Goal: Task Accomplishment & Management: Manage account settings

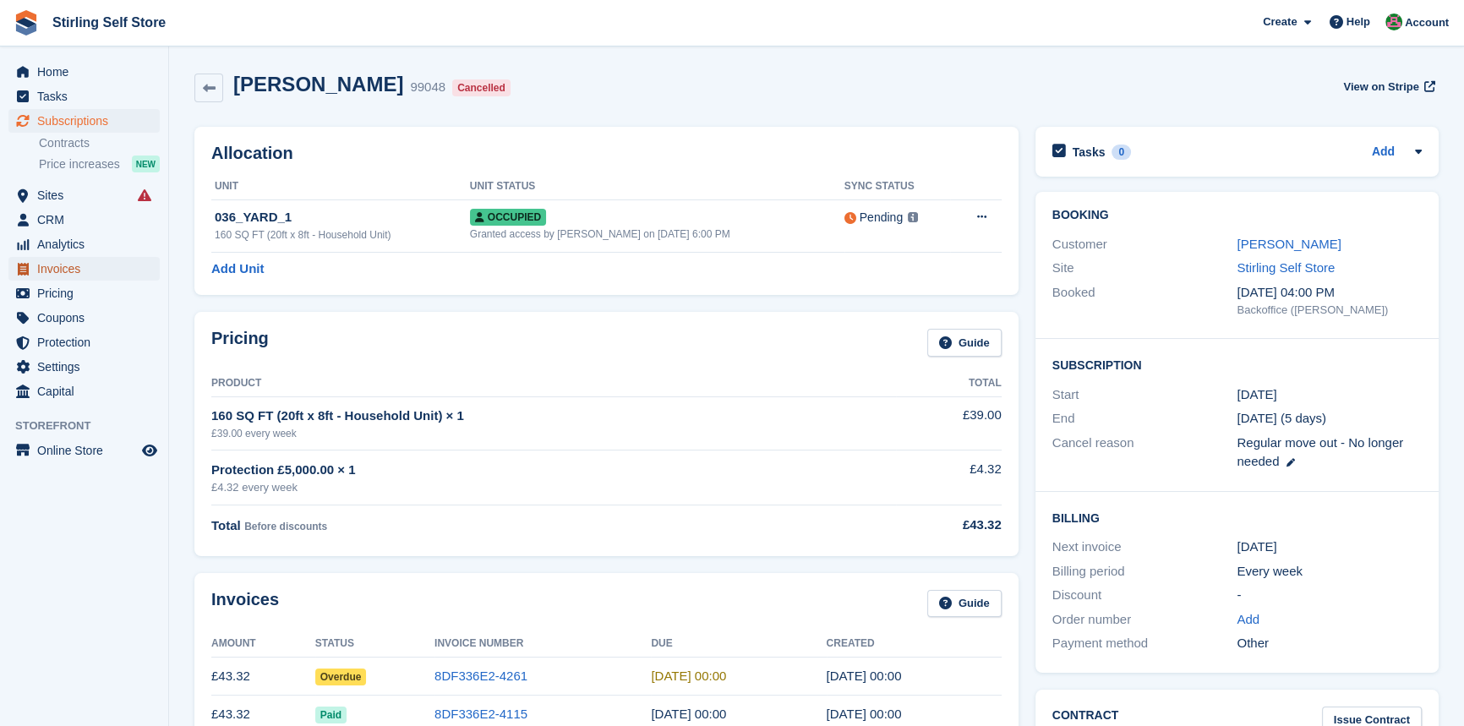
click at [92, 266] on span "Invoices" at bounding box center [87, 269] width 101 height 24
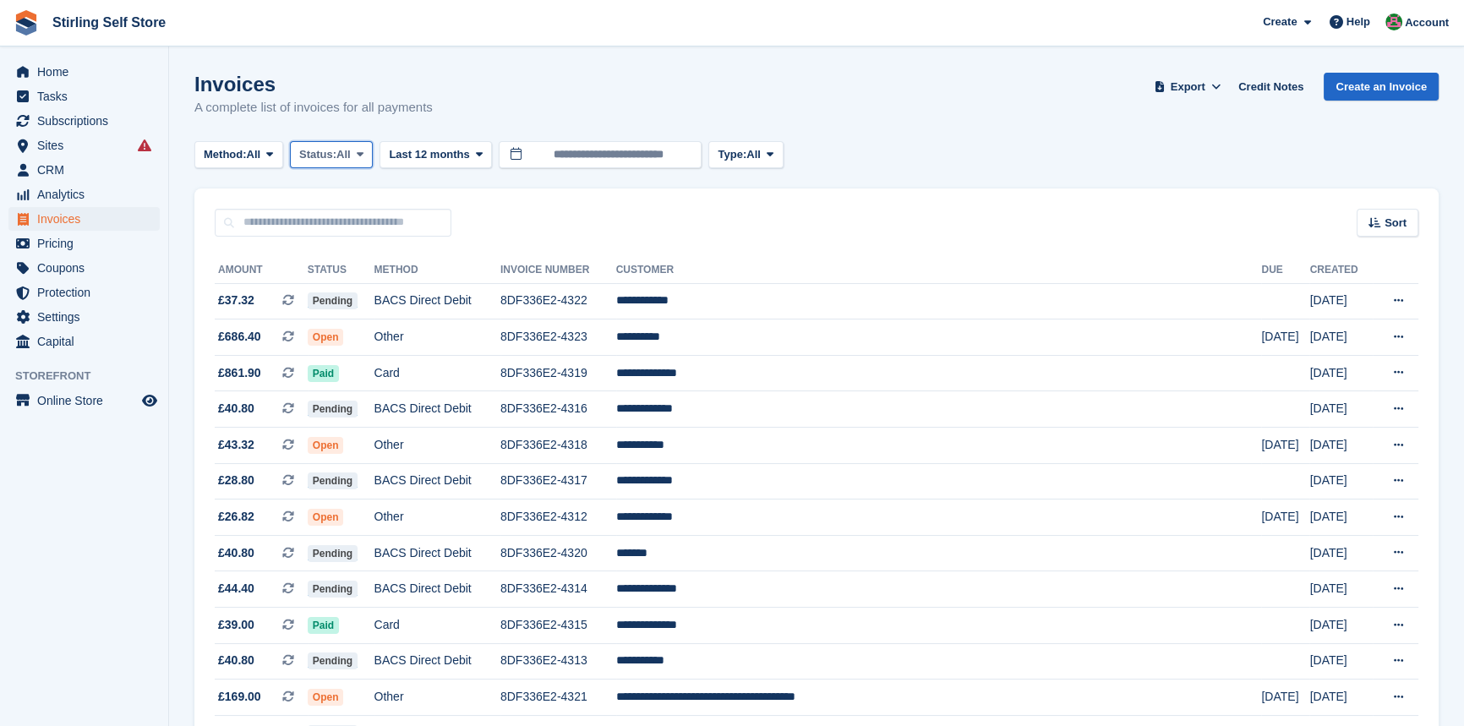
click at [364, 152] on icon at bounding box center [360, 154] width 7 height 11
click at [340, 286] on link "Open" at bounding box center [371, 286] width 147 height 30
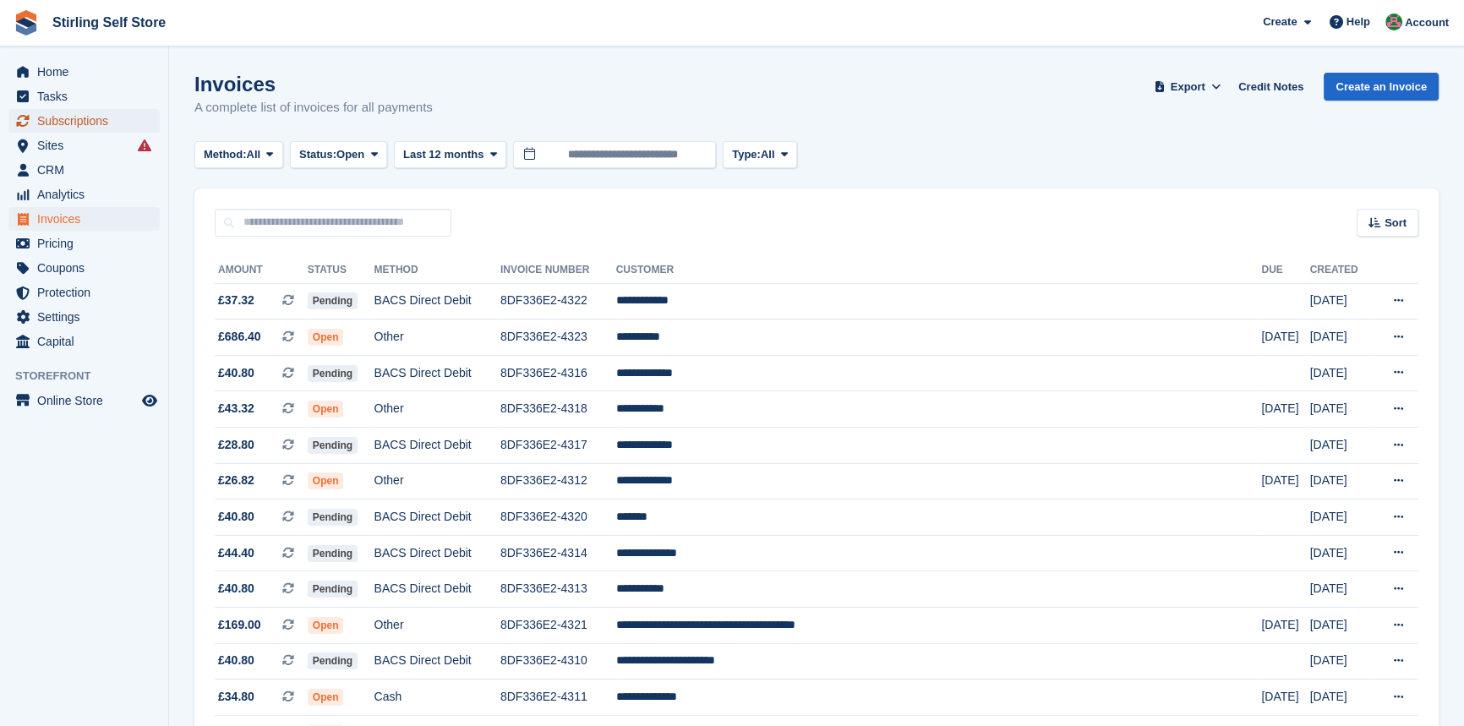
click at [79, 120] on span "Subscriptions" at bounding box center [87, 121] width 101 height 24
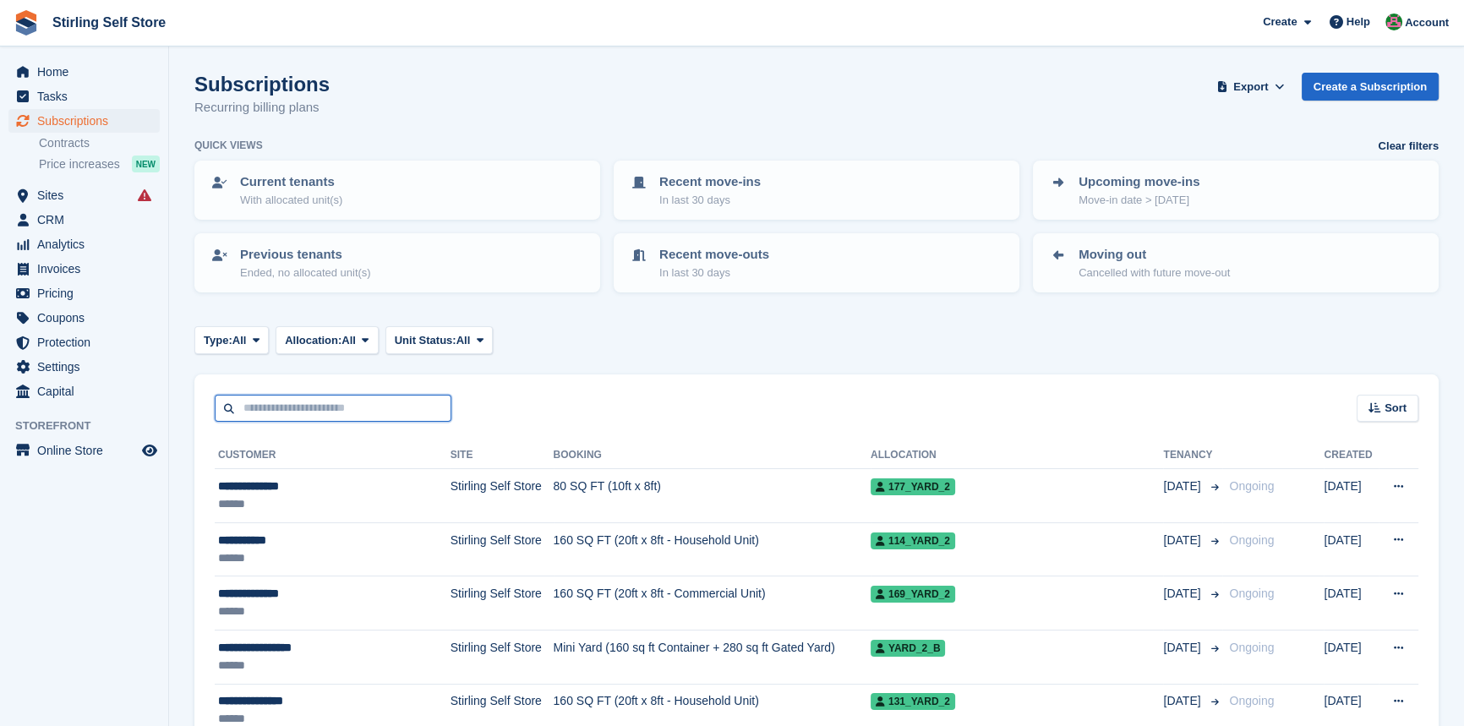
click at [309, 403] on input "text" at bounding box center [333, 409] width 237 height 28
type input "****"
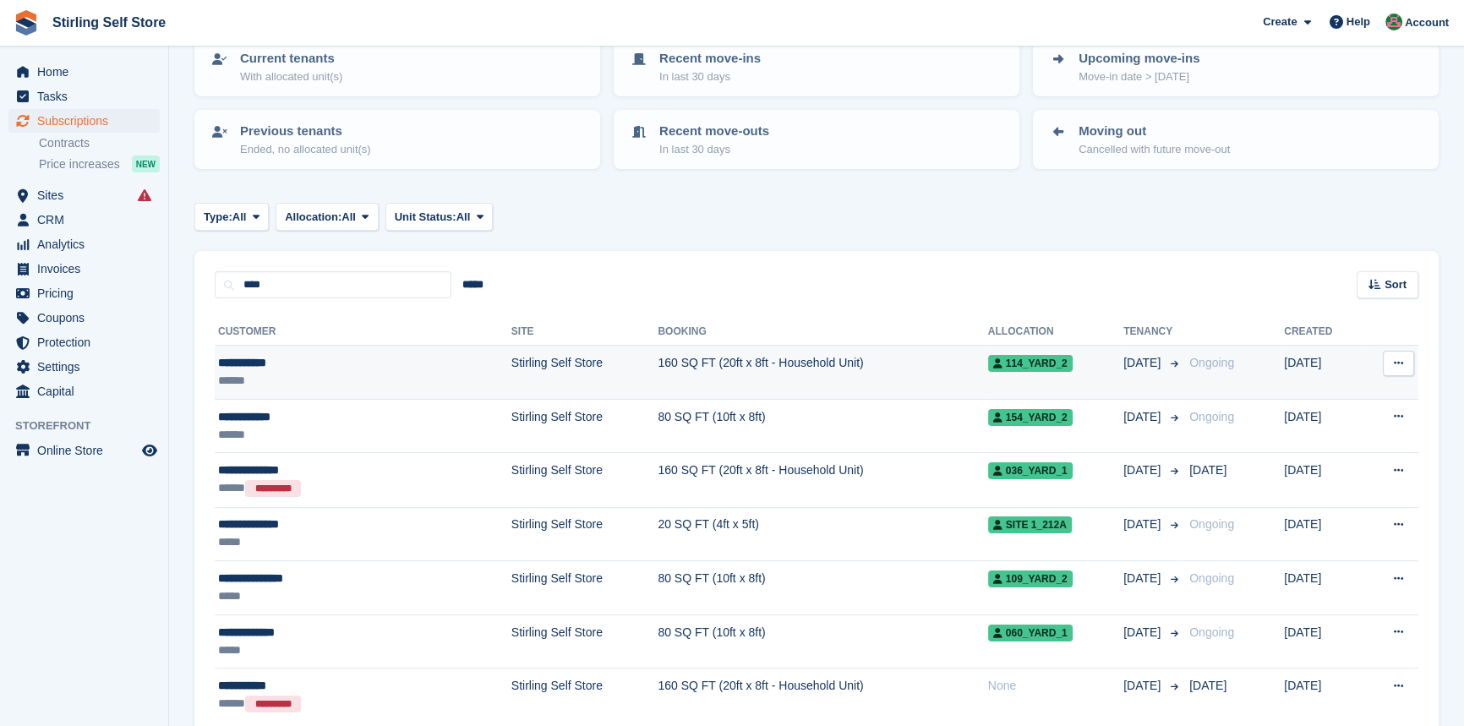
scroll to position [203, 0]
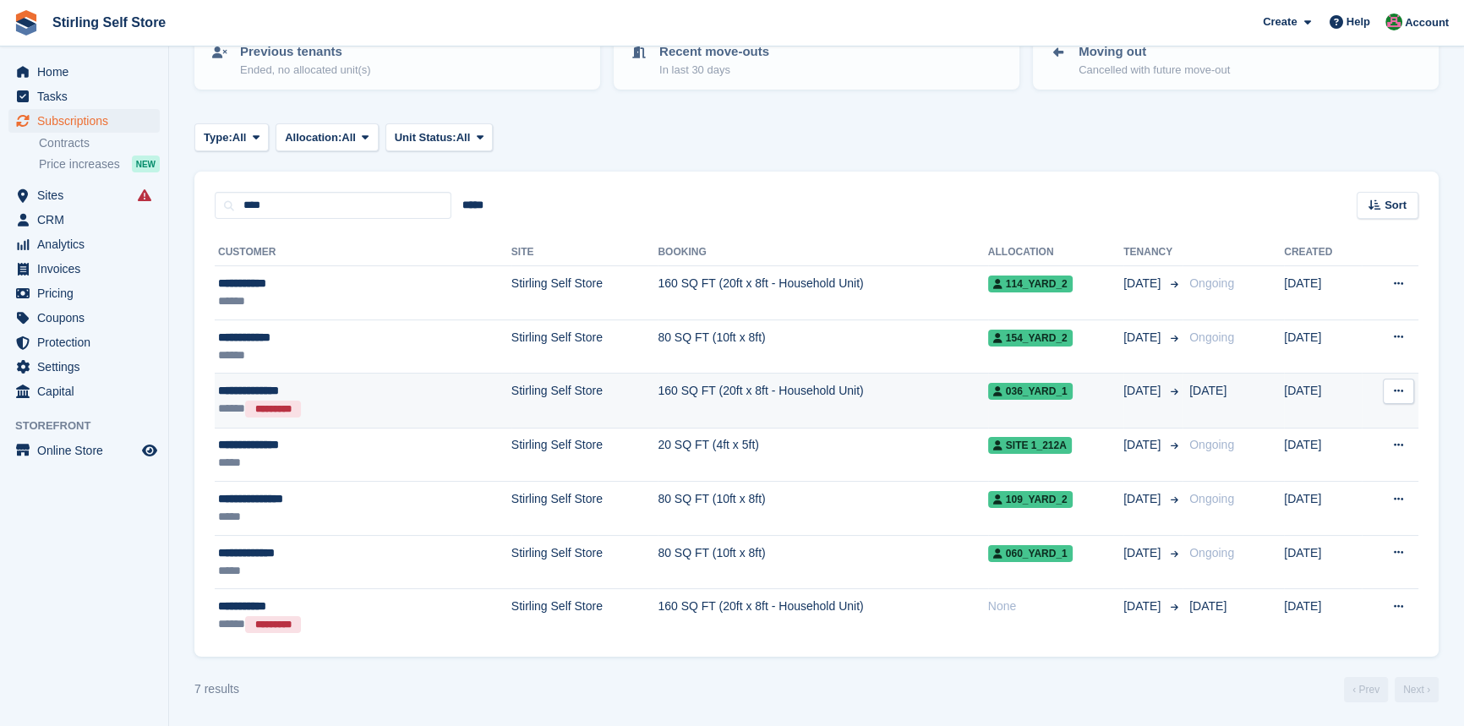
click at [668, 387] on td "160 SQ FT (20ft x 8ft - Household Unit)" at bounding box center [823, 401] width 330 height 54
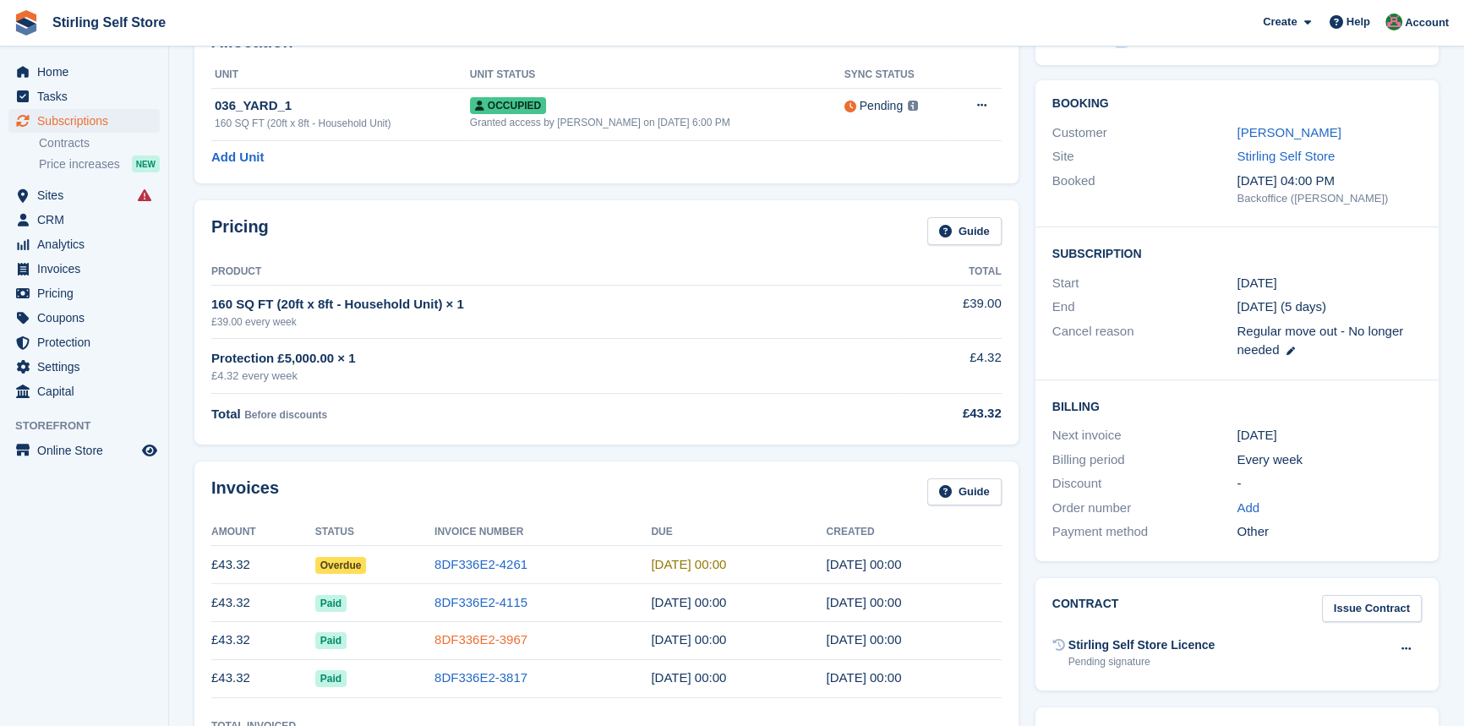
scroll to position [230, 0]
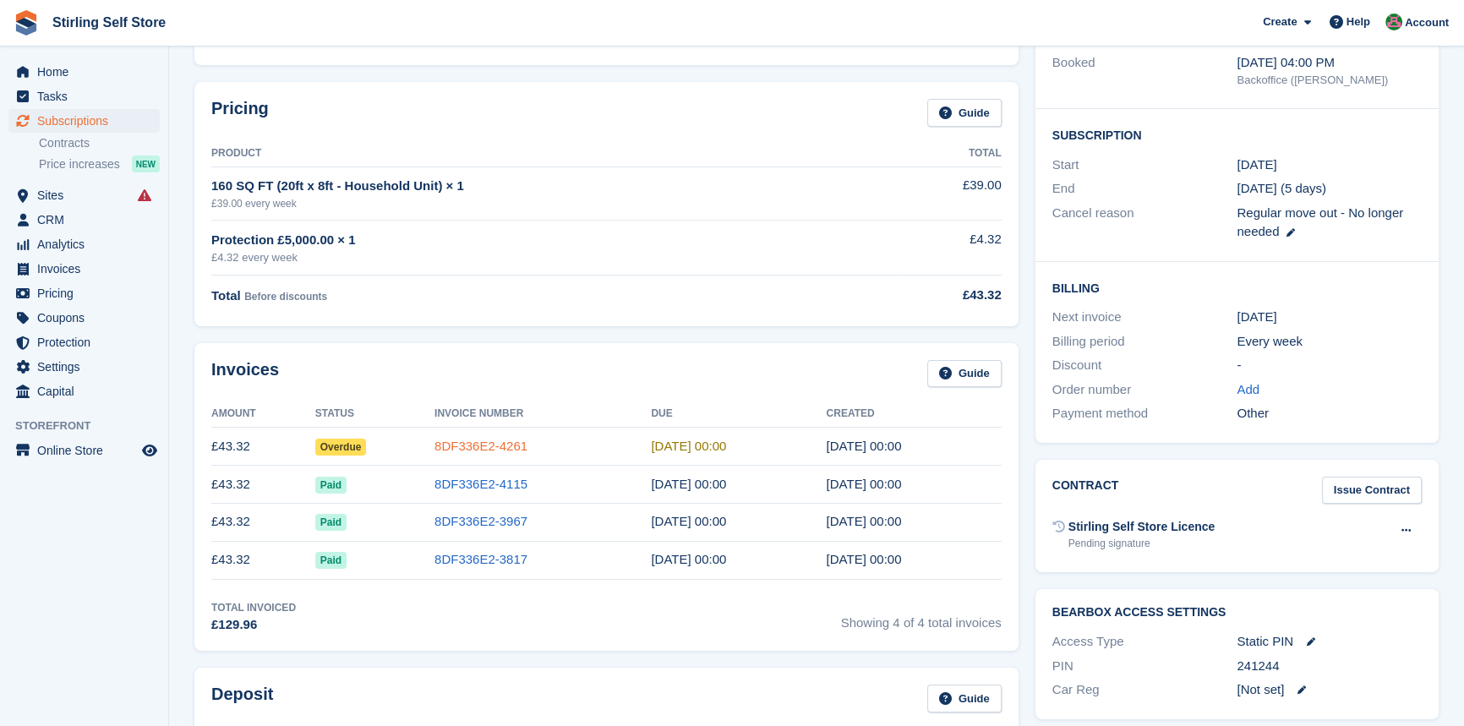
click at [498, 440] on link "8DF336E2-4261" at bounding box center [481, 446] width 93 height 14
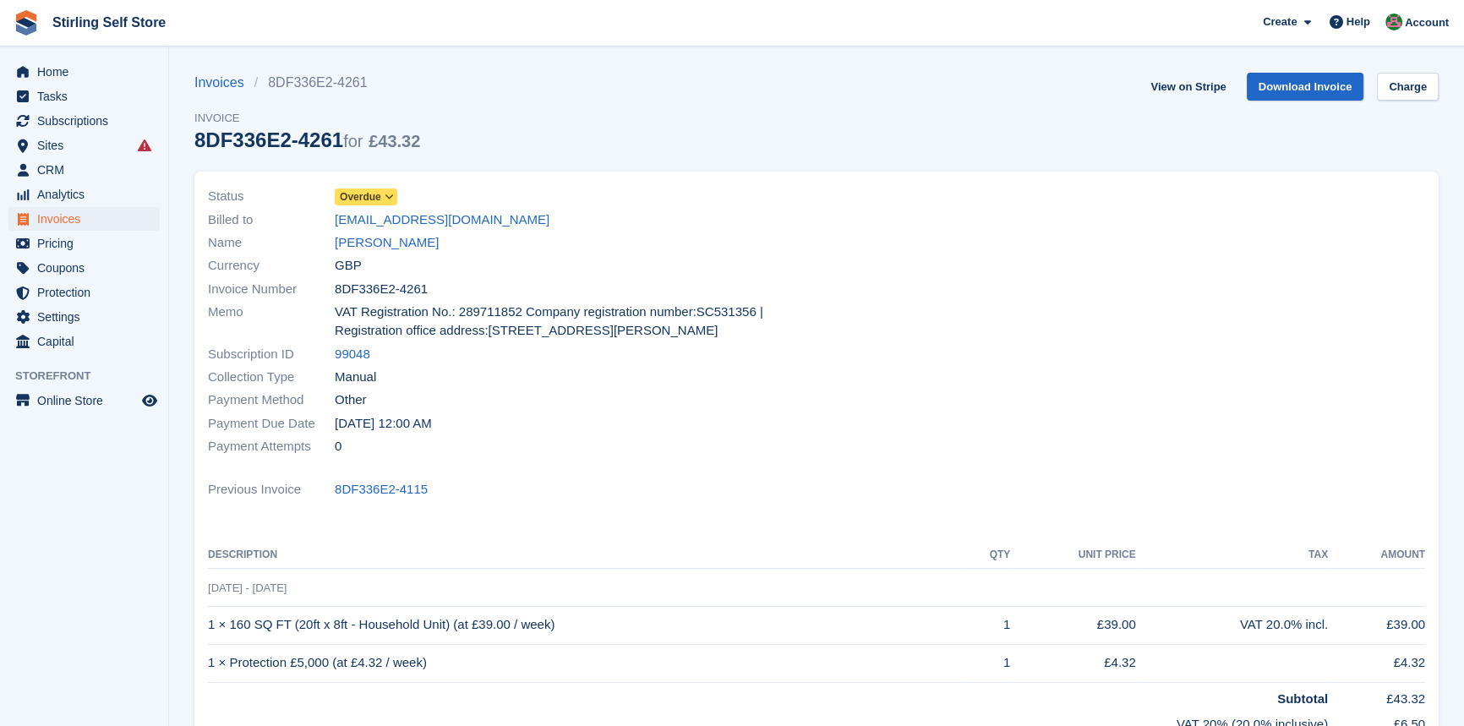
click at [391, 195] on icon at bounding box center [389, 197] width 9 height 10
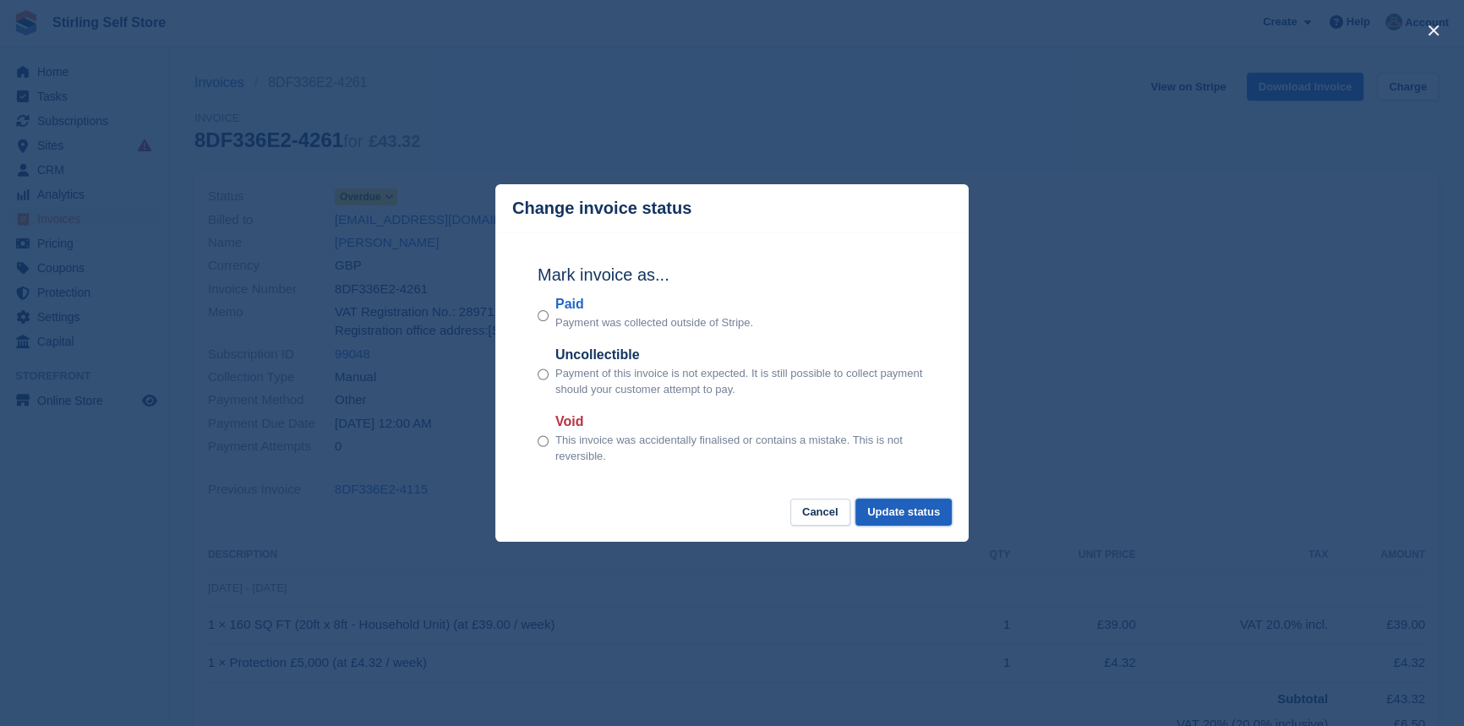
click at [898, 514] on button "Update status" at bounding box center [904, 513] width 96 height 28
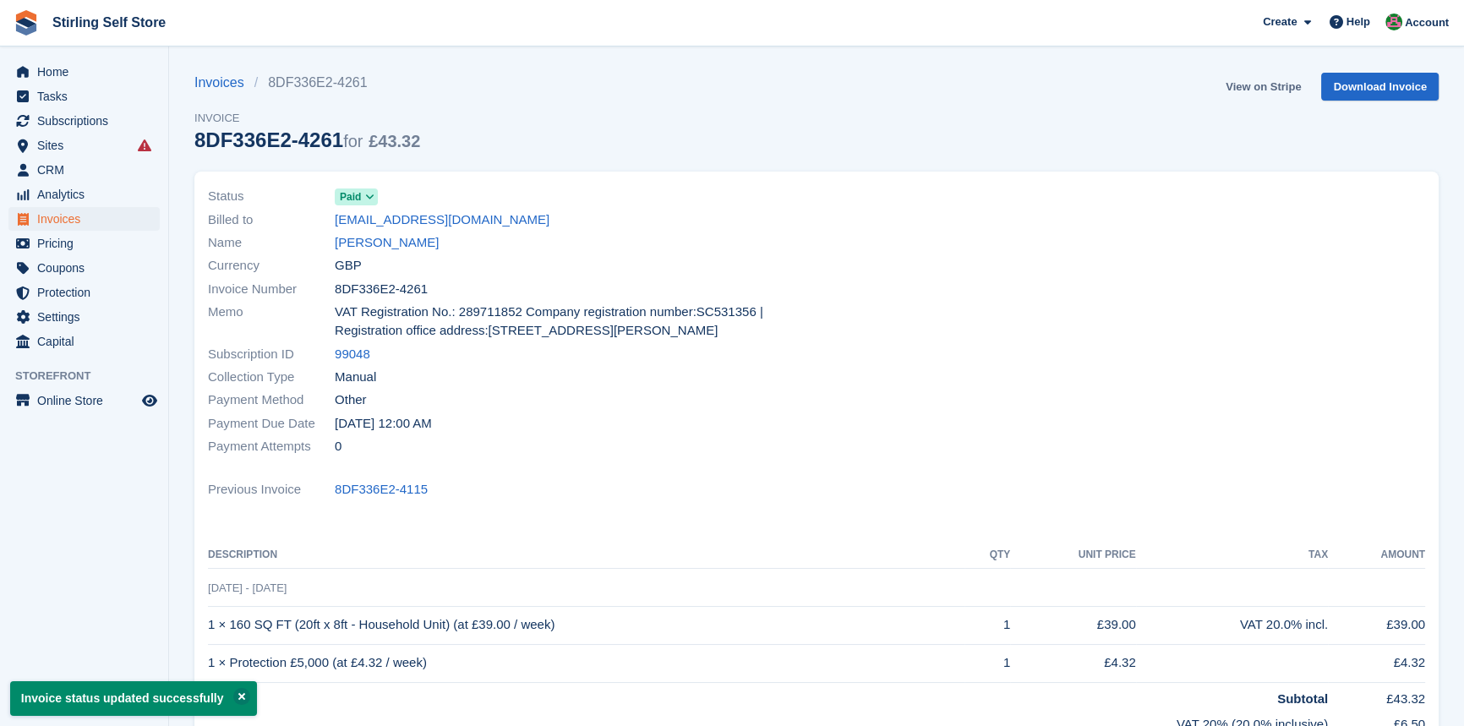
click at [1259, 85] on link "View on Stripe" at bounding box center [1263, 87] width 89 height 28
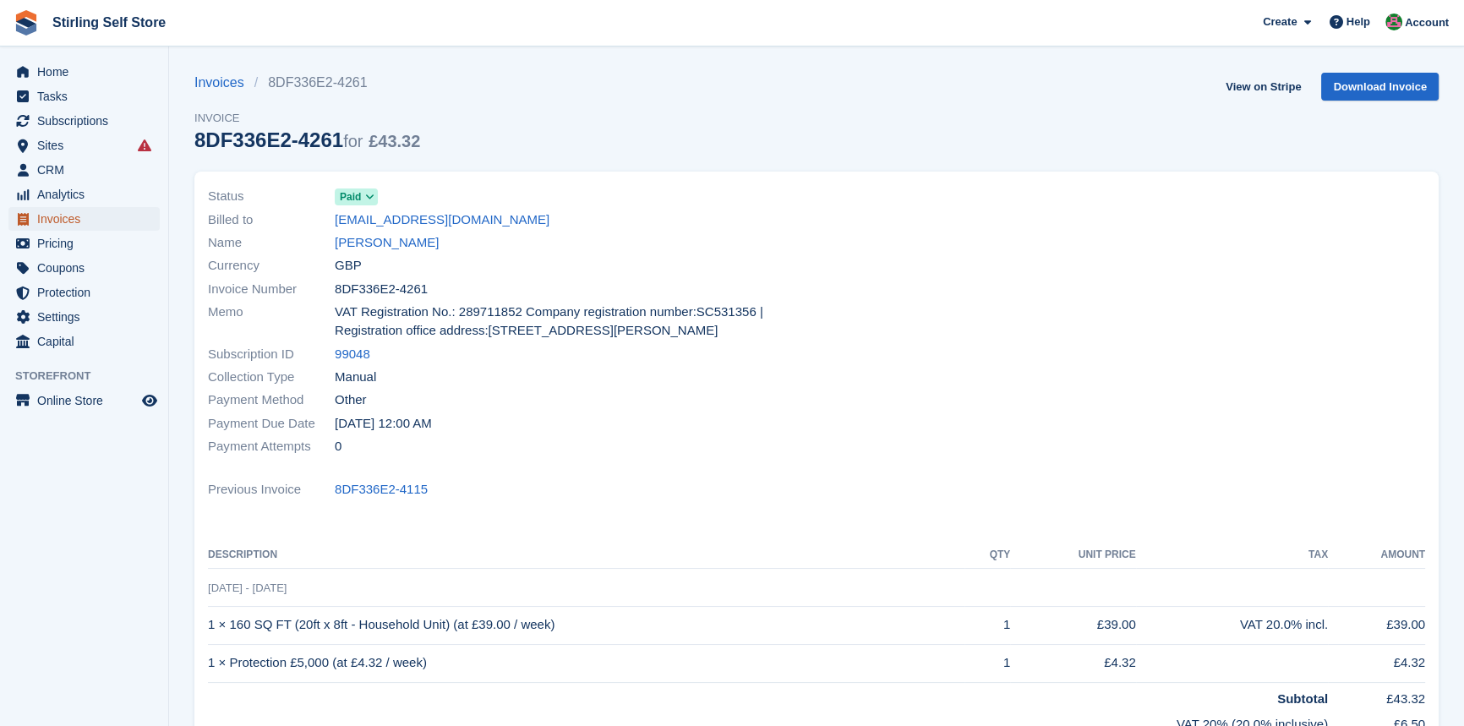
click at [87, 220] on span "Invoices" at bounding box center [87, 219] width 101 height 24
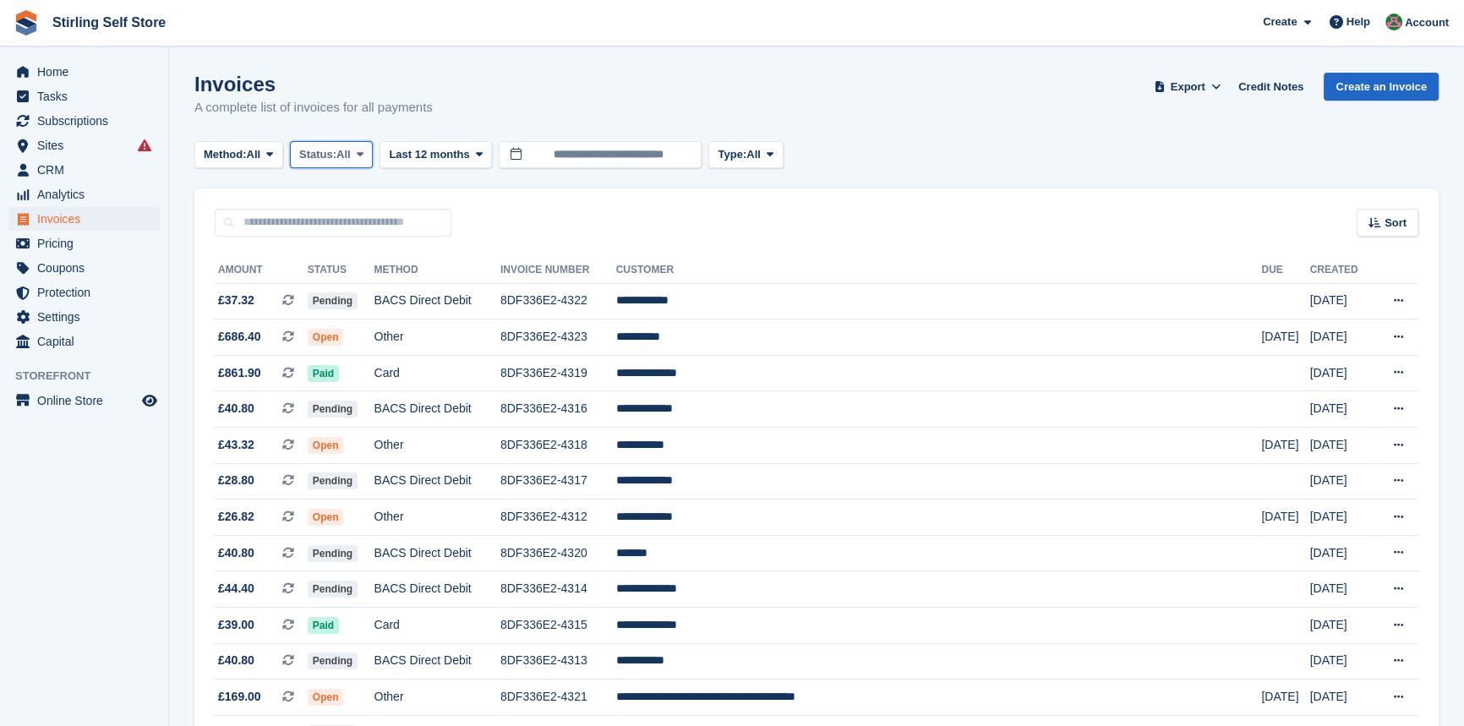
click at [367, 150] on span at bounding box center [360, 155] width 14 height 14
click at [354, 293] on link "Open" at bounding box center [371, 286] width 147 height 30
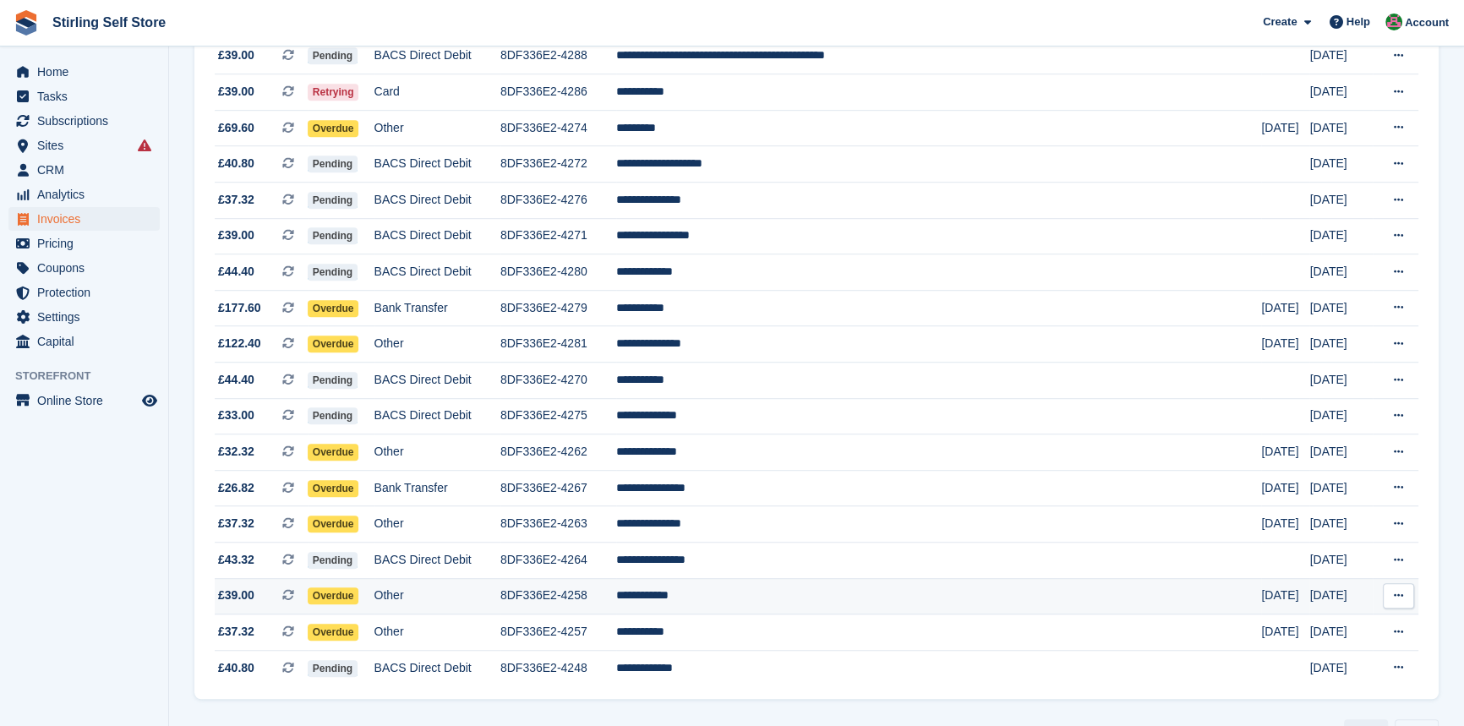
scroll to position [1468, 0]
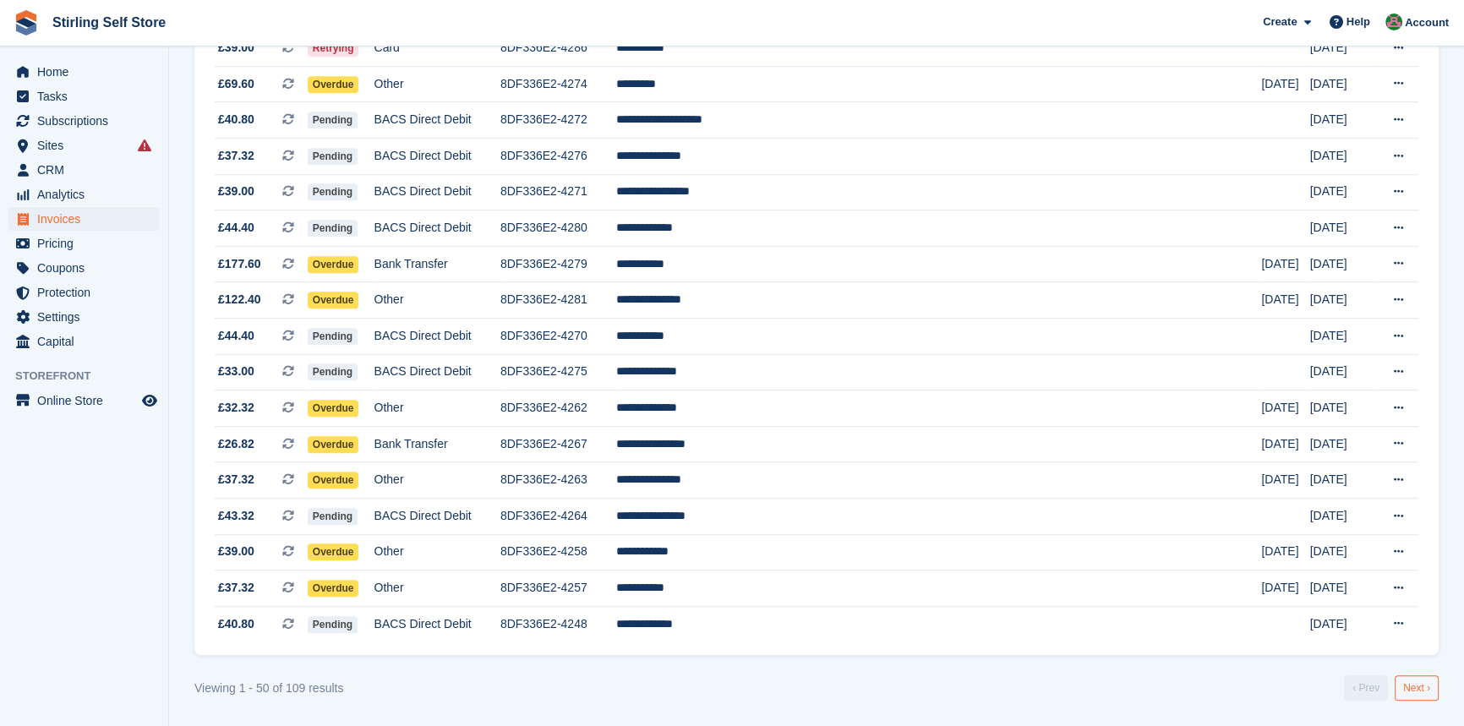
click at [1412, 688] on link "Next ›" at bounding box center [1417, 687] width 44 height 25
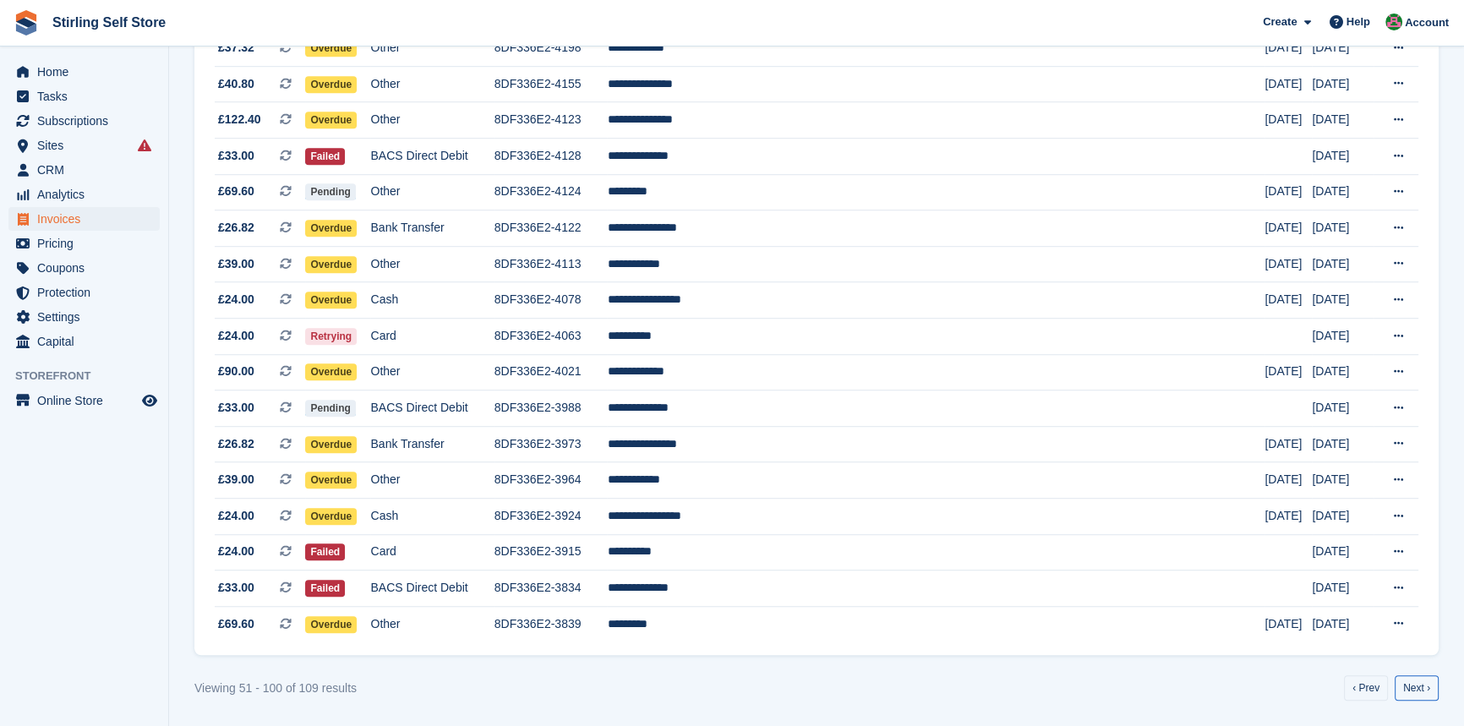
click at [1412, 688] on link "Next ›" at bounding box center [1417, 687] width 44 height 25
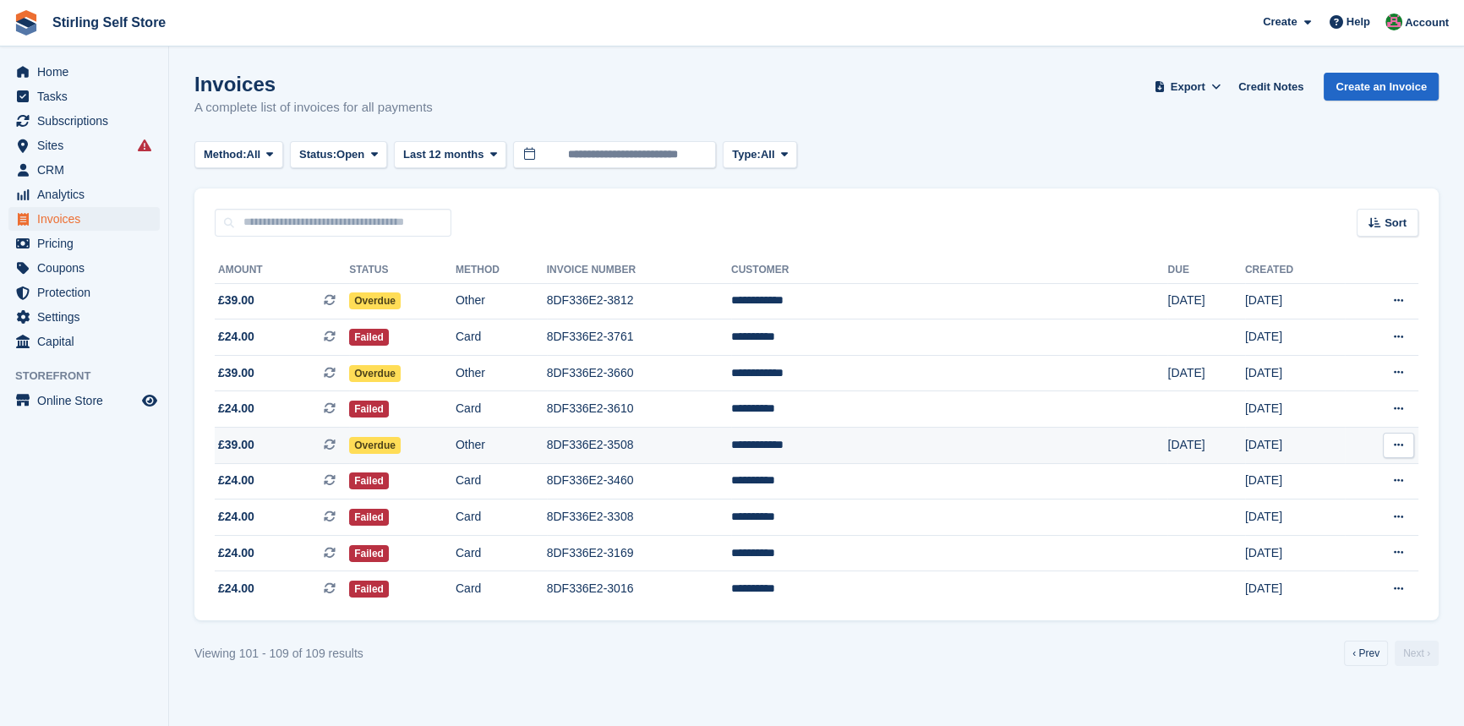
click at [906, 449] on td "**********" at bounding box center [949, 446] width 437 height 36
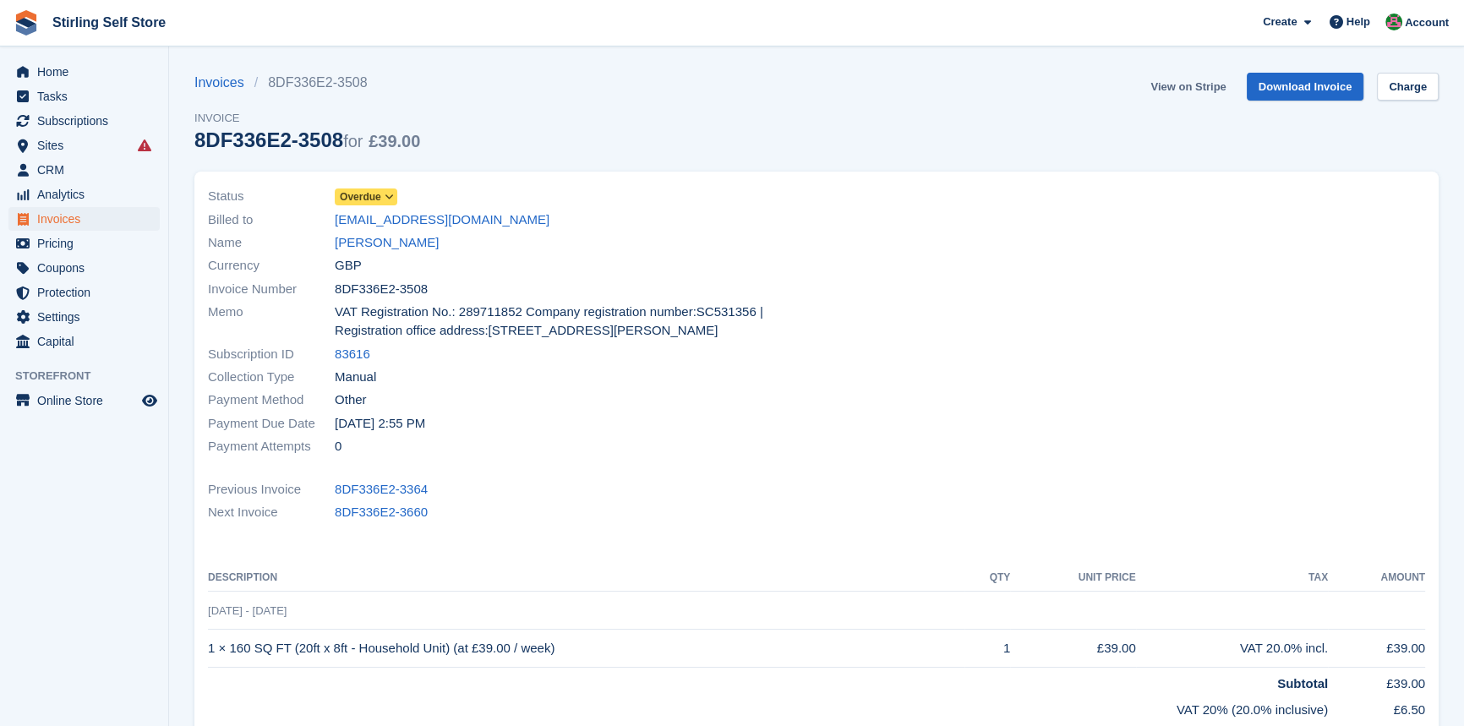
click at [1176, 85] on link "View on Stripe" at bounding box center [1188, 87] width 89 height 28
drag, startPoint x: 392, startPoint y: 243, endPoint x: 417, endPoint y: 247, distance: 24.7
click at [392, 243] on link "[PERSON_NAME]" at bounding box center [387, 242] width 104 height 19
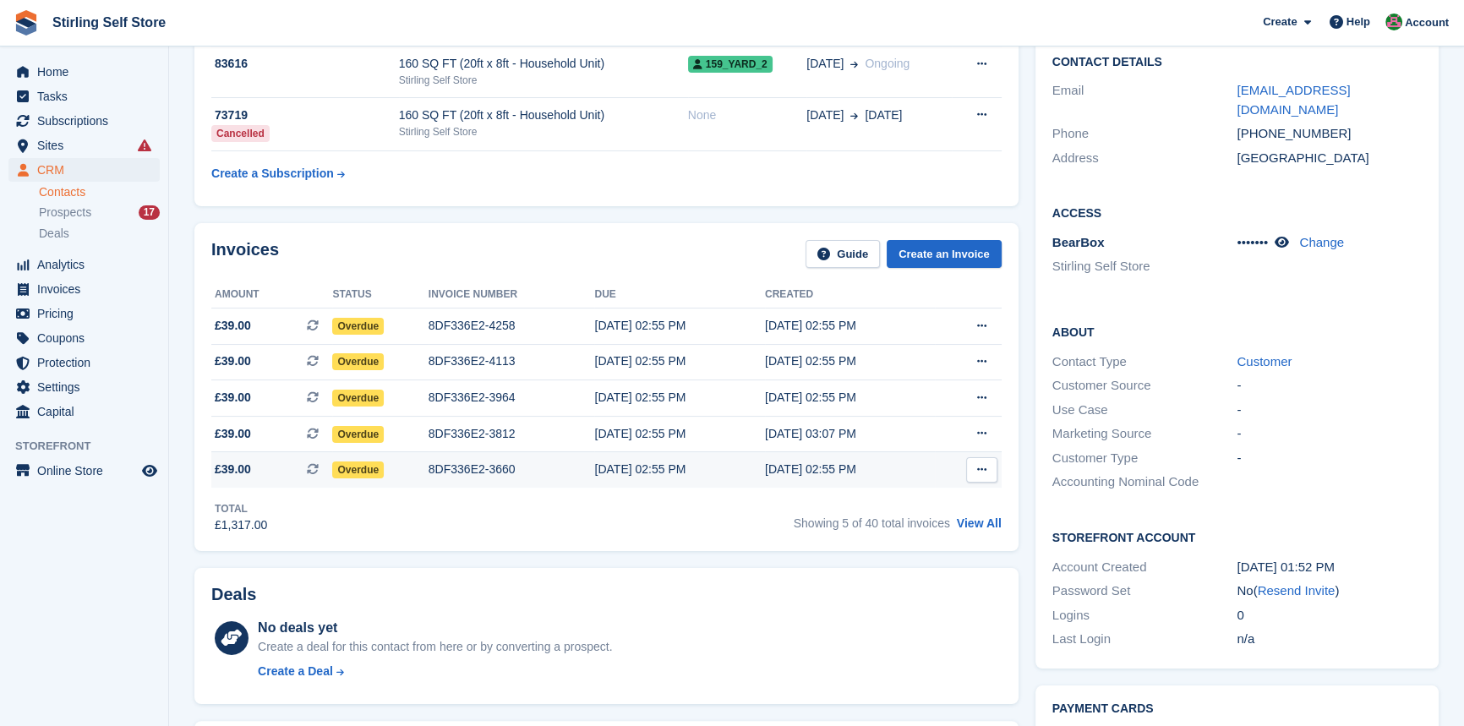
scroll to position [384, 0]
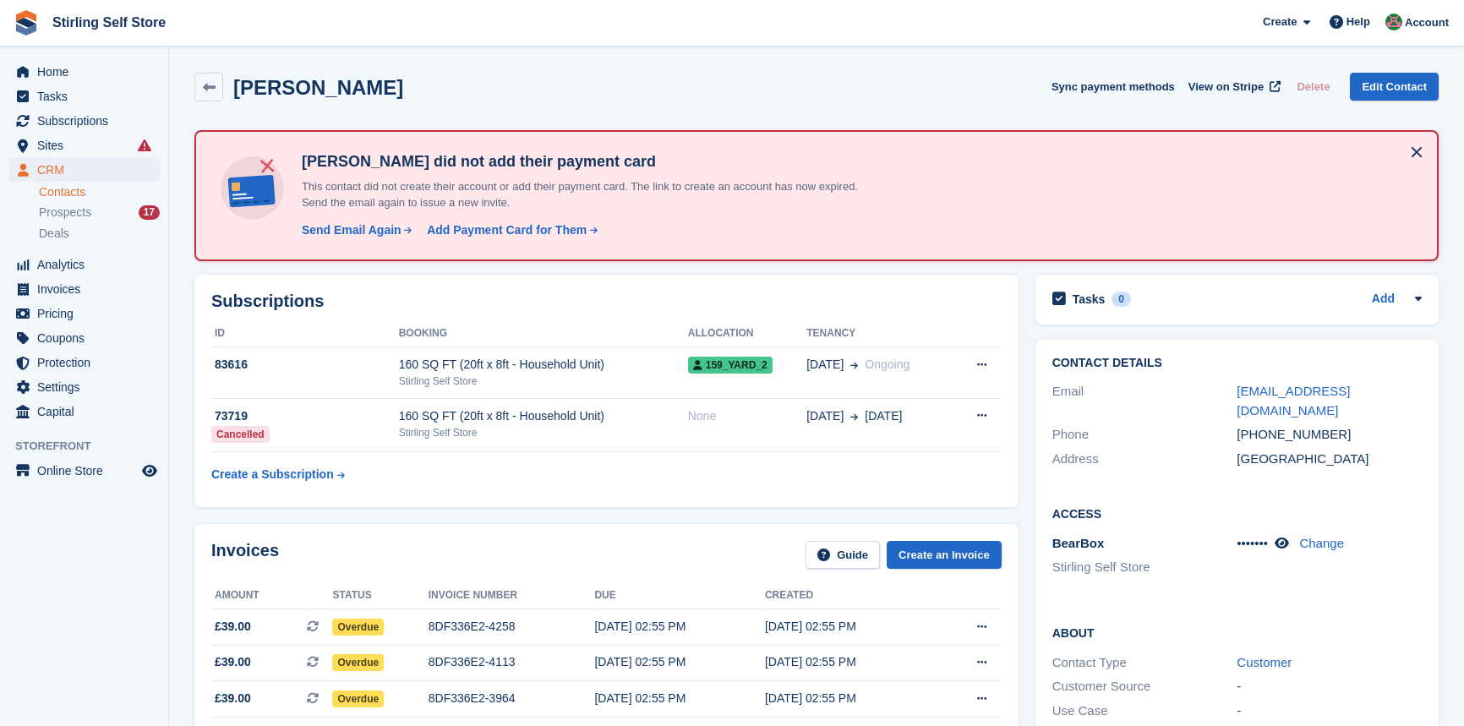
scroll to position [382, 0]
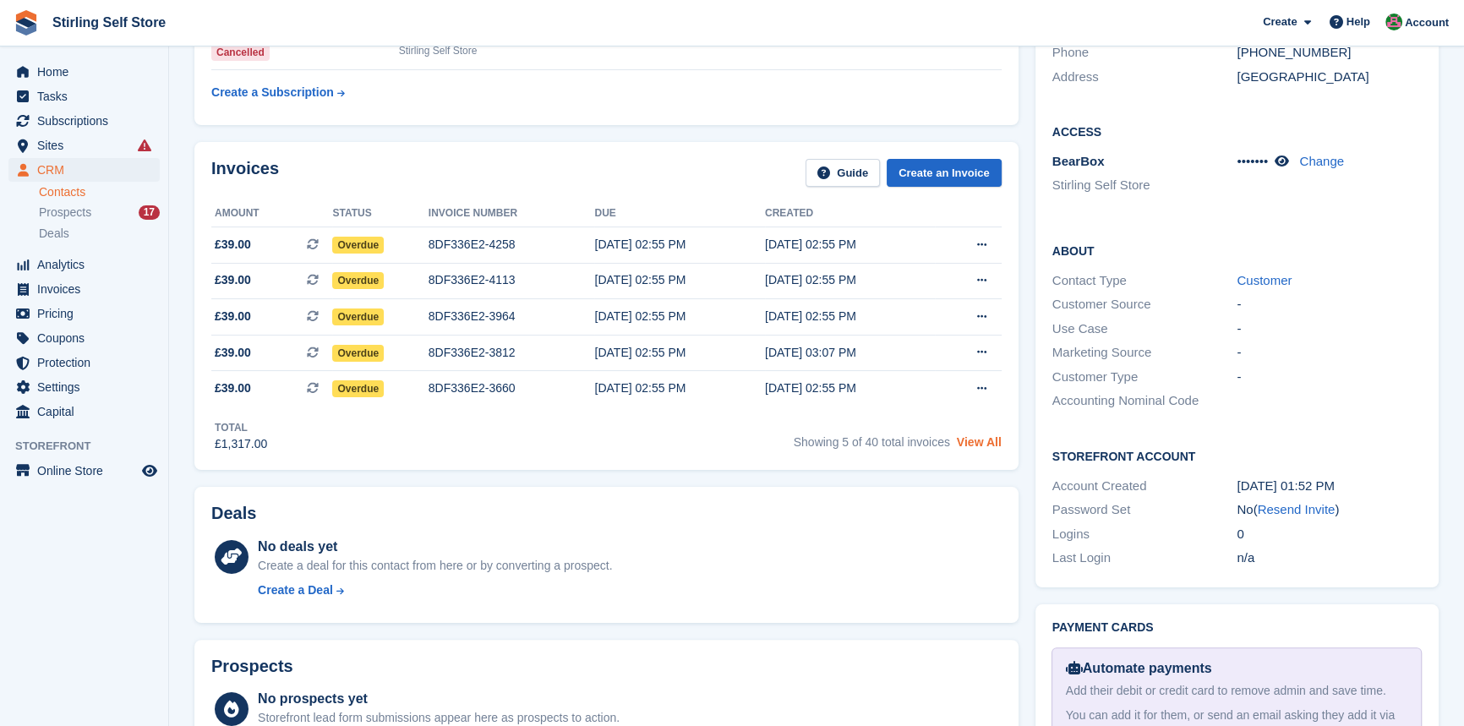
click at [981, 442] on link "View All" at bounding box center [979, 442] width 45 height 14
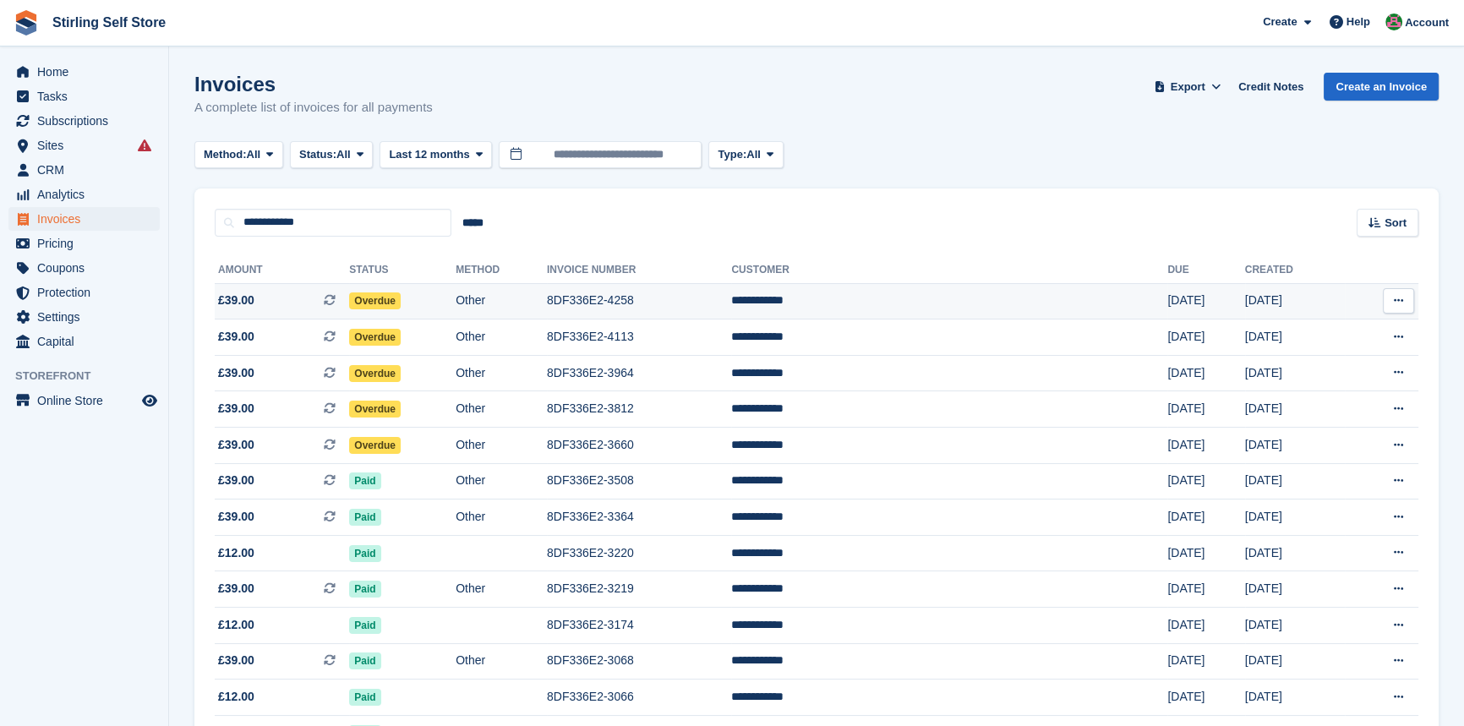
click at [401, 301] on span "Overdue" at bounding box center [375, 301] width 52 height 17
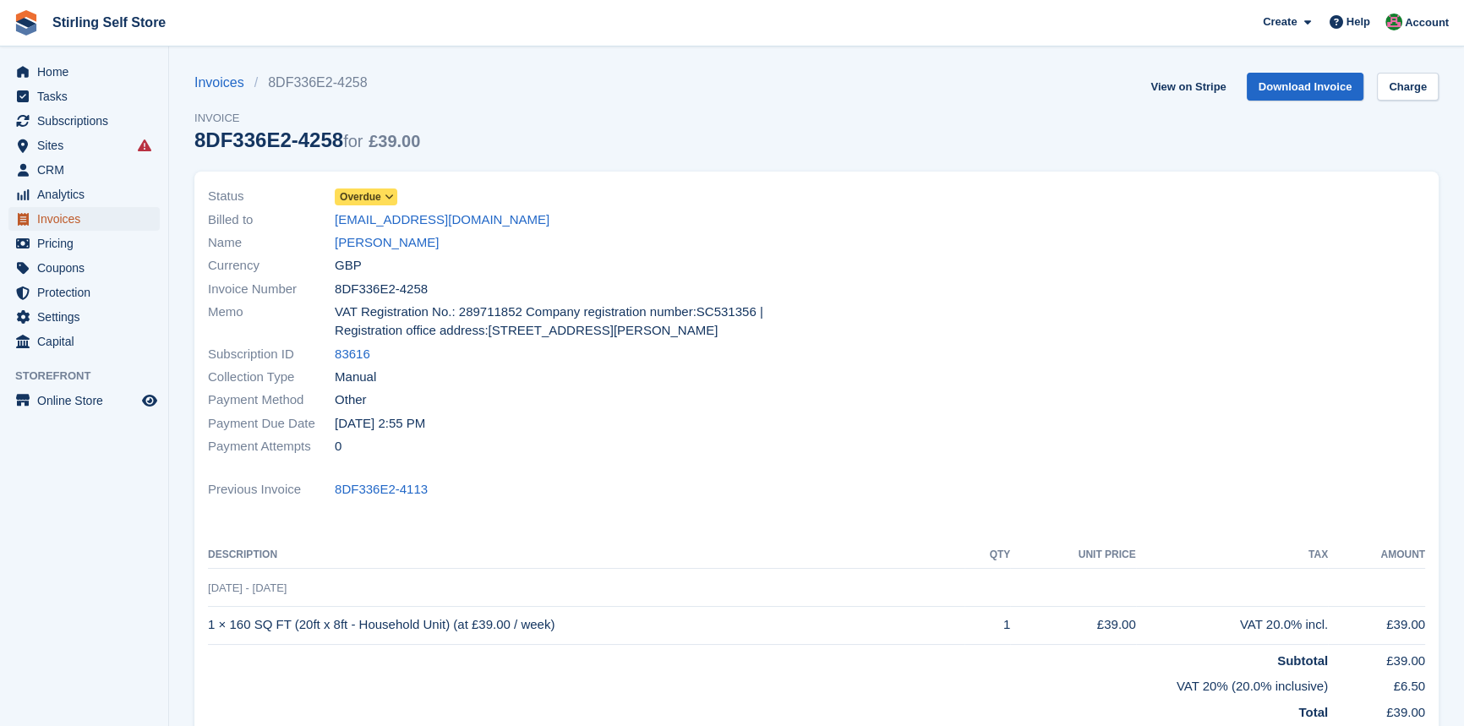
click at [89, 220] on span "Invoices" at bounding box center [87, 219] width 101 height 24
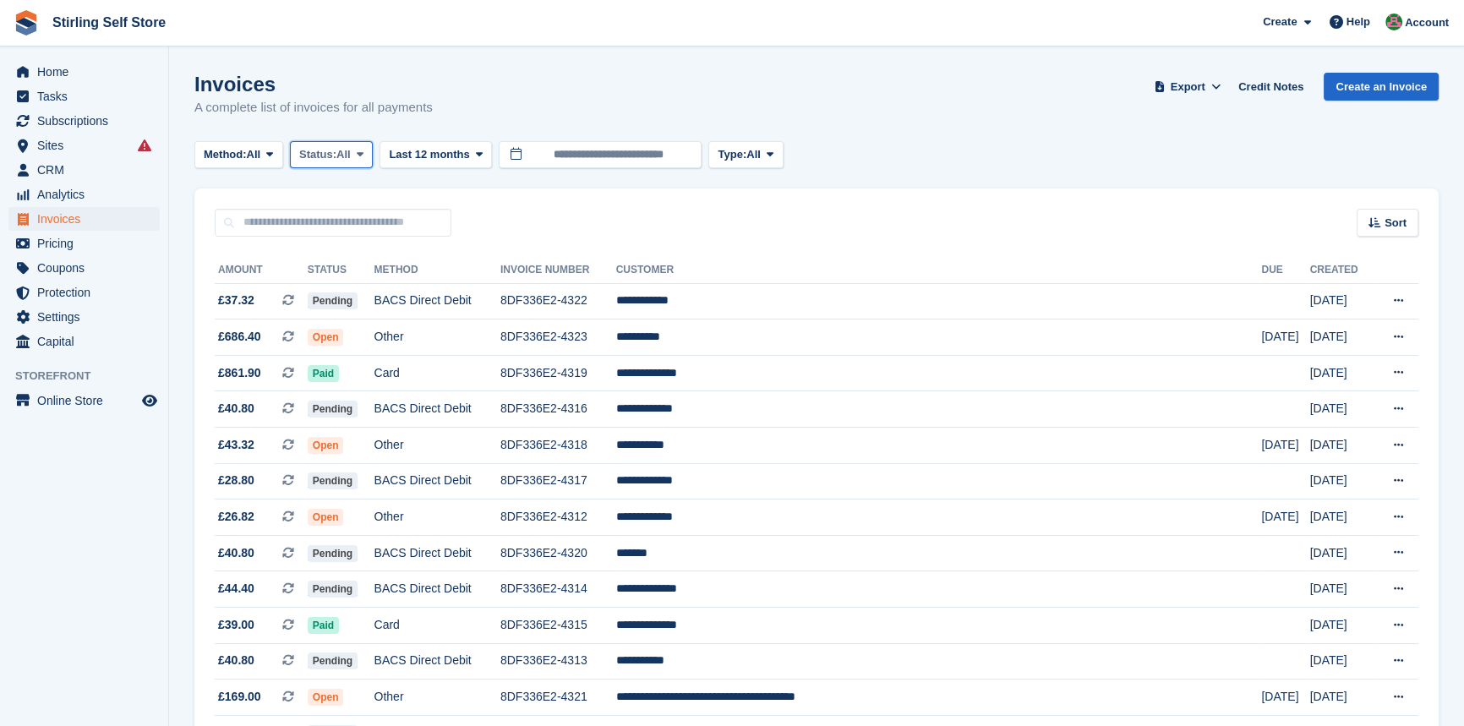
click at [367, 153] on span at bounding box center [360, 155] width 14 height 14
click at [367, 288] on link "Open" at bounding box center [371, 286] width 147 height 30
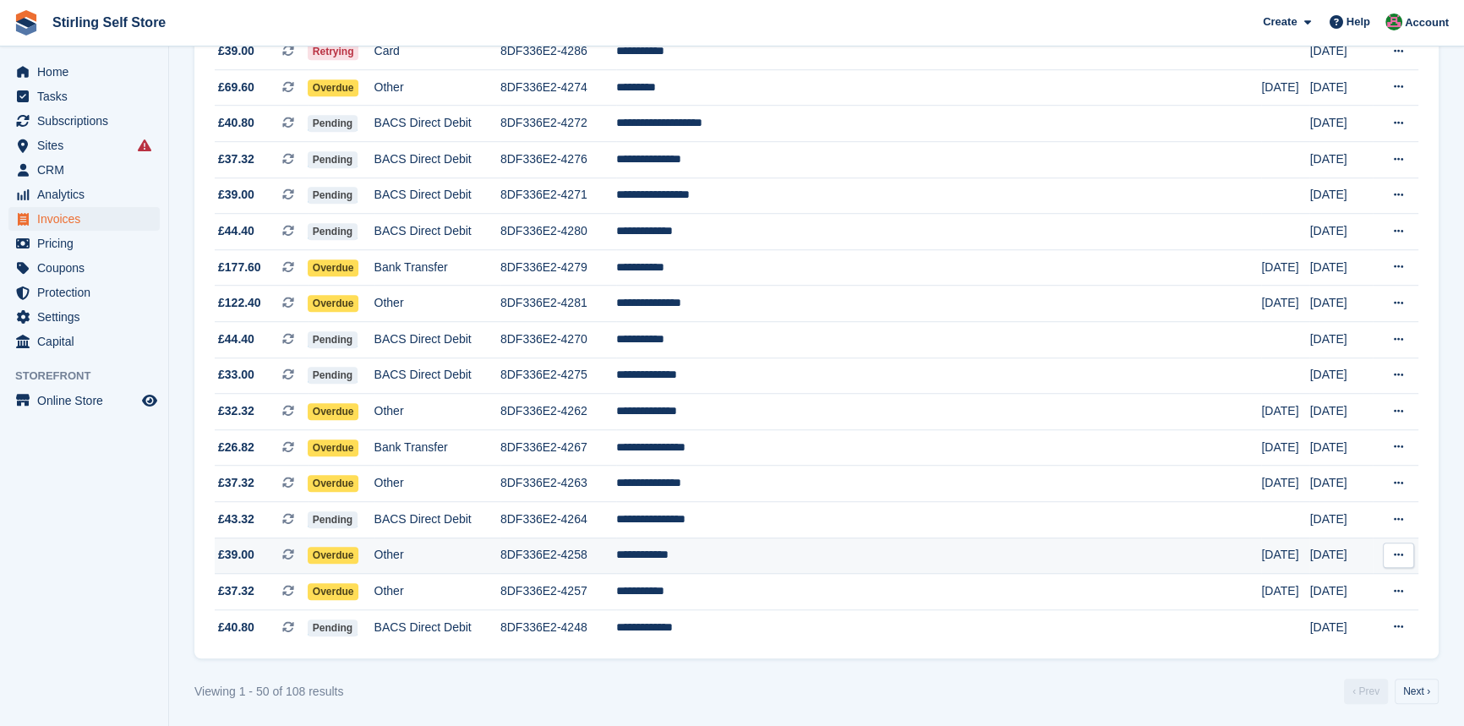
scroll to position [1468, 0]
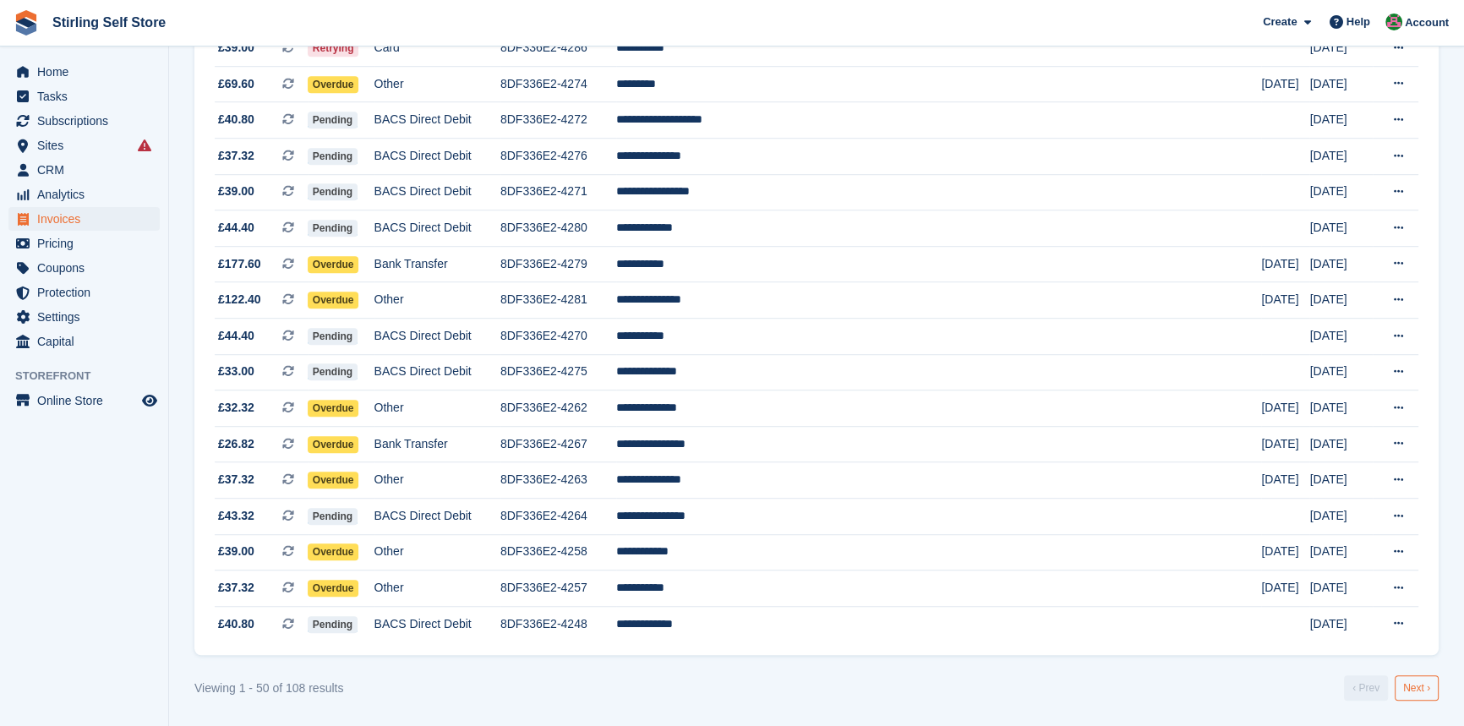
click at [1415, 685] on link "Next ›" at bounding box center [1417, 687] width 44 height 25
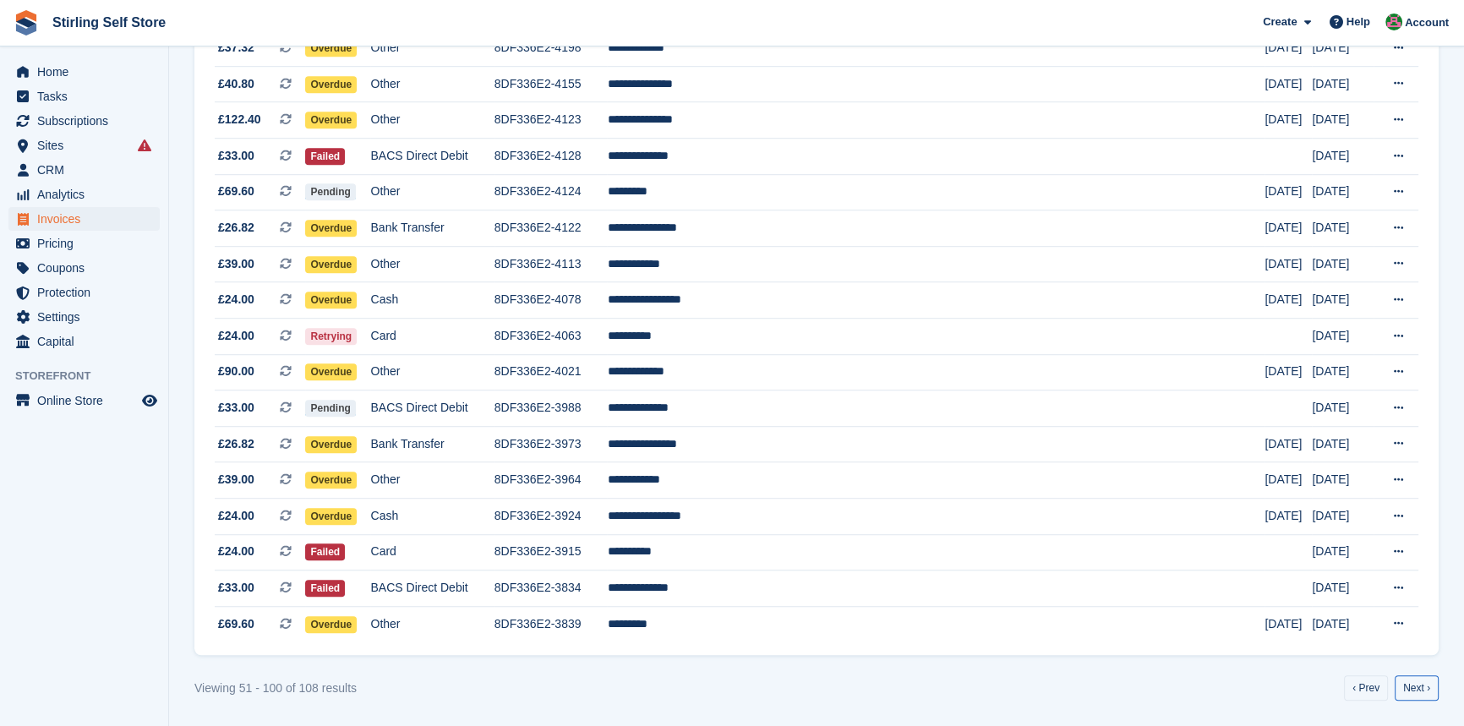
drag, startPoint x: 1421, startPoint y: 690, endPoint x: 1374, endPoint y: 685, distance: 47.6
click at [1420, 690] on link "Next ›" at bounding box center [1417, 687] width 44 height 25
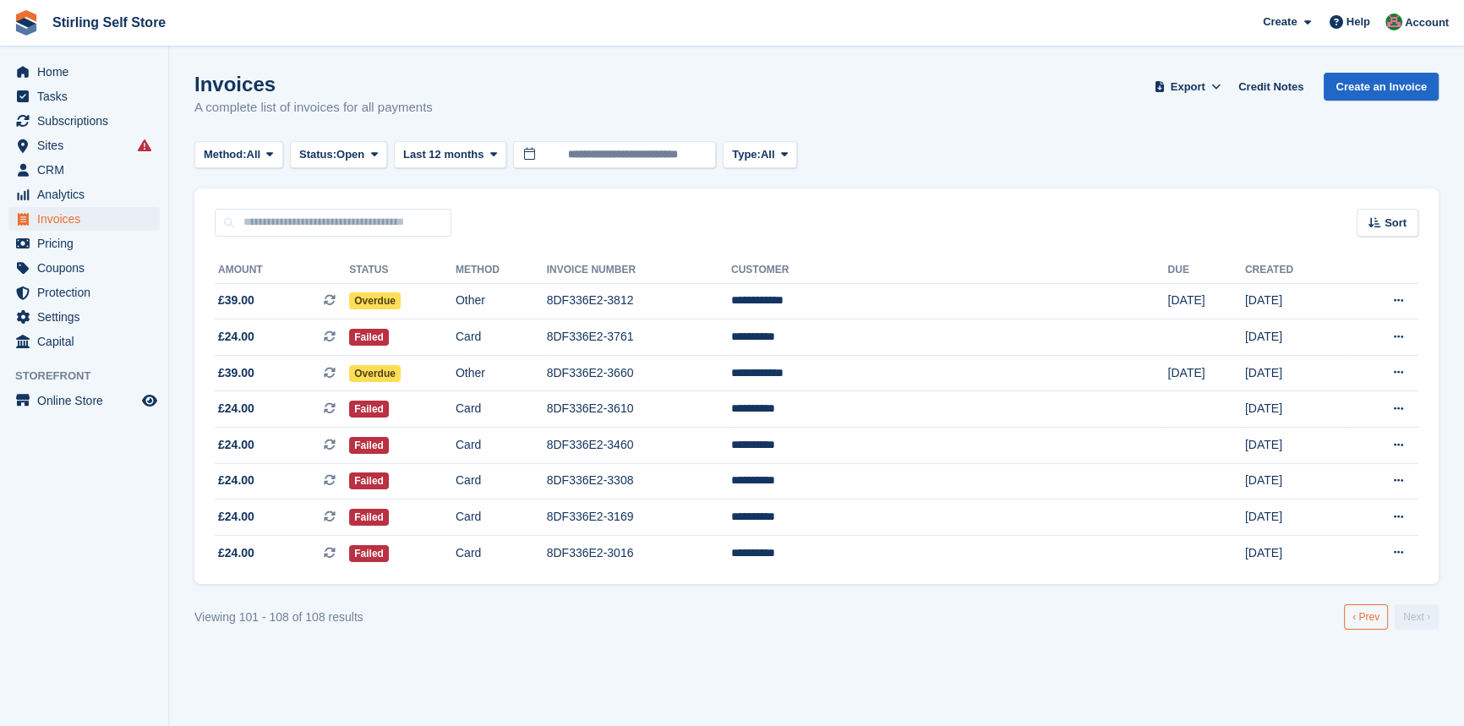
click at [1366, 618] on link "‹ Prev" at bounding box center [1366, 616] width 44 height 25
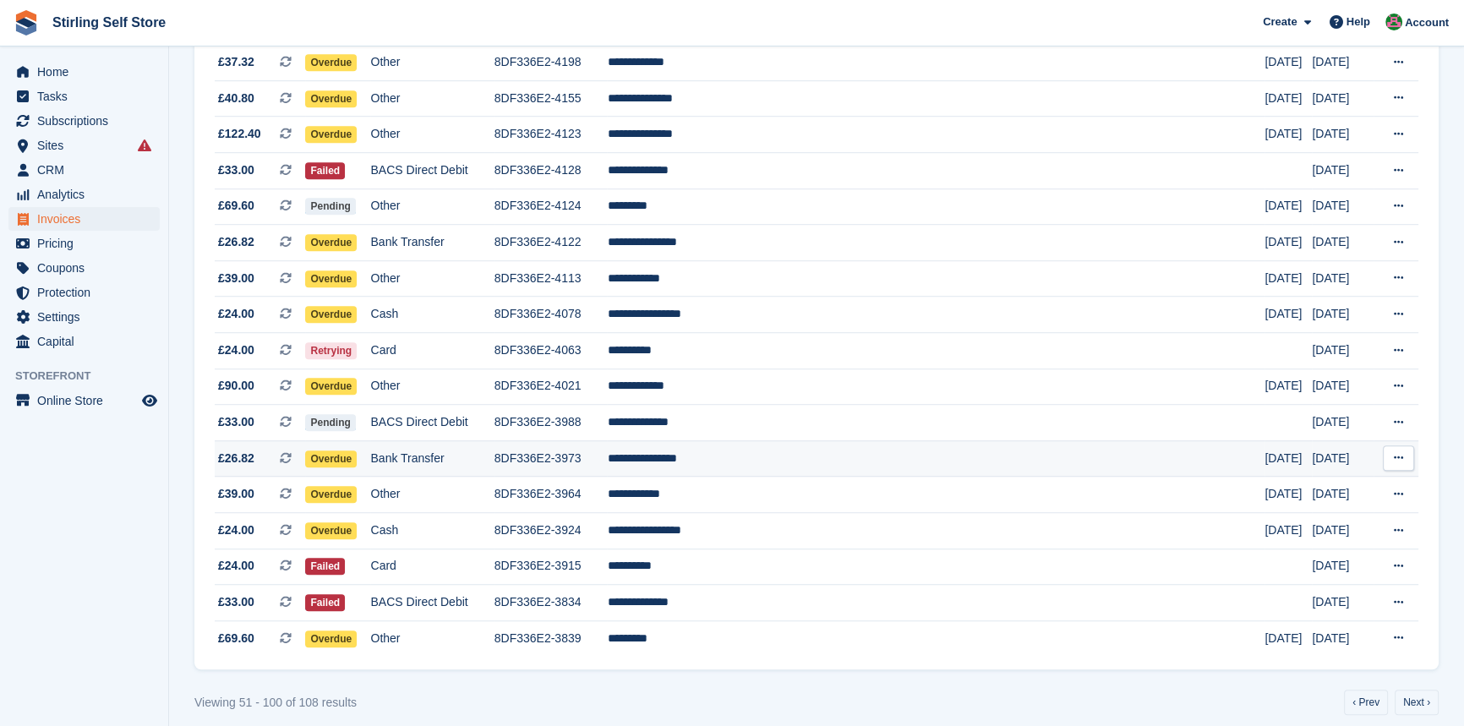
scroll to position [1468, 0]
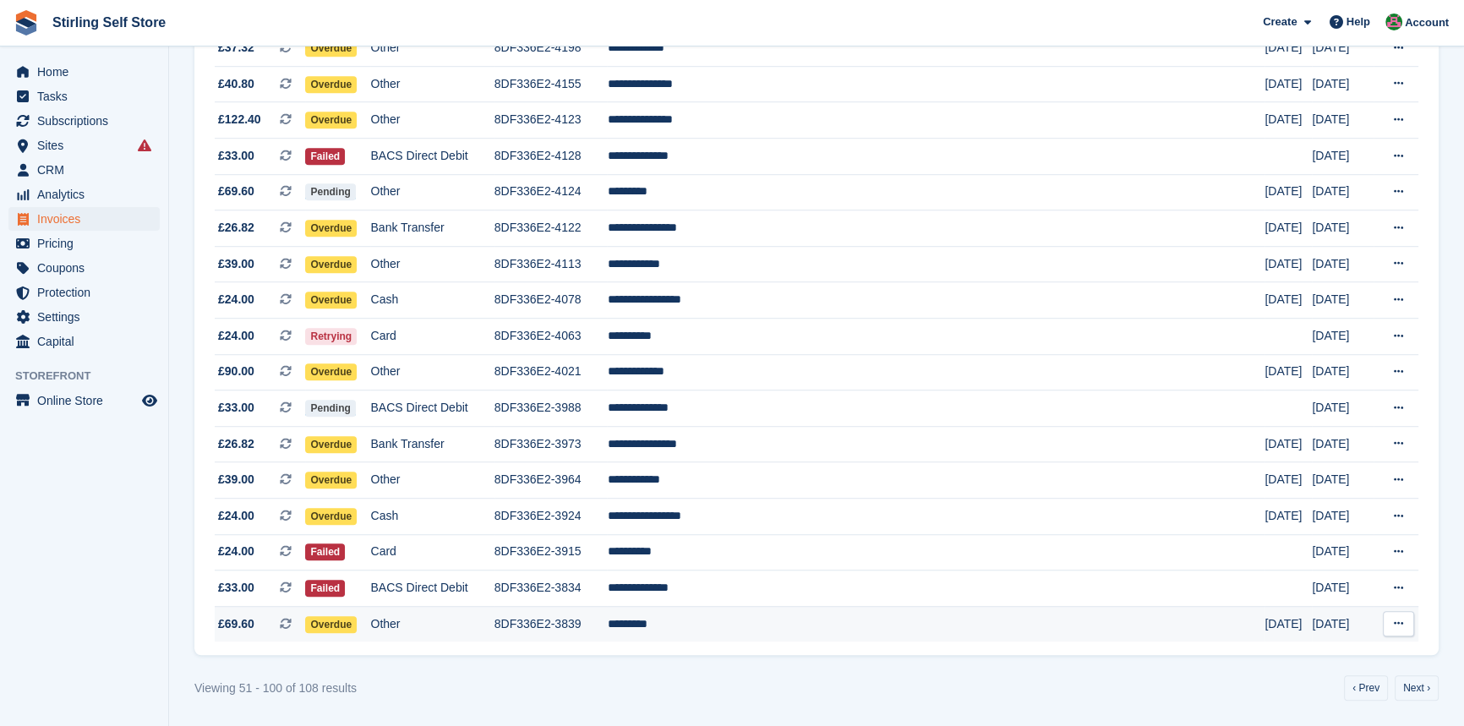
click at [734, 621] on td "*********" at bounding box center [936, 624] width 658 height 36
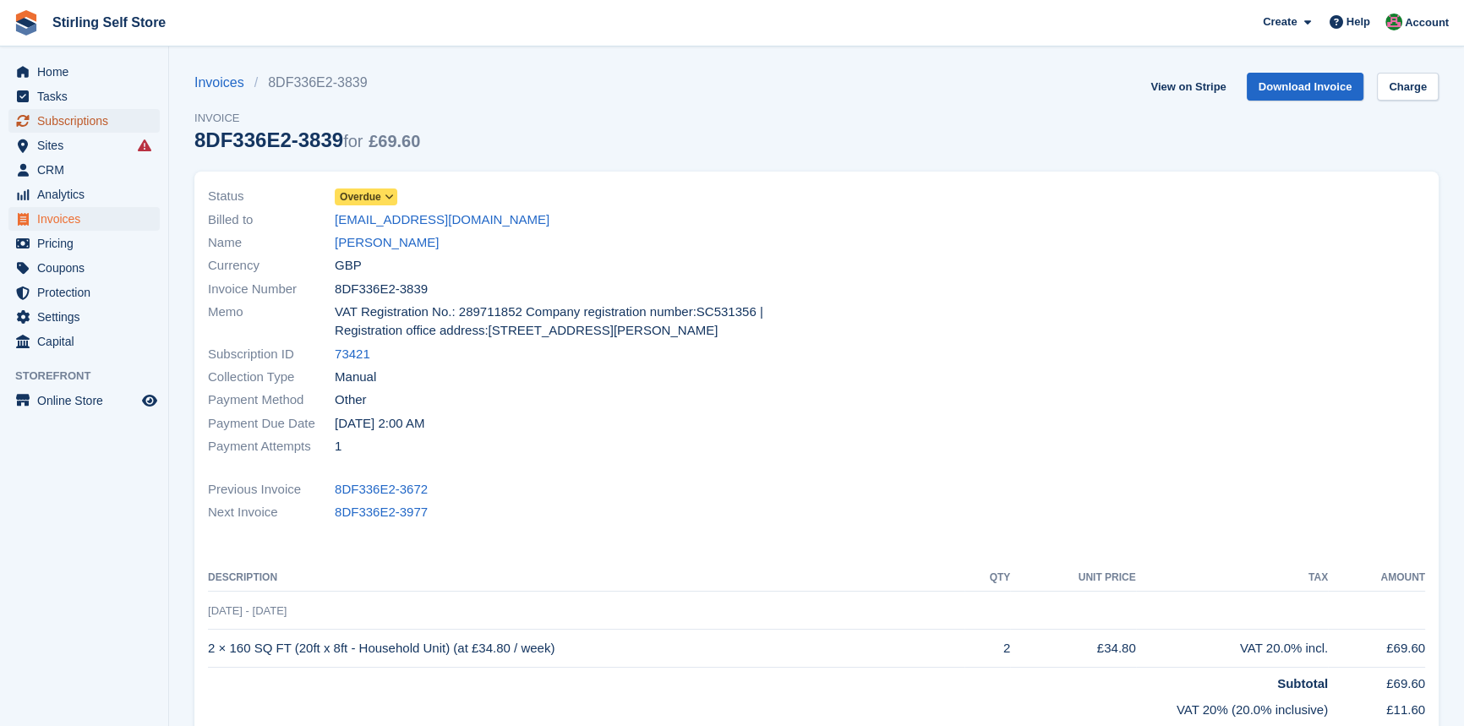
click at [86, 118] on span "Subscriptions" at bounding box center [87, 121] width 101 height 24
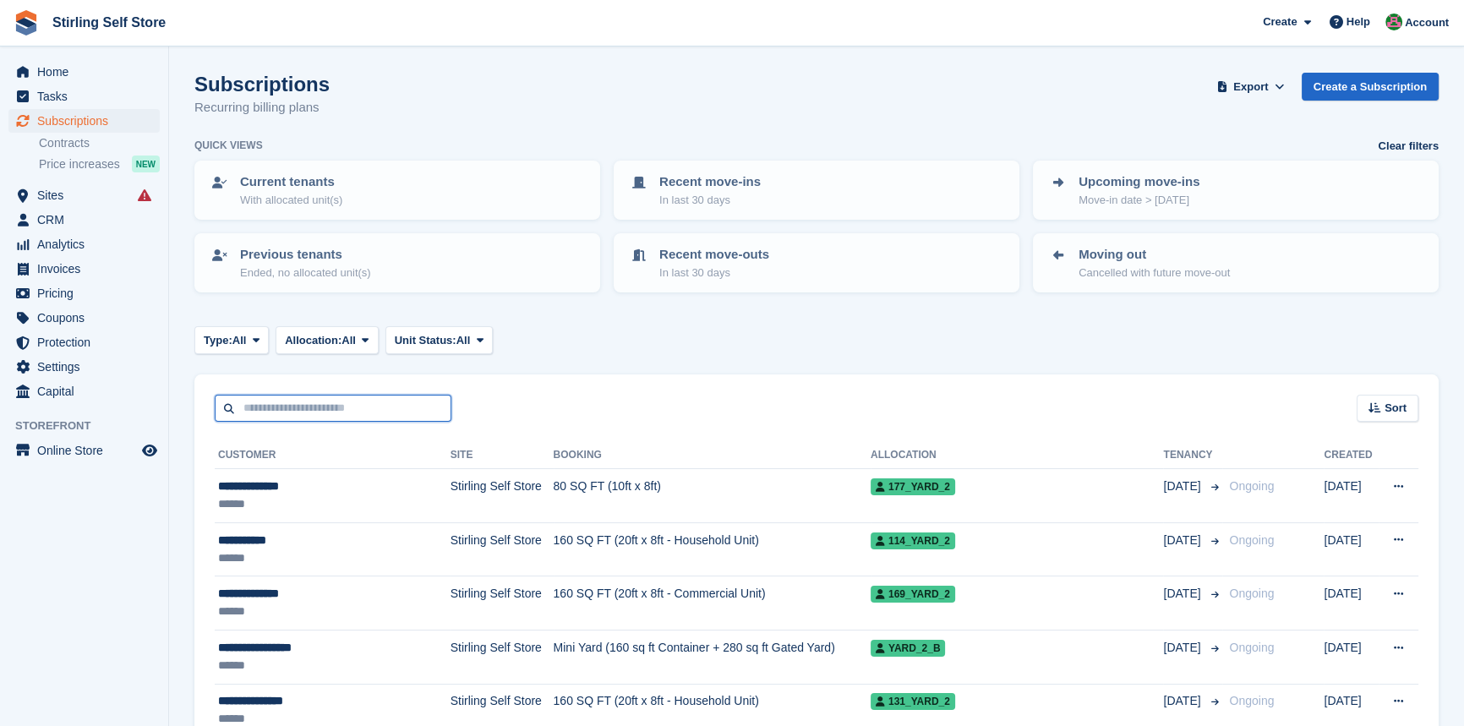
click at [265, 404] on input "text" at bounding box center [333, 409] width 237 height 28
type input "***"
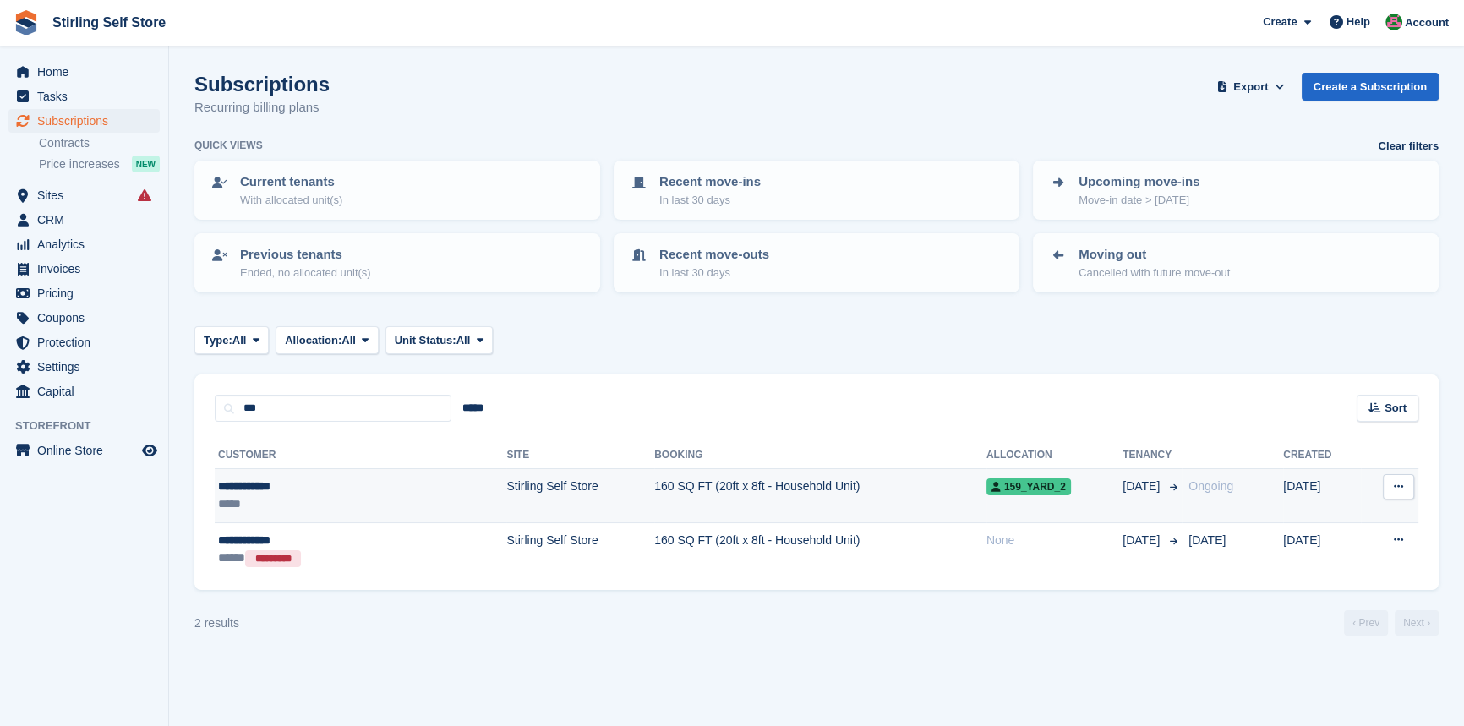
click at [654, 482] on td "160 SQ FT (20ft x 8ft - Household Unit)" at bounding box center [820, 496] width 332 height 54
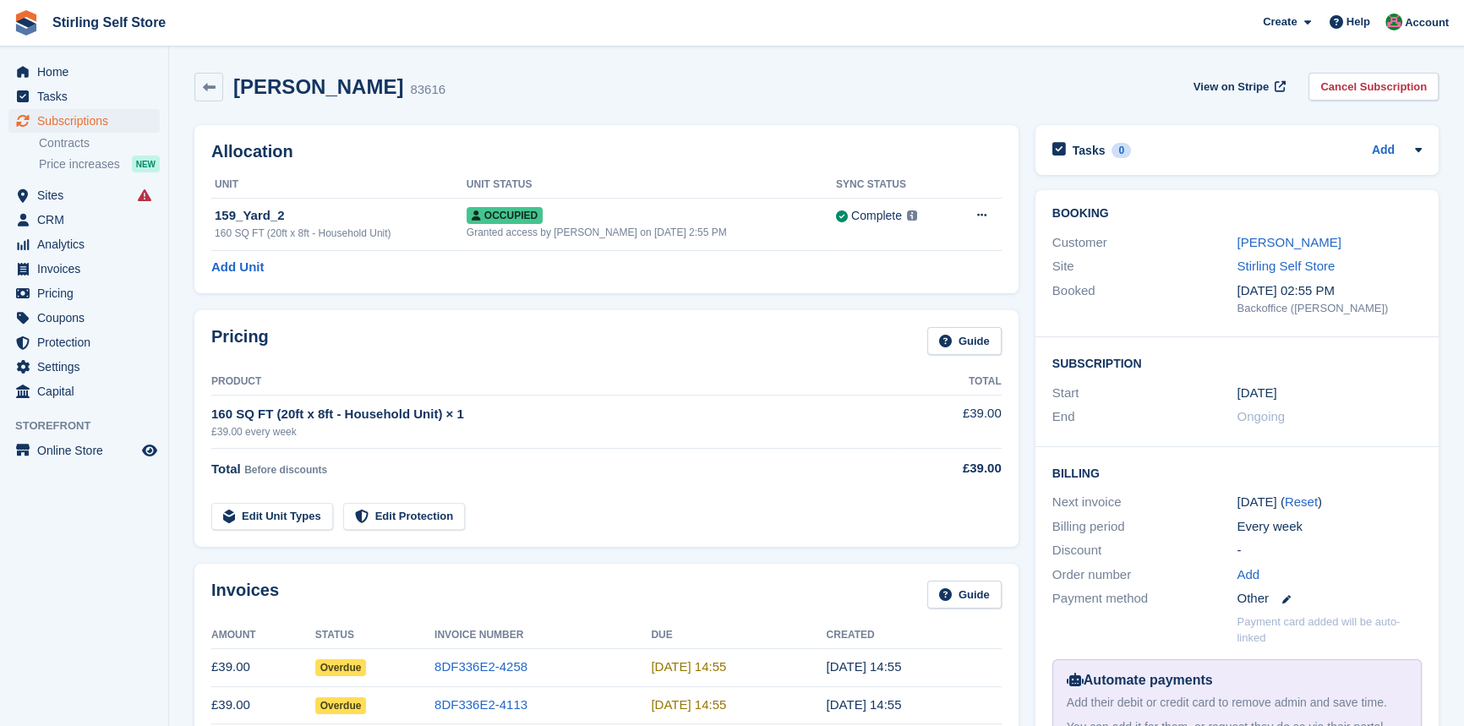
scroll to position [384, 0]
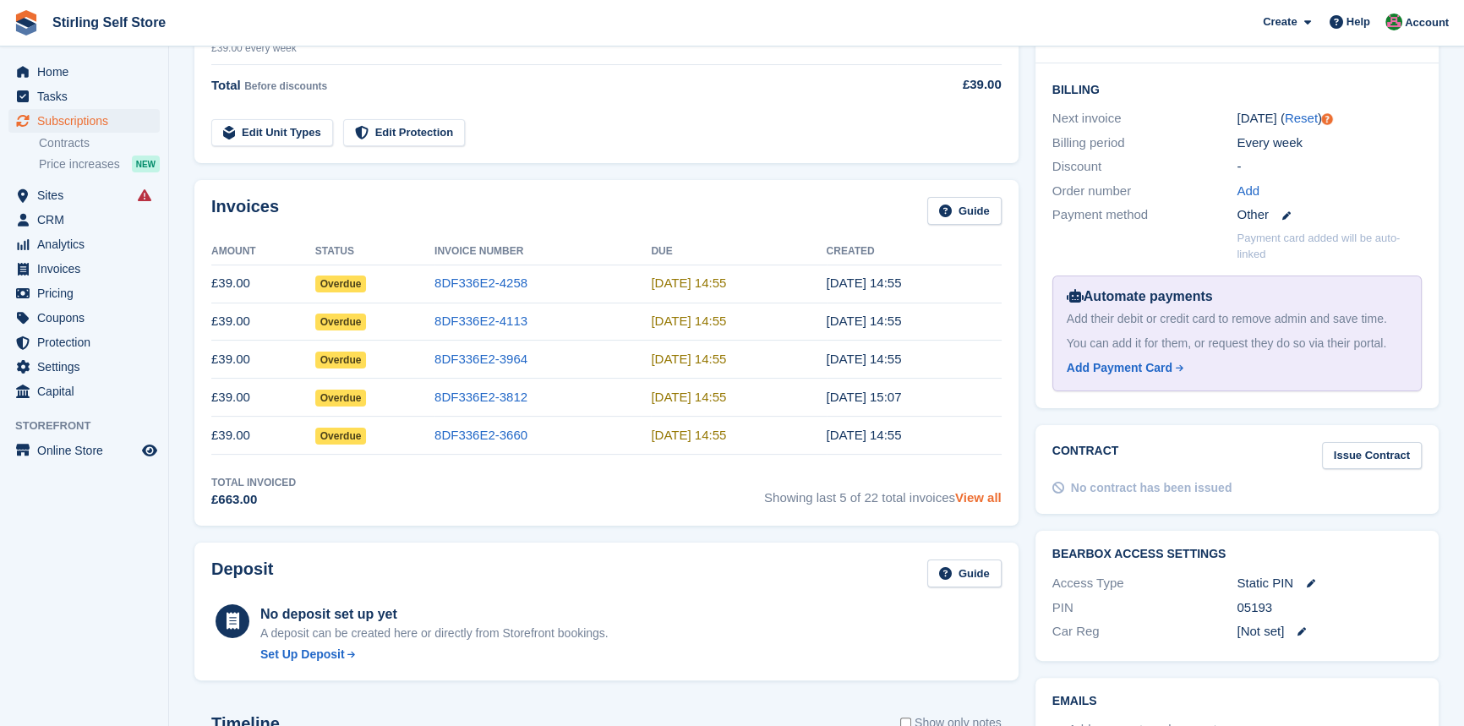
click at [978, 495] on link "View all" at bounding box center [978, 497] width 46 height 14
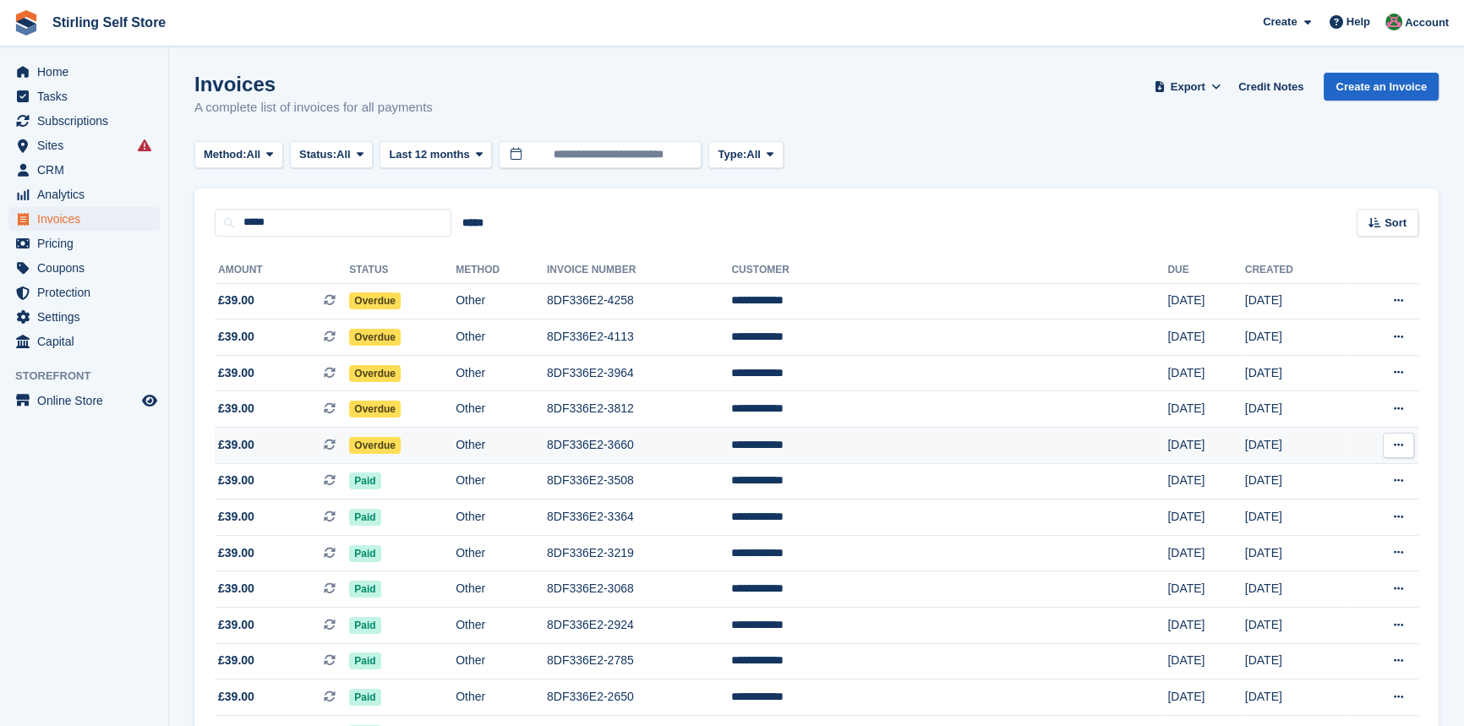
click at [678, 445] on td "8DF336E2-3660" at bounding box center [639, 446] width 184 height 36
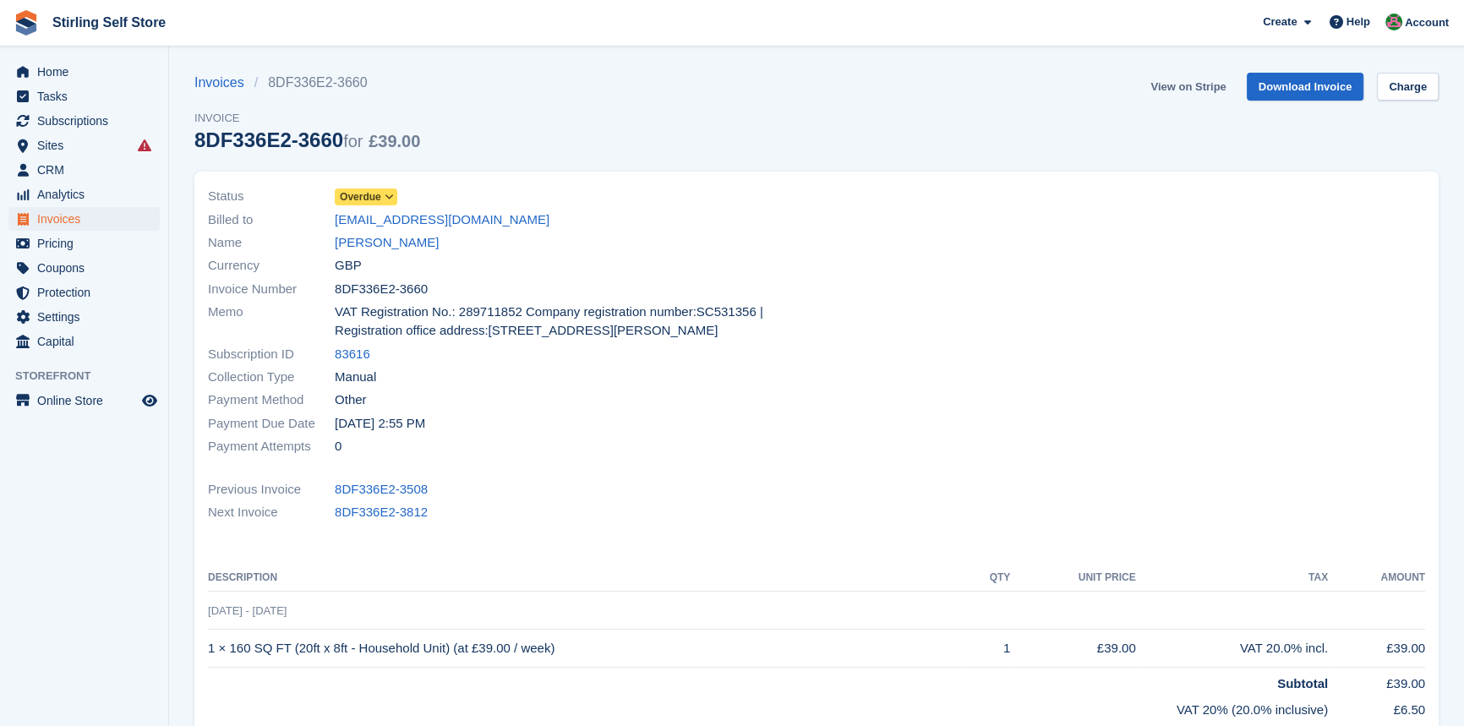
click at [1178, 85] on link "View on Stripe" at bounding box center [1188, 87] width 89 height 28
click at [74, 118] on span "Subscriptions" at bounding box center [87, 121] width 101 height 24
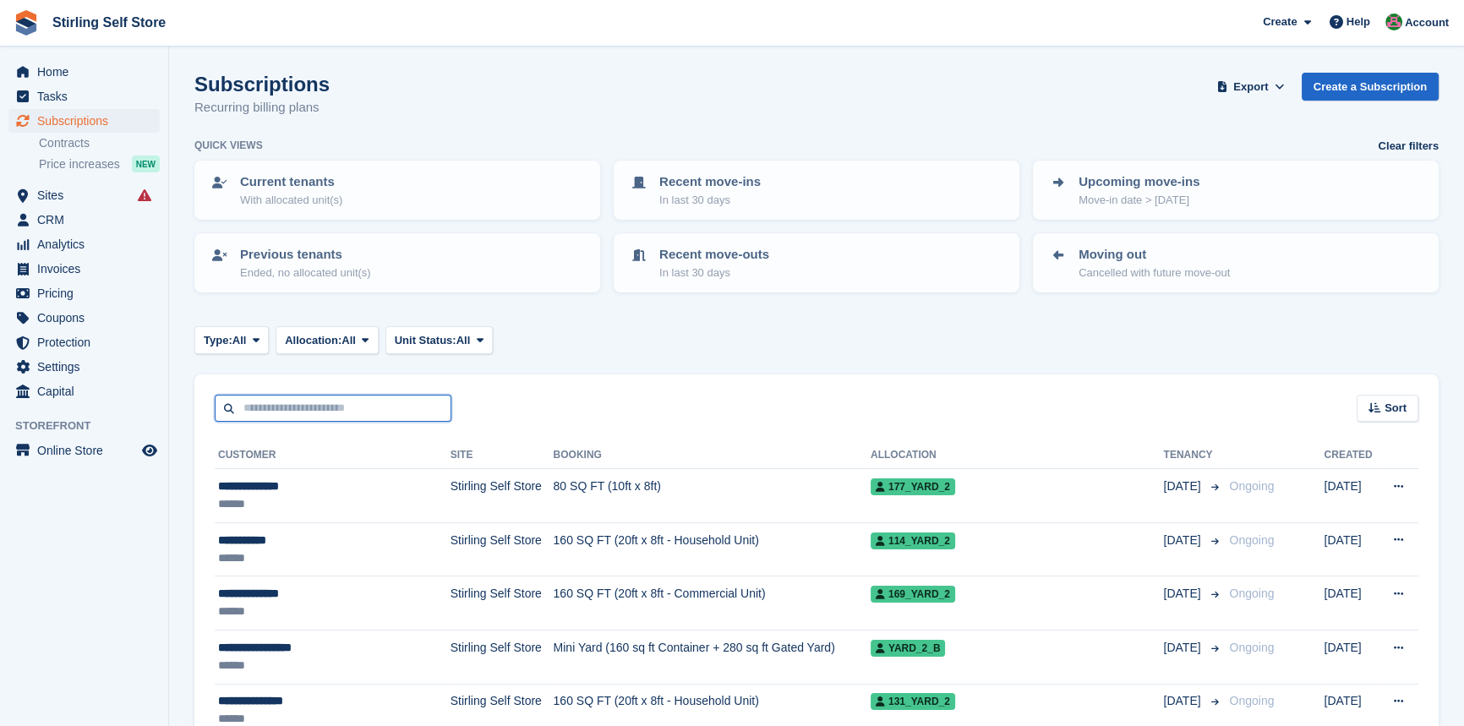
click at [310, 408] on input "text" at bounding box center [333, 409] width 237 height 28
type input "***"
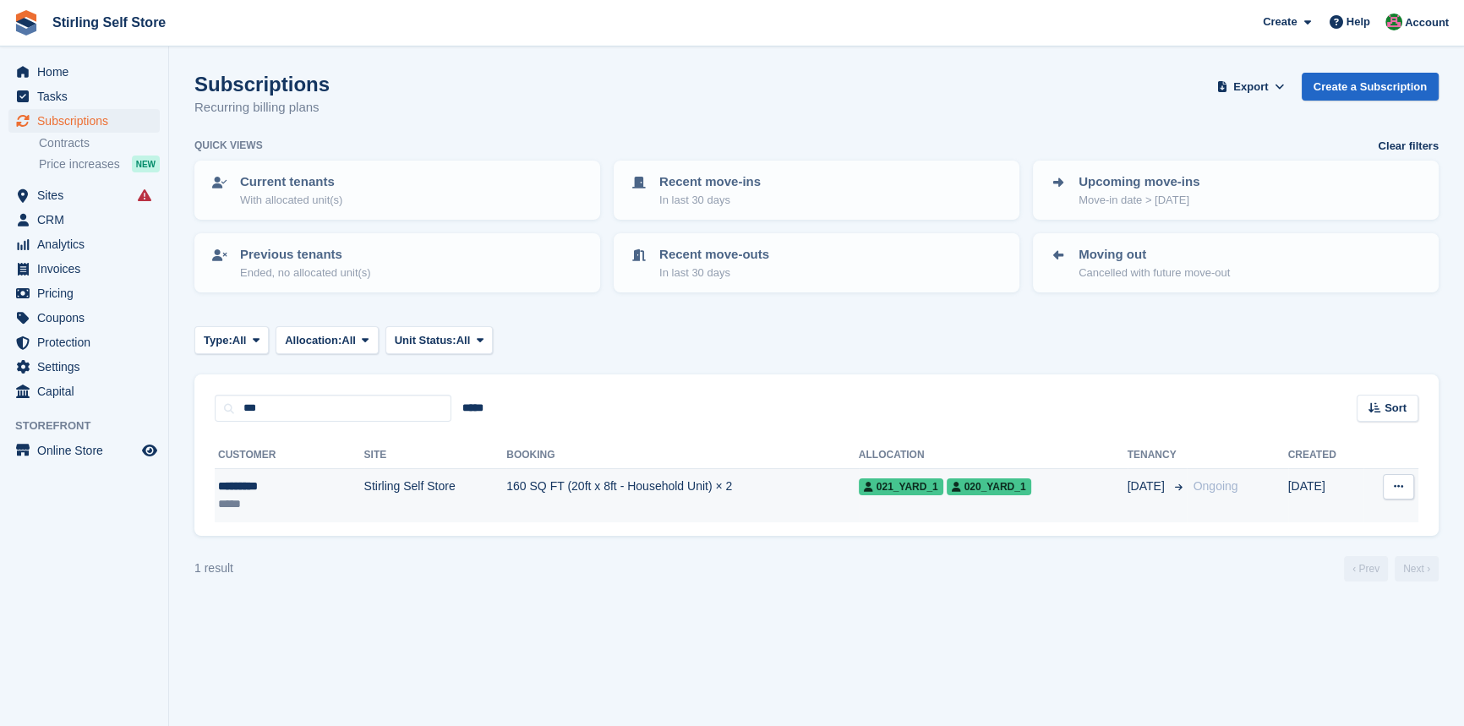
click at [637, 482] on td "160 SQ FT (20ft x 8ft - Household Unit) × 2" at bounding box center [682, 495] width 352 height 53
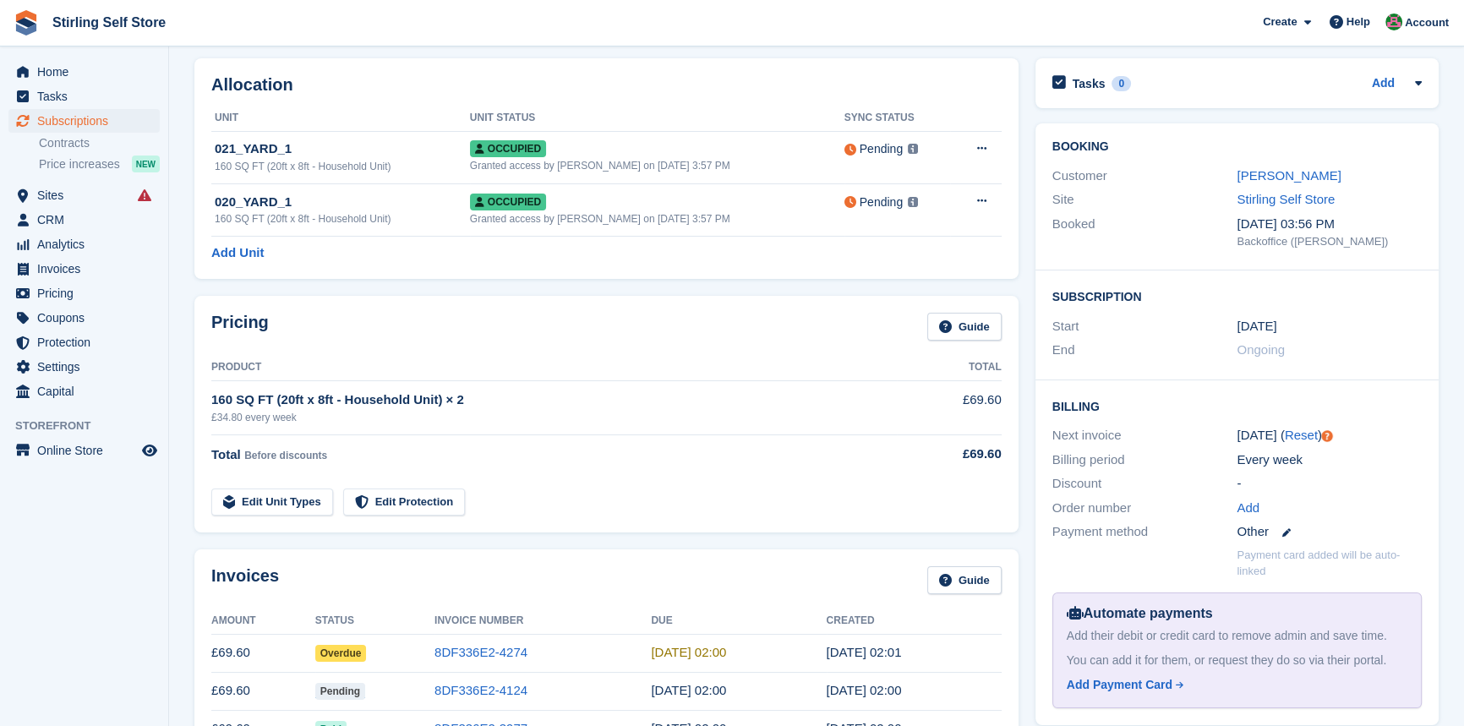
scroll to position [384, 0]
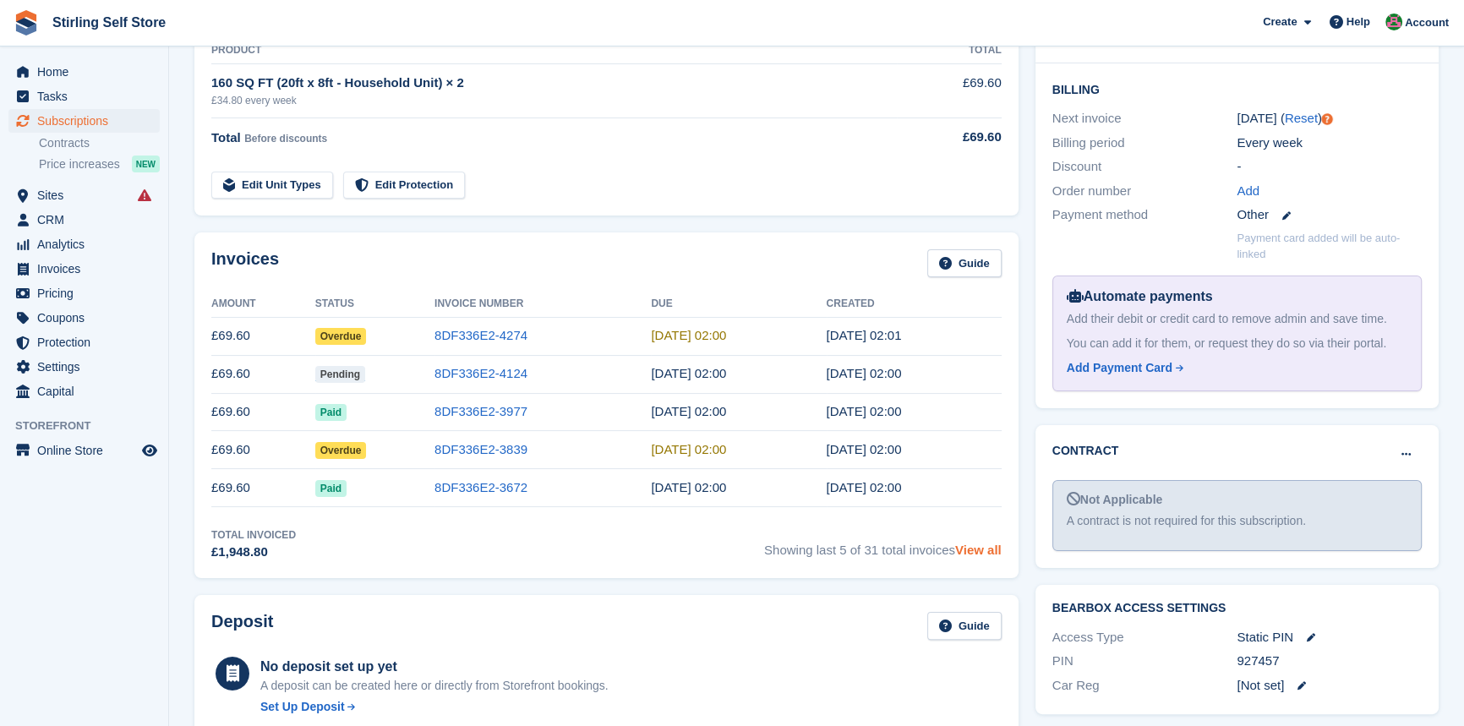
click at [972, 550] on link "View all" at bounding box center [978, 550] width 46 height 14
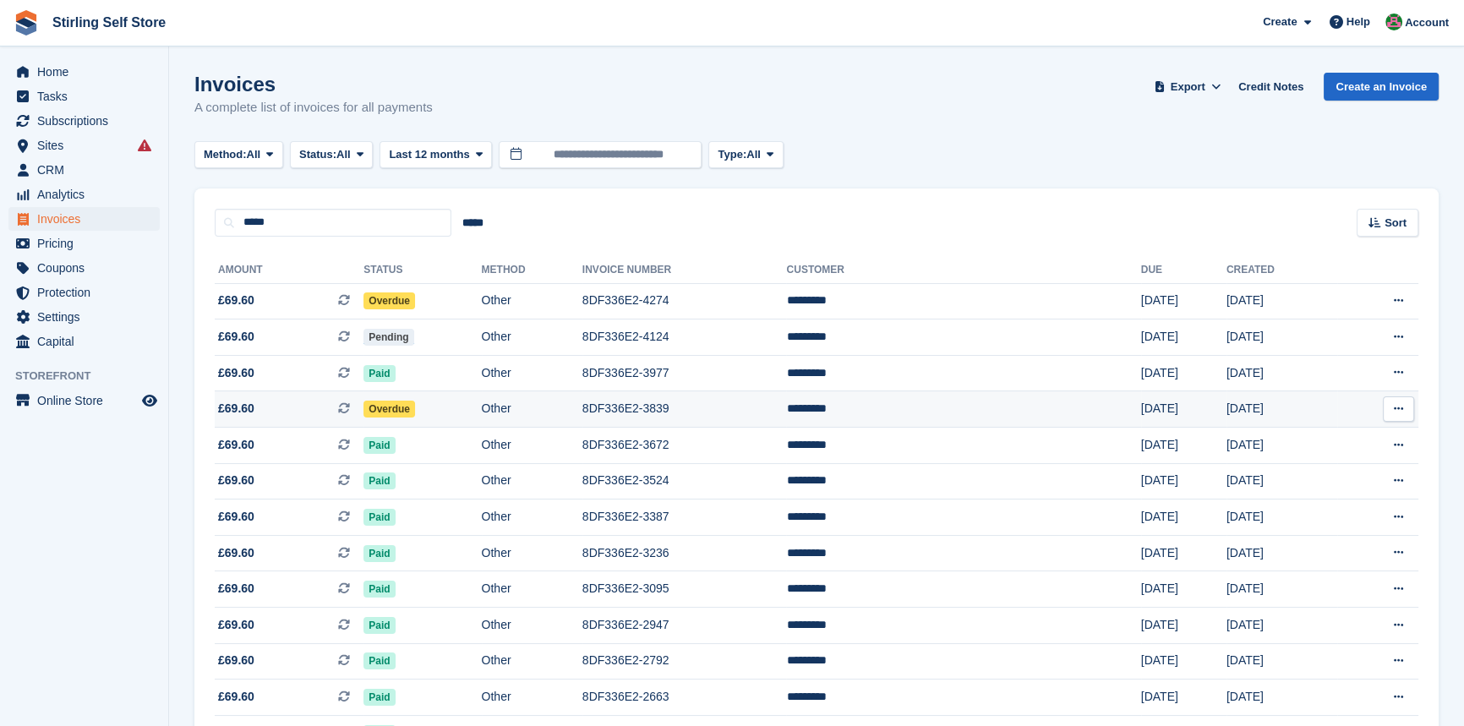
click at [710, 409] on td "8DF336E2-3839" at bounding box center [684, 409] width 205 height 36
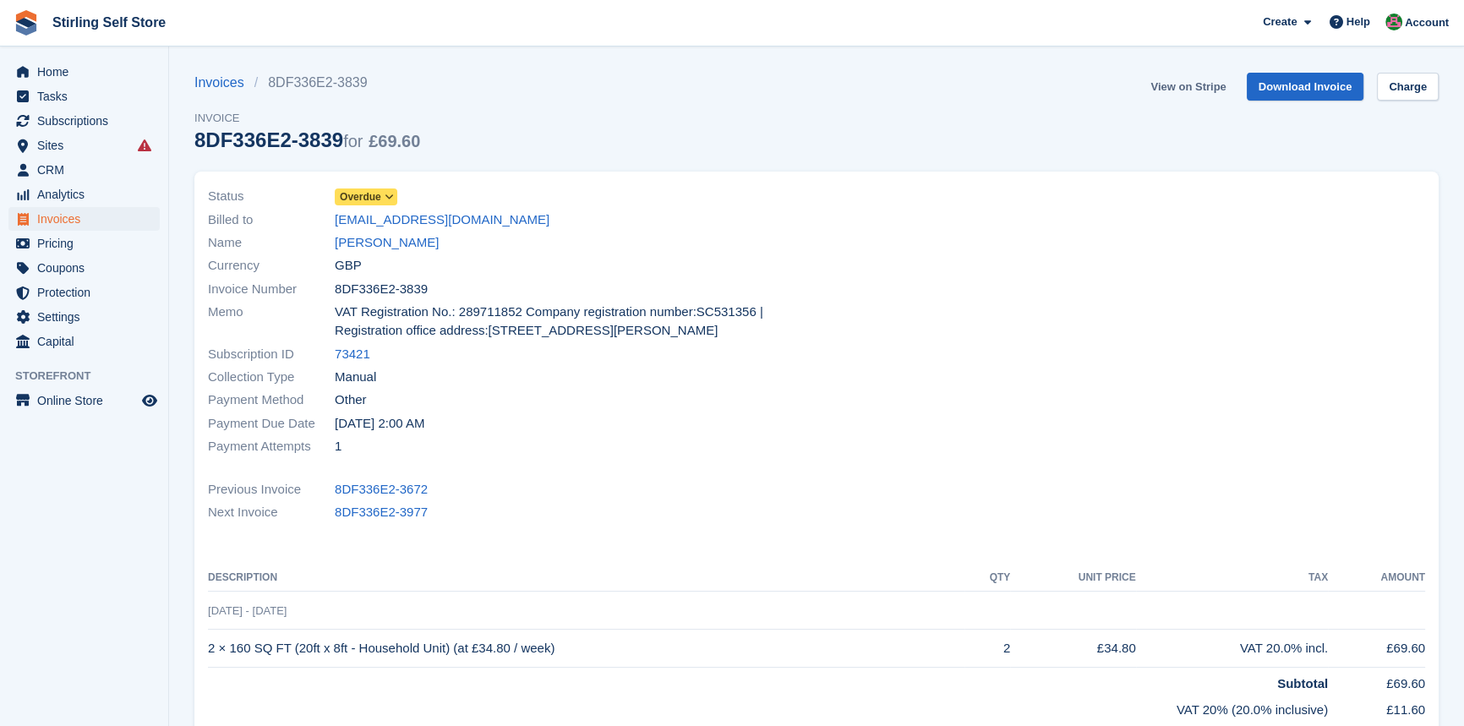
click at [1181, 85] on link "View on Stripe" at bounding box center [1188, 87] width 89 height 28
click at [353, 243] on link "[PERSON_NAME]" at bounding box center [387, 242] width 104 height 19
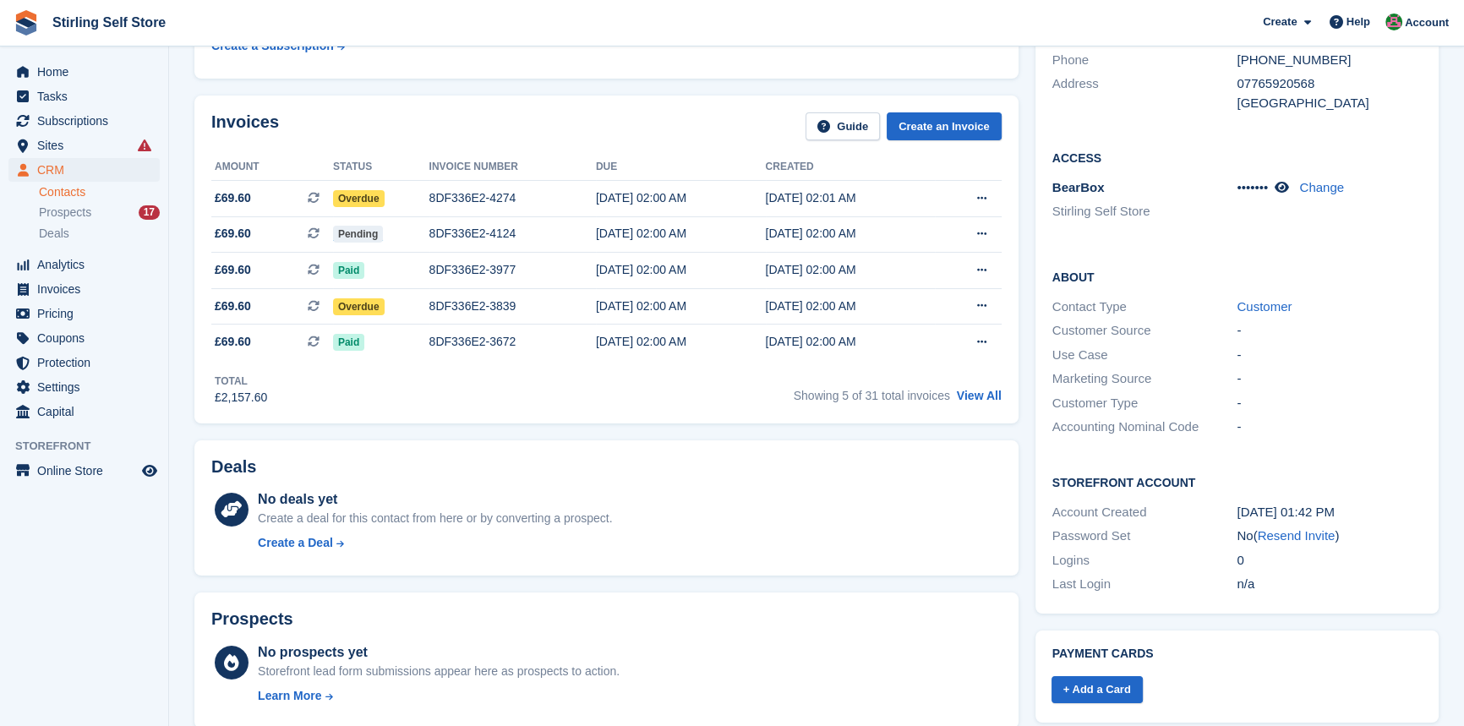
scroll to position [230, 0]
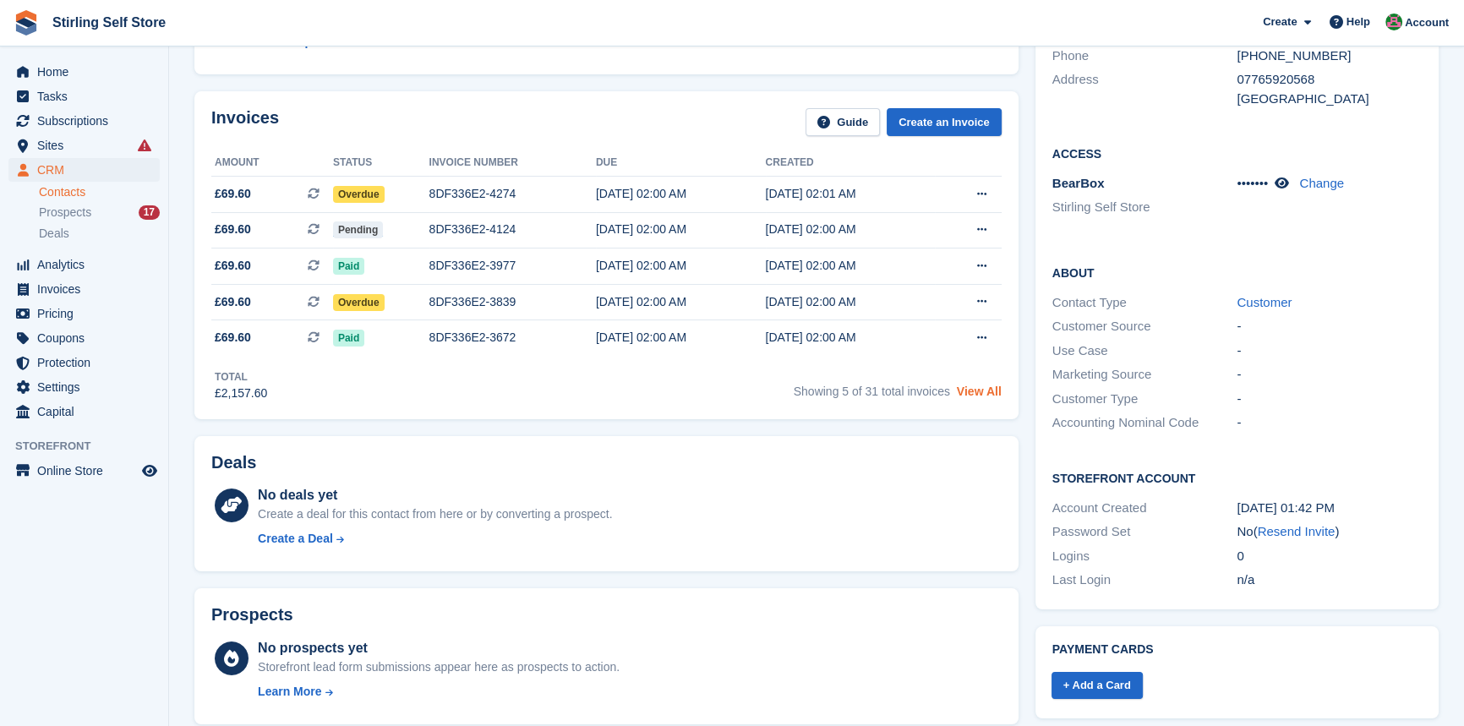
click at [977, 394] on link "View All" at bounding box center [979, 392] width 45 height 14
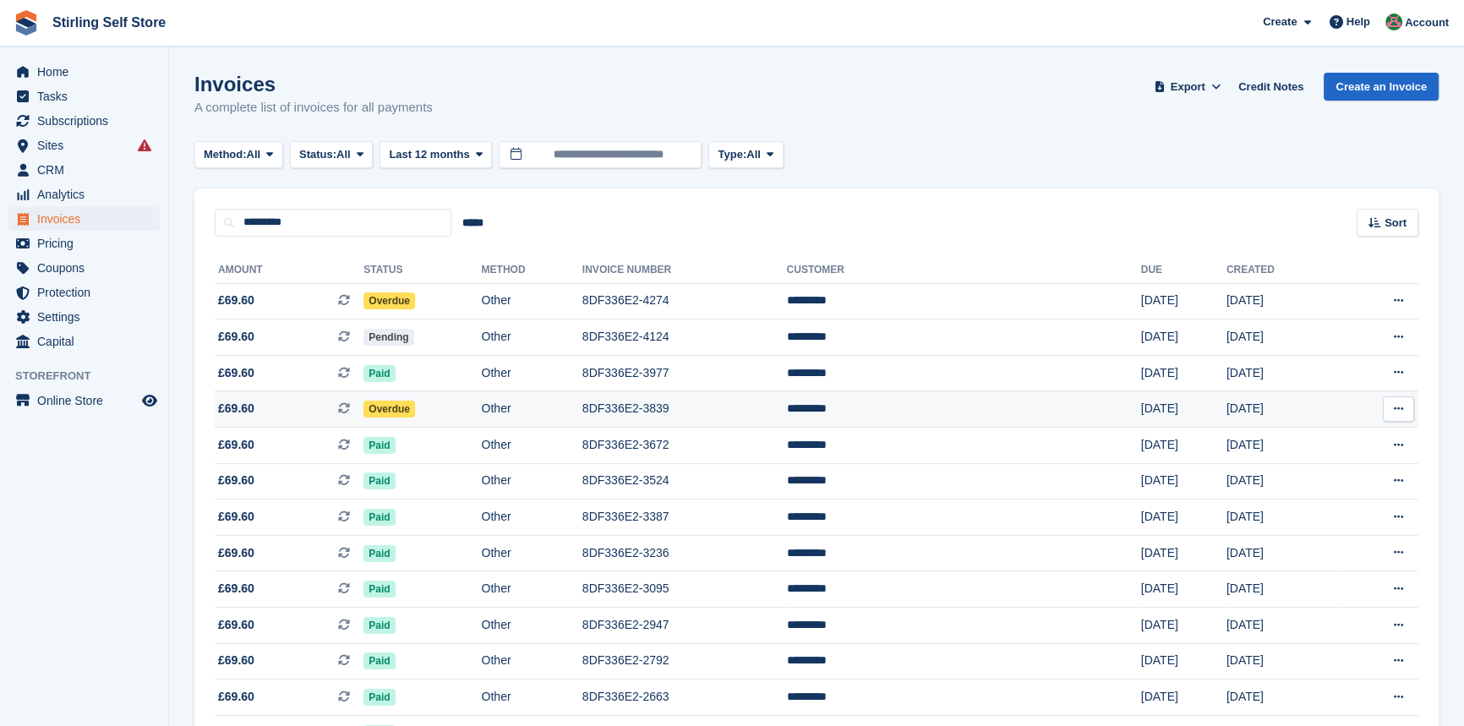
click at [702, 408] on td "8DF336E2-3839" at bounding box center [684, 409] width 205 height 36
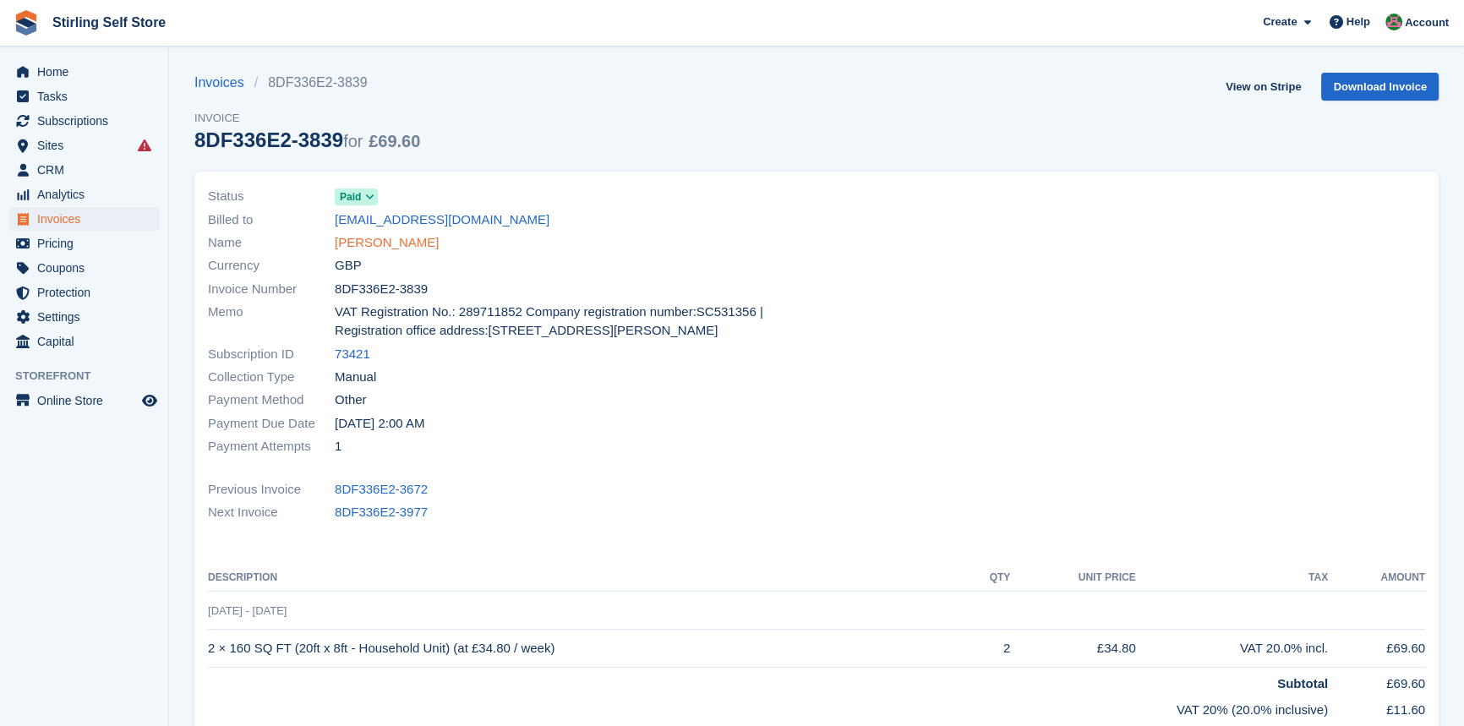
click at [372, 244] on link "[PERSON_NAME]" at bounding box center [387, 242] width 104 height 19
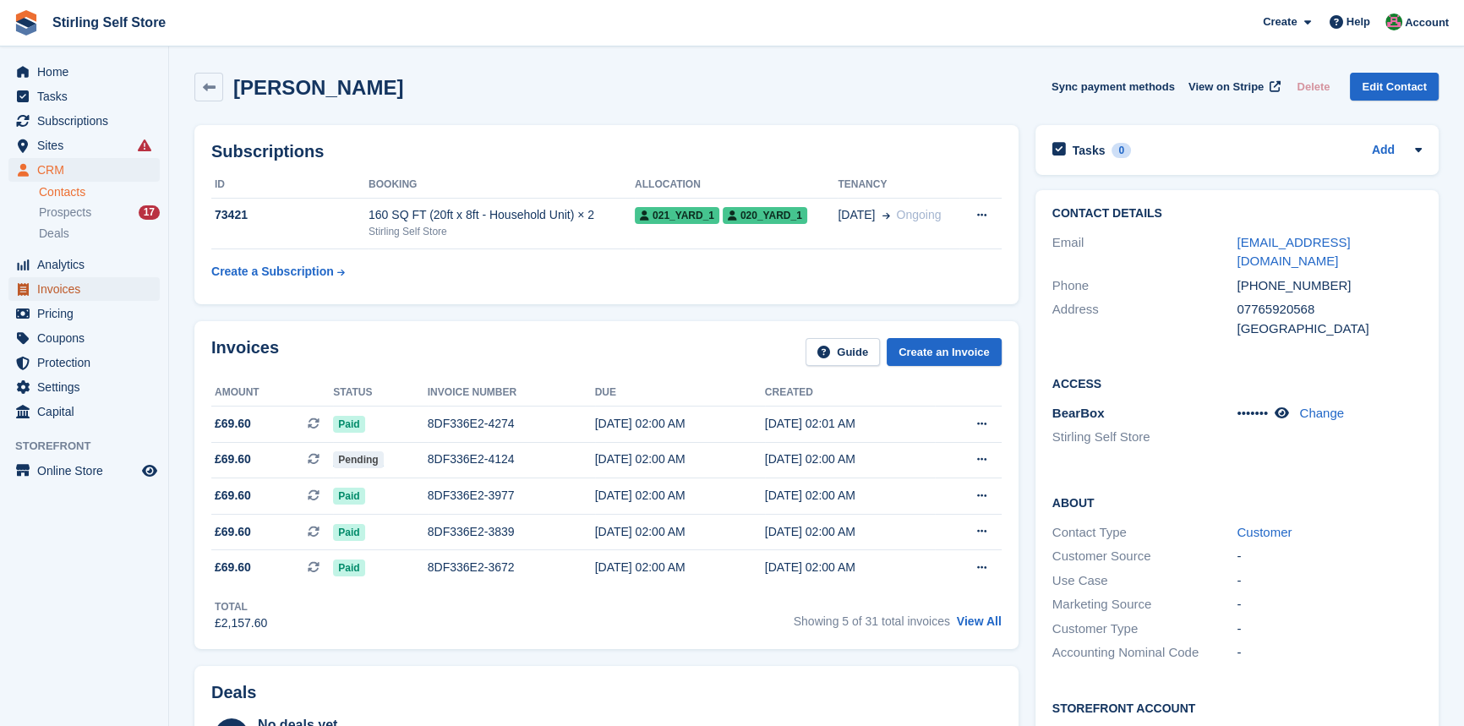
click at [79, 291] on span "Invoices" at bounding box center [87, 289] width 101 height 24
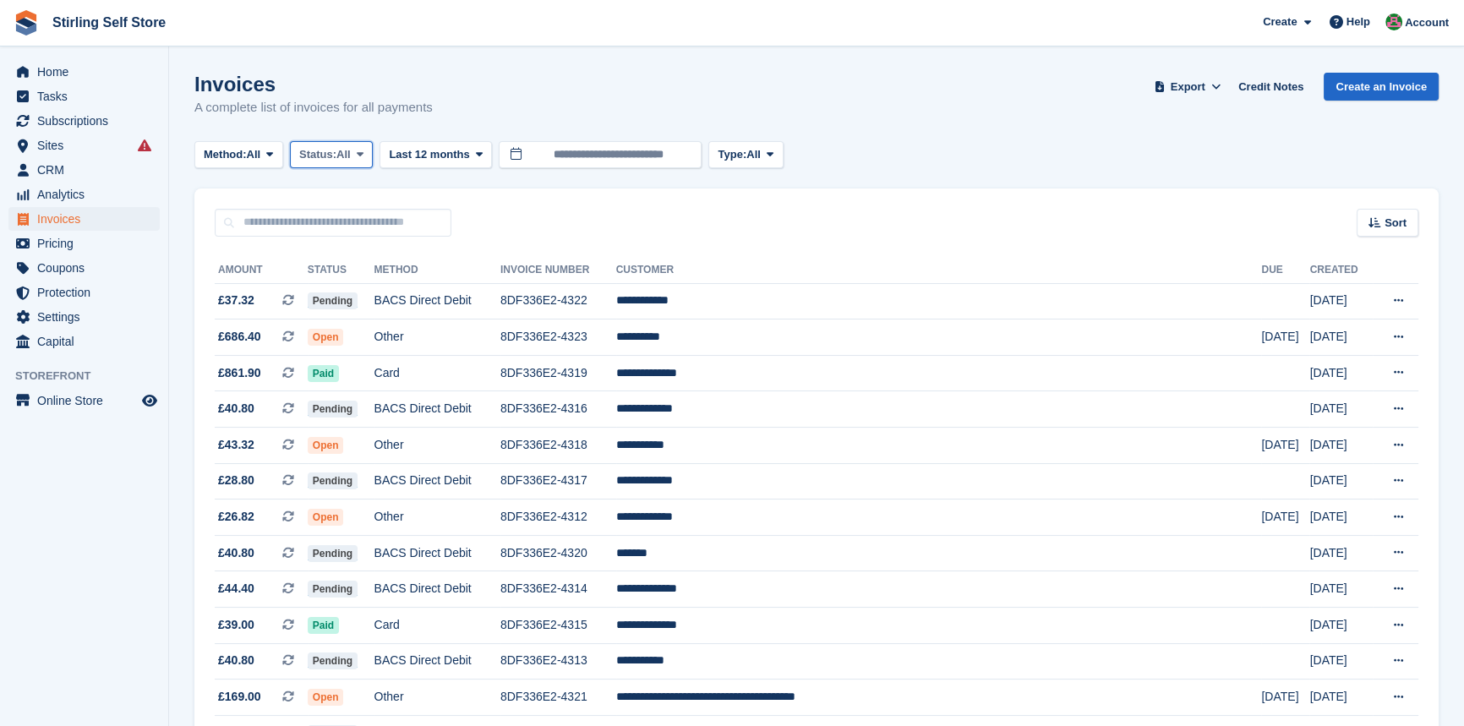
click at [364, 156] on icon at bounding box center [360, 154] width 7 height 11
click at [351, 287] on link "Open" at bounding box center [371, 286] width 147 height 30
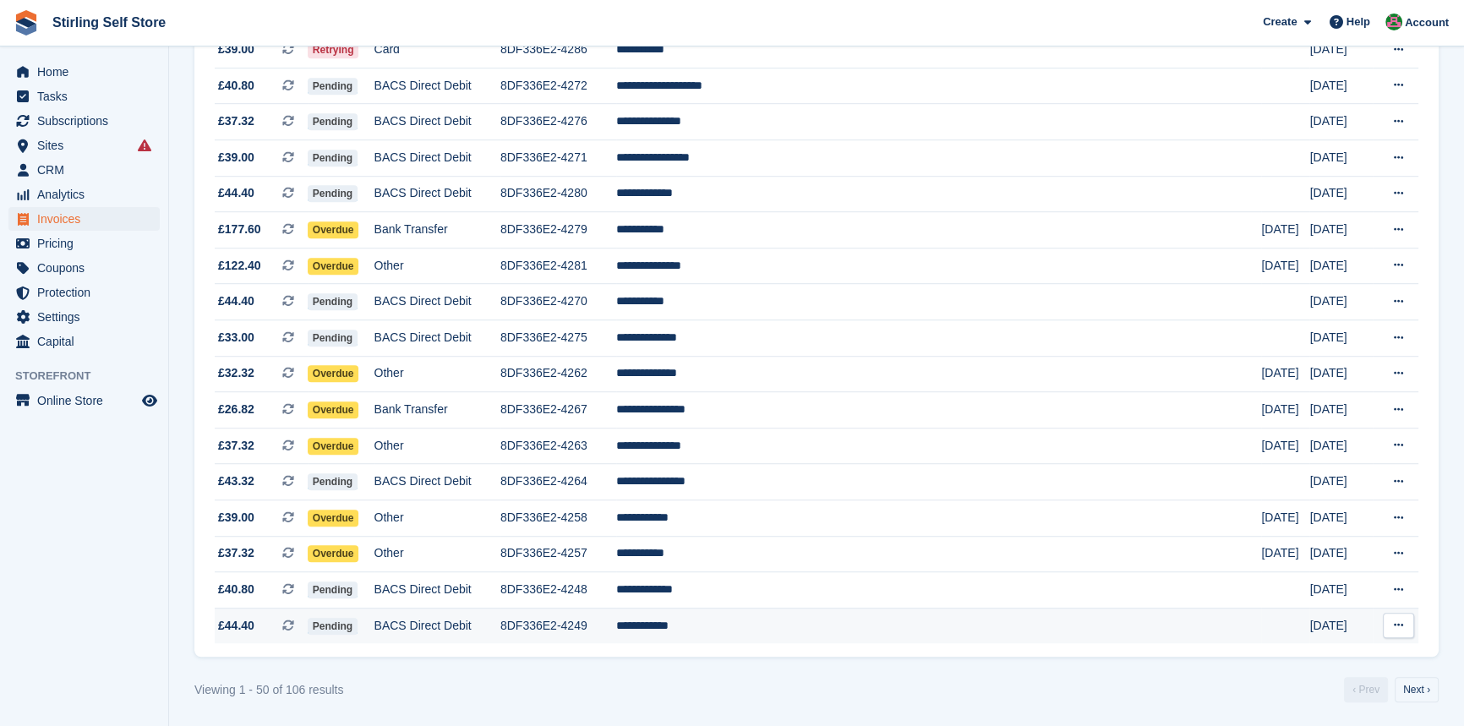
scroll to position [1468, 0]
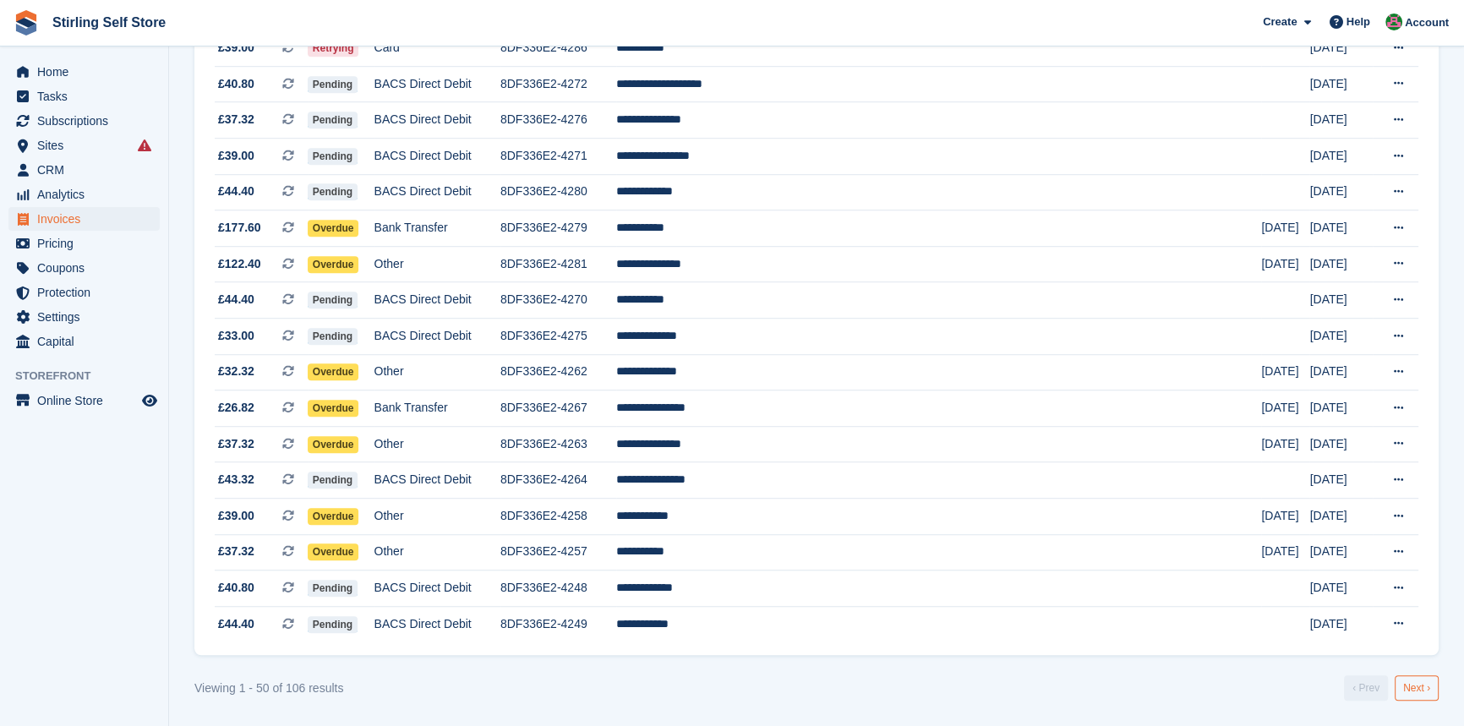
click at [1424, 686] on link "Next ›" at bounding box center [1417, 687] width 44 height 25
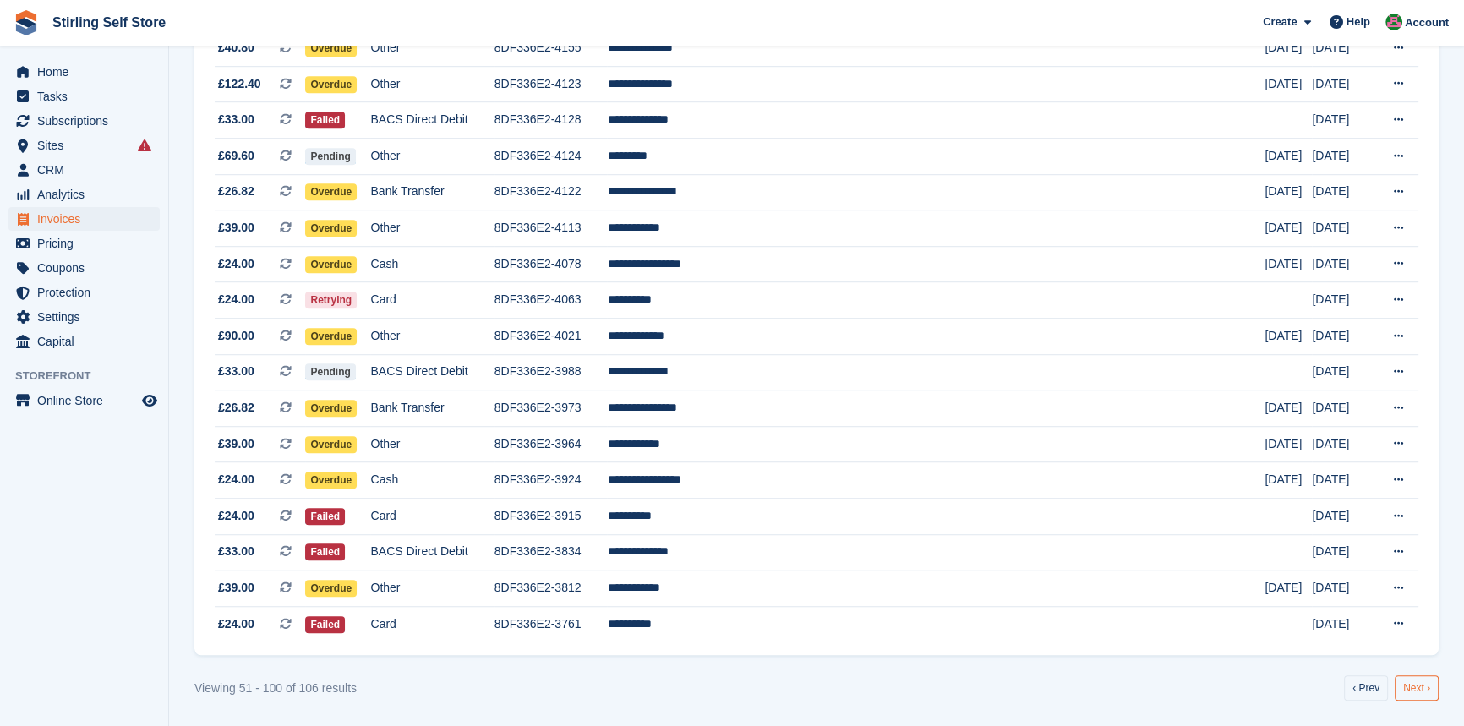
click at [1420, 692] on link "Next ›" at bounding box center [1417, 687] width 44 height 25
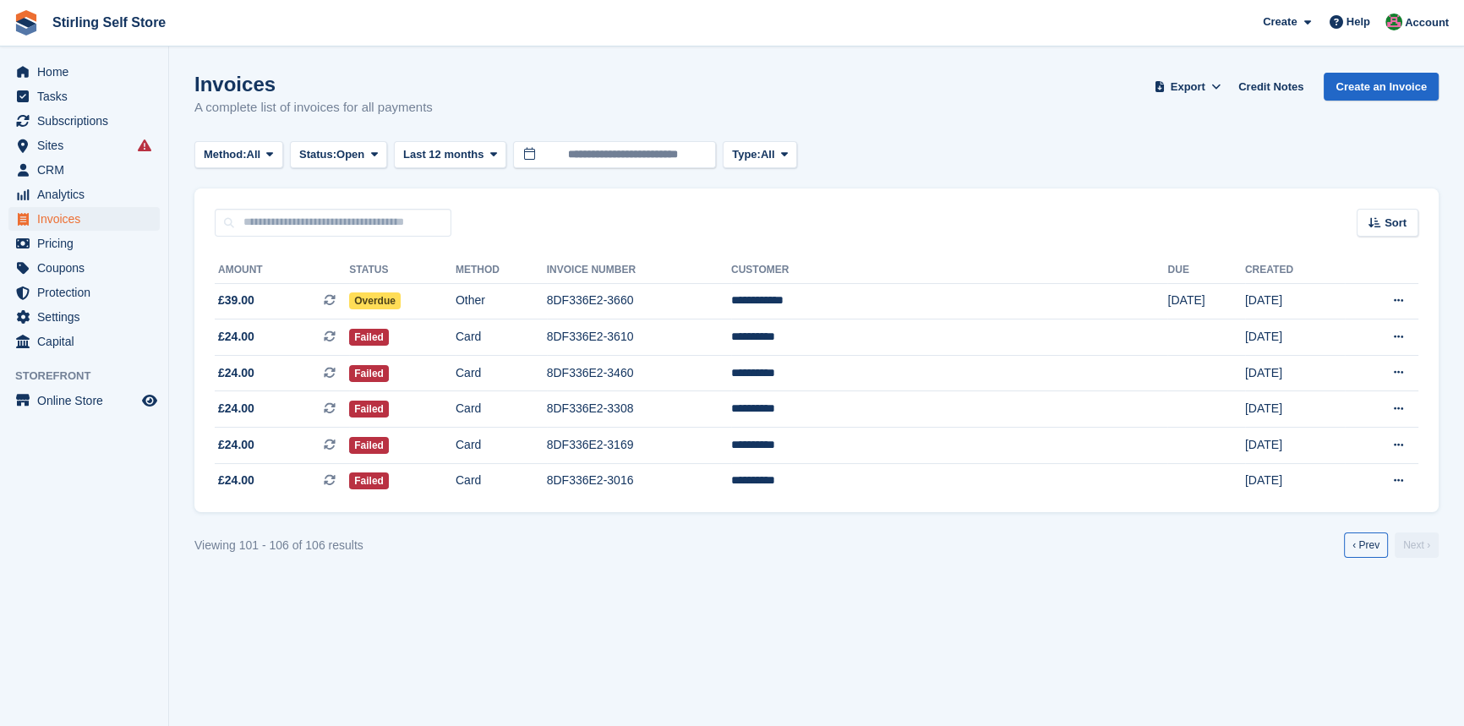
drag, startPoint x: 1361, startPoint y: 549, endPoint x: 1320, endPoint y: 560, distance: 42.0
click at [1361, 549] on link "‹ Prev" at bounding box center [1366, 545] width 44 height 25
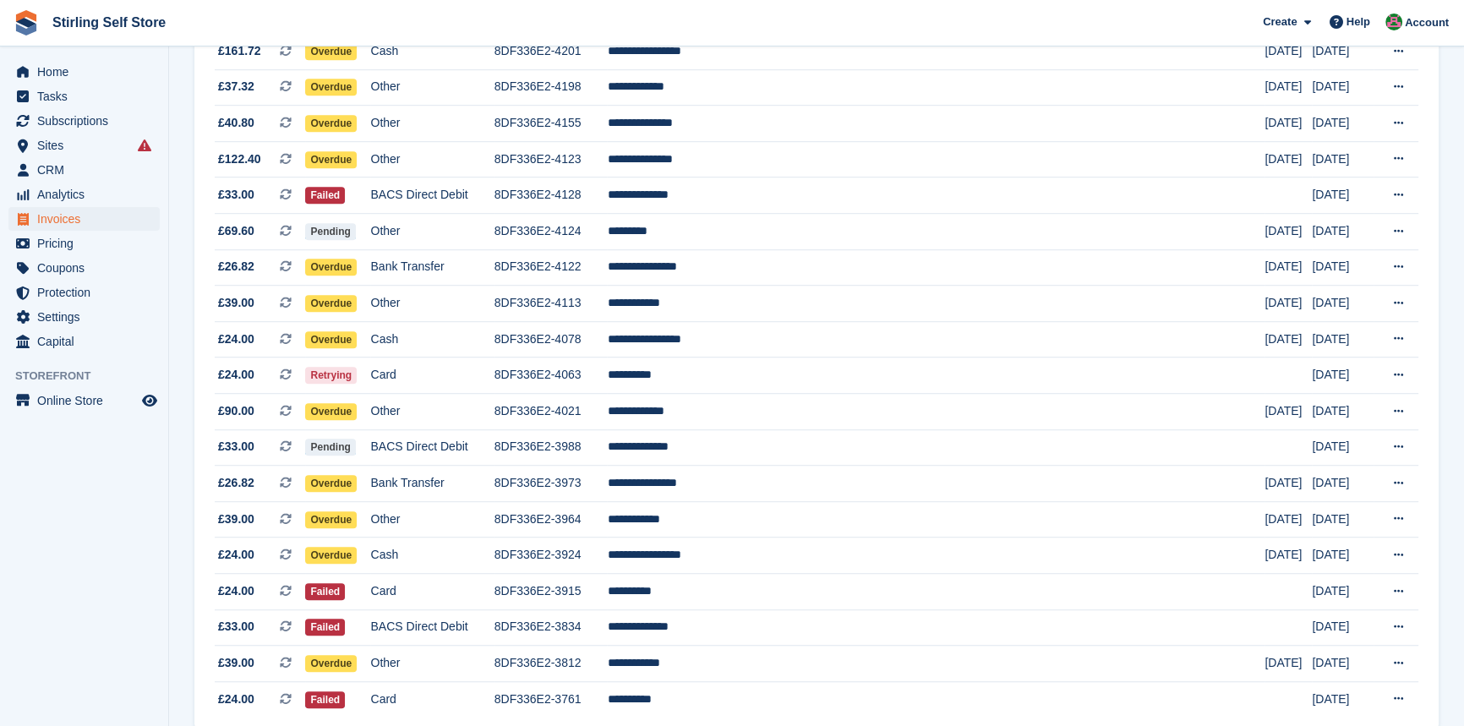
scroll to position [1468, 0]
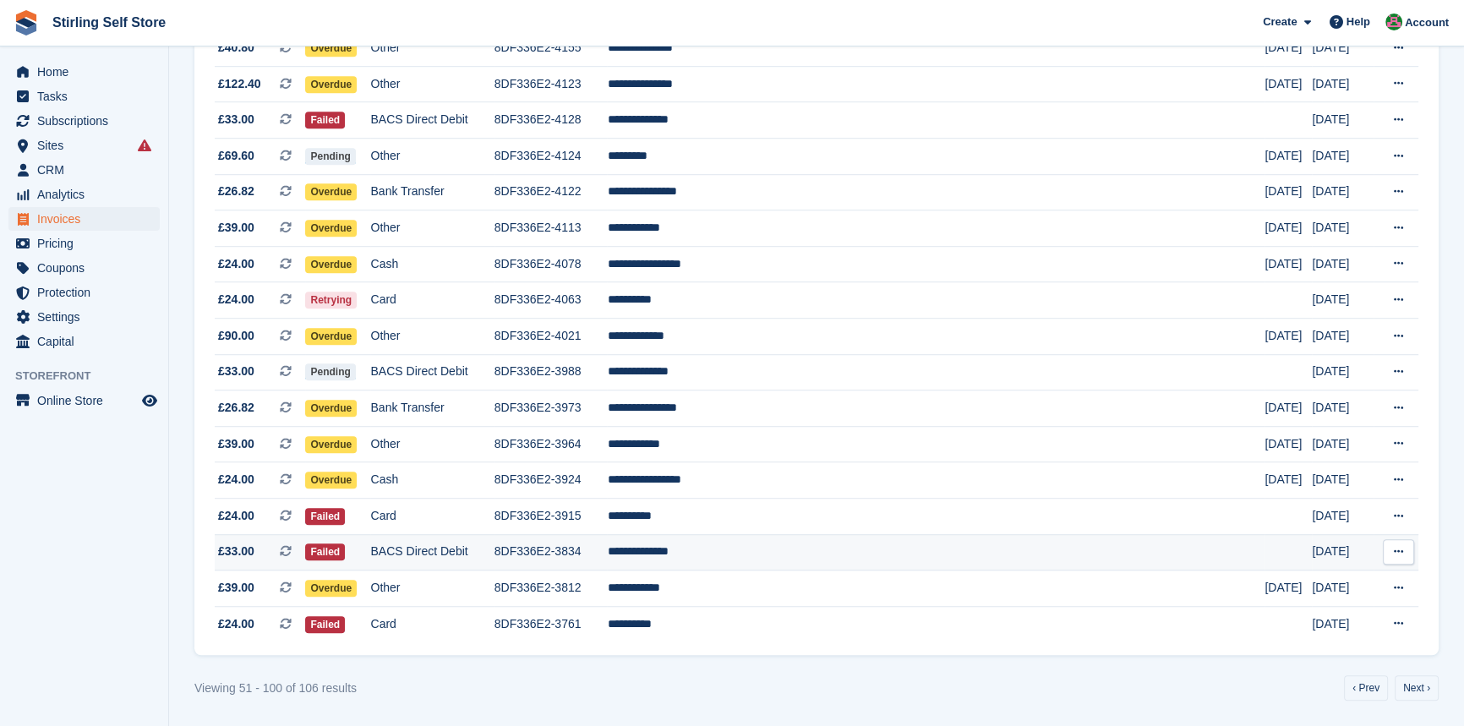
click at [739, 549] on td "**********" at bounding box center [936, 552] width 658 height 36
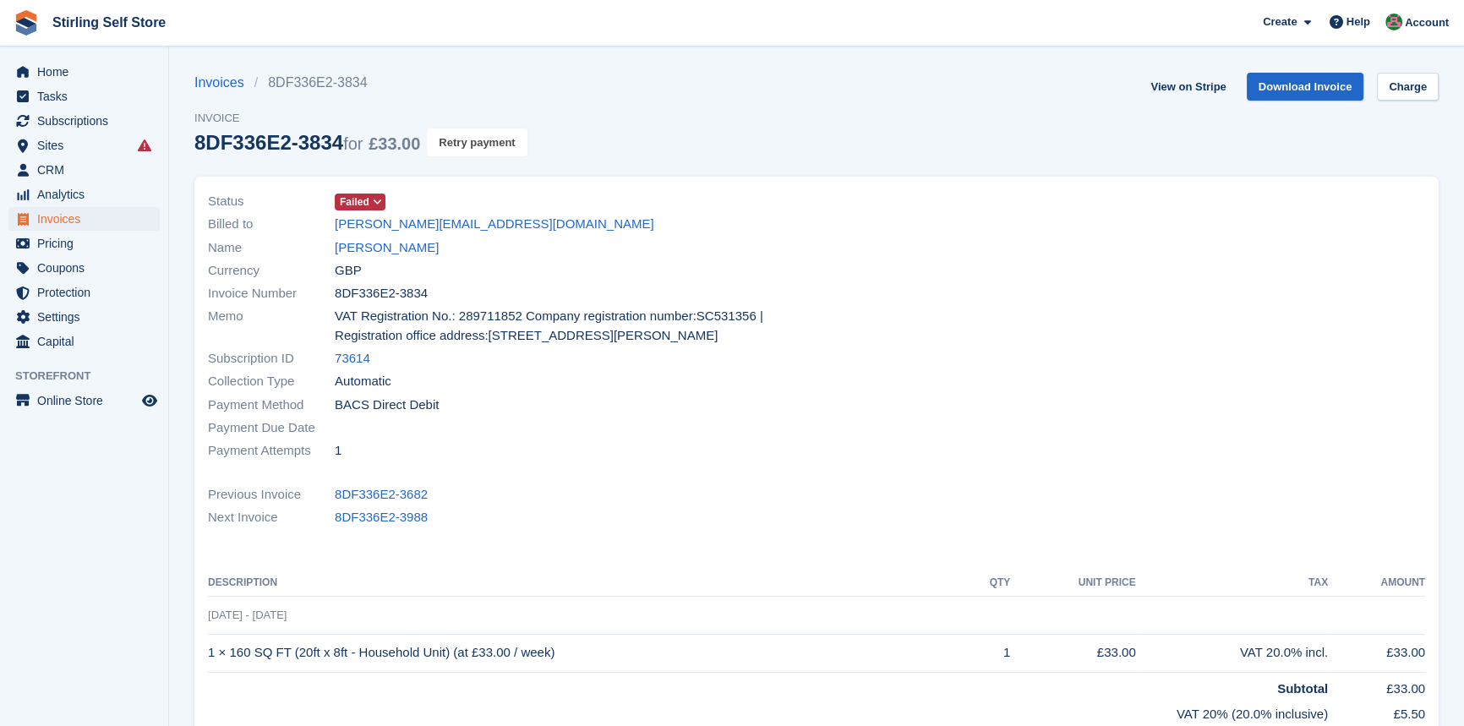
drag, startPoint x: 466, startPoint y: 145, endPoint x: 791, endPoint y: 79, distance: 332.1
click at [469, 148] on button "Retry payment" at bounding box center [477, 142] width 100 height 28
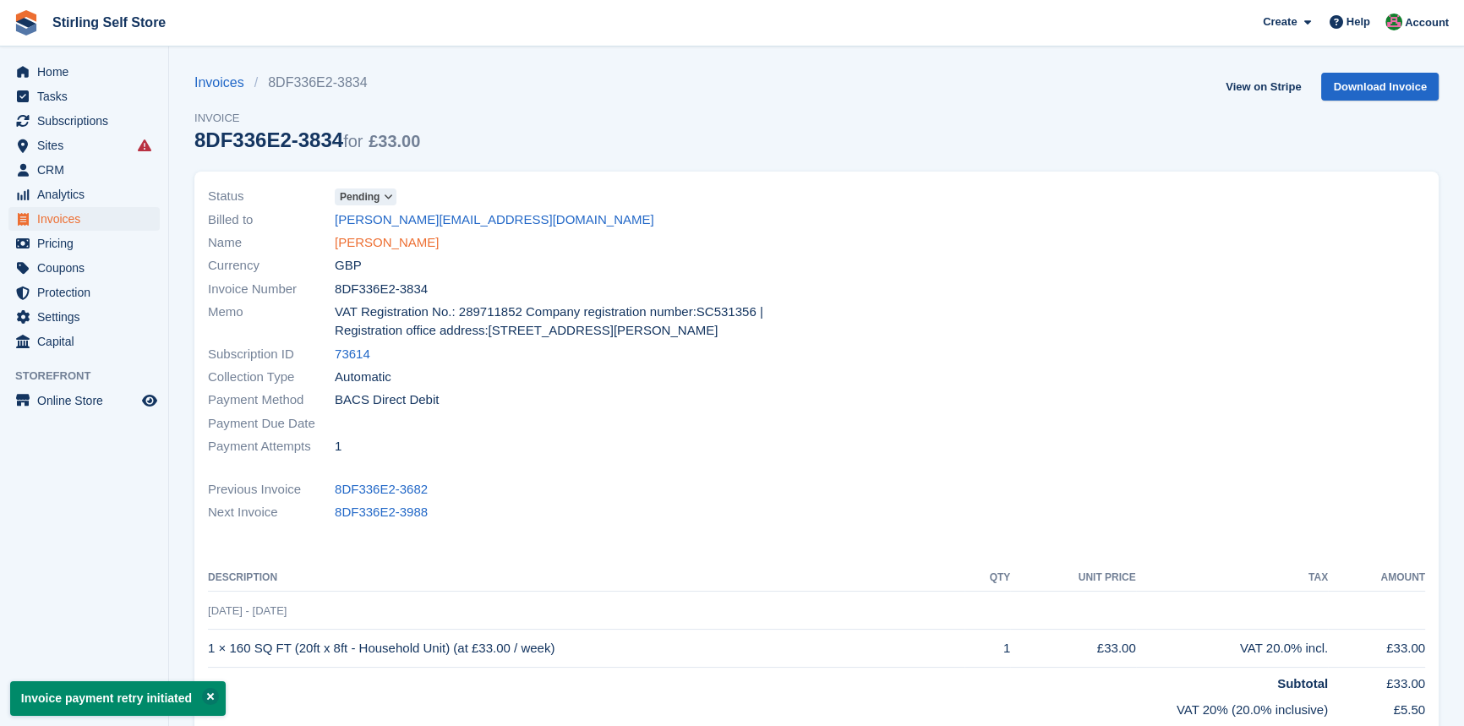
click at [388, 243] on link "Gerald Tiernan" at bounding box center [387, 242] width 104 height 19
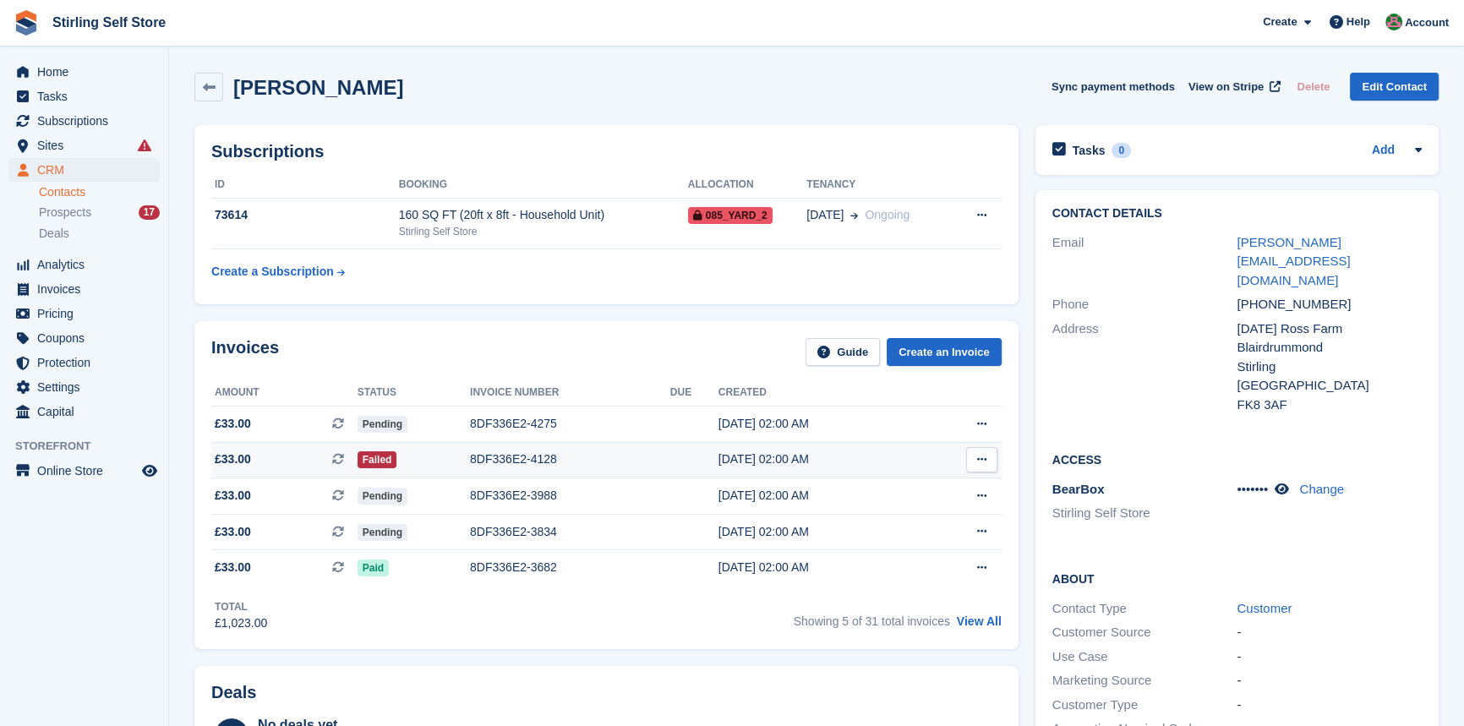
click at [723, 460] on div "16 Sep, 02:00 AM" at bounding box center [821, 460] width 204 height 18
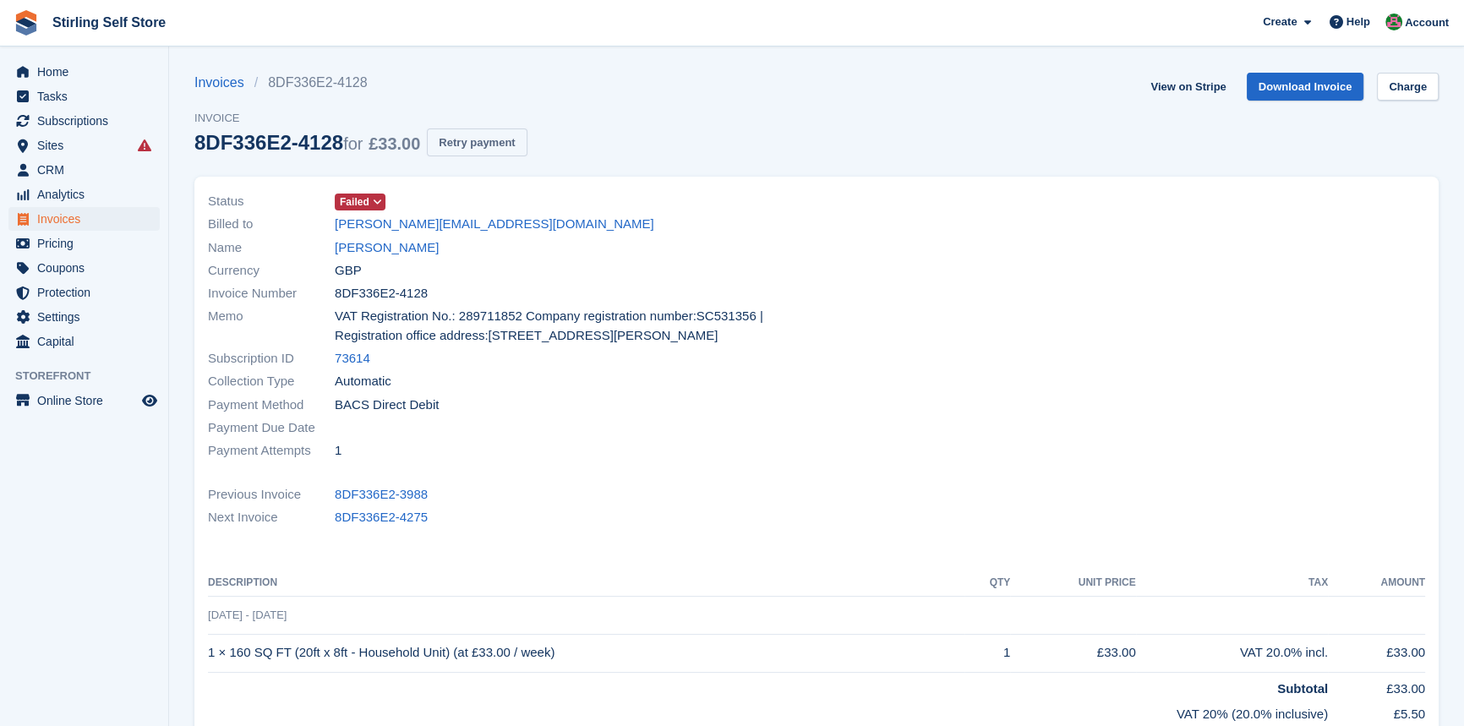
click at [482, 144] on button "Retry payment" at bounding box center [477, 142] width 100 height 28
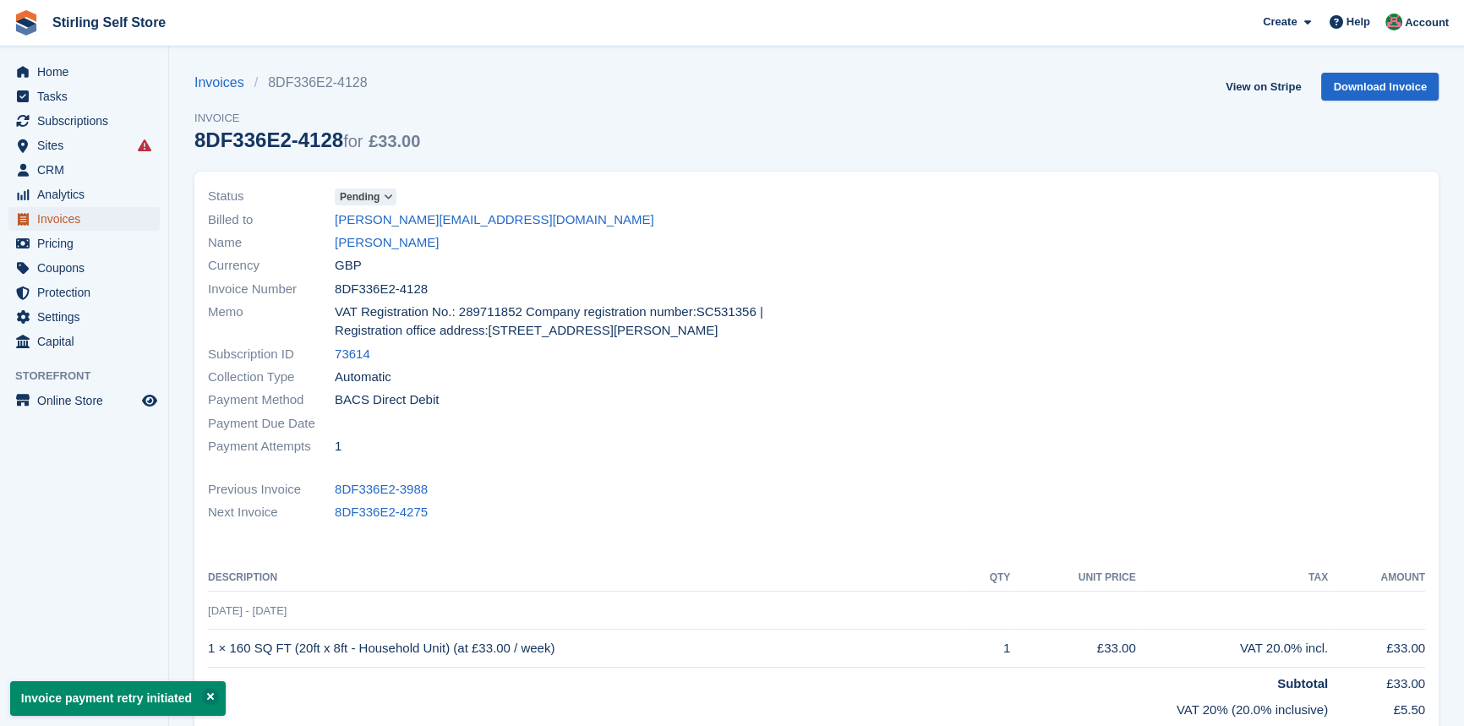
click at [79, 220] on span "Invoices" at bounding box center [87, 219] width 101 height 24
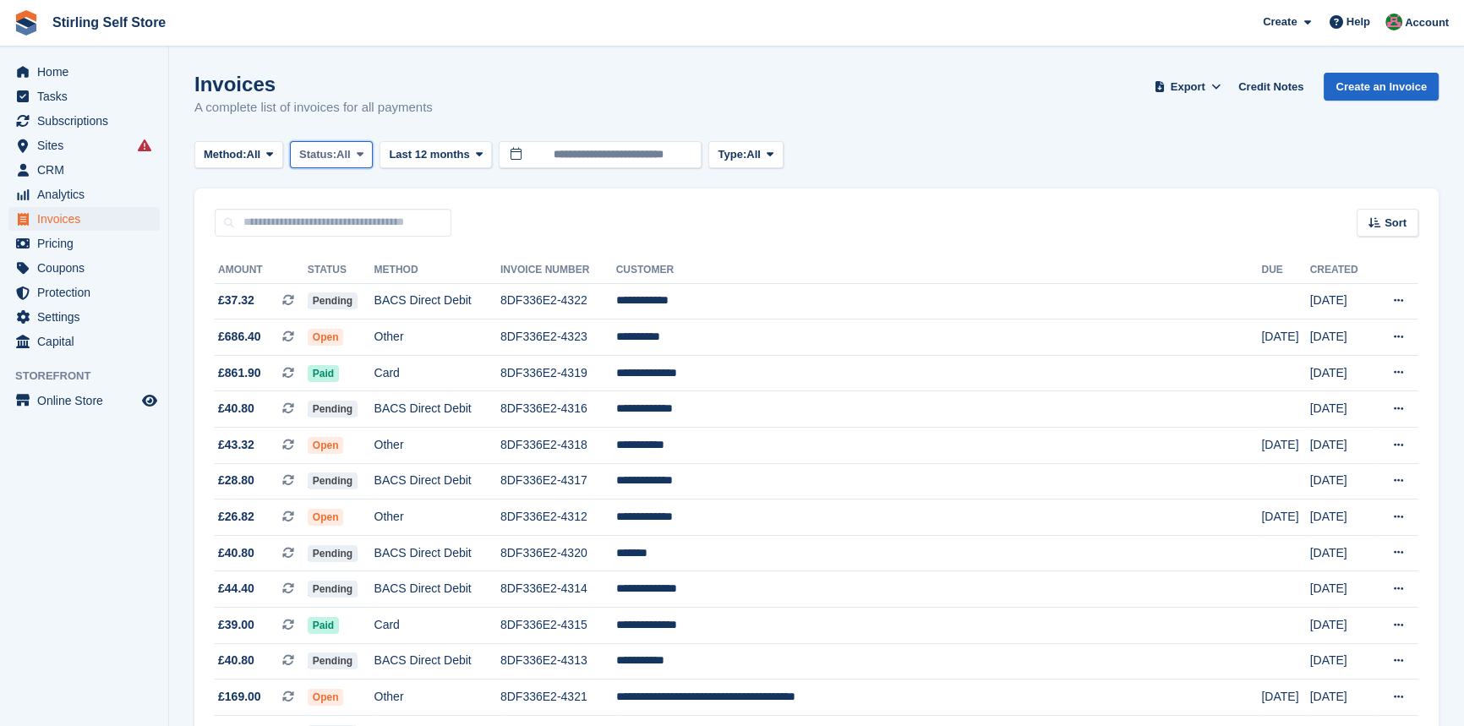
click at [365, 147] on button "Status: All" at bounding box center [331, 155] width 83 height 28
click at [365, 291] on link "Open" at bounding box center [371, 286] width 147 height 30
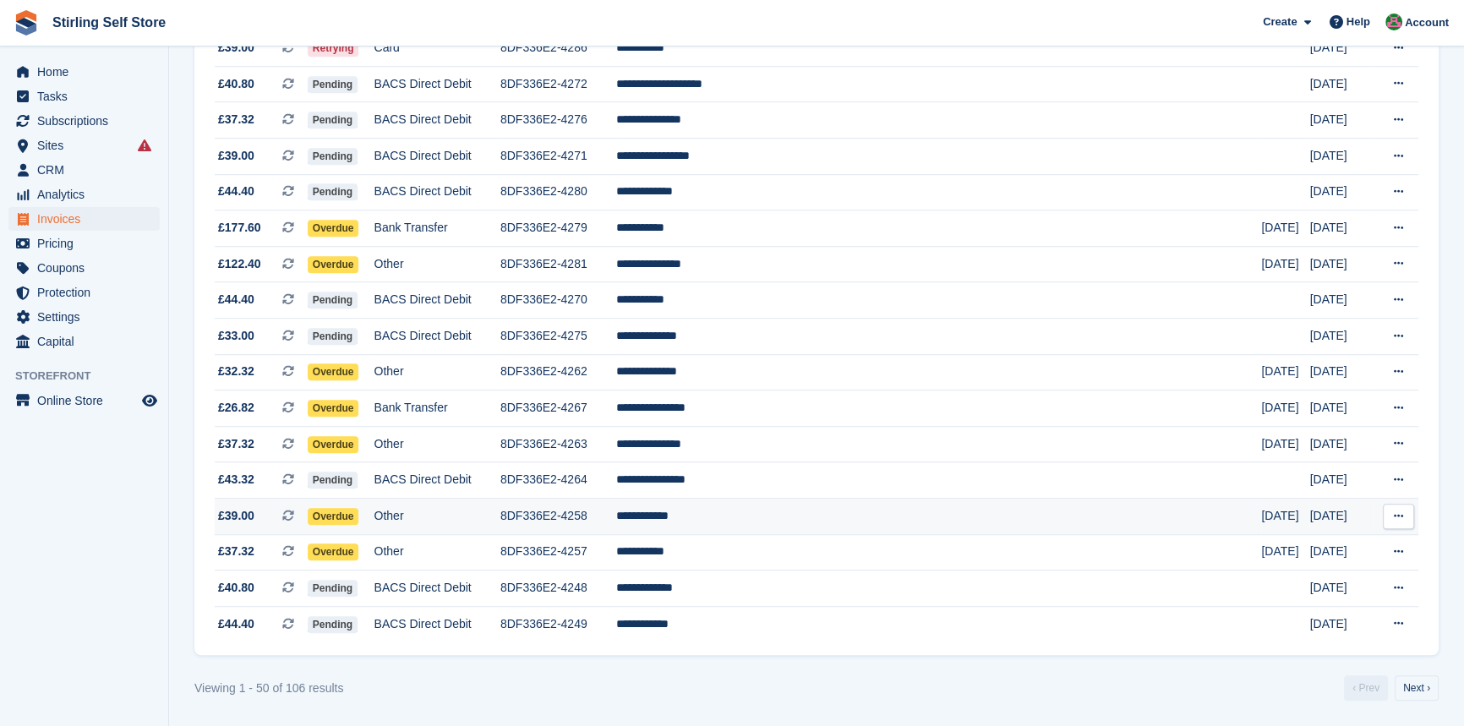
scroll to position [1468, 0]
click at [1420, 693] on link "Next ›" at bounding box center [1417, 687] width 44 height 25
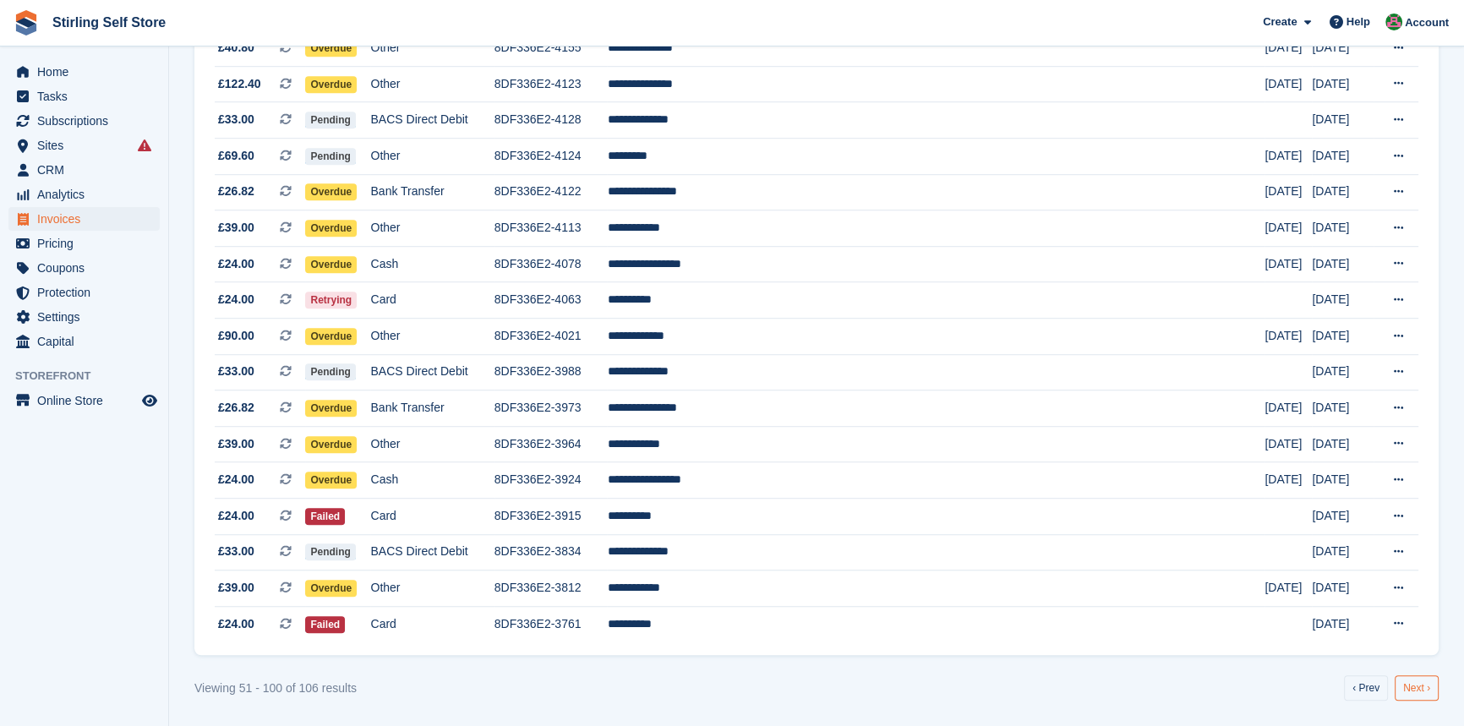
click at [1423, 686] on link "Next ›" at bounding box center [1417, 687] width 44 height 25
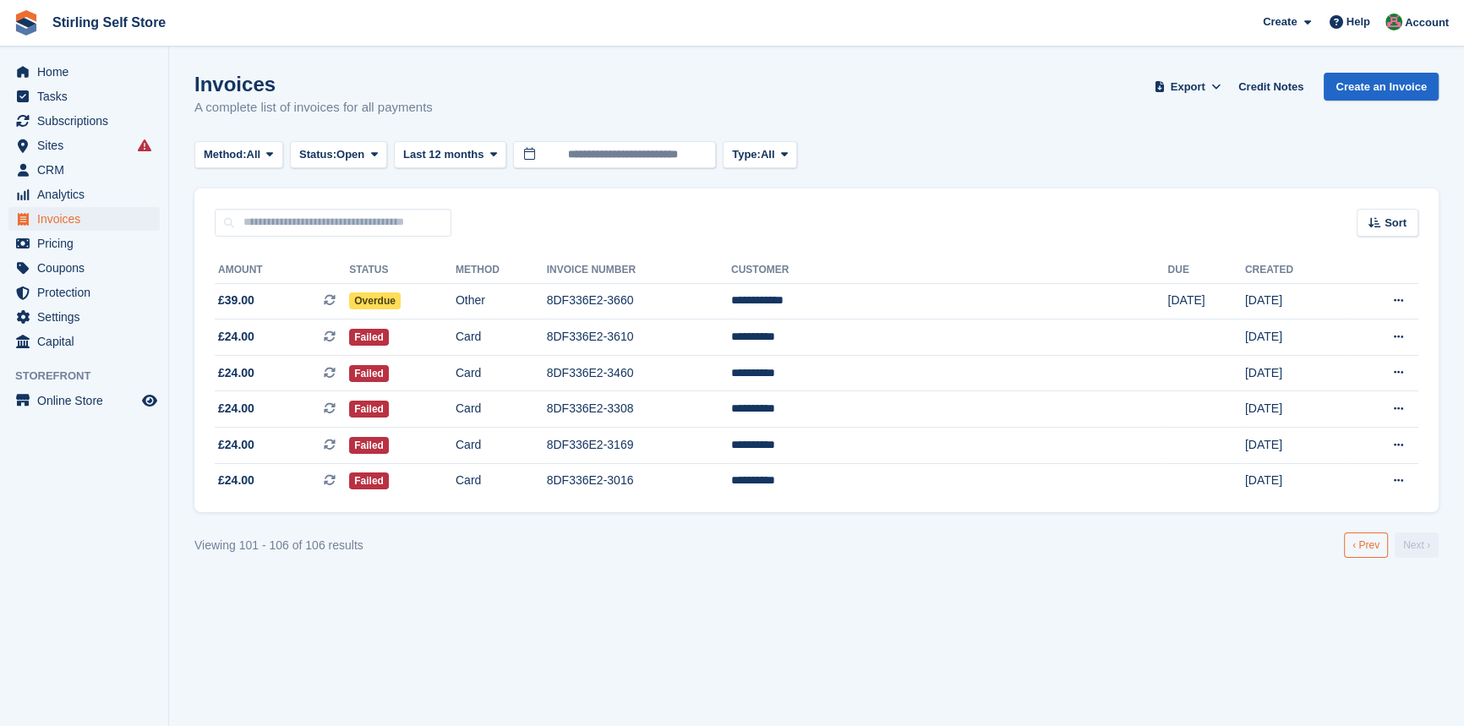
click at [1367, 550] on link "‹ Prev" at bounding box center [1366, 545] width 44 height 25
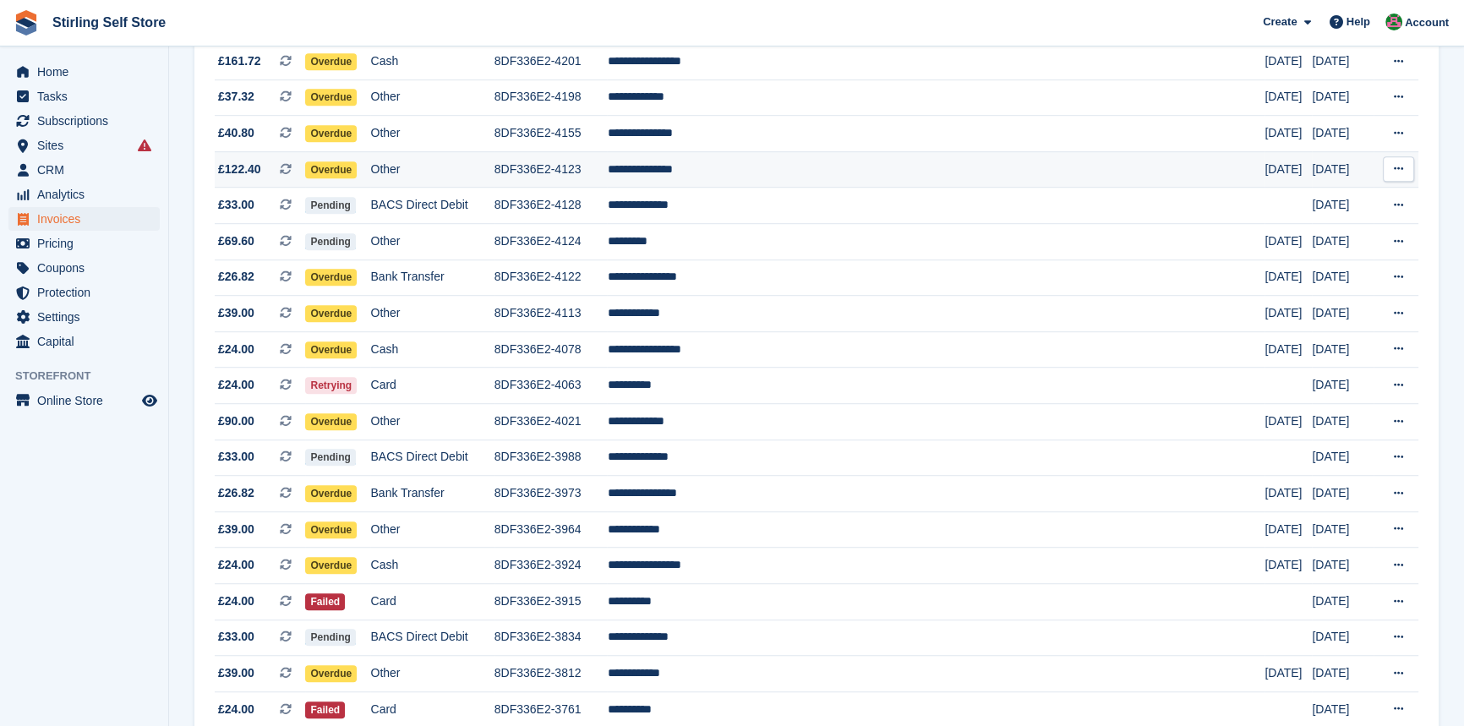
scroll to position [1468, 0]
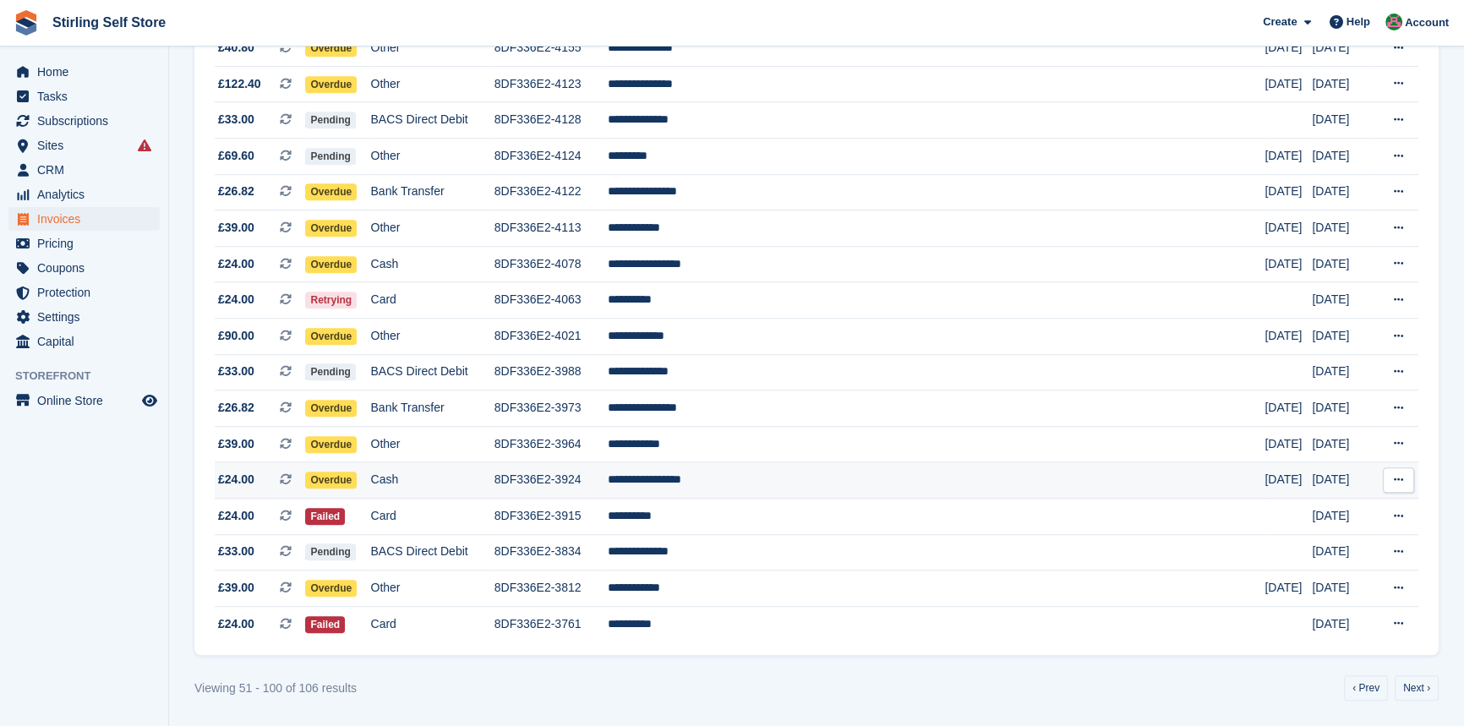
click at [747, 479] on td "**********" at bounding box center [936, 480] width 658 height 36
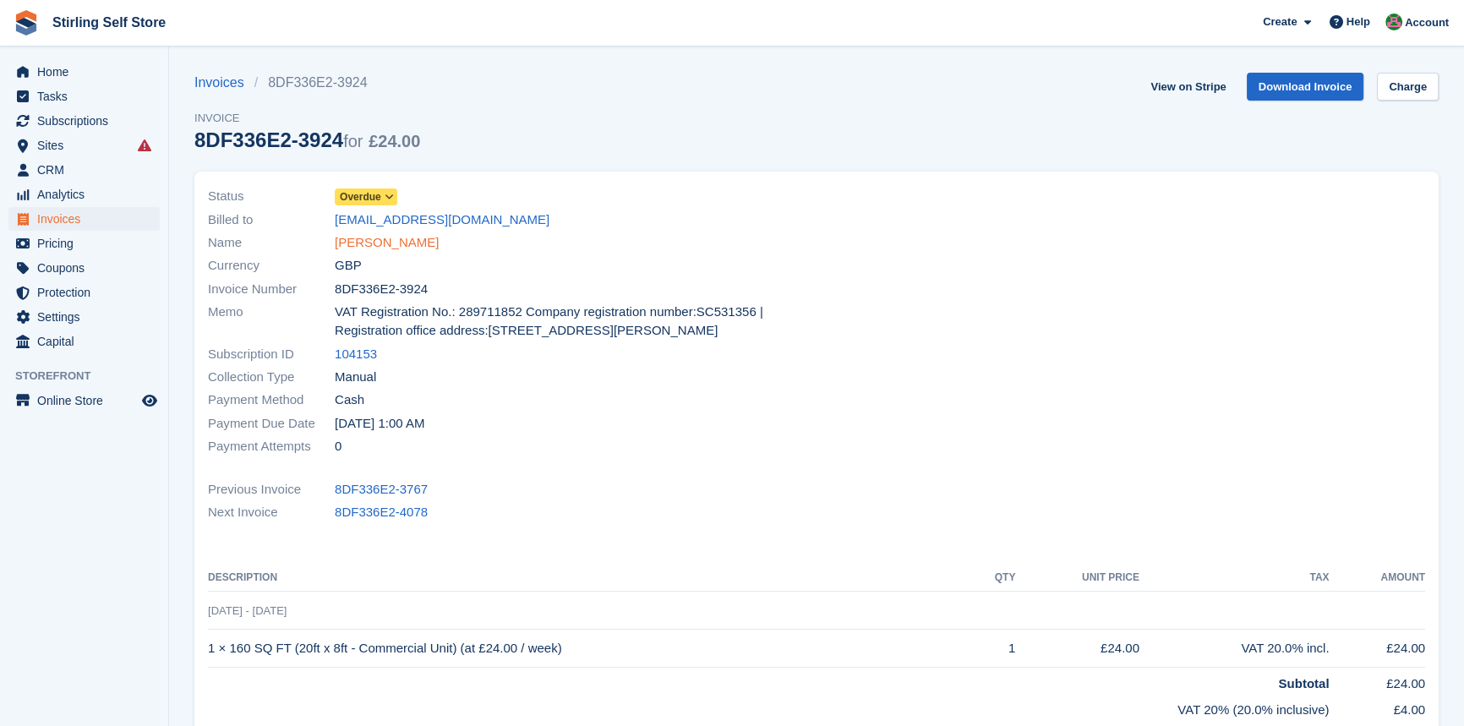
click at [375, 244] on link "[PERSON_NAME]" at bounding box center [387, 242] width 104 height 19
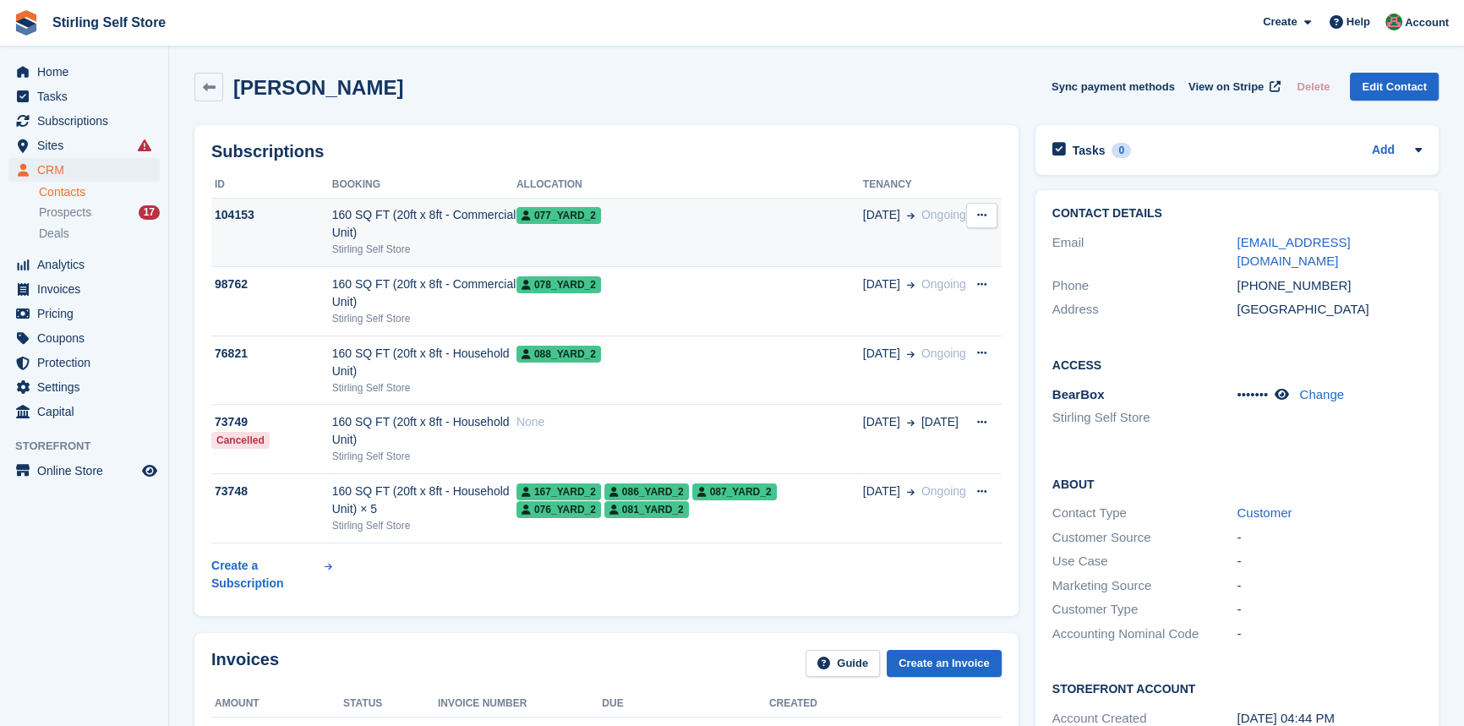
click at [653, 227] on td "077_Yard_2" at bounding box center [690, 232] width 347 height 69
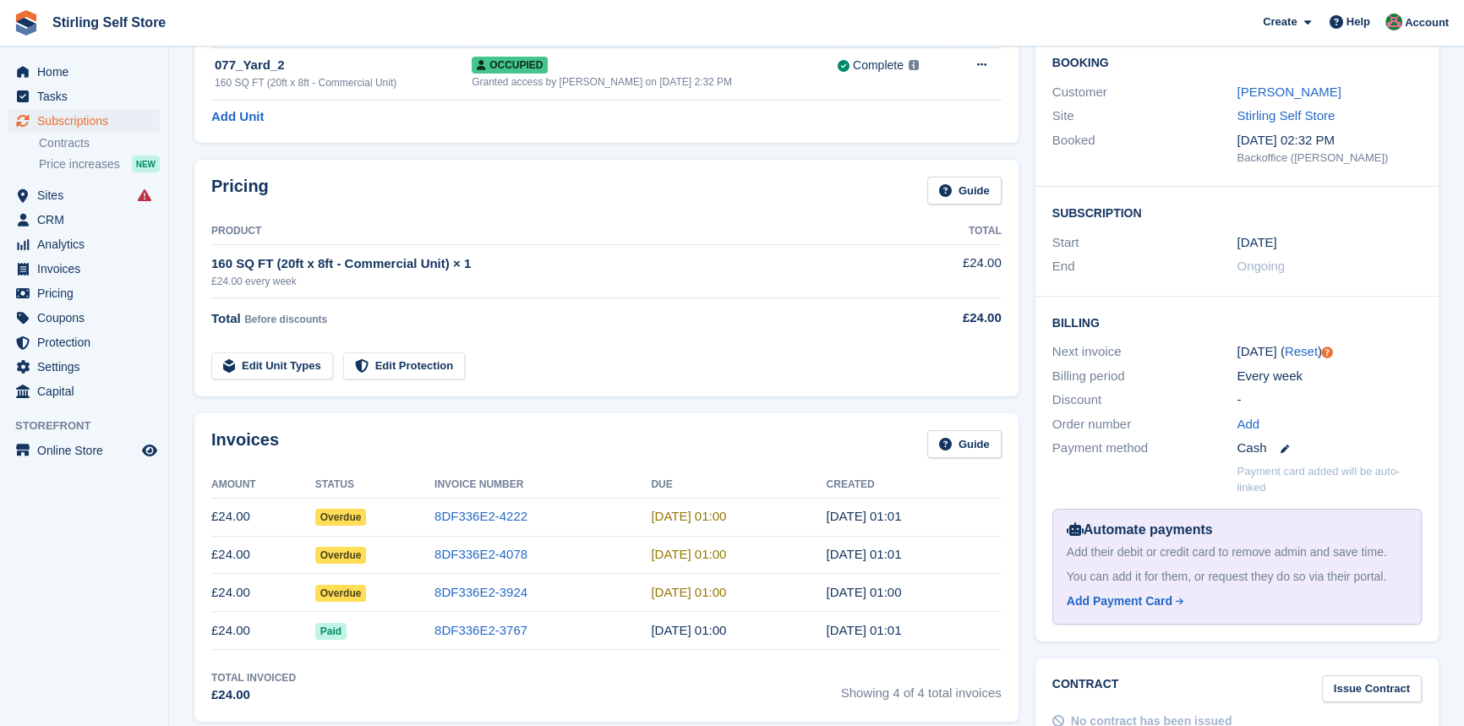
scroll to position [153, 0]
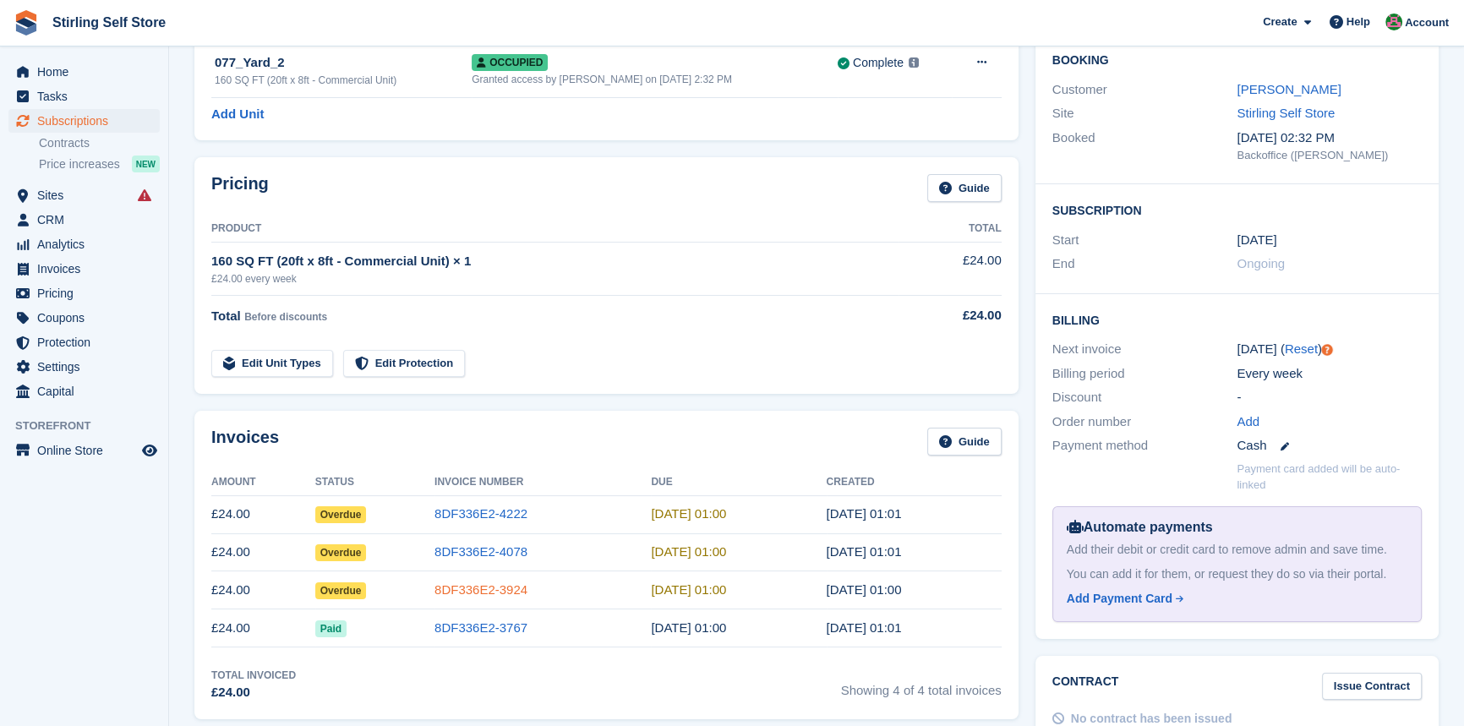
click at [501, 587] on link "8DF336E2-3924" at bounding box center [481, 589] width 93 height 14
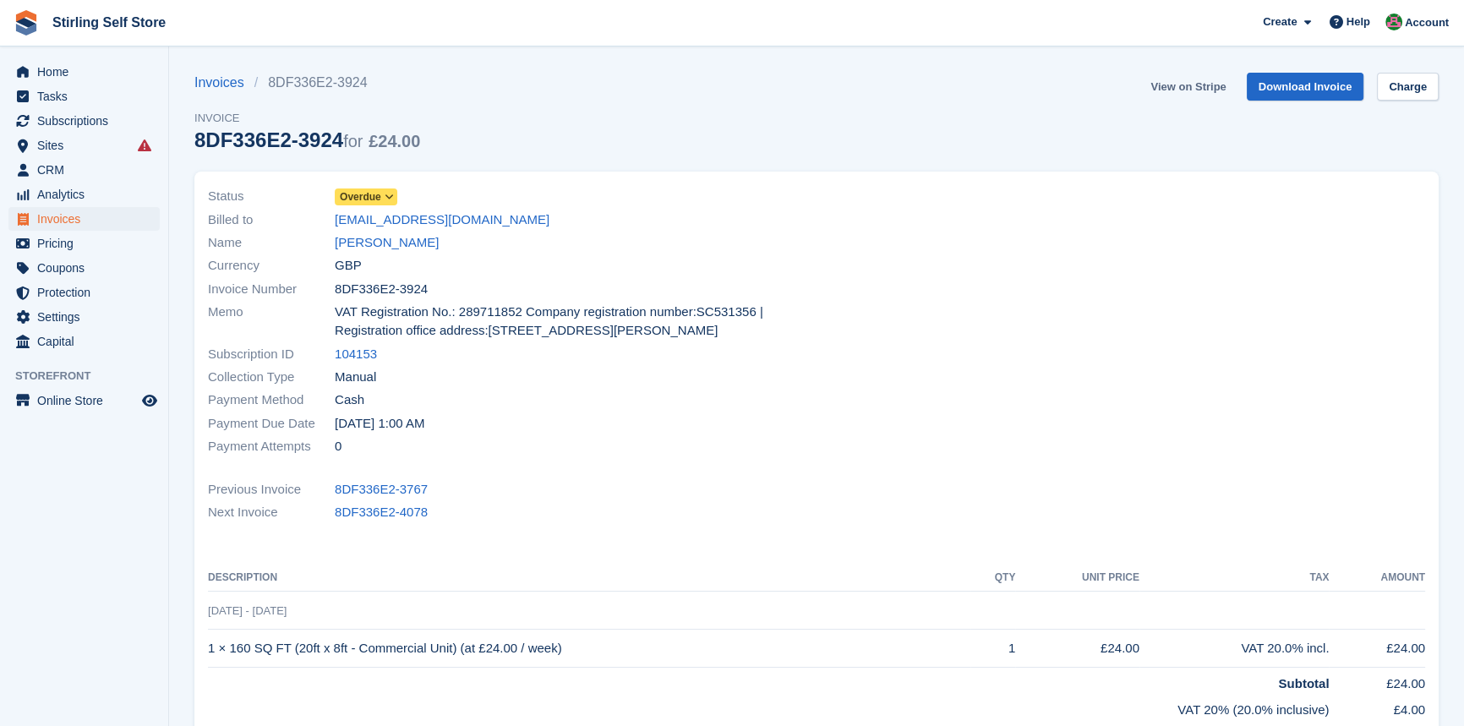
click at [1185, 85] on link "View on Stripe" at bounding box center [1188, 87] width 89 height 28
click at [392, 243] on link "[PERSON_NAME]" at bounding box center [387, 242] width 104 height 19
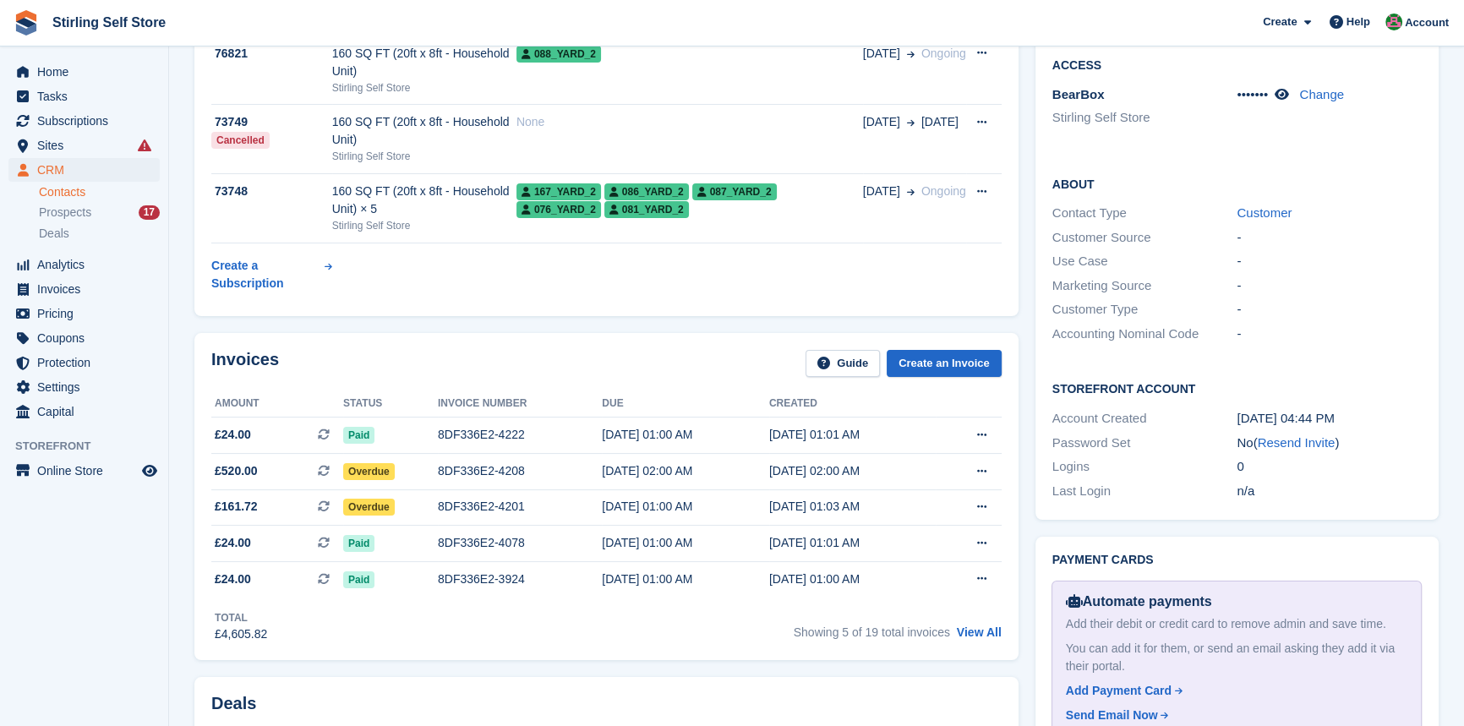
scroll to position [307, 0]
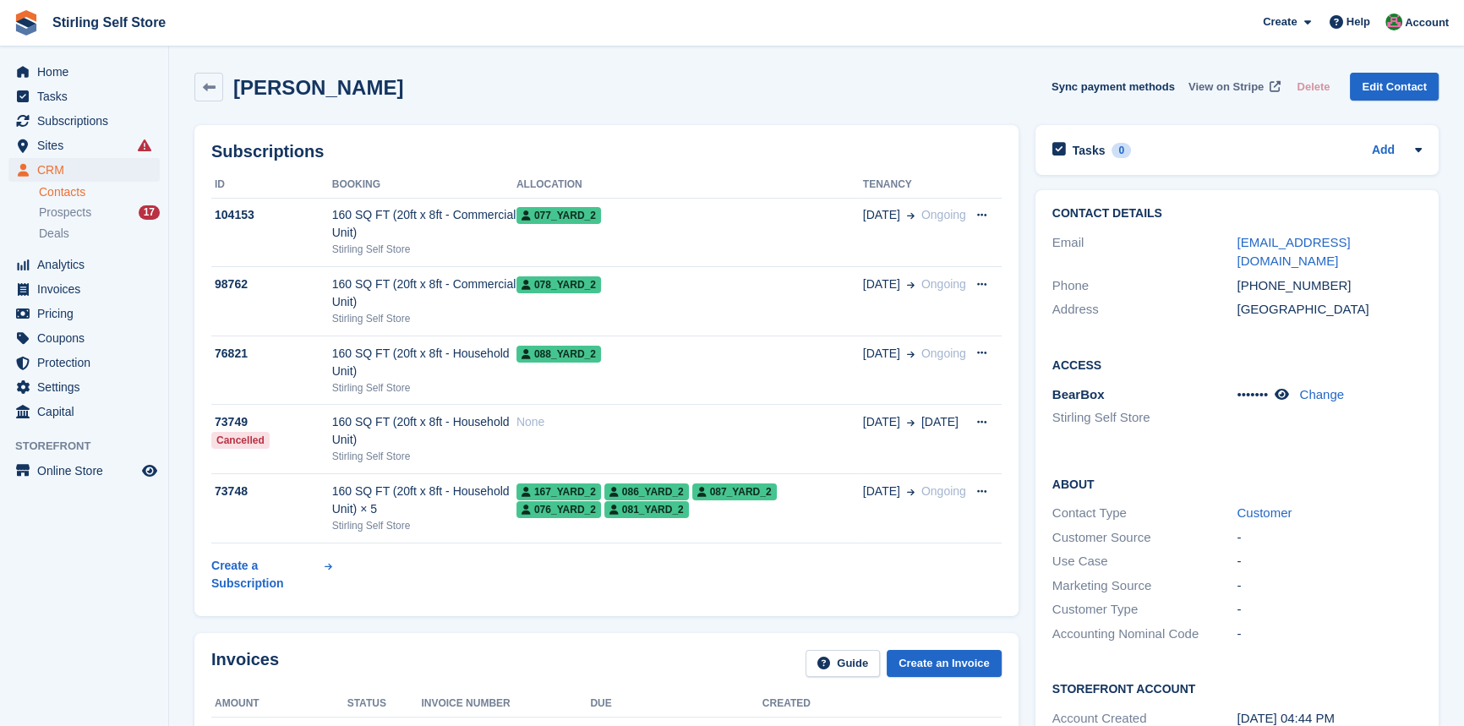
click at [1219, 87] on span "View on Stripe" at bounding box center [1226, 87] width 75 height 17
click at [73, 293] on span "Invoices" at bounding box center [87, 289] width 101 height 24
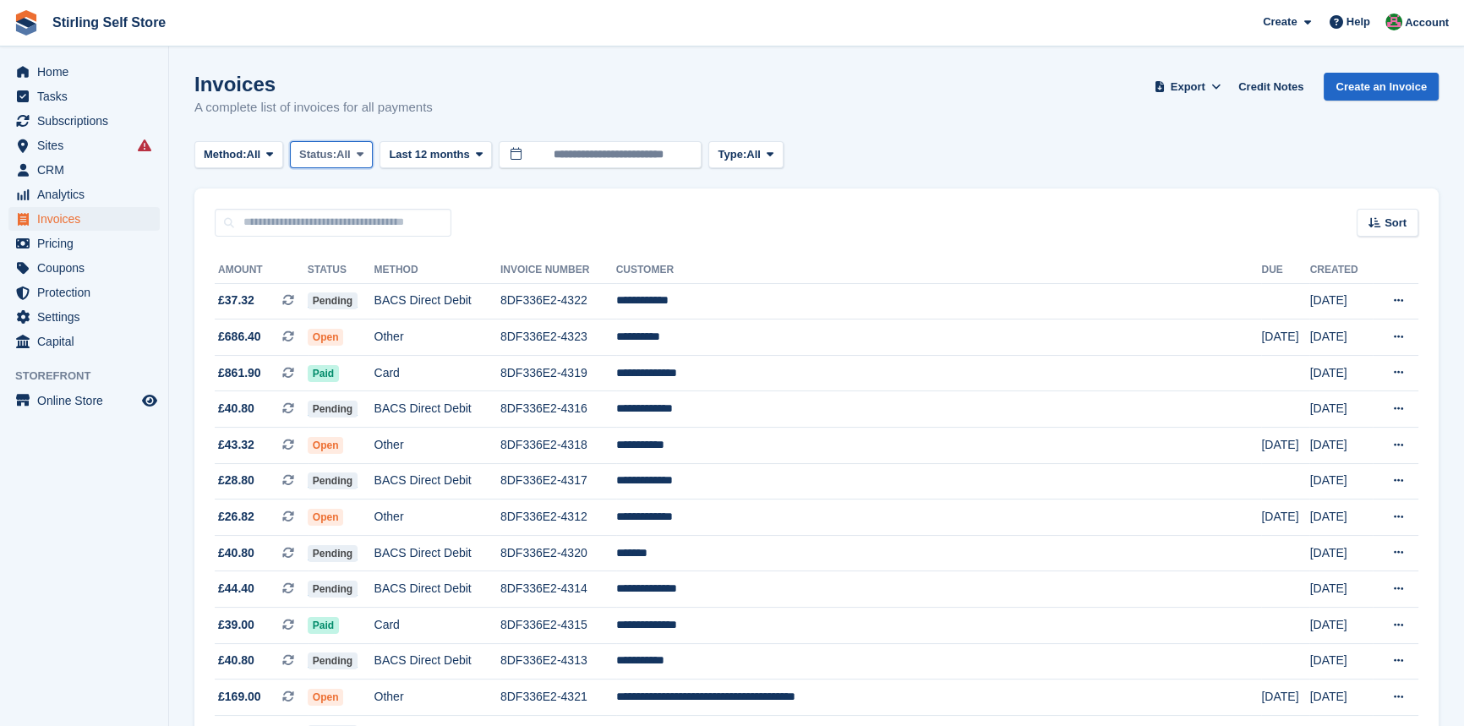
click at [362, 153] on icon at bounding box center [360, 154] width 7 height 11
click at [362, 285] on link "Open" at bounding box center [371, 286] width 147 height 30
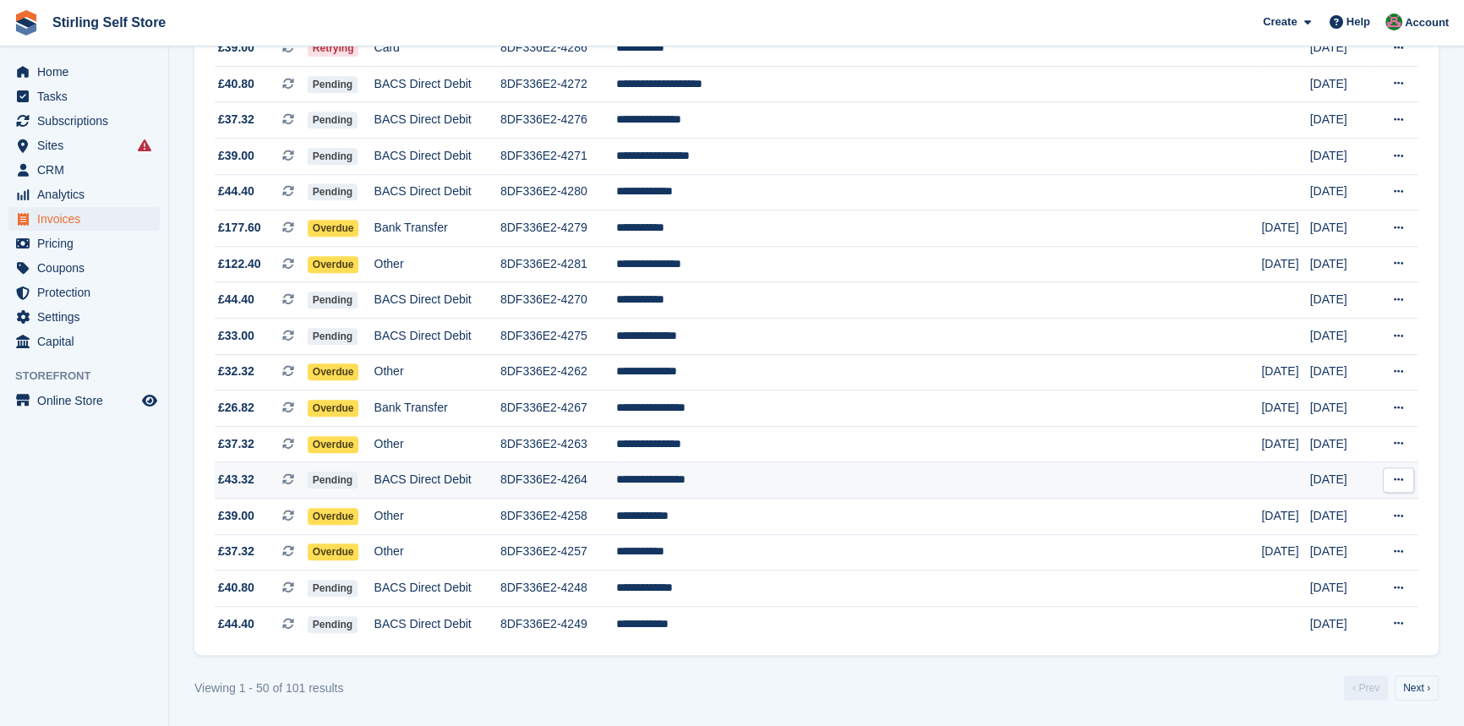
scroll to position [1468, 0]
click at [1423, 685] on link "Next ›" at bounding box center [1417, 687] width 44 height 25
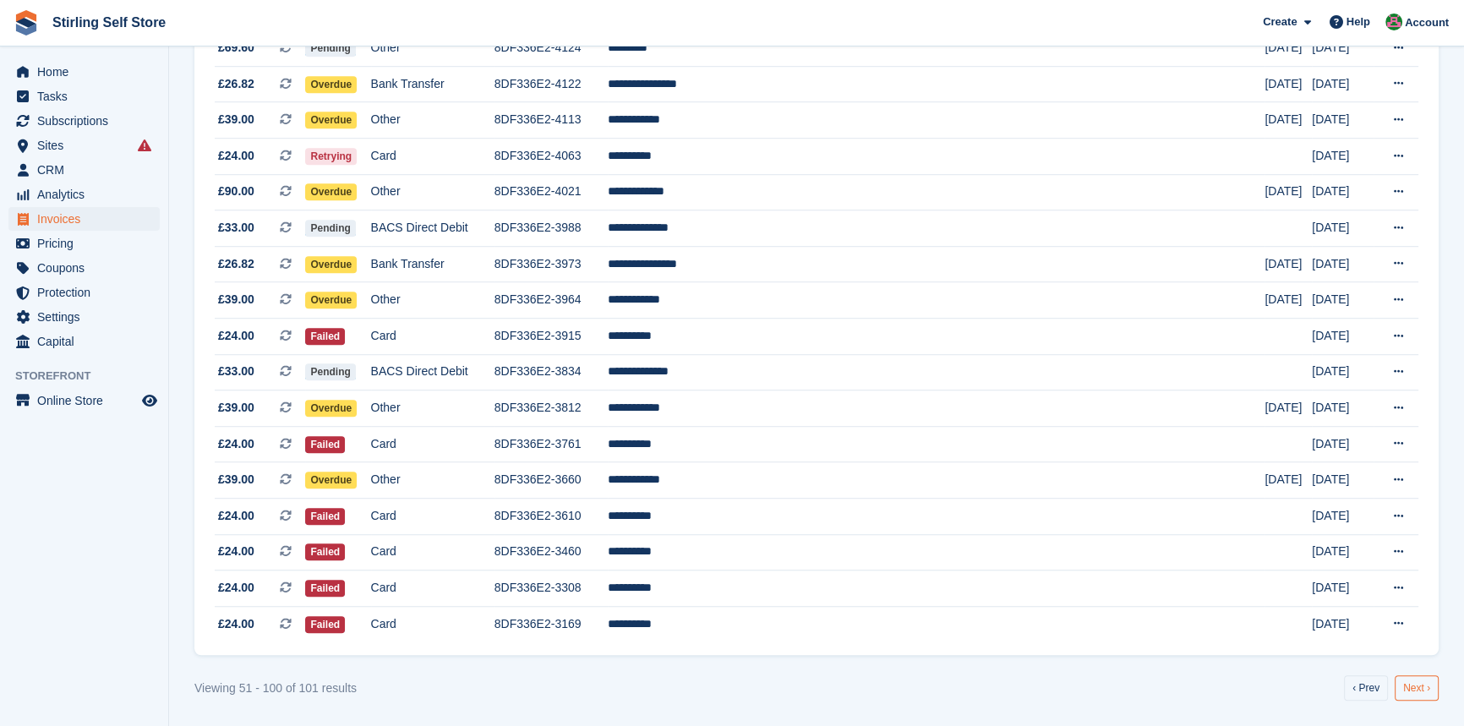
click at [1413, 688] on link "Next ›" at bounding box center [1417, 687] width 44 height 25
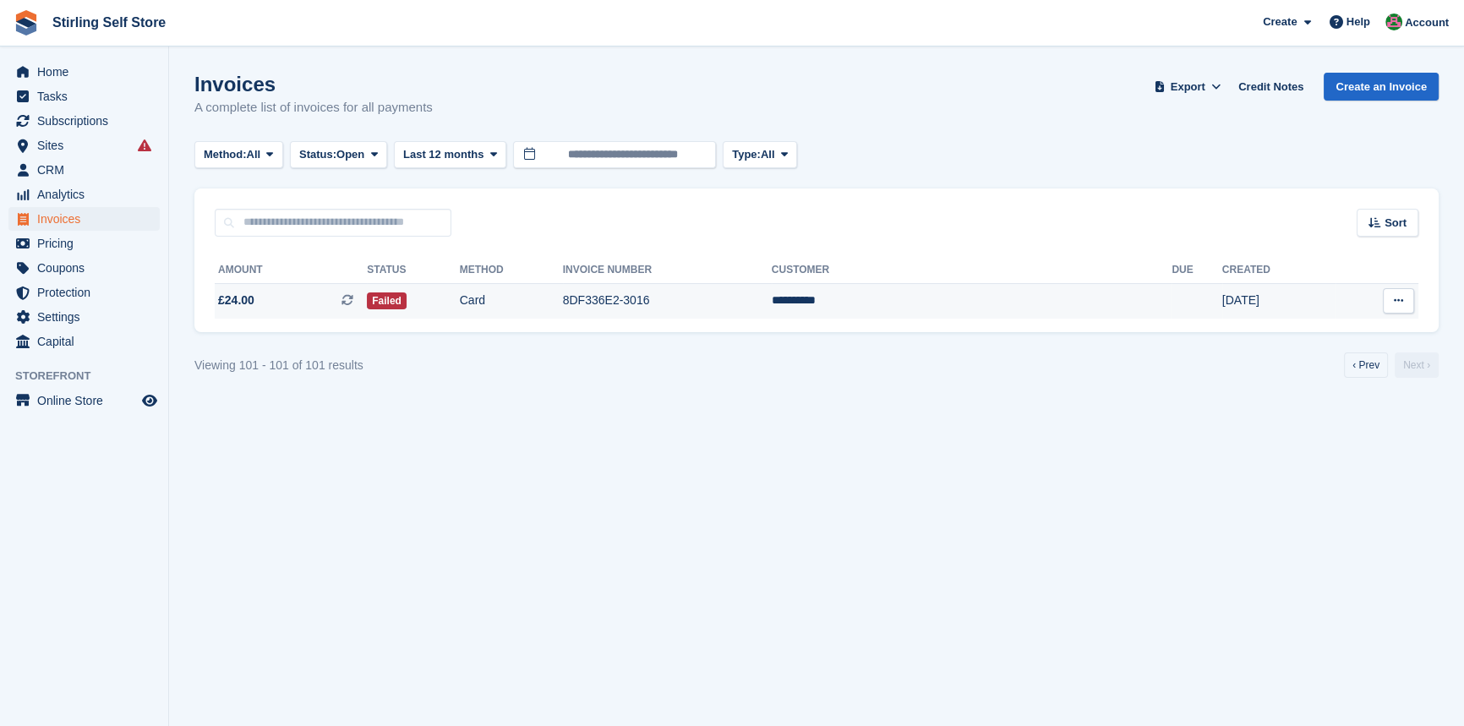
click at [702, 299] on td "8DF336E2-3016" at bounding box center [667, 301] width 209 height 36
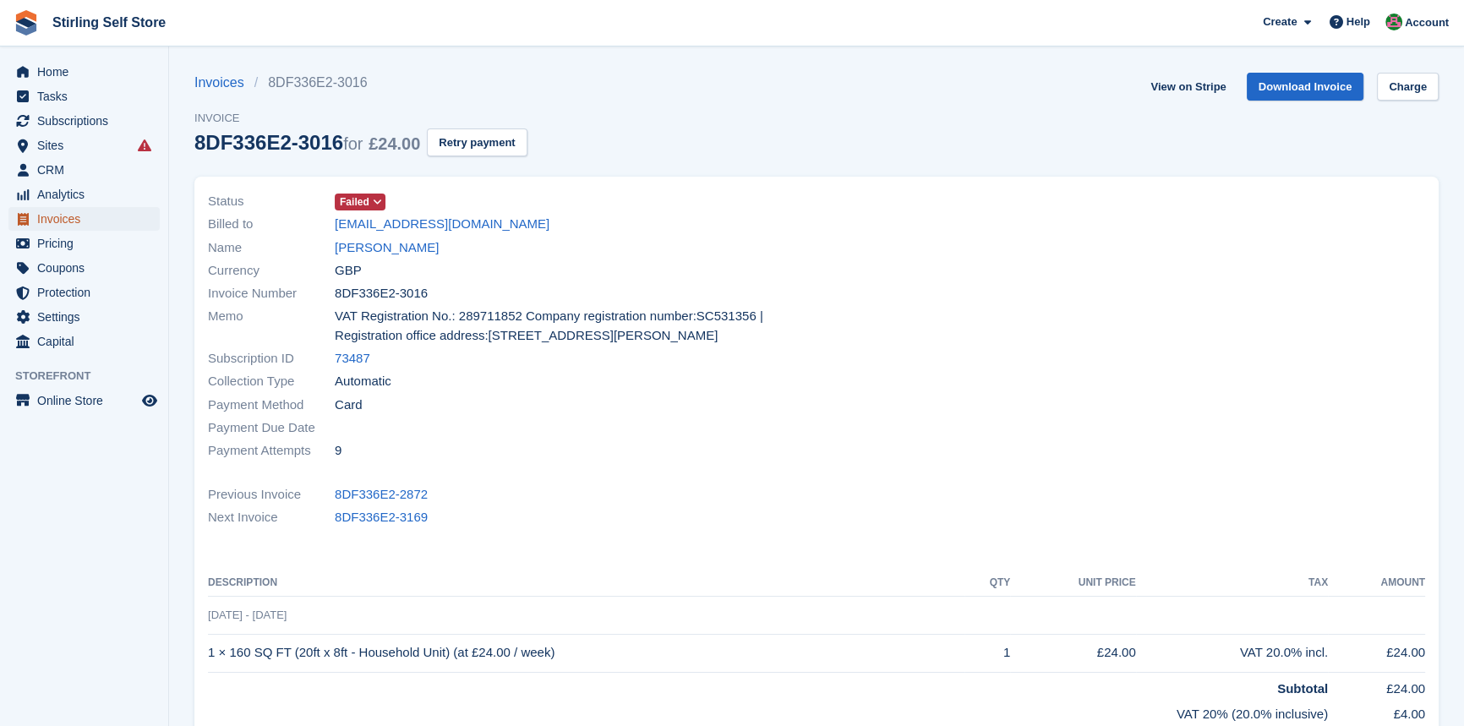
click at [69, 216] on span "Invoices" at bounding box center [87, 219] width 101 height 24
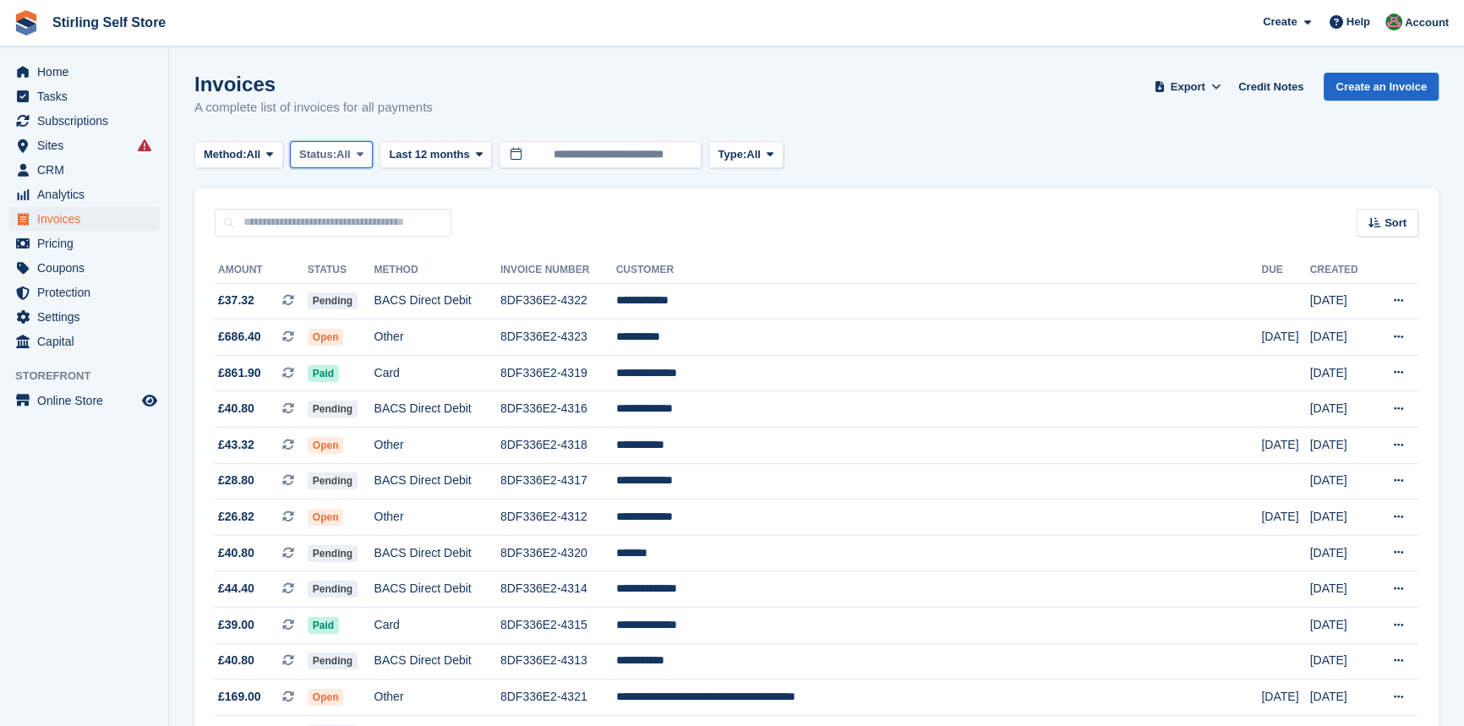
click at [367, 148] on span at bounding box center [360, 155] width 14 height 14
click at [371, 294] on link "Open" at bounding box center [371, 286] width 147 height 30
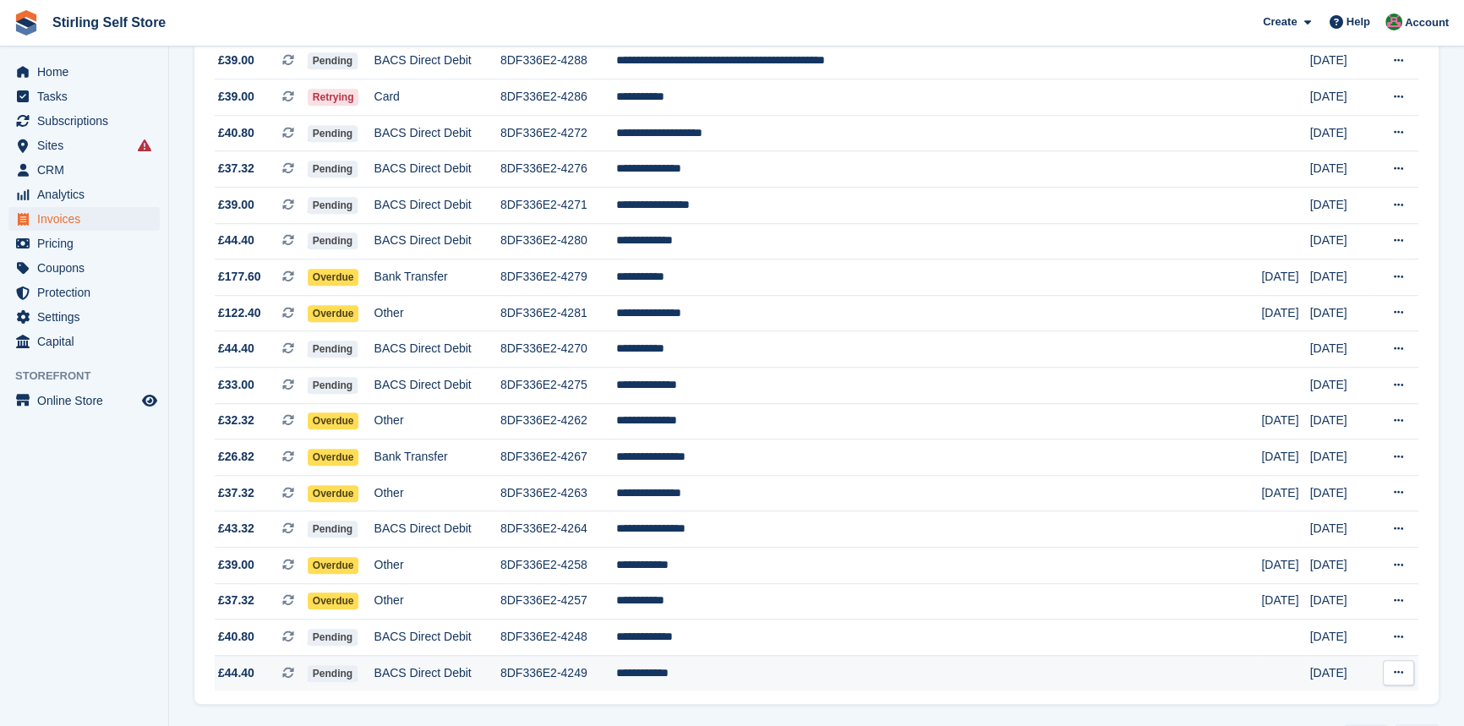
scroll to position [1468, 0]
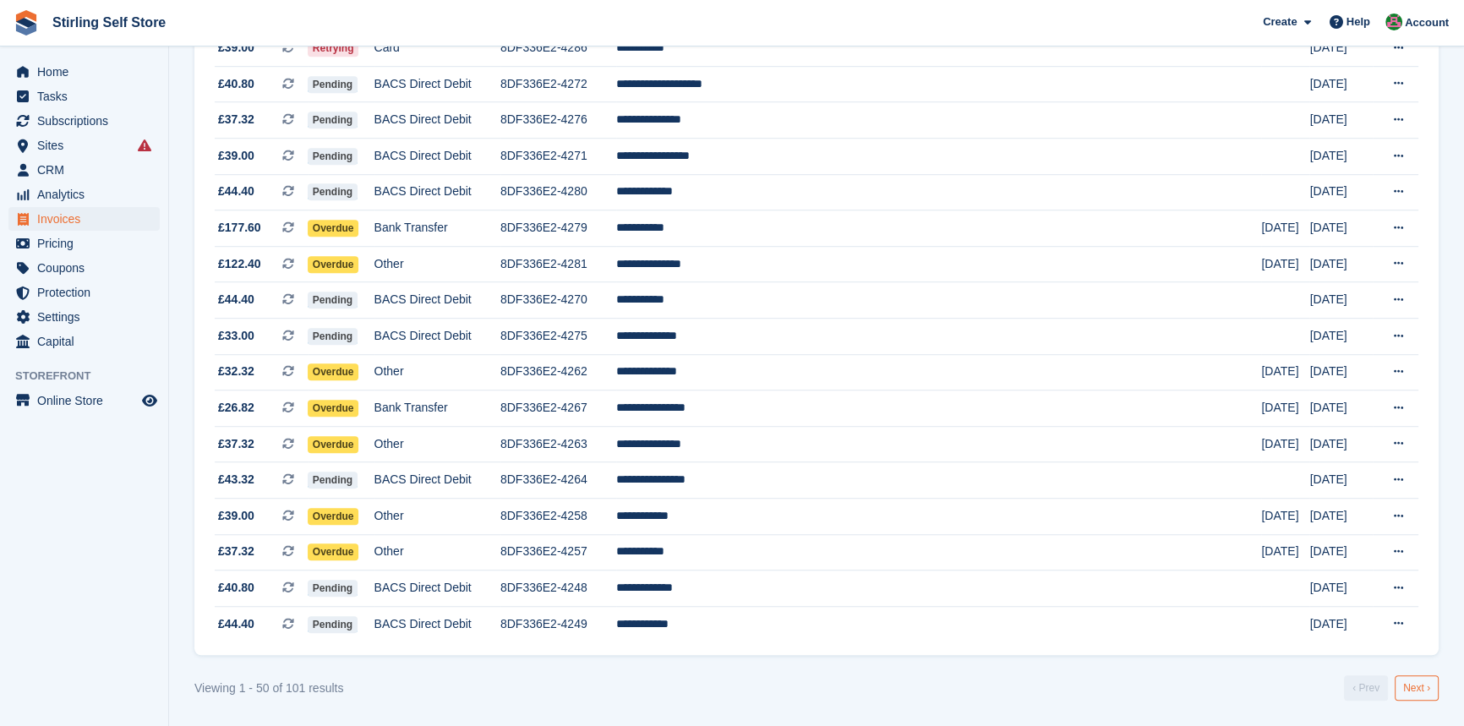
drag, startPoint x: 1425, startPoint y: 691, endPoint x: 1353, endPoint y: 659, distance: 79.1
click at [1424, 690] on link "Next ›" at bounding box center [1417, 687] width 44 height 25
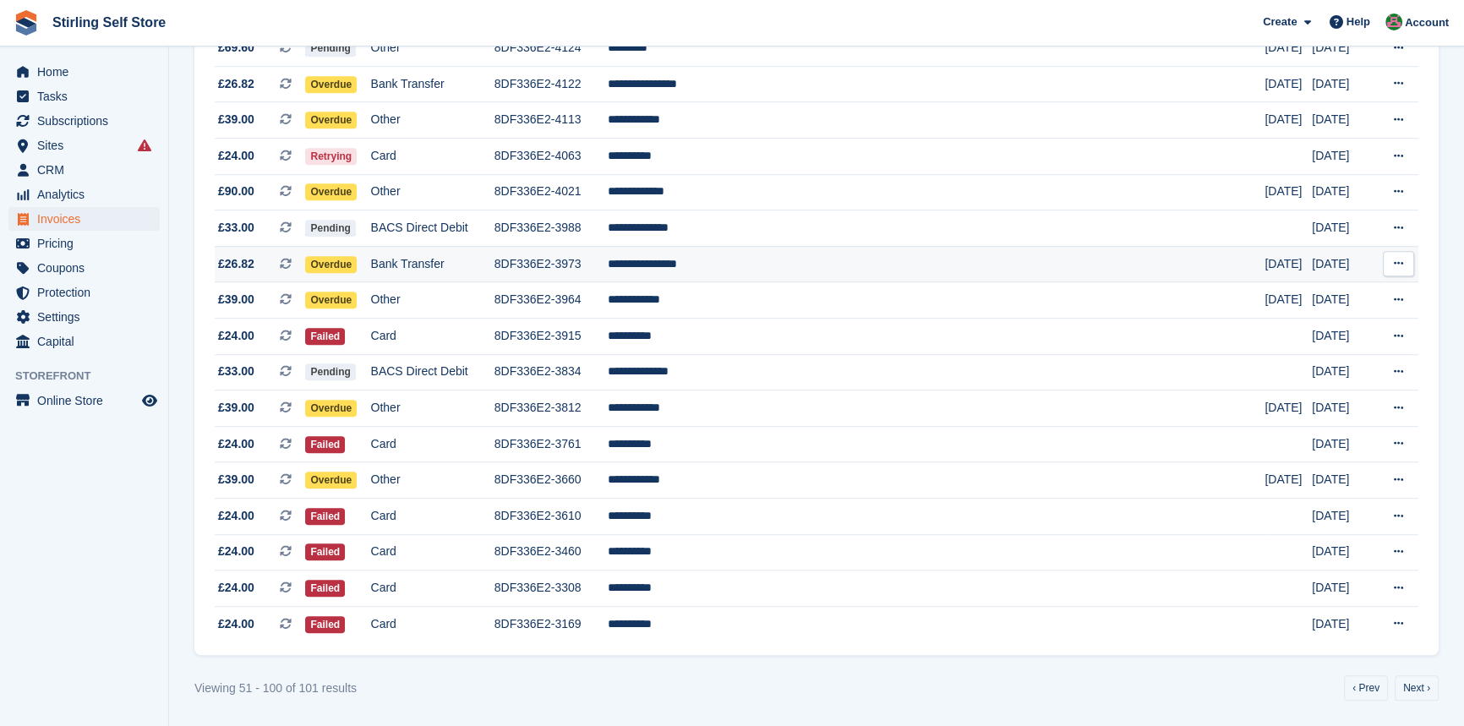
click at [756, 257] on td "**********" at bounding box center [937, 264] width 658 height 36
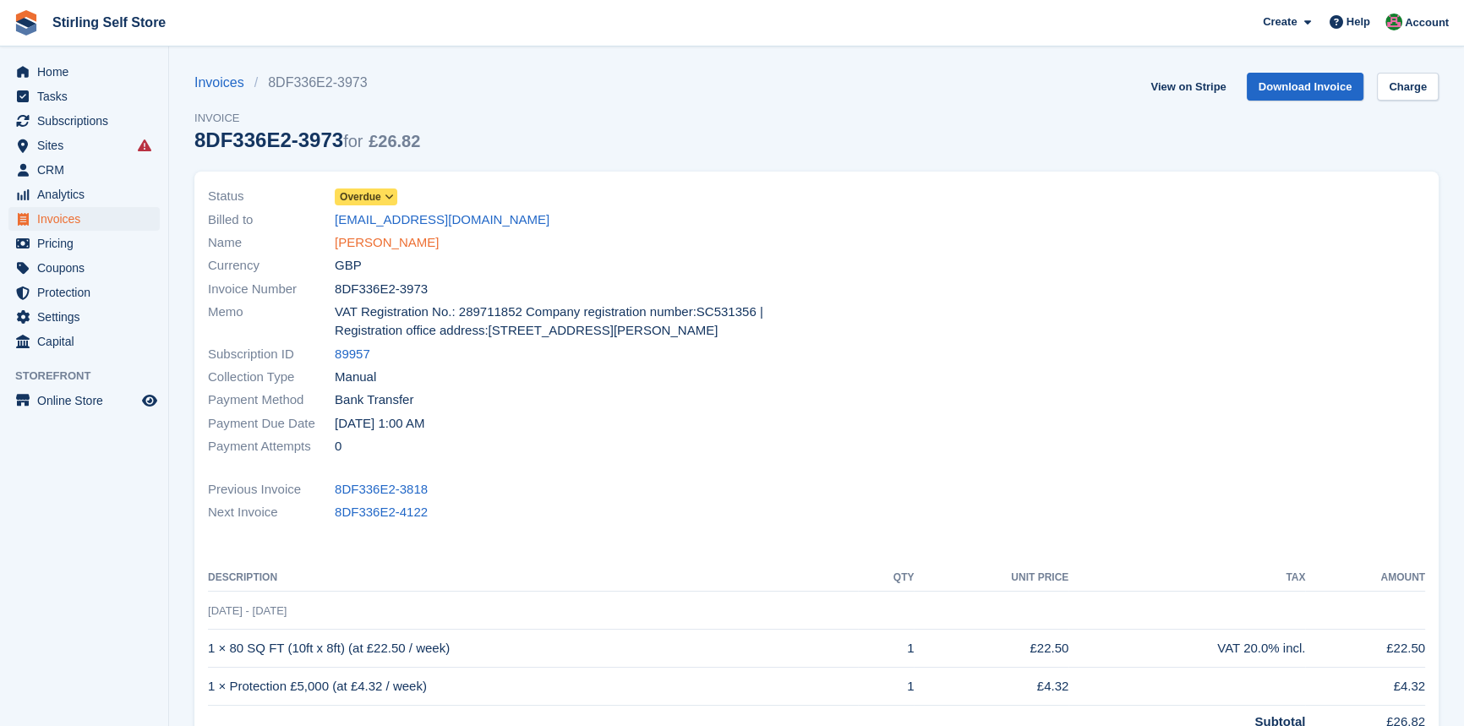
click at [399, 247] on link "Robert Stevenson" at bounding box center [387, 242] width 104 height 19
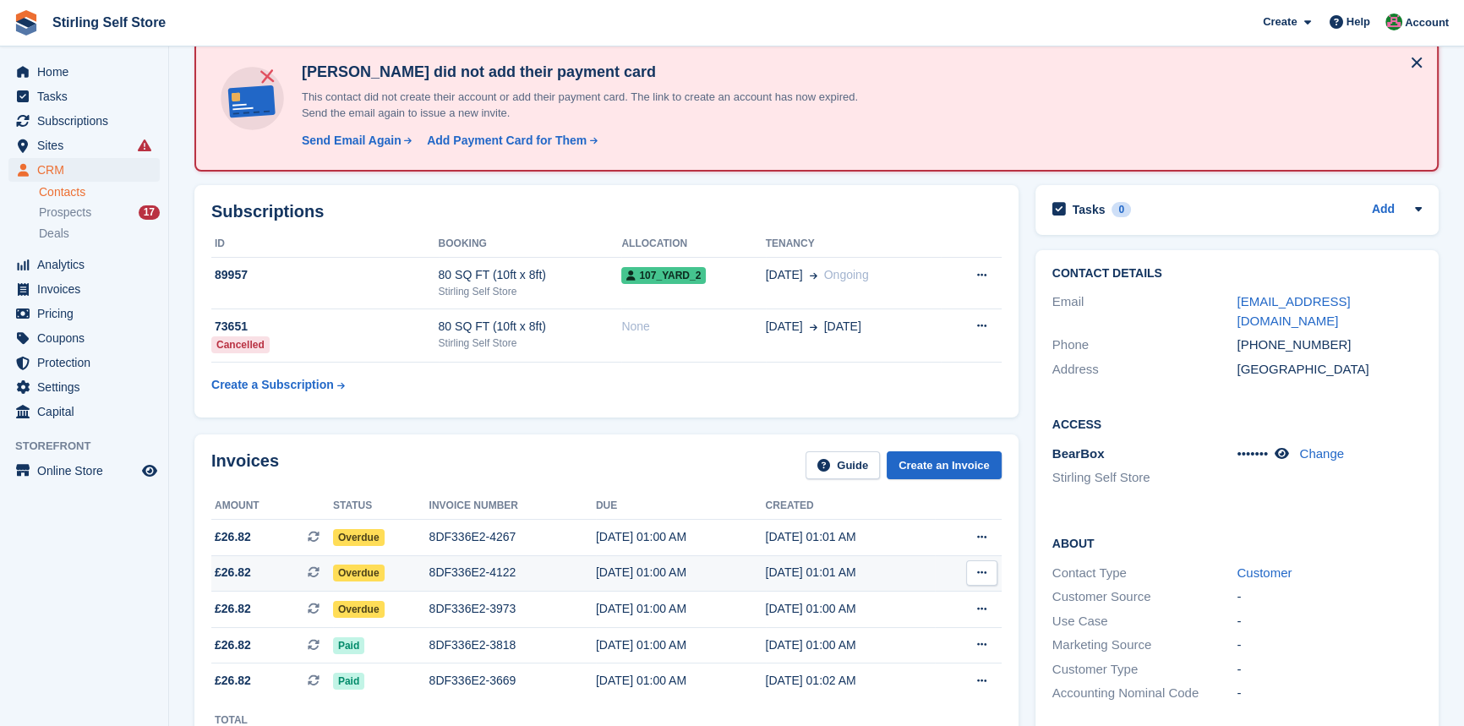
scroll to position [307, 0]
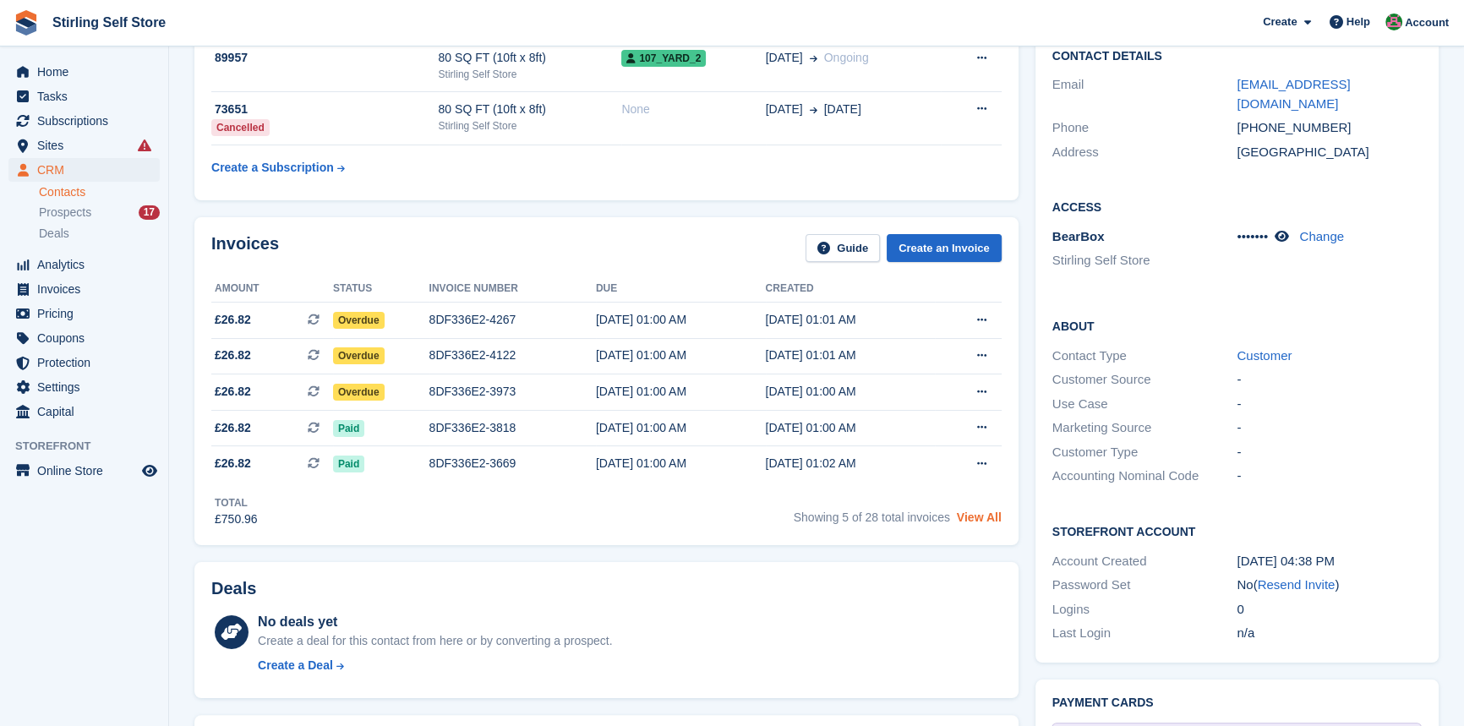
click at [981, 520] on link "View All" at bounding box center [979, 518] width 45 height 14
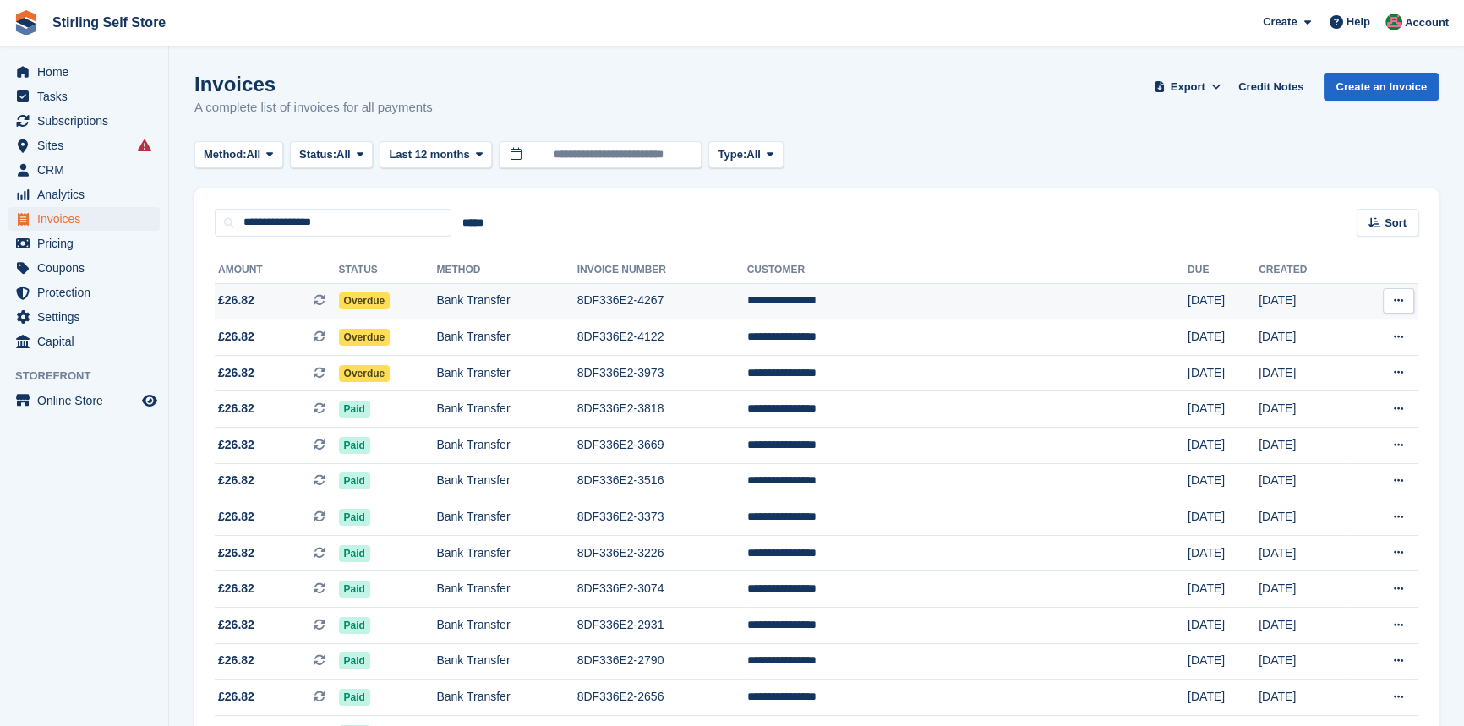
click at [731, 304] on td "8DF336E2-4267" at bounding box center [662, 301] width 170 height 36
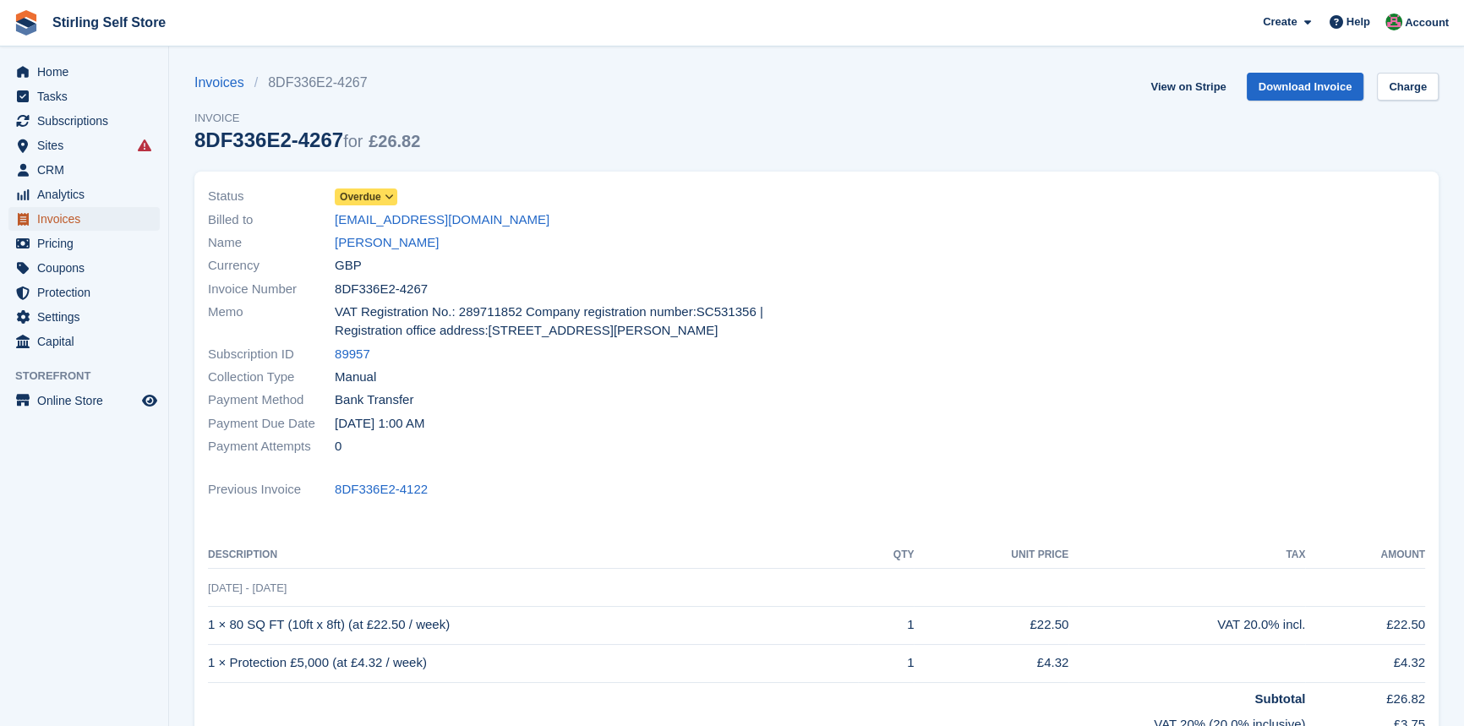
click at [101, 218] on span "Invoices" at bounding box center [87, 219] width 101 height 24
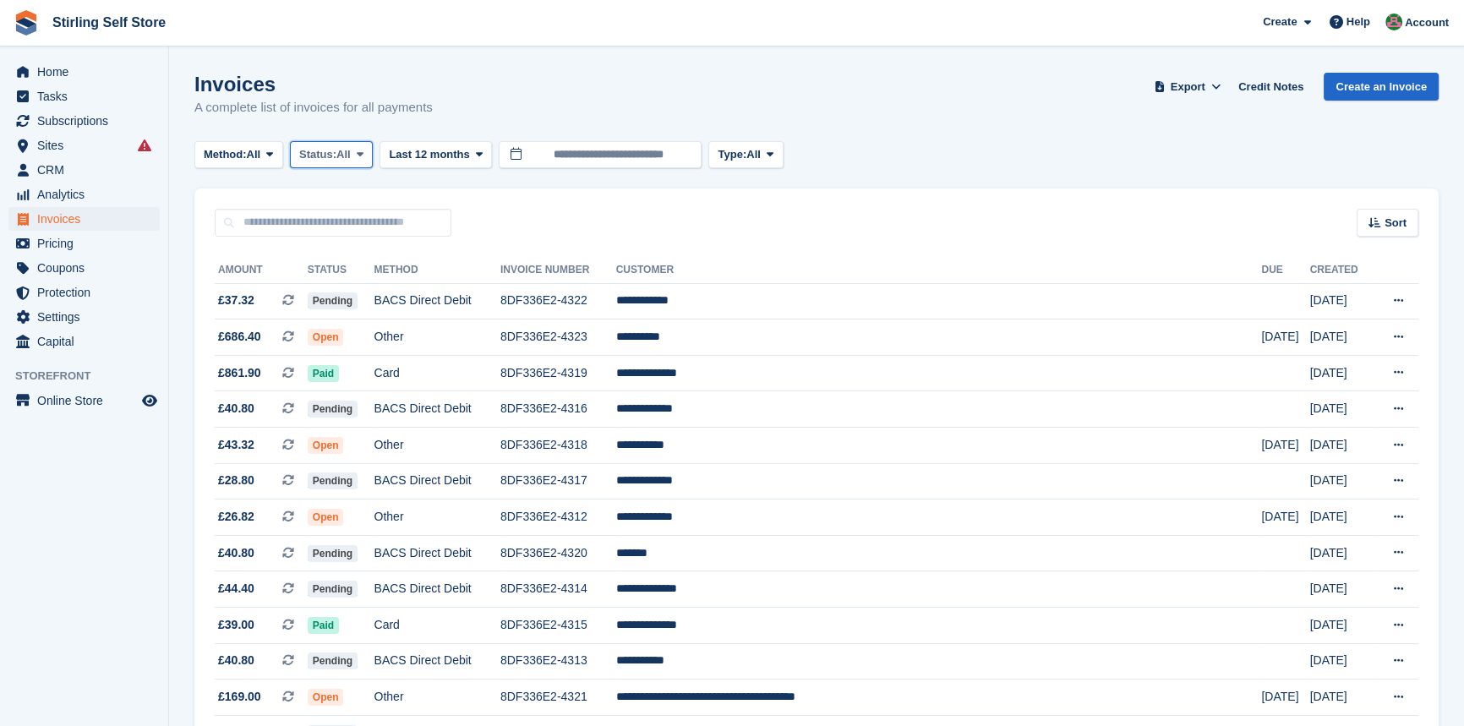
click at [362, 151] on icon at bounding box center [360, 154] width 7 height 11
click at [385, 286] on link "Open" at bounding box center [371, 286] width 147 height 30
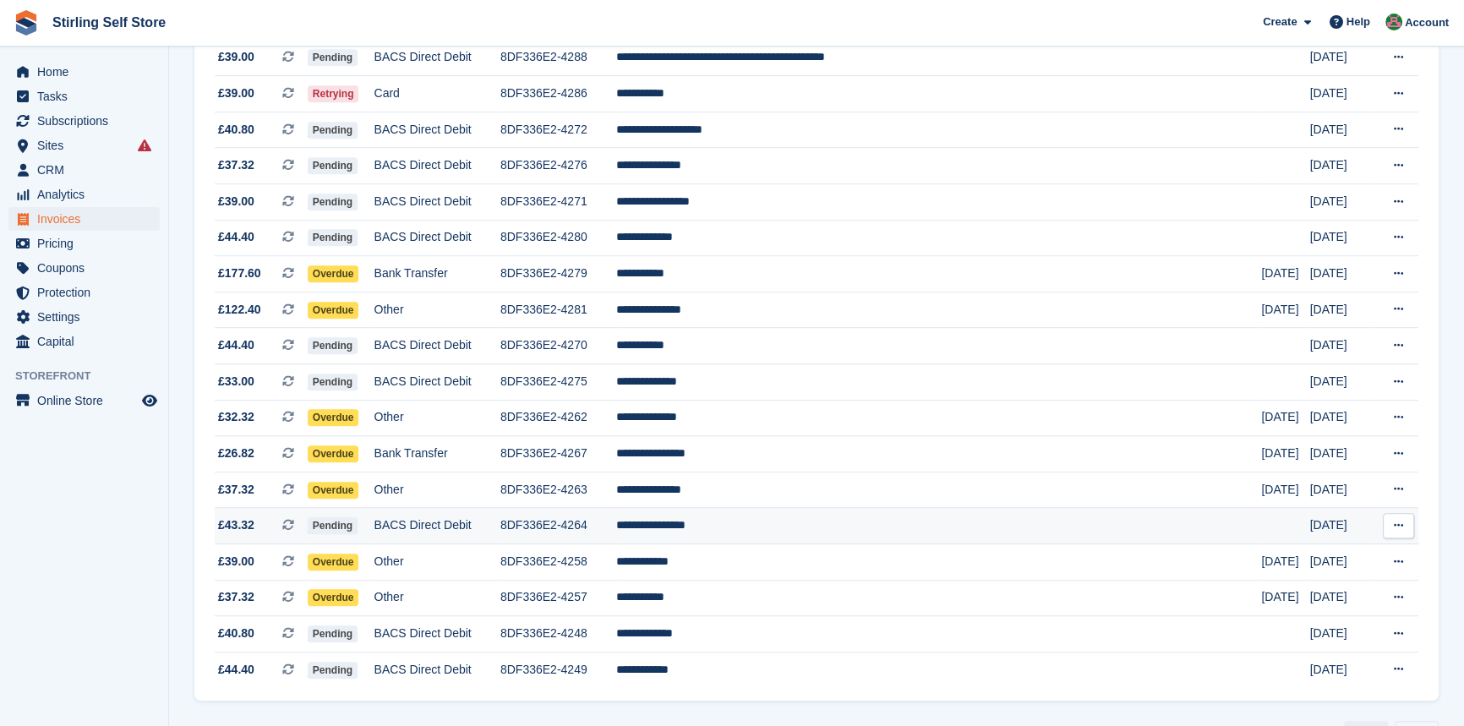
scroll to position [1468, 0]
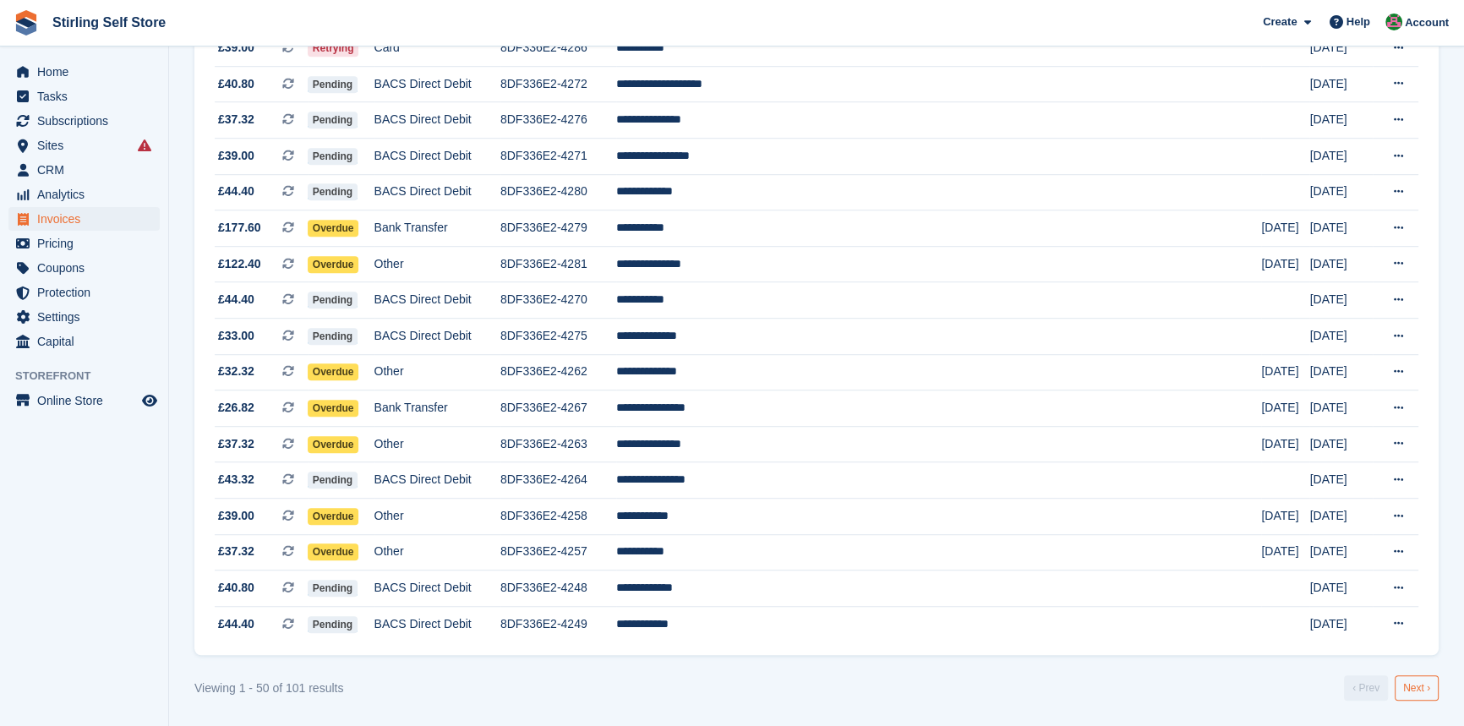
click at [1421, 683] on link "Next ›" at bounding box center [1417, 687] width 44 height 25
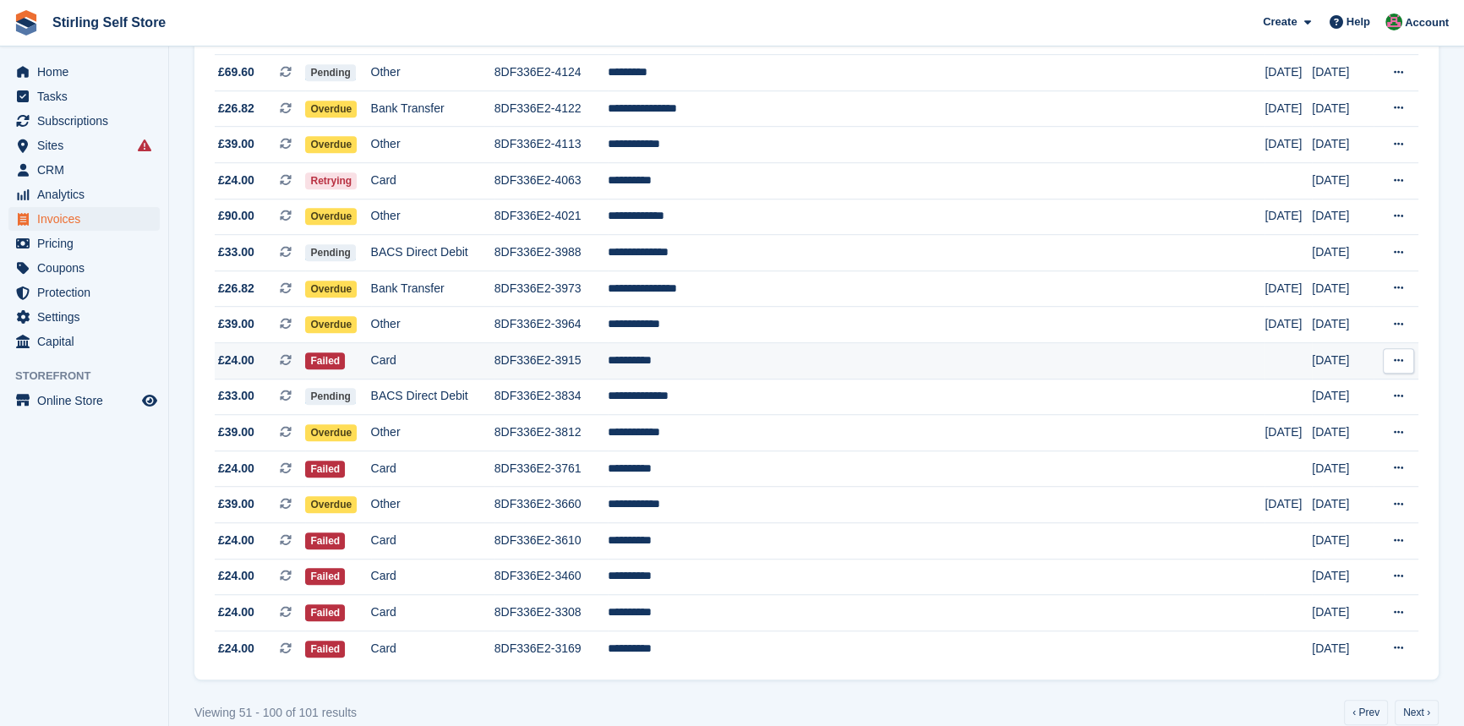
scroll to position [1391, 0]
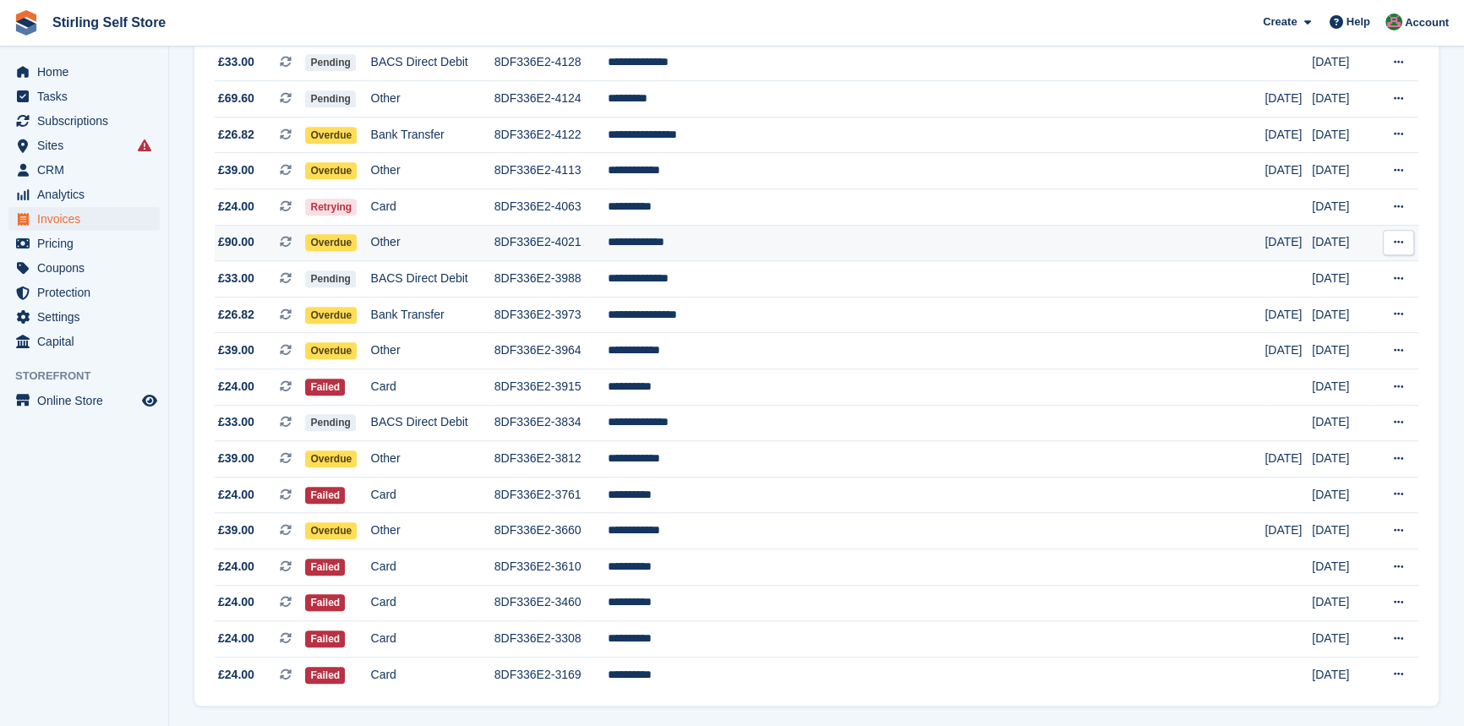
click at [752, 261] on td "**********" at bounding box center [937, 243] width 658 height 36
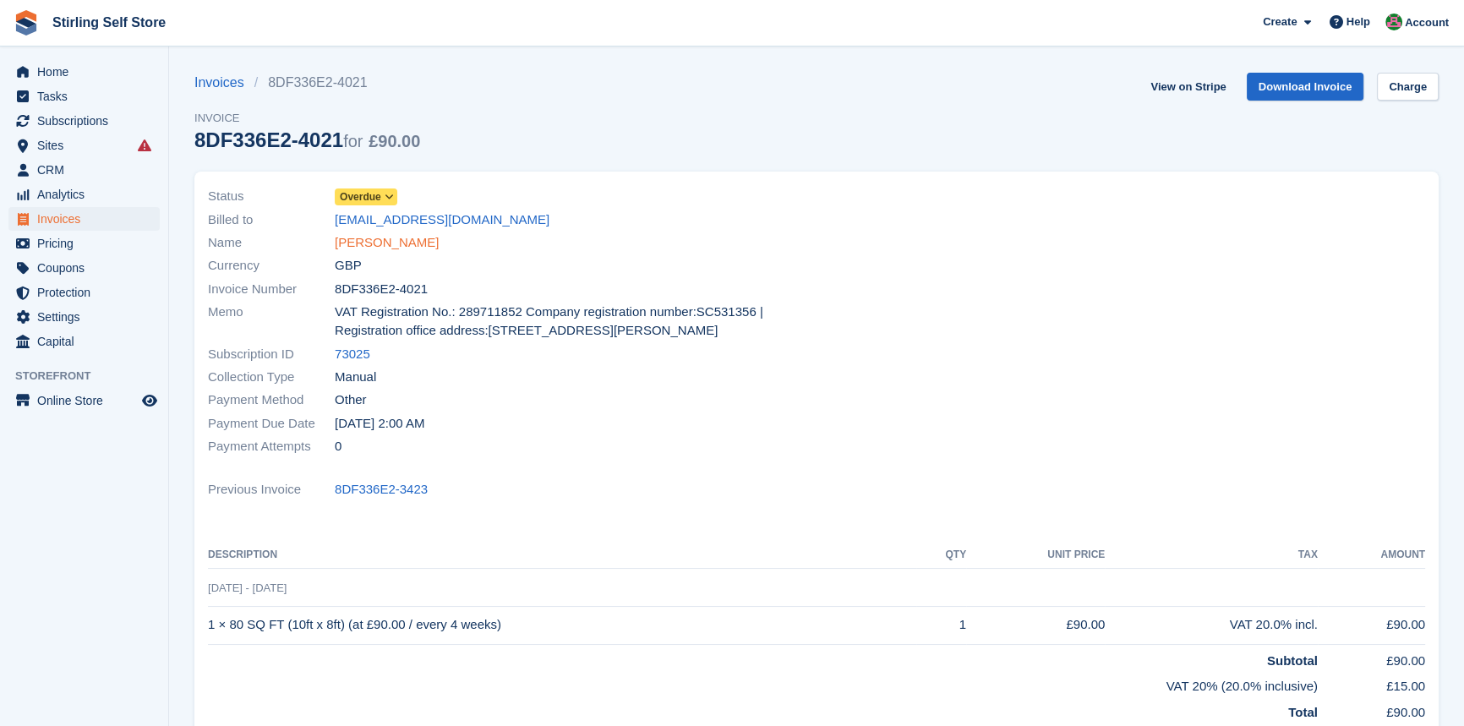
click at [385, 243] on link "[PERSON_NAME]" at bounding box center [387, 242] width 104 height 19
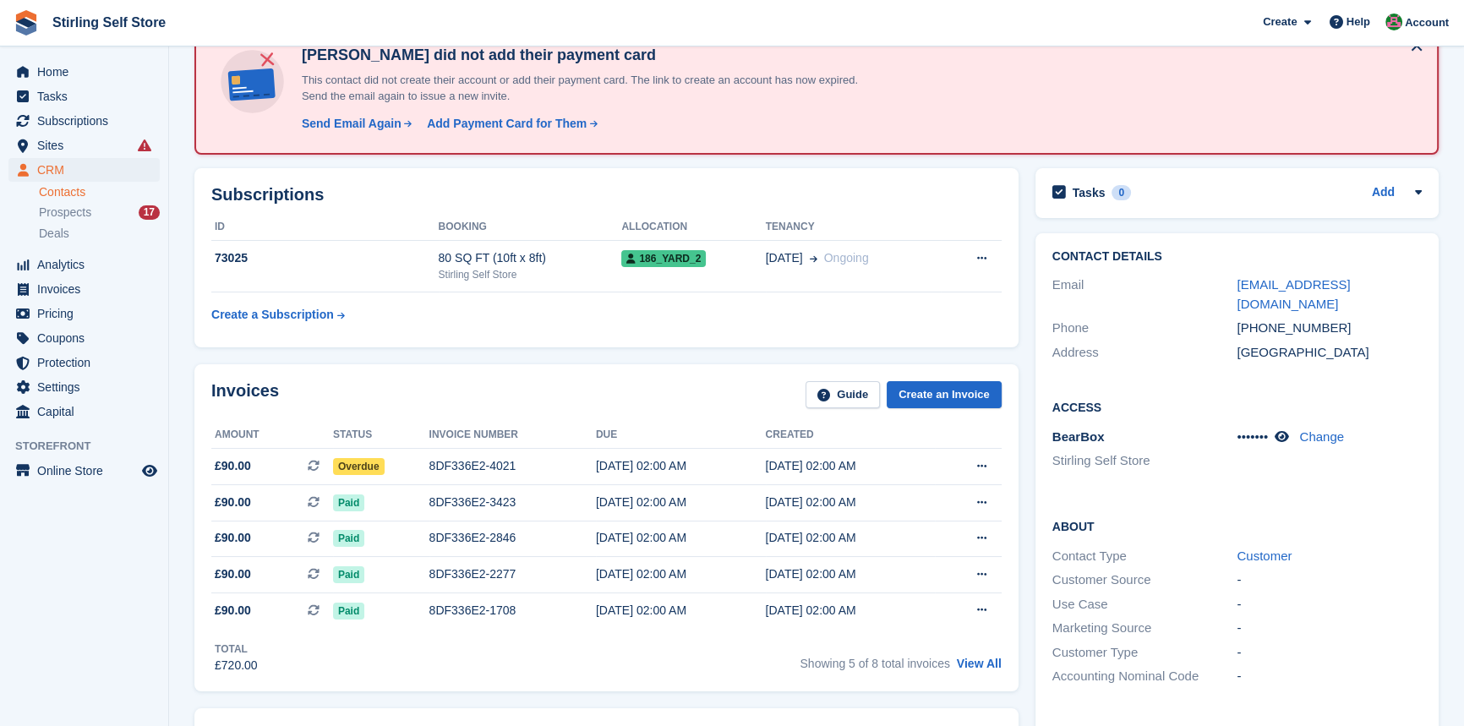
scroll to position [230, 0]
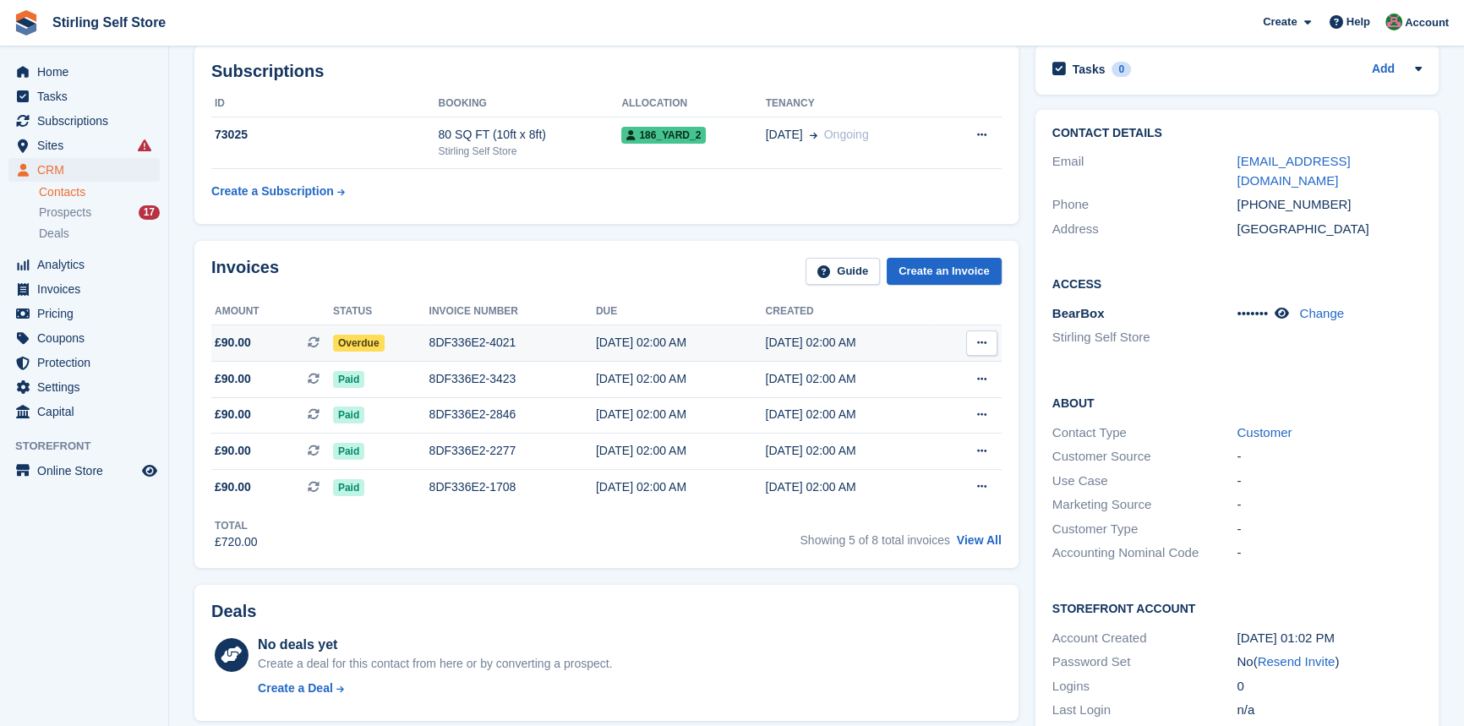
click at [470, 336] on div "8DF336E2-4021" at bounding box center [512, 343] width 167 height 18
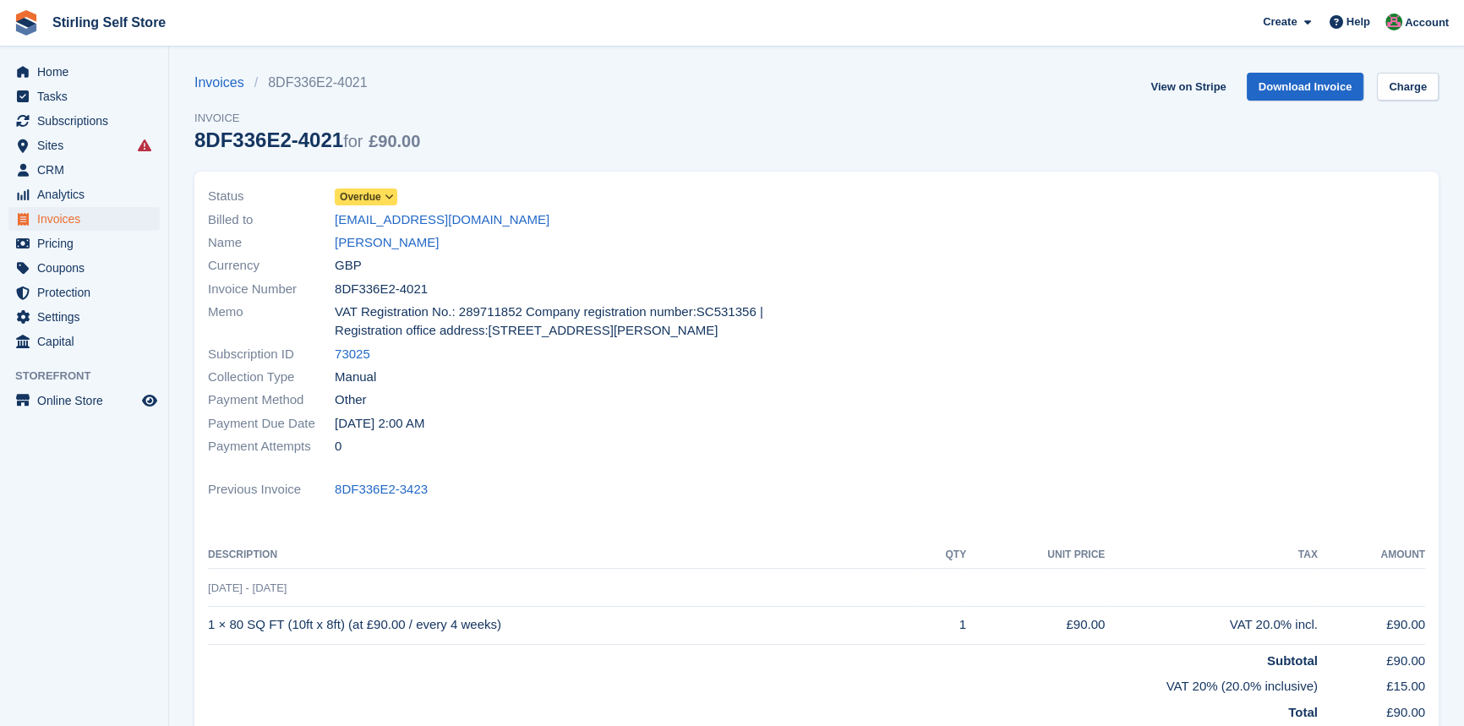
click at [389, 195] on icon at bounding box center [389, 197] width 9 height 10
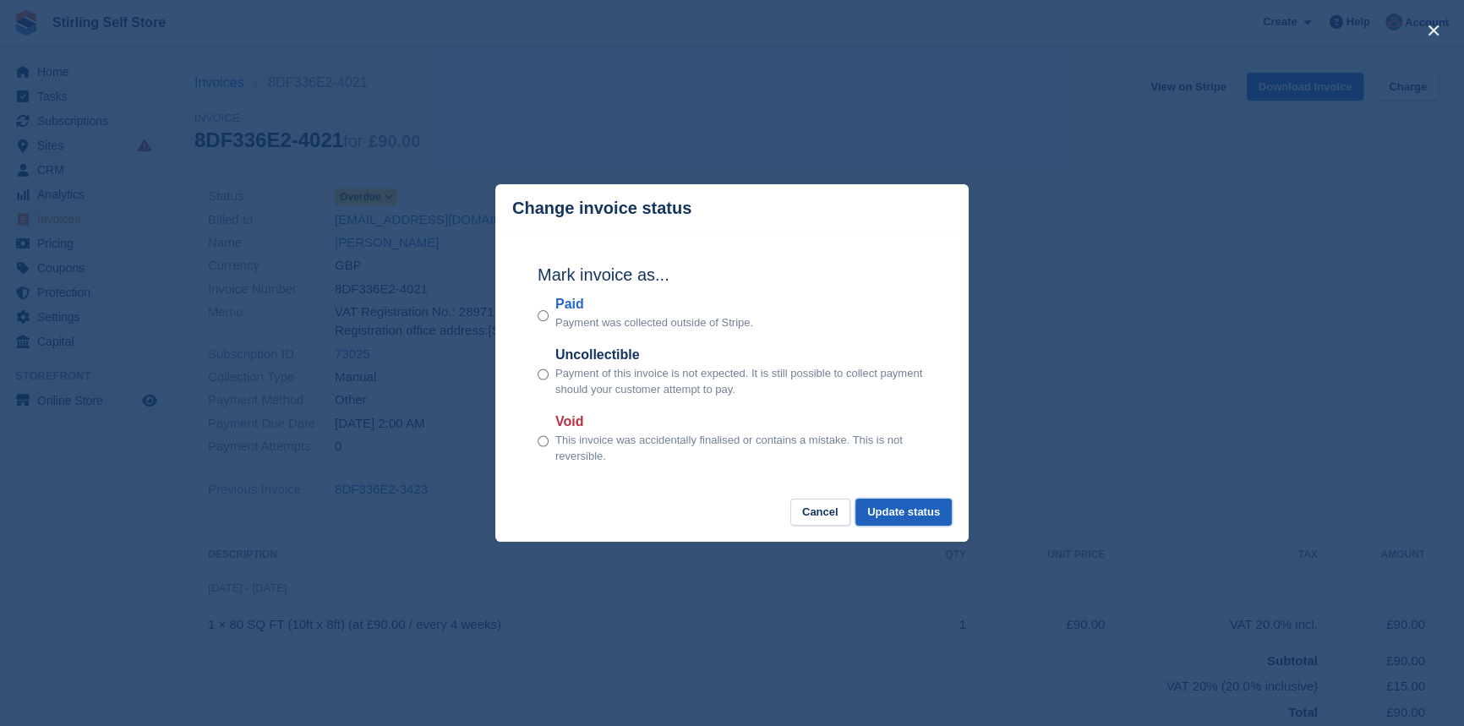
click at [911, 517] on button "Update status" at bounding box center [904, 513] width 96 height 28
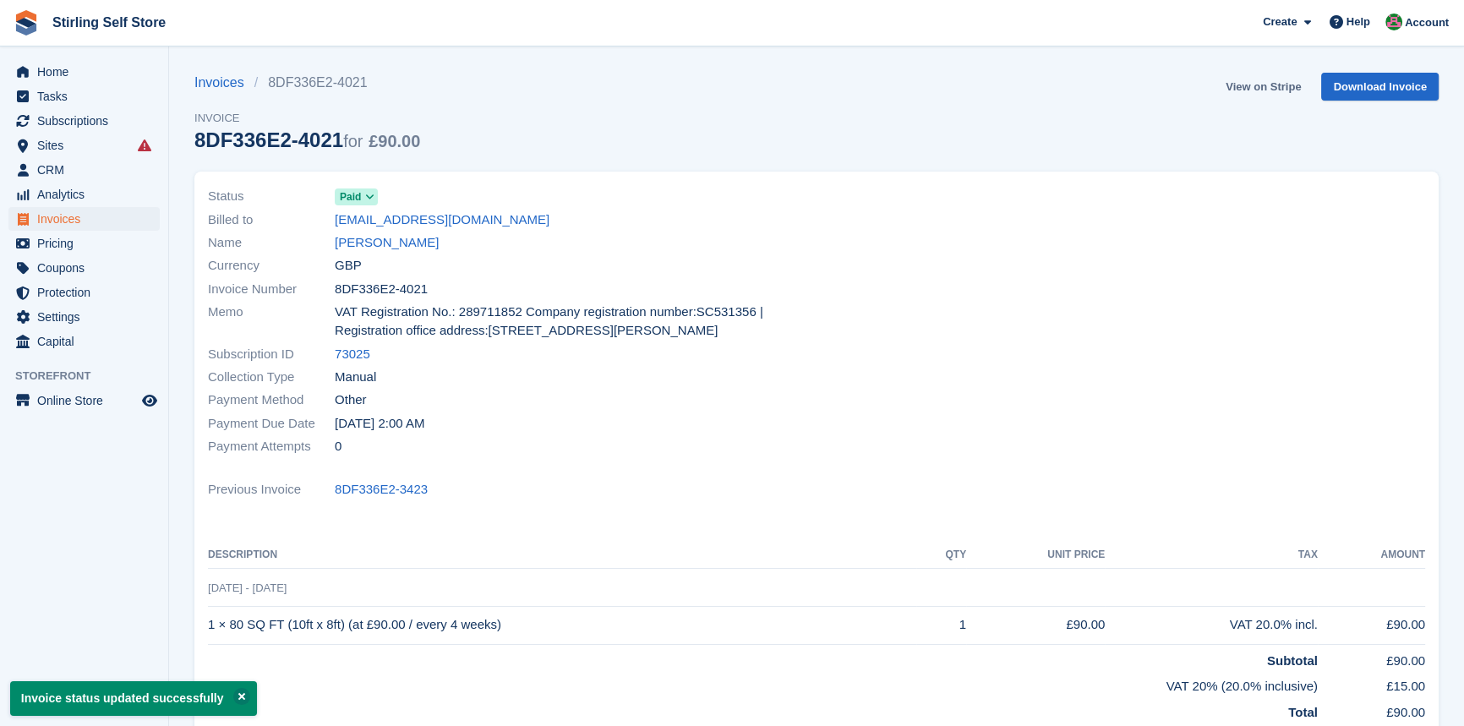
click at [1255, 83] on link "View on Stripe" at bounding box center [1263, 87] width 89 height 28
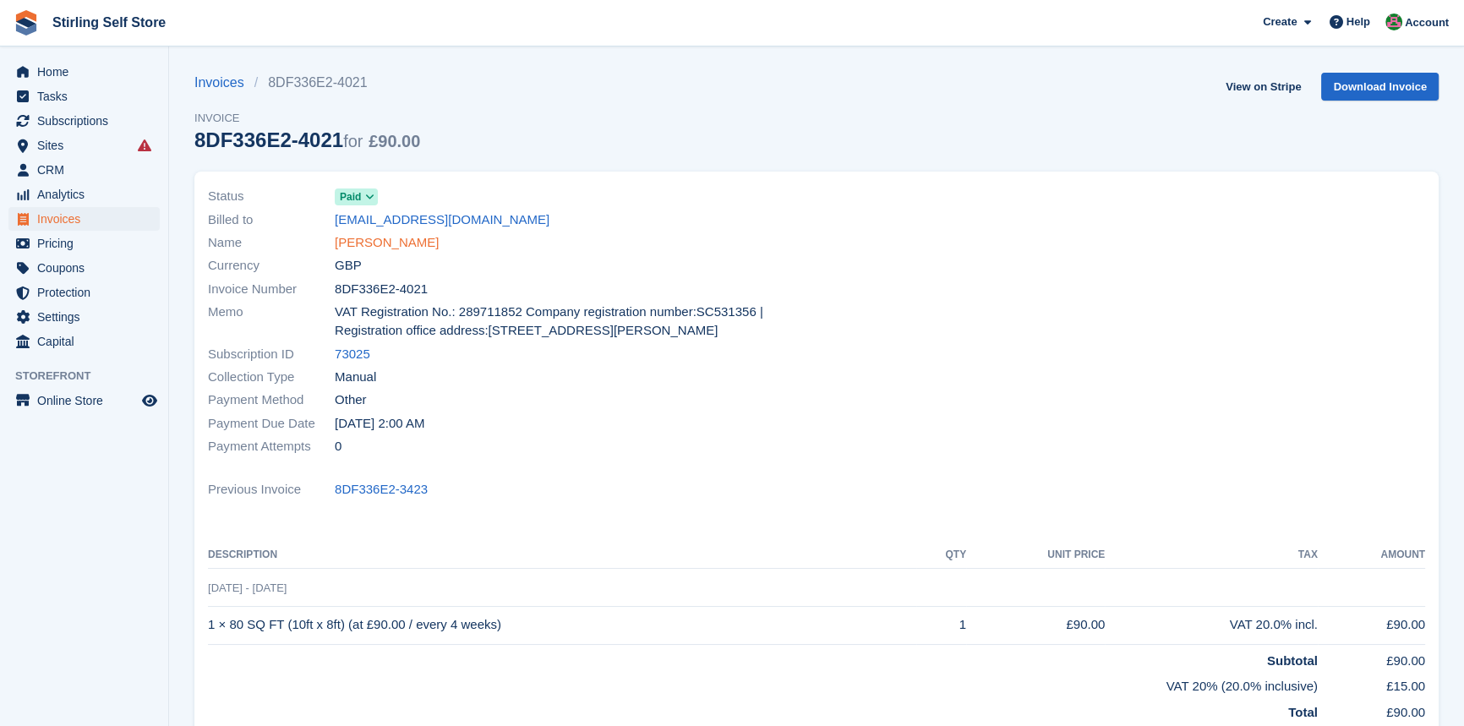
click at [380, 243] on link "[PERSON_NAME]" at bounding box center [387, 242] width 104 height 19
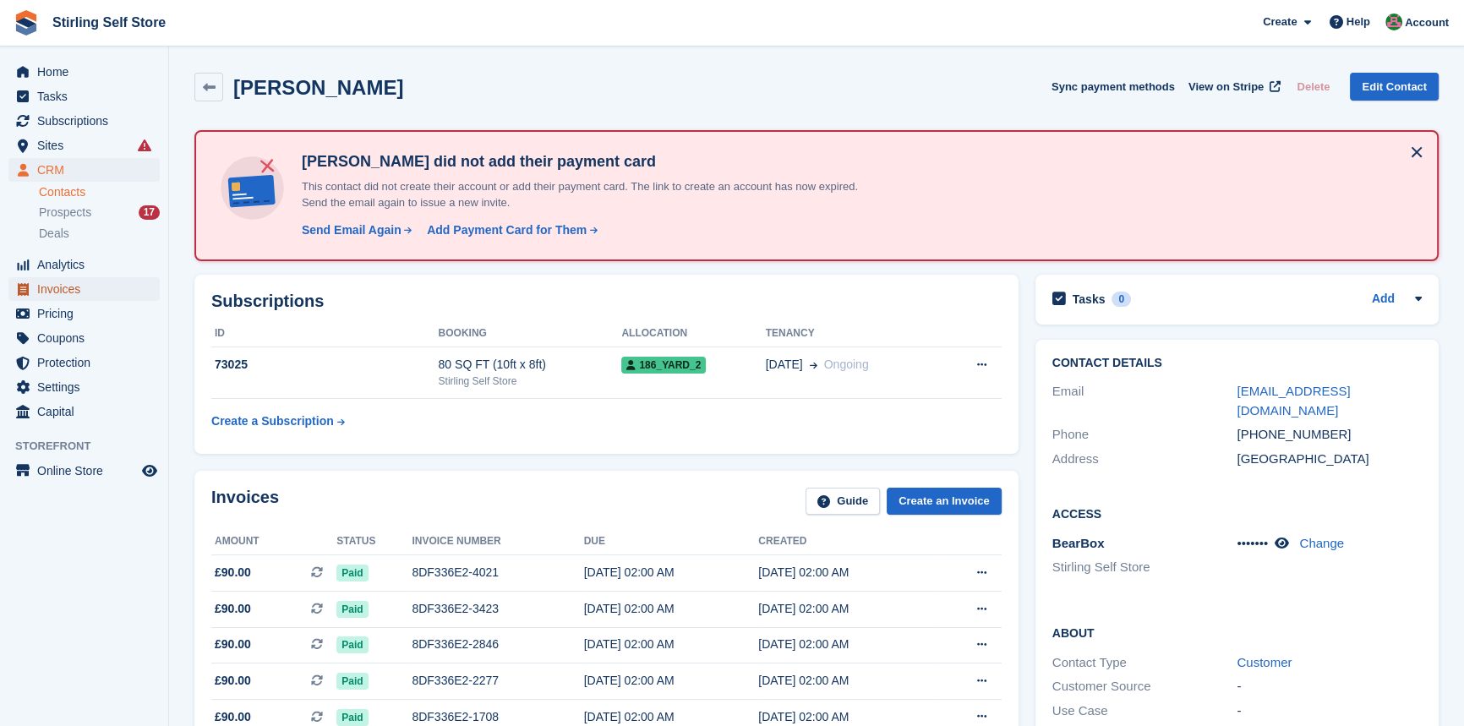
click at [62, 287] on span "Invoices" at bounding box center [87, 289] width 101 height 24
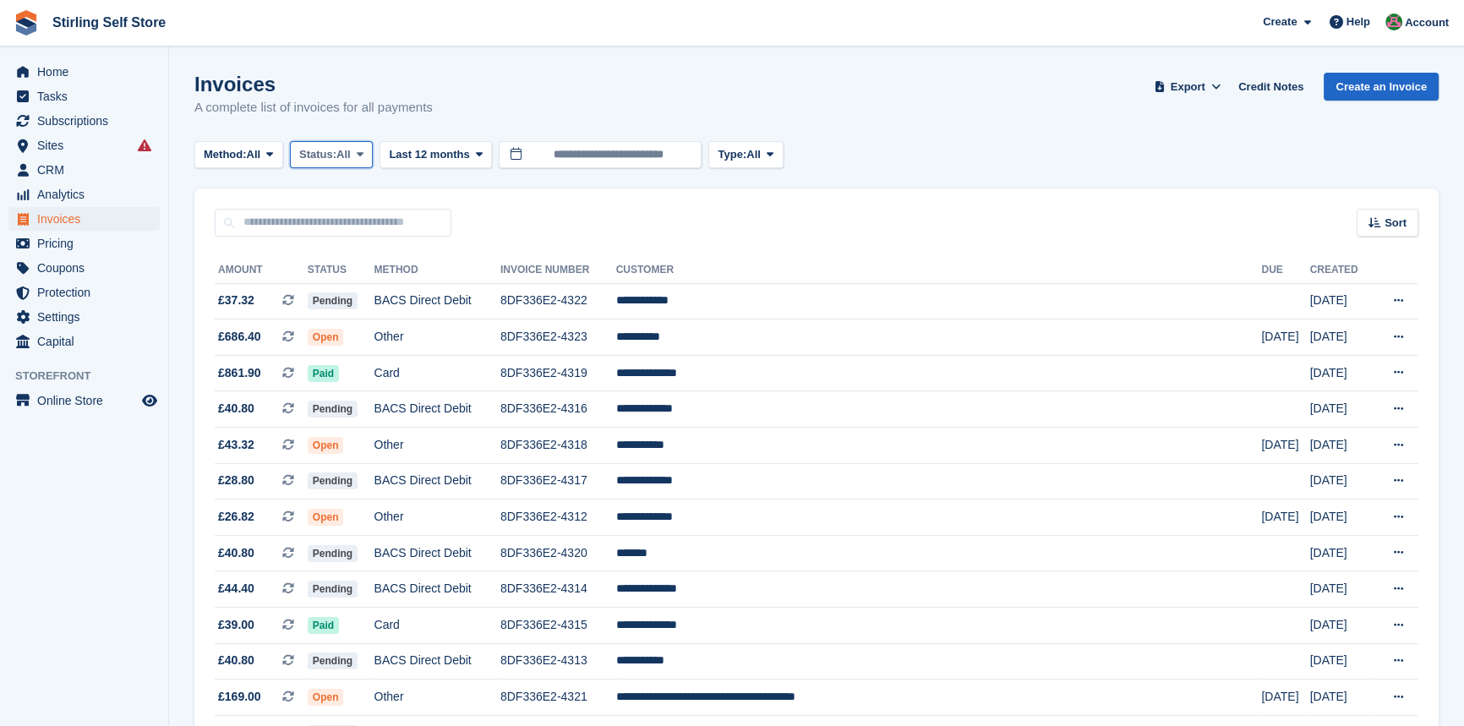
click at [364, 150] on icon at bounding box center [360, 154] width 7 height 11
click at [371, 287] on link "Open" at bounding box center [371, 286] width 147 height 30
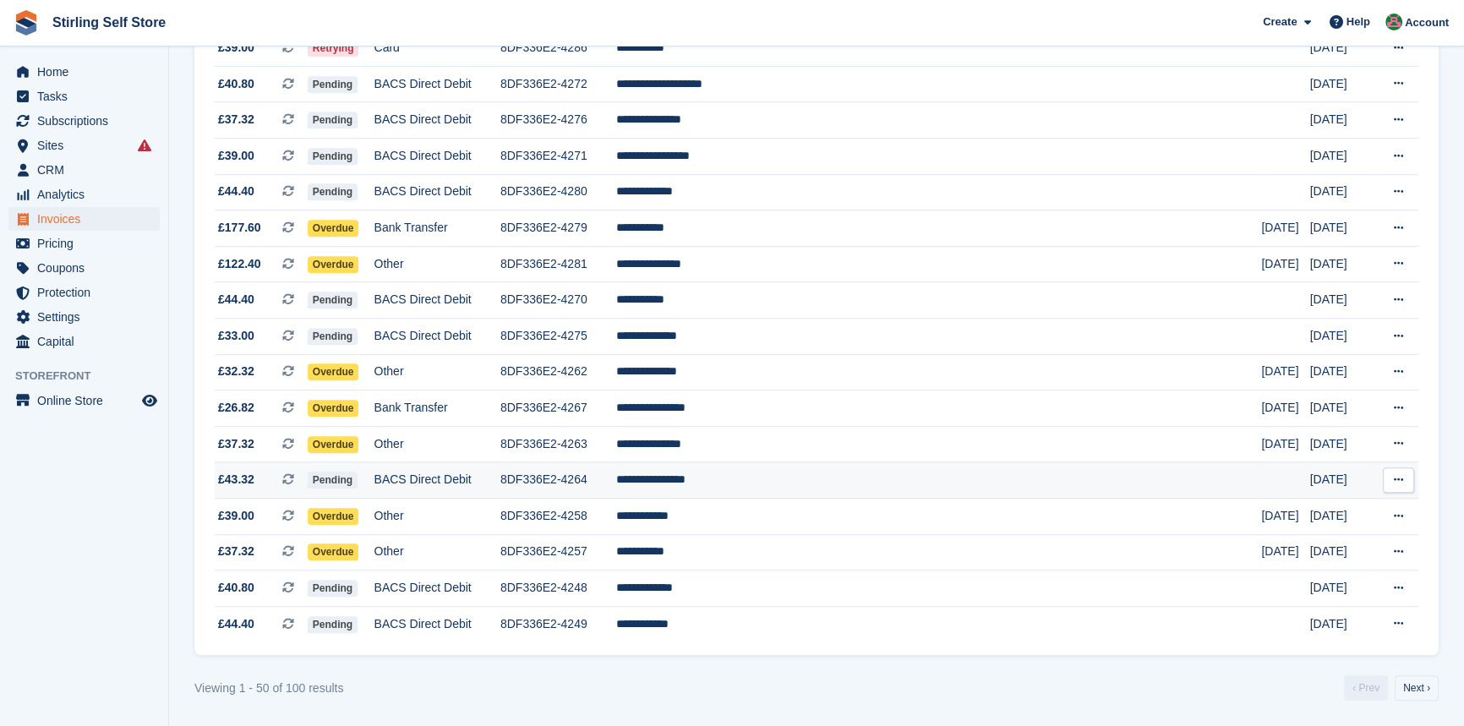
scroll to position [1468, 0]
drag, startPoint x: 1406, startPoint y: 692, endPoint x: 1361, endPoint y: 658, distance: 56.6
click at [1406, 691] on link "Next ›" at bounding box center [1417, 687] width 44 height 25
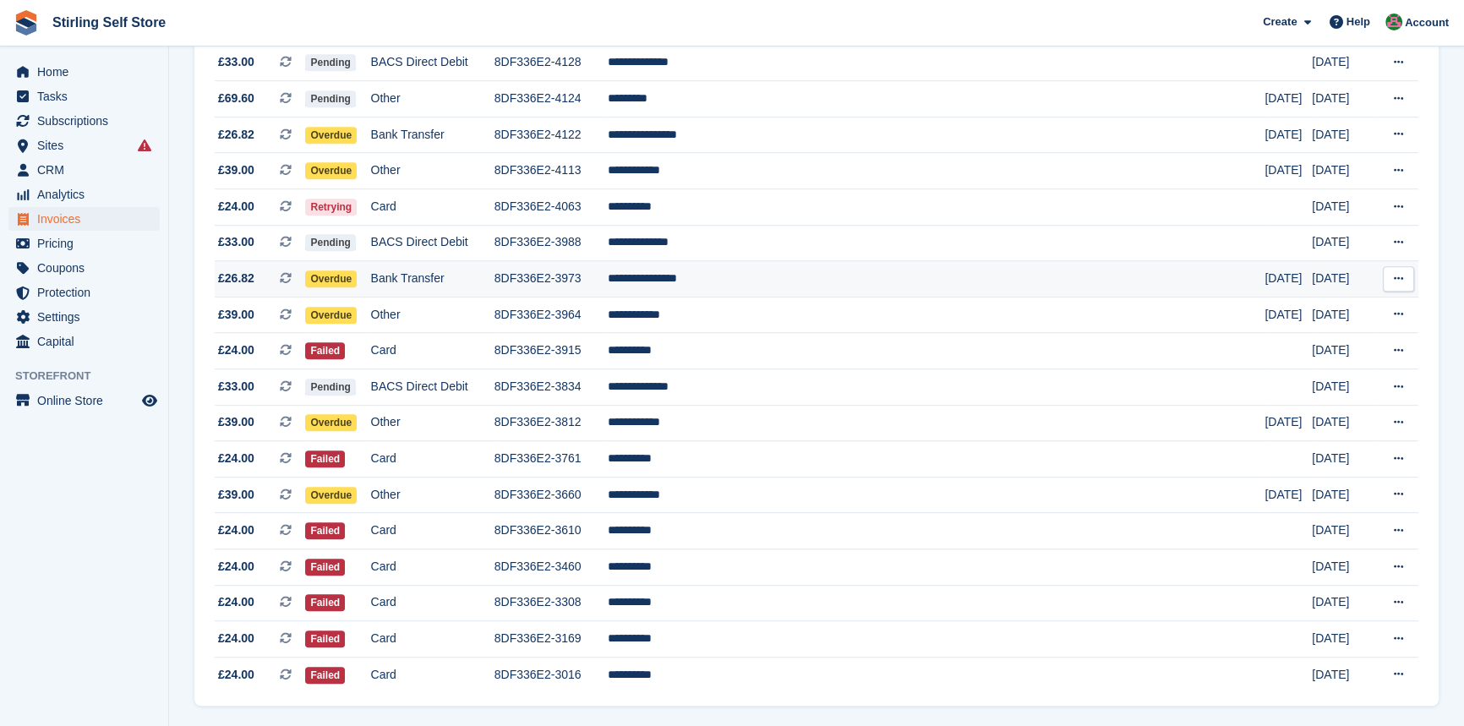
scroll to position [1314, 0]
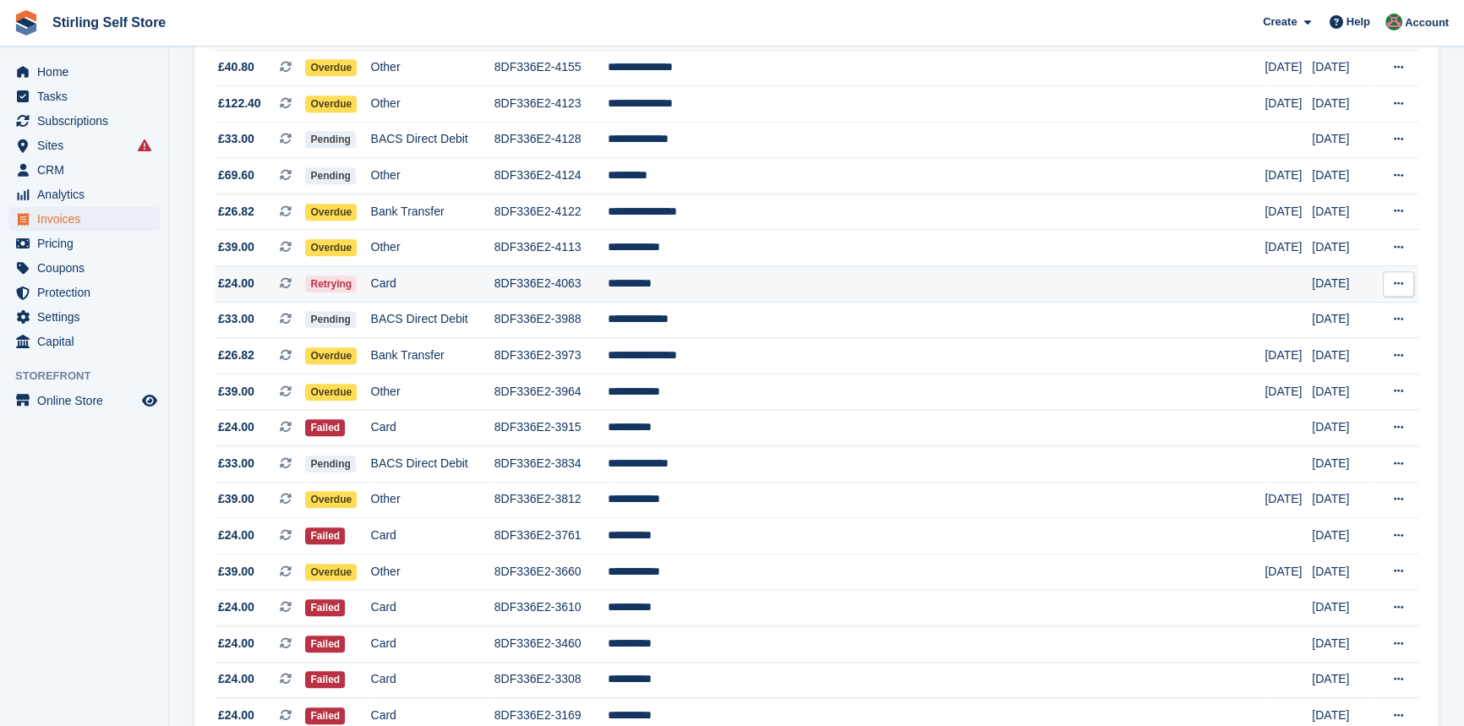
click at [732, 298] on td "**********" at bounding box center [937, 284] width 658 height 36
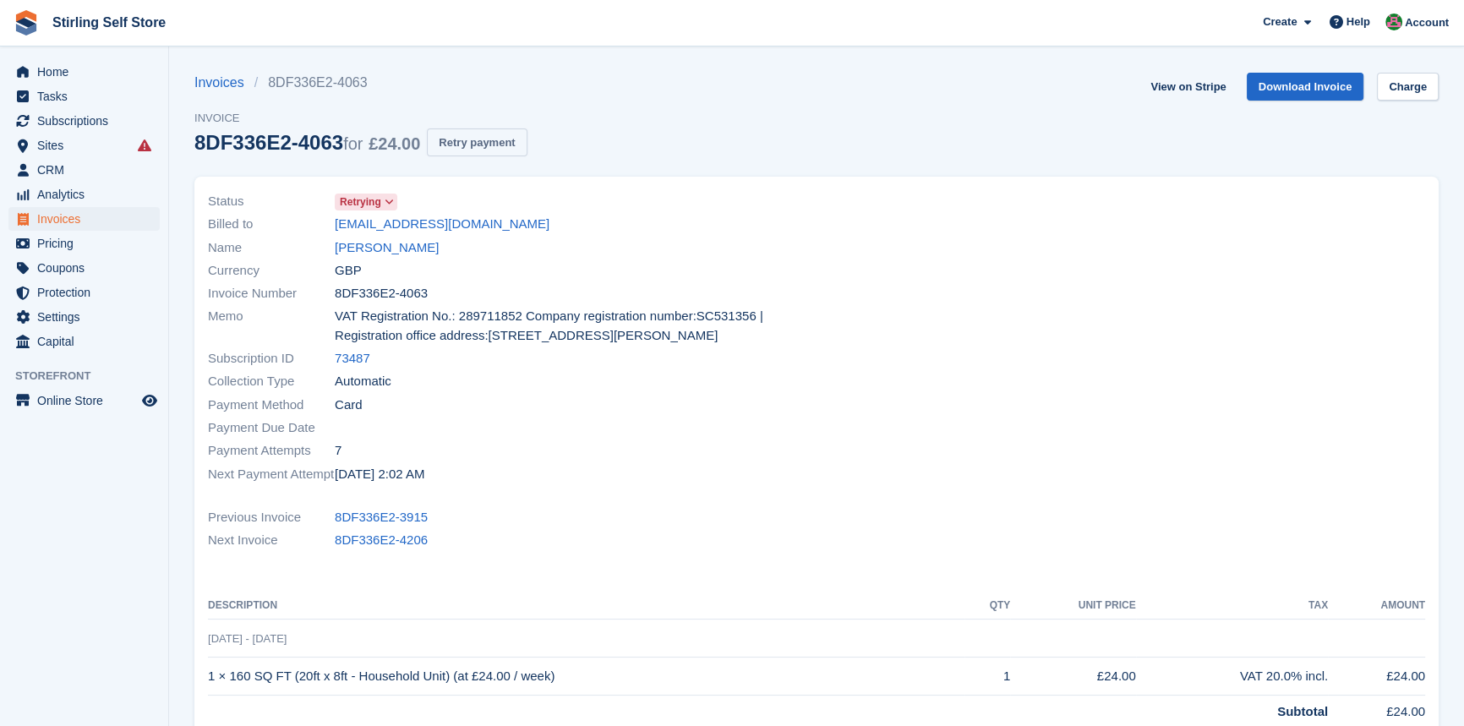
click at [489, 140] on button "Retry payment" at bounding box center [477, 142] width 100 height 28
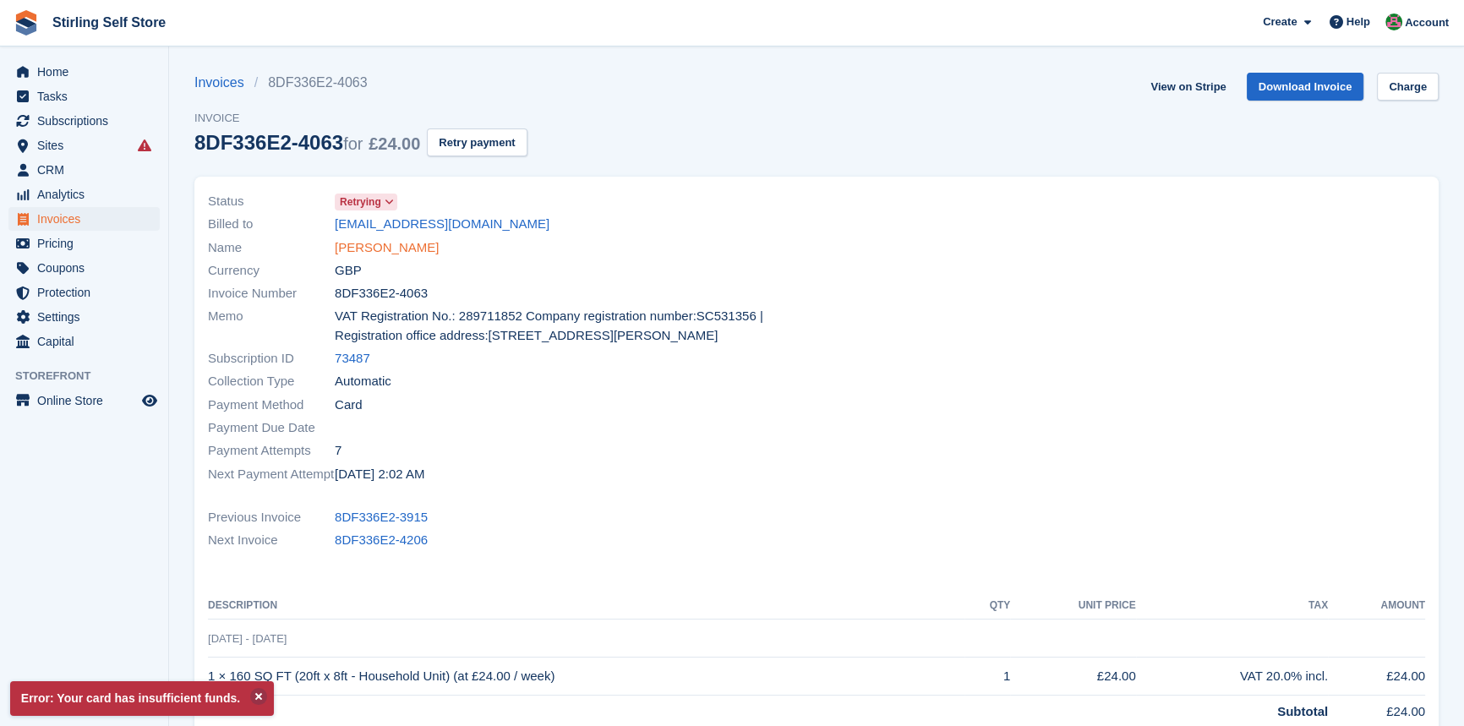
click at [370, 247] on link "[PERSON_NAME]" at bounding box center [387, 247] width 104 height 19
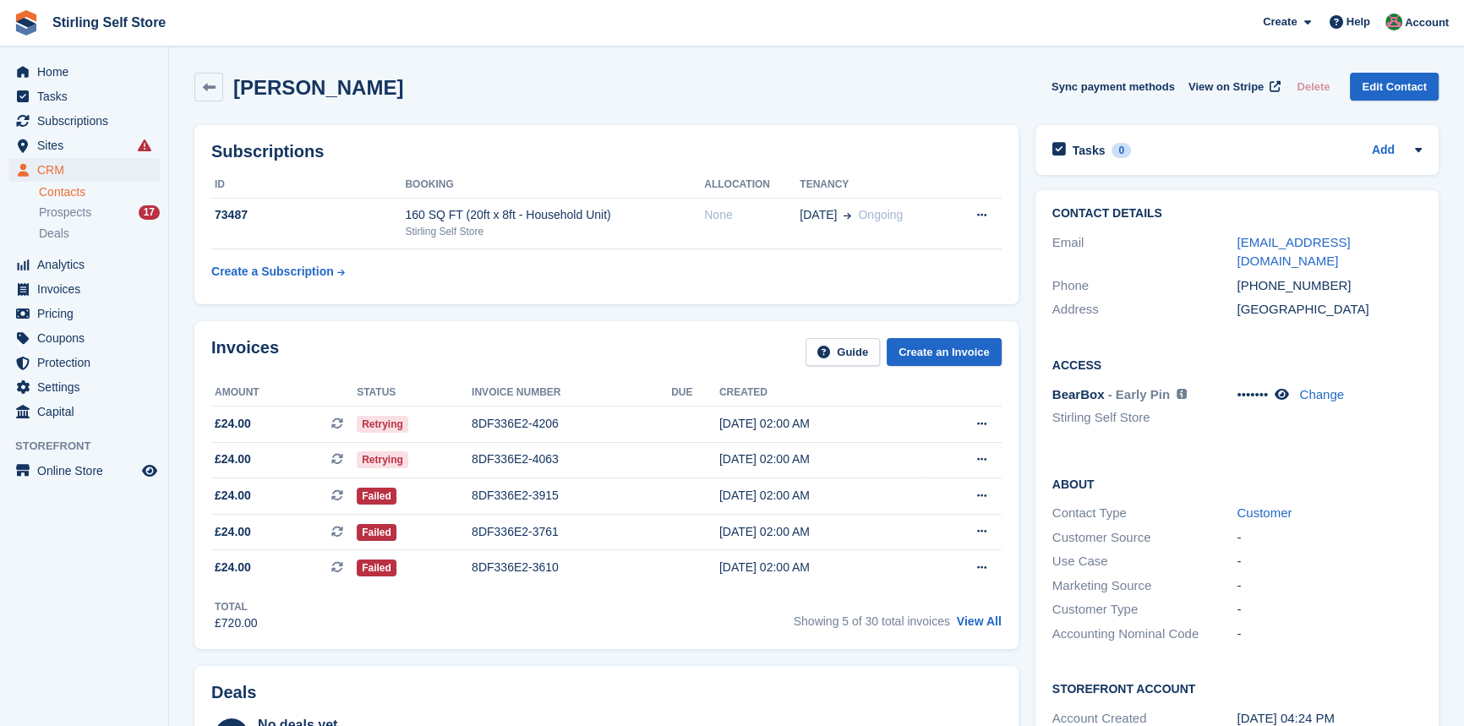
drag, startPoint x: 981, startPoint y: 620, endPoint x: 986, endPoint y: 610, distance: 10.6
click at [981, 620] on link "View All" at bounding box center [979, 622] width 45 height 14
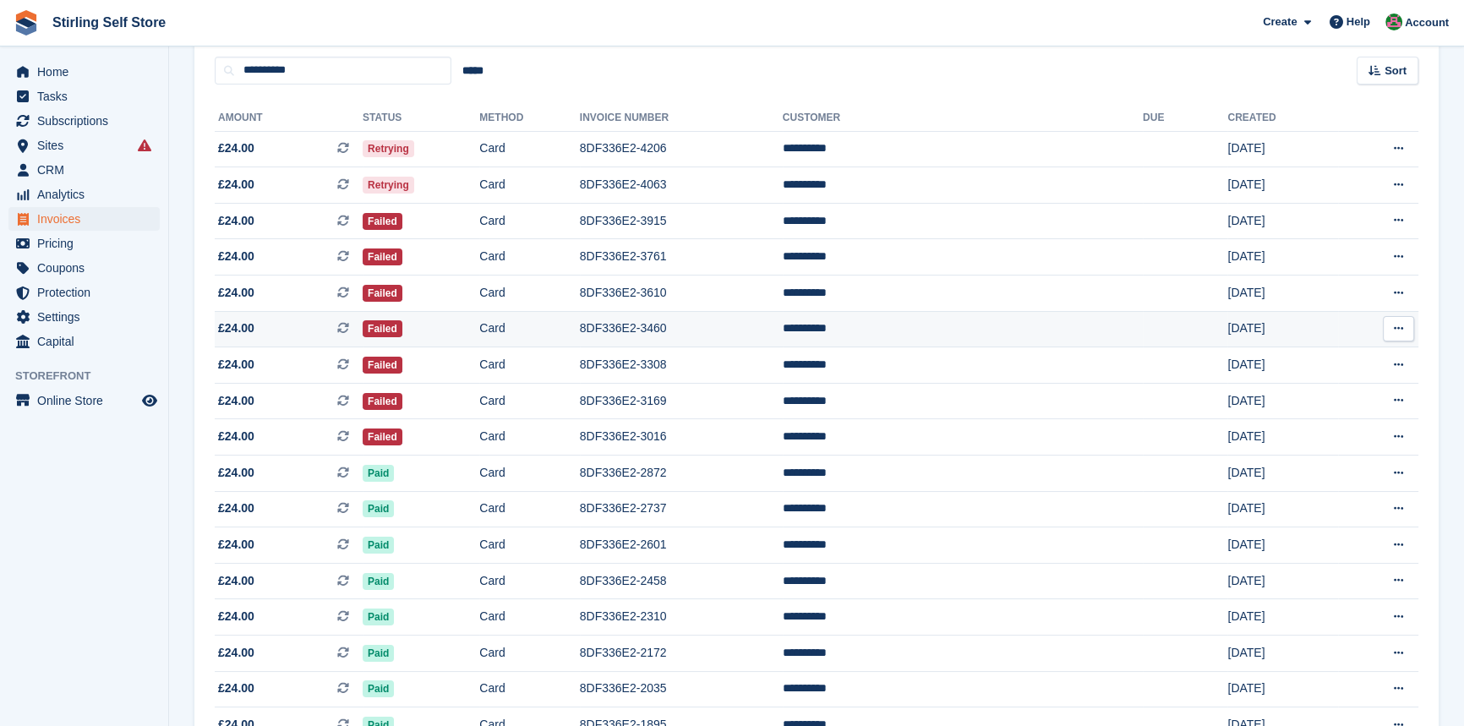
scroll to position [153, 0]
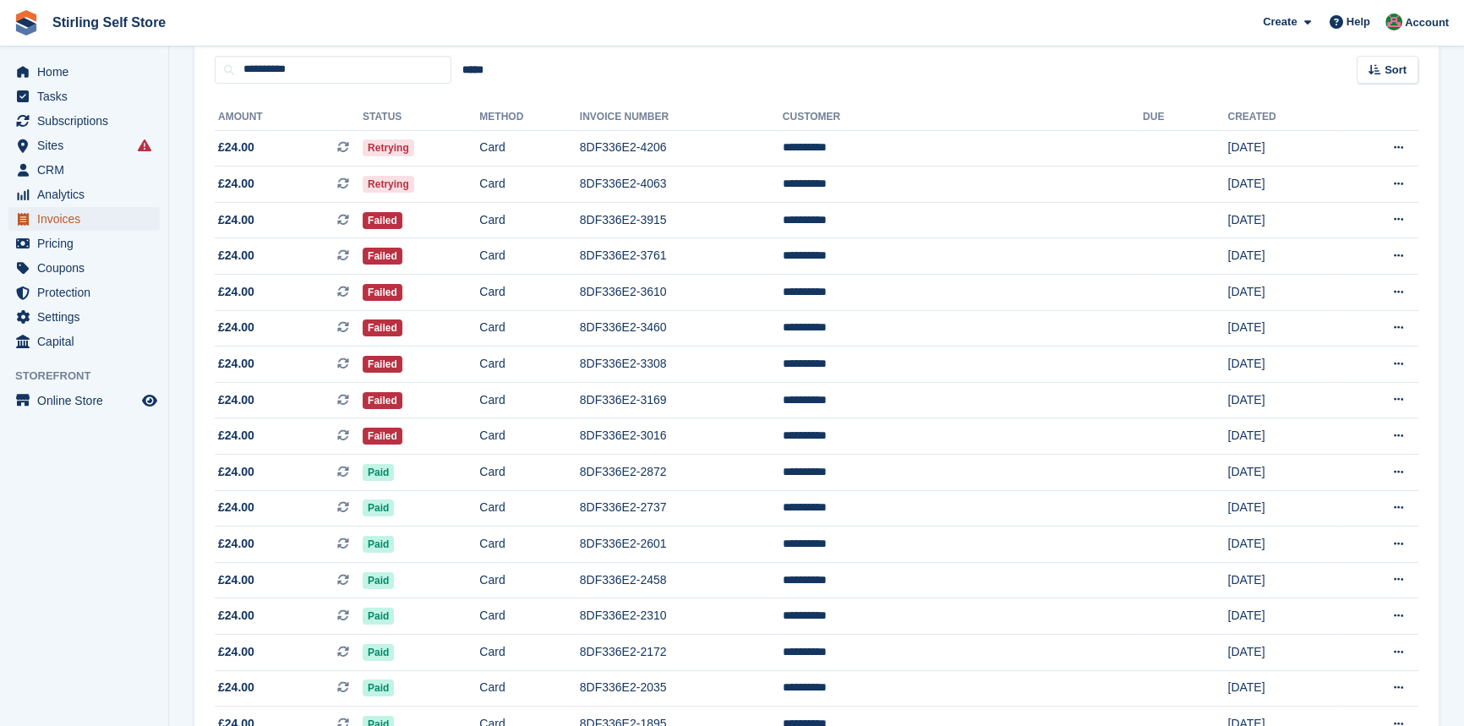
click at [86, 219] on span "Invoices" at bounding box center [87, 219] width 101 height 24
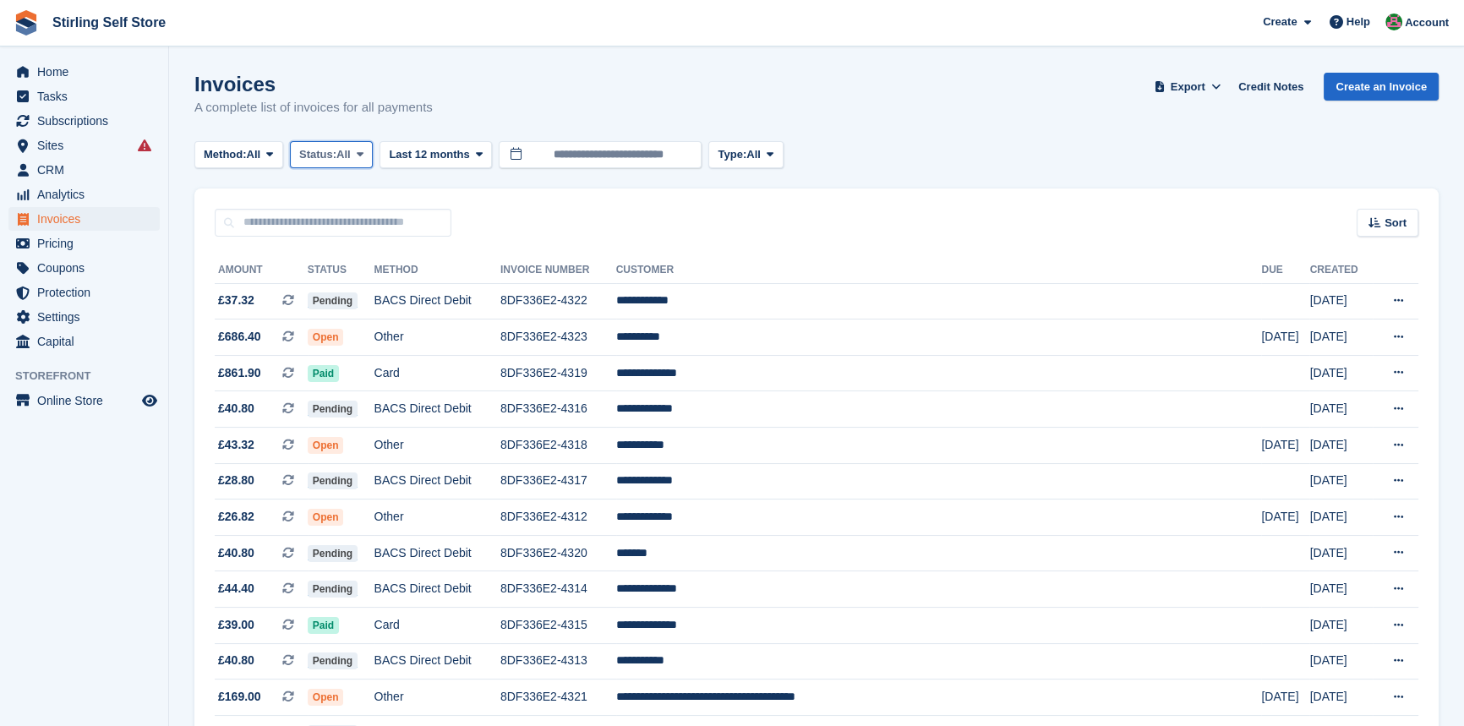
click at [364, 152] on icon at bounding box center [360, 154] width 7 height 11
click at [380, 289] on link "Open" at bounding box center [371, 286] width 147 height 30
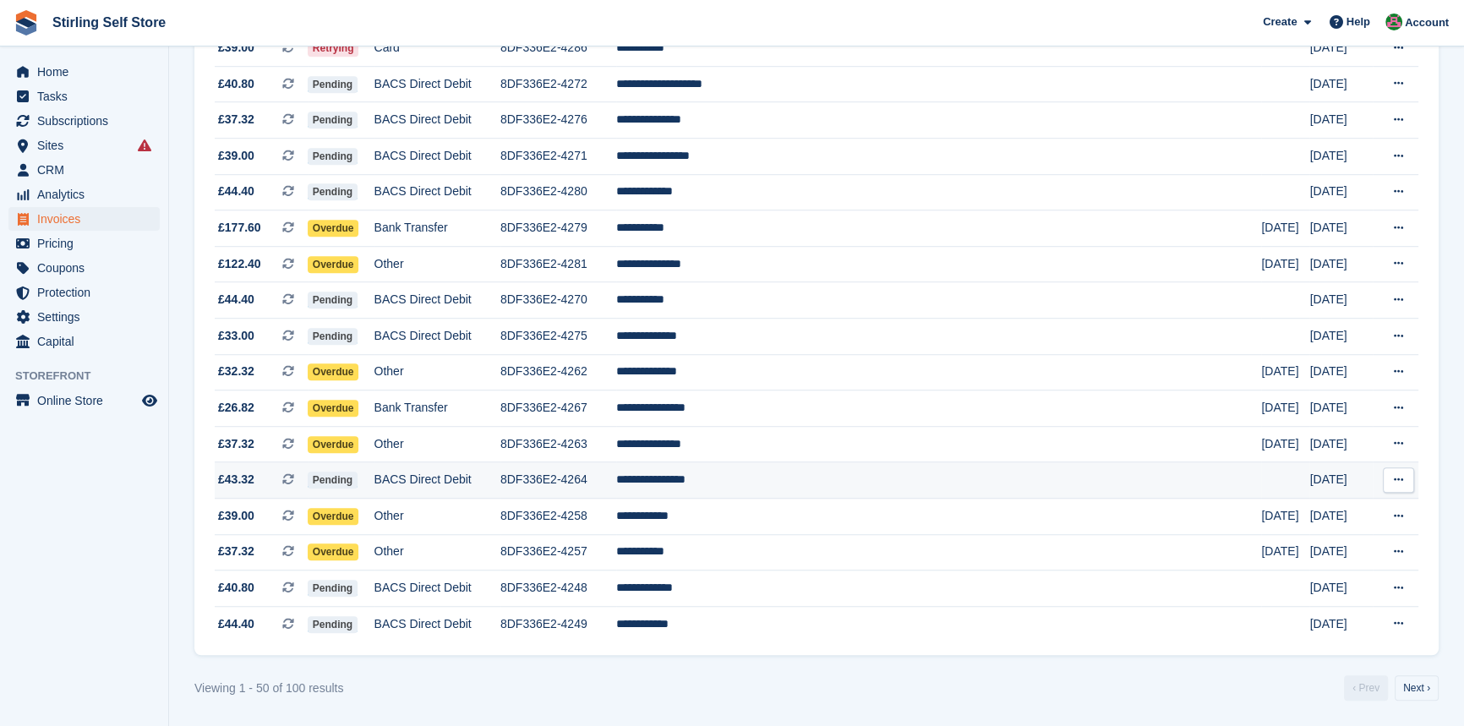
scroll to position [1468, 0]
click at [1415, 685] on link "Next ›" at bounding box center [1417, 687] width 44 height 25
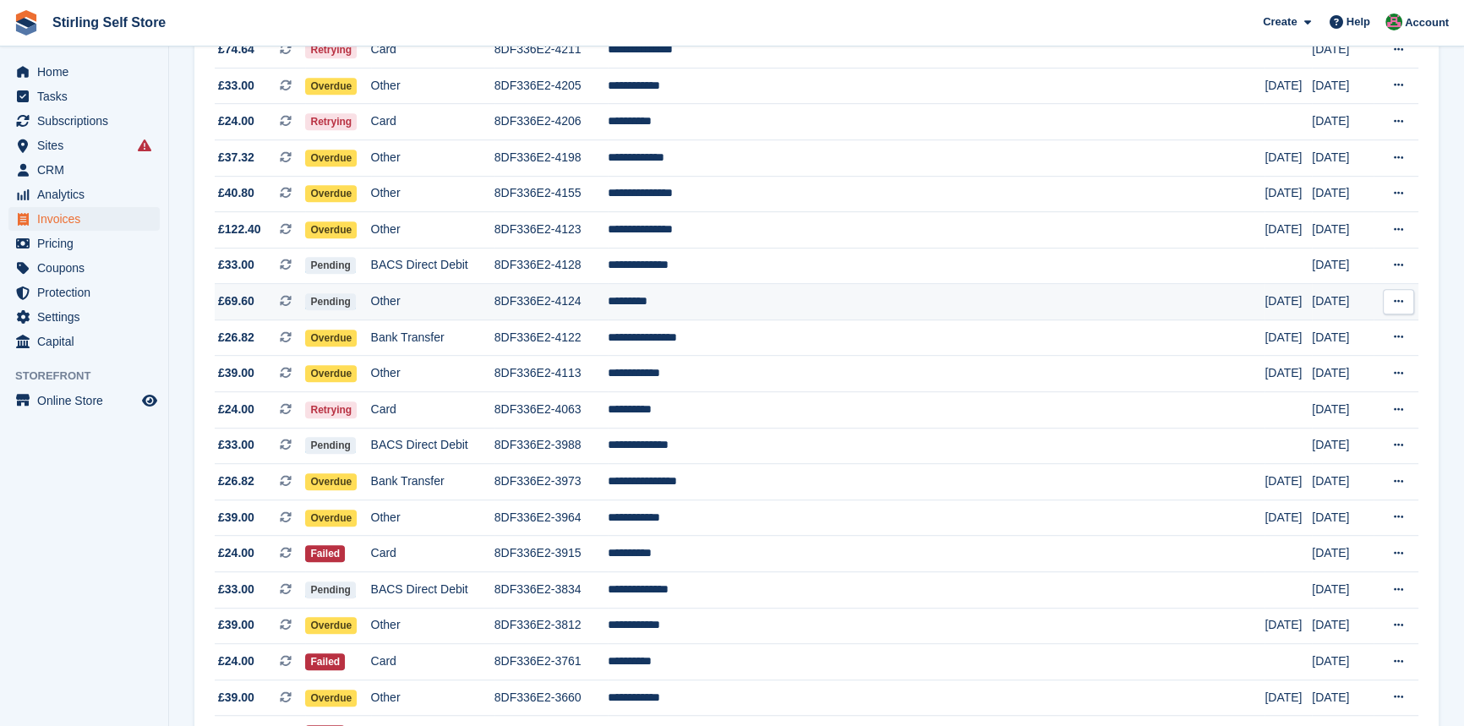
scroll to position [1160, 0]
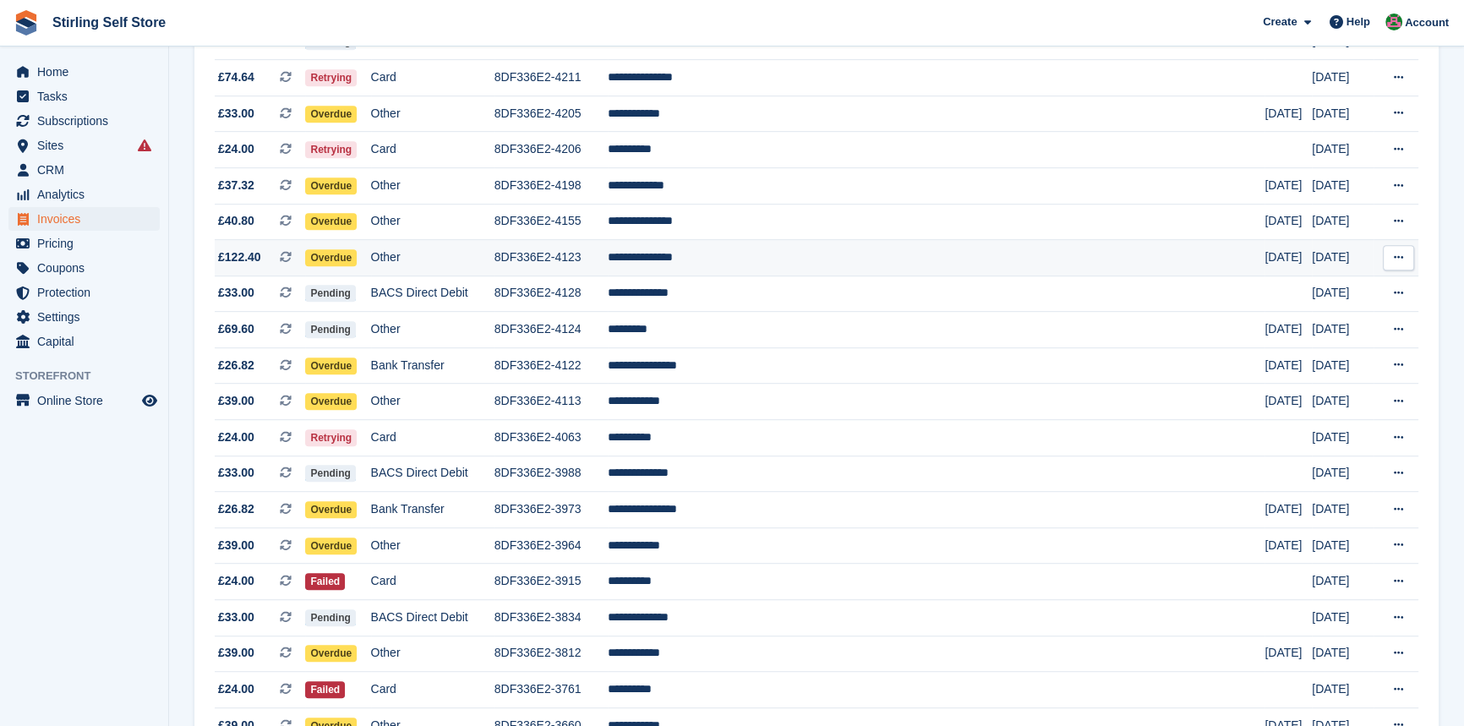
click at [748, 276] on td "**********" at bounding box center [937, 258] width 658 height 36
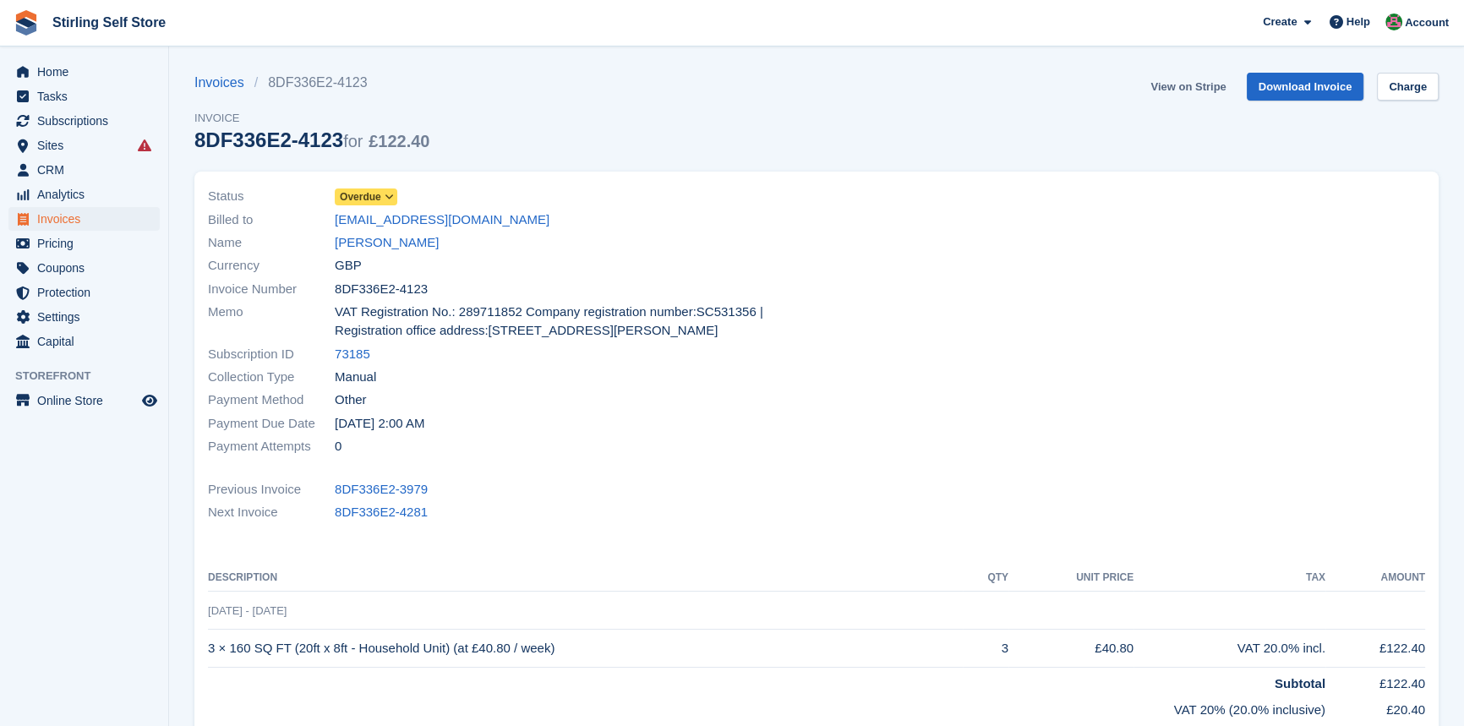
click at [1186, 84] on link "View on Stripe" at bounding box center [1188, 87] width 89 height 28
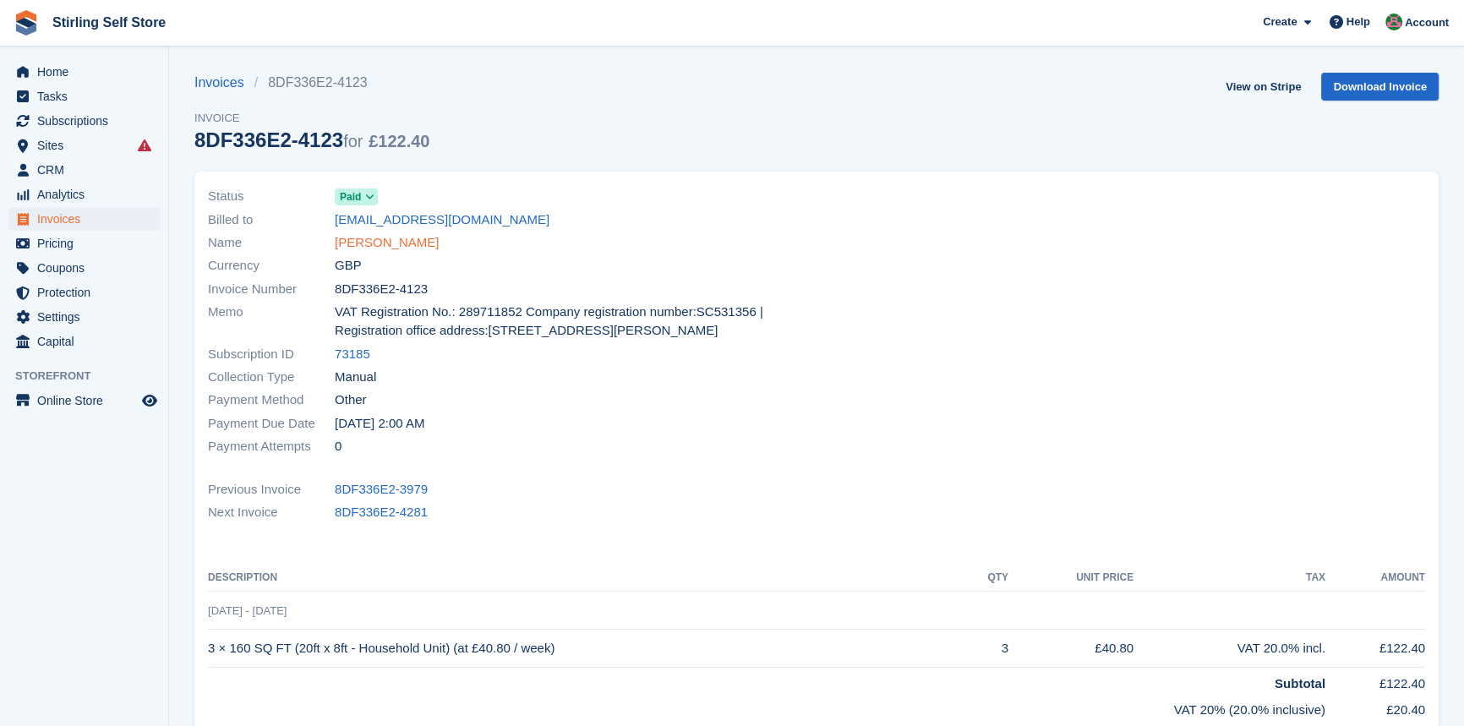
drag, startPoint x: 0, startPoint y: 0, endPoint x: 394, endPoint y: 239, distance: 460.9
click at [394, 239] on link "[PERSON_NAME]" at bounding box center [387, 242] width 104 height 19
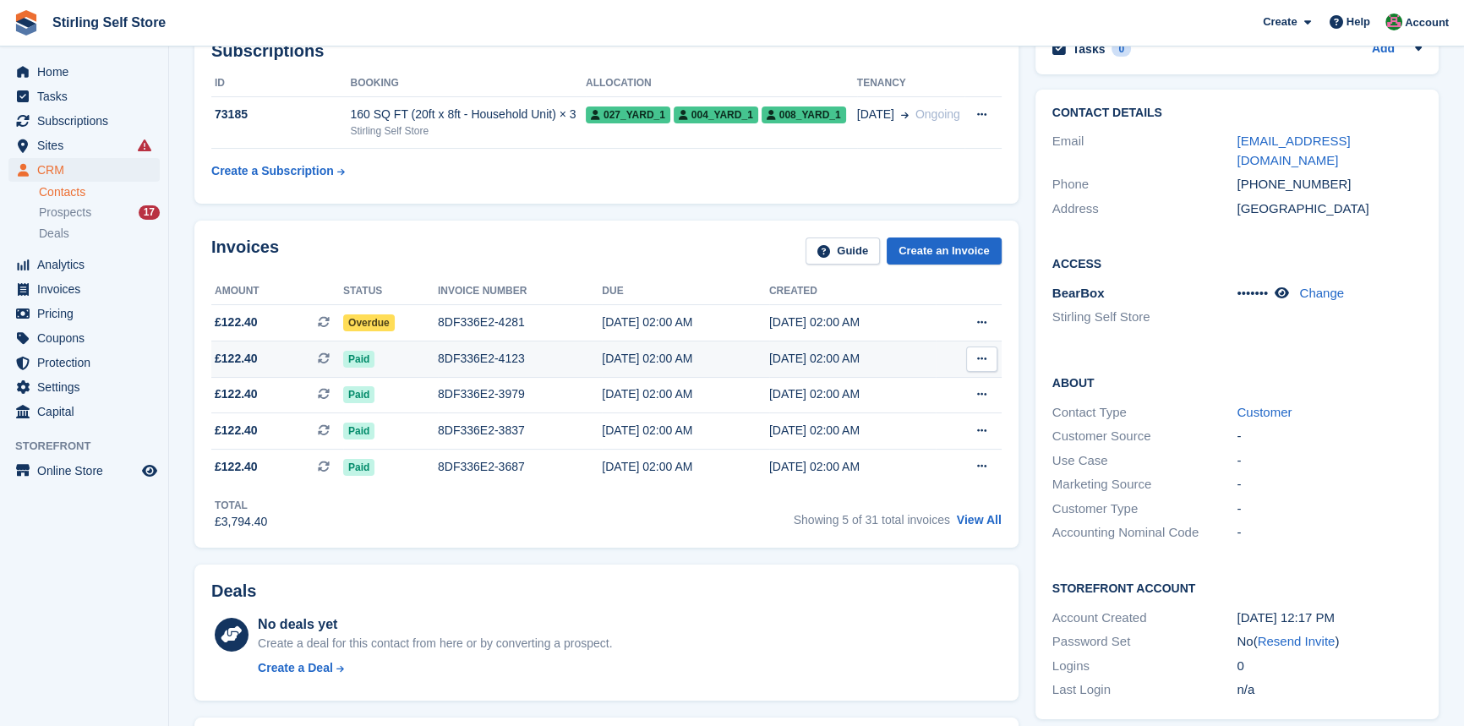
scroll to position [307, 0]
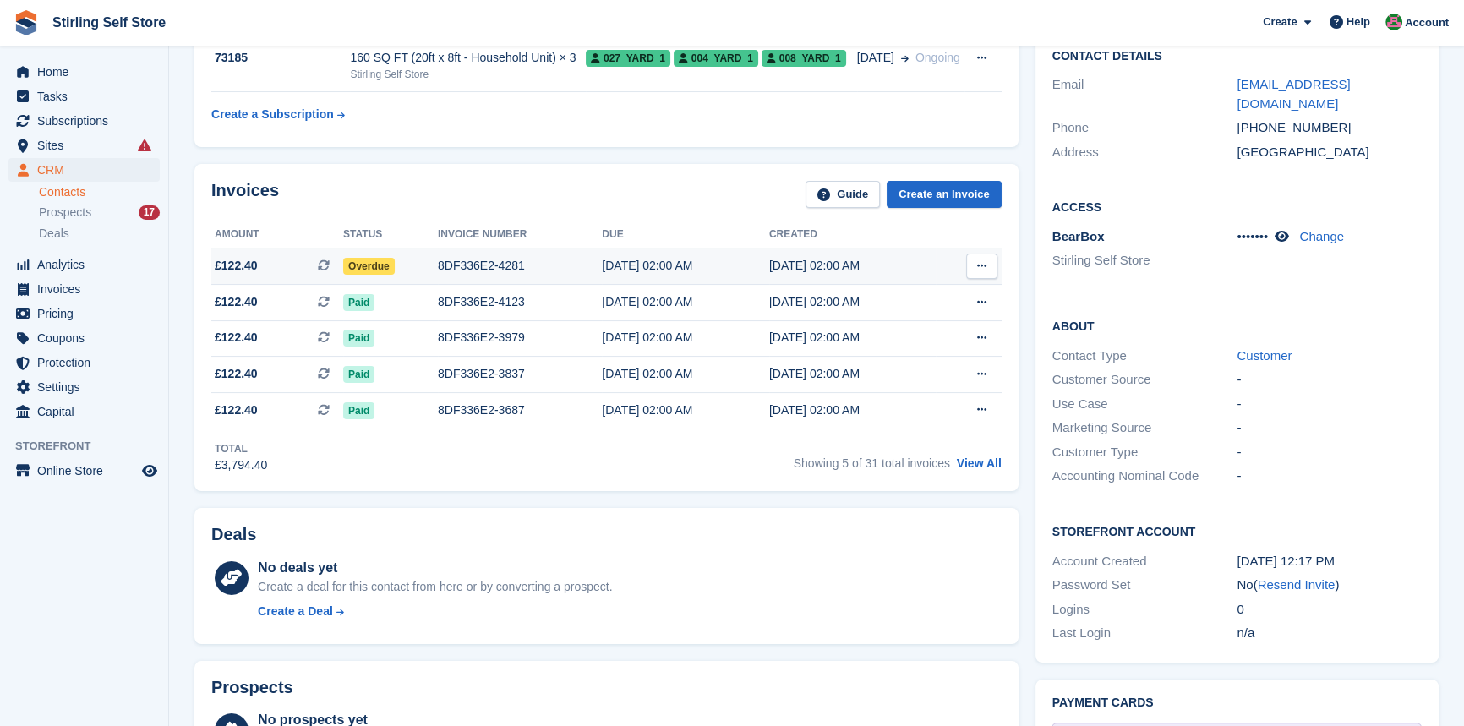
click at [484, 262] on div "8DF336E2-4281" at bounding box center [520, 266] width 164 height 18
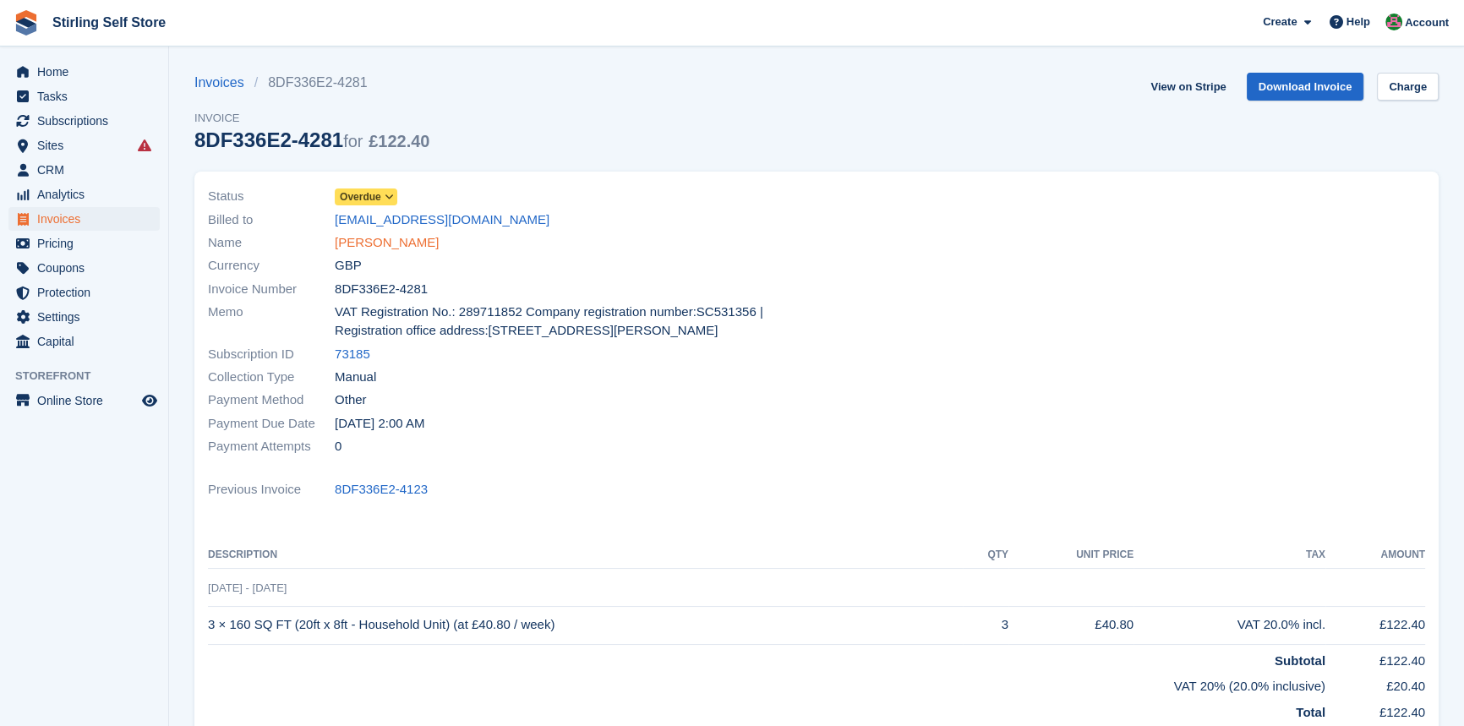
click at [391, 243] on link "[PERSON_NAME]" at bounding box center [387, 242] width 104 height 19
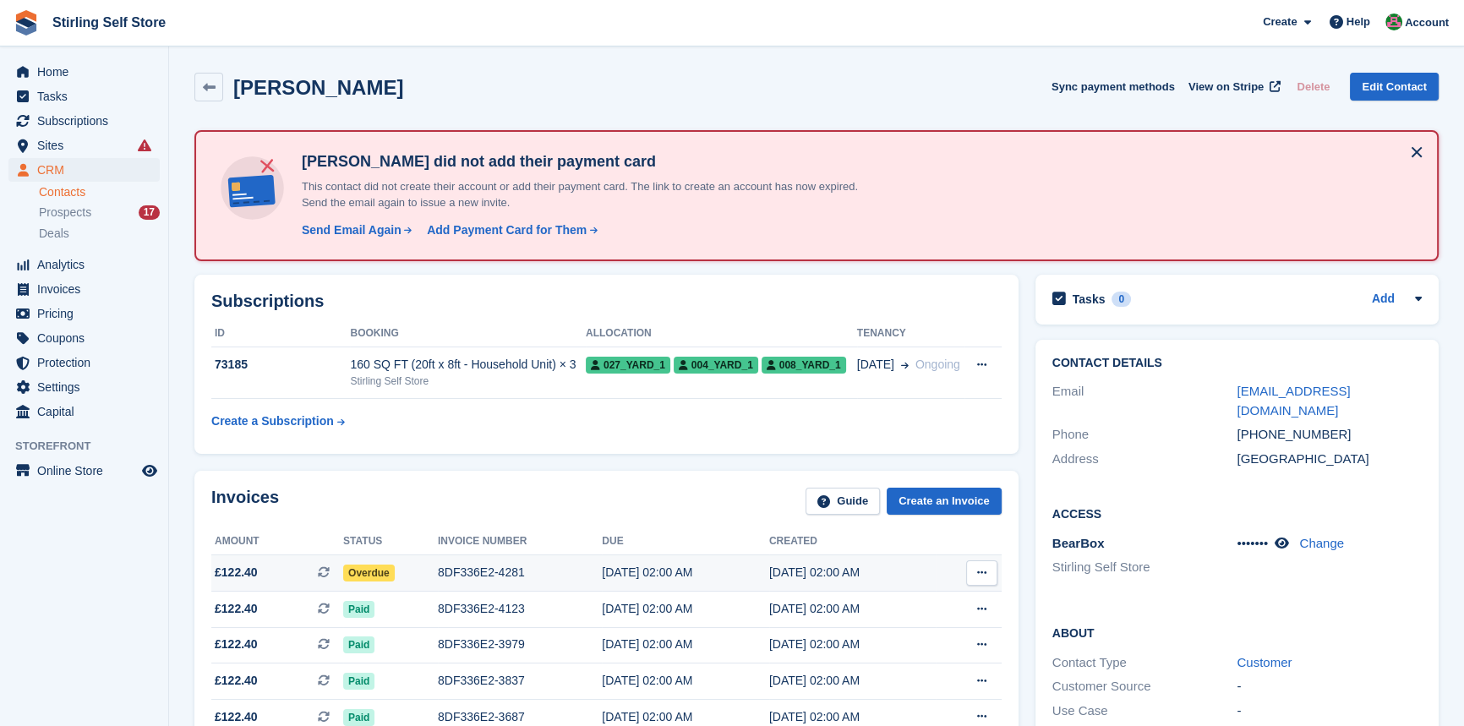
click at [517, 572] on div "8DF336E2-4281" at bounding box center [520, 573] width 164 height 18
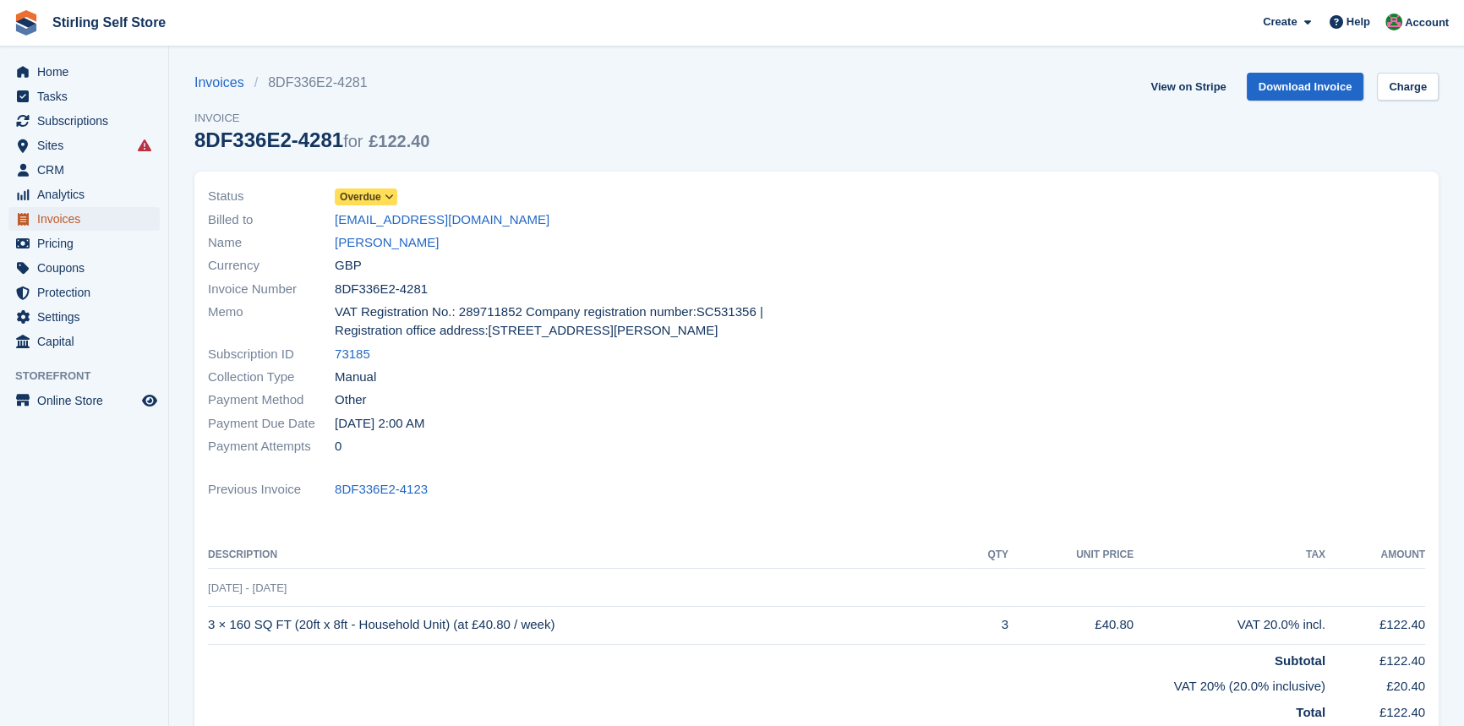
click at [79, 220] on span "Invoices" at bounding box center [87, 219] width 101 height 24
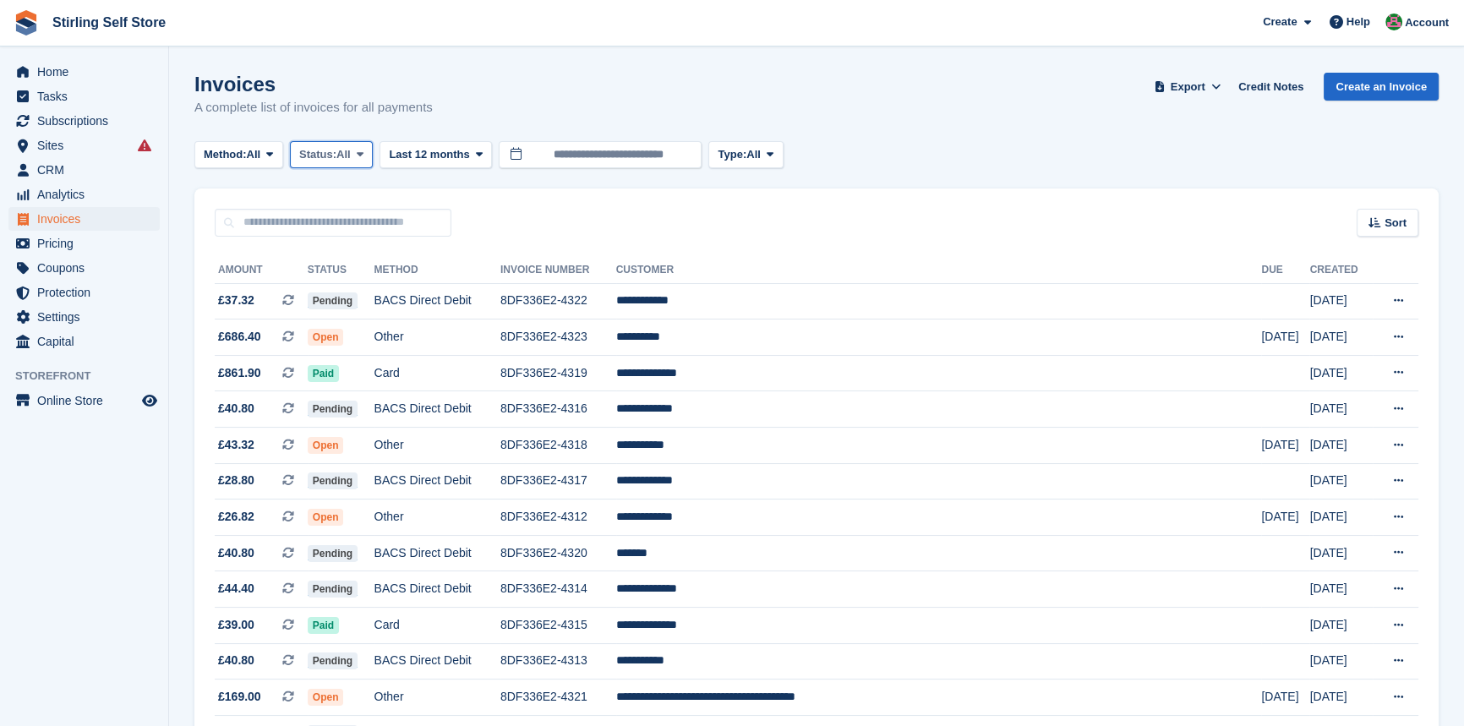
drag, startPoint x: 369, startPoint y: 152, endPoint x: 358, endPoint y: 156, distance: 11.0
click at [367, 153] on span at bounding box center [360, 155] width 14 height 14
click at [362, 287] on link "Open" at bounding box center [371, 286] width 147 height 30
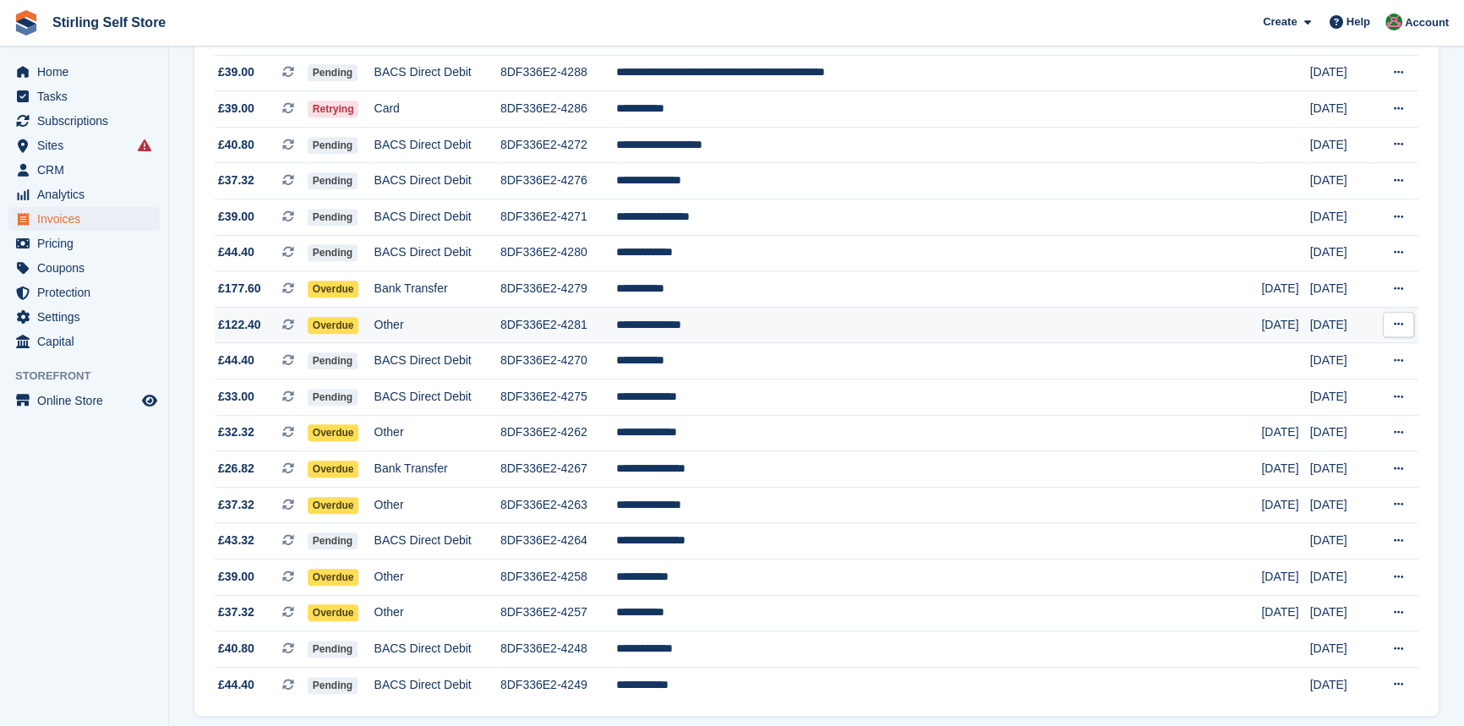
scroll to position [1468, 0]
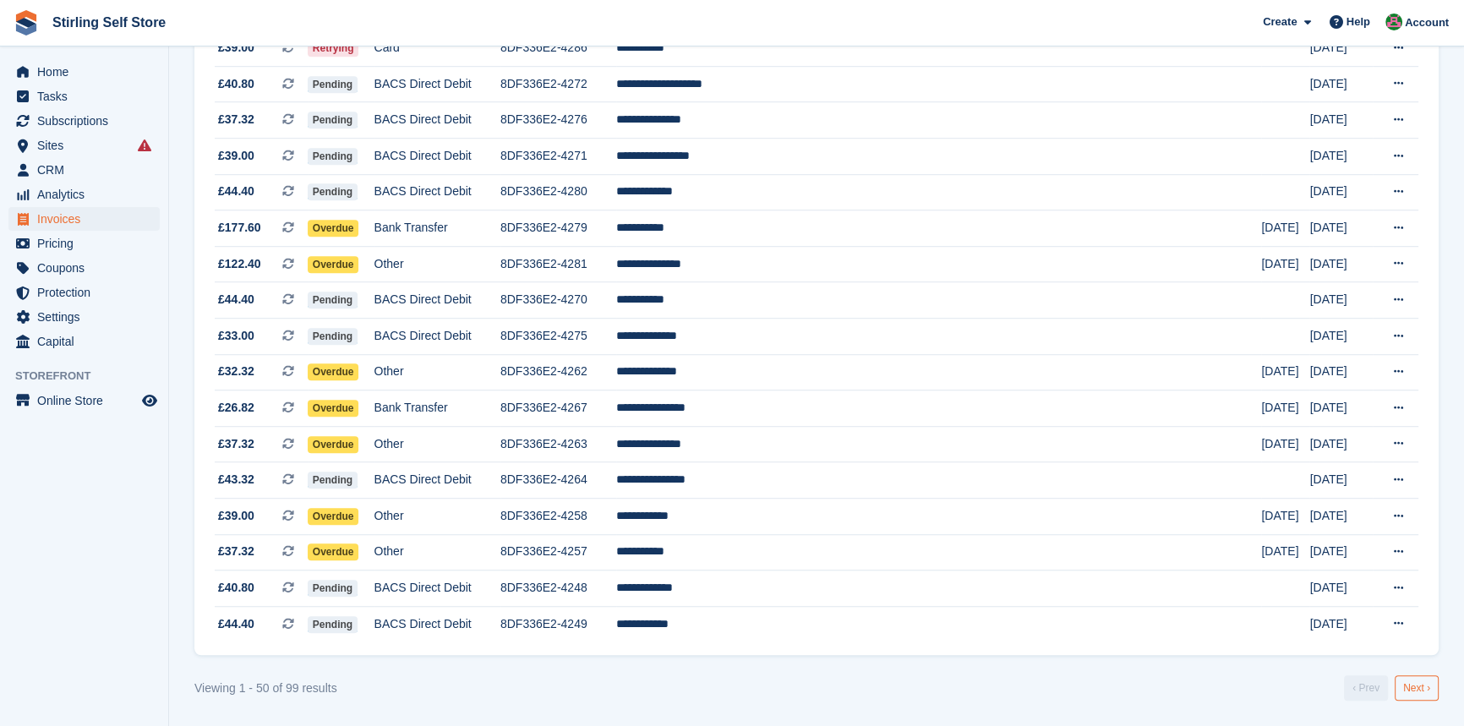
click at [1421, 692] on link "Next ›" at bounding box center [1417, 687] width 44 height 25
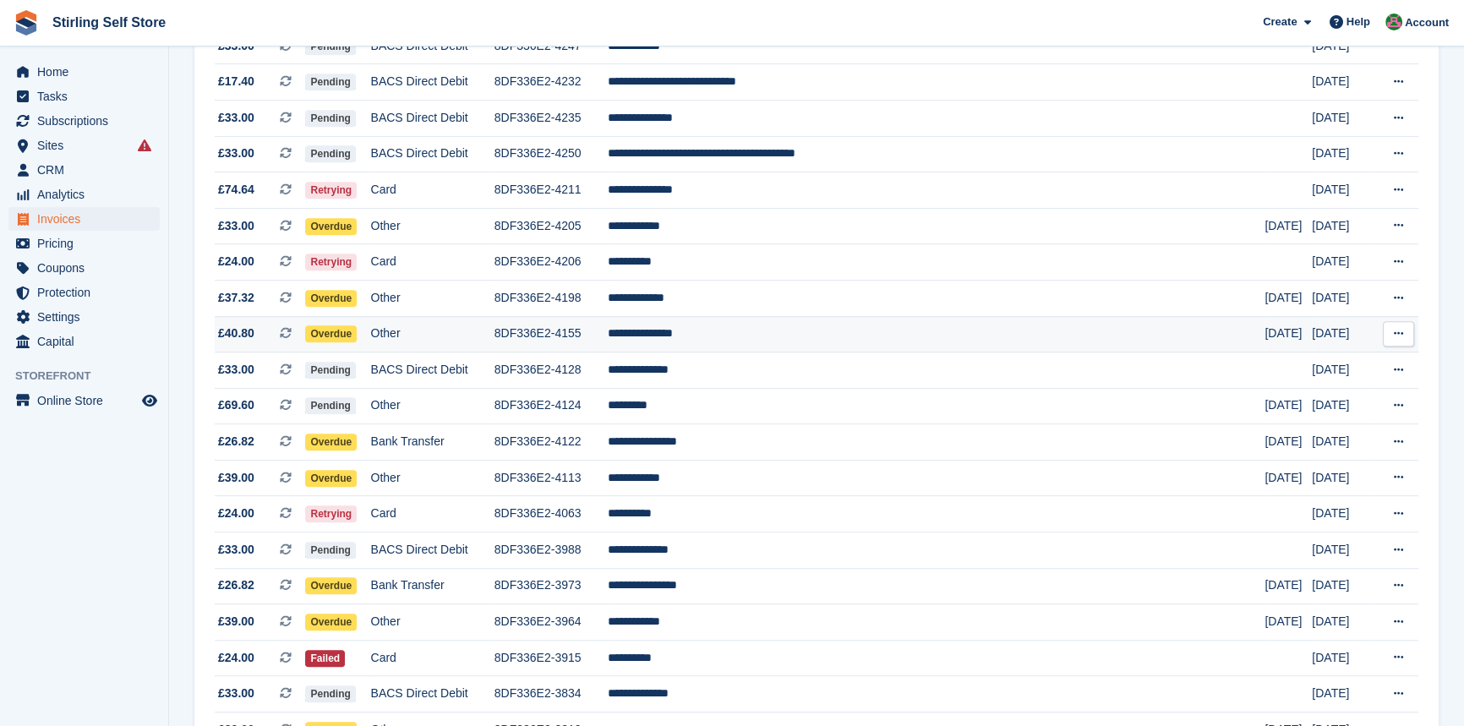
scroll to position [1047, 0]
click at [745, 349] on td "**********" at bounding box center [937, 335] width 658 height 36
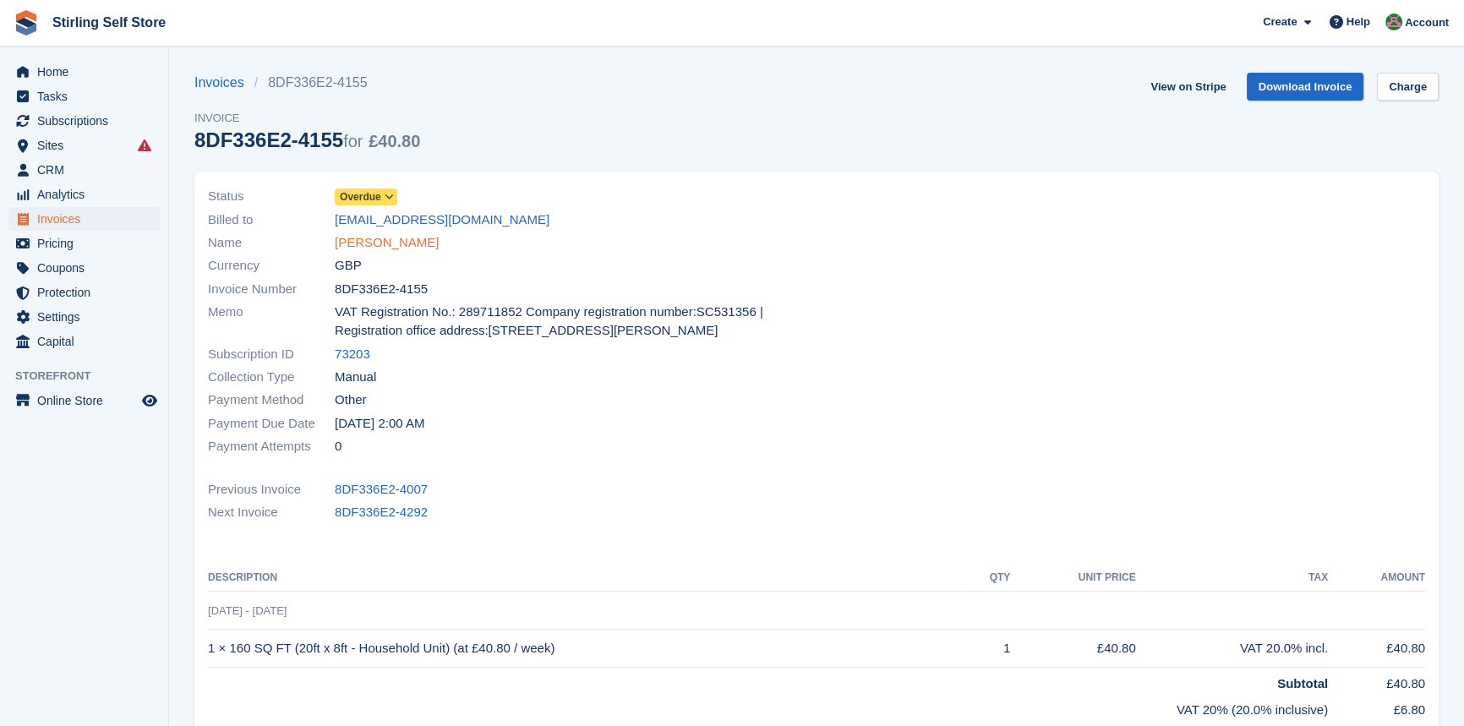
click at [396, 241] on link "Hajnalka Kardos" at bounding box center [387, 242] width 104 height 19
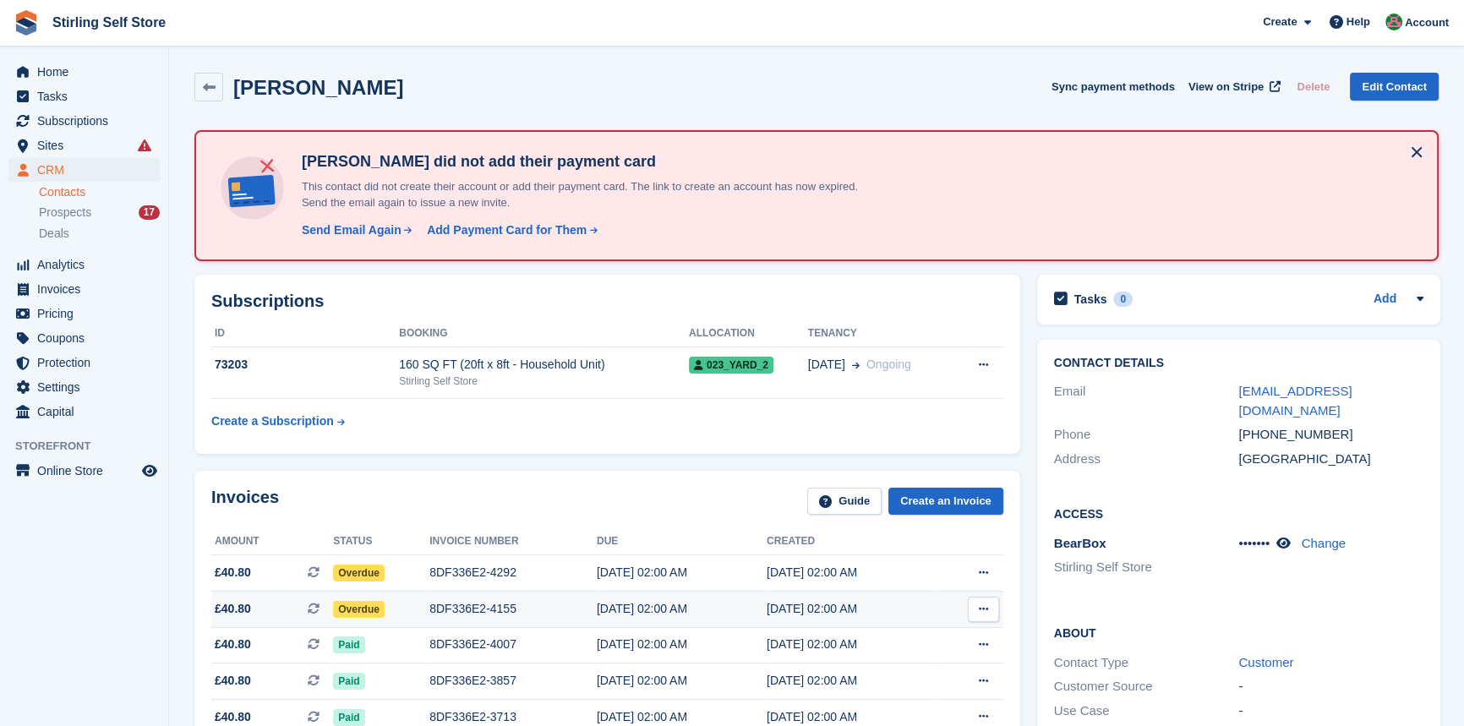
click at [497, 610] on div "8DF336E2-4155" at bounding box center [512, 609] width 167 height 18
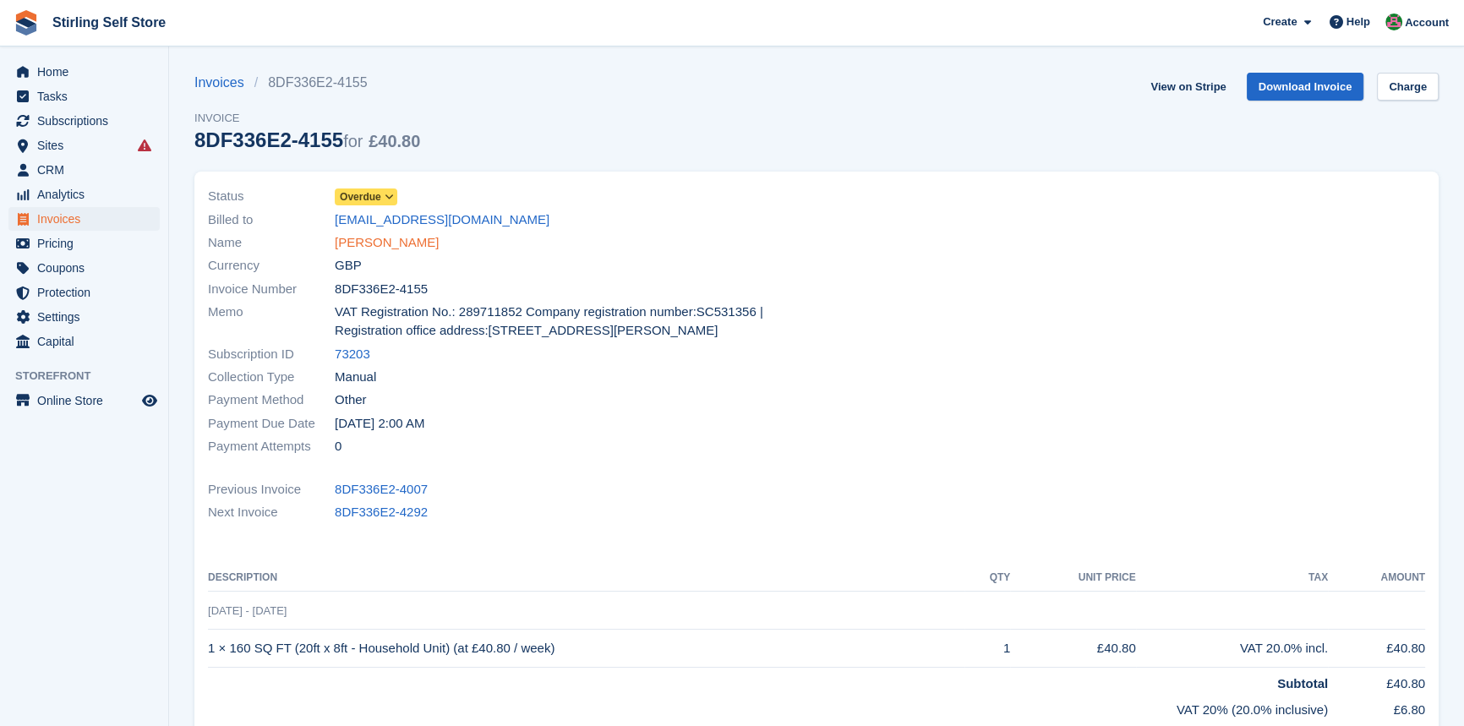
click at [386, 239] on link "[PERSON_NAME]" at bounding box center [387, 242] width 104 height 19
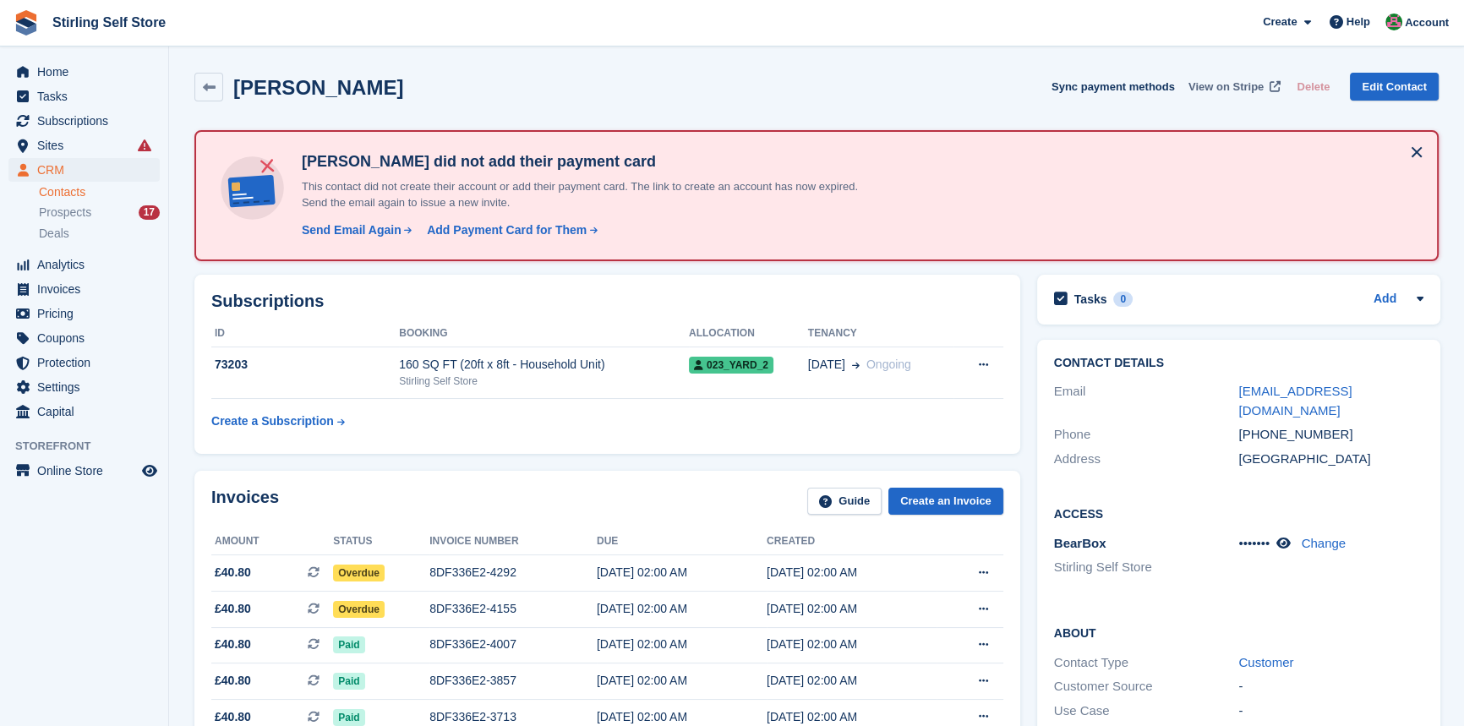
click at [1226, 85] on span "View on Stripe" at bounding box center [1226, 87] width 75 height 17
click at [72, 291] on span "Invoices" at bounding box center [87, 289] width 101 height 24
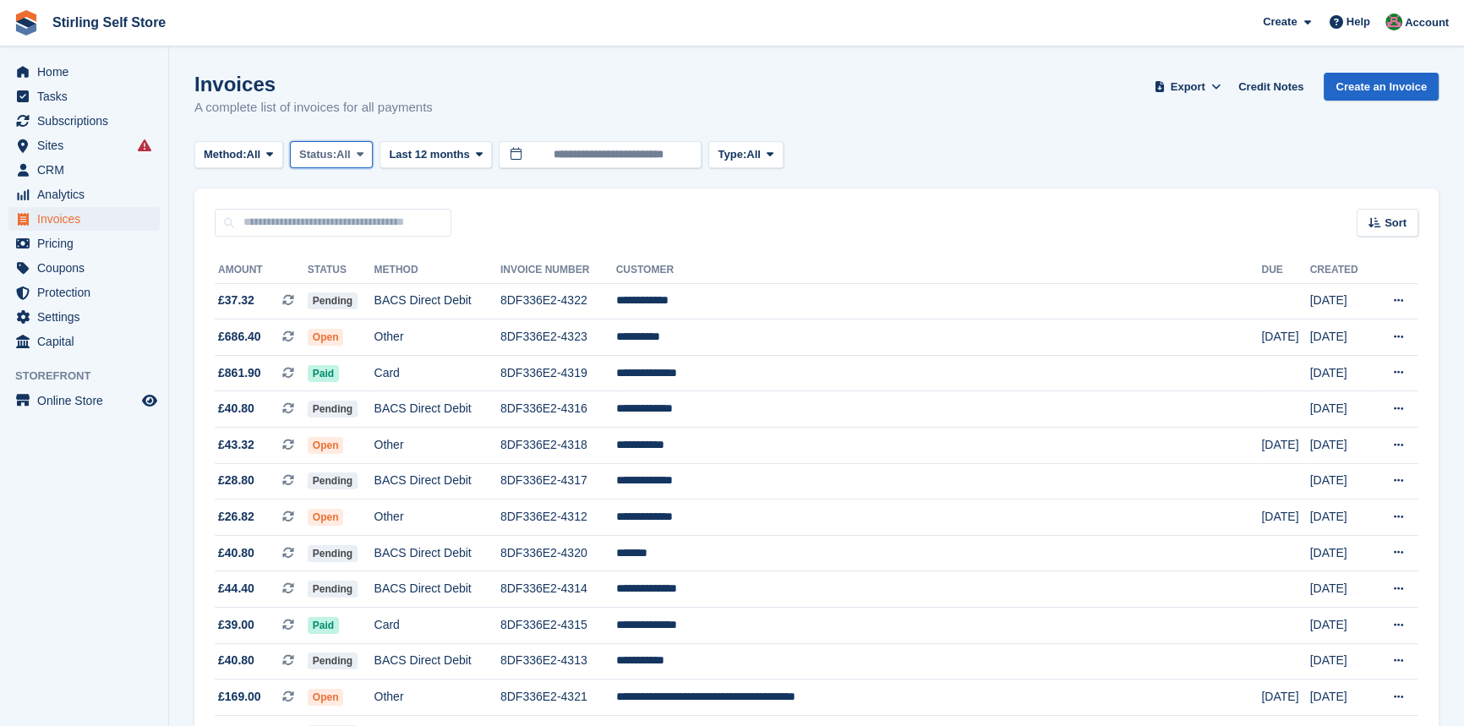
click at [364, 153] on icon at bounding box center [360, 154] width 7 height 11
click at [388, 282] on link "Open" at bounding box center [371, 286] width 147 height 30
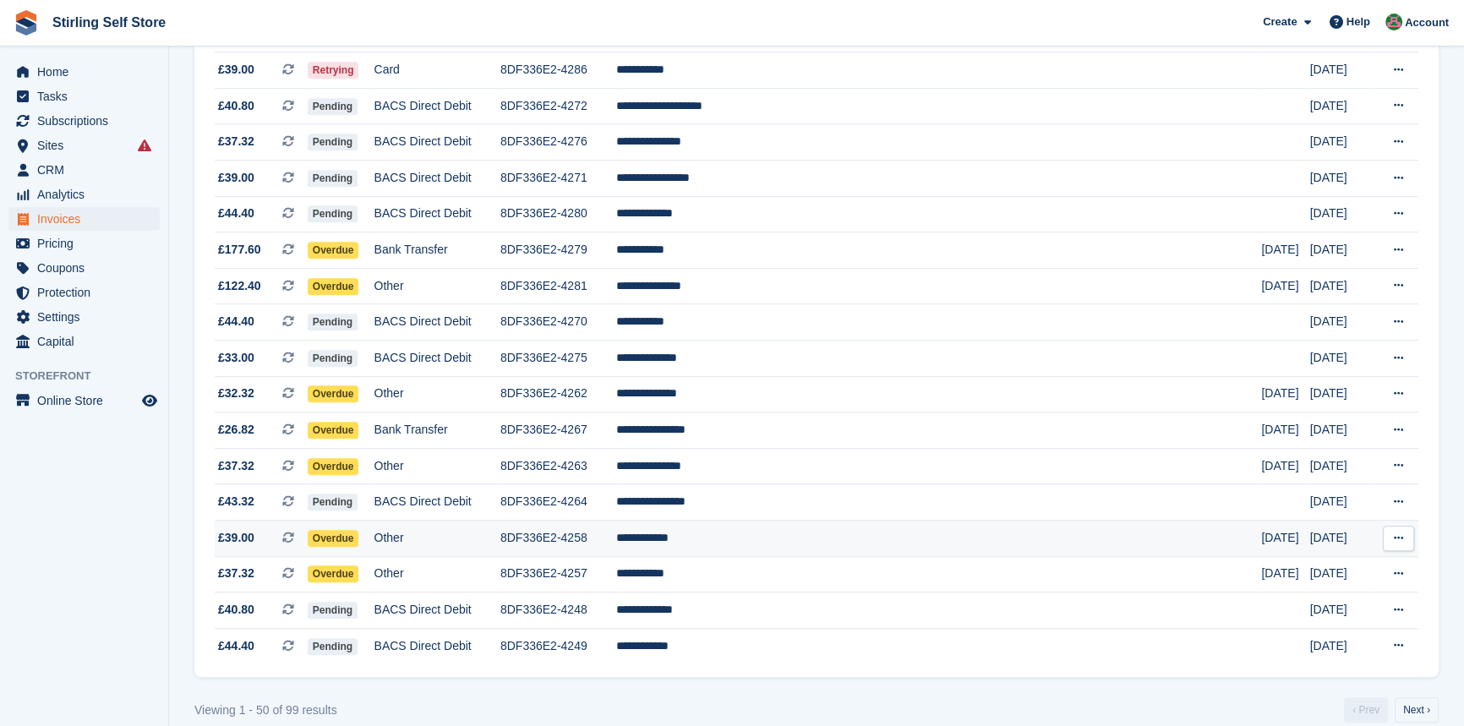
scroll to position [1468, 0]
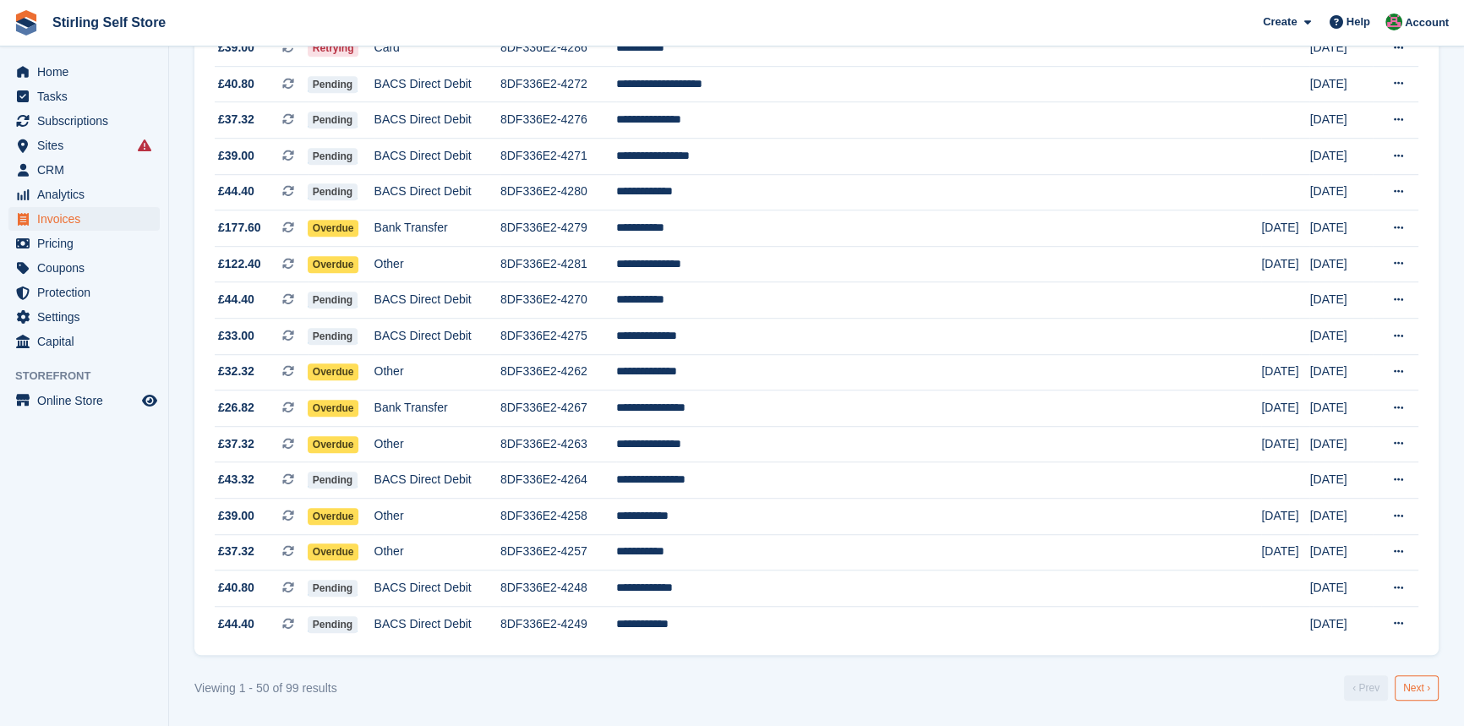
click at [1415, 681] on link "Next ›" at bounding box center [1417, 687] width 44 height 25
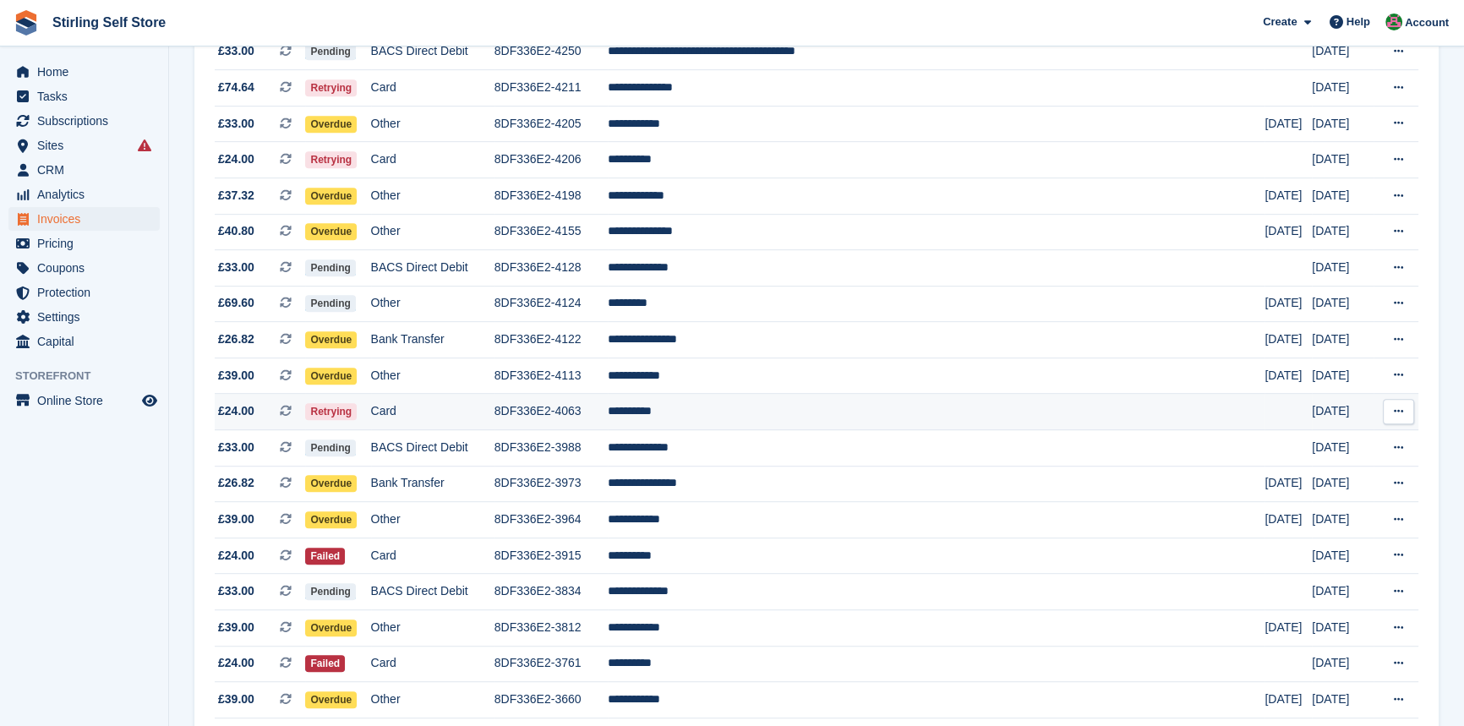
scroll to position [1124, 0]
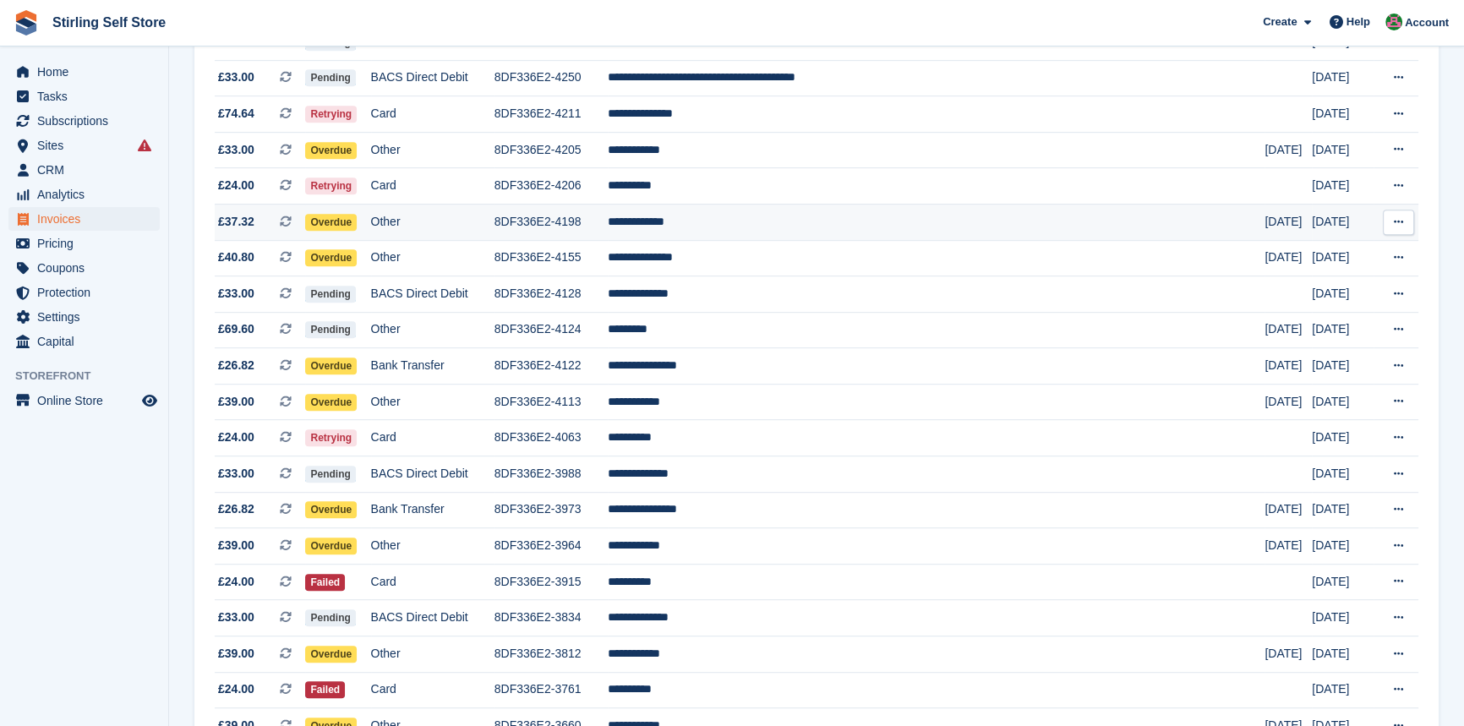
click at [752, 240] on td "**********" at bounding box center [937, 222] width 658 height 36
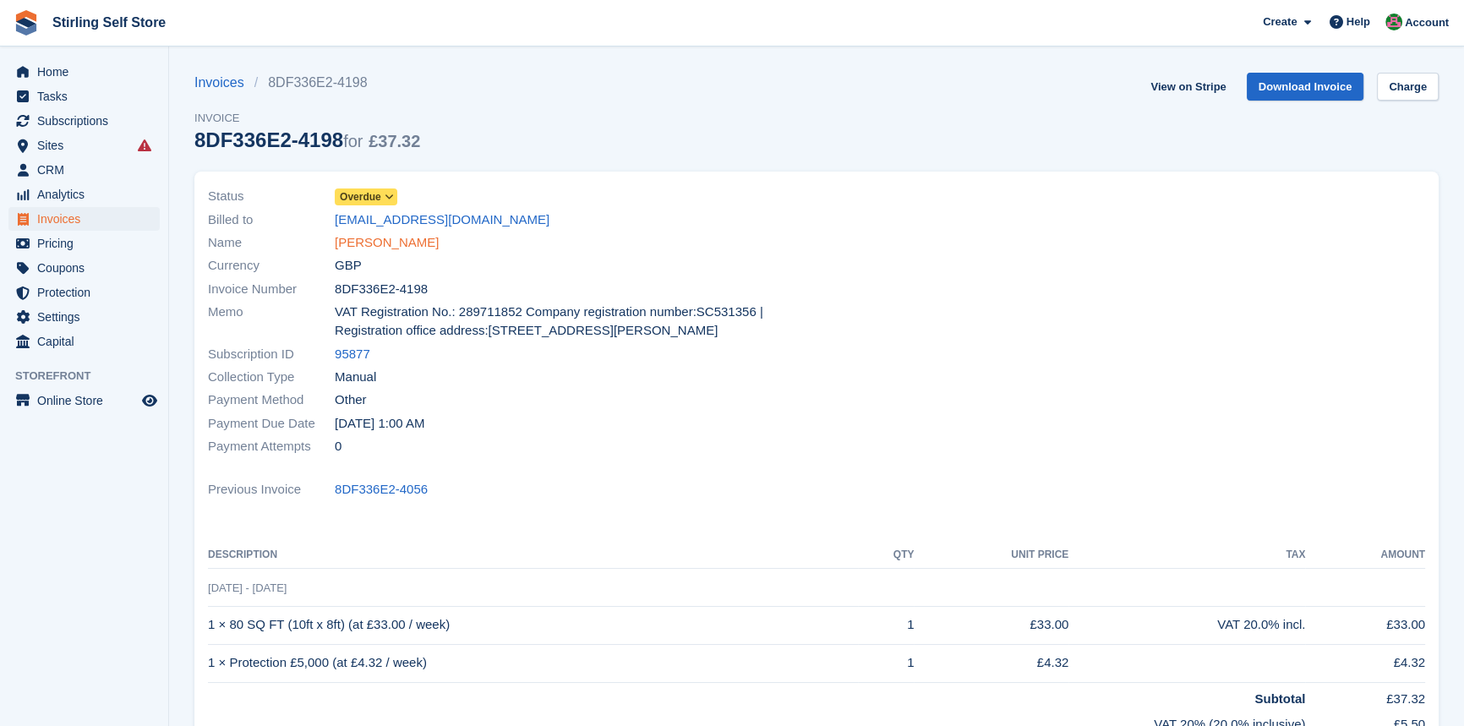
click at [383, 245] on link "[PERSON_NAME]" at bounding box center [387, 242] width 104 height 19
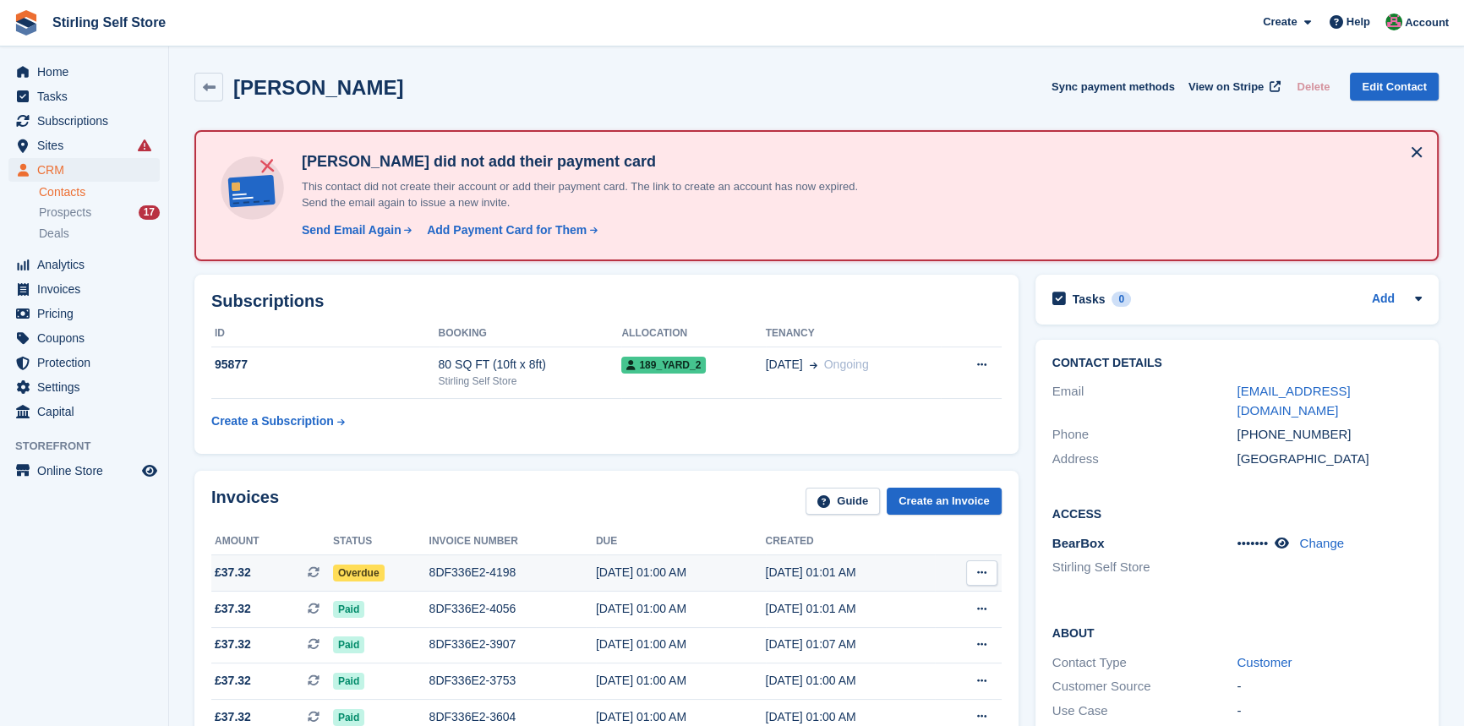
click at [483, 564] on div "8DF336E2-4198" at bounding box center [512, 573] width 167 height 18
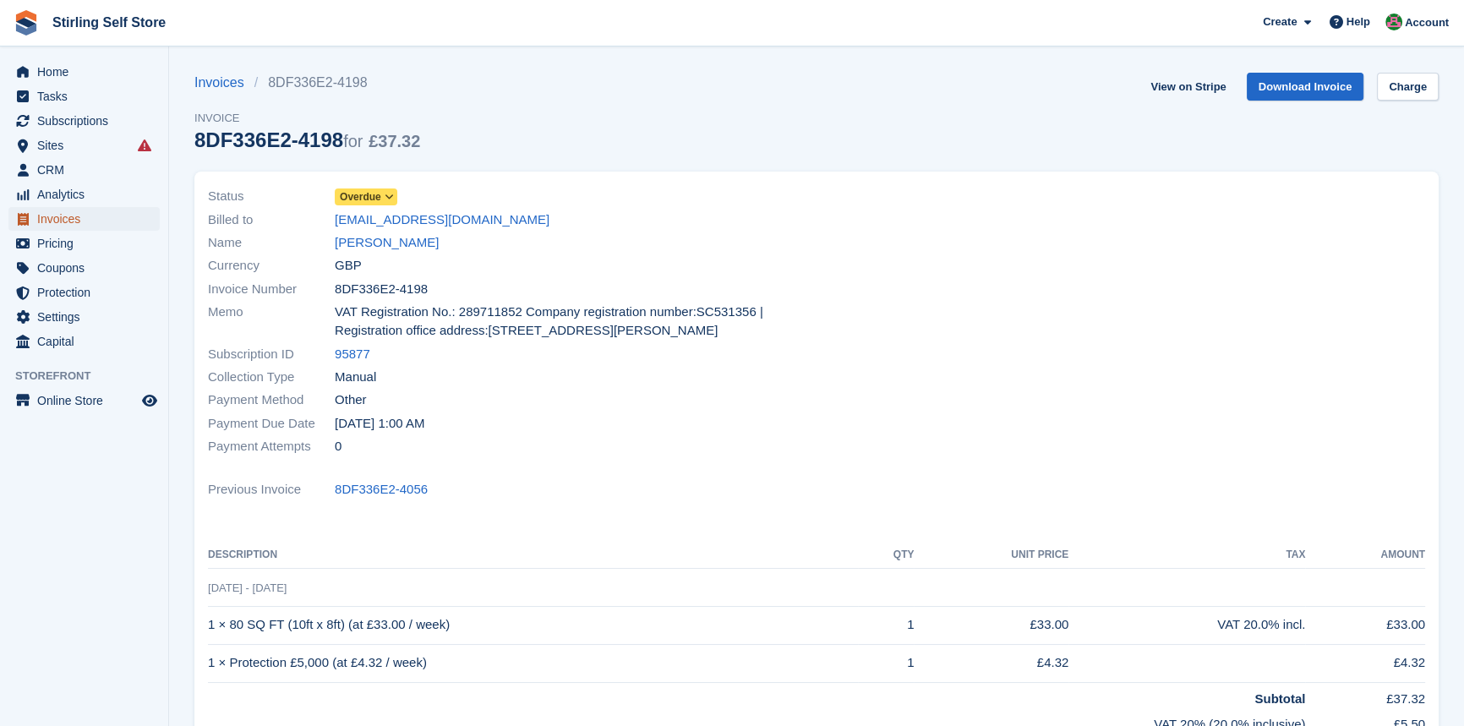
click at [80, 216] on span "Invoices" at bounding box center [87, 219] width 101 height 24
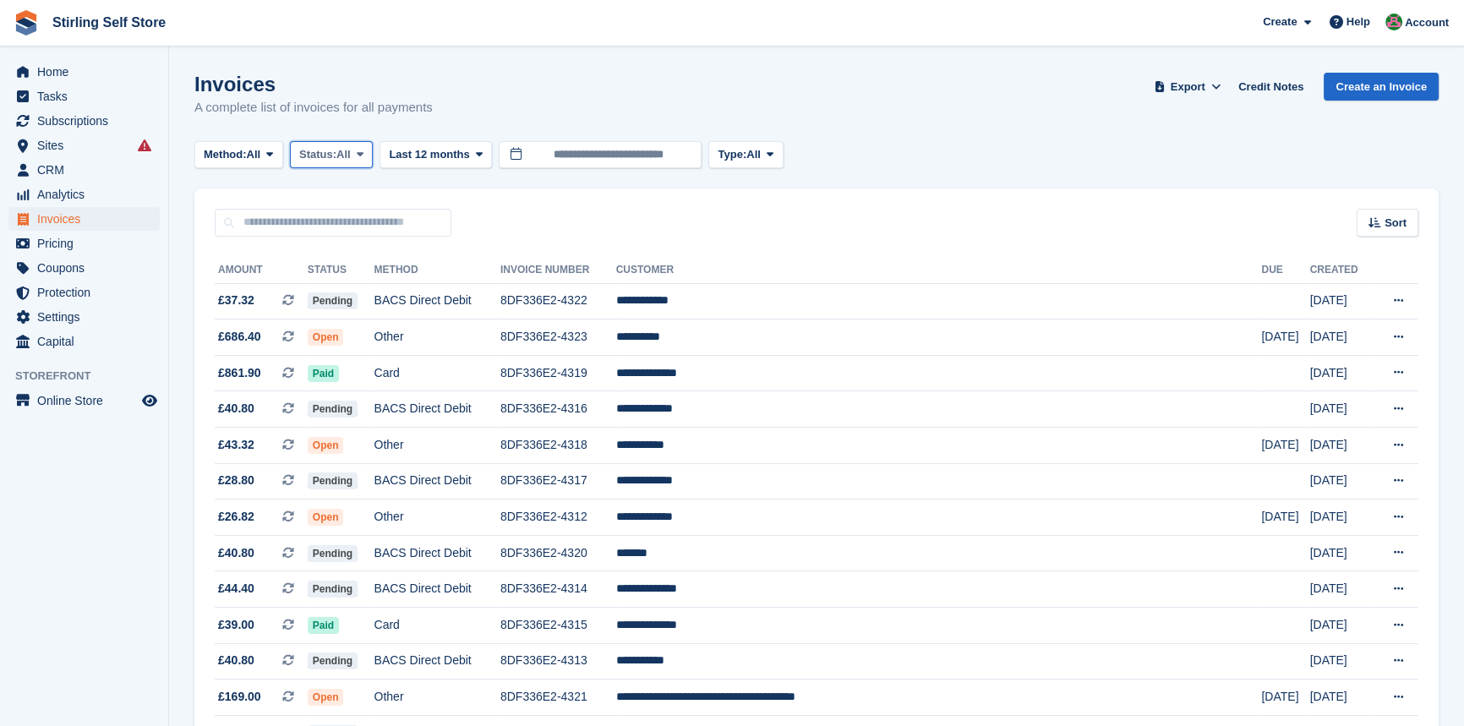
drag, startPoint x: 364, startPoint y: 147, endPoint x: 356, endPoint y: 160, distance: 14.8
click at [364, 148] on span at bounding box center [360, 155] width 14 height 14
click at [359, 286] on link "Open" at bounding box center [371, 286] width 147 height 30
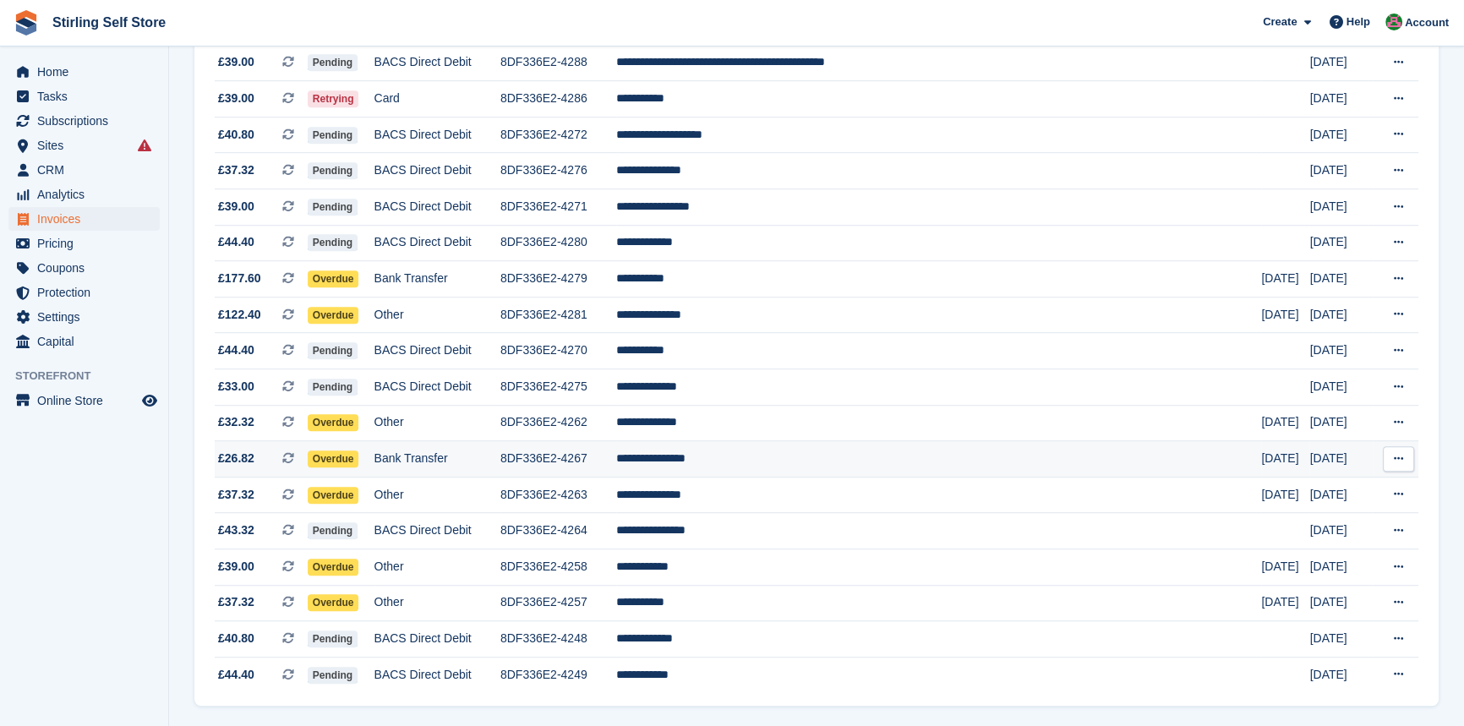
scroll to position [1468, 0]
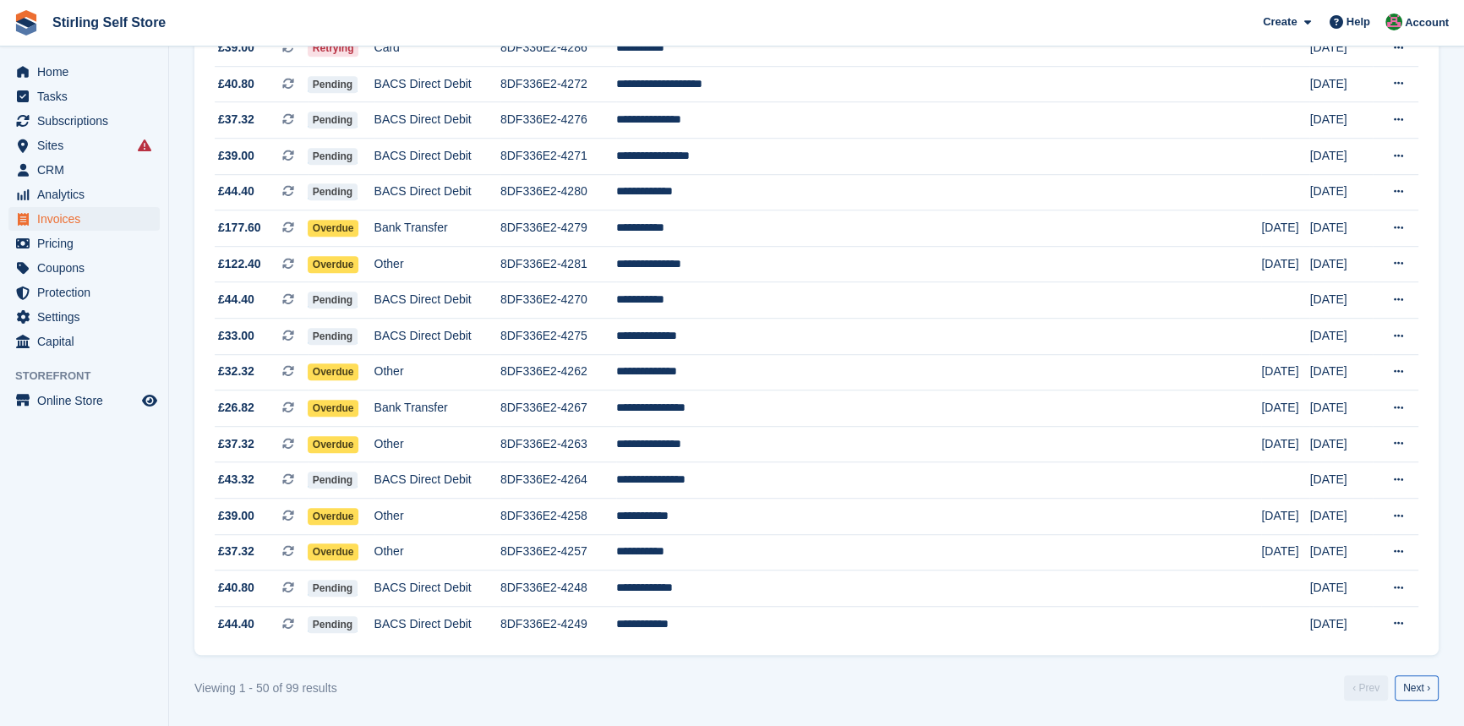
click at [1409, 685] on link "Next ›" at bounding box center [1417, 687] width 44 height 25
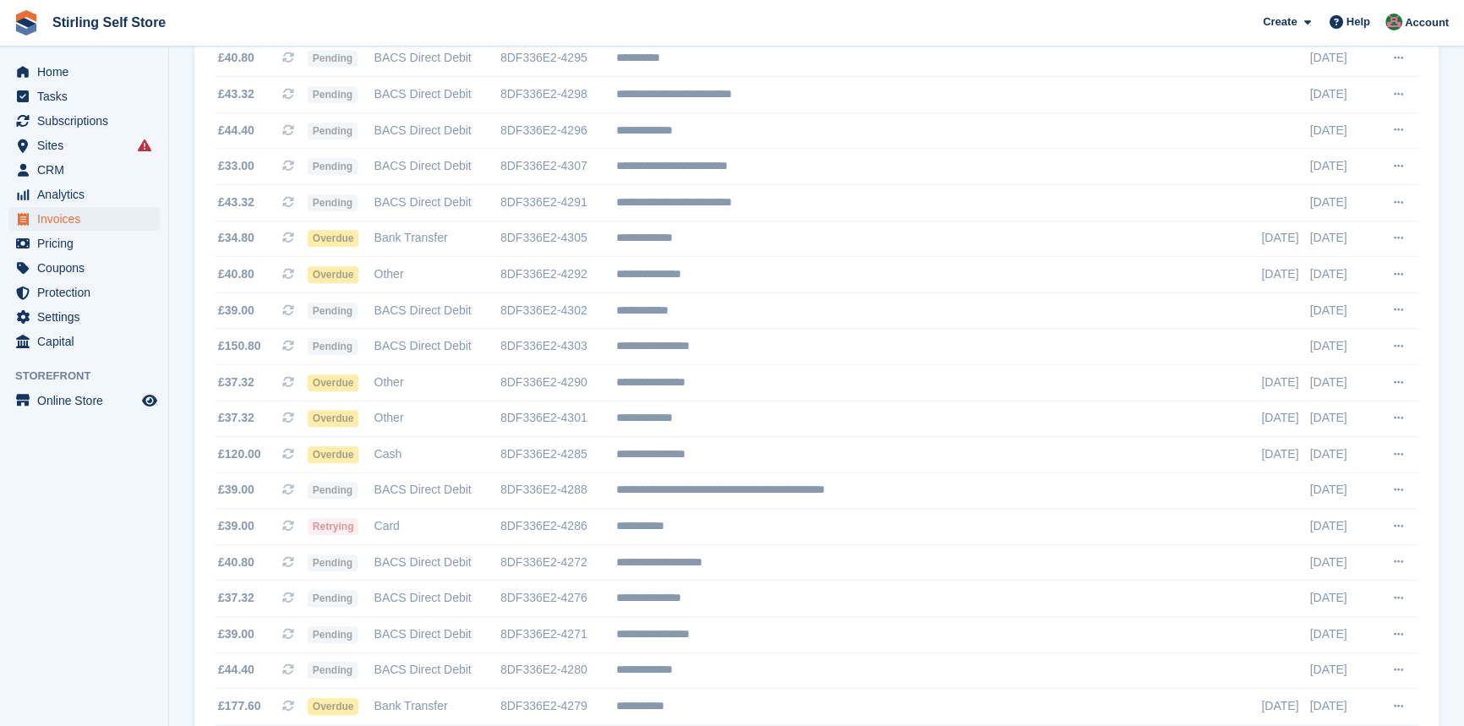
scroll to position [1006, 0]
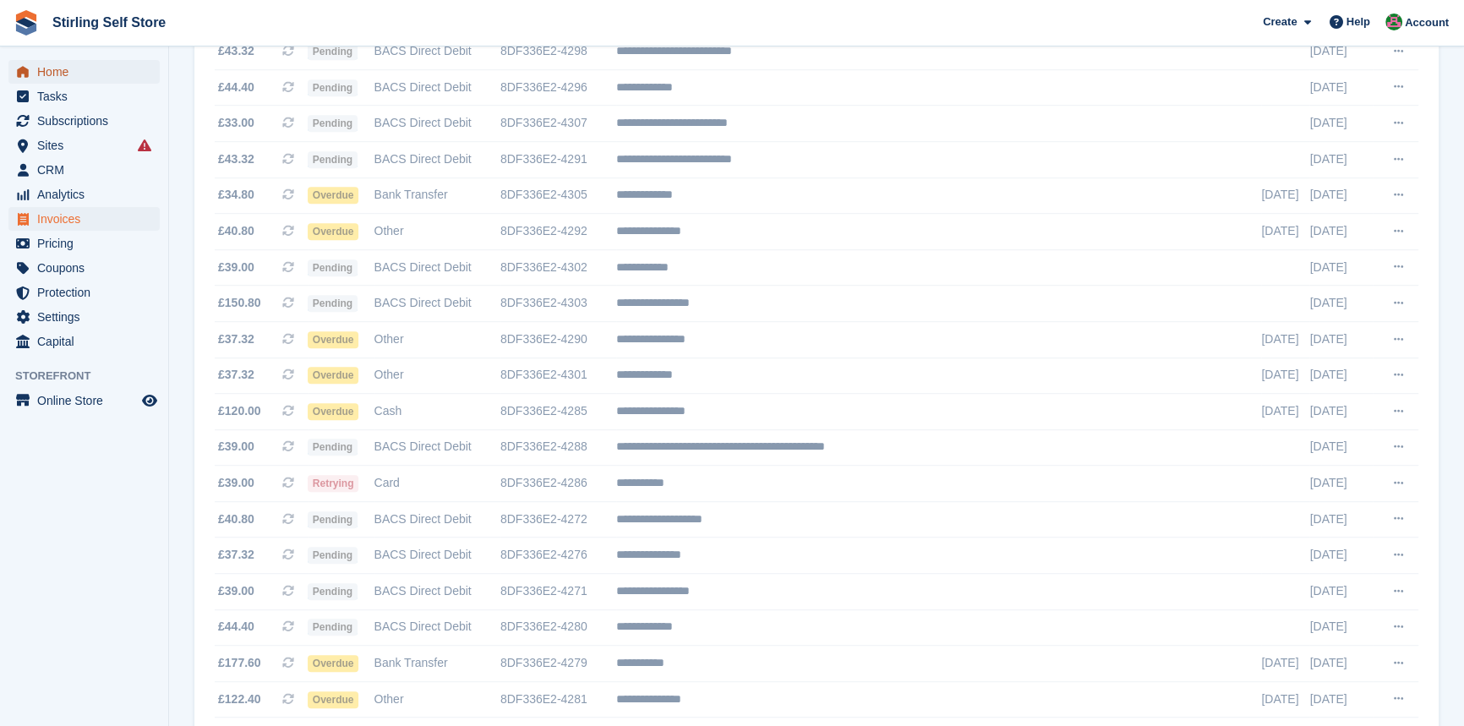
click at [74, 74] on span "Home" at bounding box center [87, 72] width 101 height 24
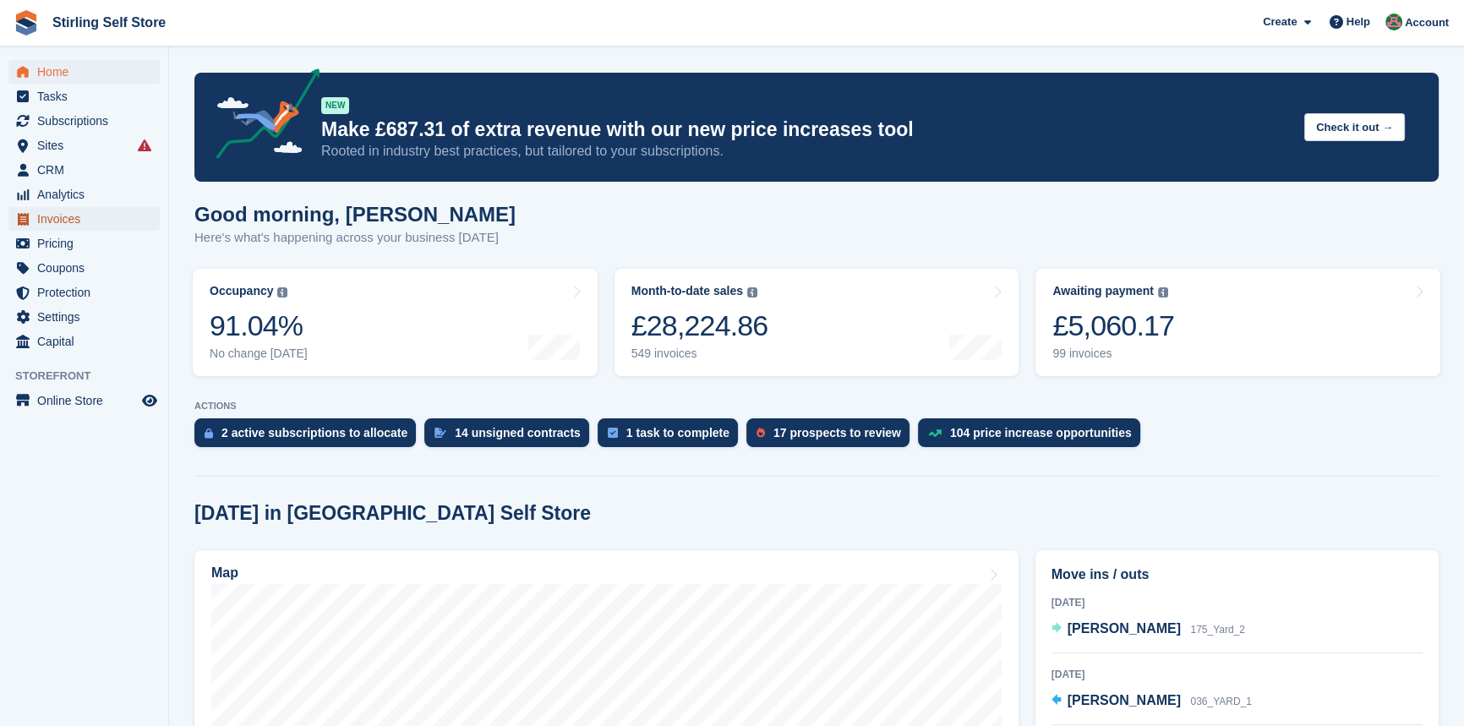
click at [65, 220] on span "Invoices" at bounding box center [87, 219] width 101 height 24
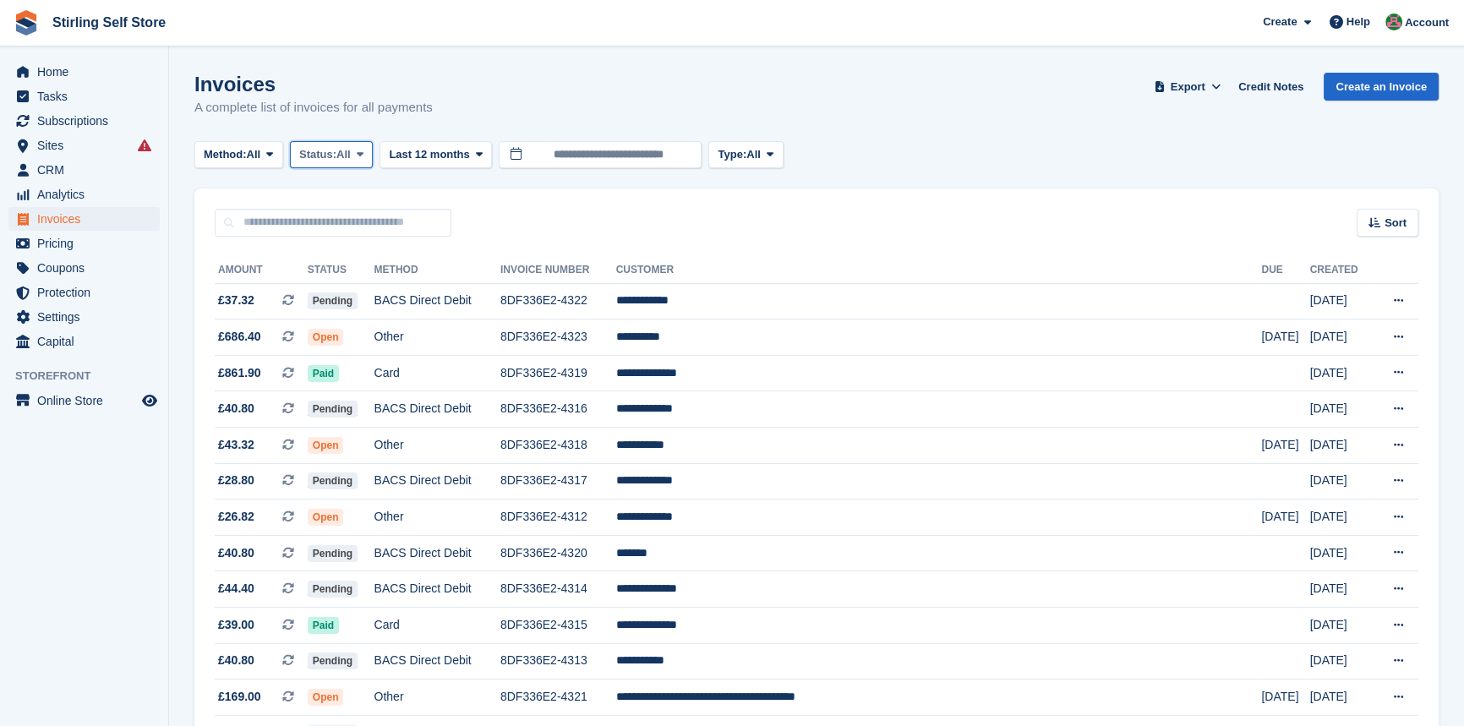
click at [363, 156] on icon at bounding box center [360, 154] width 7 height 11
click at [347, 291] on link "Open" at bounding box center [371, 286] width 147 height 30
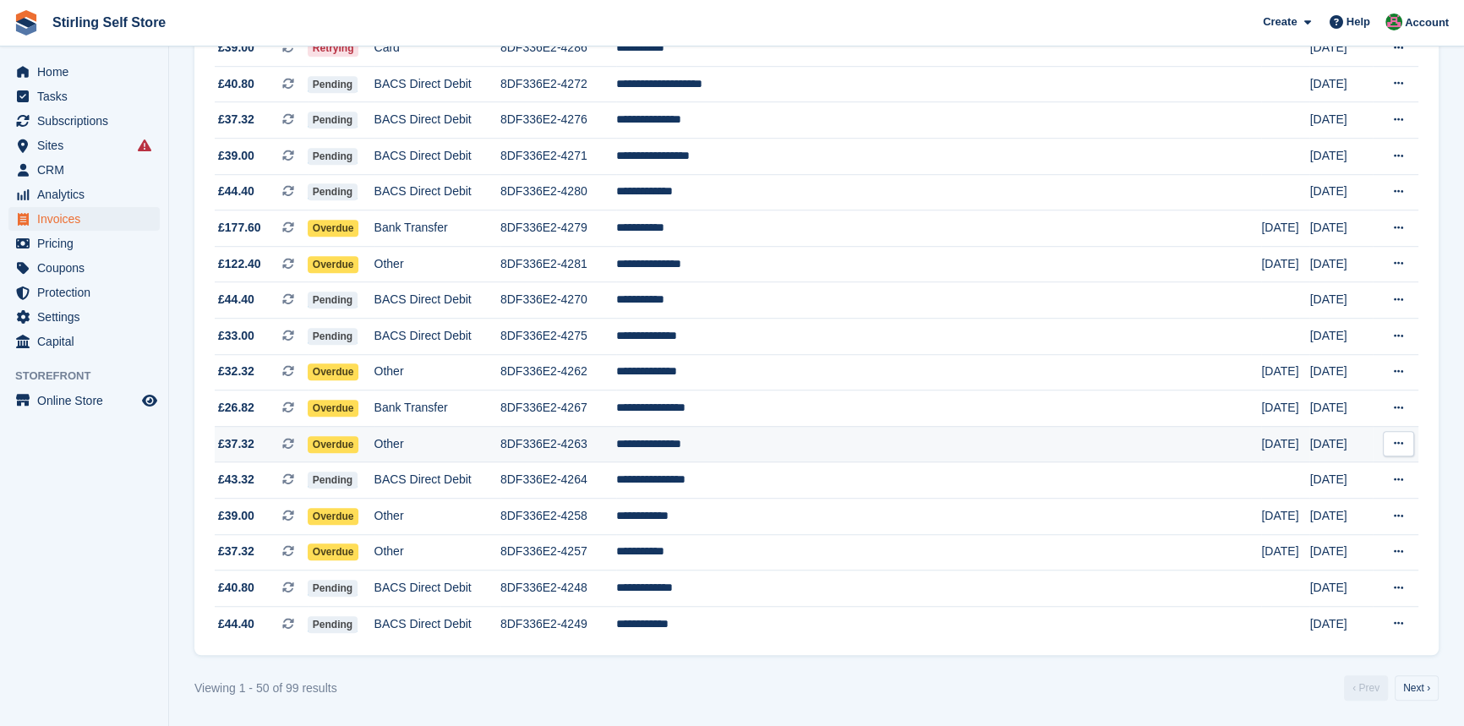
scroll to position [1468, 0]
click at [1414, 682] on link "Next ›" at bounding box center [1417, 687] width 44 height 25
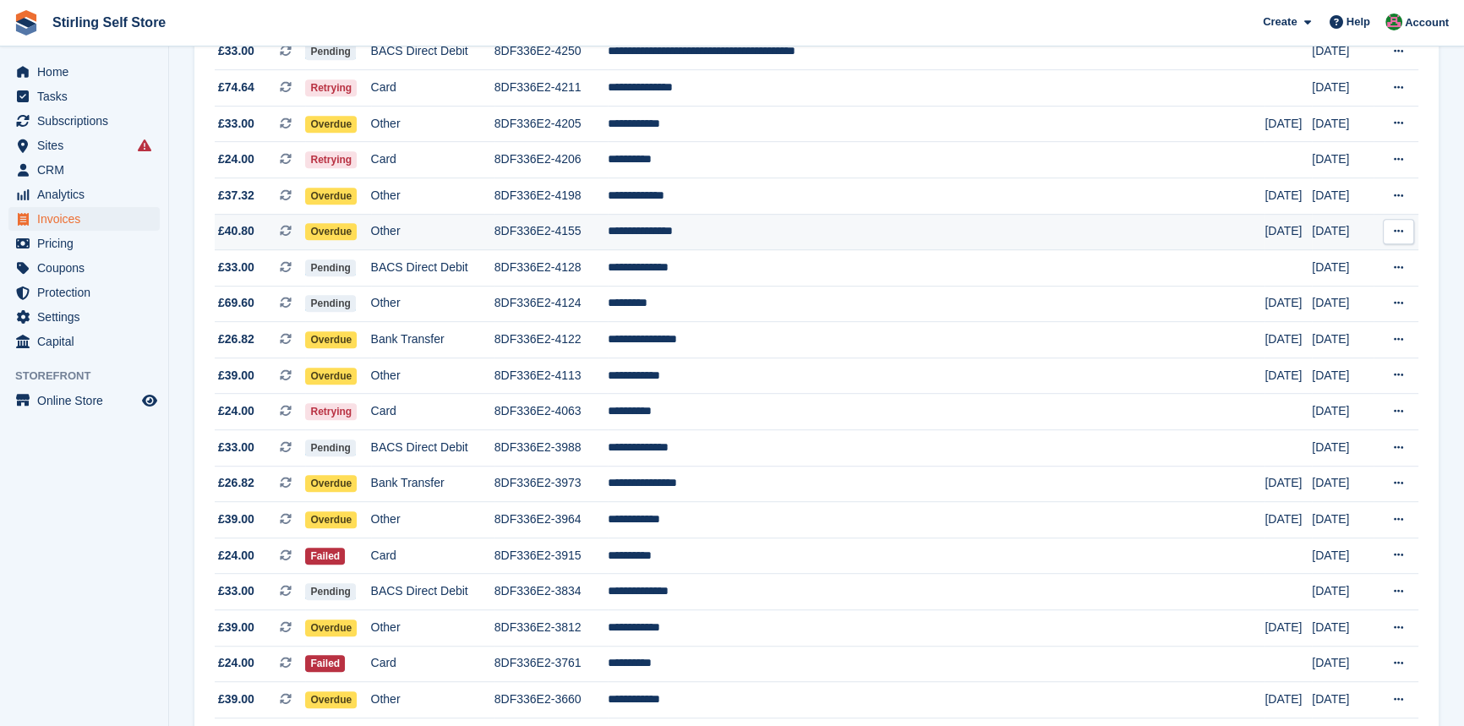
scroll to position [1124, 0]
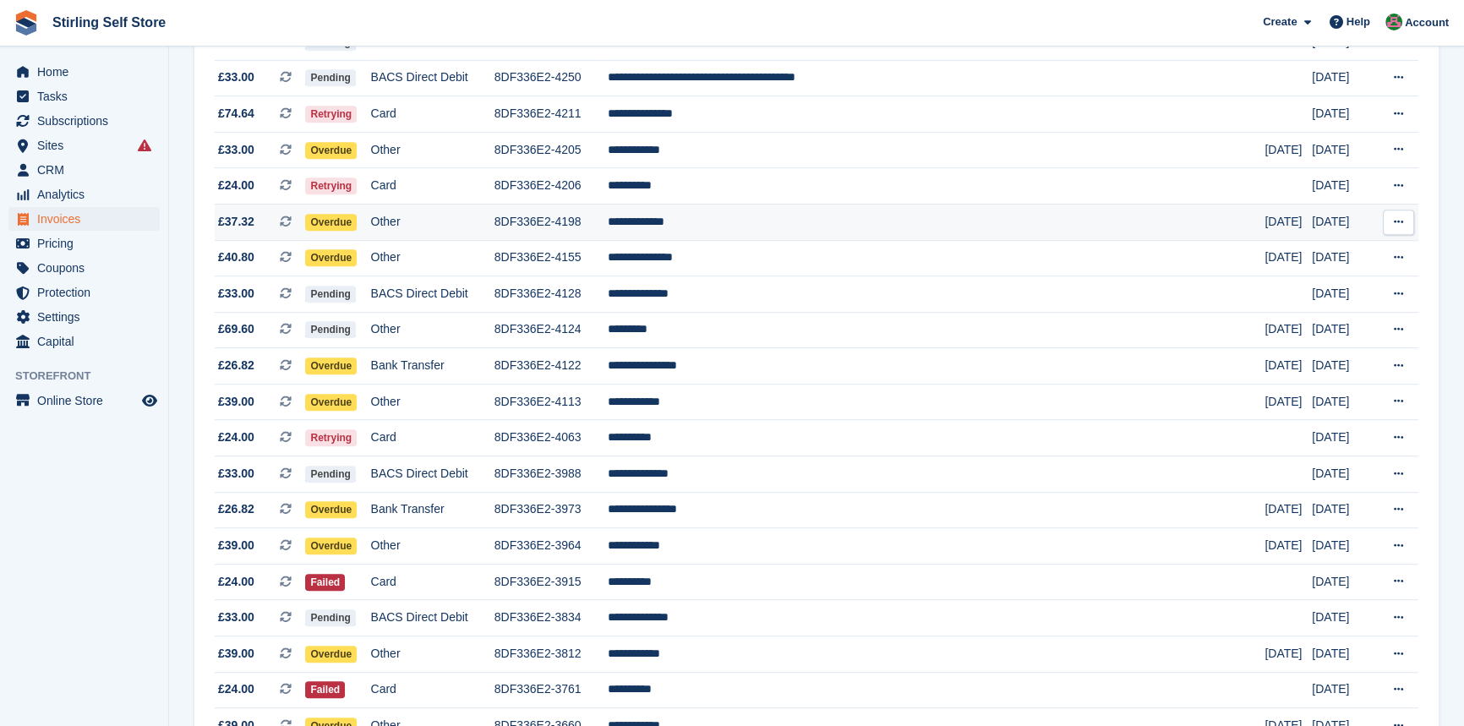
click at [779, 237] on td "**********" at bounding box center [937, 222] width 658 height 36
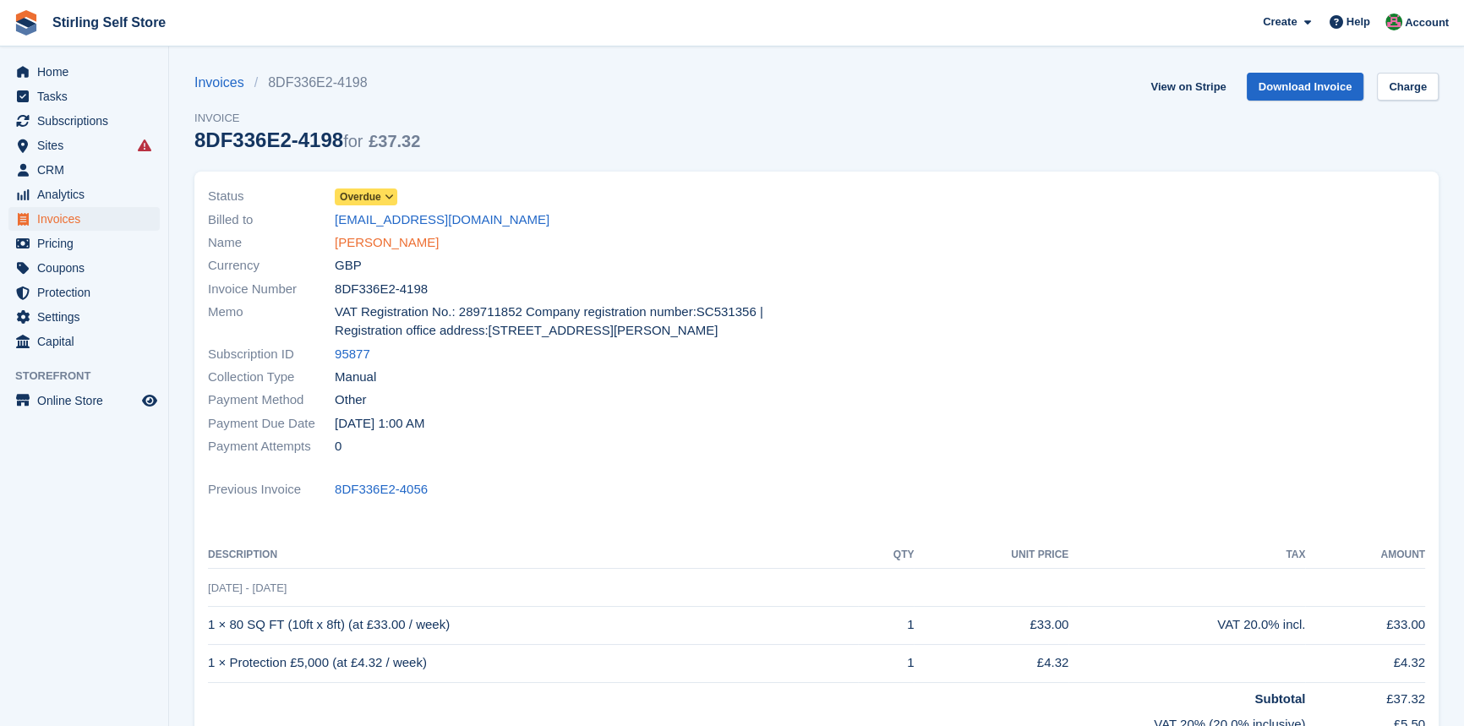
click at [378, 238] on link "[PERSON_NAME]" at bounding box center [387, 242] width 104 height 19
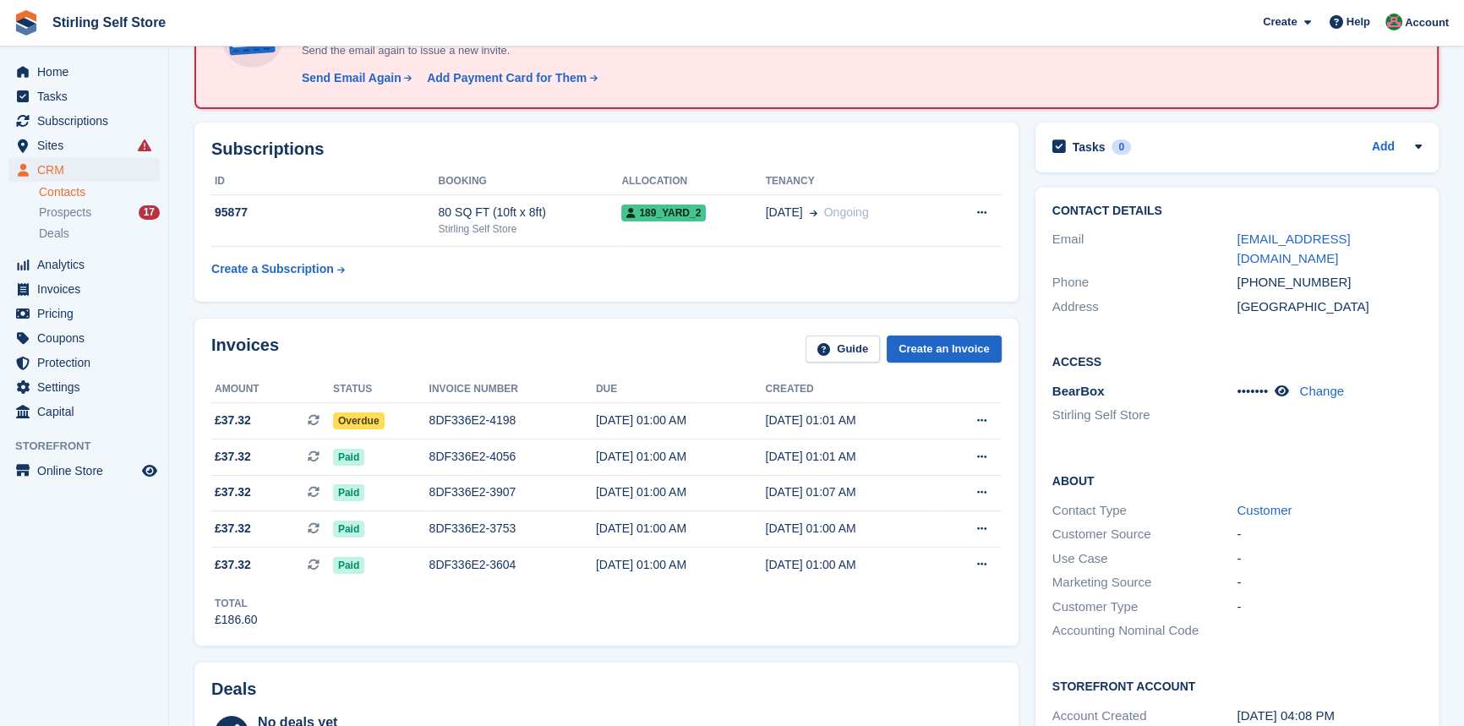
scroll to position [153, 0]
click at [480, 415] on div "8DF336E2-4198" at bounding box center [512, 420] width 167 height 18
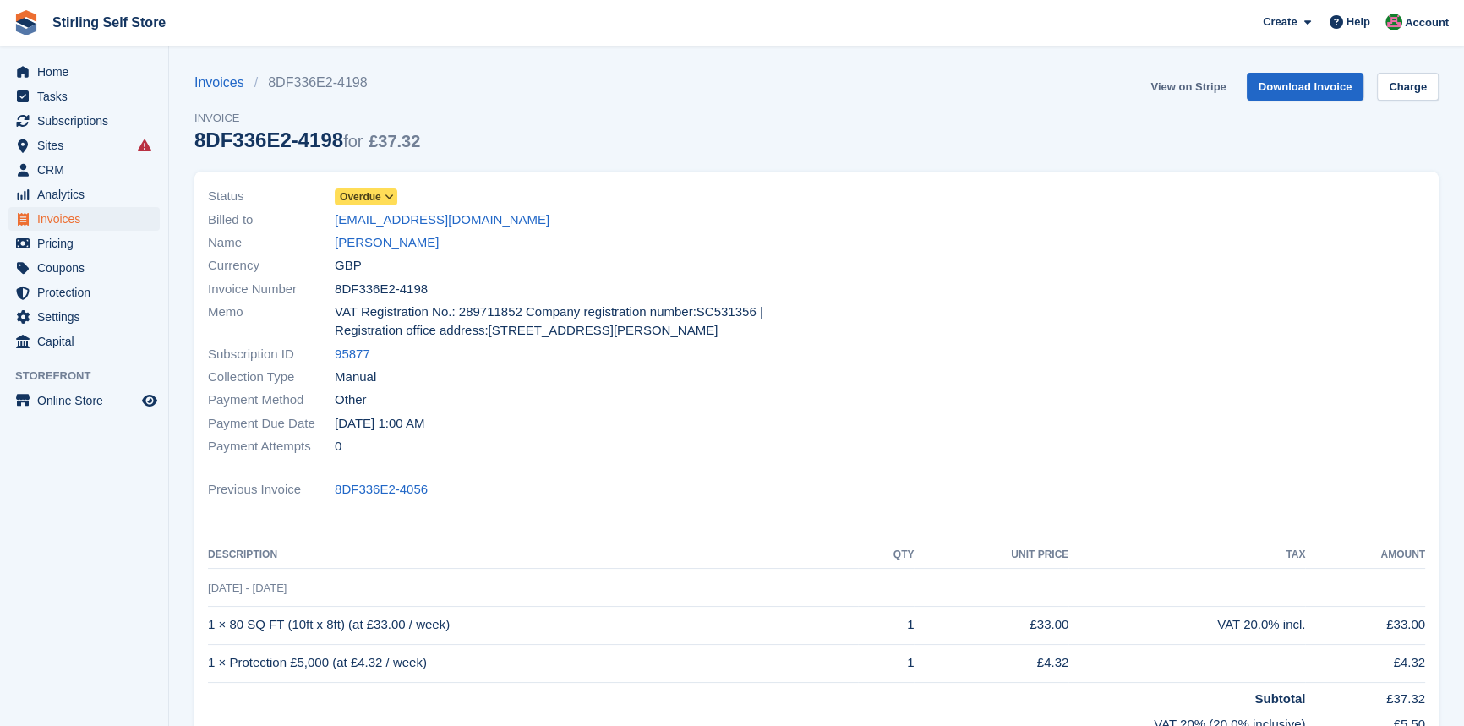
click at [1184, 85] on link "View on Stripe" at bounding box center [1188, 87] width 89 height 28
click at [390, 243] on link "Gordon Turner" at bounding box center [387, 242] width 104 height 19
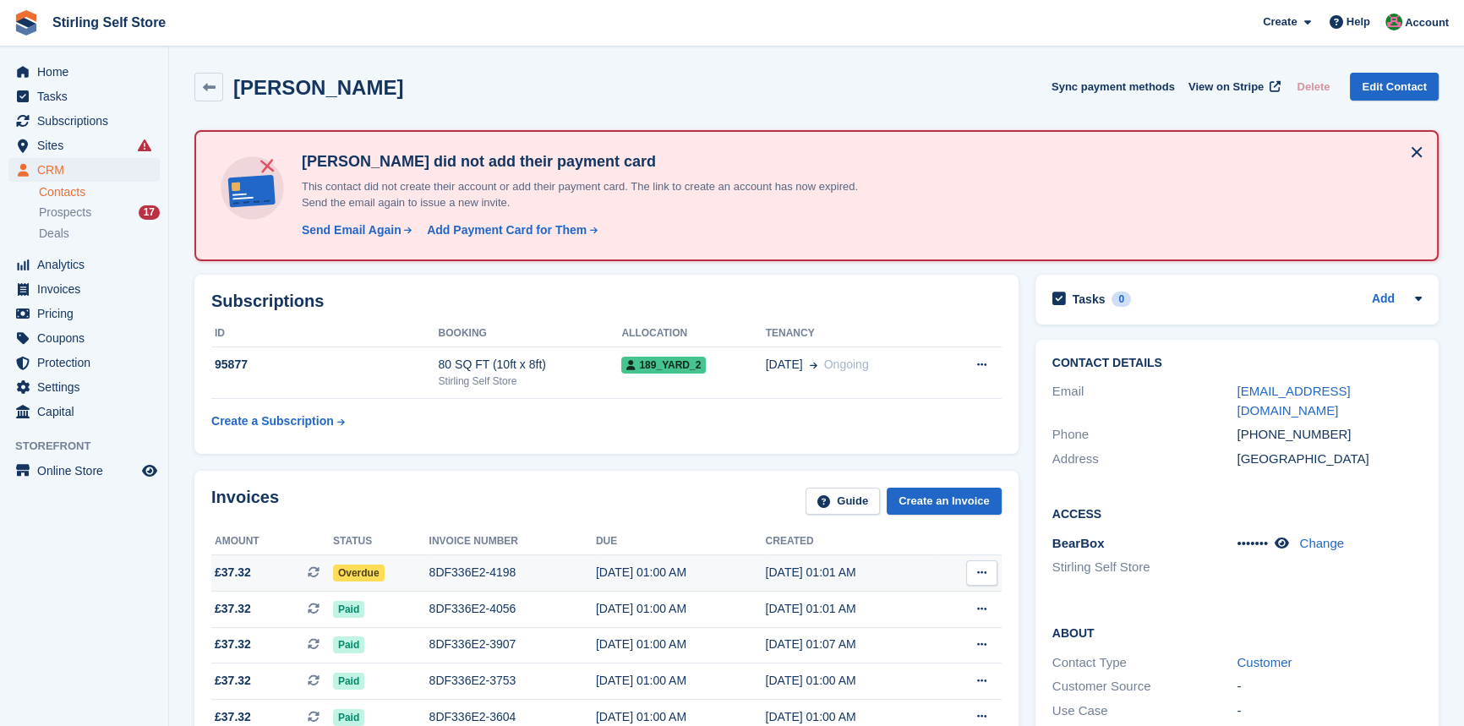
click at [625, 576] on div "21 Sep, 01:00 AM" at bounding box center [681, 573] width 170 height 18
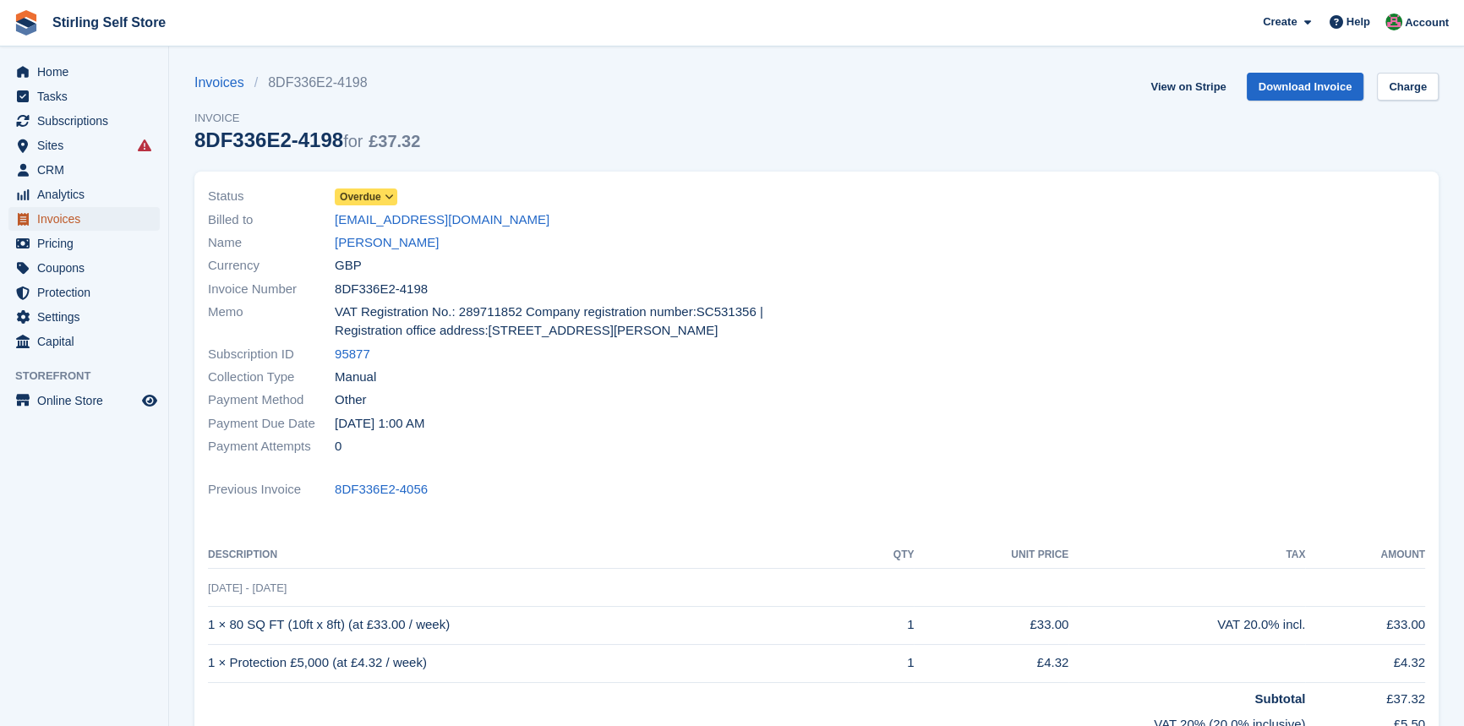
click at [73, 215] on span "Invoices" at bounding box center [87, 219] width 101 height 24
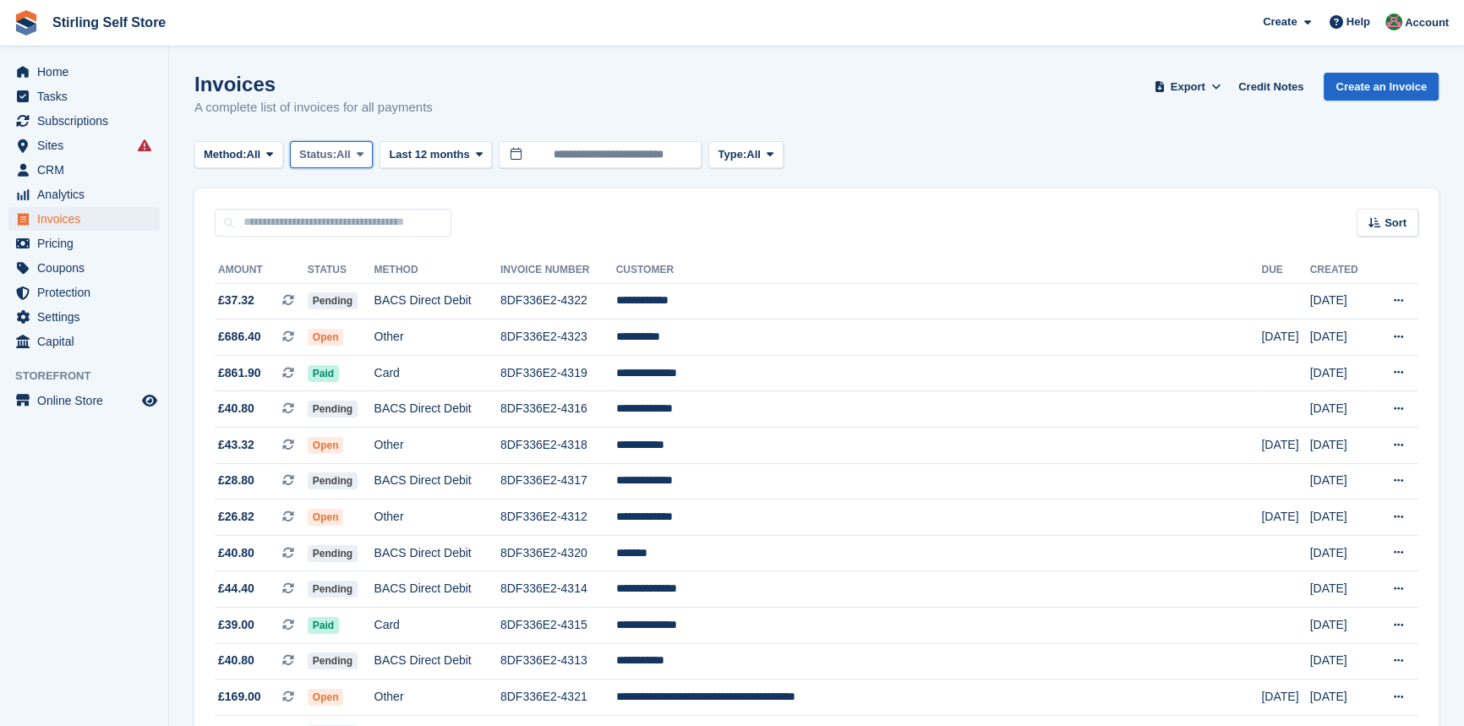
click at [373, 152] on button "Status: All" at bounding box center [331, 155] width 83 height 28
click at [346, 285] on link "Open" at bounding box center [371, 286] width 147 height 30
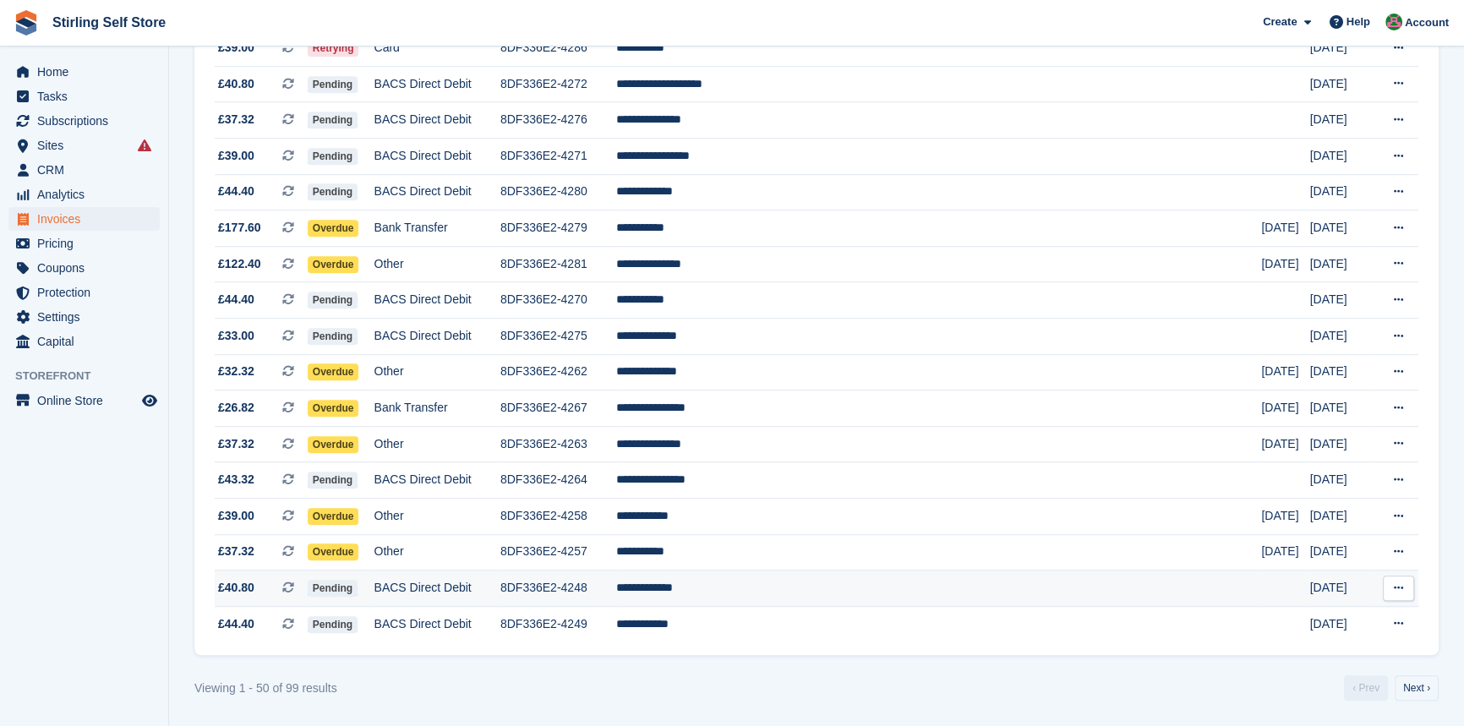
scroll to position [1468, 0]
click at [1412, 682] on link "Next ›" at bounding box center [1417, 687] width 44 height 25
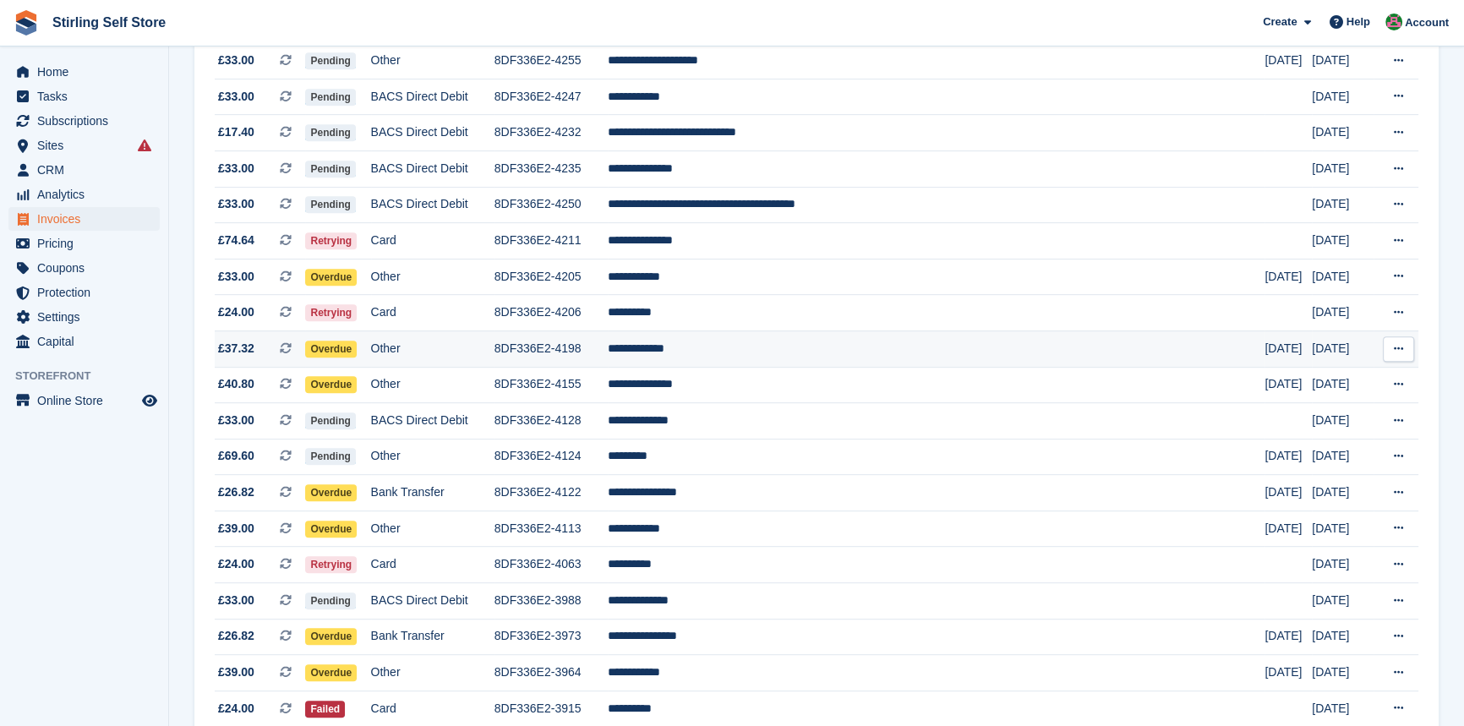
scroll to position [970, 0]
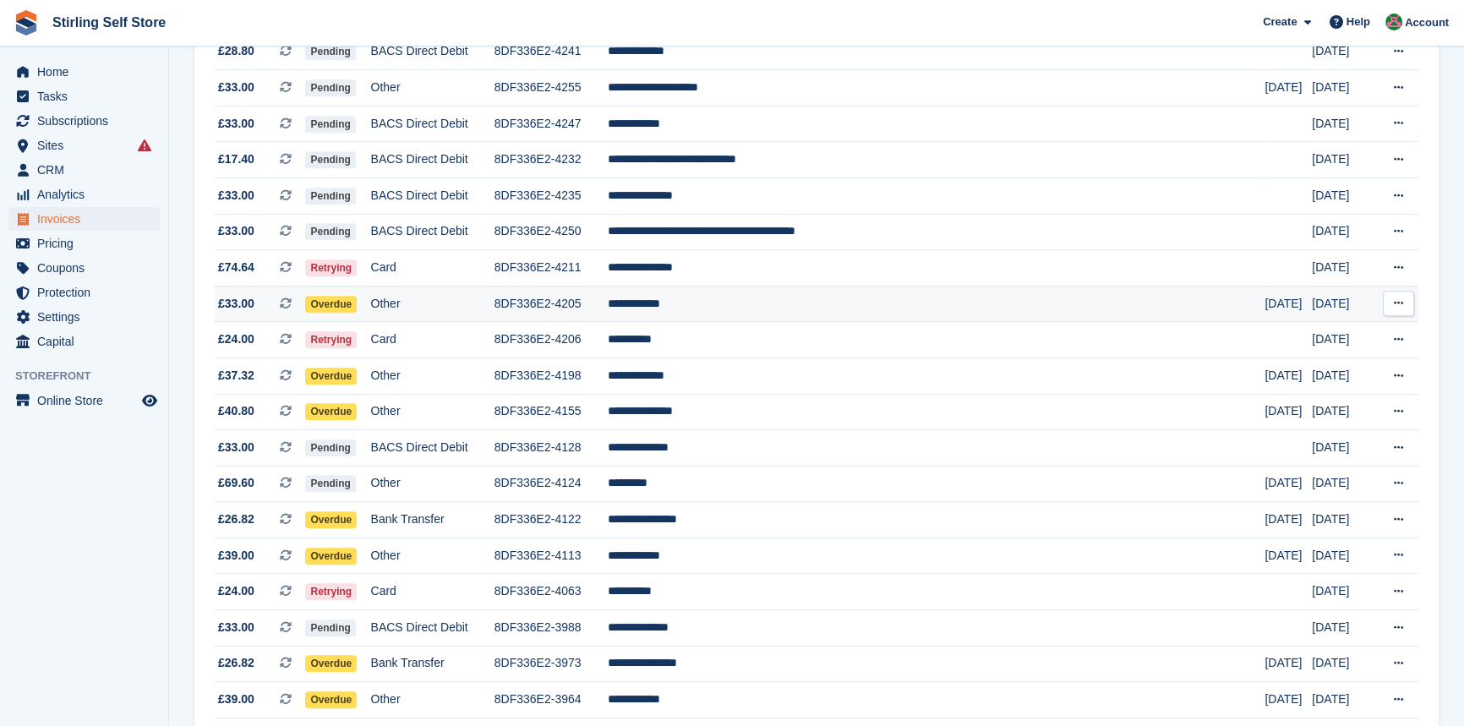
click at [750, 316] on td "**********" at bounding box center [937, 304] width 658 height 36
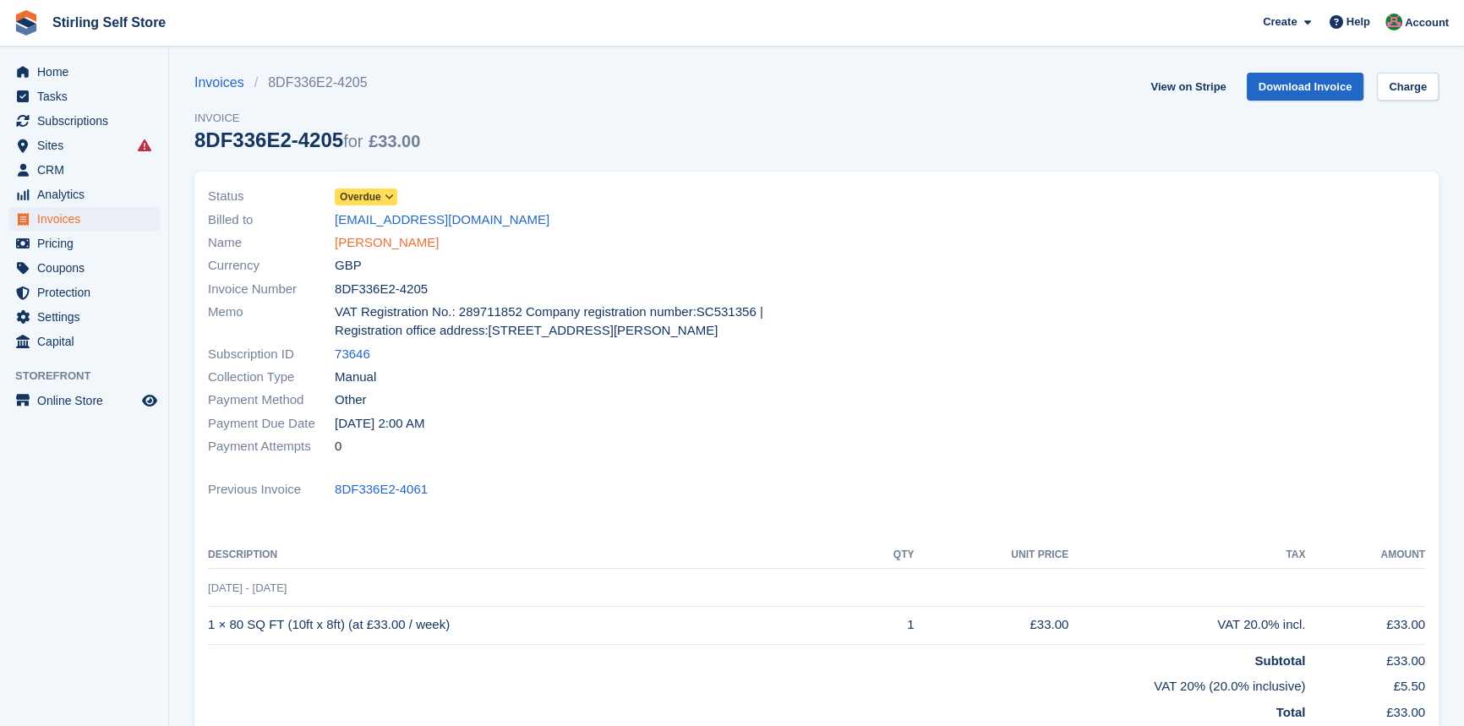
click at [368, 238] on link "[PERSON_NAME]" at bounding box center [387, 242] width 104 height 19
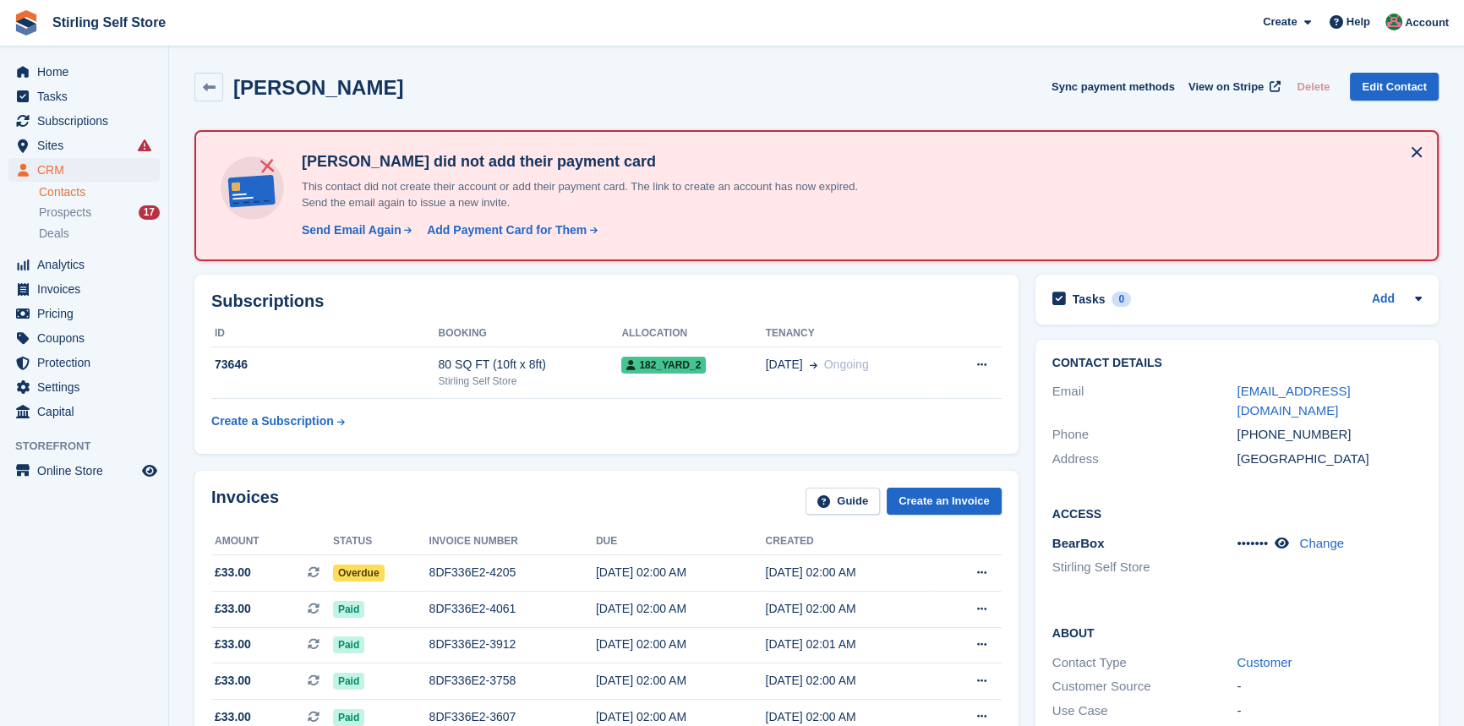
drag, startPoint x: 462, startPoint y: 571, endPoint x: 445, endPoint y: 539, distance: 36.0
click at [462, 569] on div "8DF336E2-4205" at bounding box center [512, 573] width 167 height 18
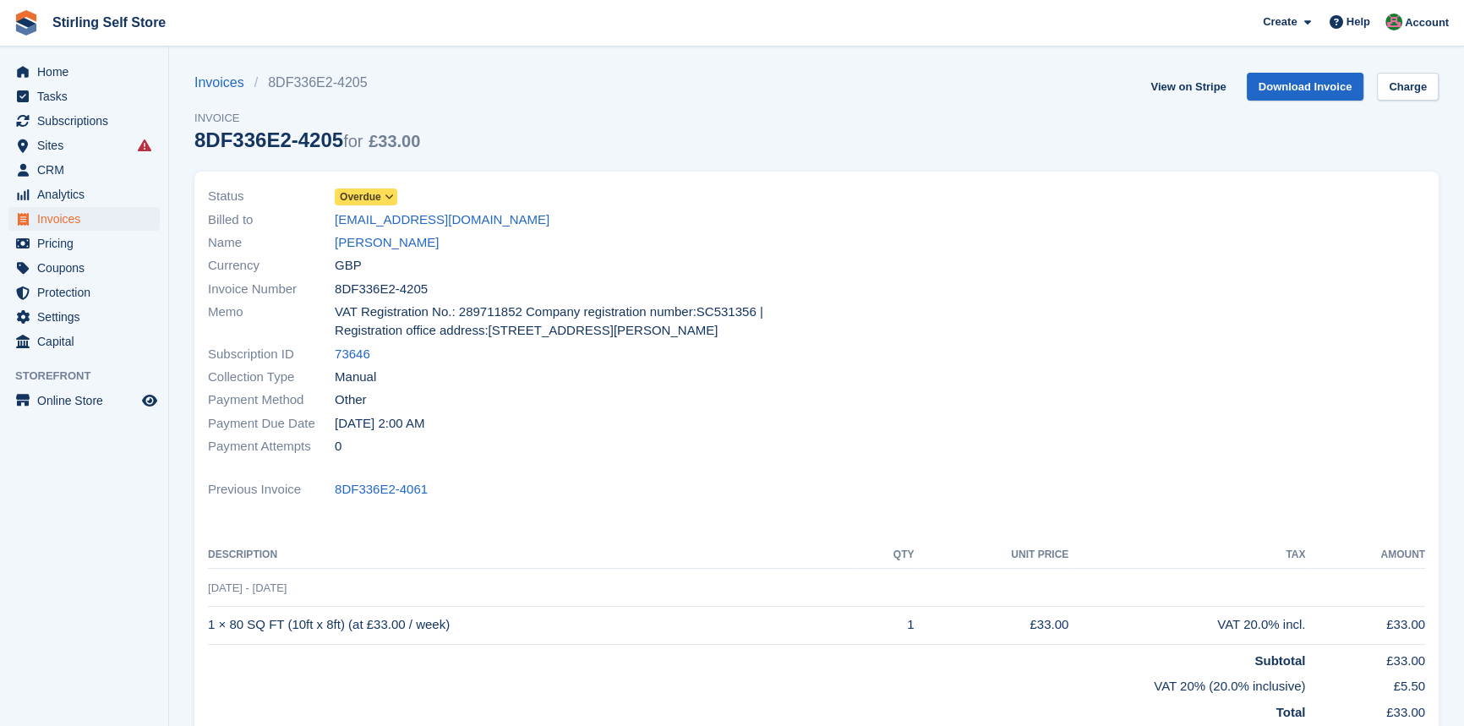
click at [396, 190] on span "Overdue" at bounding box center [366, 197] width 63 height 17
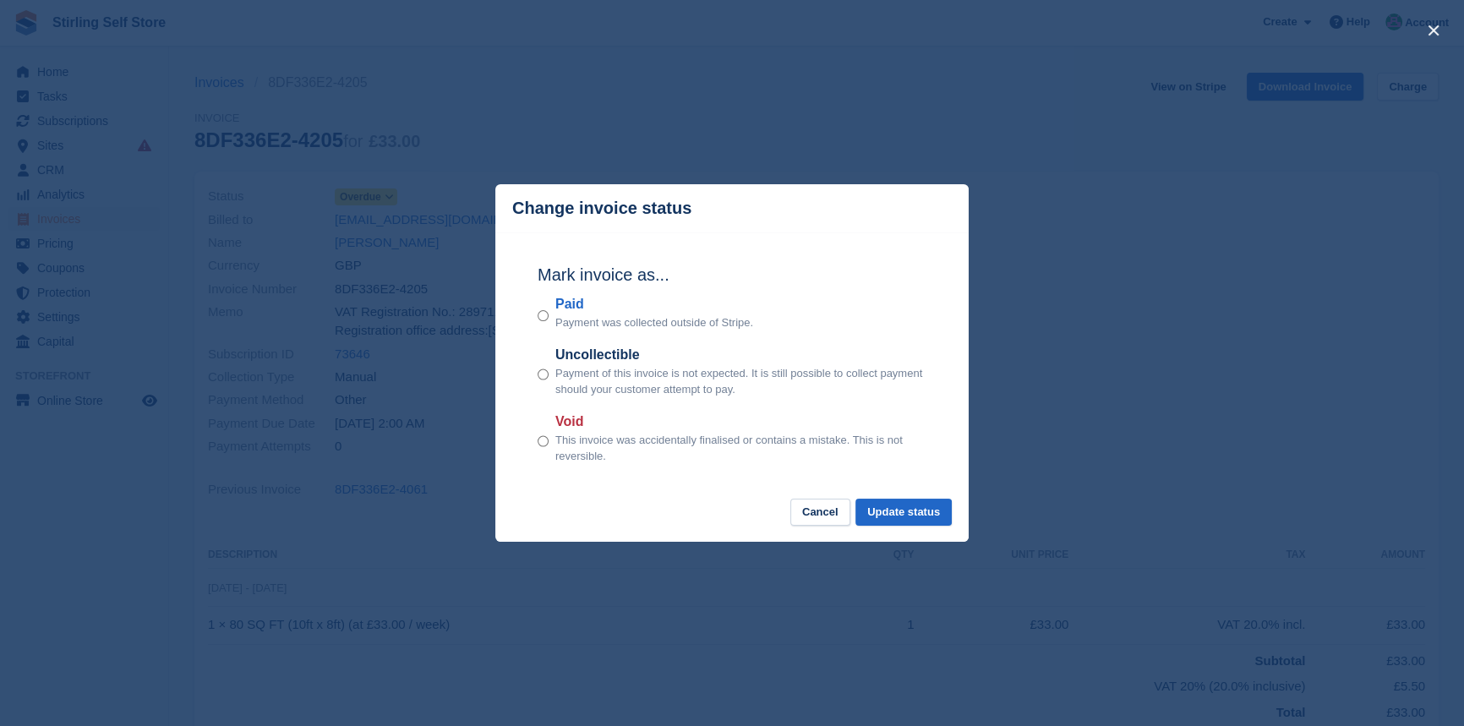
click at [391, 200] on div "close" at bounding box center [732, 363] width 1464 height 726
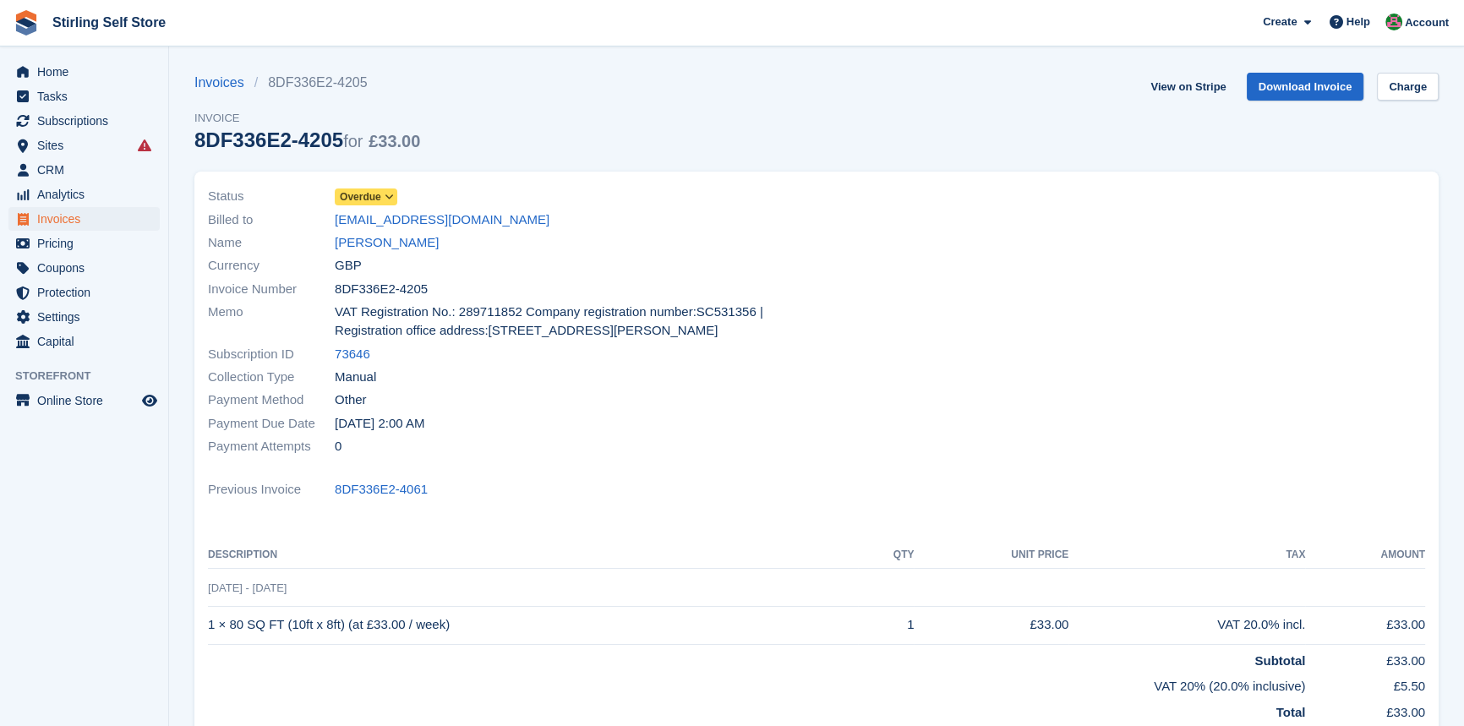
drag, startPoint x: 390, startPoint y: 194, endPoint x: 396, endPoint y: 203, distance: 11.5
click at [390, 195] on icon at bounding box center [389, 197] width 9 height 10
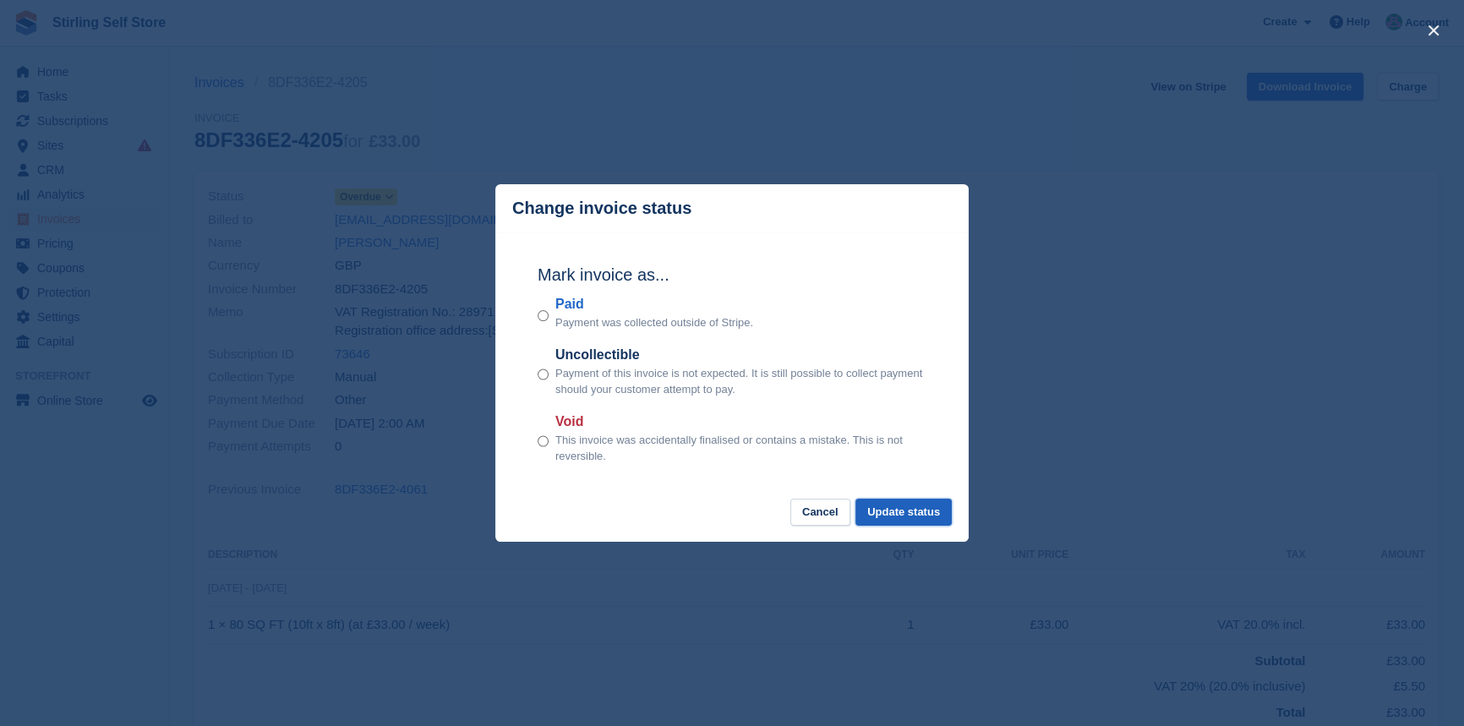
click at [929, 507] on button "Update status" at bounding box center [904, 513] width 96 height 28
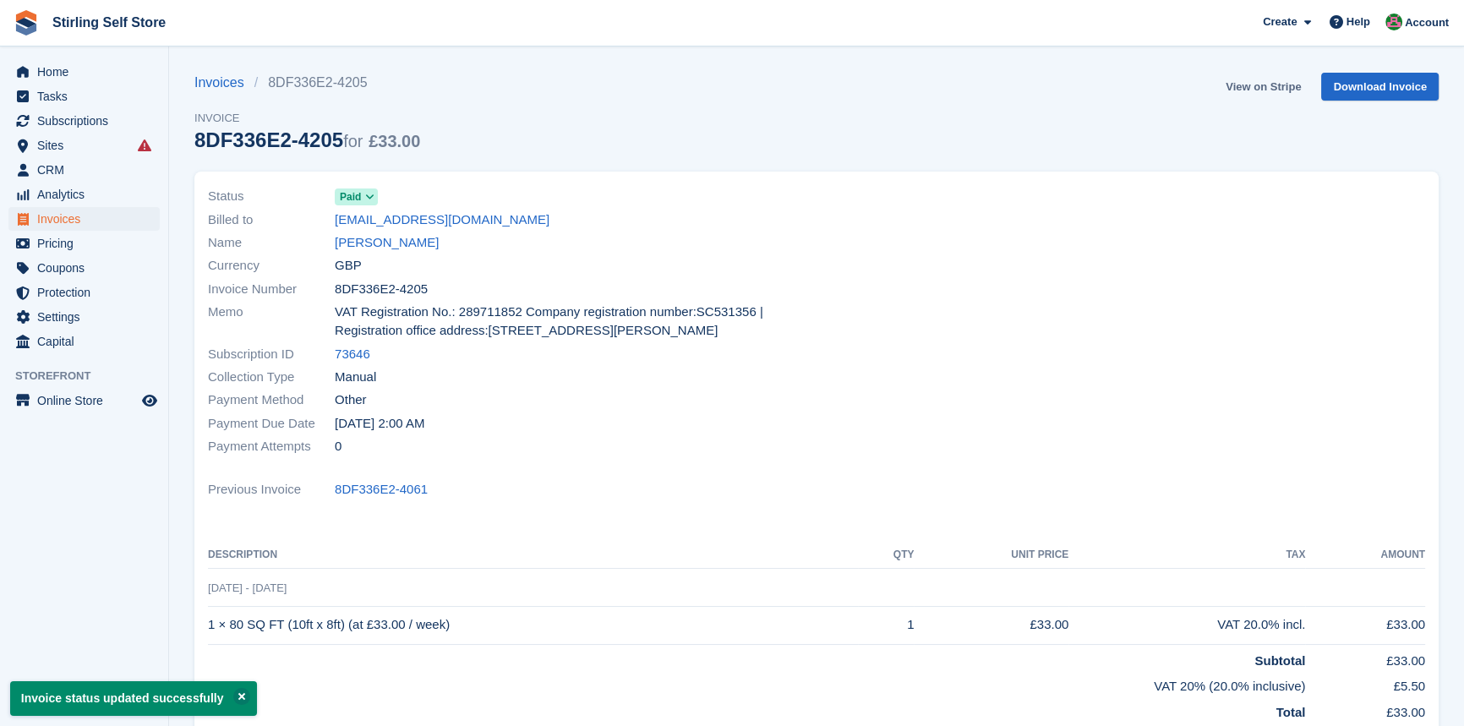
click at [1254, 85] on link "View on Stripe" at bounding box center [1263, 87] width 89 height 28
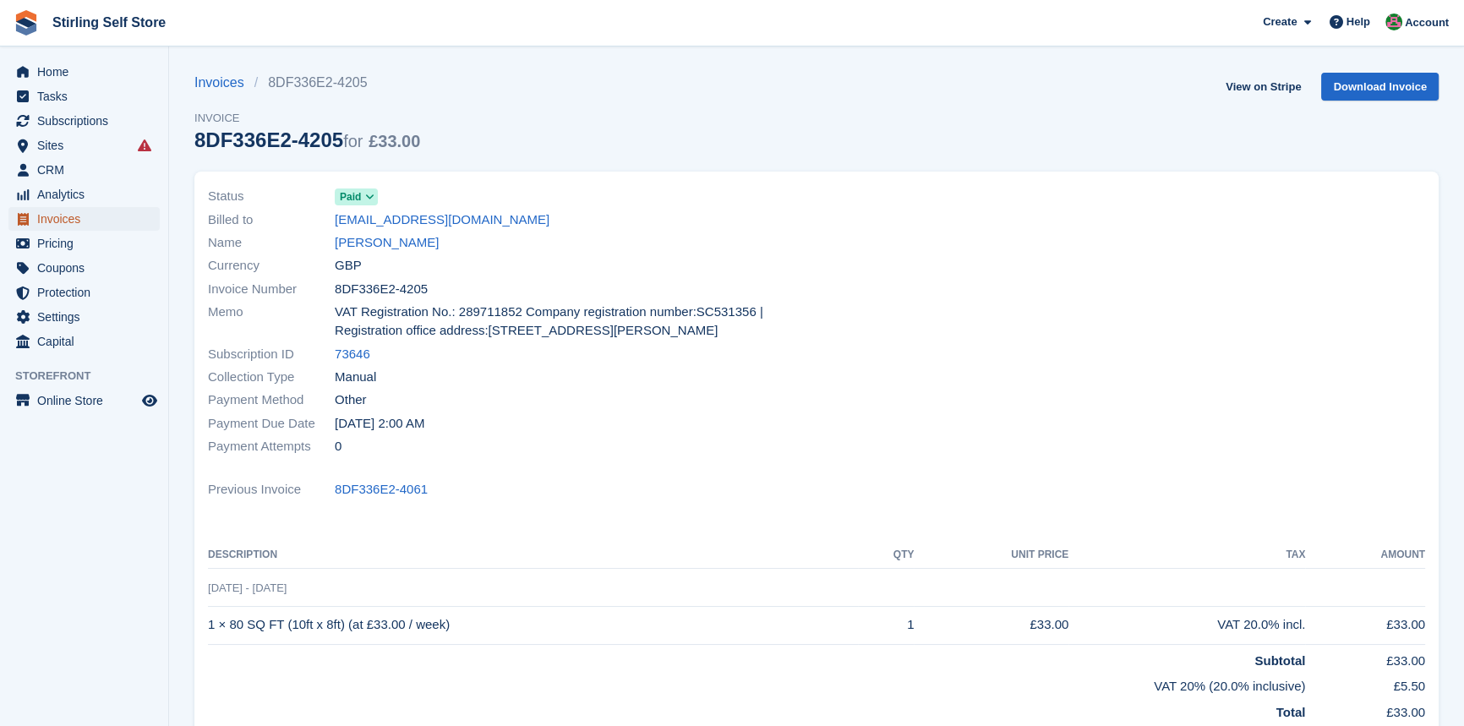
click at [98, 226] on span "Invoices" at bounding box center [87, 219] width 101 height 24
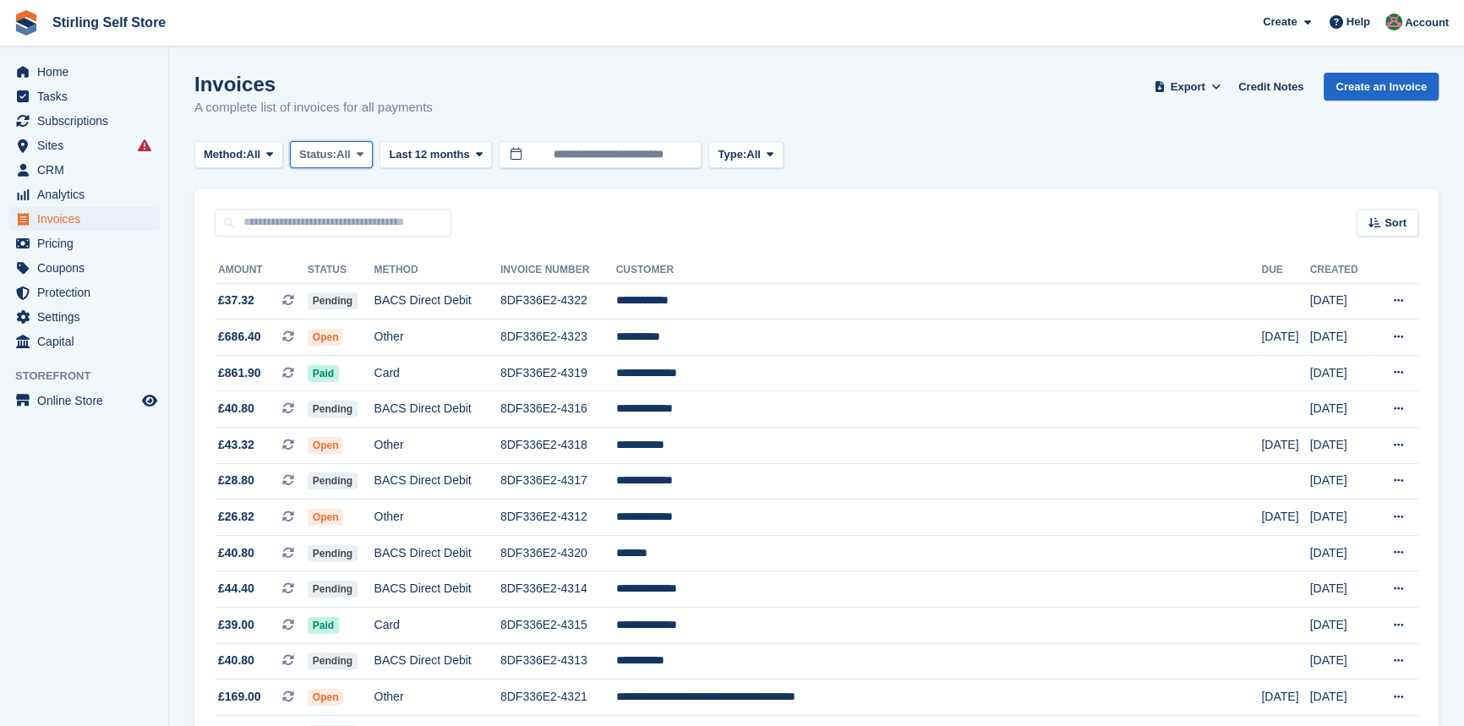
click at [363, 151] on icon at bounding box center [360, 154] width 7 height 11
click at [363, 287] on link "Open" at bounding box center [371, 286] width 147 height 30
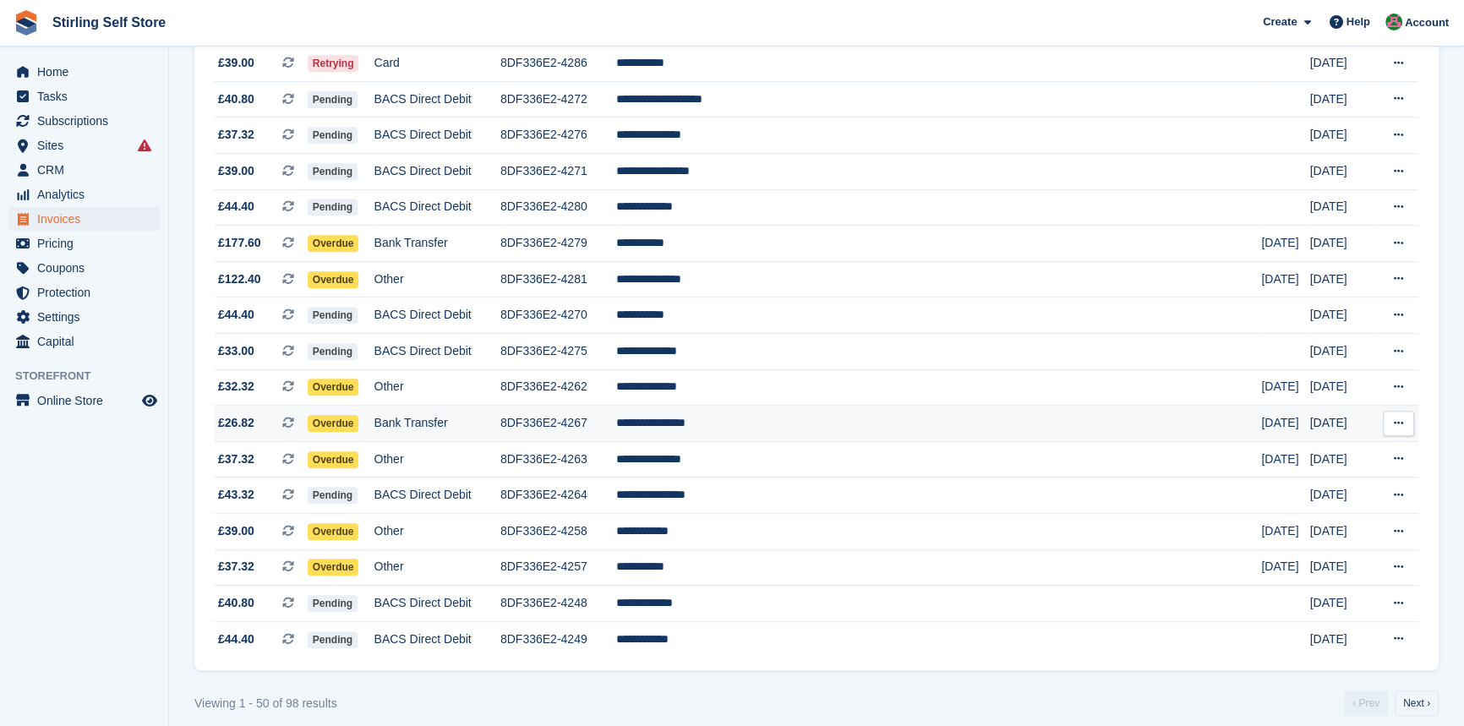
scroll to position [1468, 0]
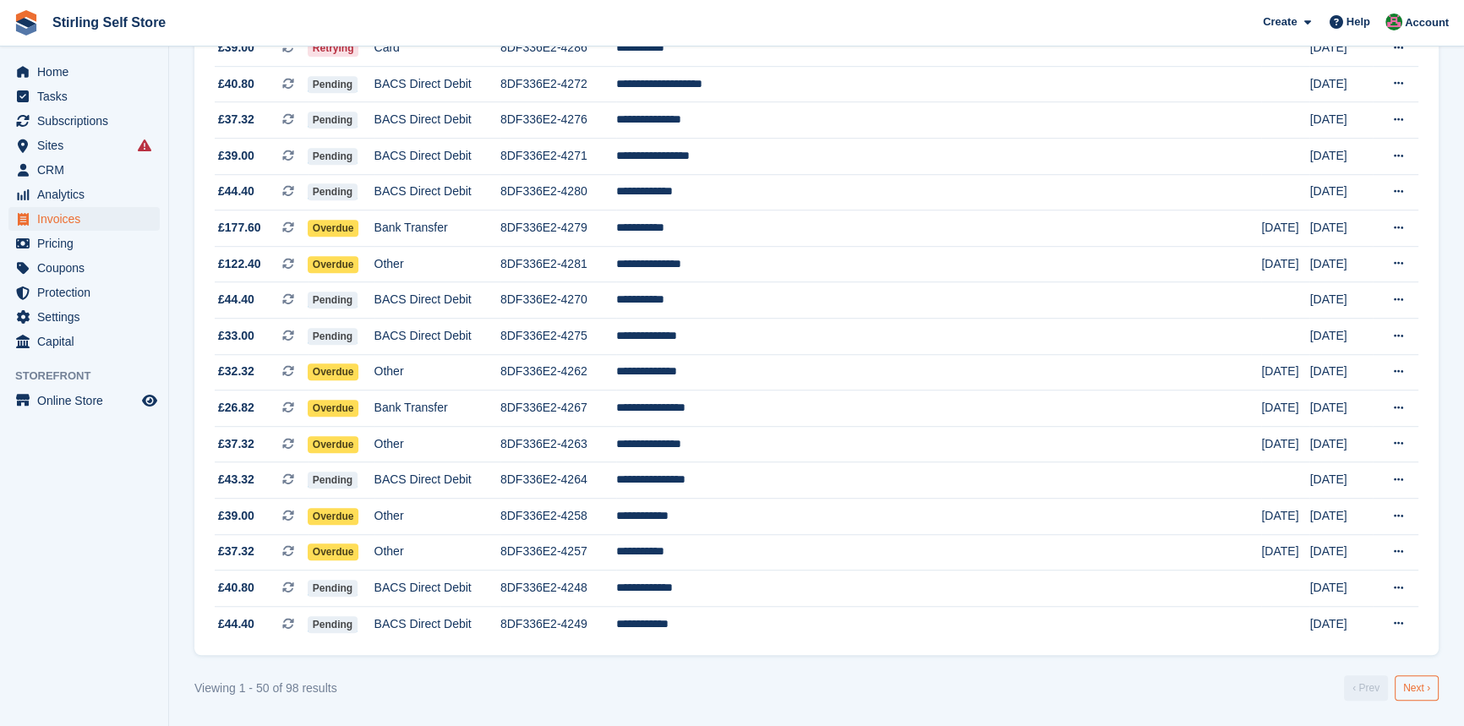
click at [1425, 686] on link "Next ›" at bounding box center [1417, 687] width 44 height 25
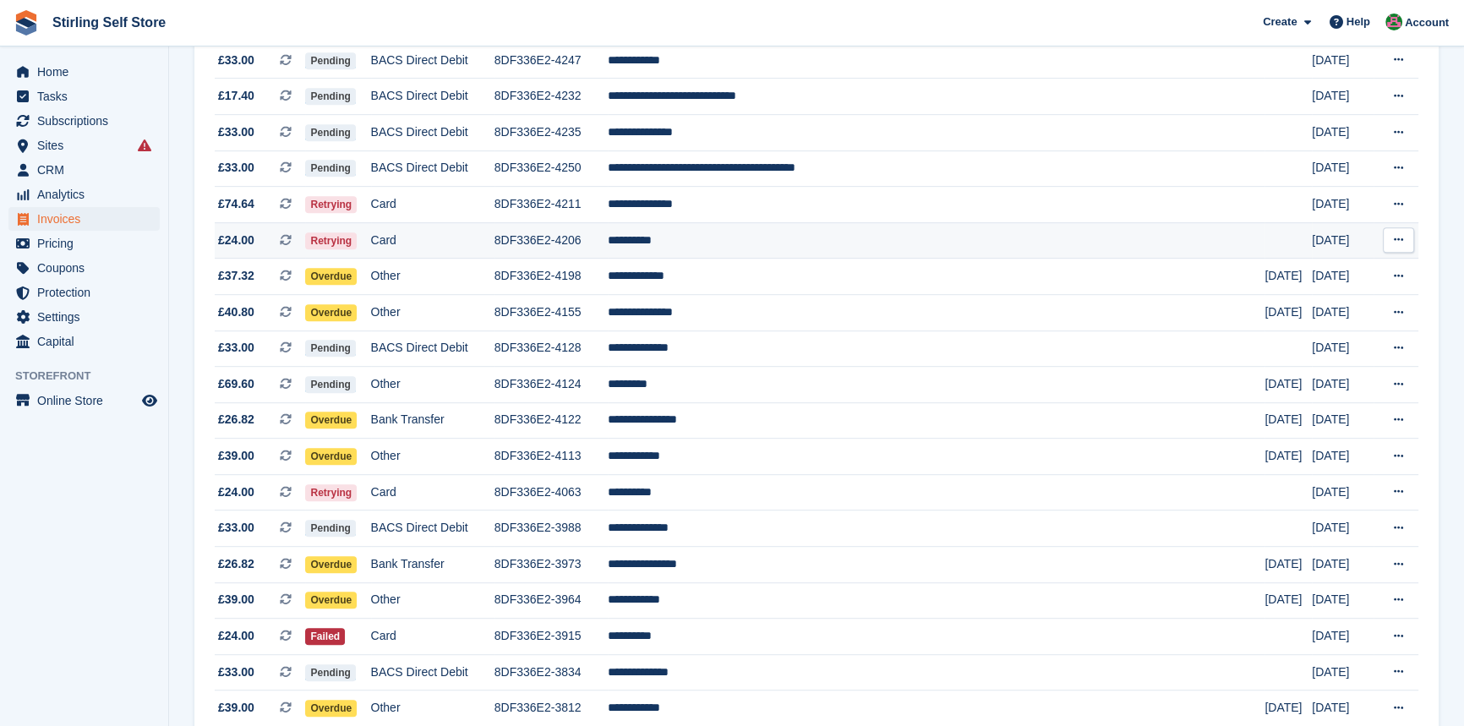
scroll to position [1010, 0]
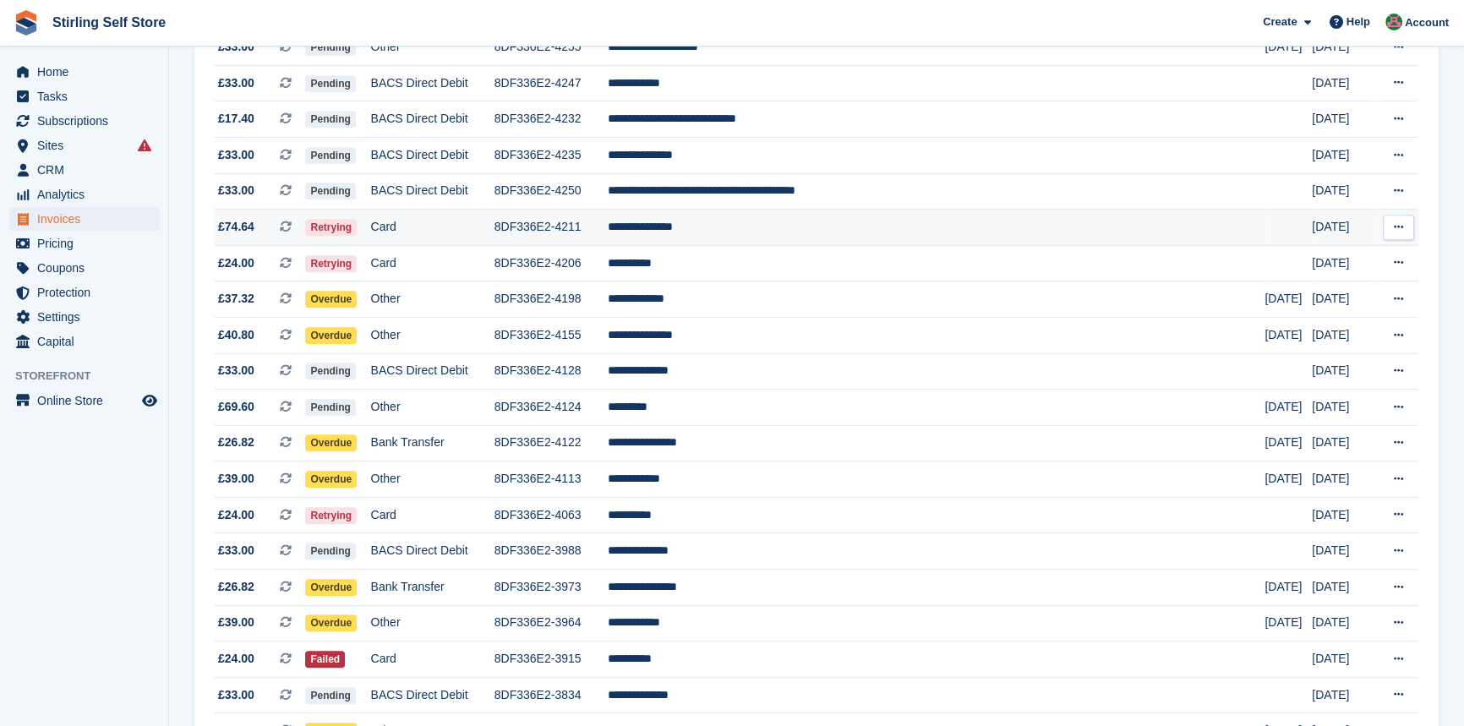
click at [765, 241] on td "**********" at bounding box center [937, 228] width 658 height 36
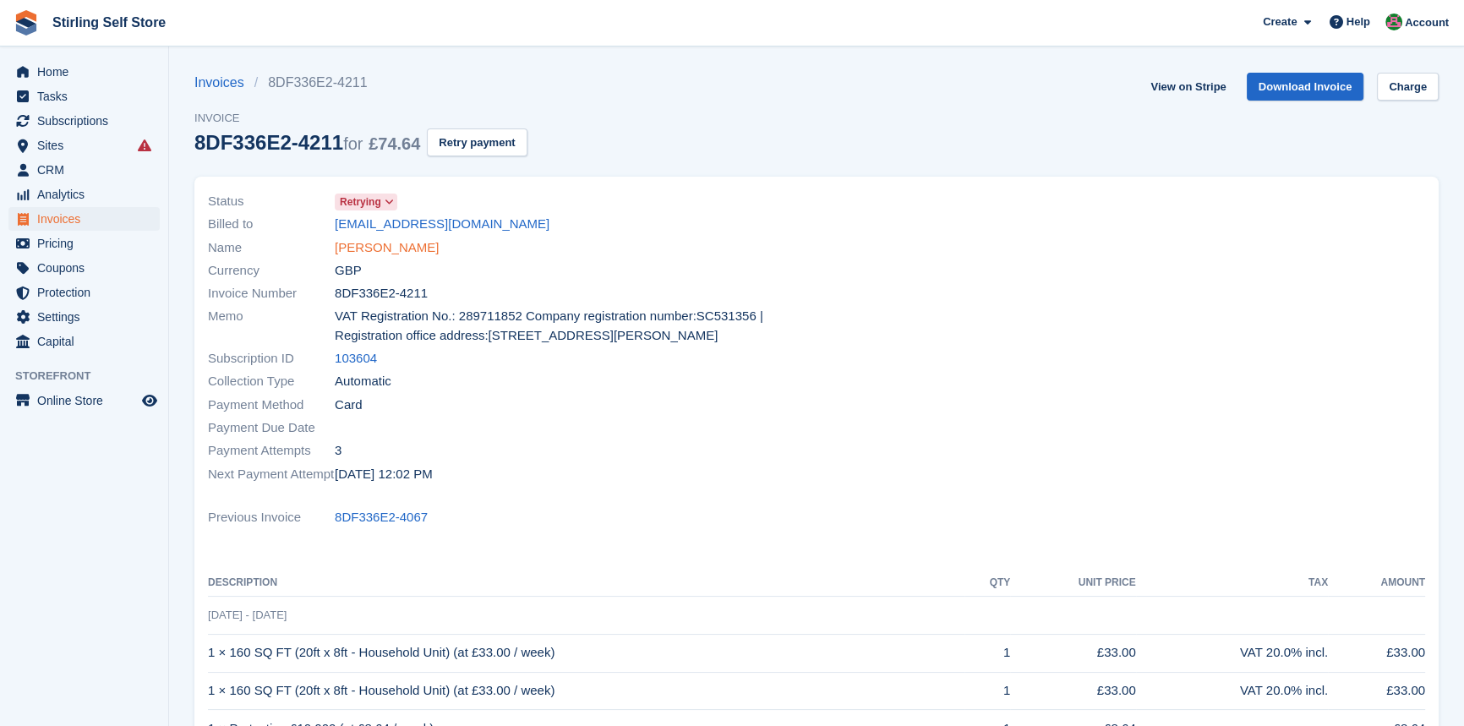
drag, startPoint x: 390, startPoint y: 249, endPoint x: 413, endPoint y: 245, distance: 23.9
click at [390, 247] on link "[PERSON_NAME]" at bounding box center [387, 247] width 104 height 19
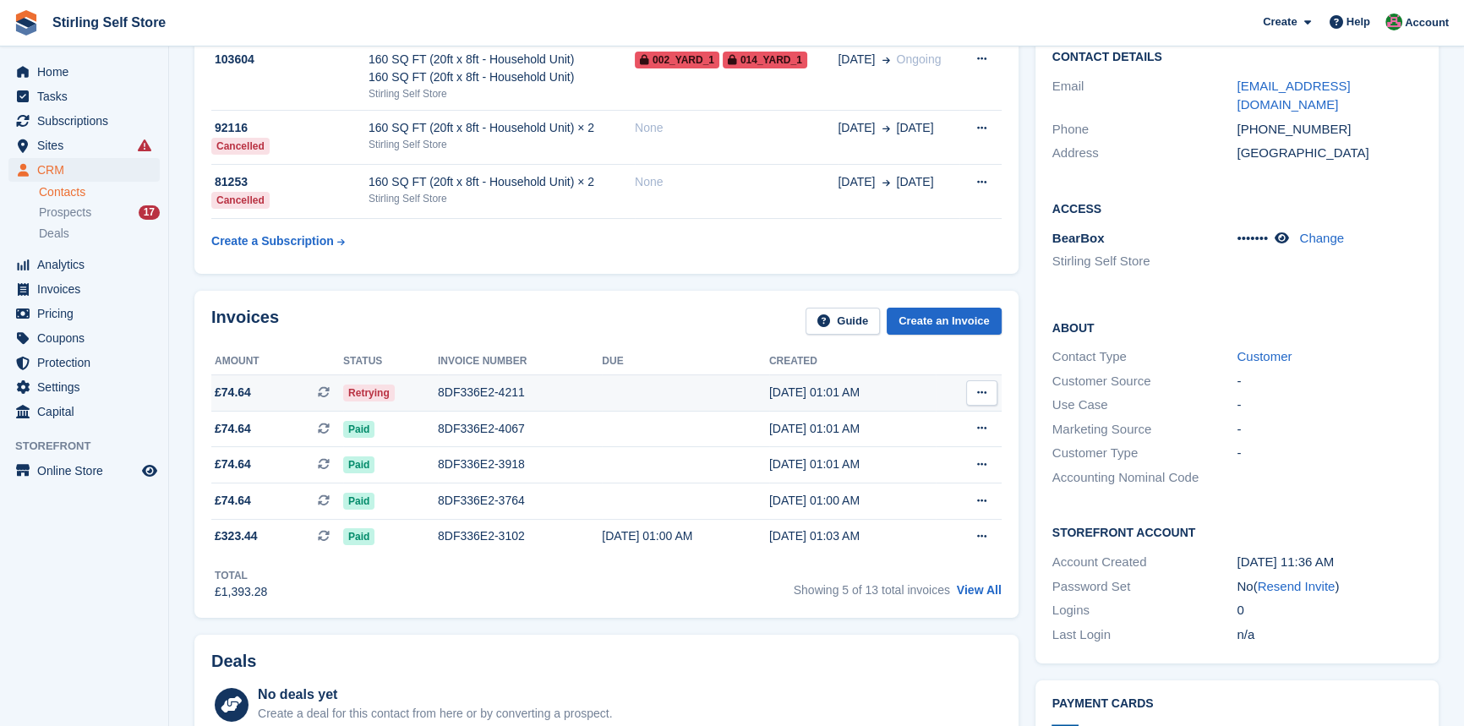
scroll to position [307, 0]
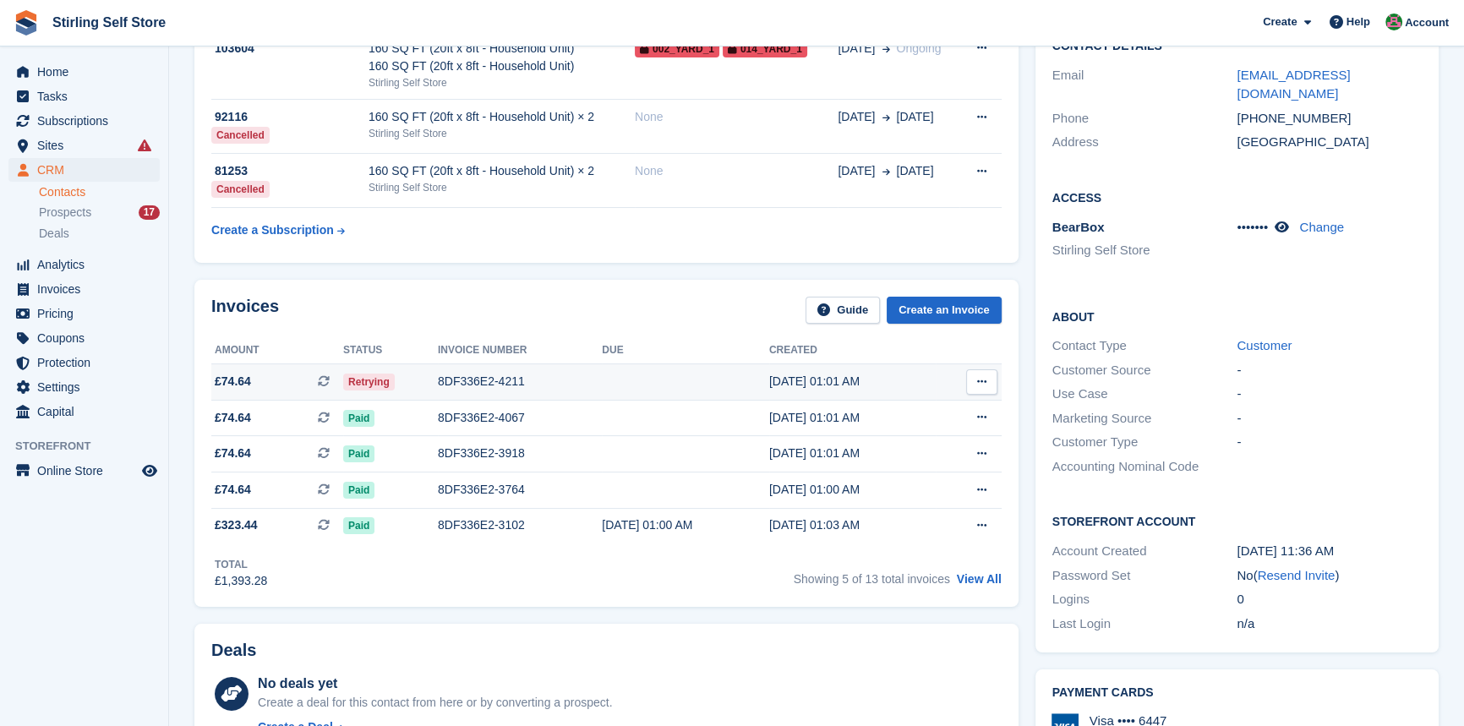
click at [478, 381] on div "8DF336E2-4211" at bounding box center [520, 382] width 164 height 18
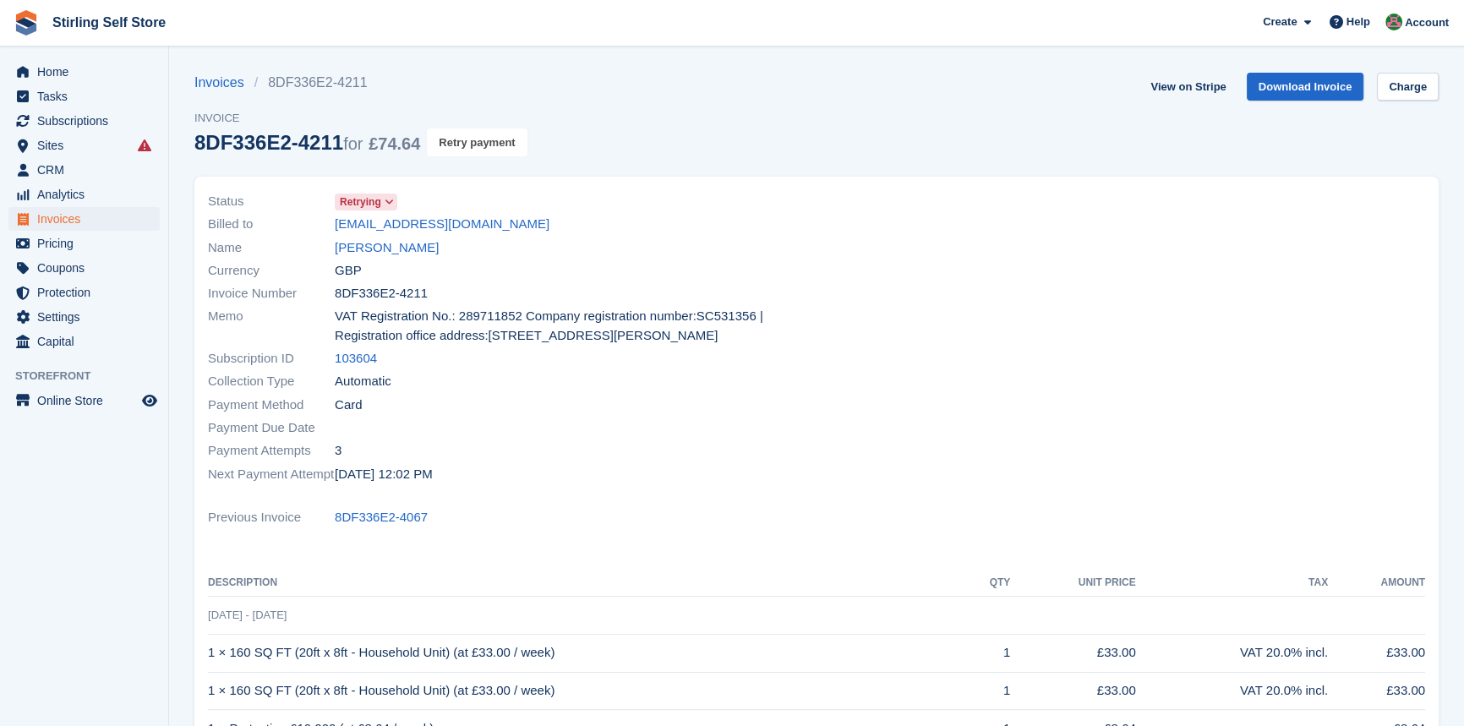
drag, startPoint x: 482, startPoint y: 138, endPoint x: 797, endPoint y: 76, distance: 321.3
click at [483, 137] on button "Retry payment" at bounding box center [477, 142] width 100 height 28
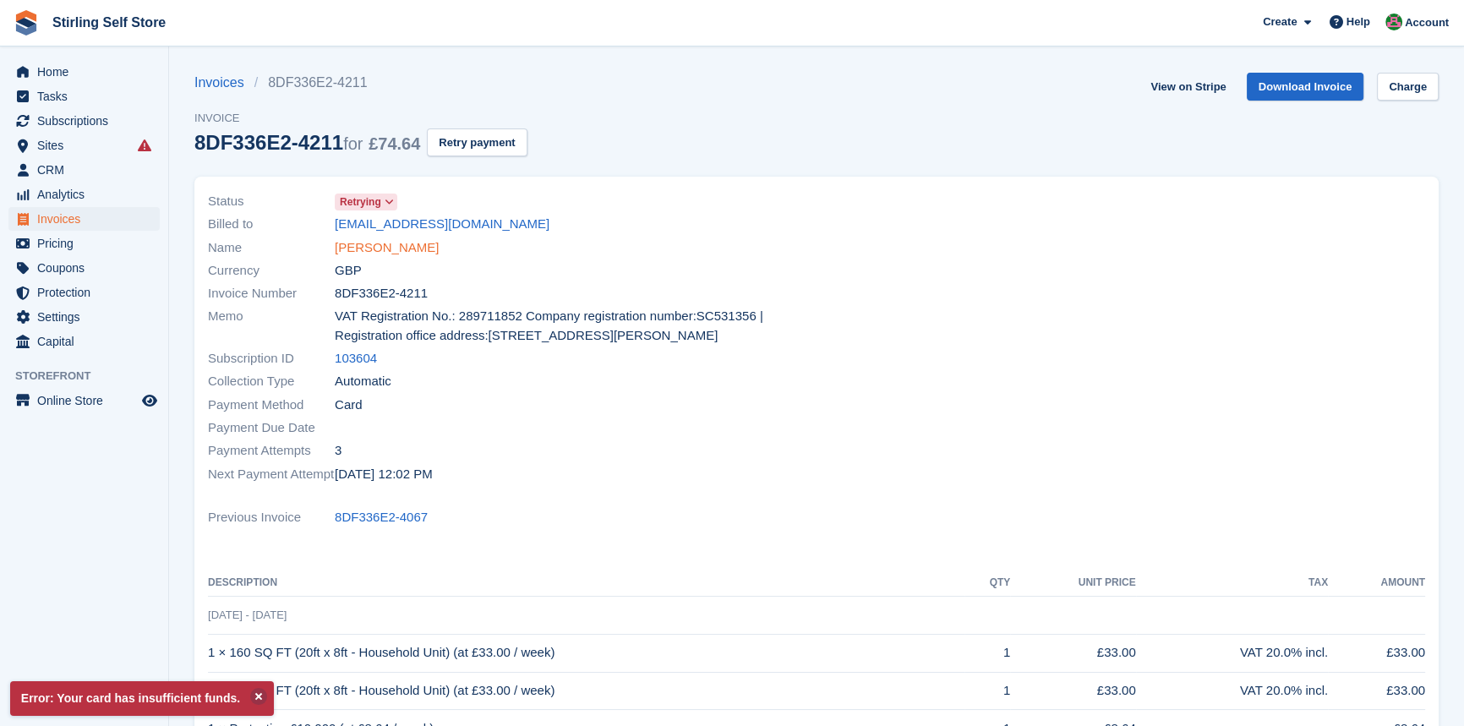
click at [380, 248] on link "[PERSON_NAME]" at bounding box center [387, 247] width 104 height 19
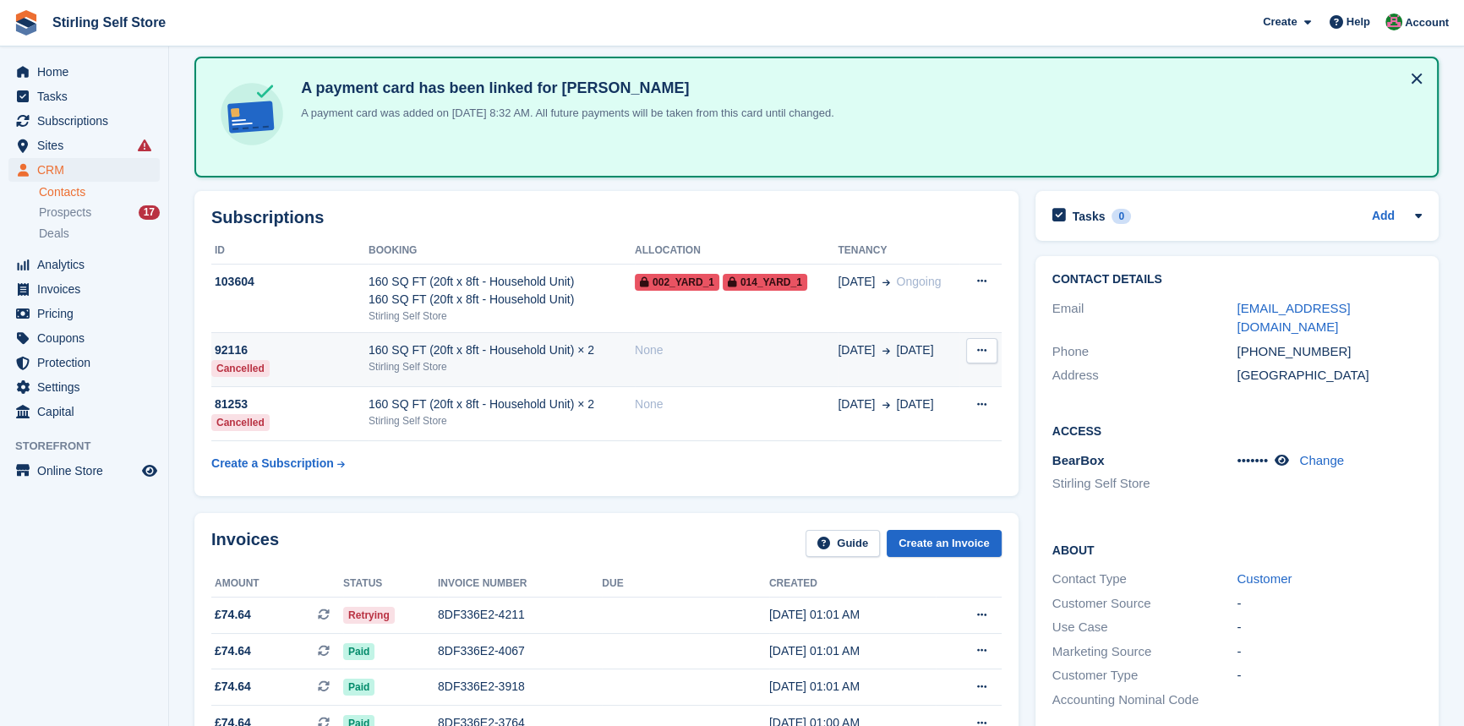
scroll to position [230, 0]
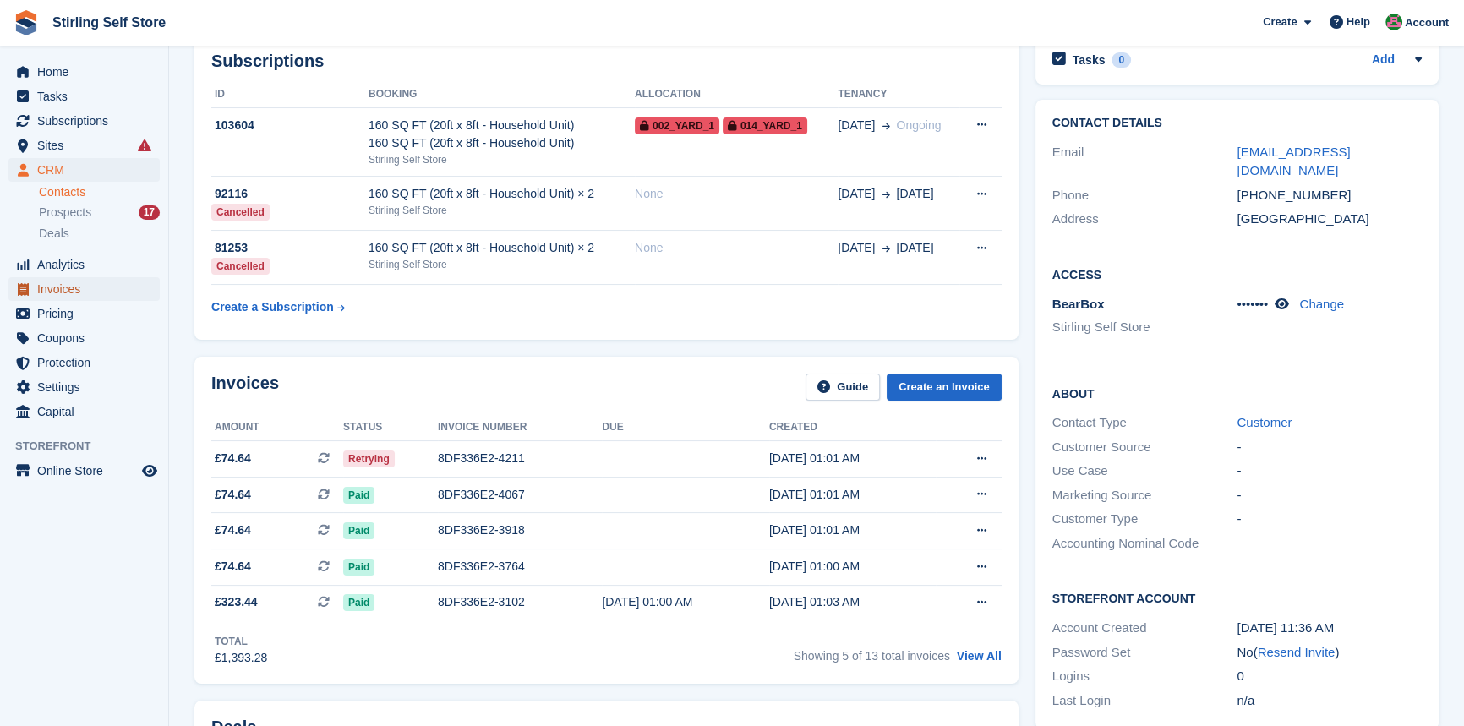
click at [77, 292] on span "Invoices" at bounding box center [87, 289] width 101 height 24
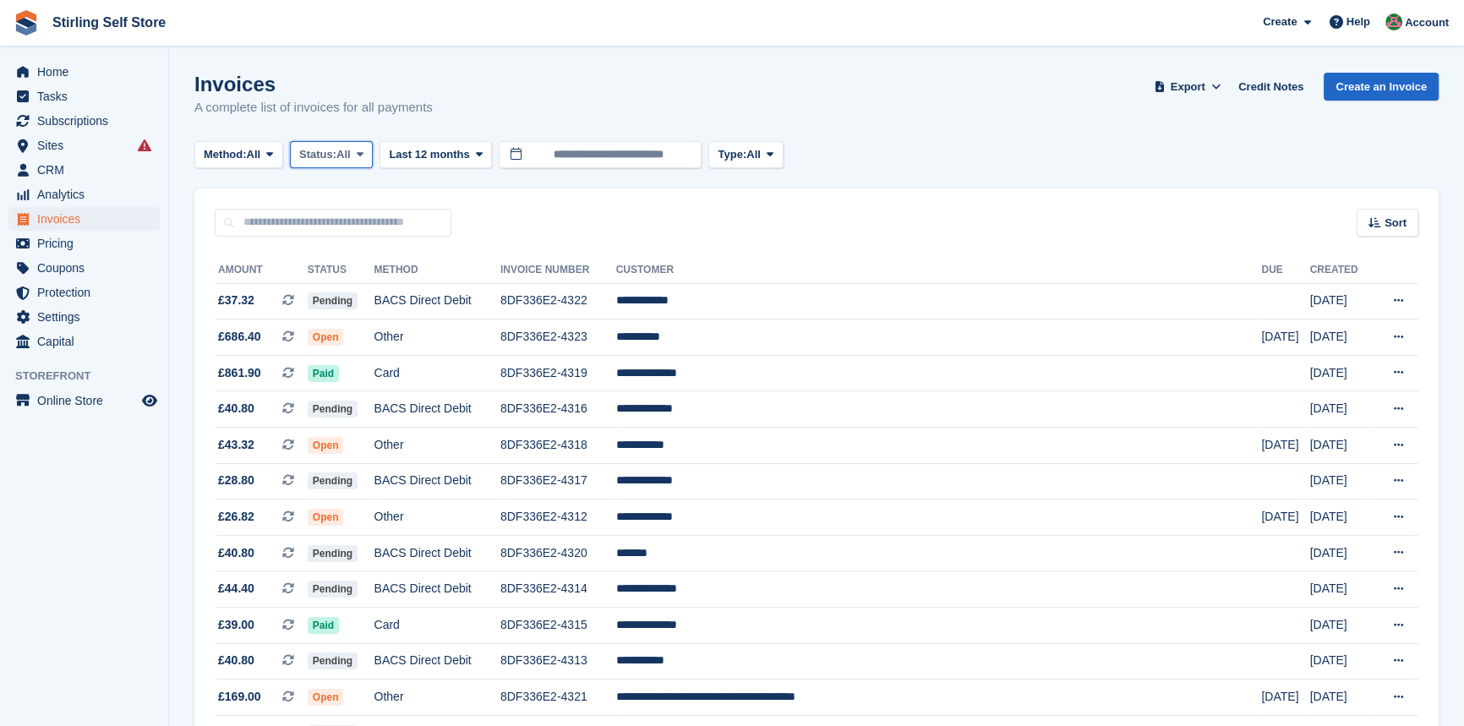
click at [363, 154] on icon at bounding box center [360, 154] width 7 height 11
click at [350, 284] on link "Open" at bounding box center [371, 286] width 147 height 30
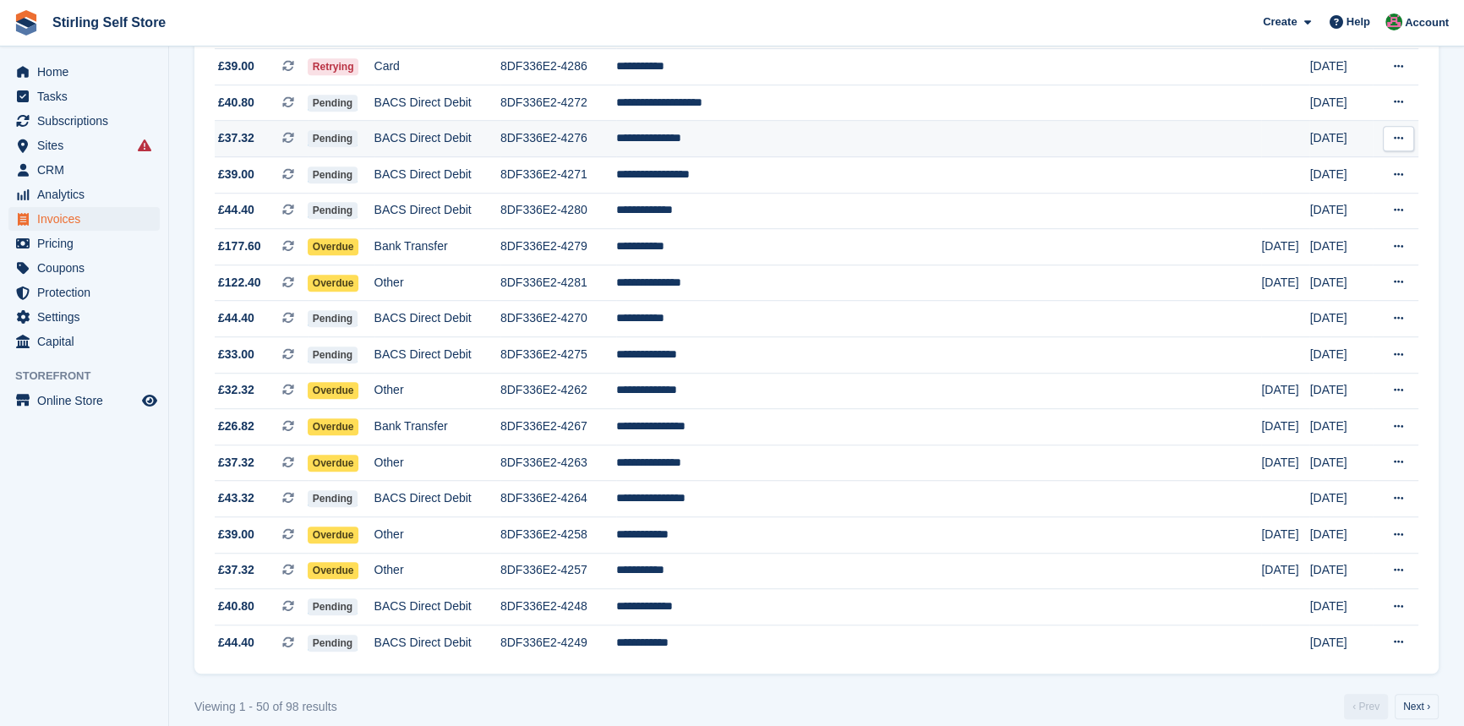
scroll to position [1468, 0]
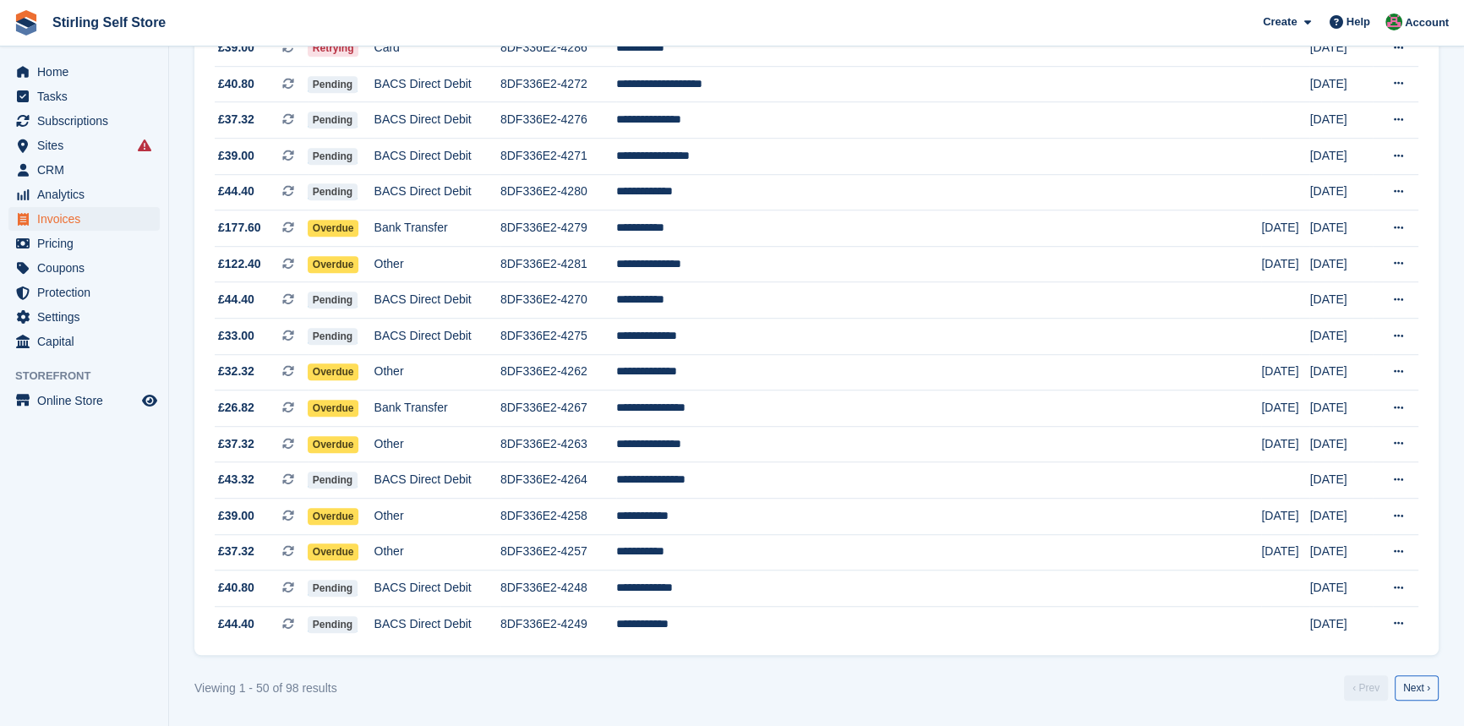
click at [1420, 692] on link "Next ›" at bounding box center [1417, 687] width 44 height 25
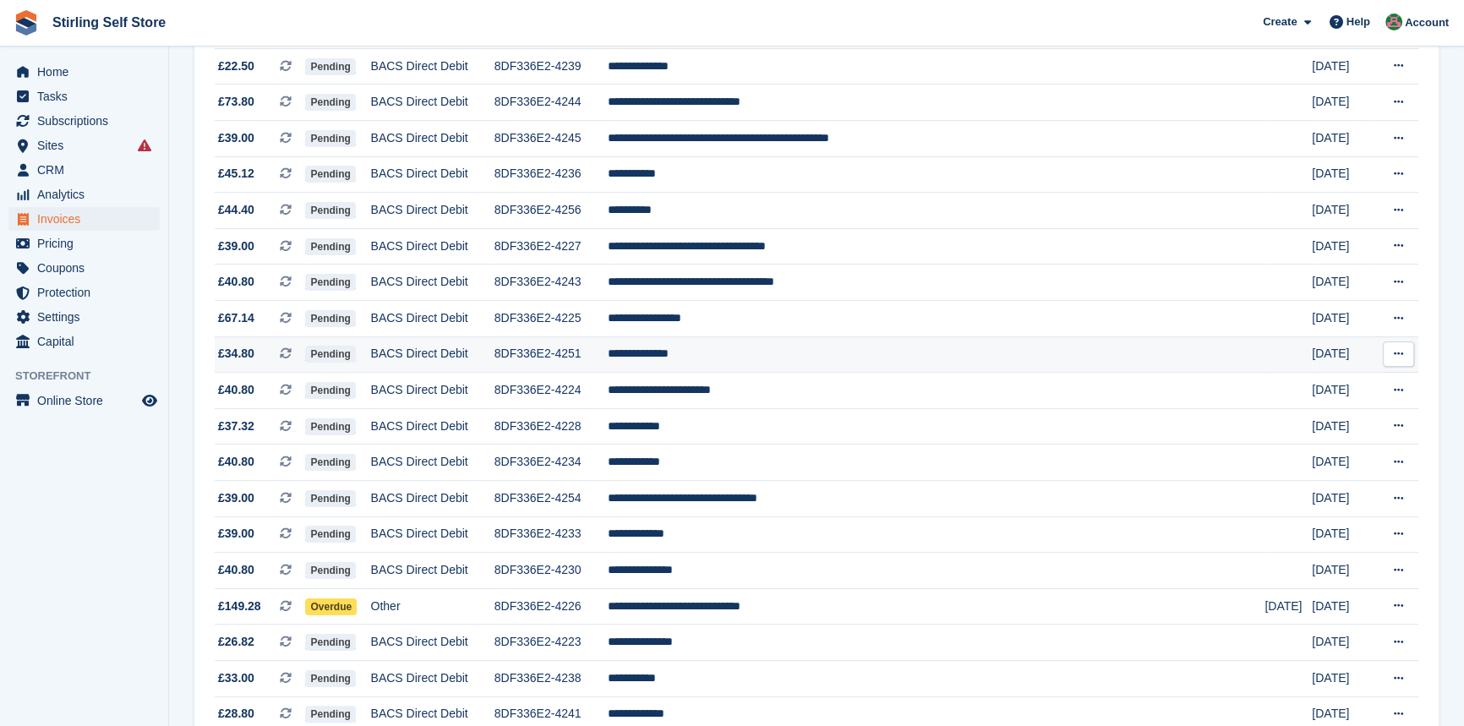
scroll to position [615, 0]
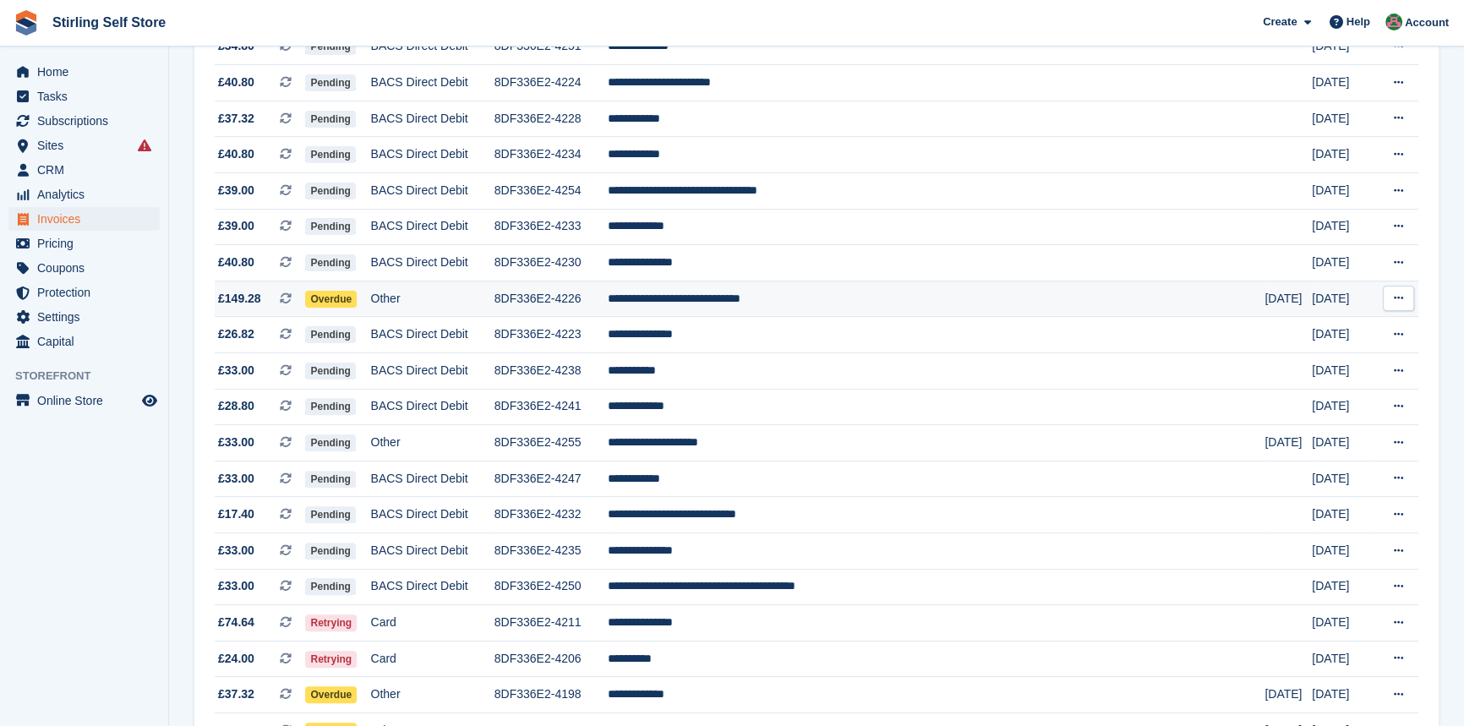
click at [750, 309] on td "**********" at bounding box center [937, 299] width 658 height 36
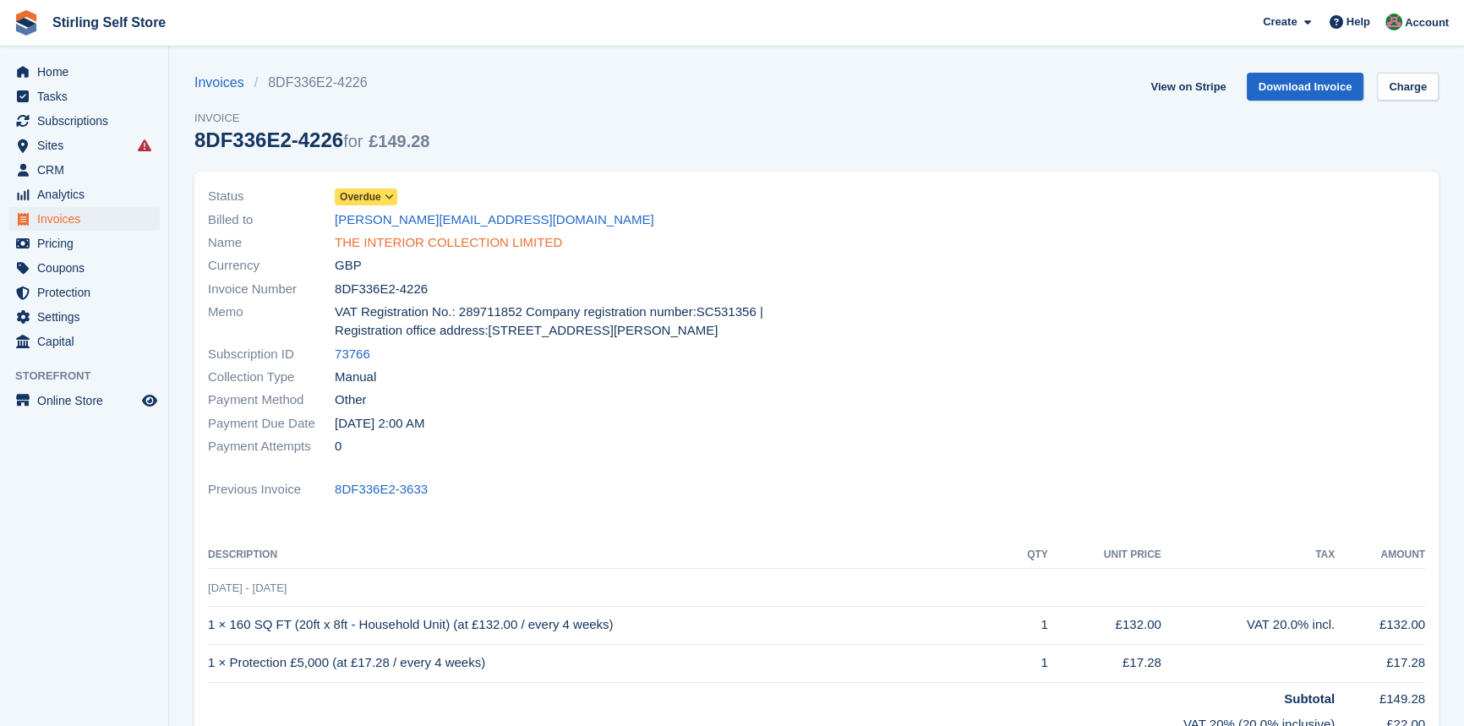
click at [496, 241] on link "THE INTERIOR COLLECTION LIMITED" at bounding box center [448, 242] width 227 height 19
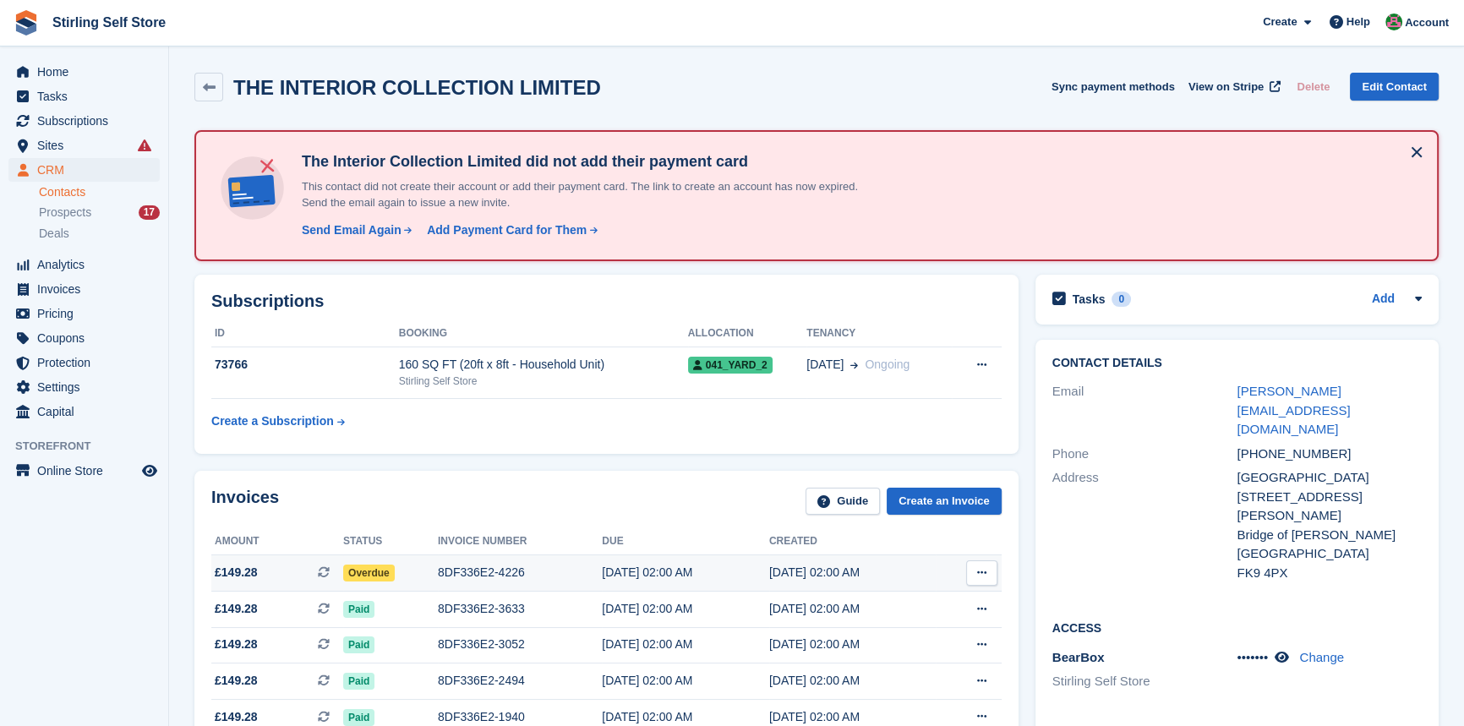
click at [625, 573] on div "[DATE] 02:00 AM" at bounding box center [685, 573] width 167 height 18
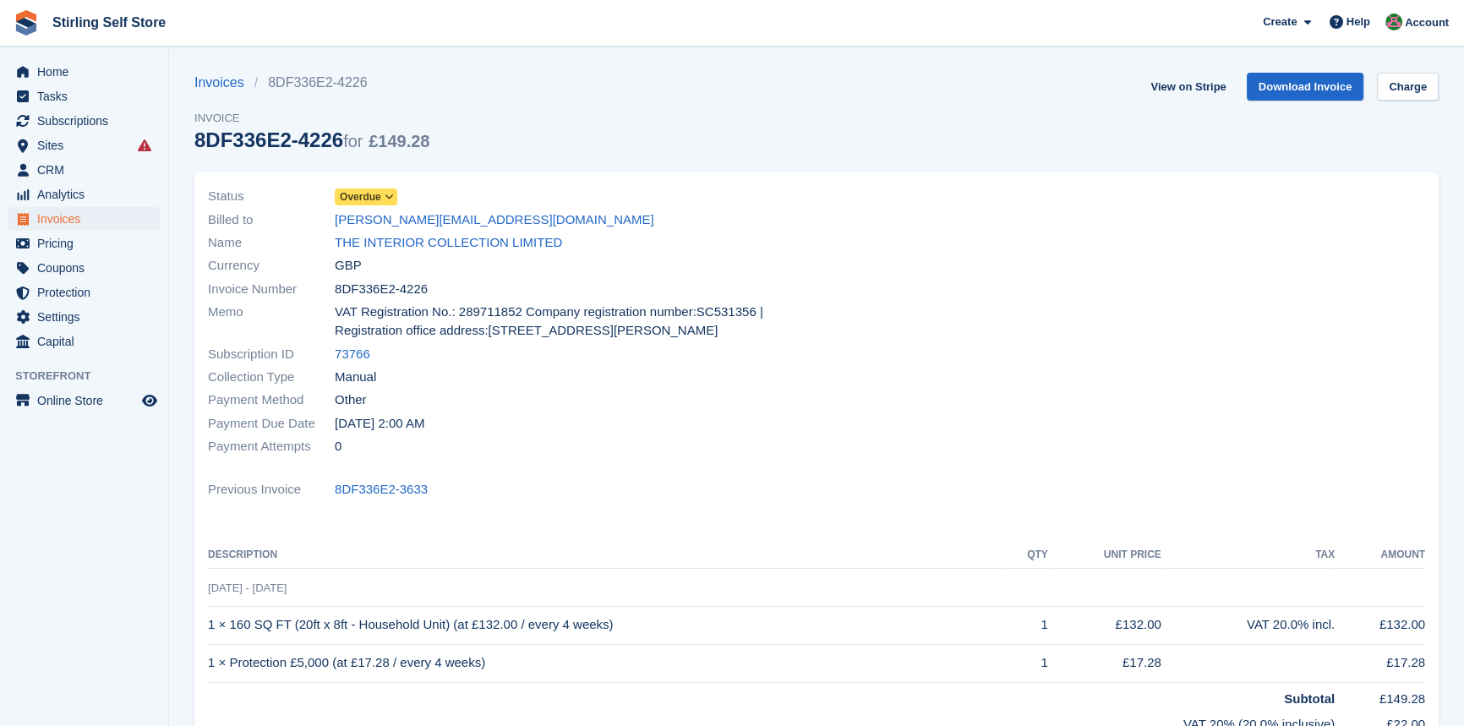
click at [390, 199] on icon at bounding box center [389, 197] width 9 height 10
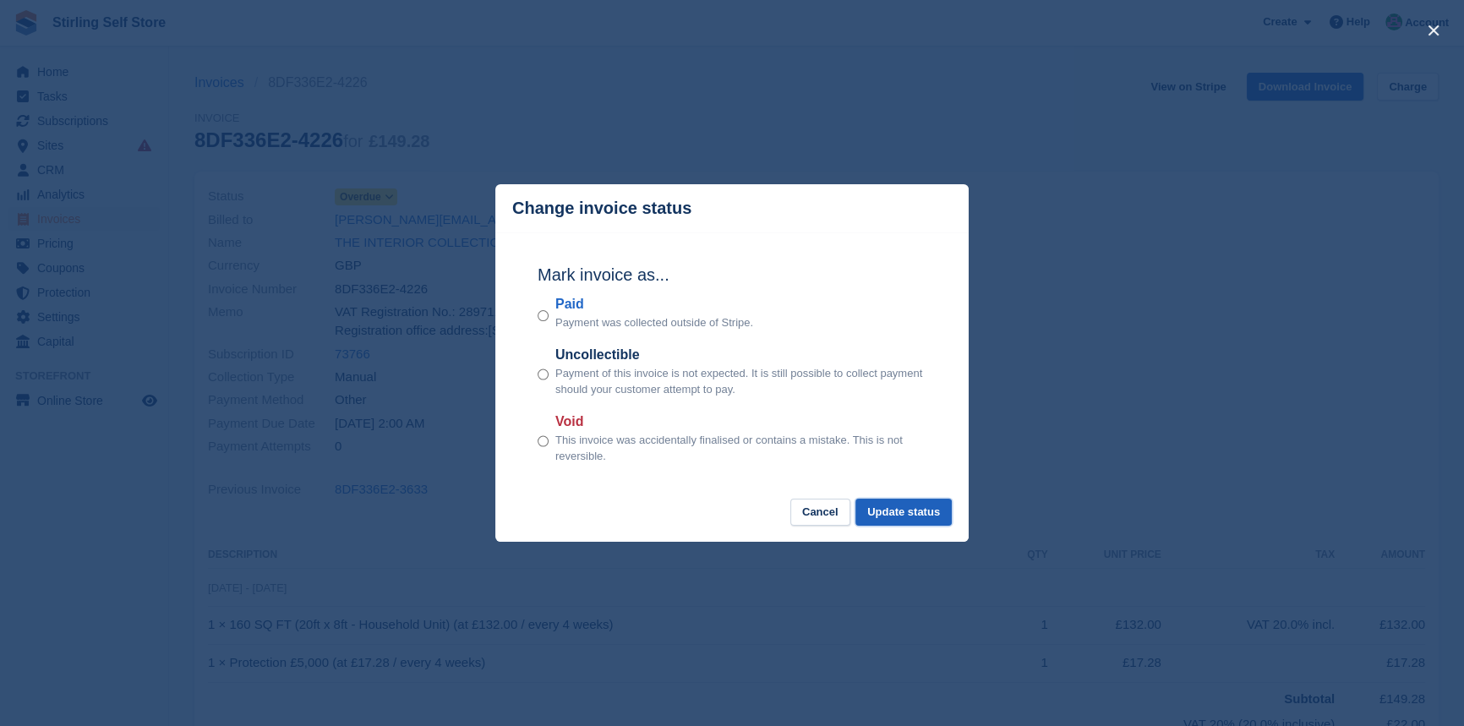
click at [914, 511] on button "Update status" at bounding box center [904, 513] width 96 height 28
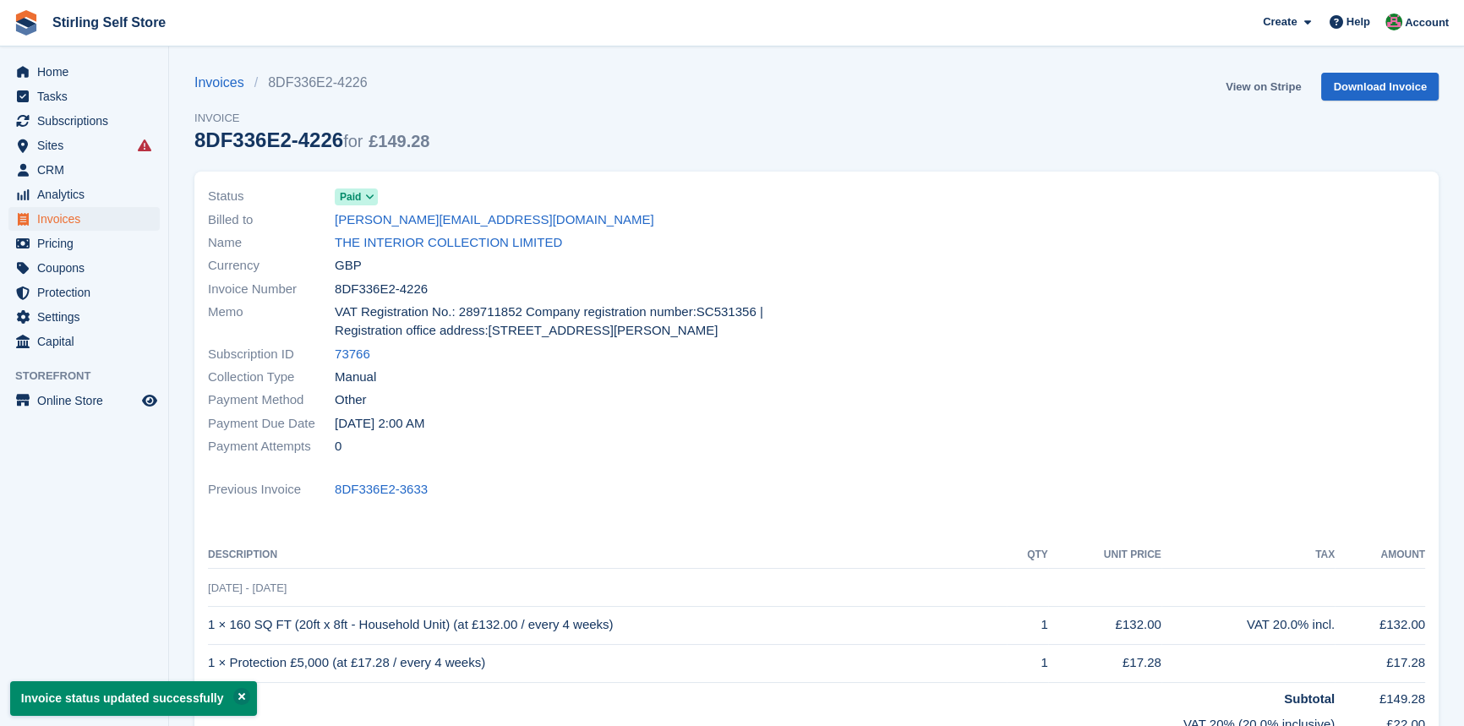
click at [1256, 84] on link "View on Stripe" at bounding box center [1263, 87] width 89 height 28
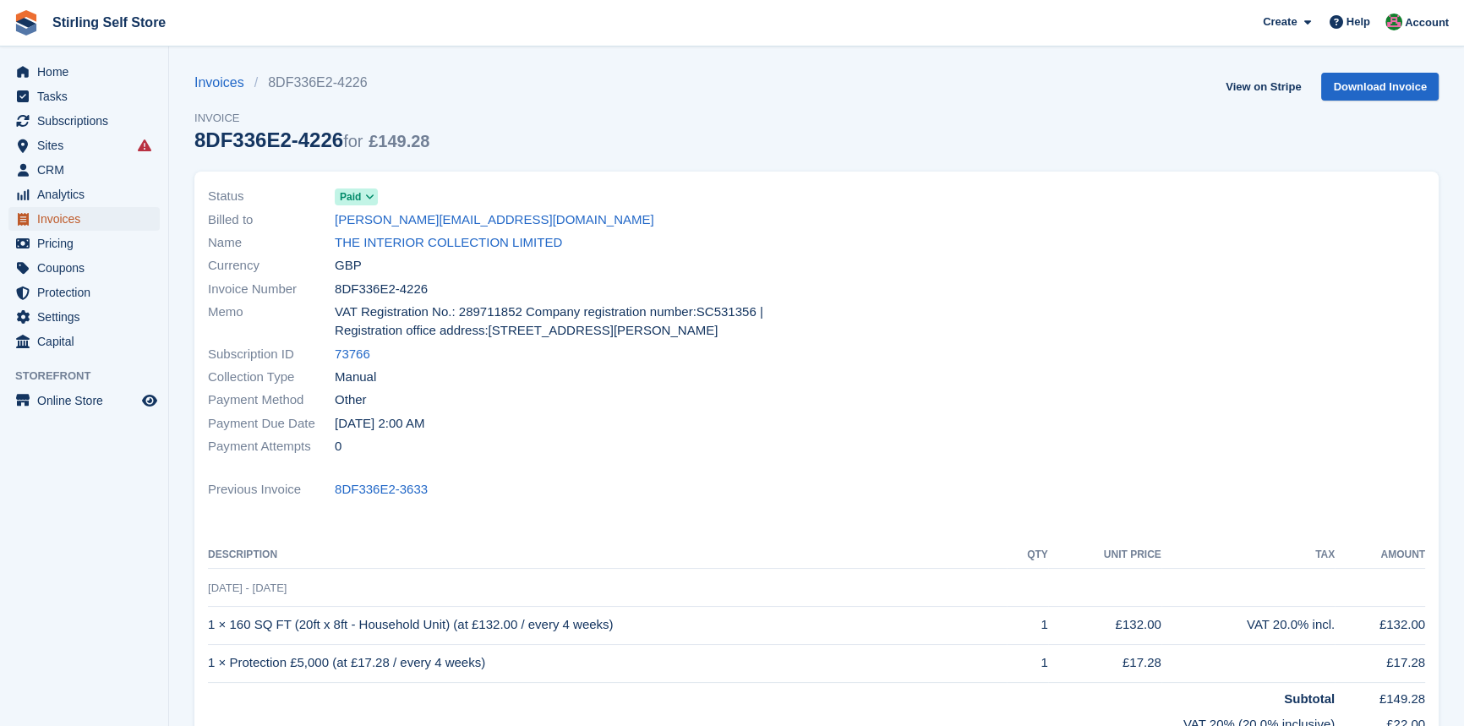
click at [68, 218] on span "Invoices" at bounding box center [87, 219] width 101 height 24
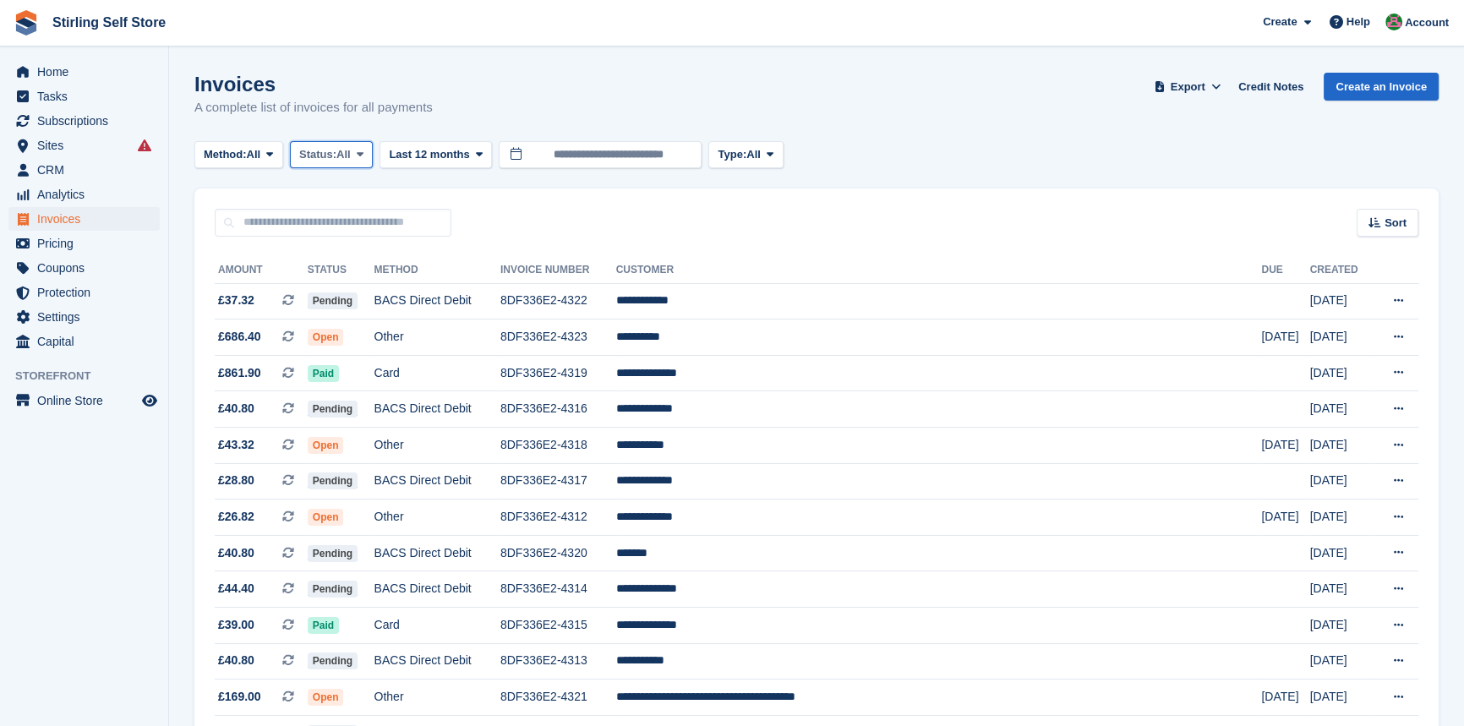
click at [364, 149] on icon at bounding box center [360, 154] width 7 height 11
click at [380, 289] on link "Open" at bounding box center [371, 286] width 147 height 30
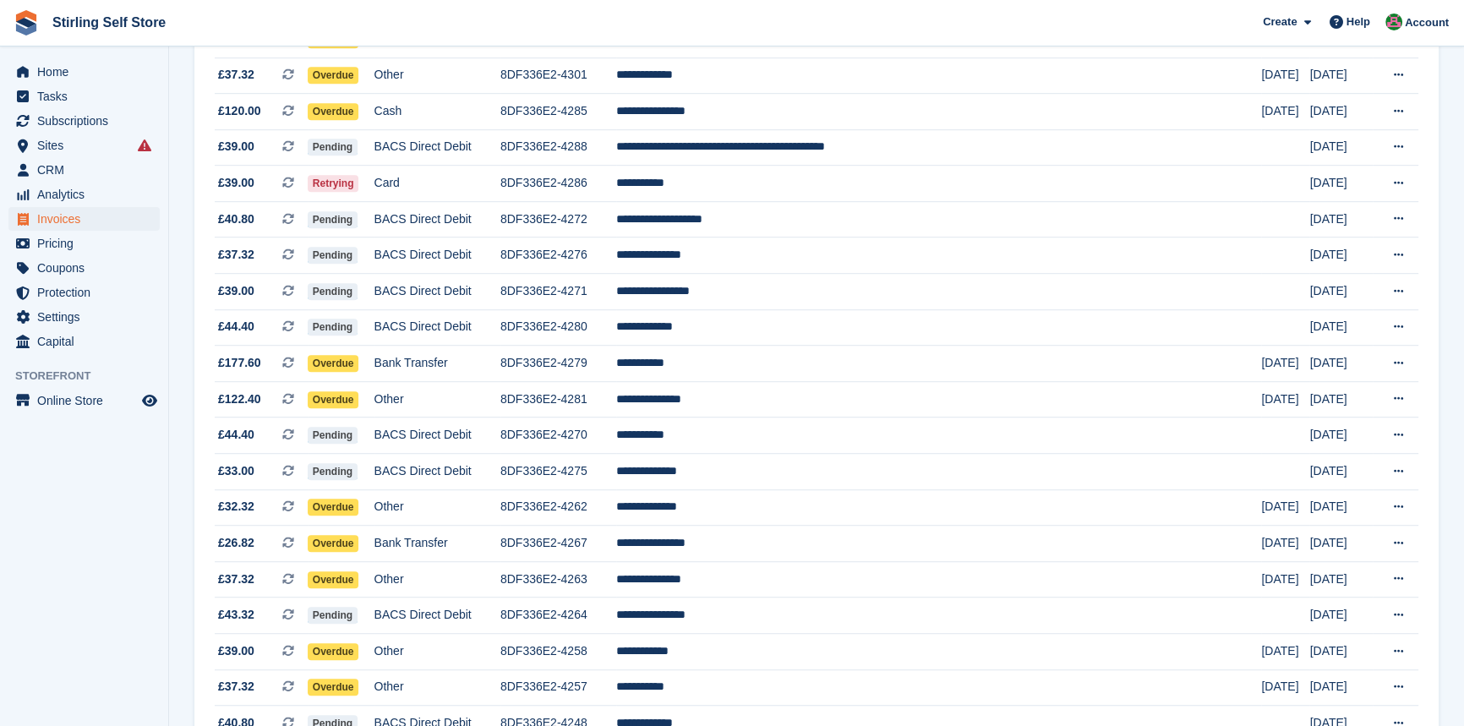
scroll to position [1468, 0]
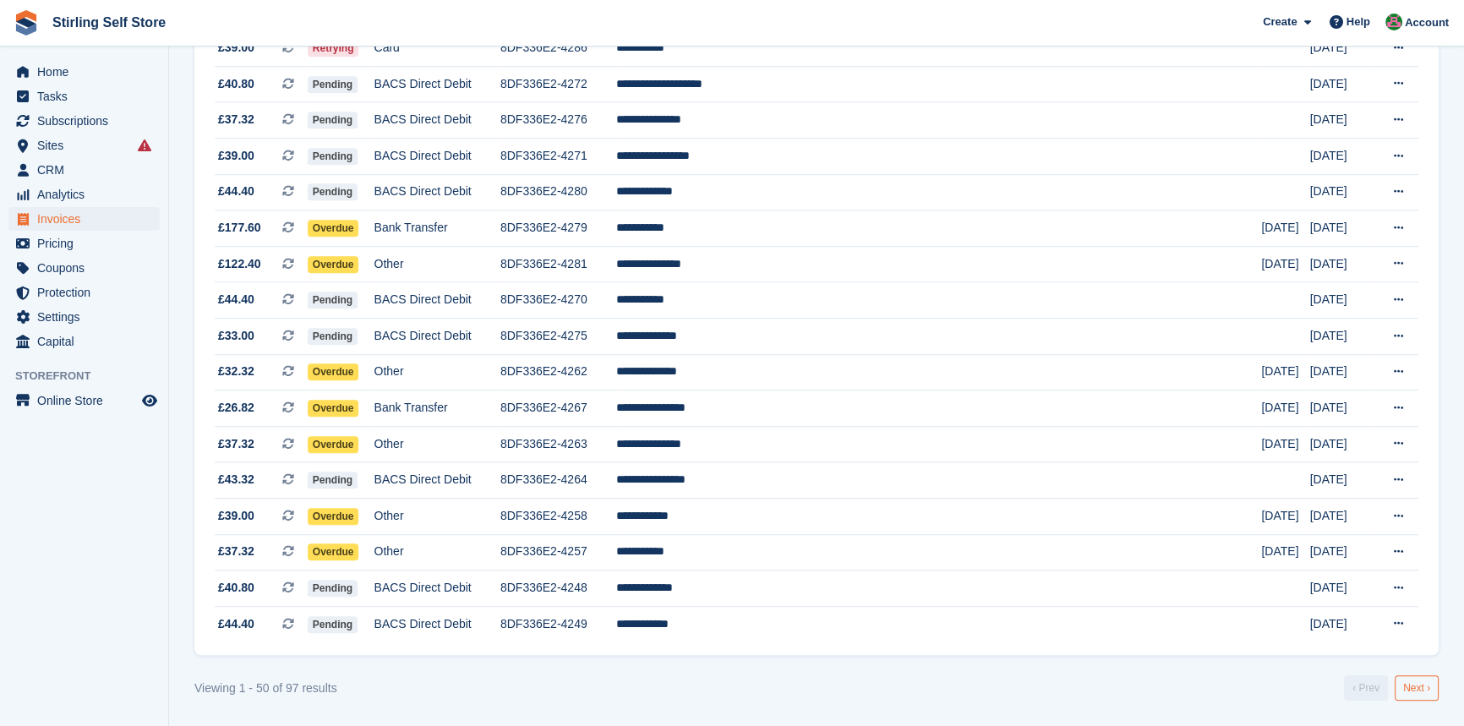
click at [1415, 685] on link "Next ›" at bounding box center [1417, 687] width 44 height 25
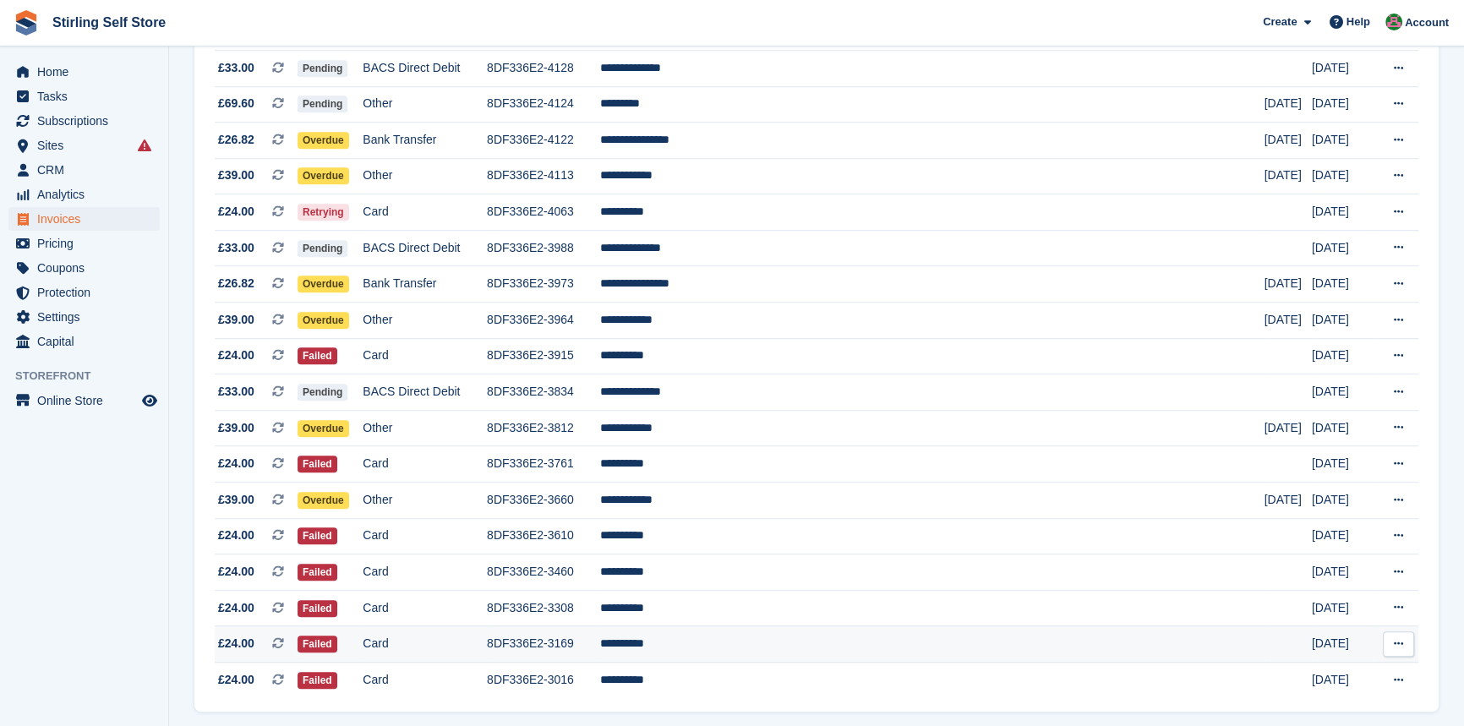
scroll to position [1358, 0]
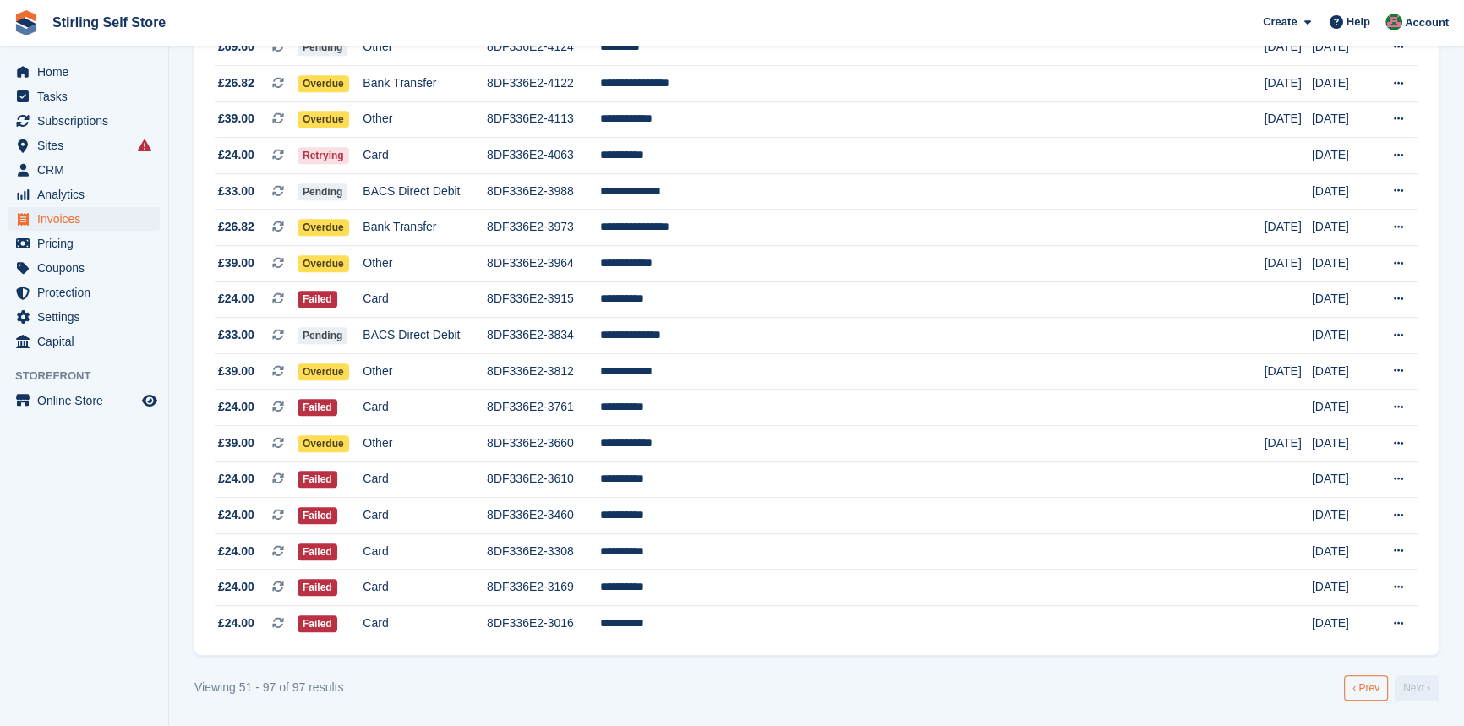
click at [1362, 691] on link "‹ Prev" at bounding box center [1366, 687] width 44 height 25
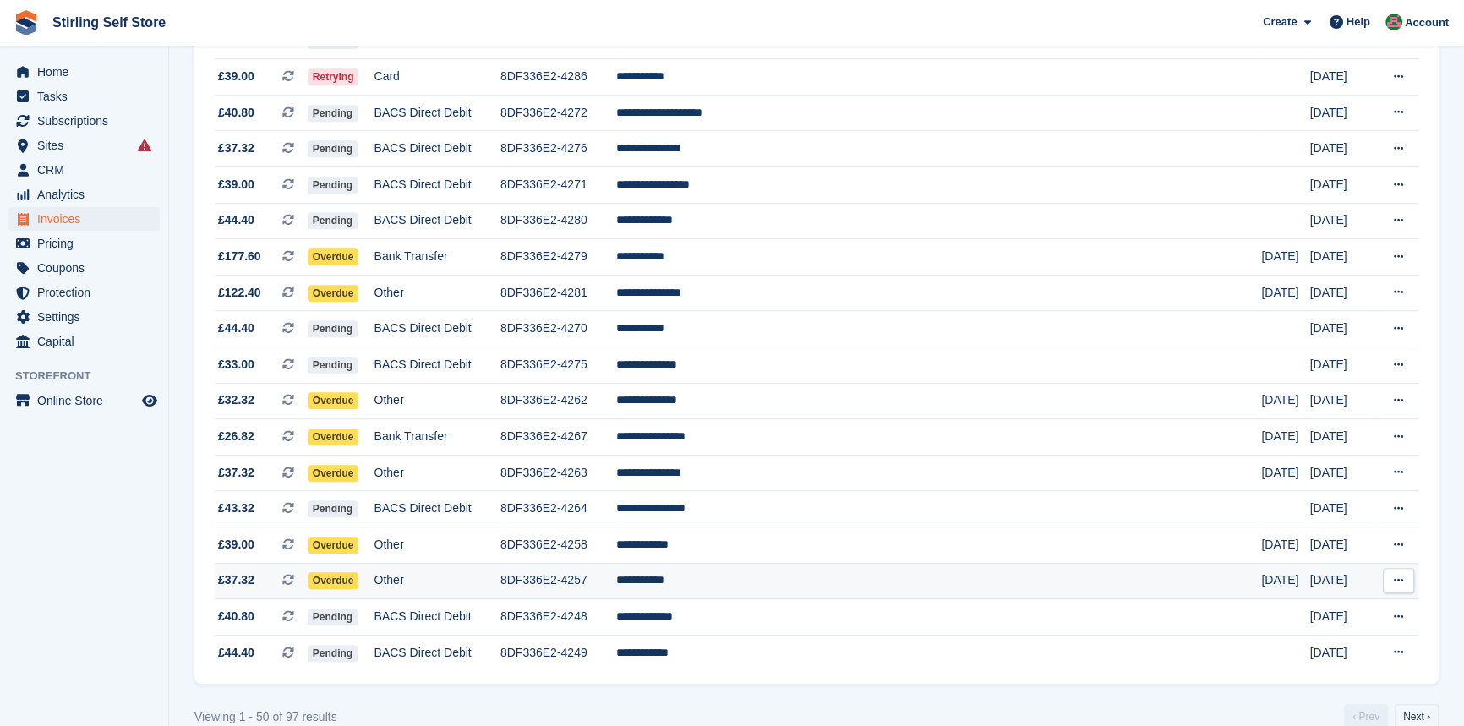
scroll to position [1468, 0]
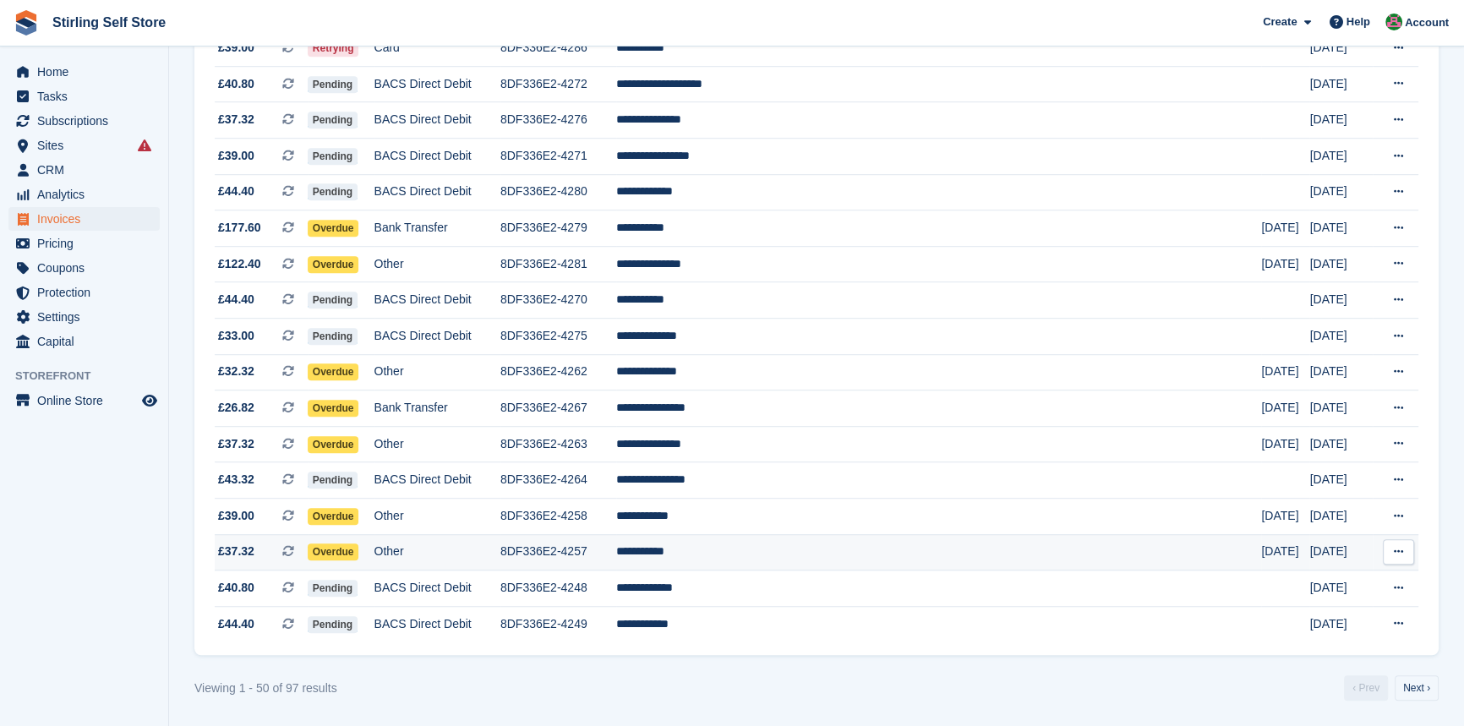
click at [756, 549] on td "**********" at bounding box center [939, 552] width 646 height 36
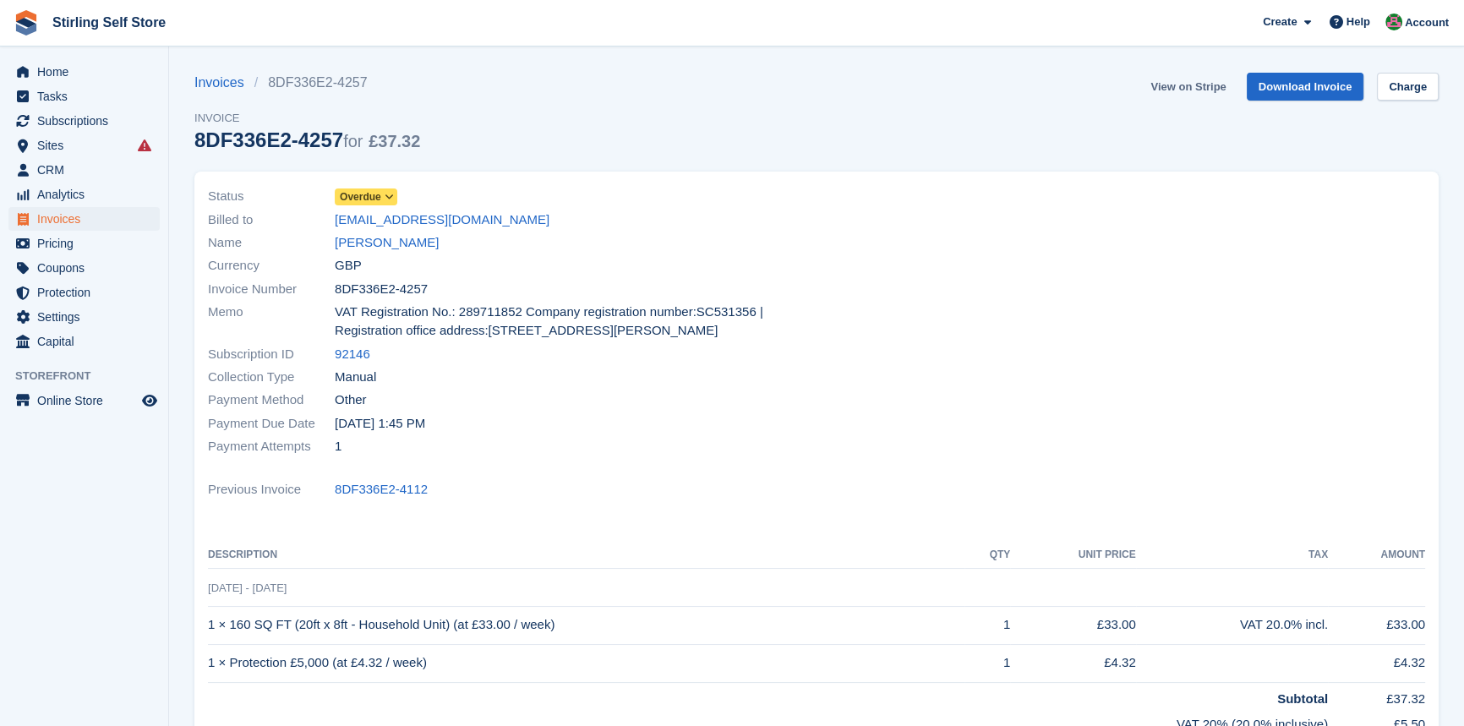
click at [1175, 85] on link "View on Stripe" at bounding box center [1188, 87] width 89 height 28
click at [106, 218] on span "Invoices" at bounding box center [87, 219] width 101 height 24
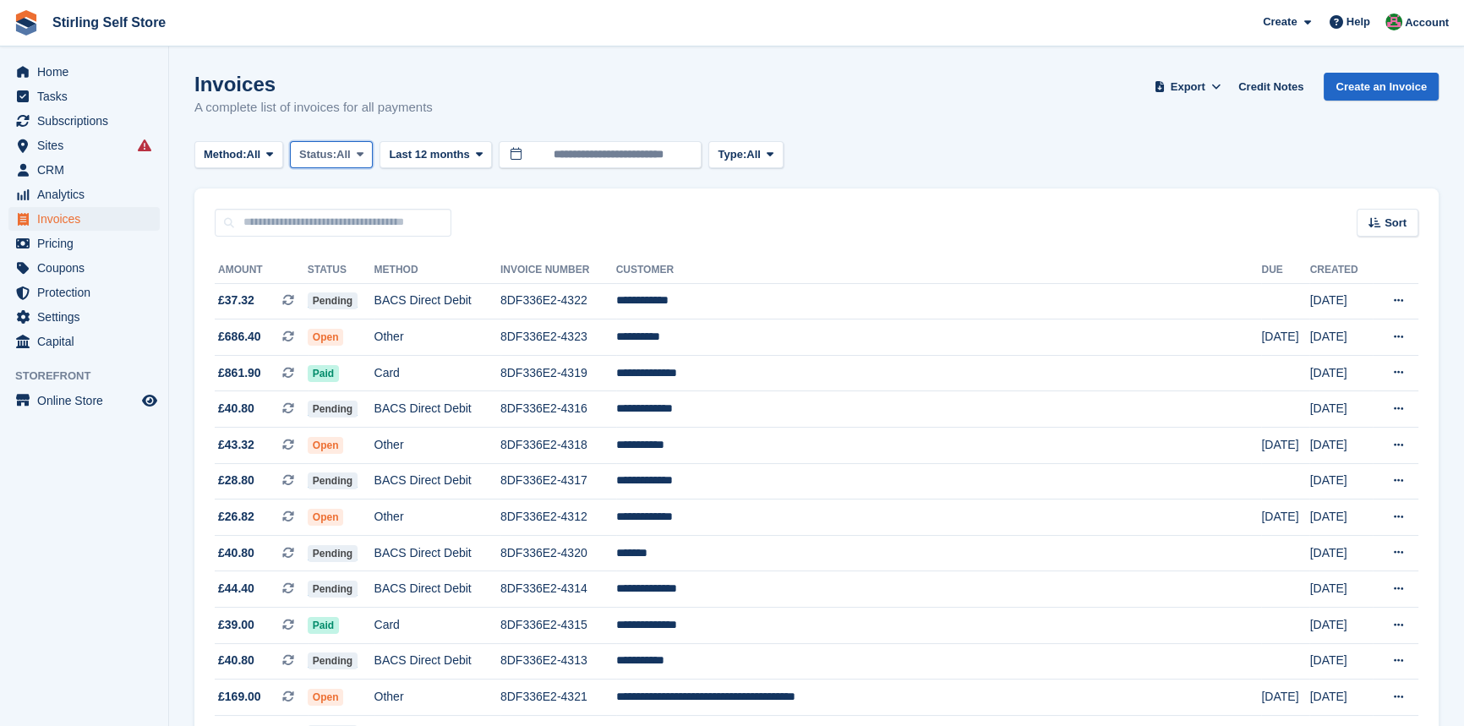
click at [363, 152] on icon at bounding box center [360, 154] width 7 height 11
click at [342, 293] on link "Open" at bounding box center [371, 286] width 147 height 30
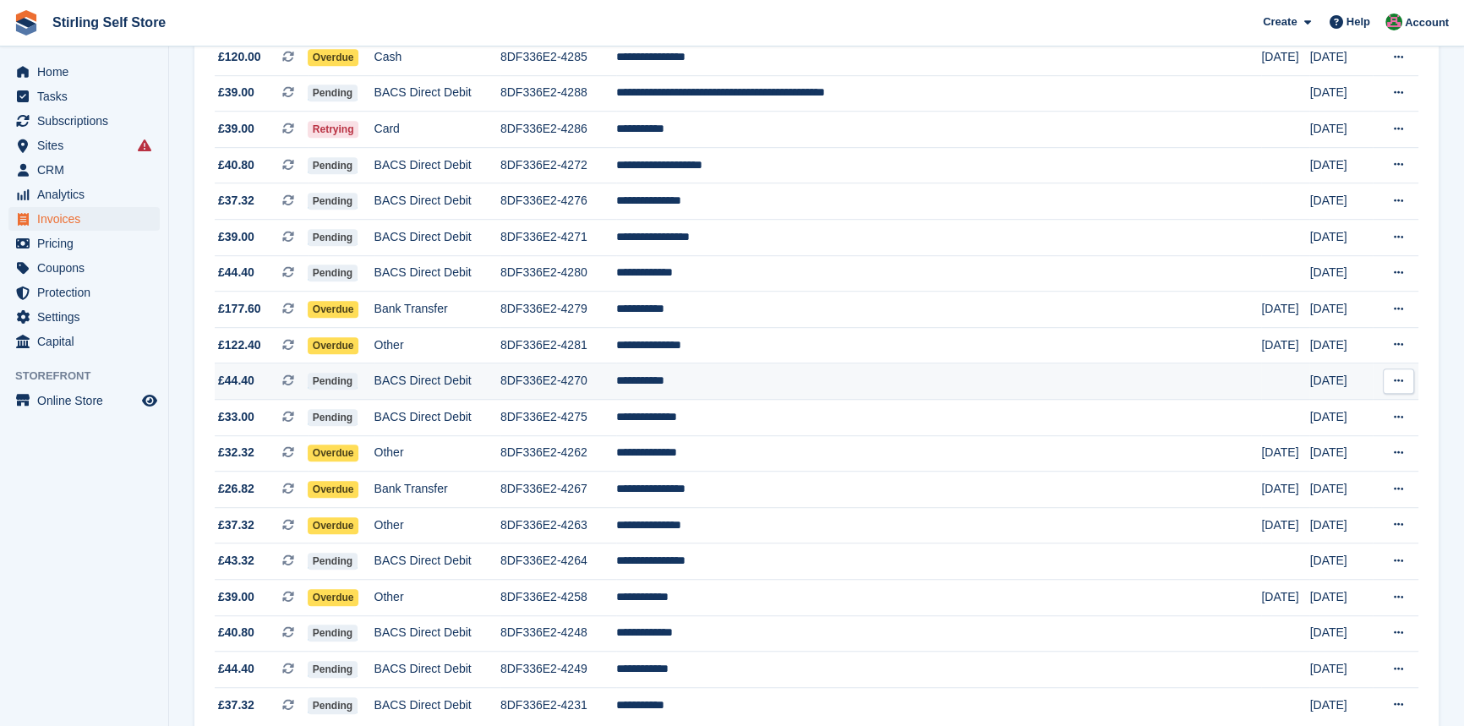
scroll to position [1468, 0]
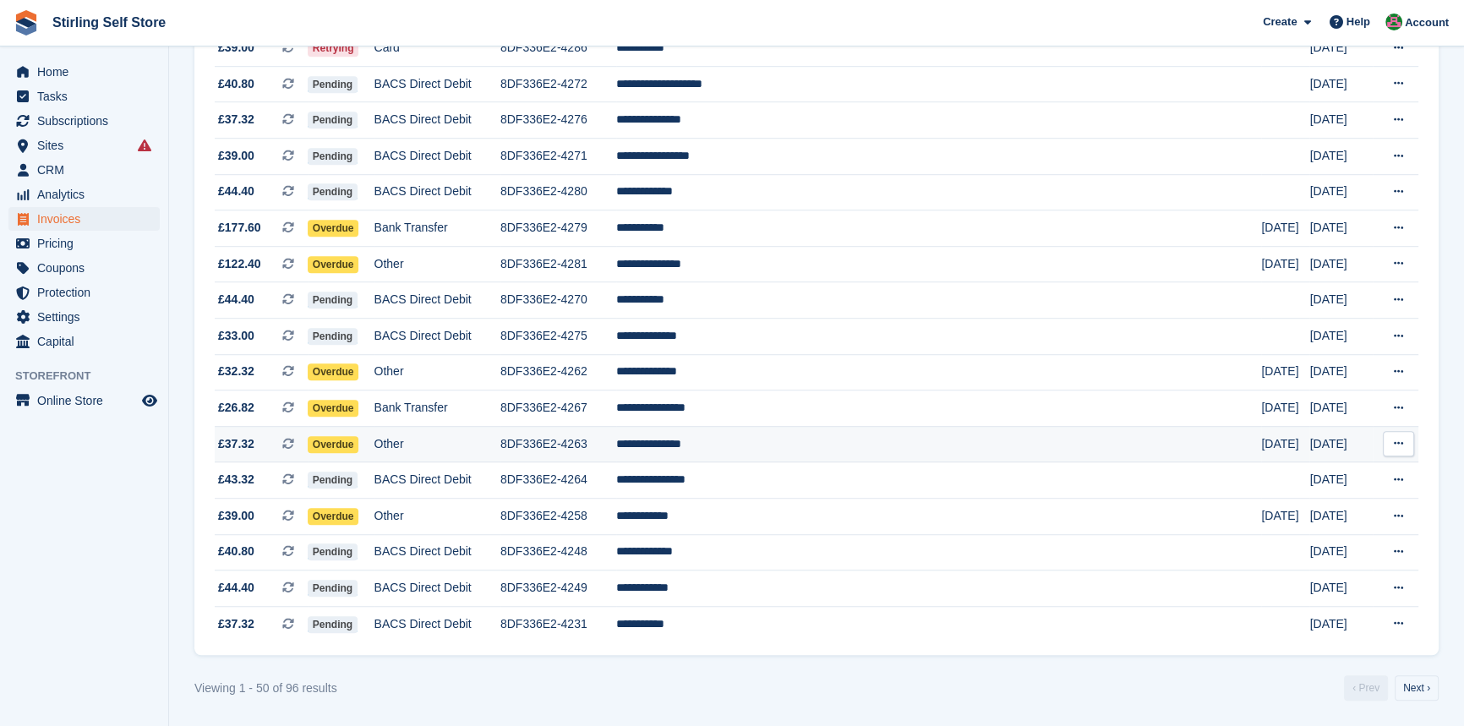
click at [774, 442] on td "**********" at bounding box center [939, 444] width 646 height 36
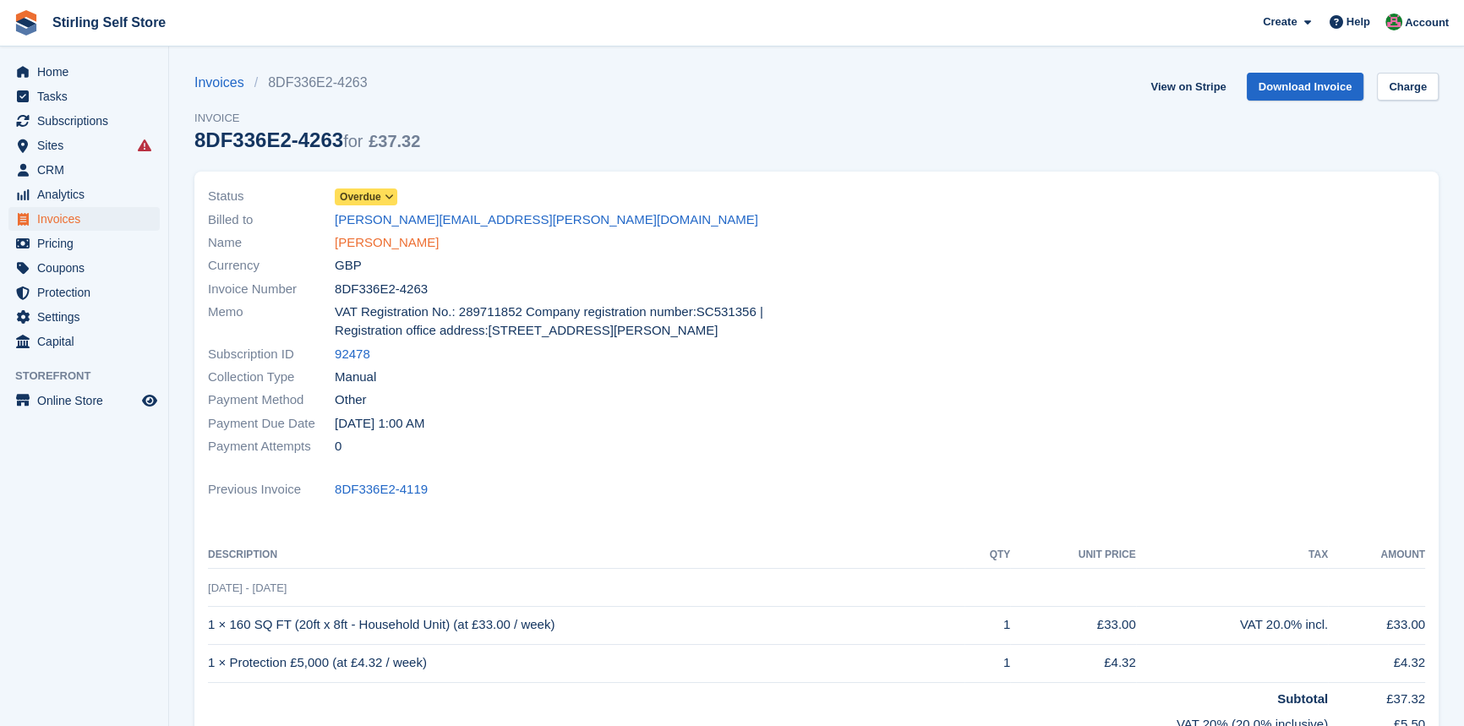
click at [373, 243] on link "[PERSON_NAME]" at bounding box center [387, 242] width 104 height 19
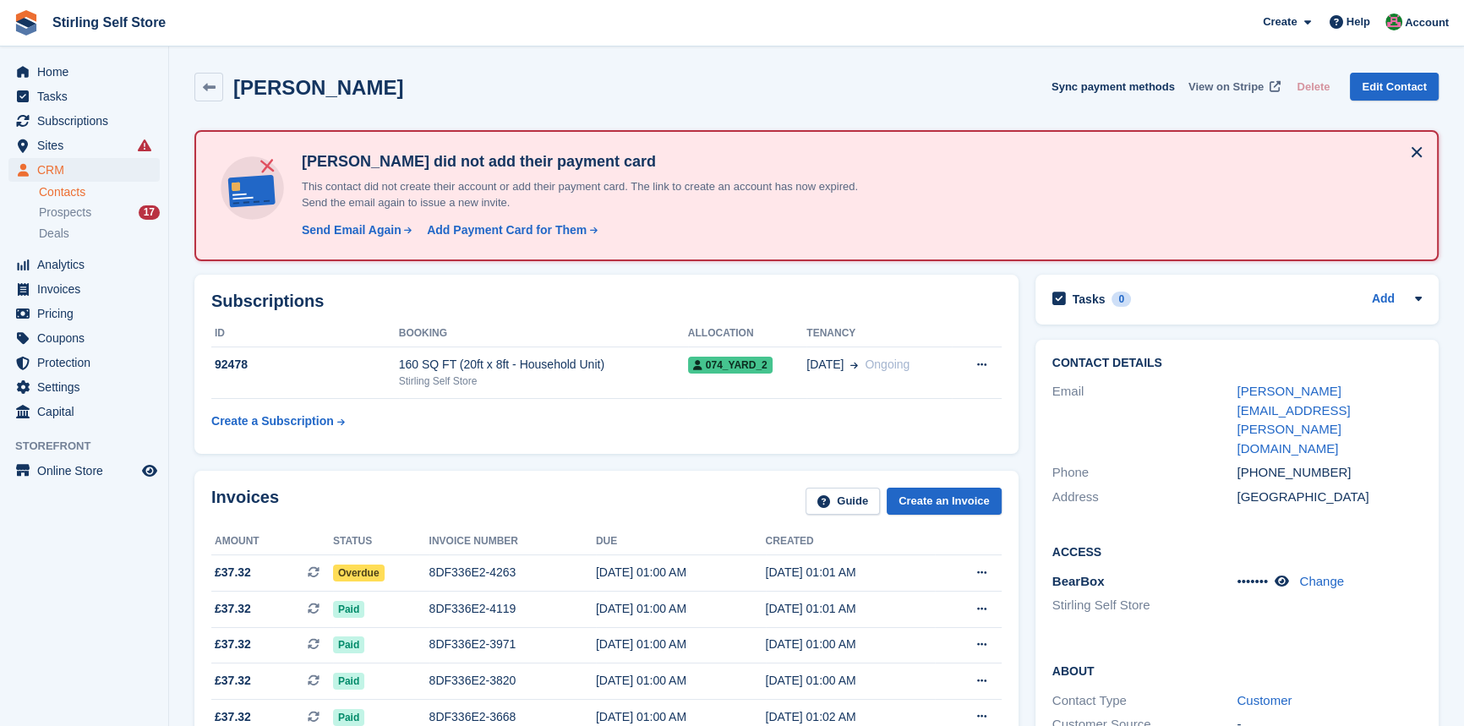
click at [1217, 85] on span "View on Stripe" at bounding box center [1226, 87] width 75 height 17
click at [603, 571] on div "[DATE] 01:00 AM" at bounding box center [681, 573] width 170 height 18
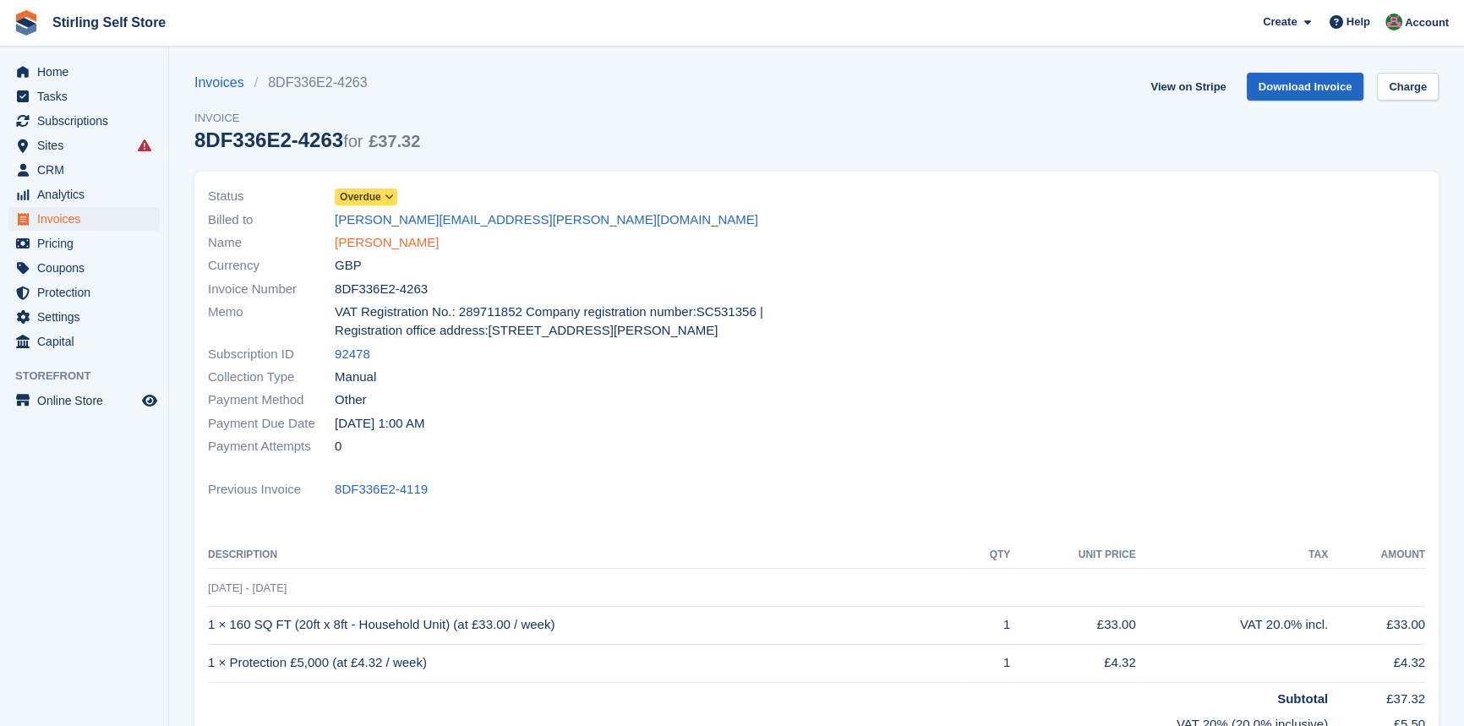
click at [393, 240] on link "[PERSON_NAME]" at bounding box center [387, 242] width 104 height 19
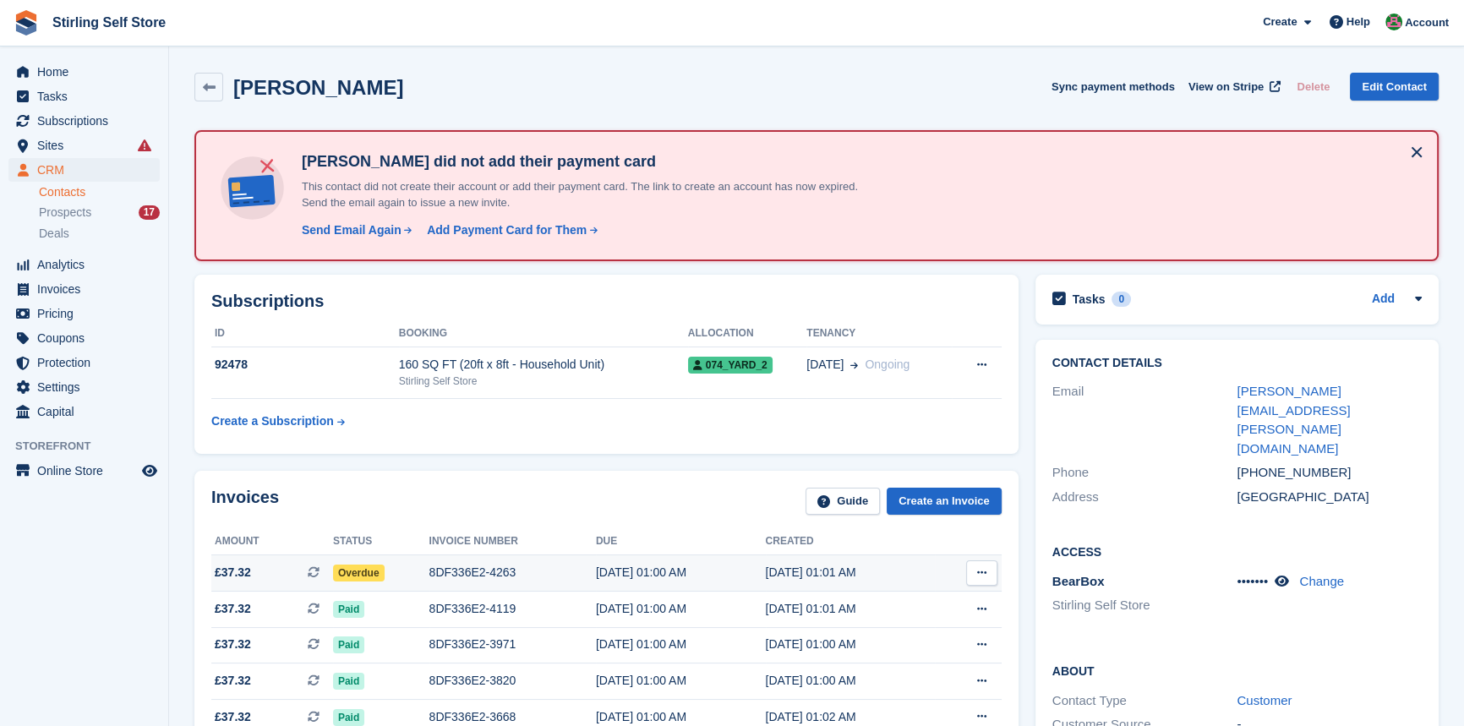
click at [500, 571] on div "8DF336E2-4263" at bounding box center [512, 573] width 167 height 18
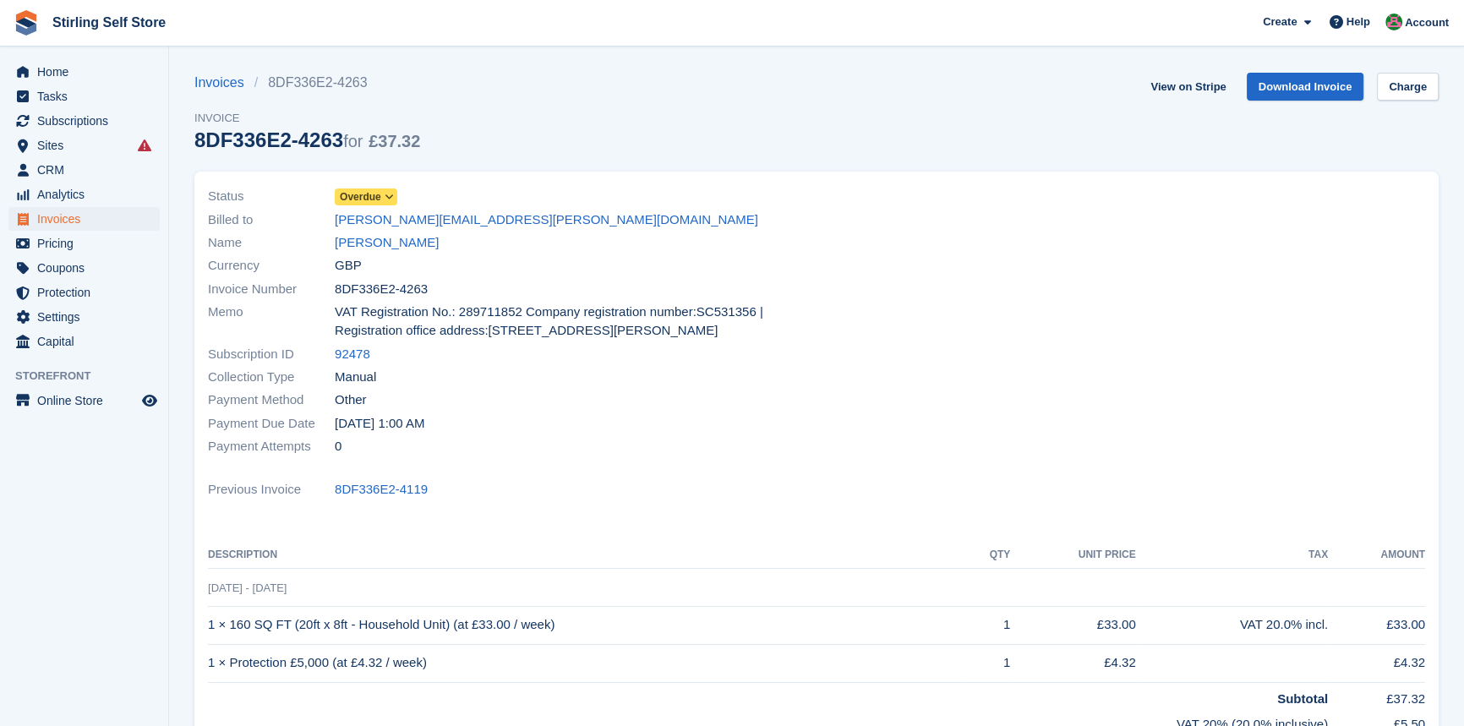
click at [390, 194] on icon at bounding box center [389, 197] width 9 height 10
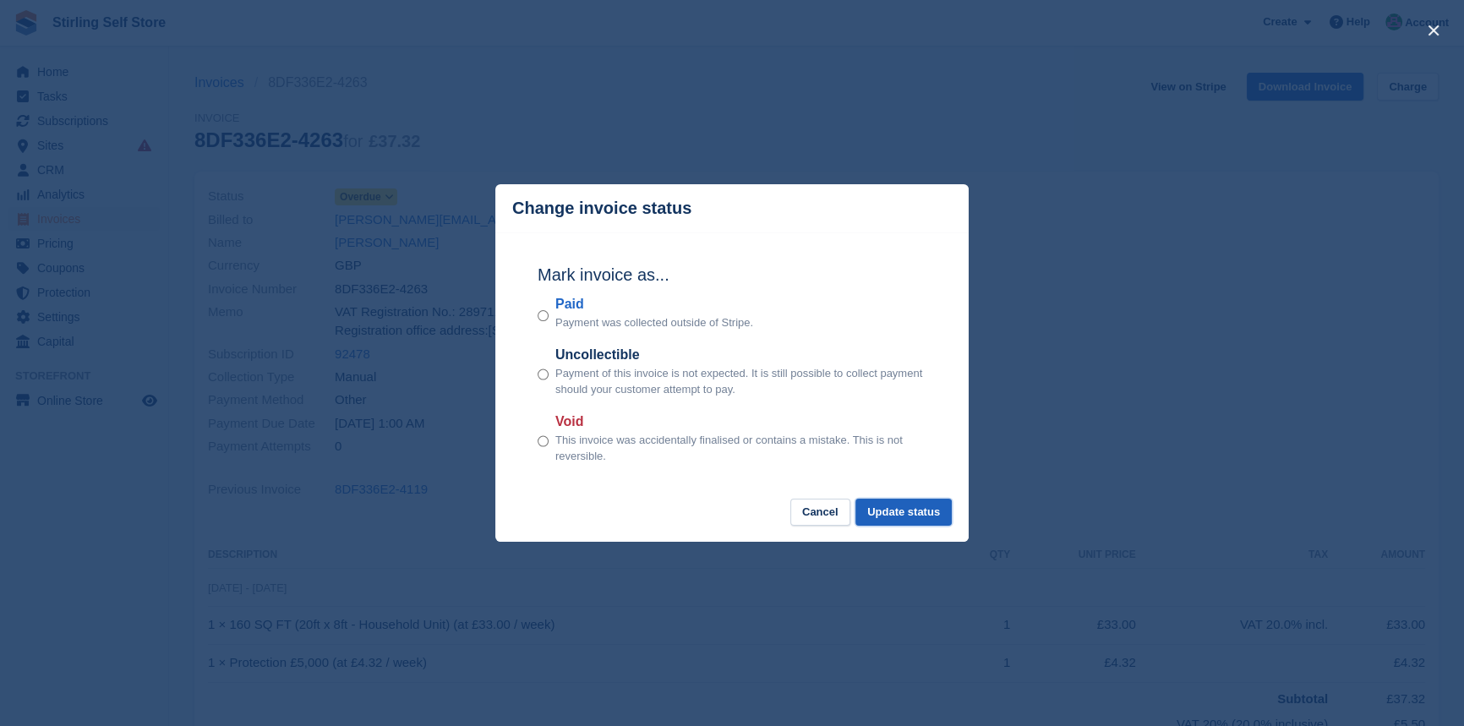
click at [916, 512] on button "Update status" at bounding box center [904, 513] width 96 height 28
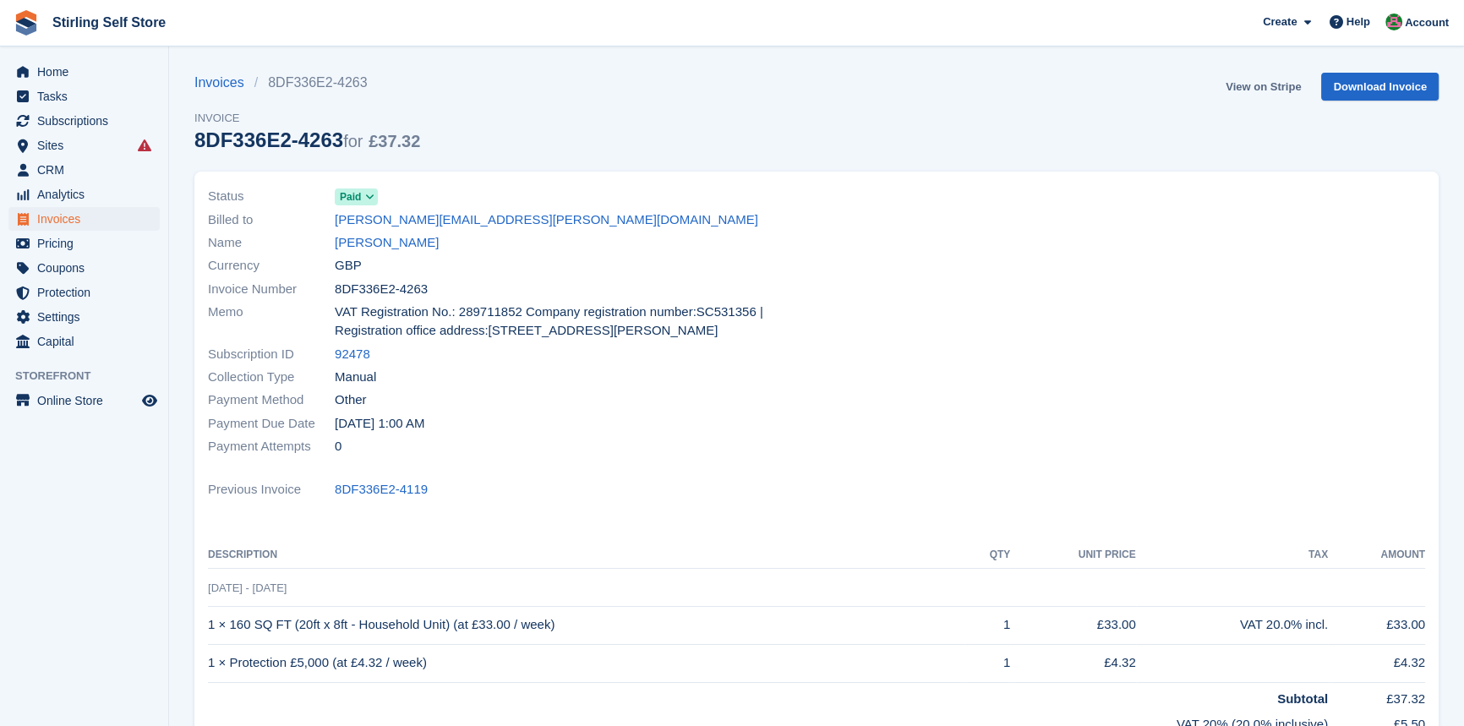
click at [1247, 84] on link "View on Stripe" at bounding box center [1263, 87] width 89 height 28
click at [384, 243] on link "Andrew Jamieson" at bounding box center [387, 242] width 104 height 19
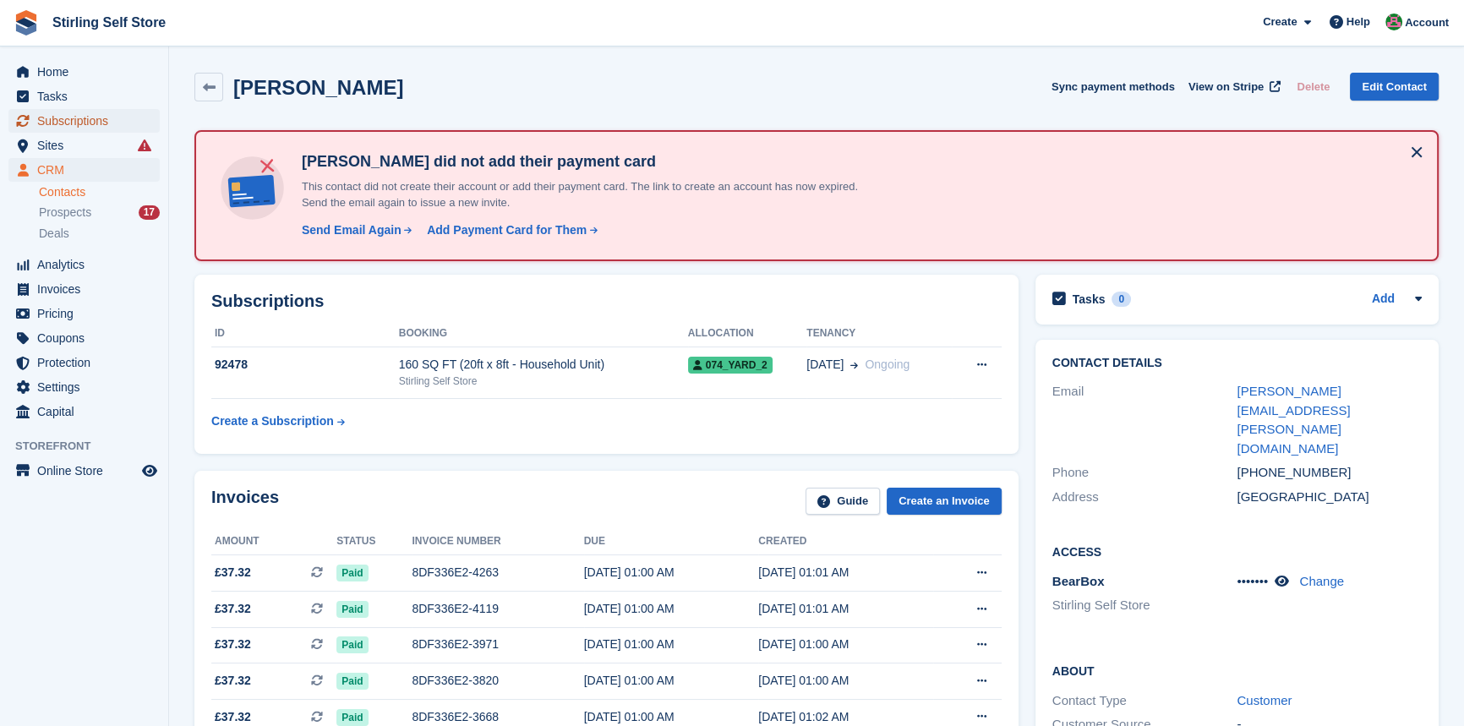
click at [91, 122] on span "Subscriptions" at bounding box center [87, 121] width 101 height 24
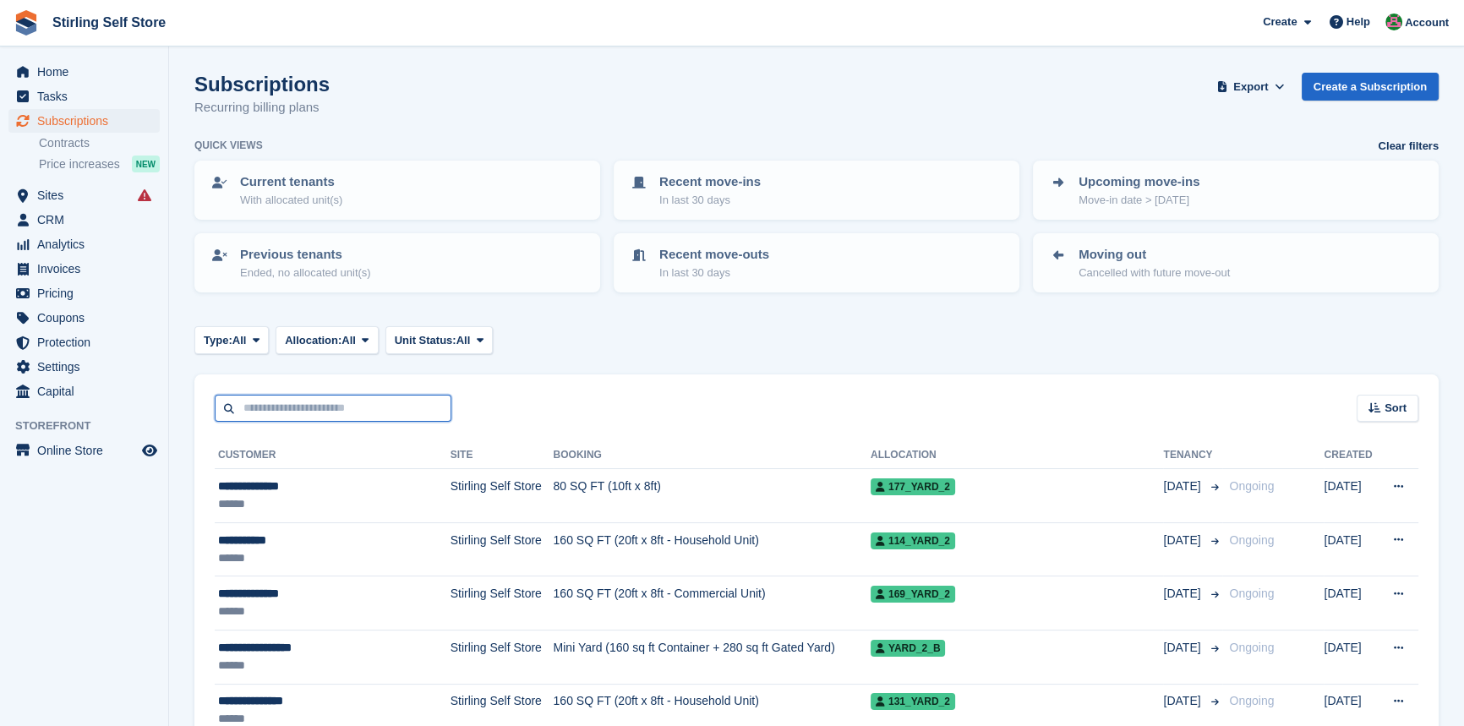
paste input "**********"
type input "**********"
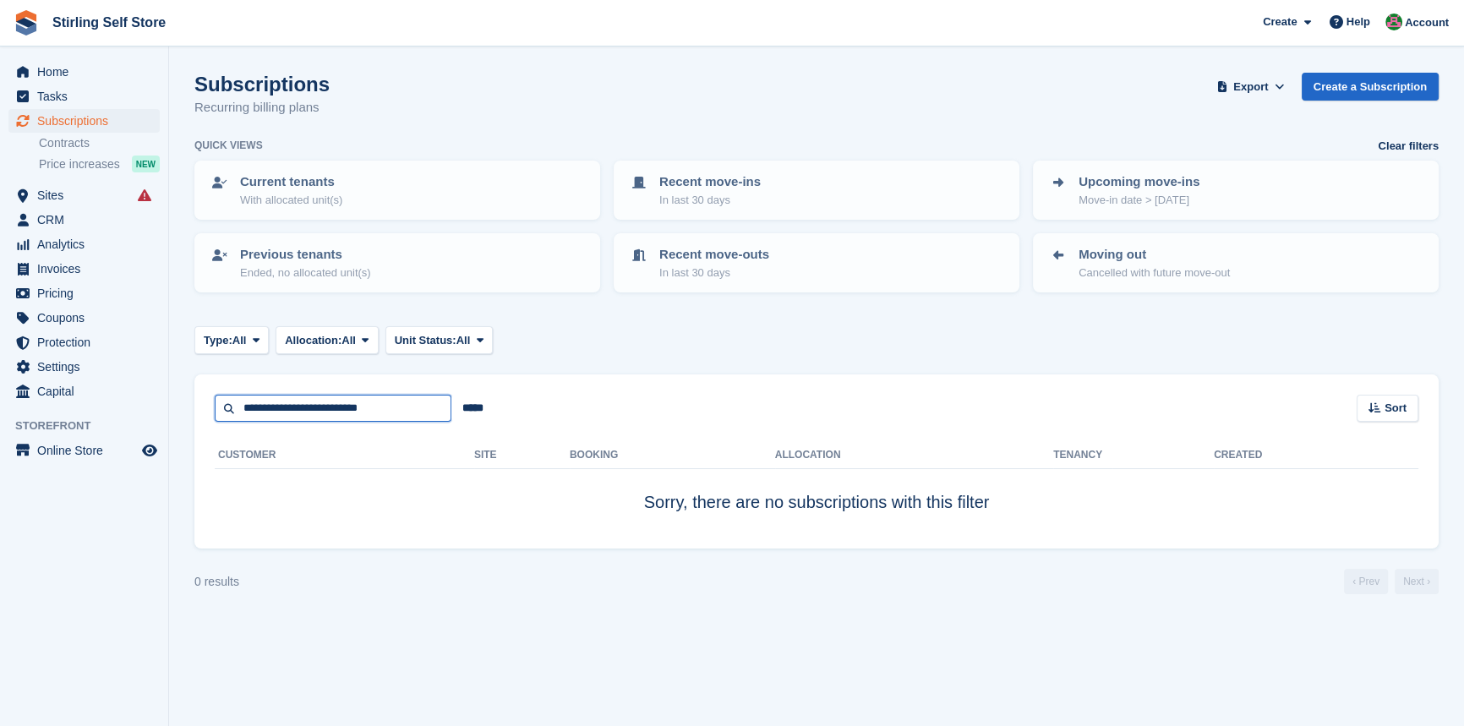
drag, startPoint x: 385, startPoint y: 411, endPoint x: 227, endPoint y: 405, distance: 159.0
click at [227, 405] on input "**********" at bounding box center [333, 409] width 237 height 28
type input "*****"
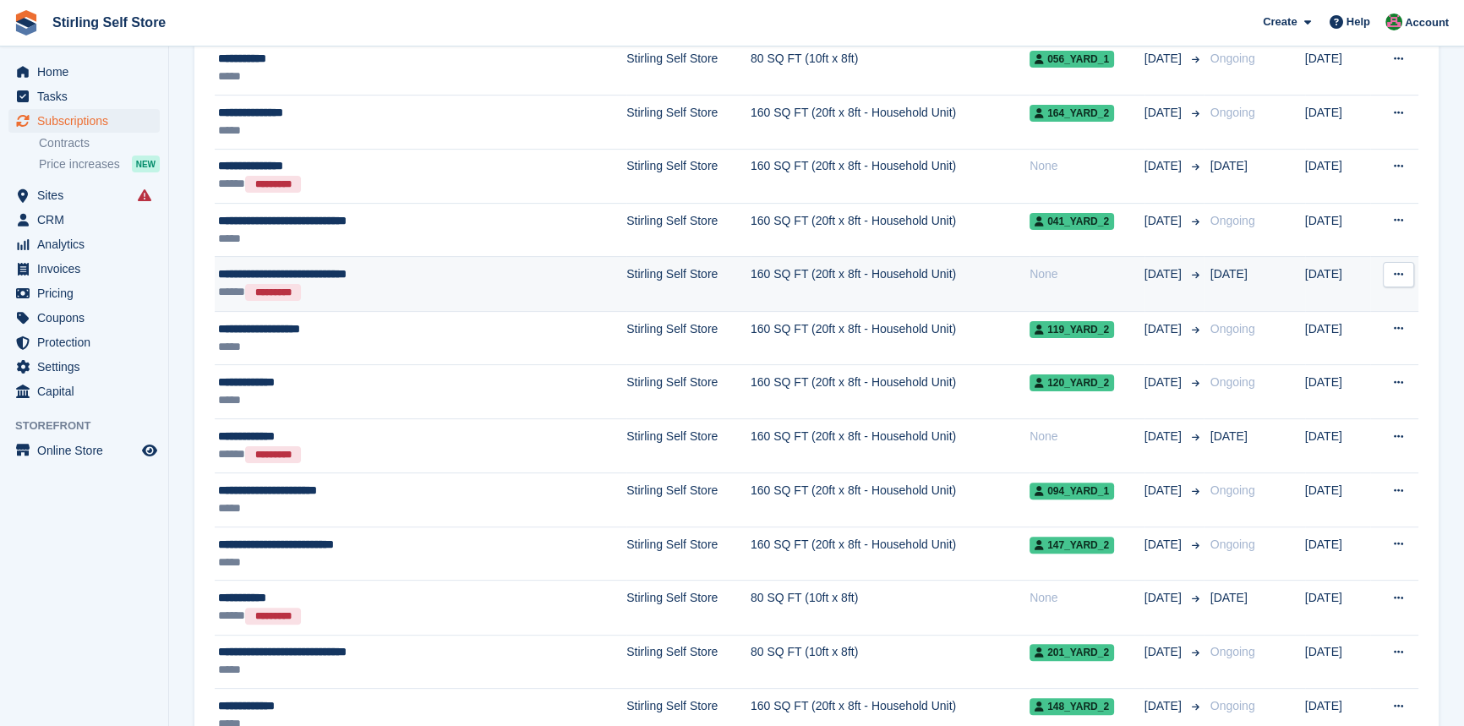
scroll to position [538, 0]
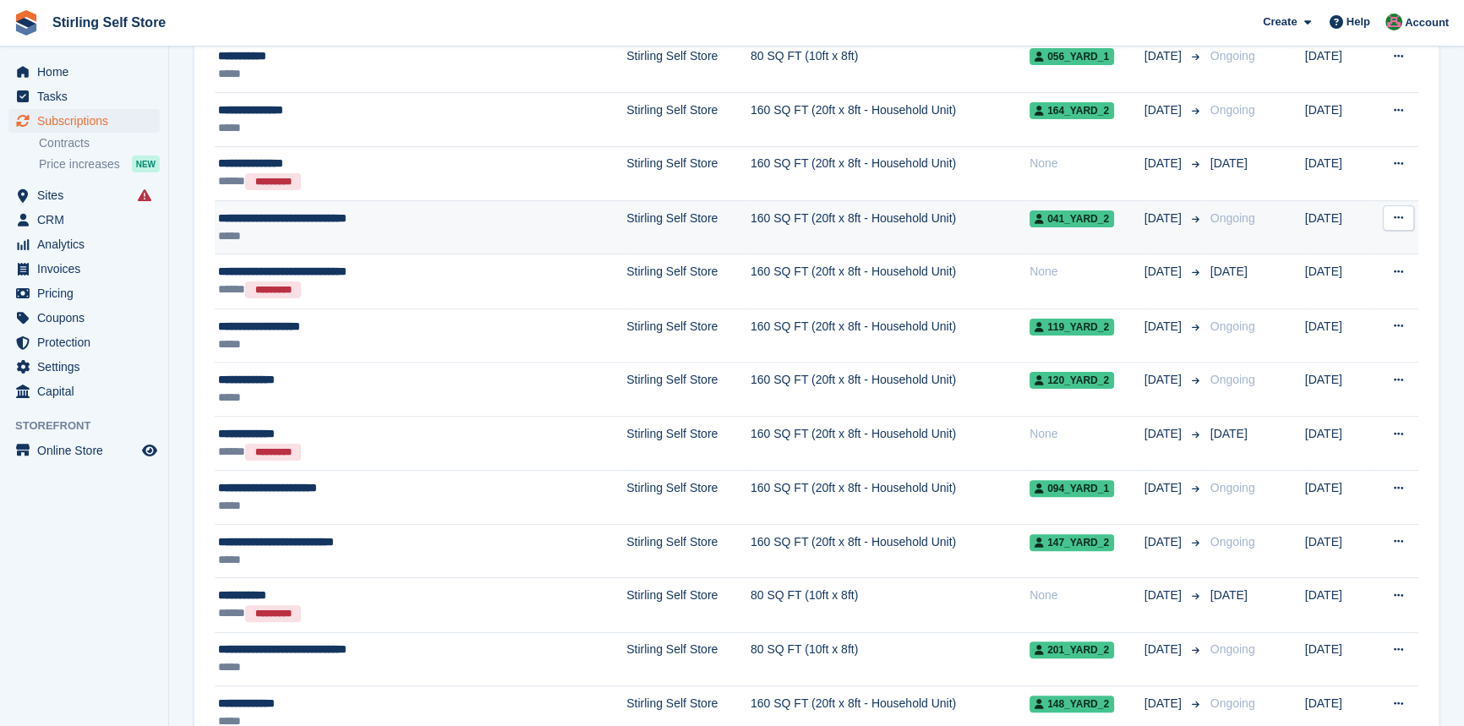
click at [626, 213] on td "Stirling Self Store" at bounding box center [688, 227] width 124 height 54
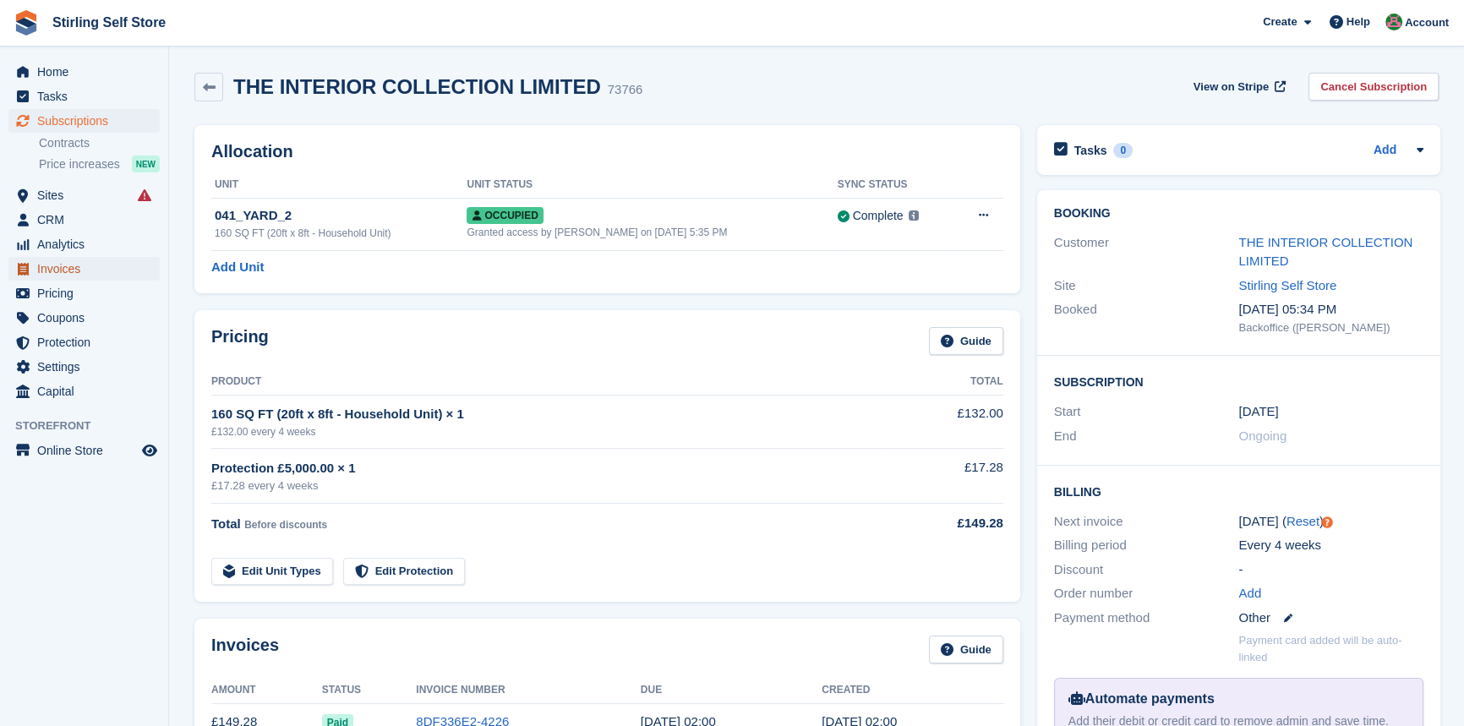
click at [96, 267] on span "Invoices" at bounding box center [87, 269] width 101 height 24
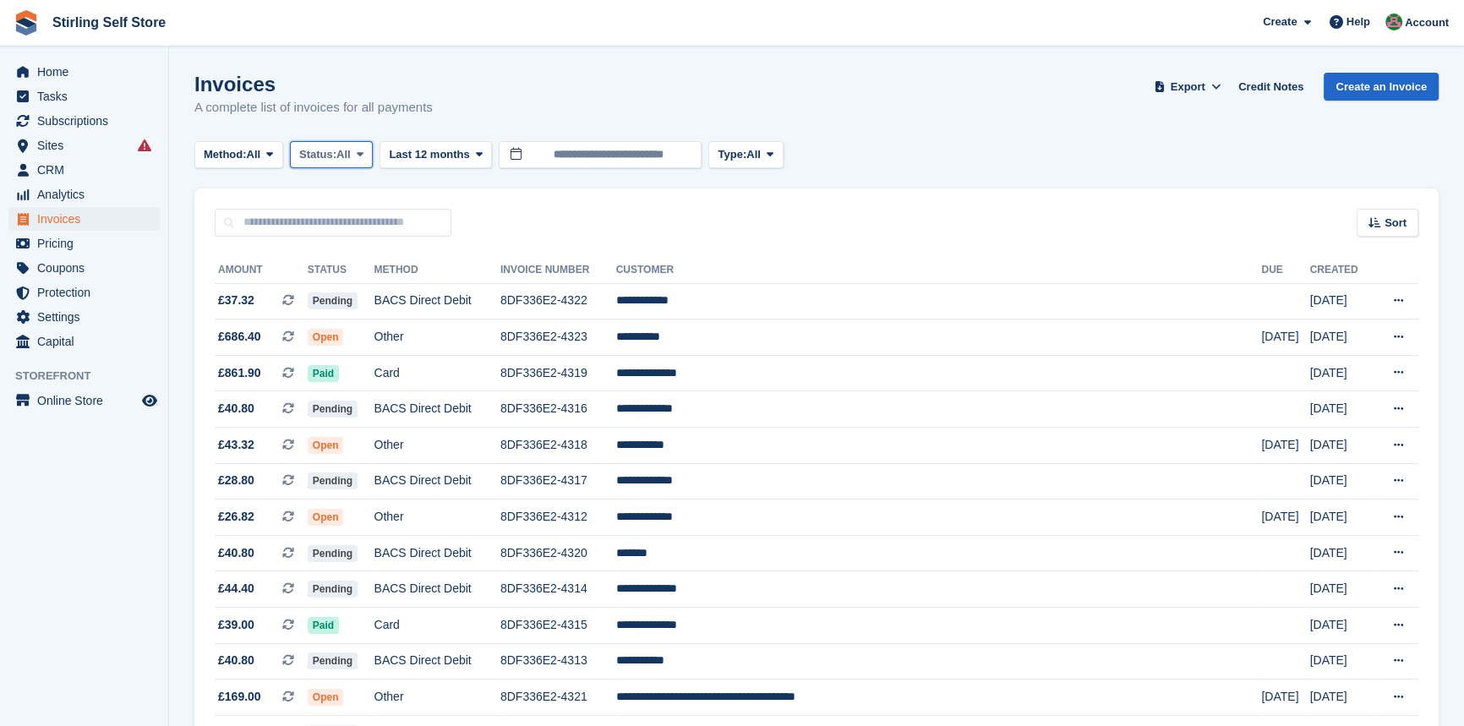
click at [372, 148] on button "Status: All" at bounding box center [331, 155] width 83 height 28
click at [375, 284] on link "Open" at bounding box center [371, 286] width 147 height 30
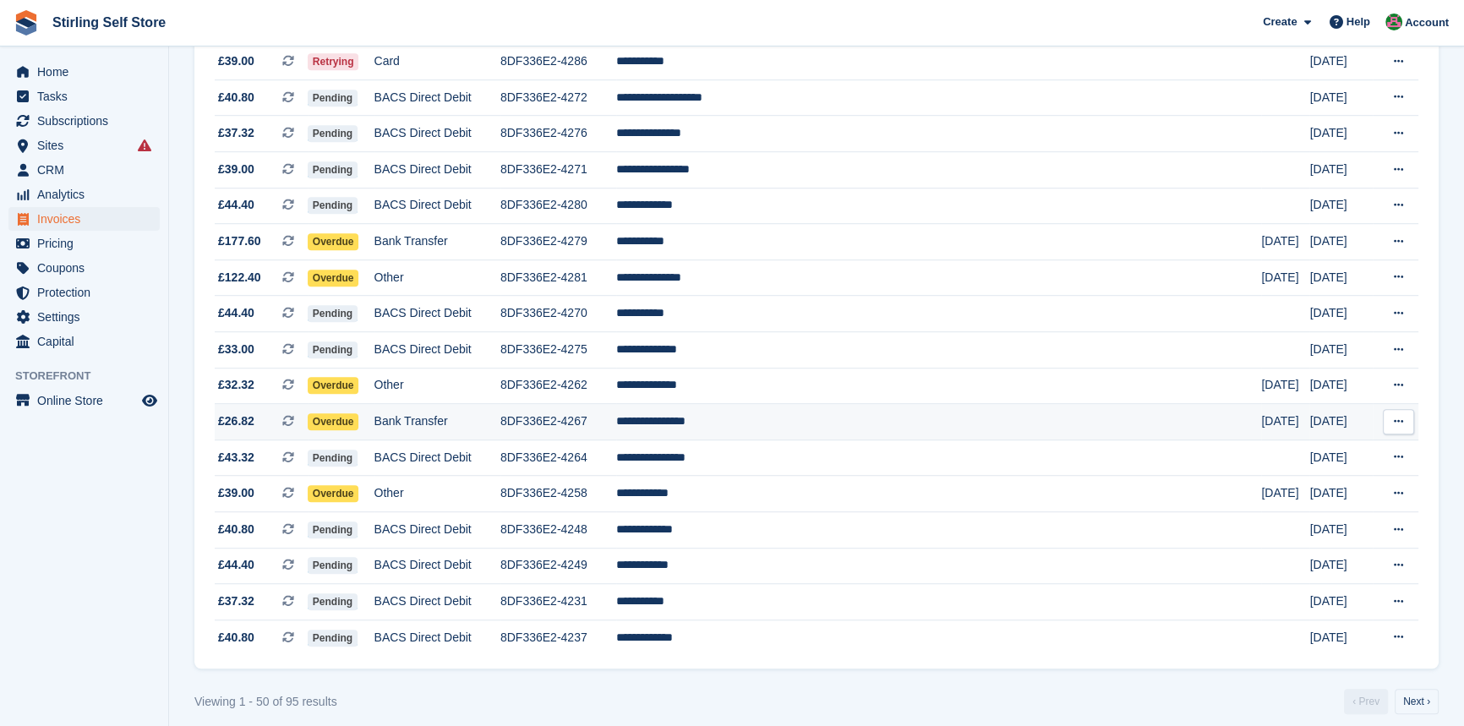
scroll to position [1468, 0]
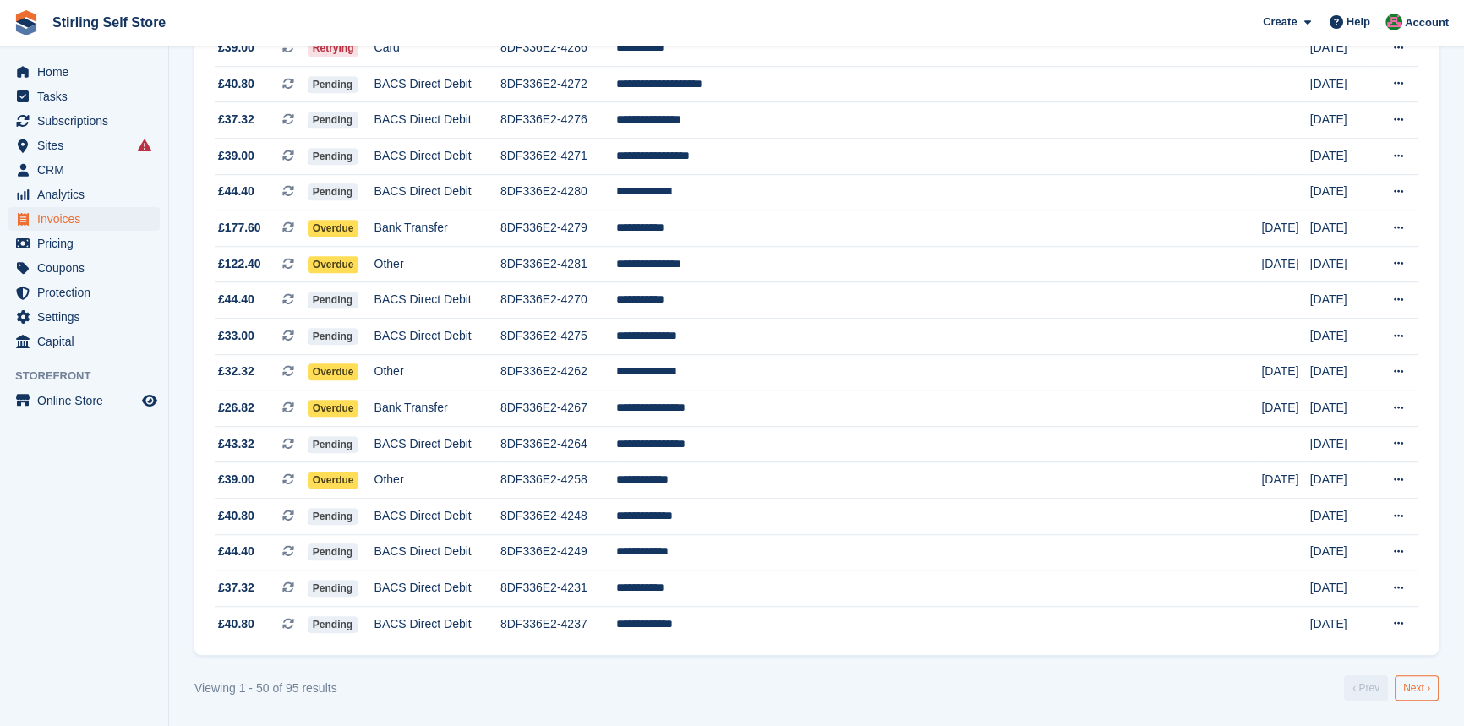
click at [1416, 687] on link "Next ›" at bounding box center [1417, 687] width 44 height 25
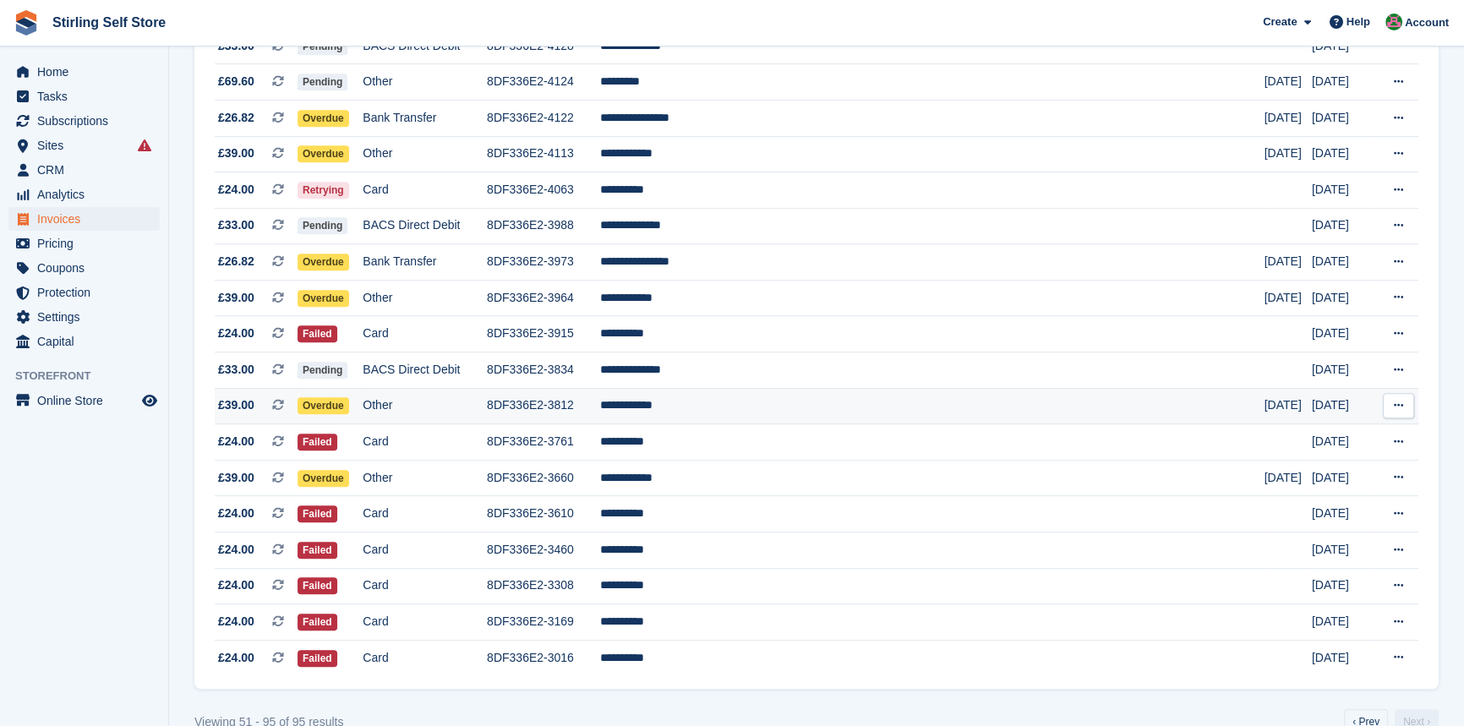
scroll to position [1285, 0]
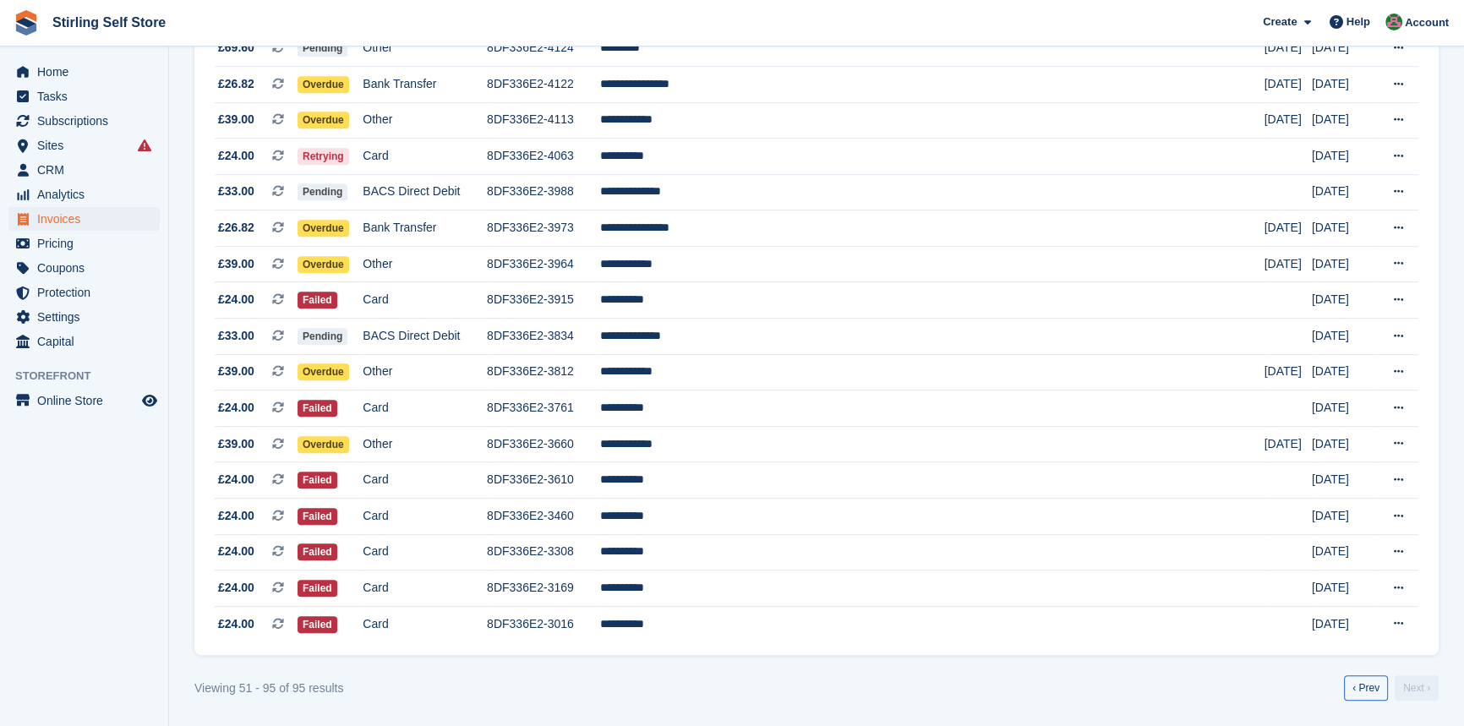
click at [1363, 680] on link "‹ Prev" at bounding box center [1366, 687] width 44 height 25
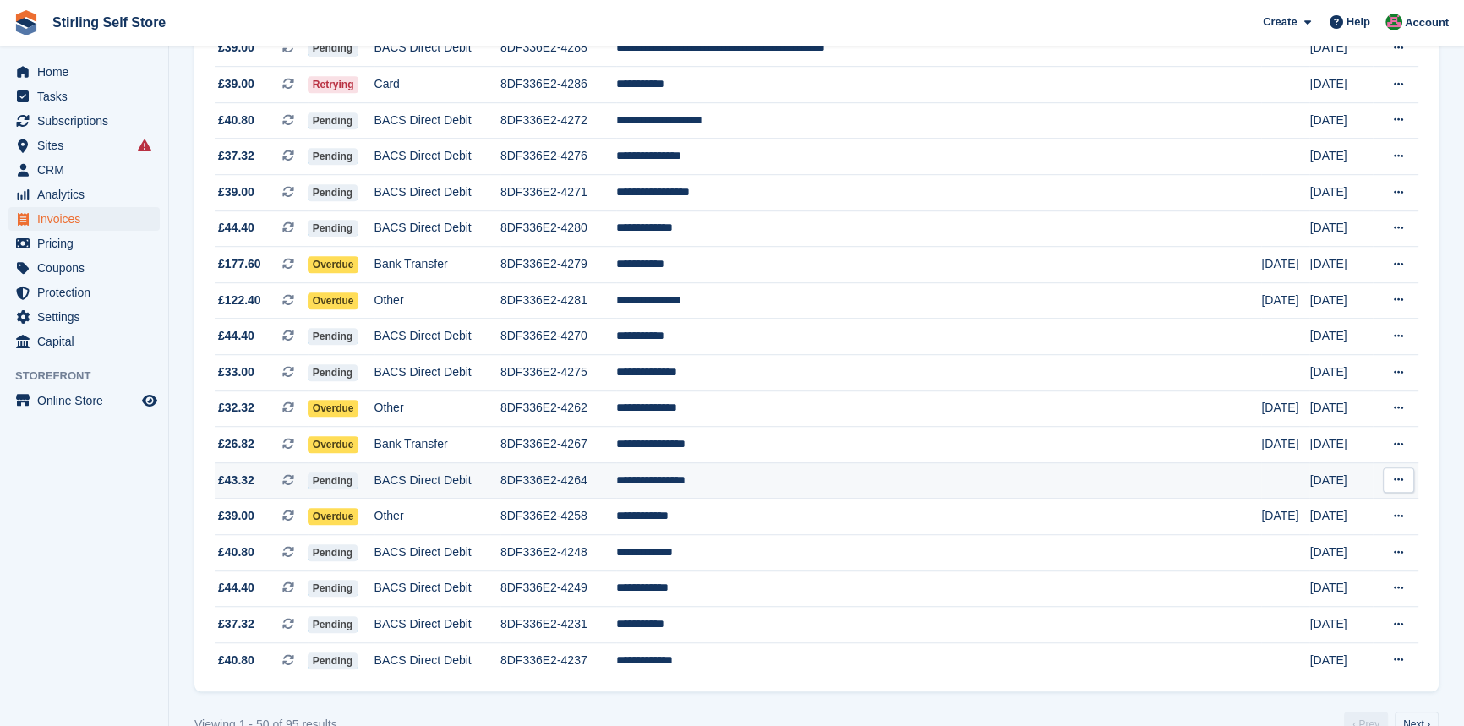
scroll to position [1468, 0]
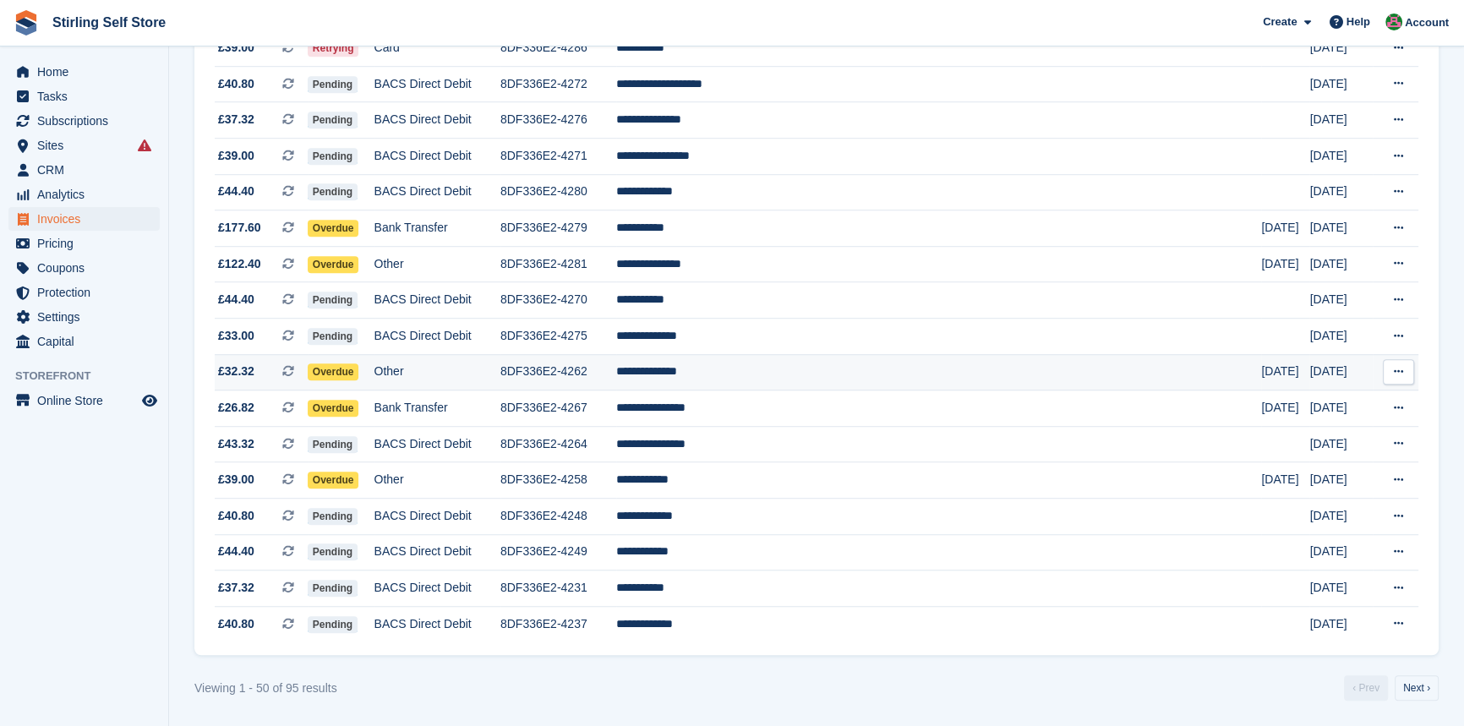
click at [771, 371] on td "**********" at bounding box center [939, 372] width 646 height 36
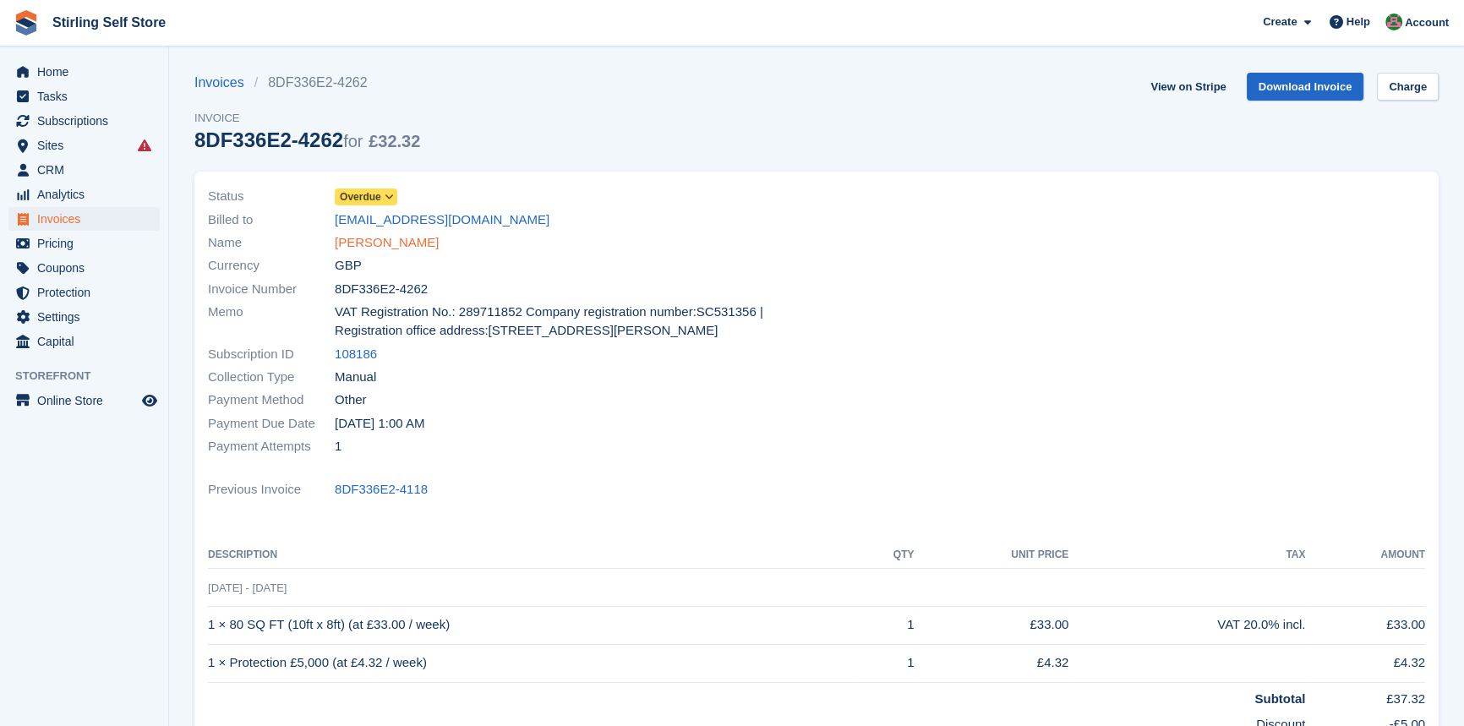
click at [370, 244] on link "[PERSON_NAME]" at bounding box center [387, 242] width 104 height 19
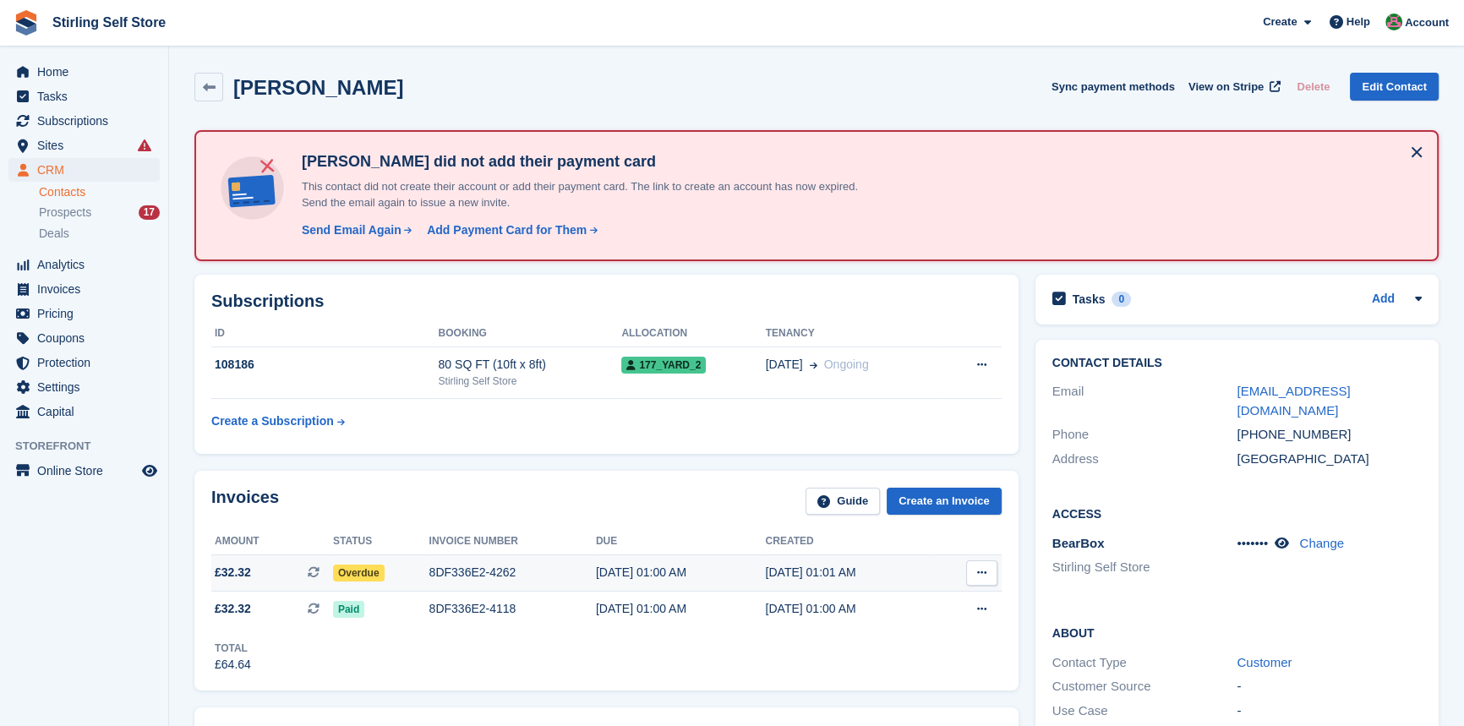
click at [462, 571] on div "8DF336E2-4262" at bounding box center [512, 573] width 167 height 18
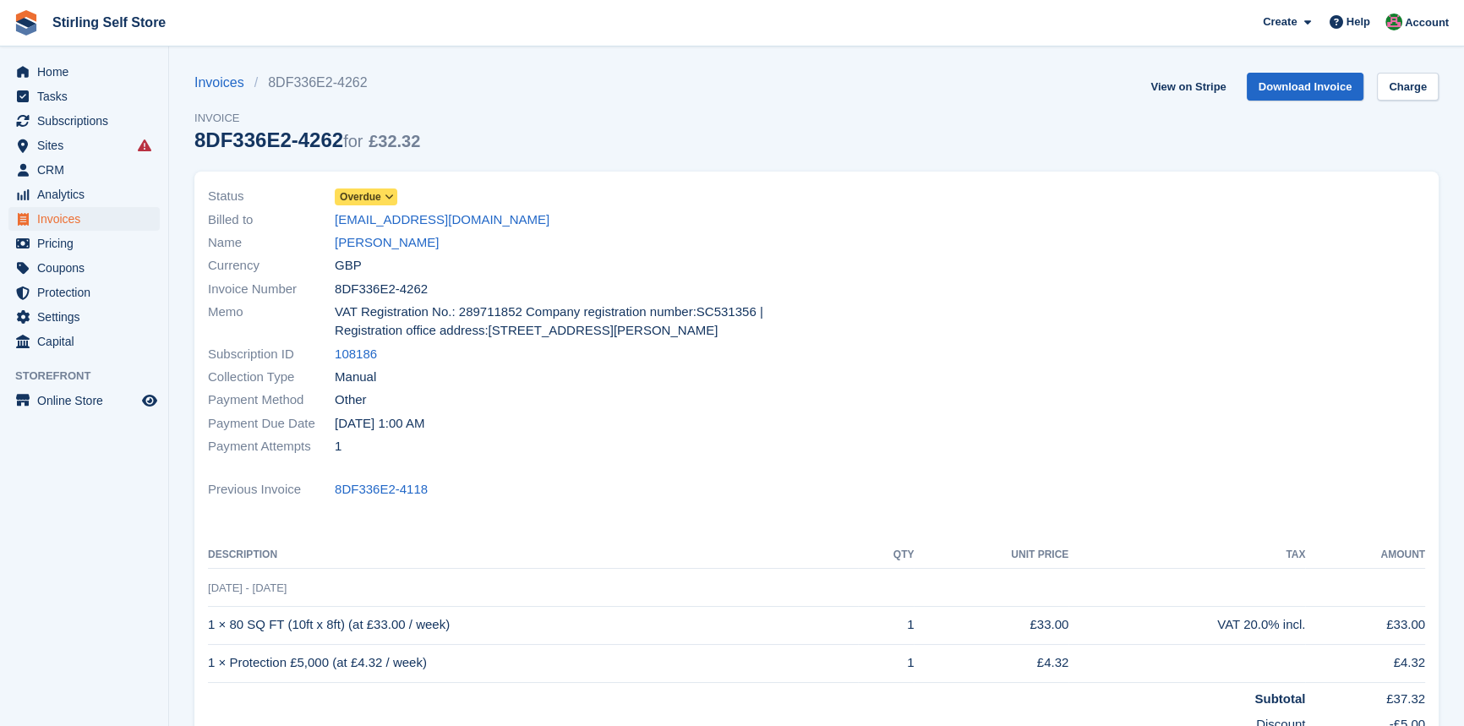
click at [389, 194] on icon at bounding box center [389, 197] width 9 height 10
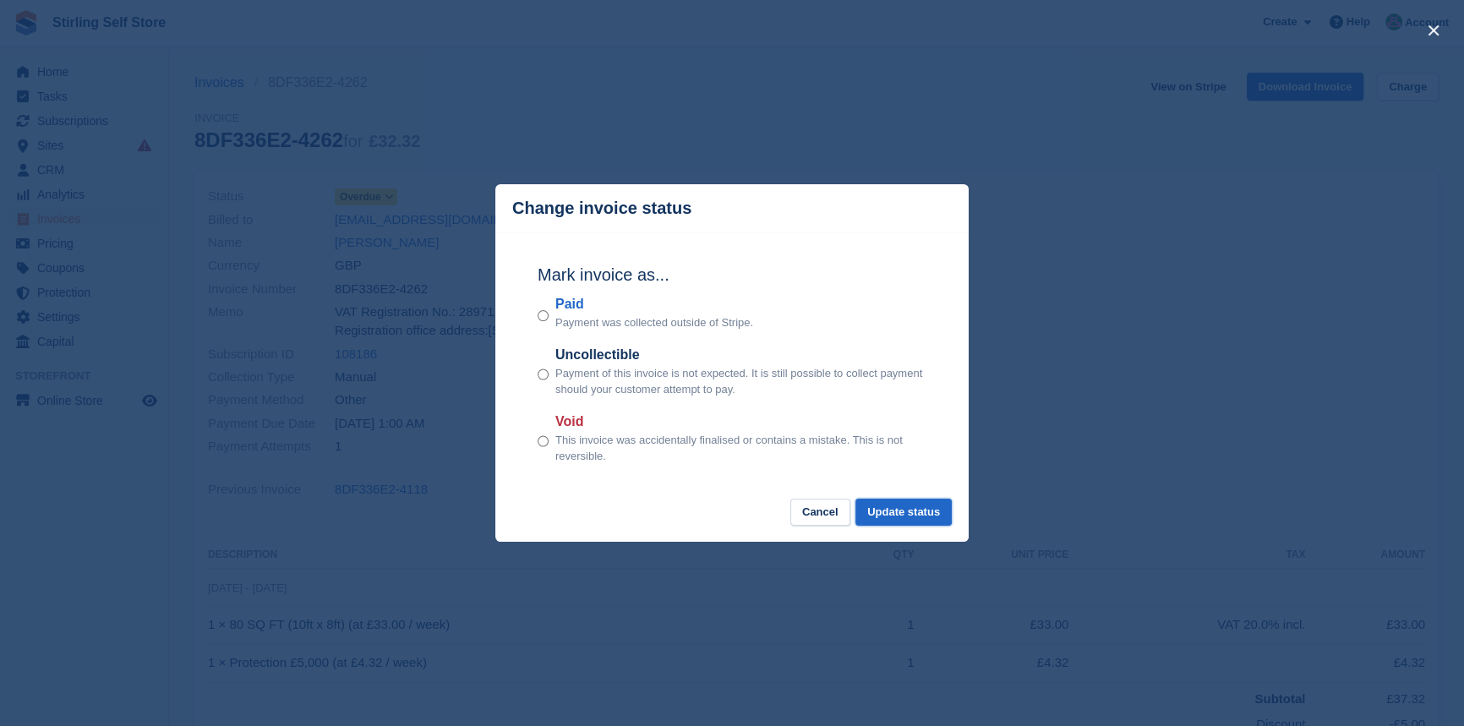
drag, startPoint x: 899, startPoint y: 512, endPoint x: 1049, endPoint y: 465, distance: 156.9
click at [905, 514] on button "Update status" at bounding box center [904, 513] width 96 height 28
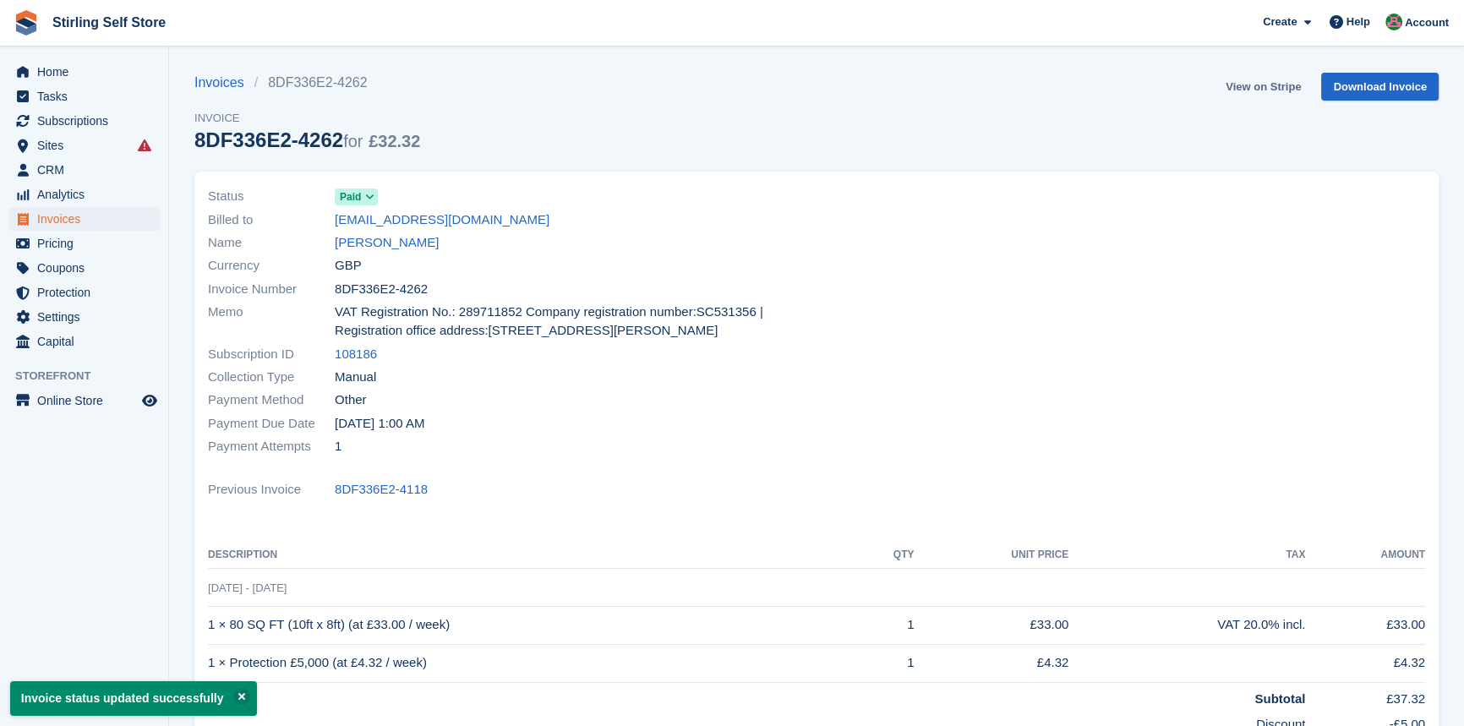
click at [1260, 85] on link "View on Stripe" at bounding box center [1263, 87] width 89 height 28
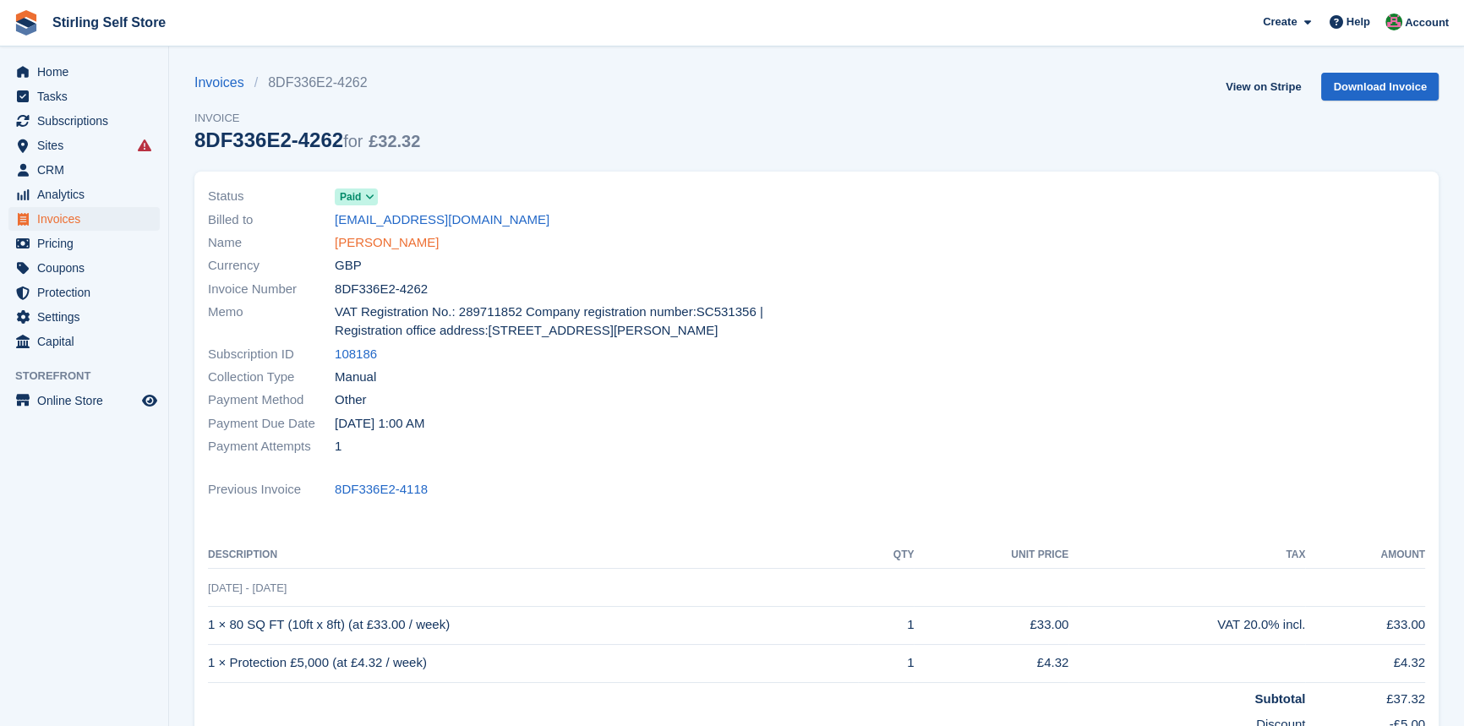
click at [405, 239] on link "[PERSON_NAME]" at bounding box center [387, 242] width 104 height 19
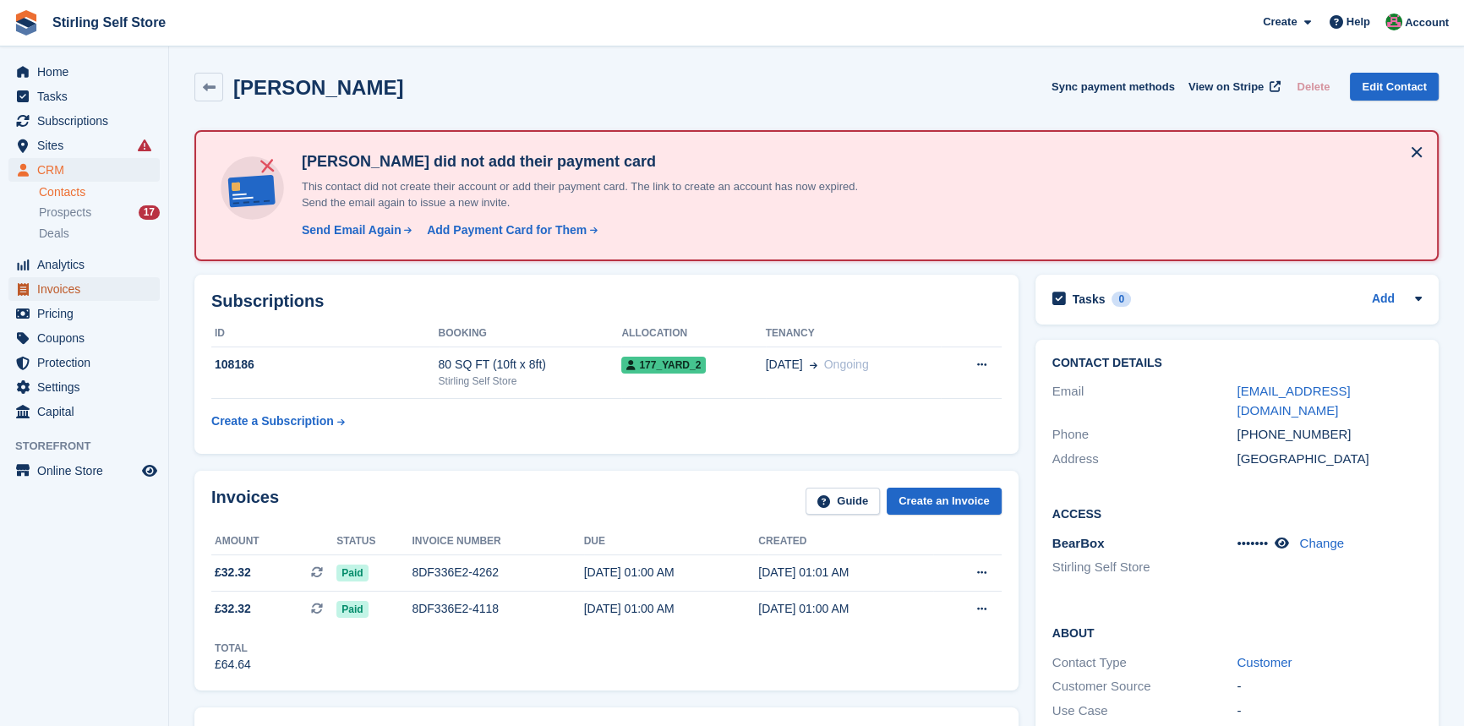
click at [81, 289] on span "Invoices" at bounding box center [87, 289] width 101 height 24
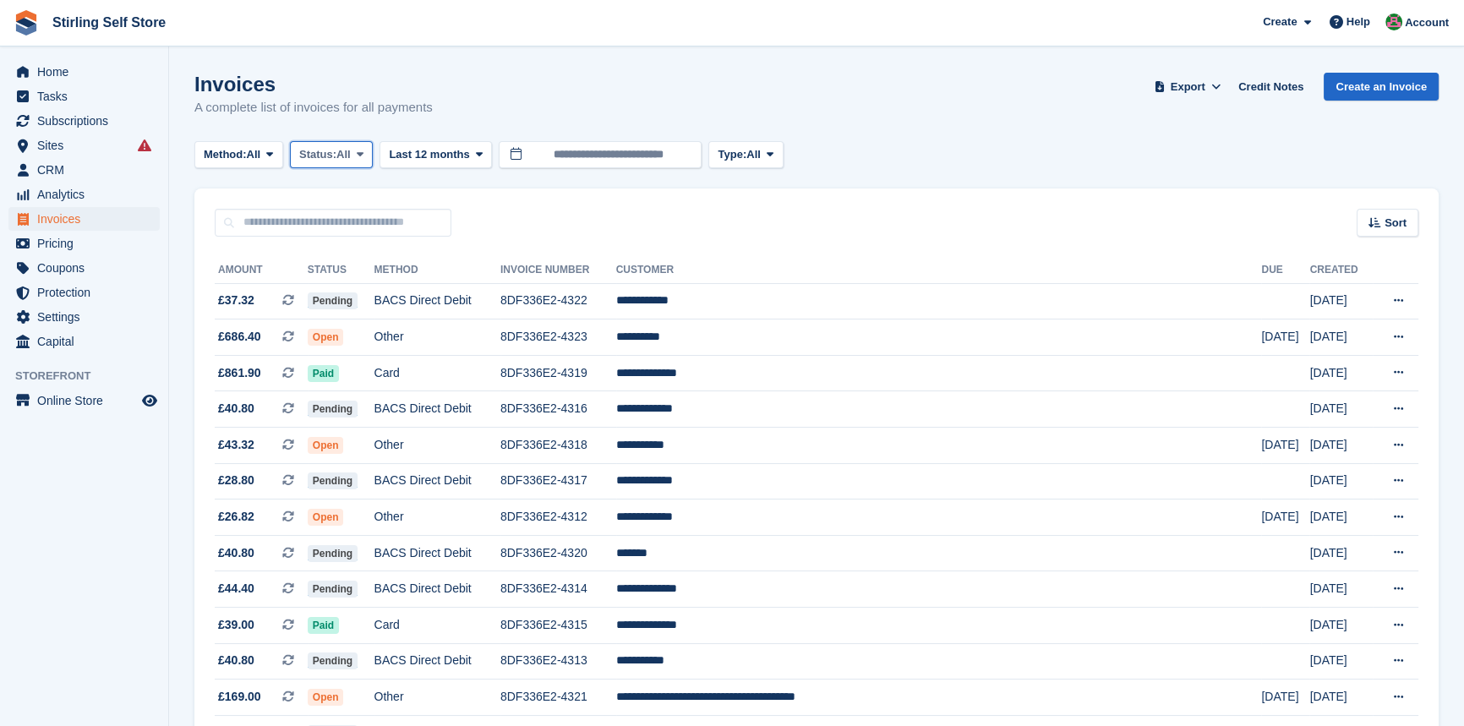
click at [364, 156] on icon at bounding box center [360, 154] width 7 height 11
click at [372, 297] on link "Open" at bounding box center [371, 286] width 147 height 30
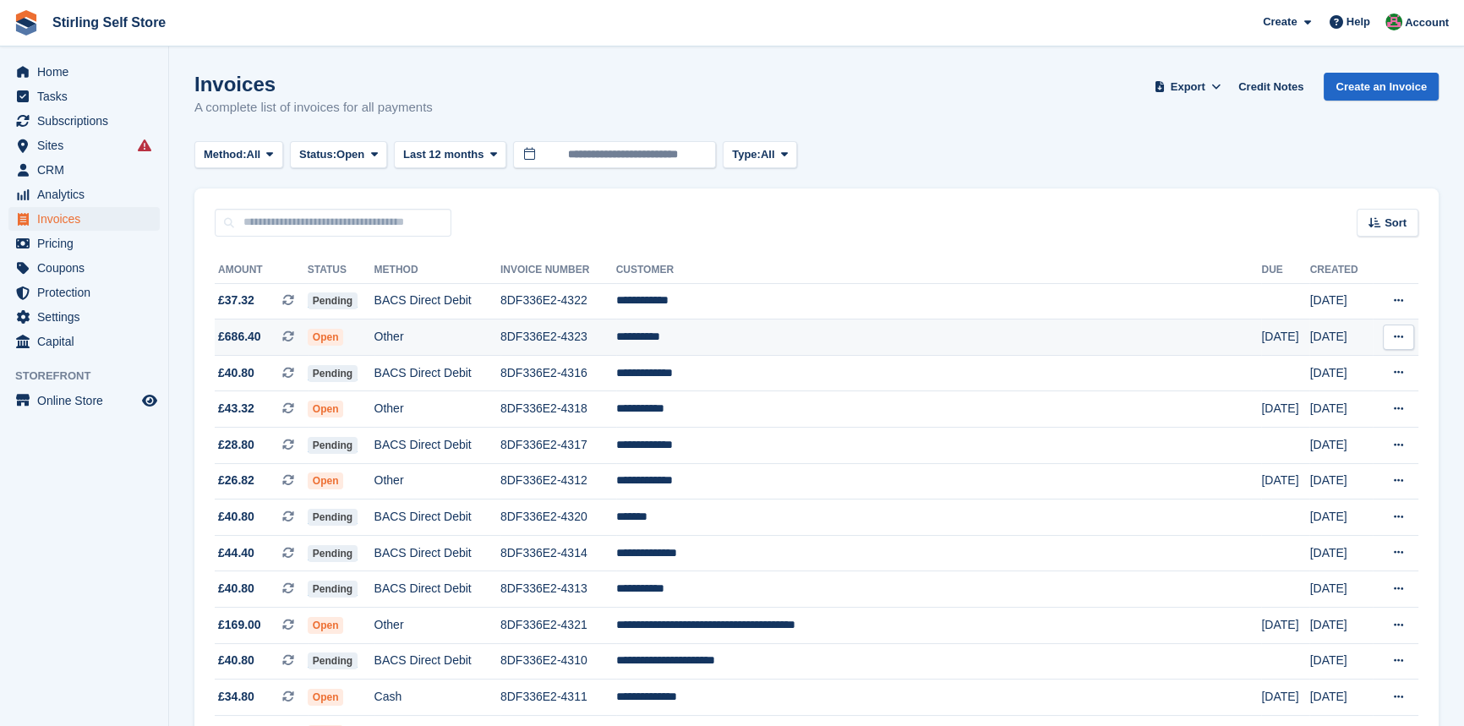
click at [757, 340] on td "**********" at bounding box center [939, 338] width 646 height 36
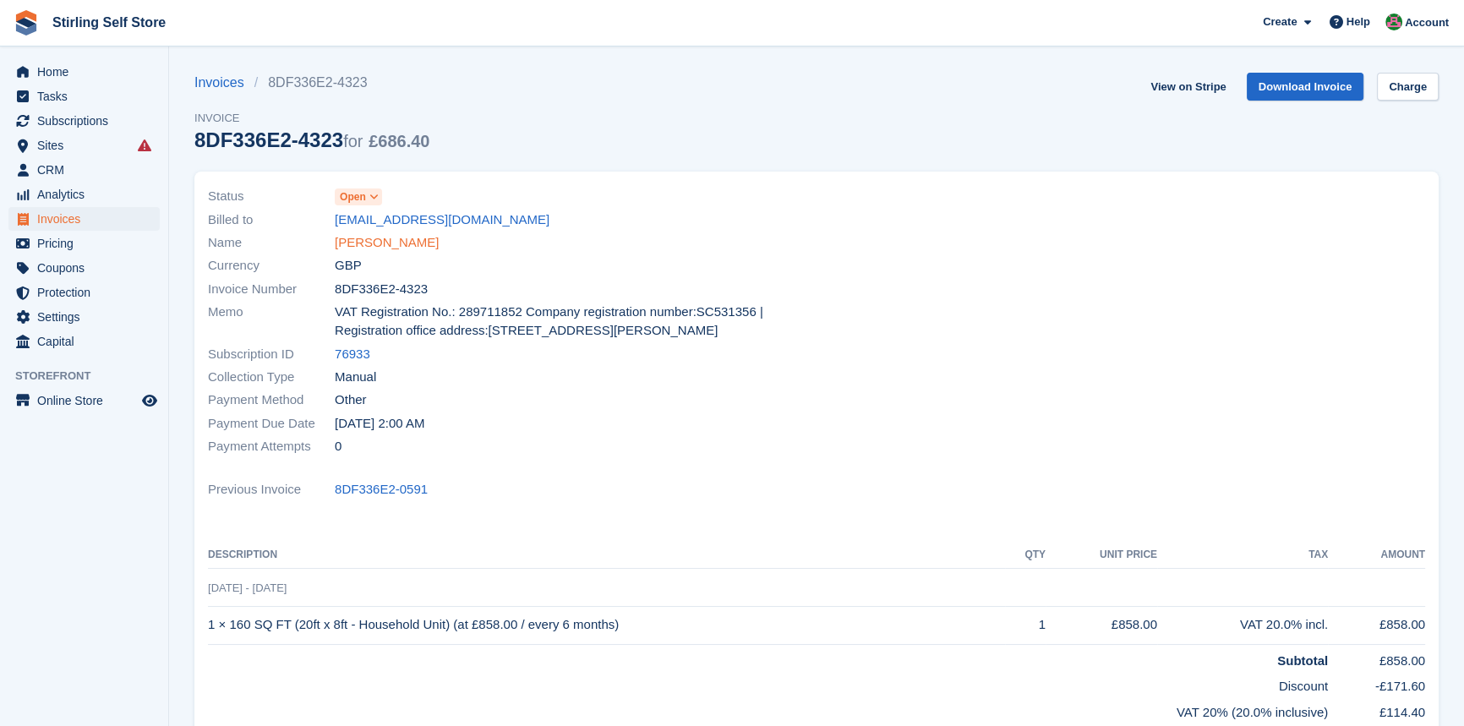
click at [378, 244] on link "[PERSON_NAME]" at bounding box center [387, 242] width 104 height 19
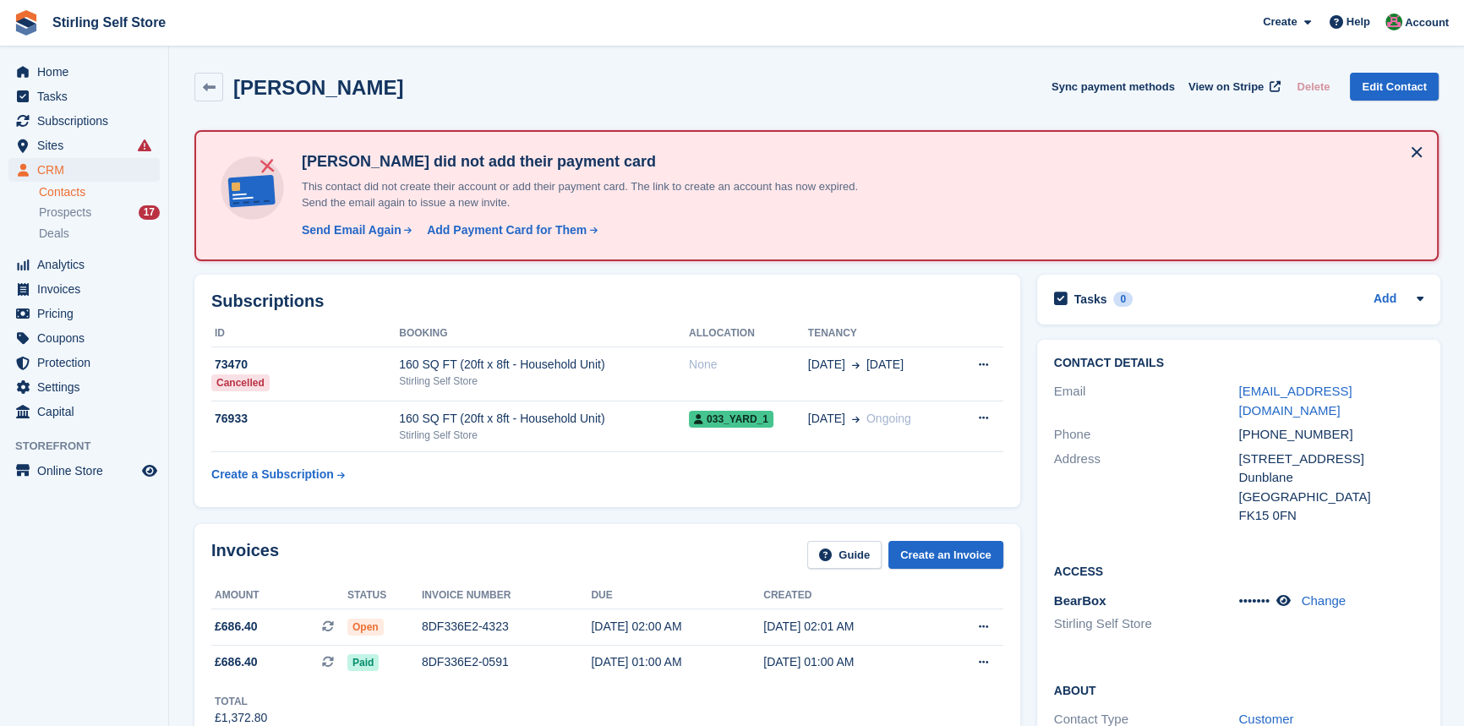
scroll to position [153, 0]
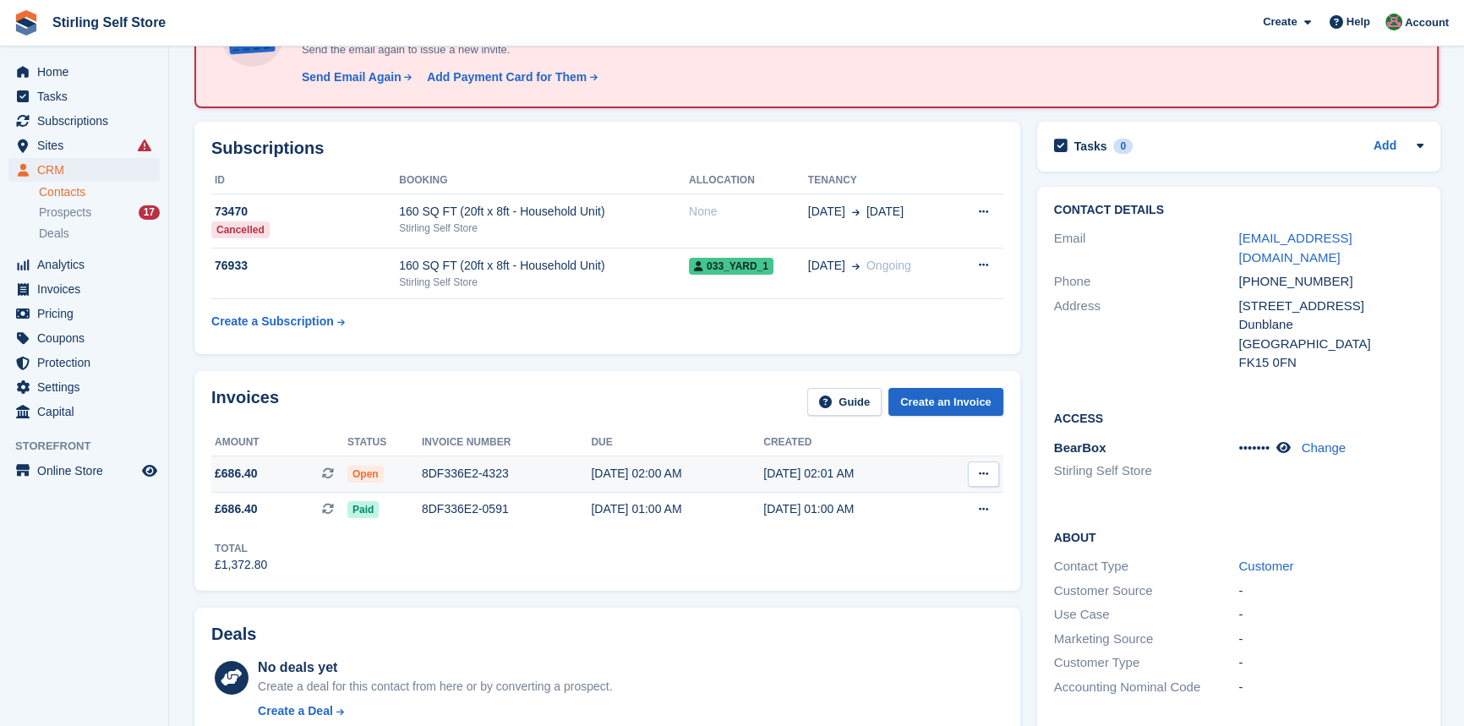
click at [484, 470] on div "8DF336E2-4323" at bounding box center [506, 474] width 169 height 18
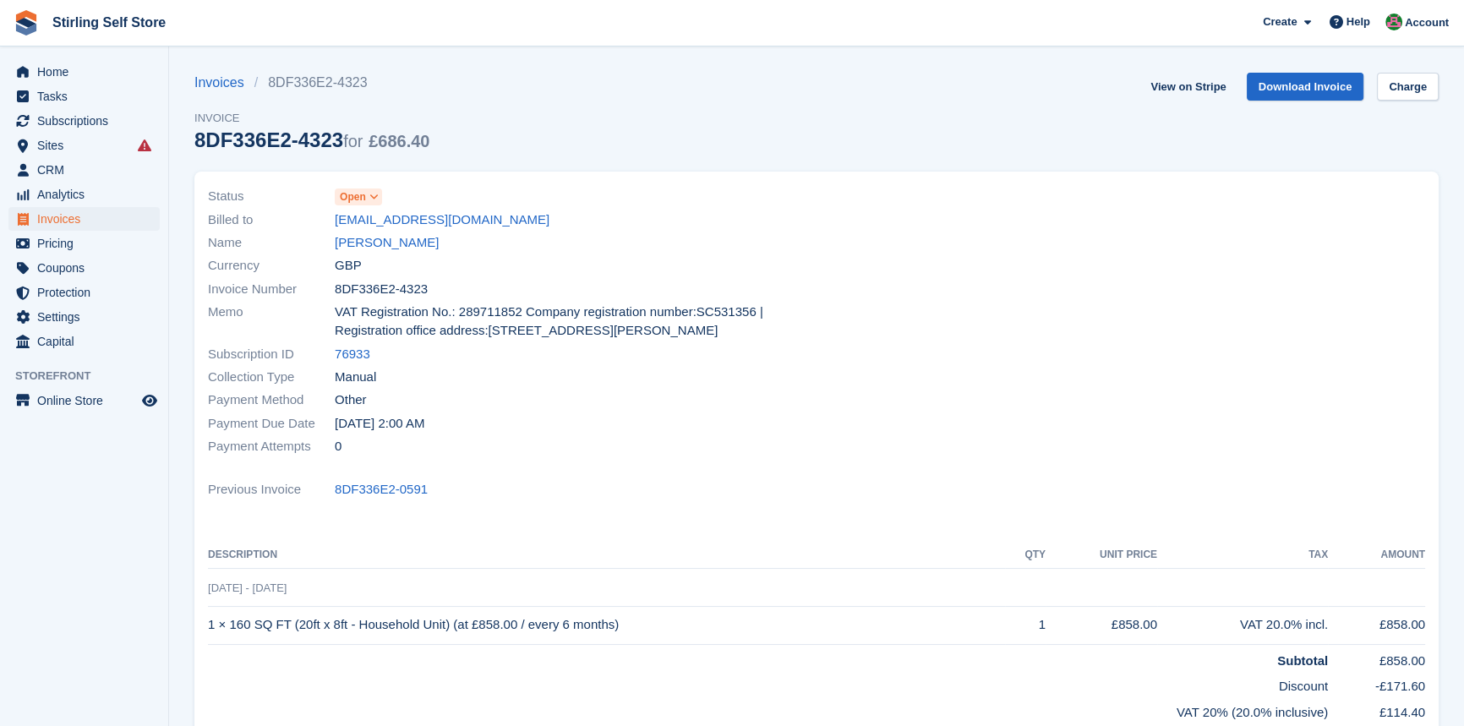
click at [373, 194] on icon at bounding box center [373, 197] width 9 height 10
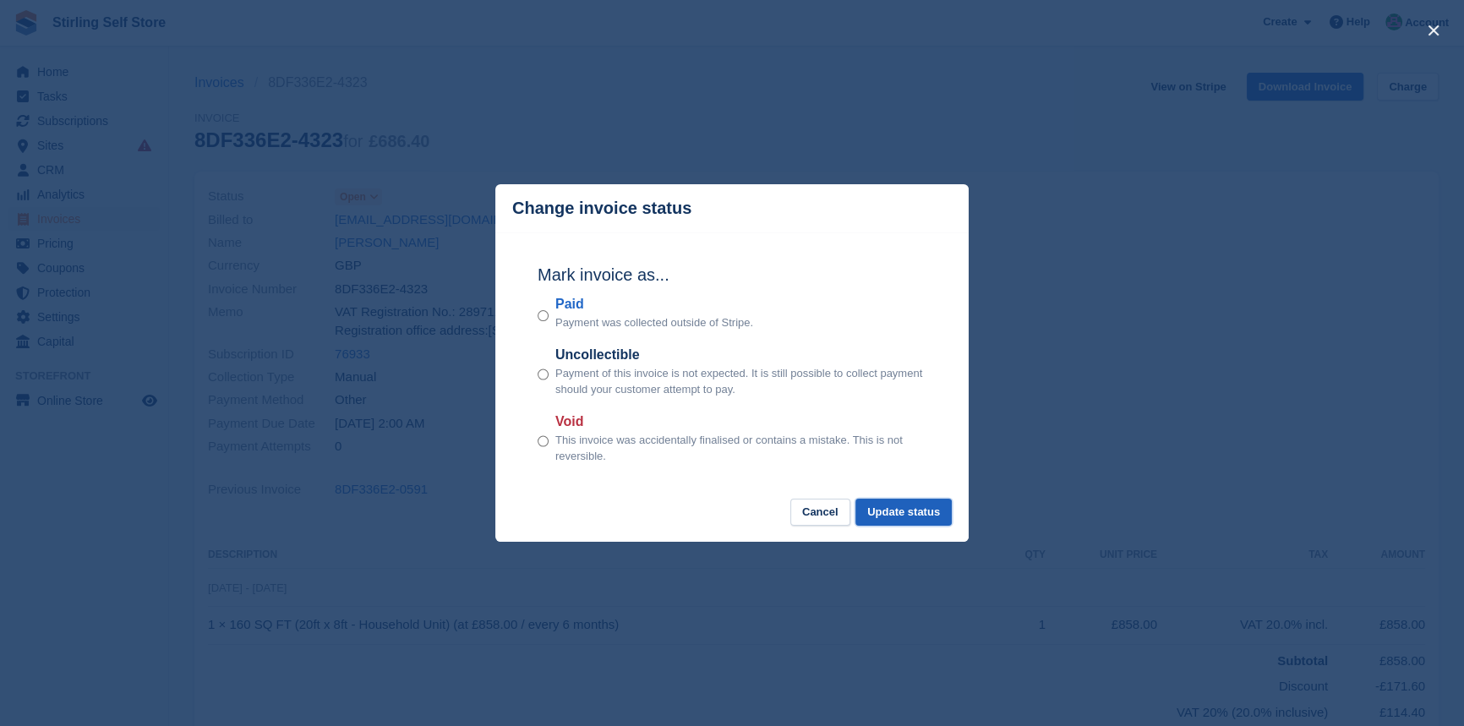
click at [916, 517] on button "Update status" at bounding box center [904, 513] width 96 height 28
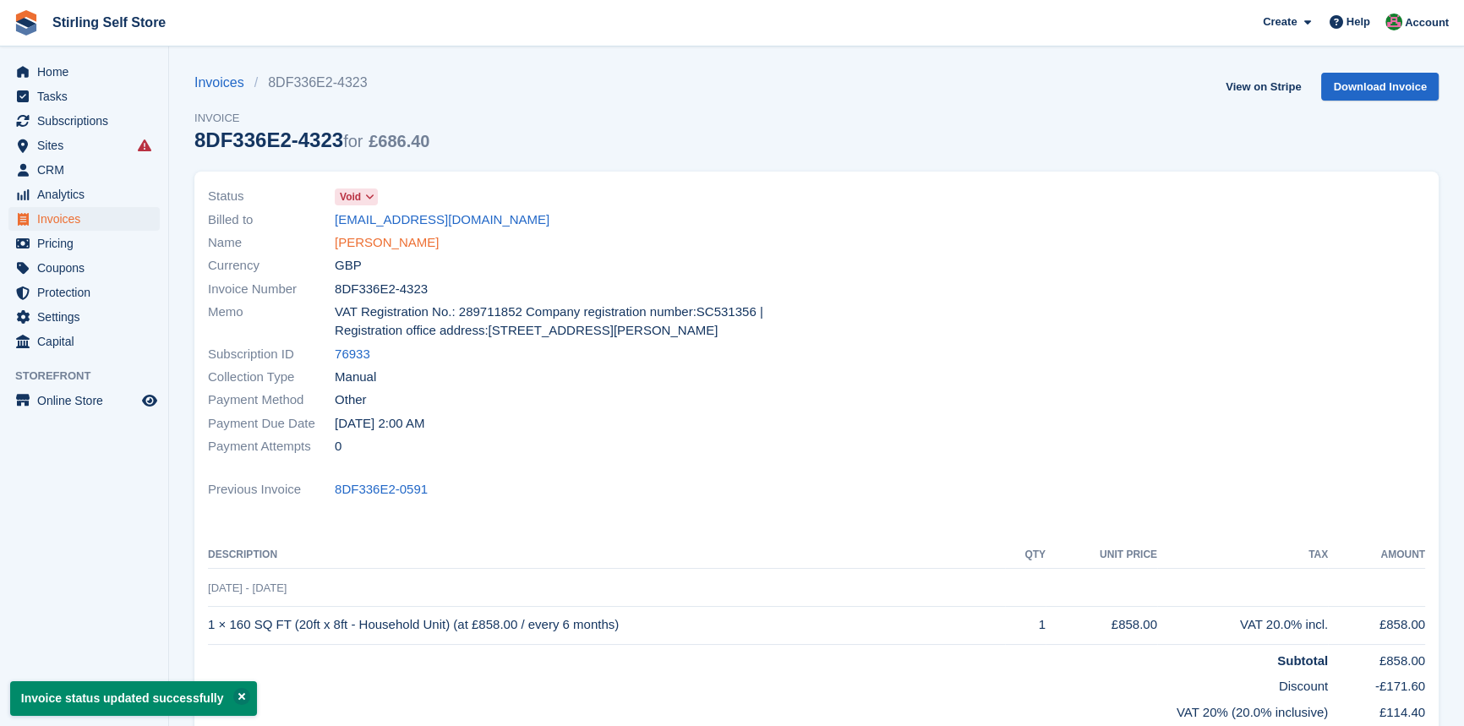
click at [363, 244] on link "Jim Irvine" at bounding box center [387, 242] width 104 height 19
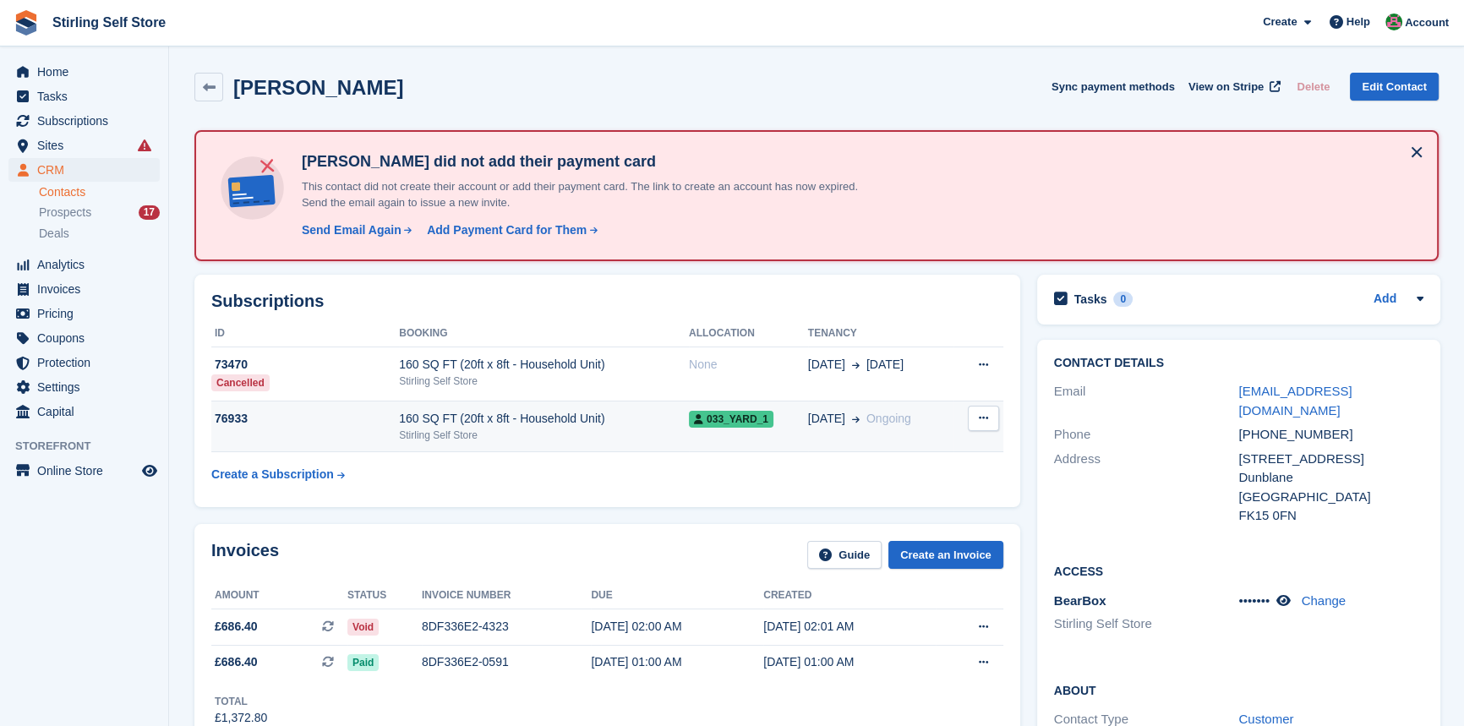
click at [549, 430] on div "Stirling Self Store" at bounding box center [544, 435] width 290 height 15
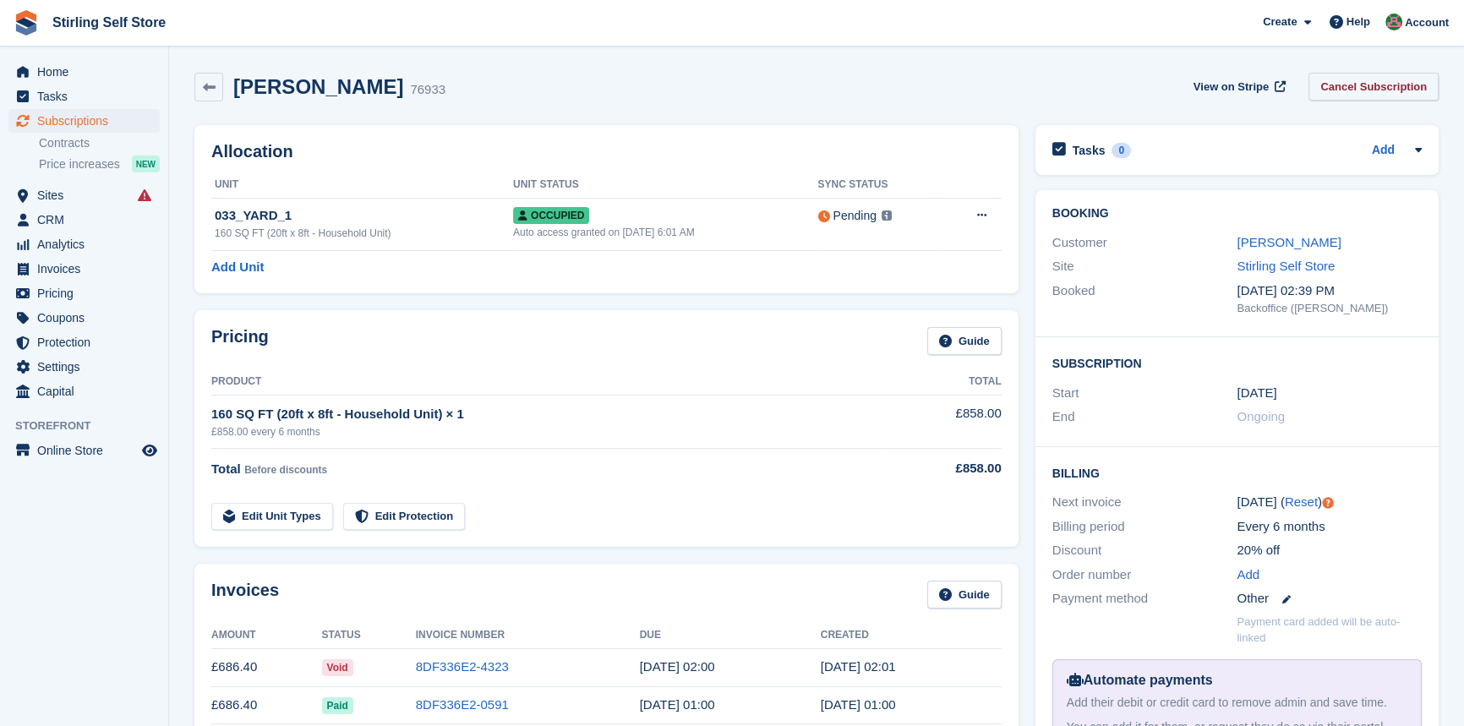
click at [1373, 85] on link "Cancel Subscription" at bounding box center [1374, 87] width 130 height 28
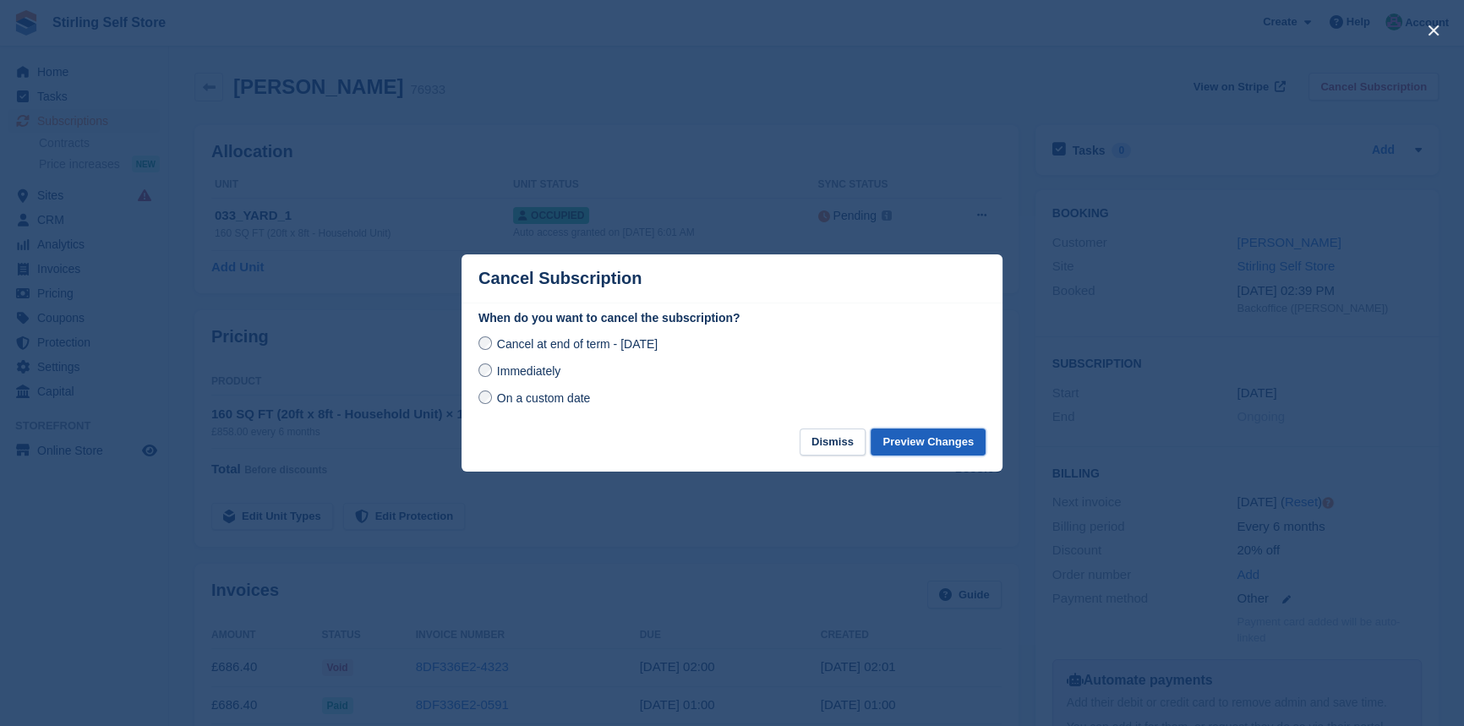
click at [921, 446] on button "Preview Changes" at bounding box center [928, 443] width 115 height 28
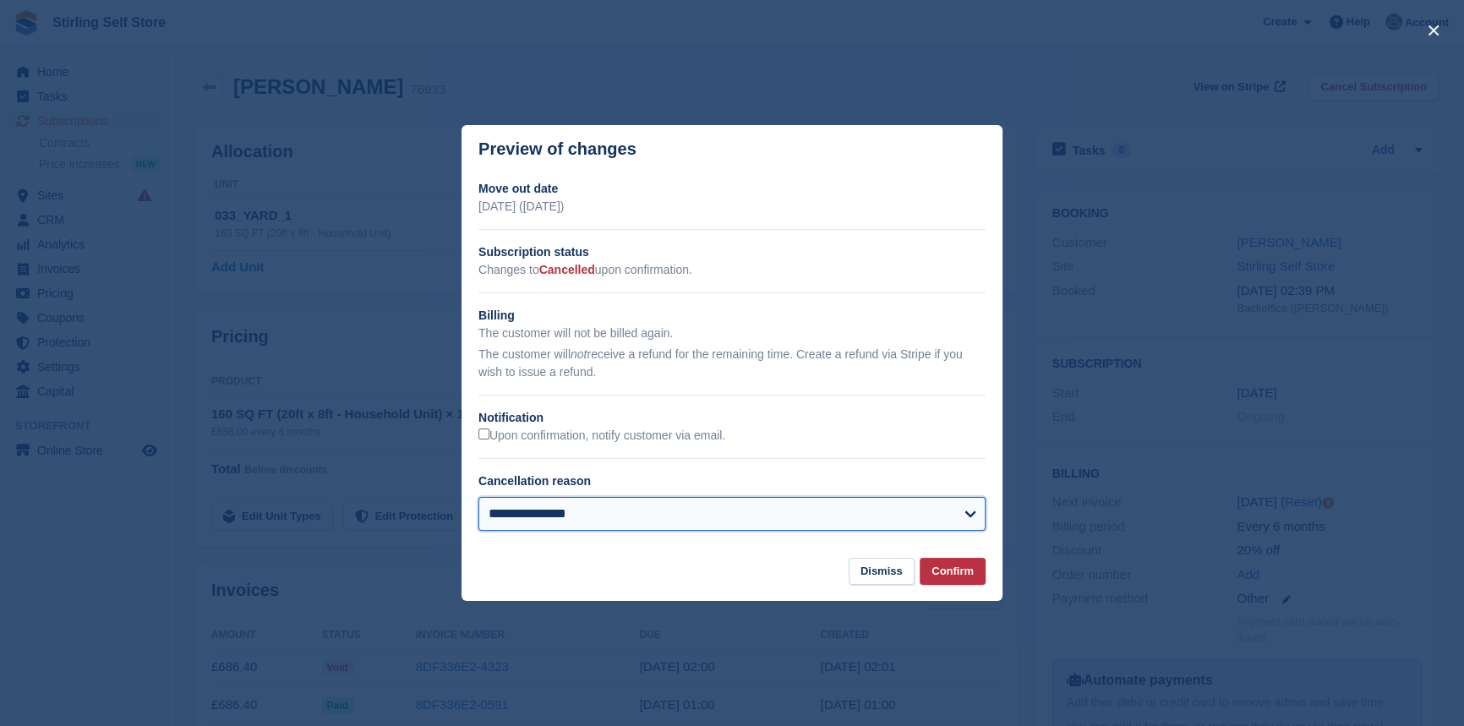
click at [621, 510] on select "**********" at bounding box center [731, 514] width 507 height 34
select select "**********"
click at [478, 498] on select "**********" at bounding box center [731, 514] width 507 height 34
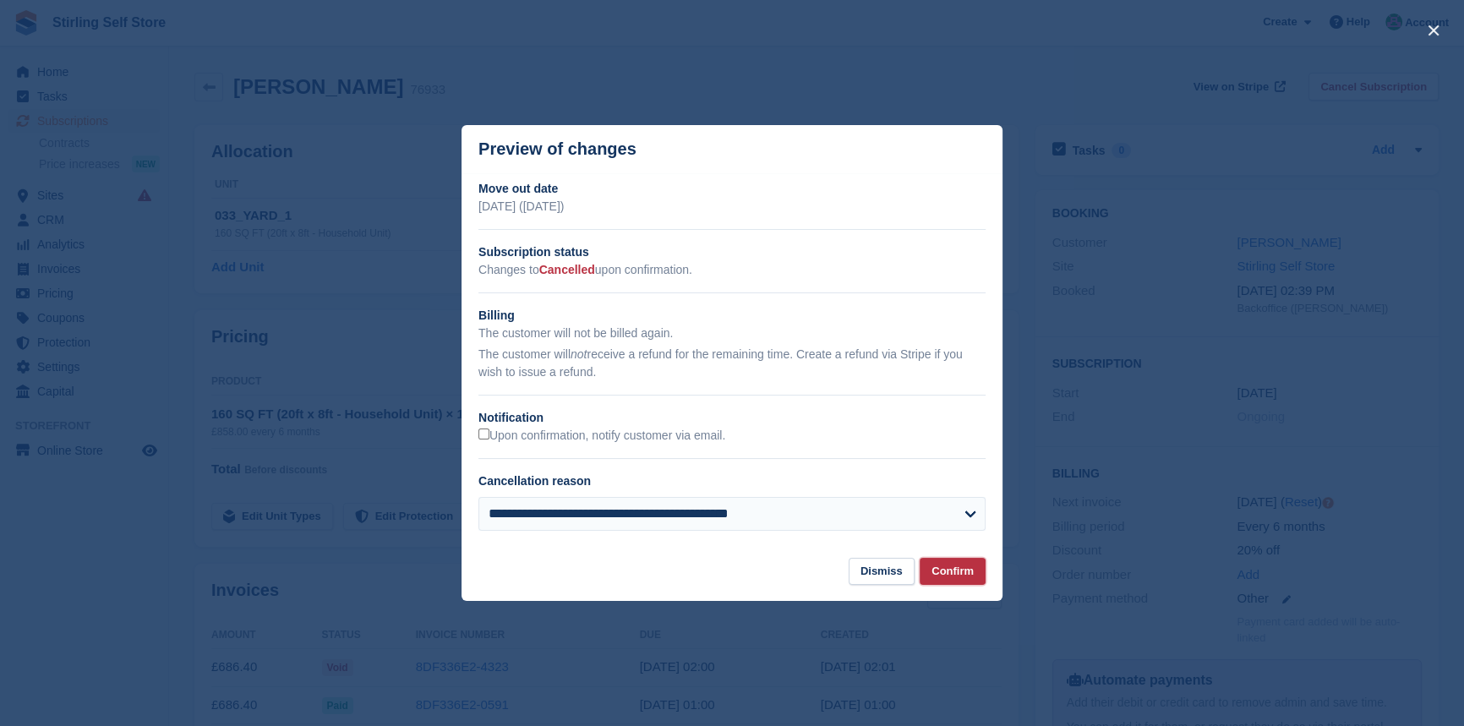
drag, startPoint x: 968, startPoint y: 572, endPoint x: 960, endPoint y: 545, distance: 28.1
click at [968, 571] on button "Confirm" at bounding box center [953, 572] width 66 height 28
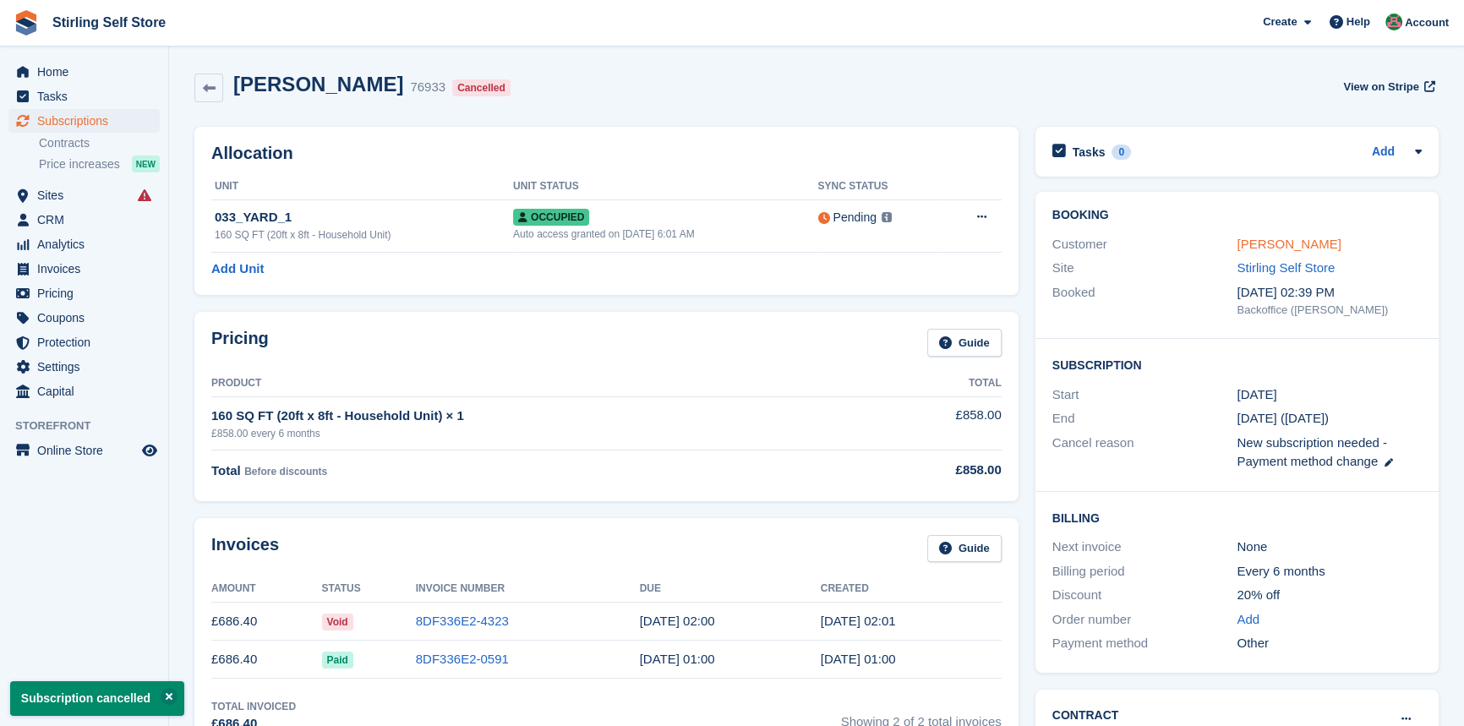
click at [1267, 243] on link "Jim Irvine" at bounding box center [1289, 244] width 104 height 14
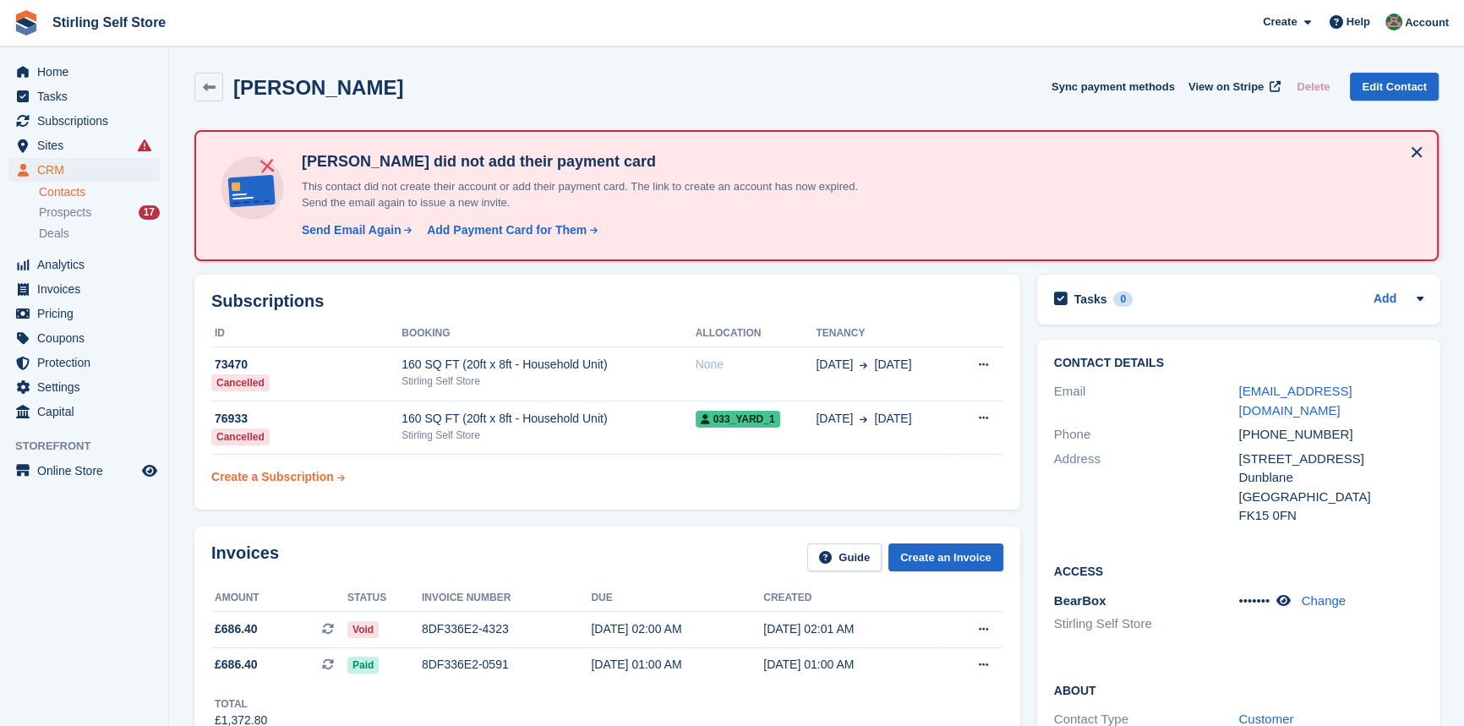
click at [265, 477] on div "Create a Subscription" at bounding box center [272, 477] width 123 height 18
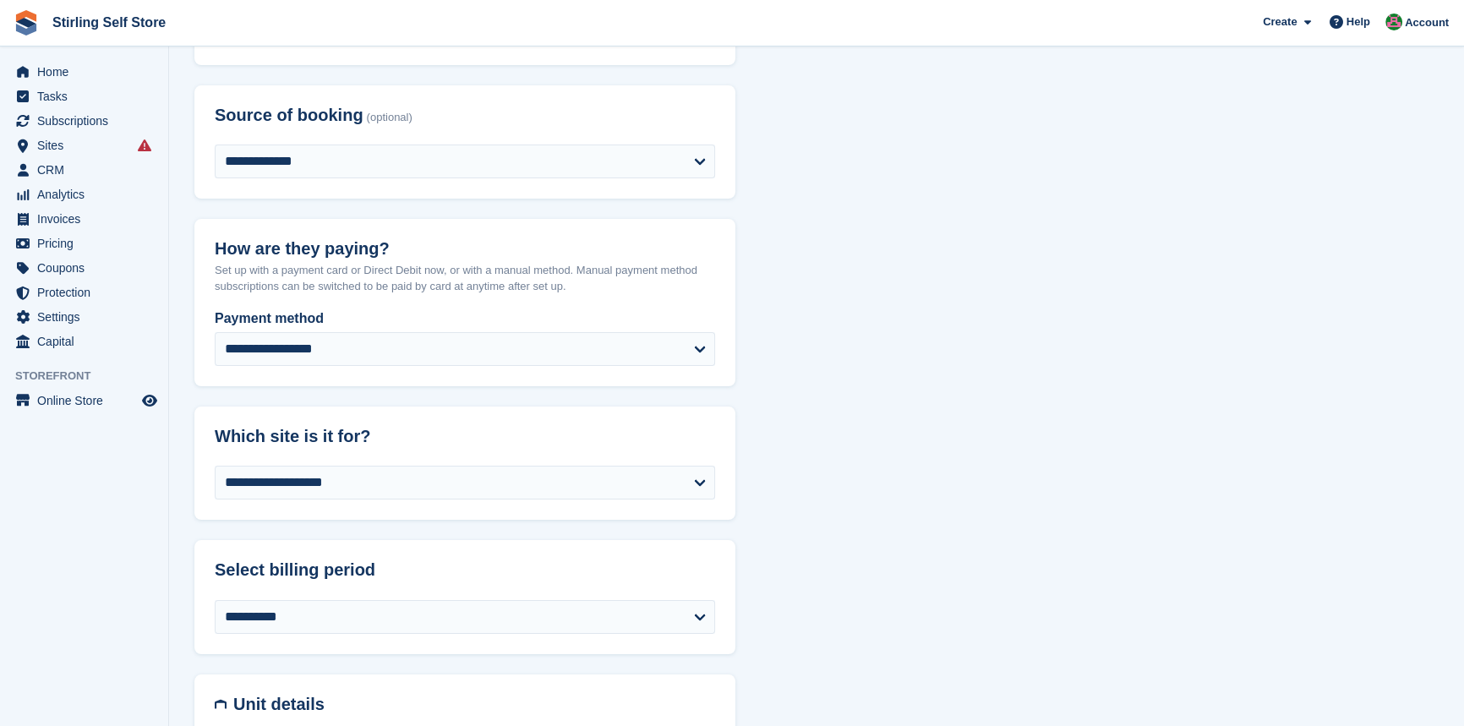
scroll to position [307, 0]
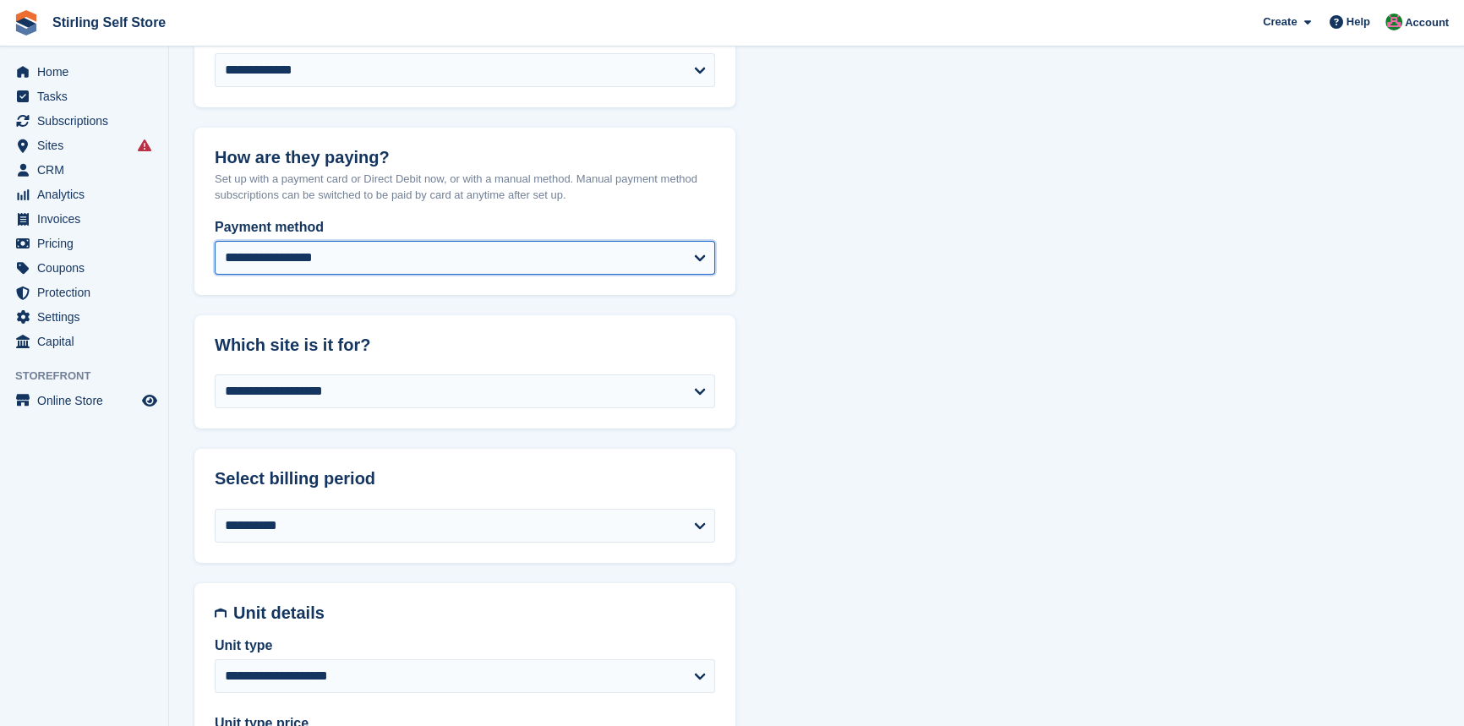
click at [516, 255] on select "**********" at bounding box center [465, 258] width 500 height 34
select select "*****"
click at [215, 241] on select "**********" at bounding box center [465, 258] width 500 height 34
select select "******"
select select "****"
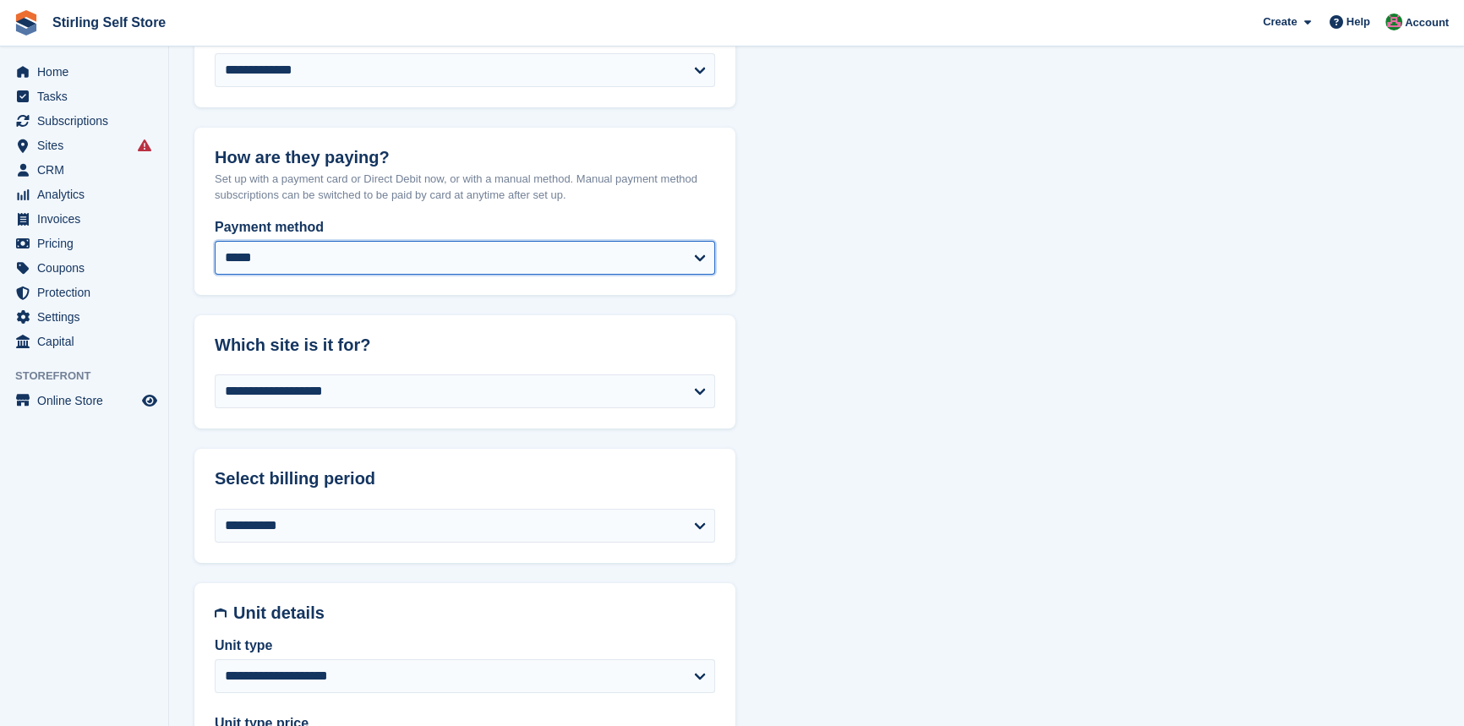
select select "*"
select select "*****"
select select
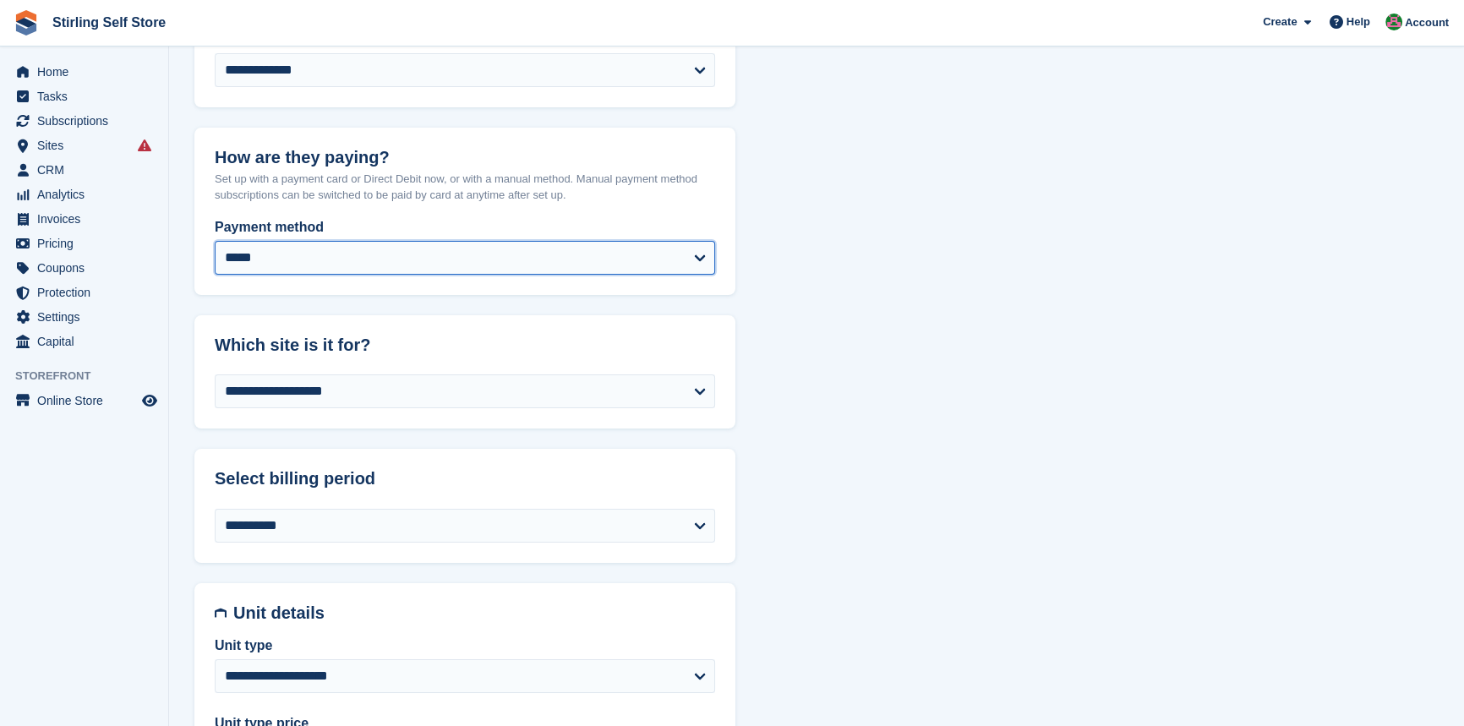
select select "***"
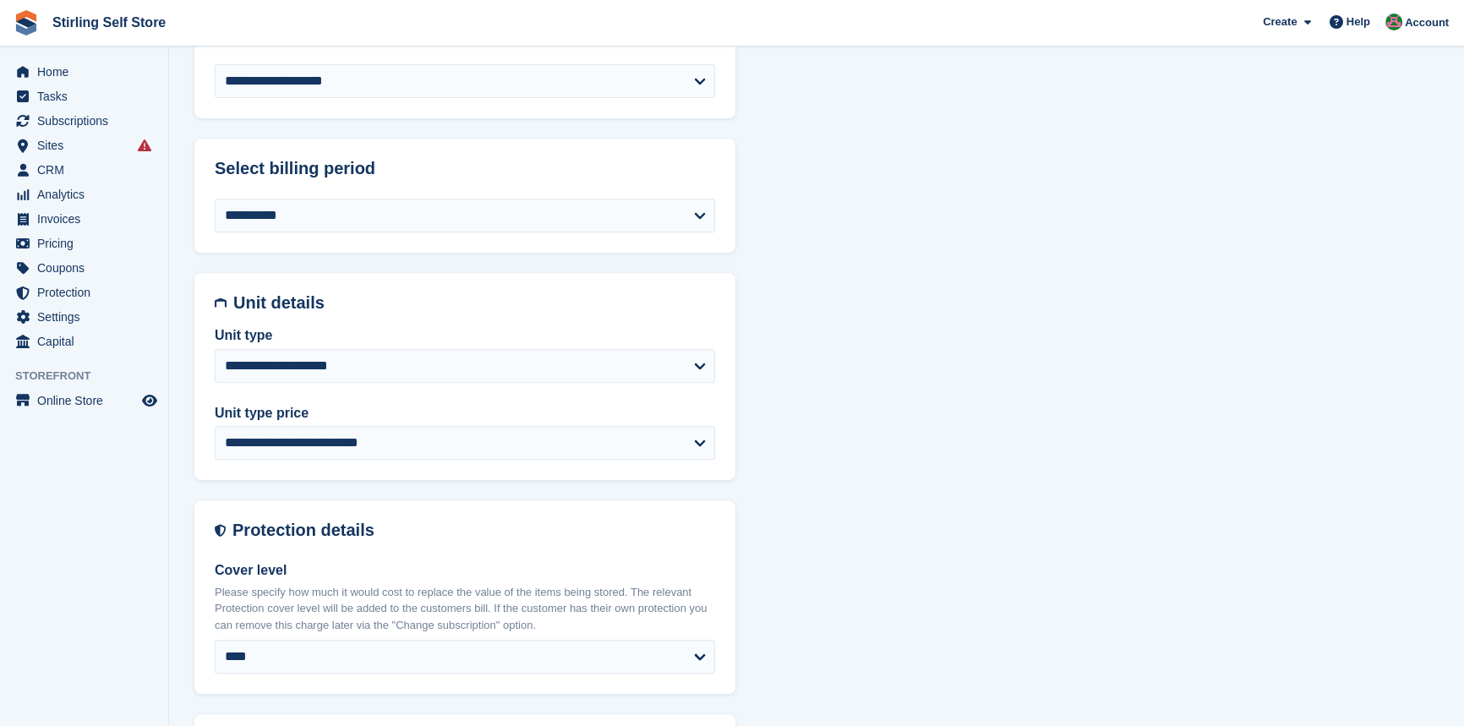
scroll to position [921, 0]
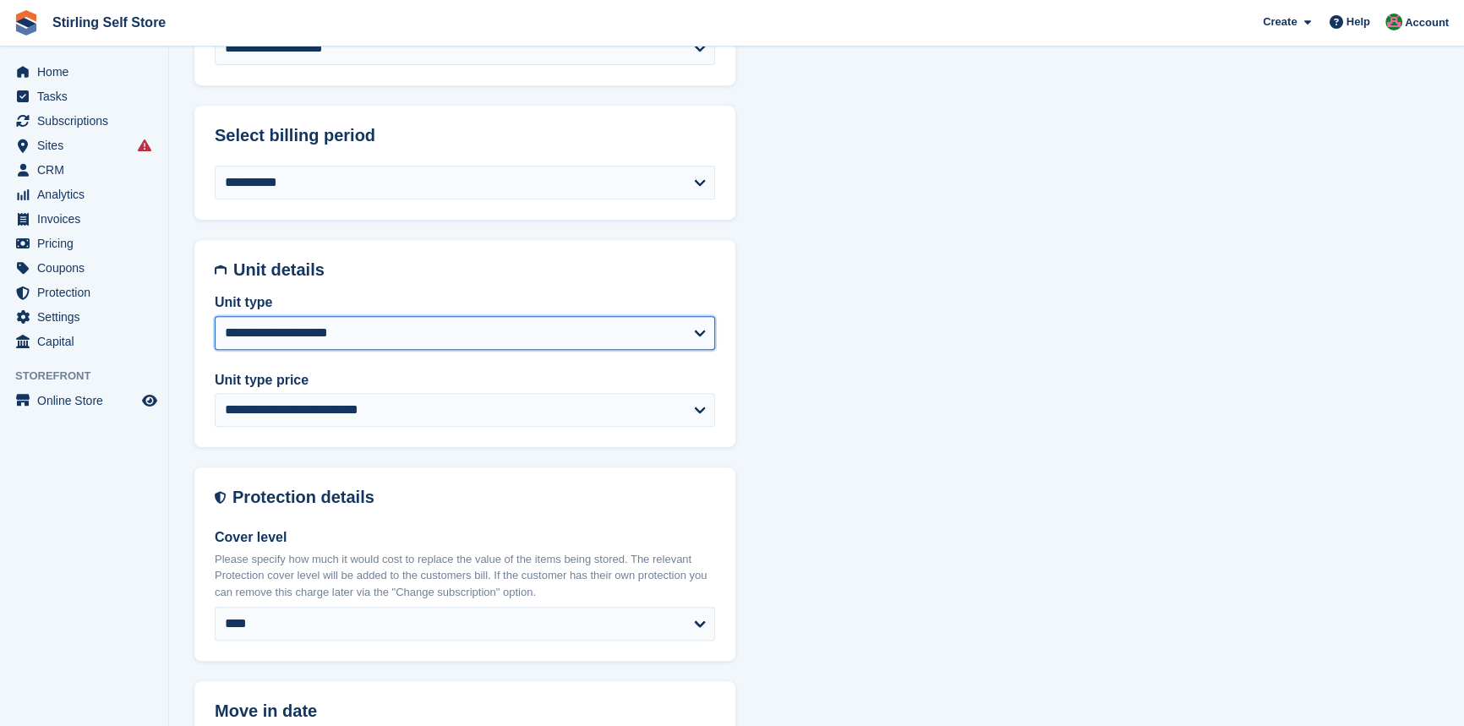
click at [536, 327] on select "**********" at bounding box center [465, 333] width 500 height 34
select select "*****"
click at [215, 316] on select "**********" at bounding box center [465, 333] width 500 height 34
select select "******"
select select "*****"
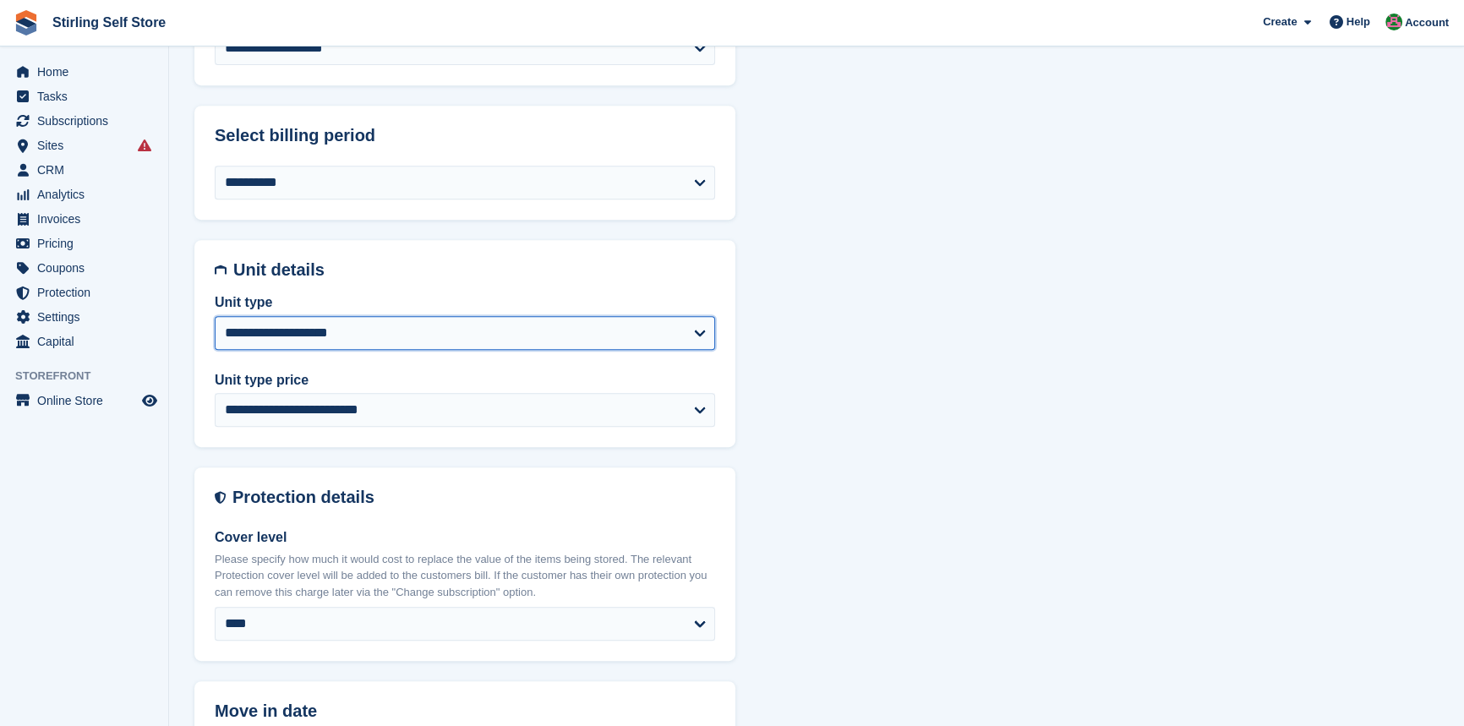
select select "****"
select select "*"
select select
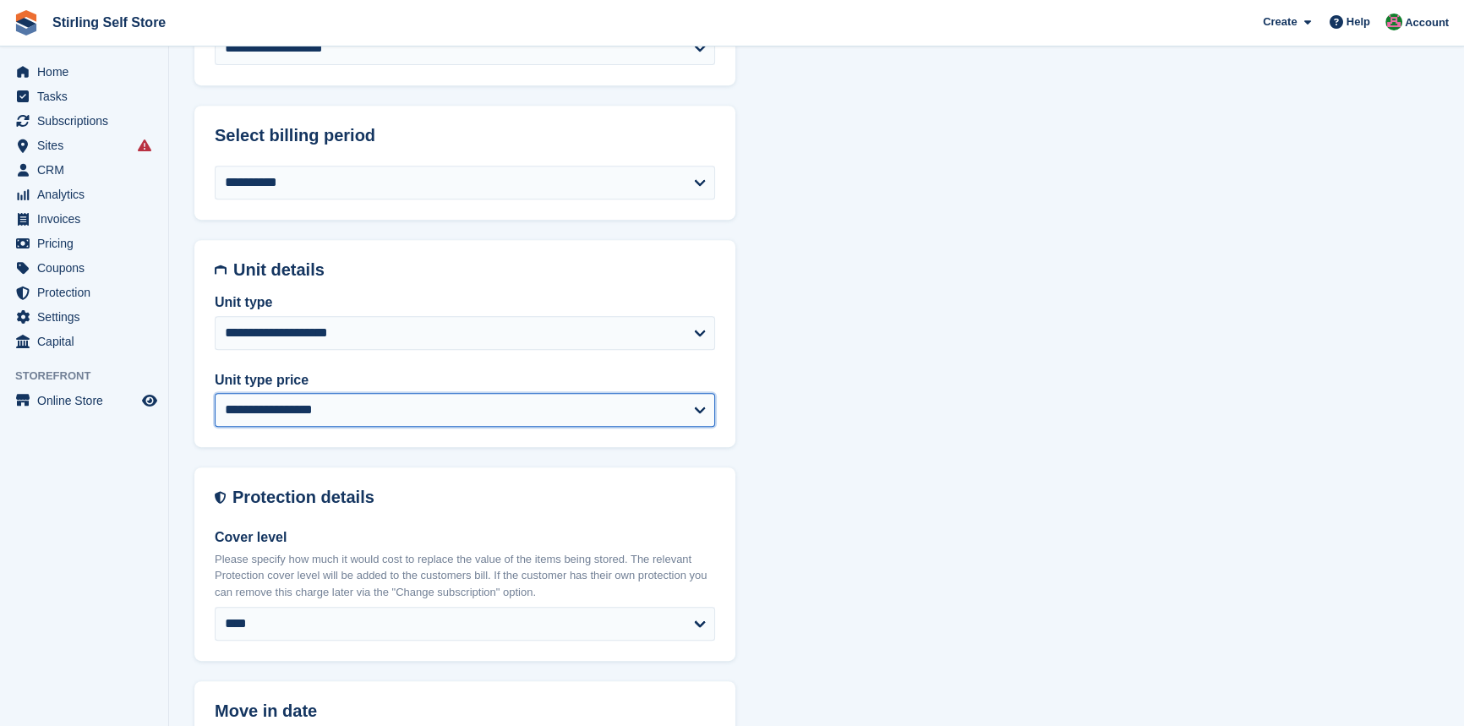
click at [437, 405] on select "**********" at bounding box center [465, 410] width 500 height 34
select select "*****"
click at [215, 393] on select "**********" at bounding box center [465, 410] width 500 height 34
select select "******"
select select "*****"
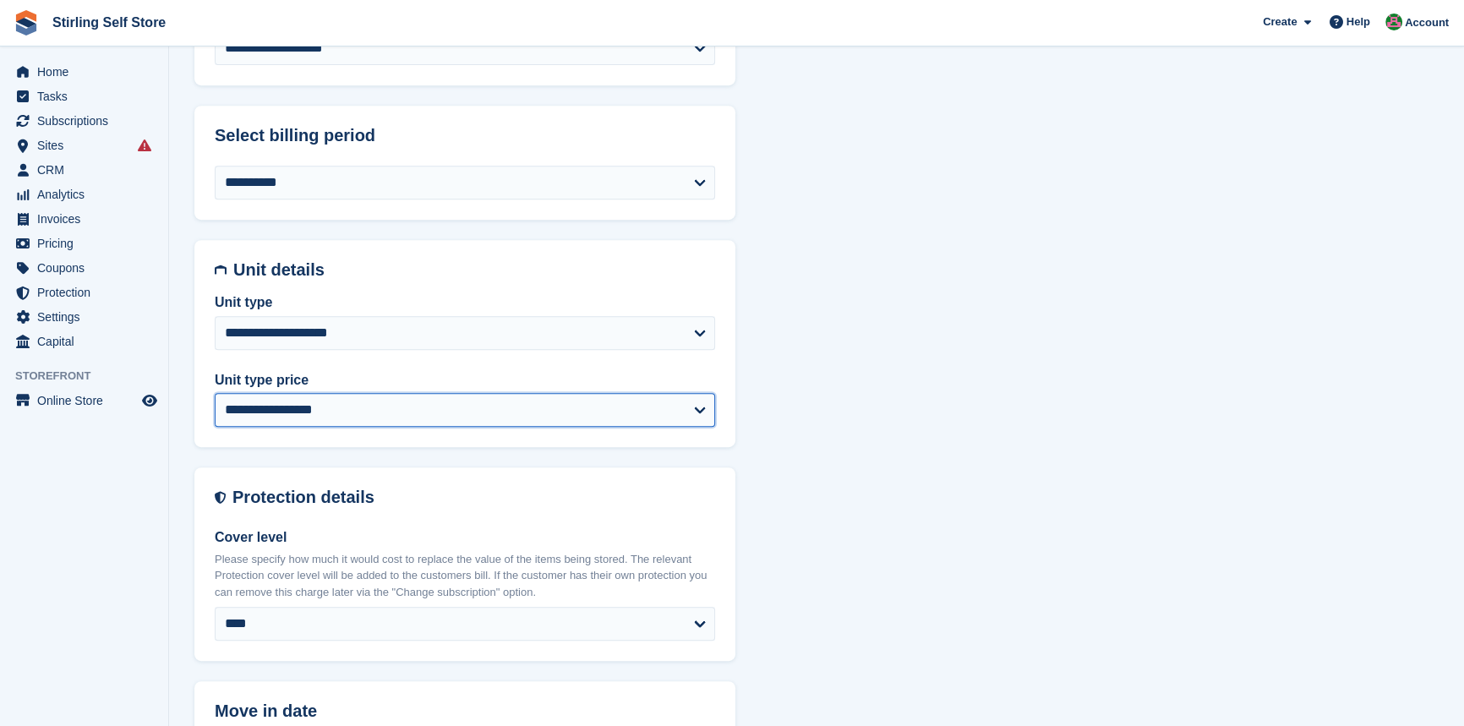
select select "****"
select select "*"
select select "*****"
select select
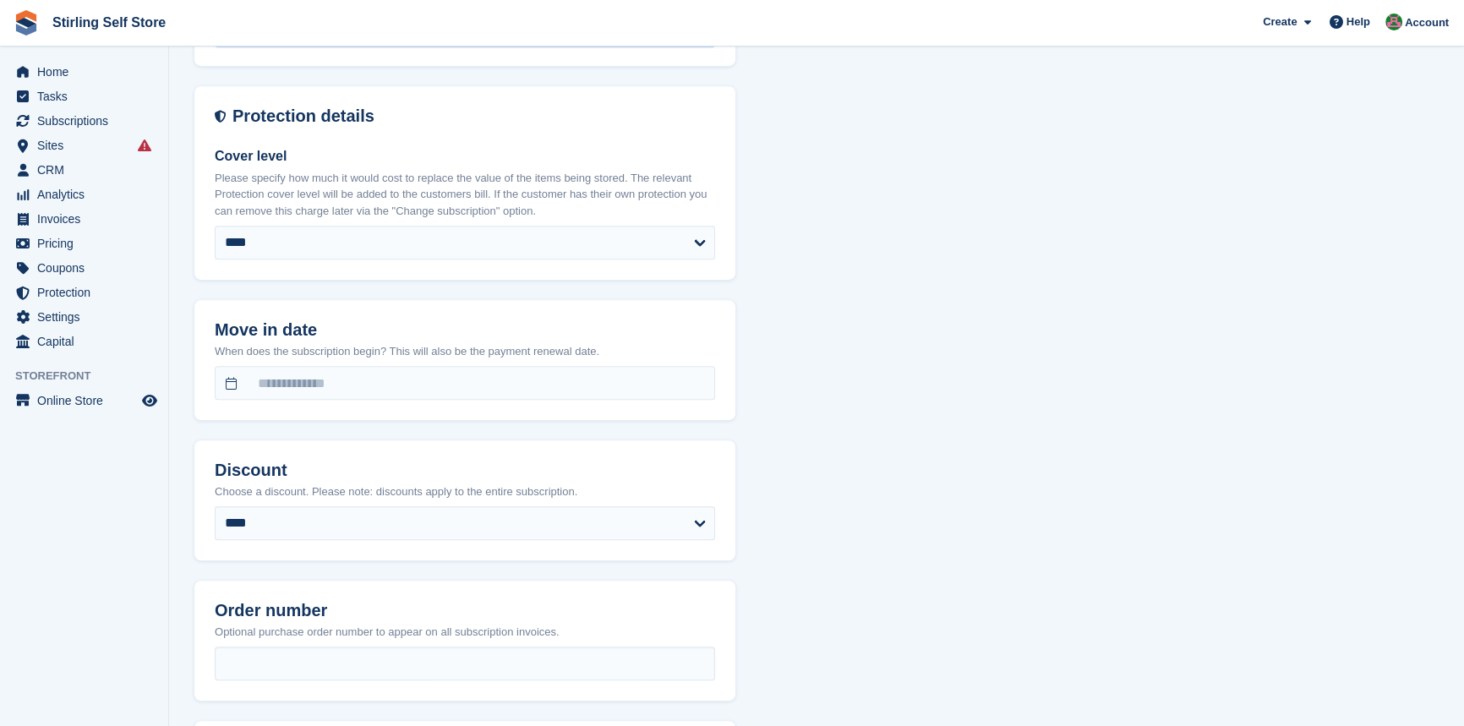
scroll to position [1306, 0]
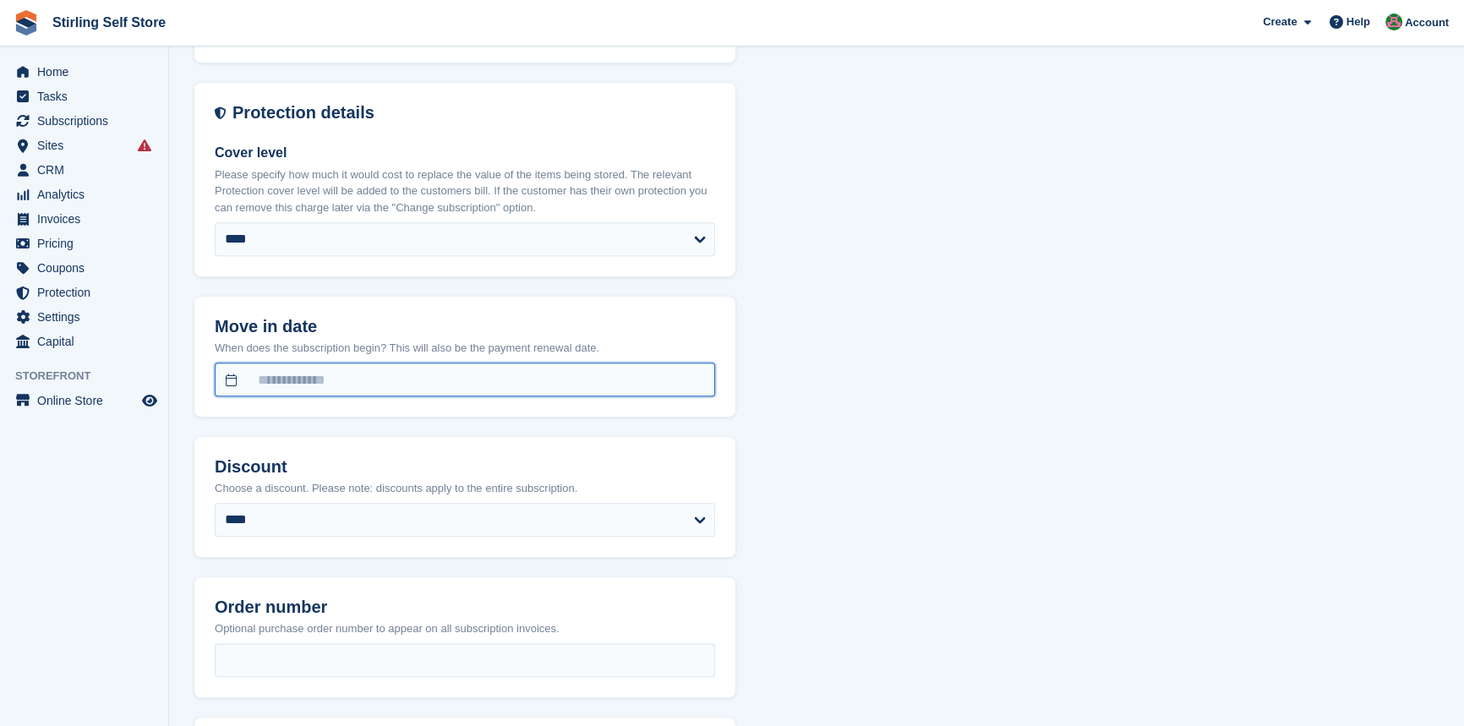
click at [232, 379] on input "text" at bounding box center [465, 380] width 500 height 34
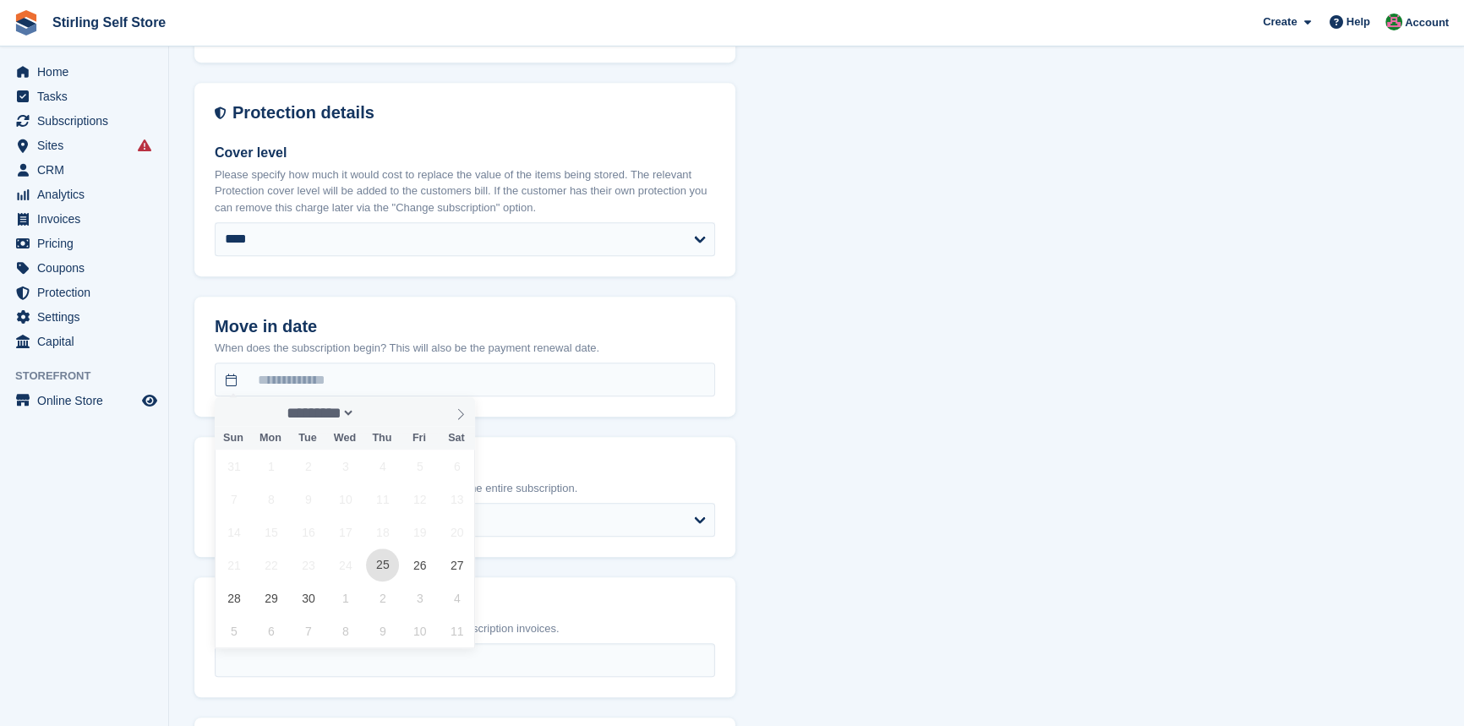
click at [387, 561] on span "25" at bounding box center [382, 565] width 33 height 33
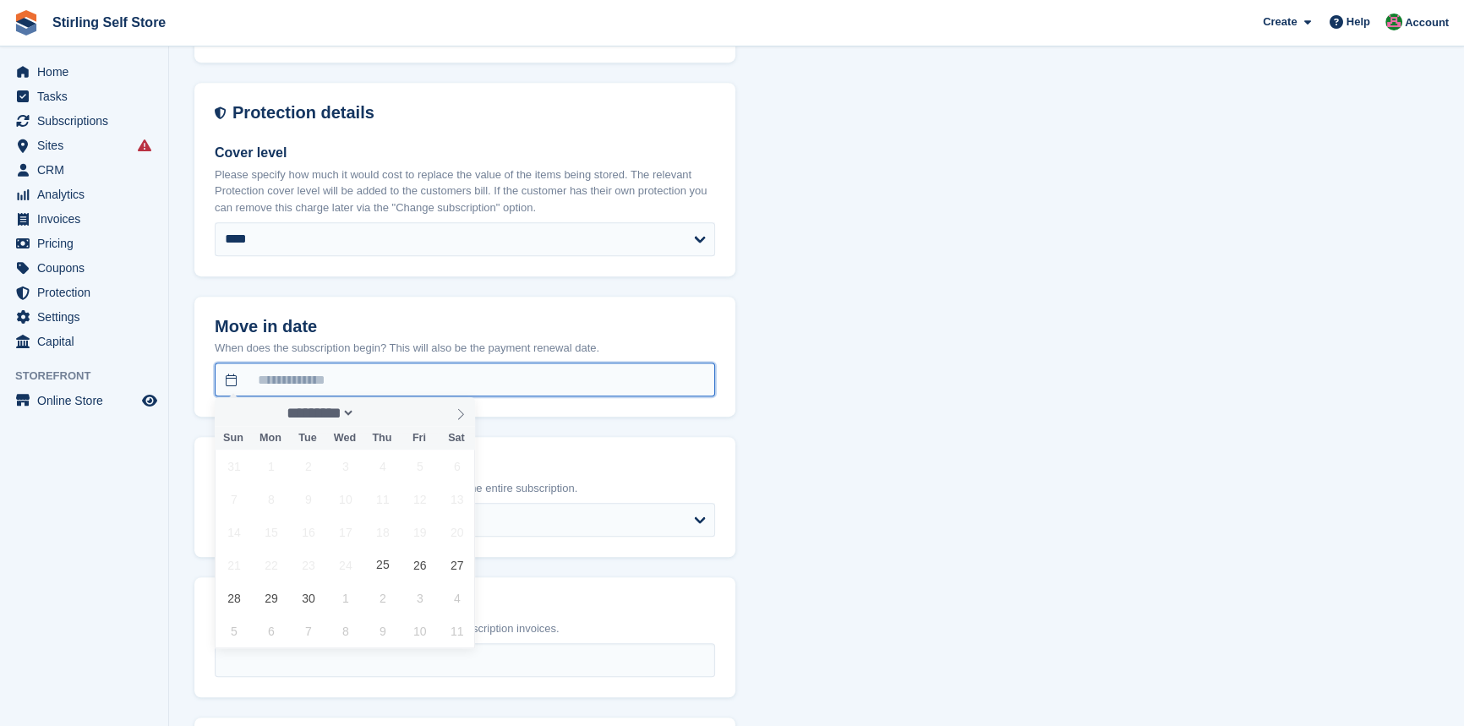
type input "**********"
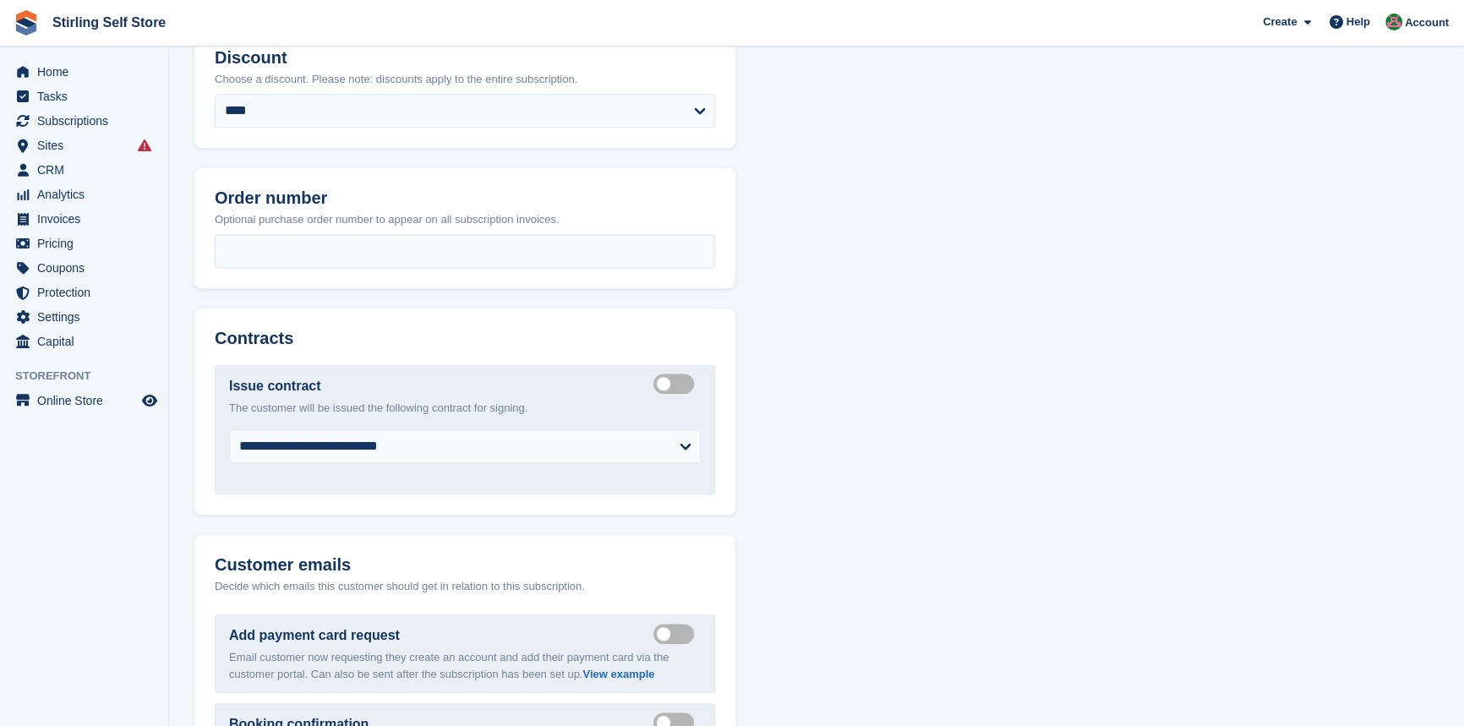
scroll to position [1767, 0]
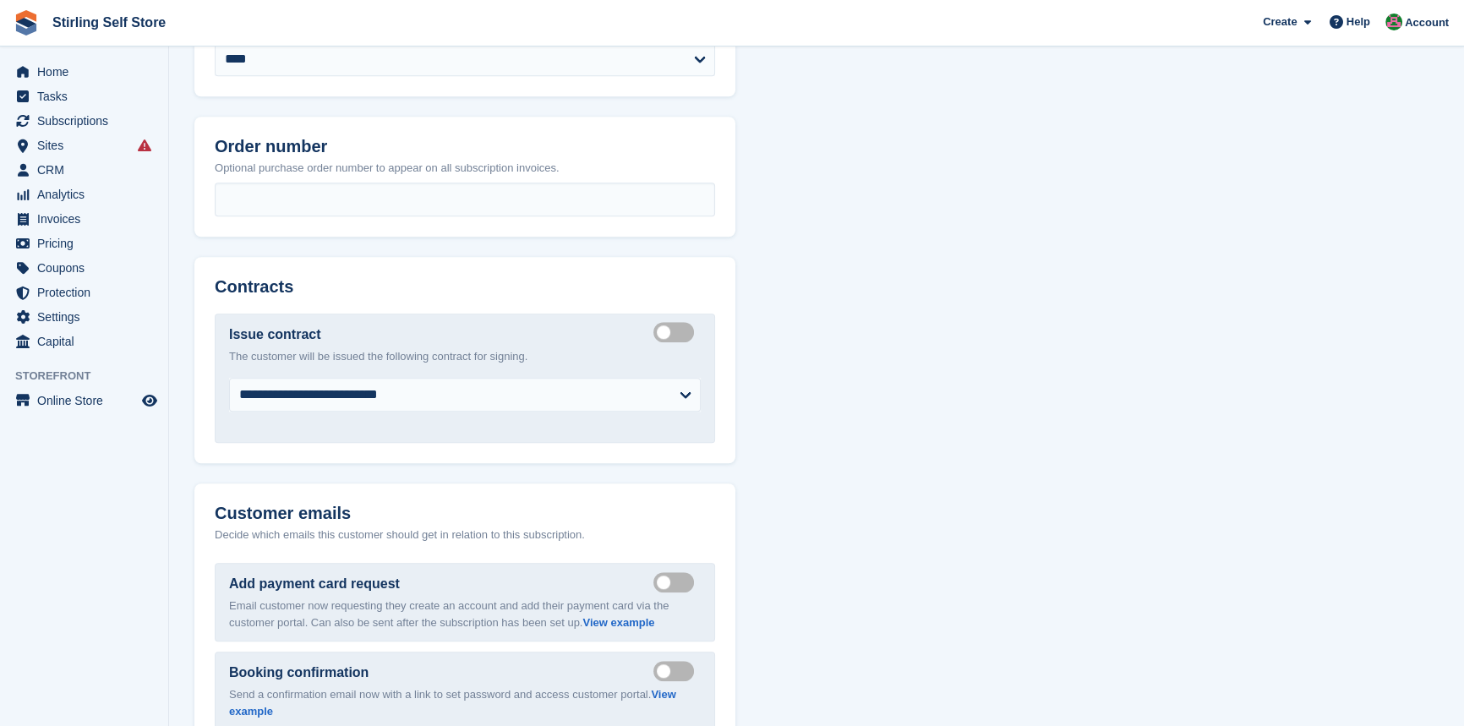
click at [670, 331] on label "Create integrated contract" at bounding box center [676, 332] width 47 height 3
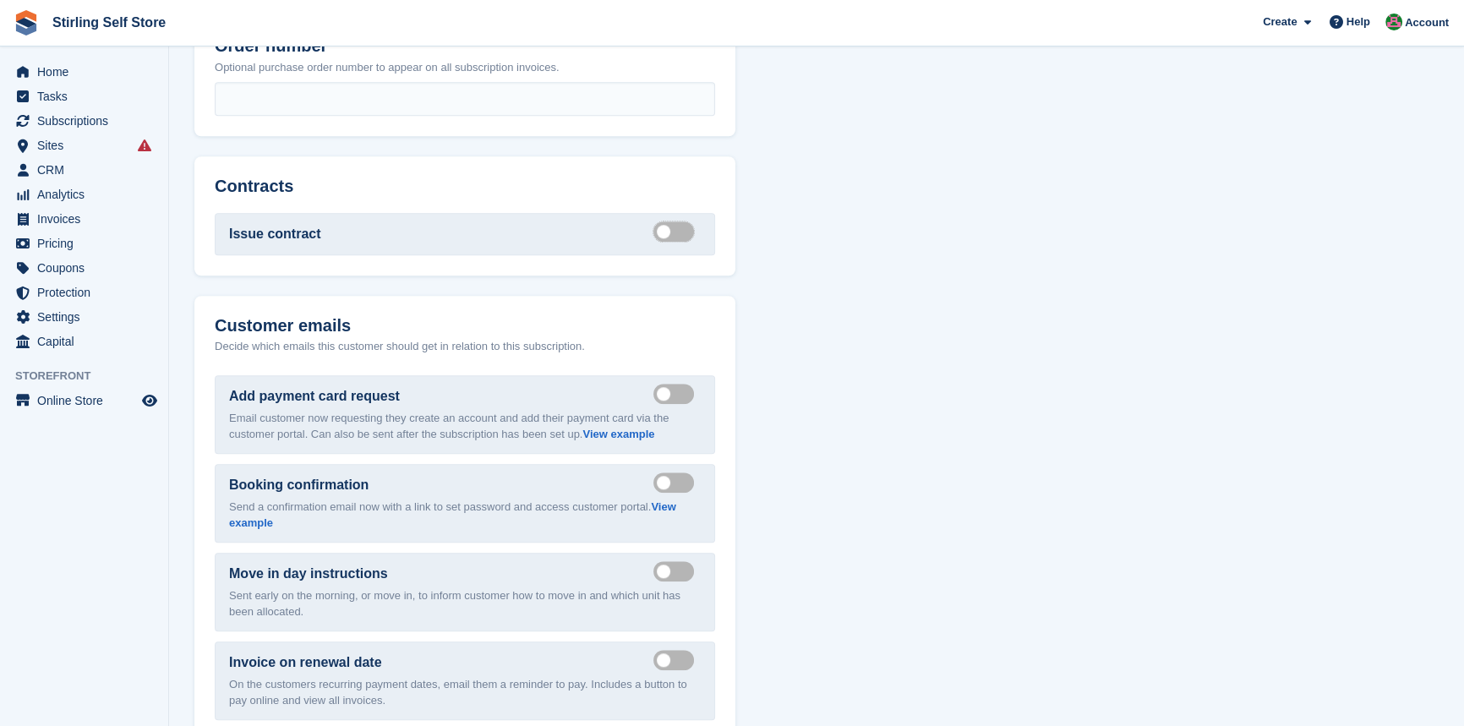
scroll to position [2075, 0]
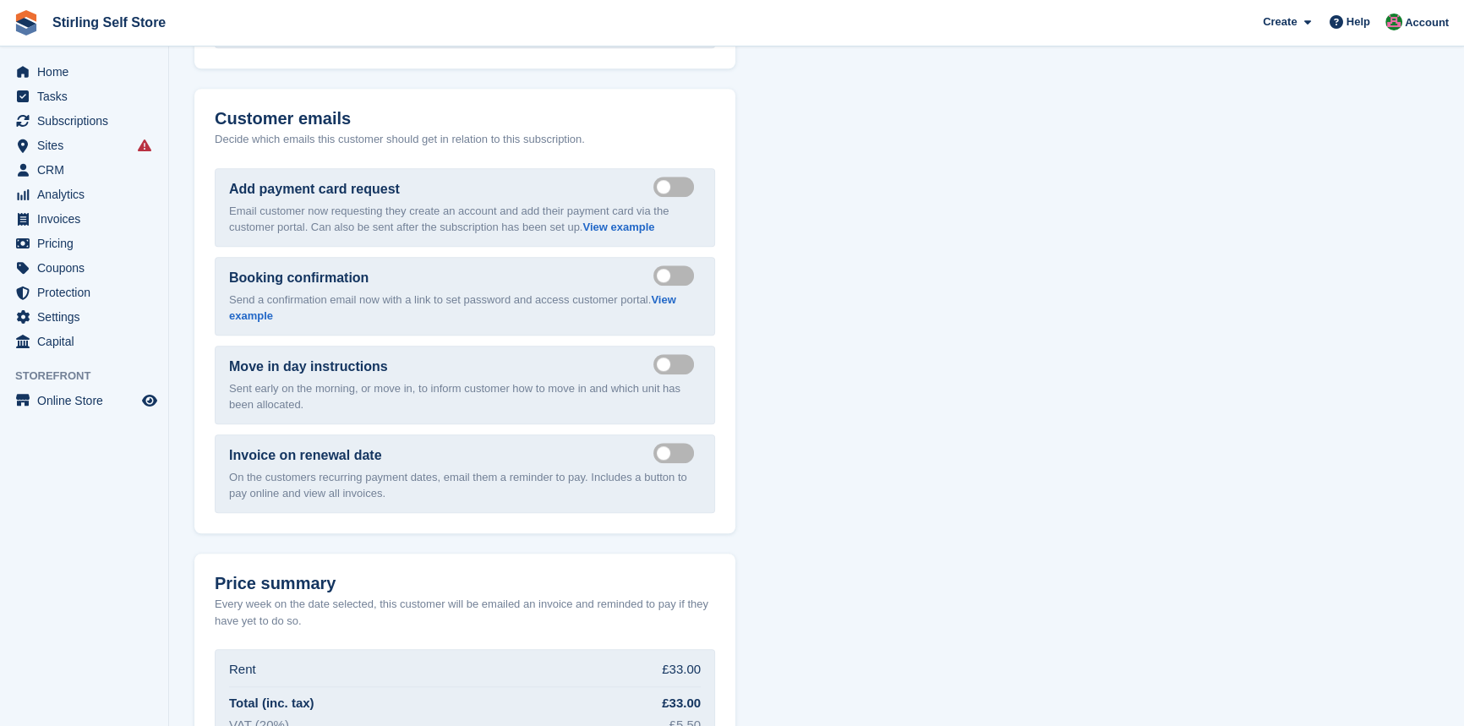
click at [664, 186] on label "Send payment card request email" at bounding box center [676, 187] width 47 height 3
click at [658, 275] on label "Send booking confirmation email" at bounding box center [676, 276] width 47 height 3
click at [671, 364] on label "Send move in day email" at bounding box center [676, 365] width 47 height 3
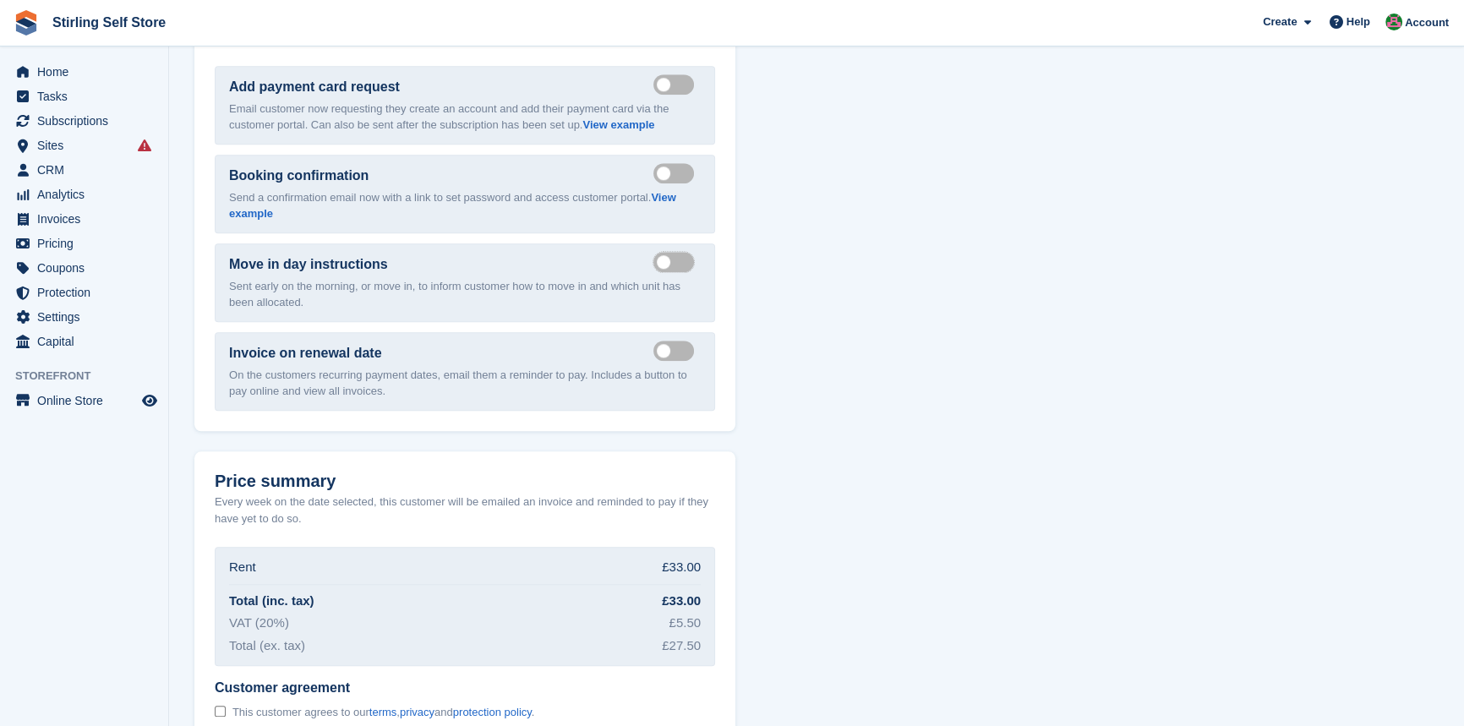
scroll to position [2269, 0]
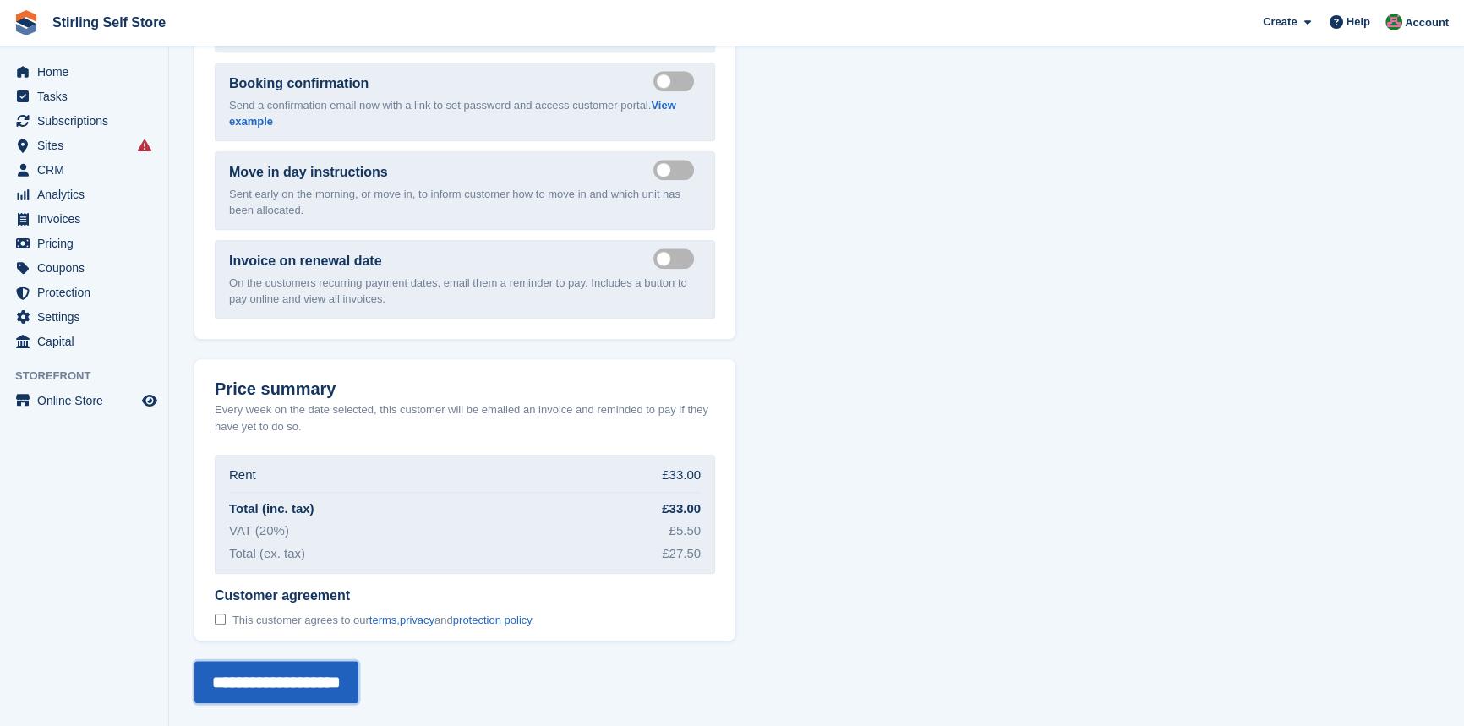
drag, startPoint x: 283, startPoint y: 679, endPoint x: 309, endPoint y: 678, distance: 26.2
click at [283, 678] on input "**********" at bounding box center [276, 682] width 164 height 42
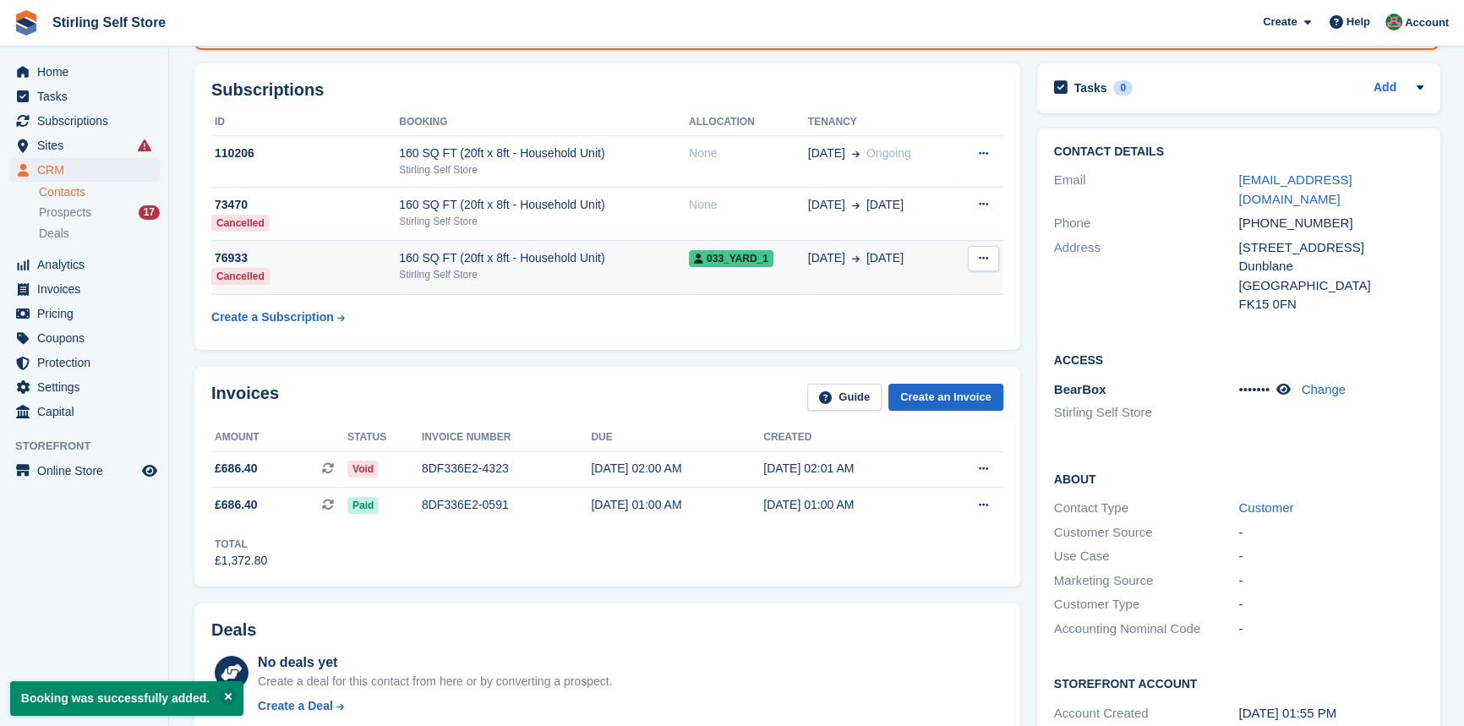
scroll to position [153, 0]
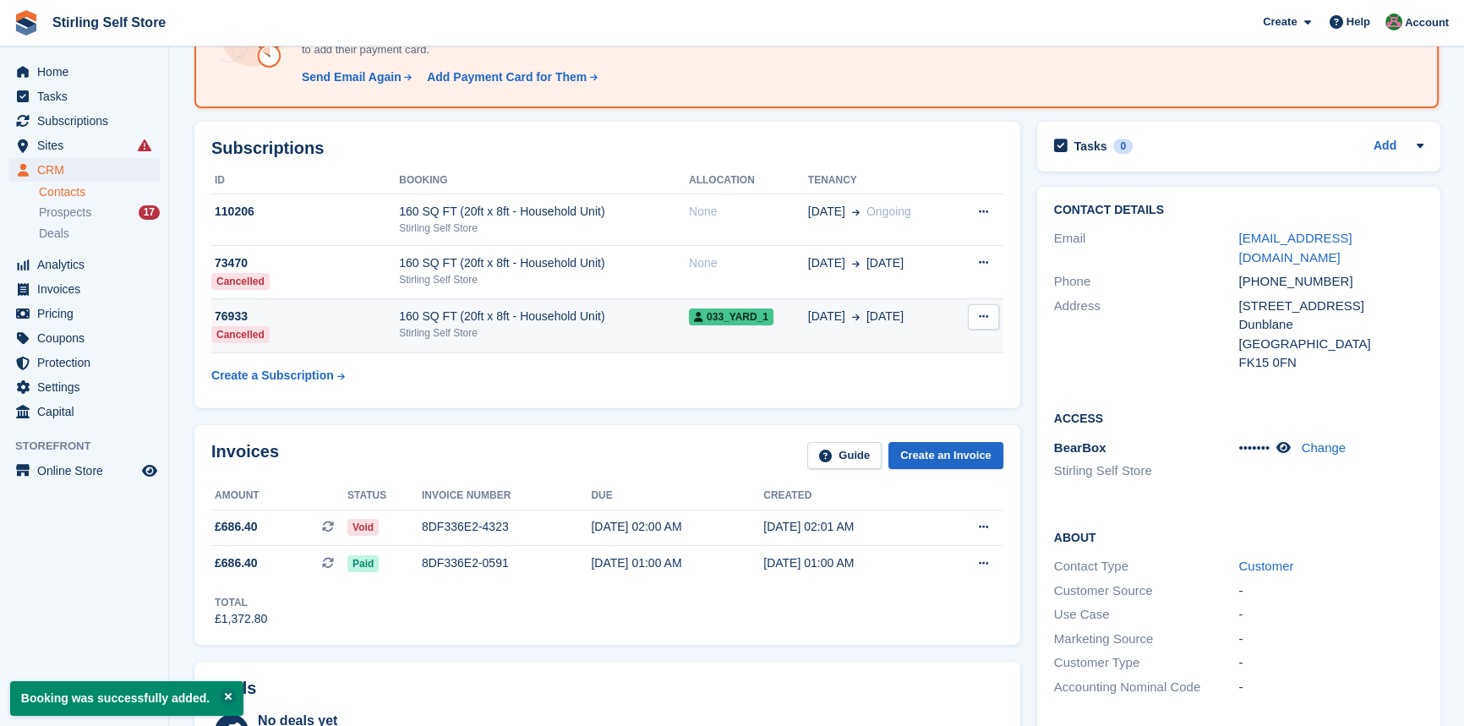
click at [988, 317] on button at bounding box center [983, 316] width 31 height 25
click at [684, 312] on div "160 SQ FT (20ft x 8ft - Household Unit)" at bounding box center [544, 317] width 290 height 18
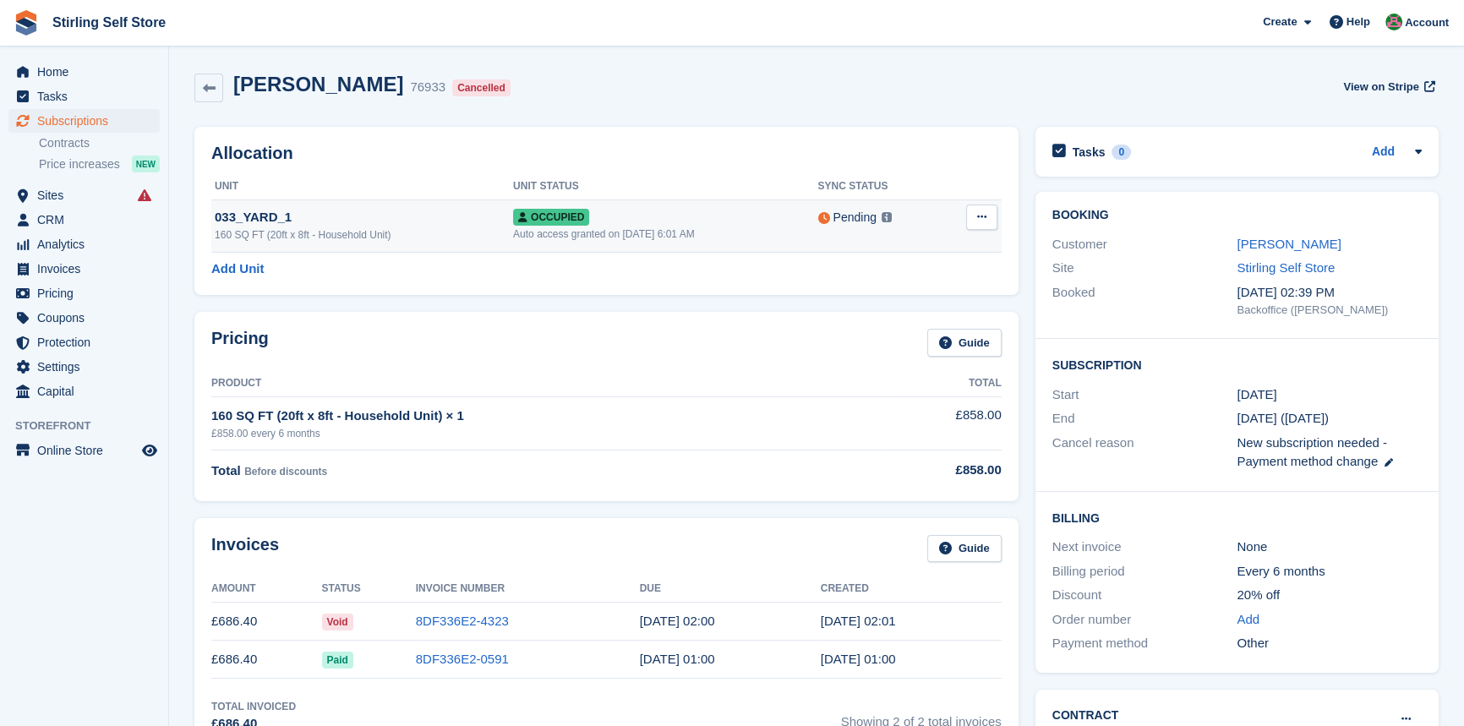
click at [985, 216] on icon at bounding box center [981, 216] width 9 height 11
drag, startPoint x: 891, startPoint y: 286, endPoint x: 802, endPoint y: 76, distance: 227.7
click at [891, 286] on p "Deallocate" at bounding box center [916, 287] width 147 height 22
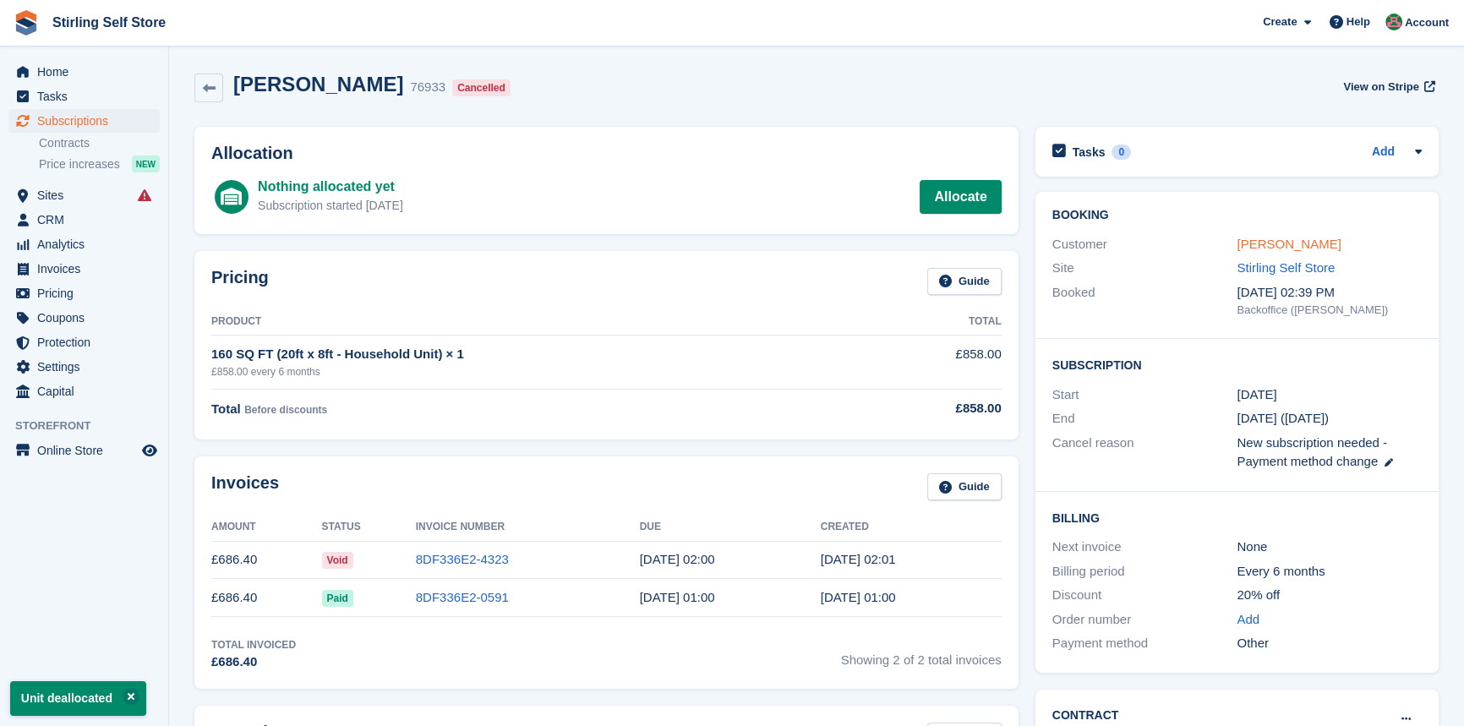
click at [1249, 238] on link "[PERSON_NAME]" at bounding box center [1289, 244] width 104 height 14
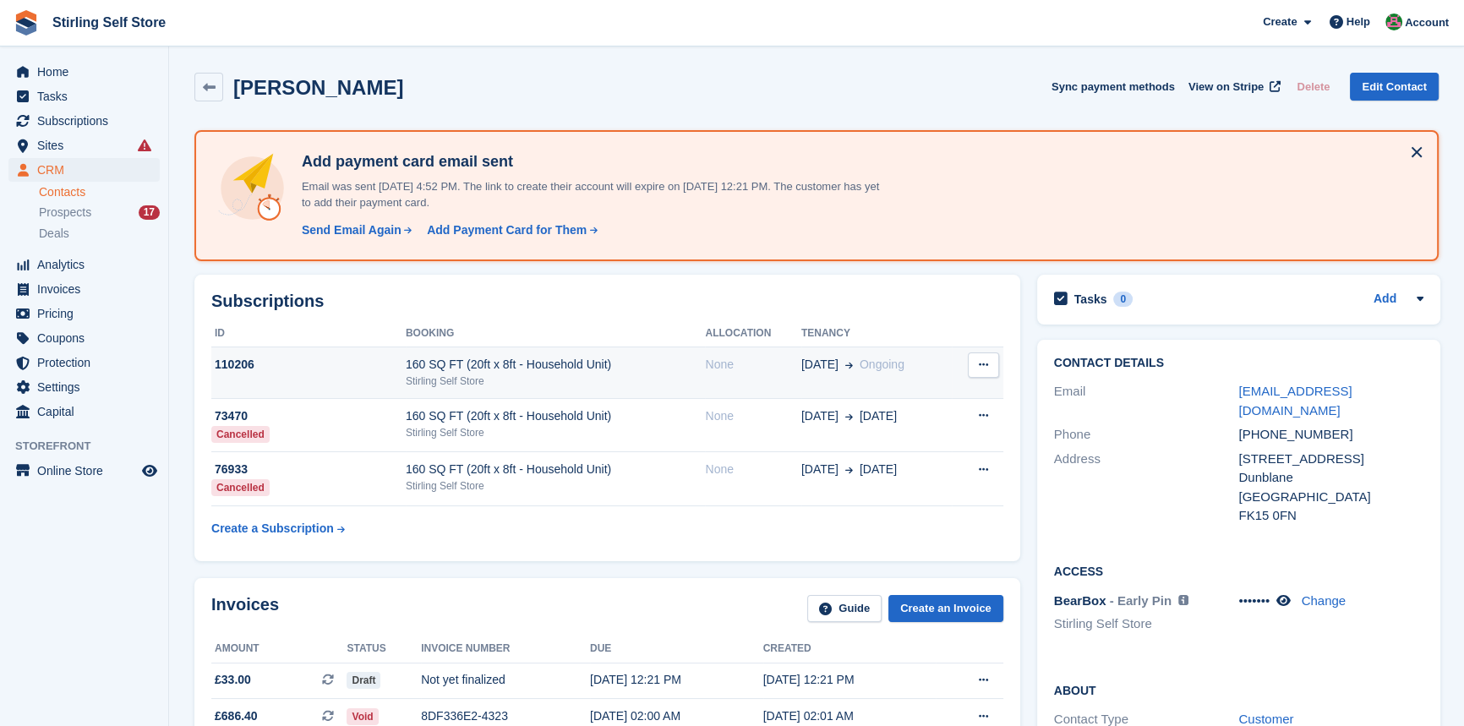
click at [699, 371] on div "160 SQ FT (20ft x 8ft - Household Unit)" at bounding box center [556, 365] width 300 height 18
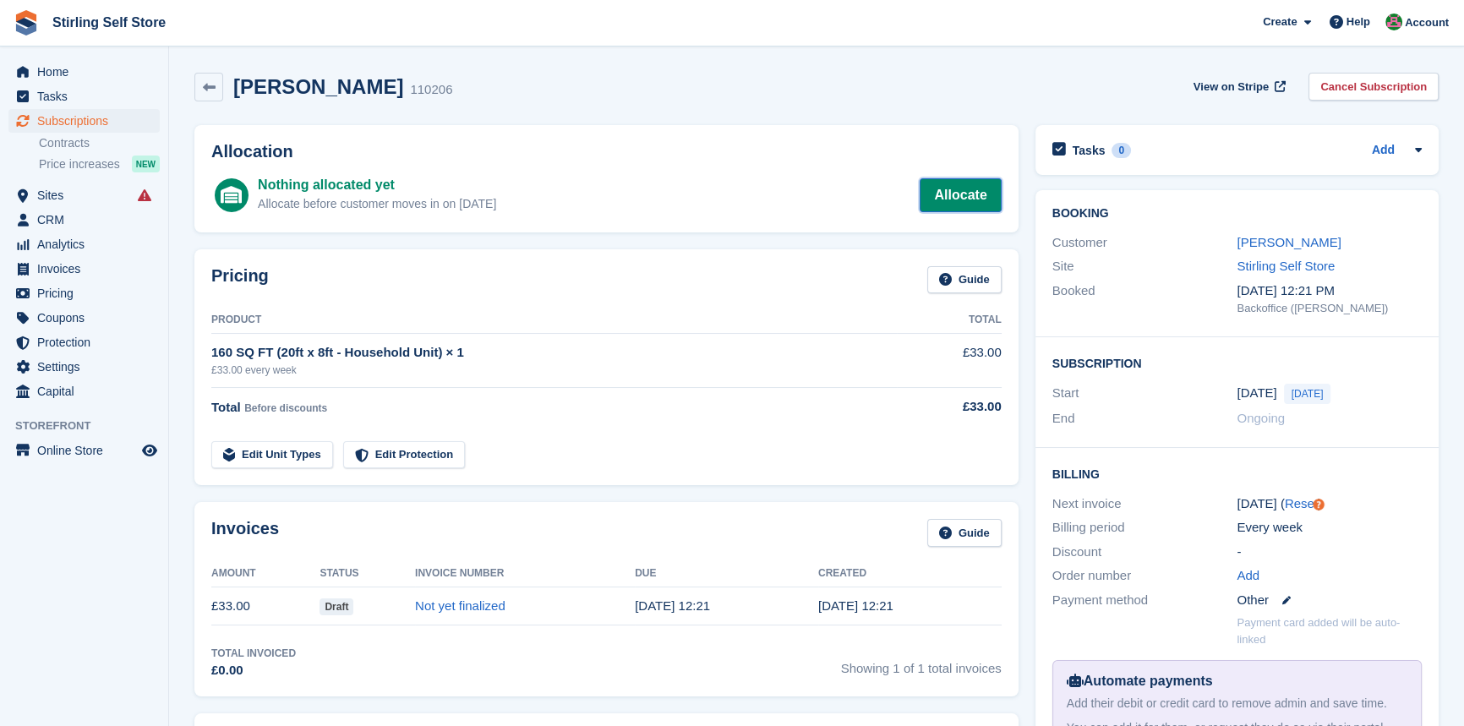
drag, startPoint x: 971, startPoint y: 191, endPoint x: 954, endPoint y: 205, distance: 22.2
click at [971, 194] on link "Allocate" at bounding box center [960, 195] width 81 height 34
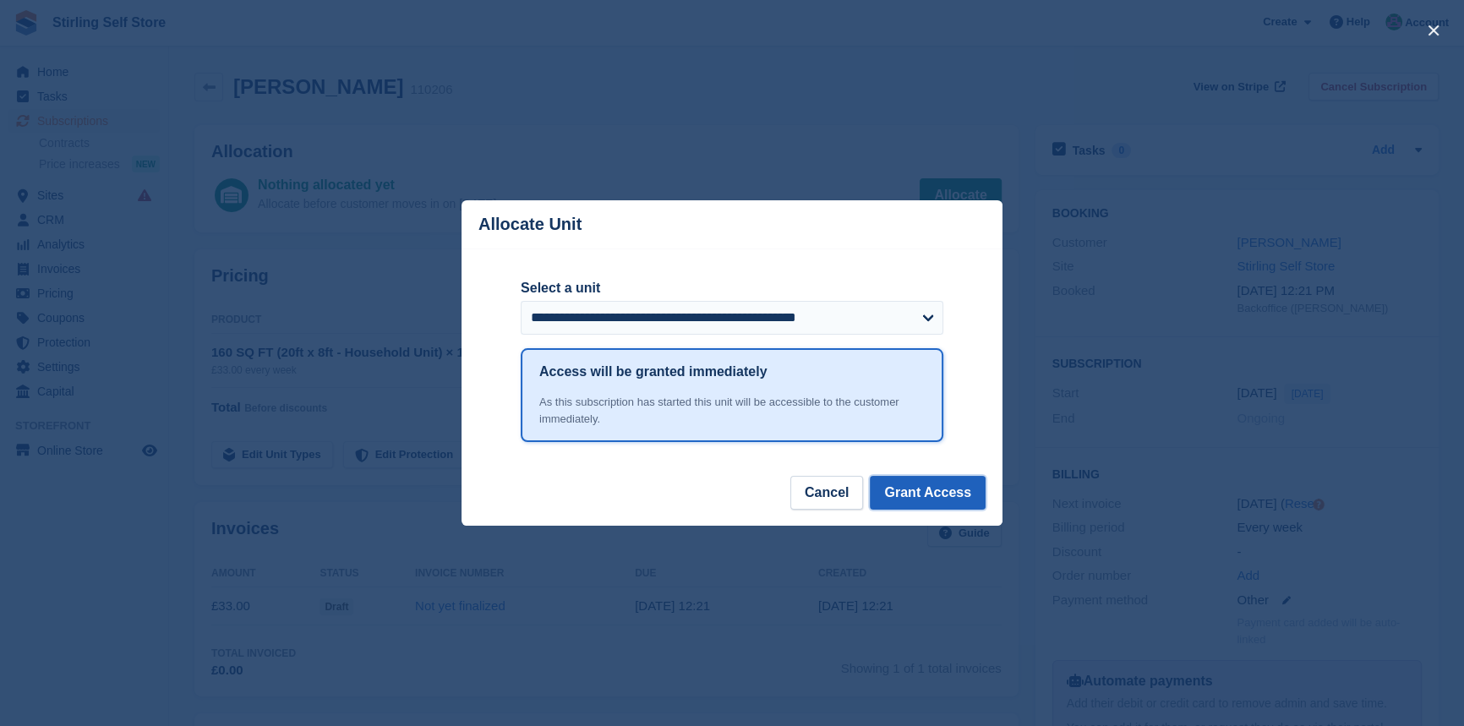
click at [921, 495] on button "Grant Access" at bounding box center [928, 493] width 116 height 34
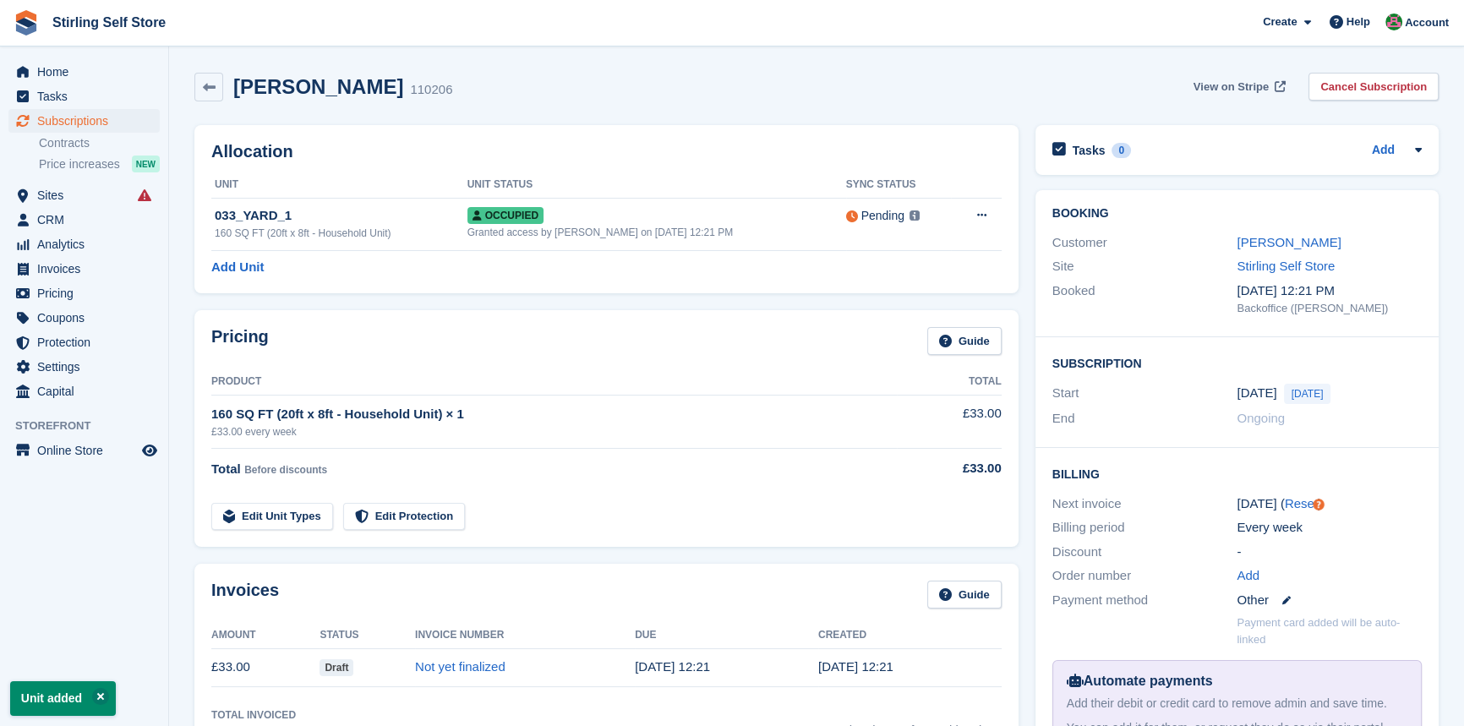
click at [1223, 87] on span "View on Stripe" at bounding box center [1231, 87] width 75 height 17
click at [85, 271] on span "Invoices" at bounding box center [87, 269] width 101 height 24
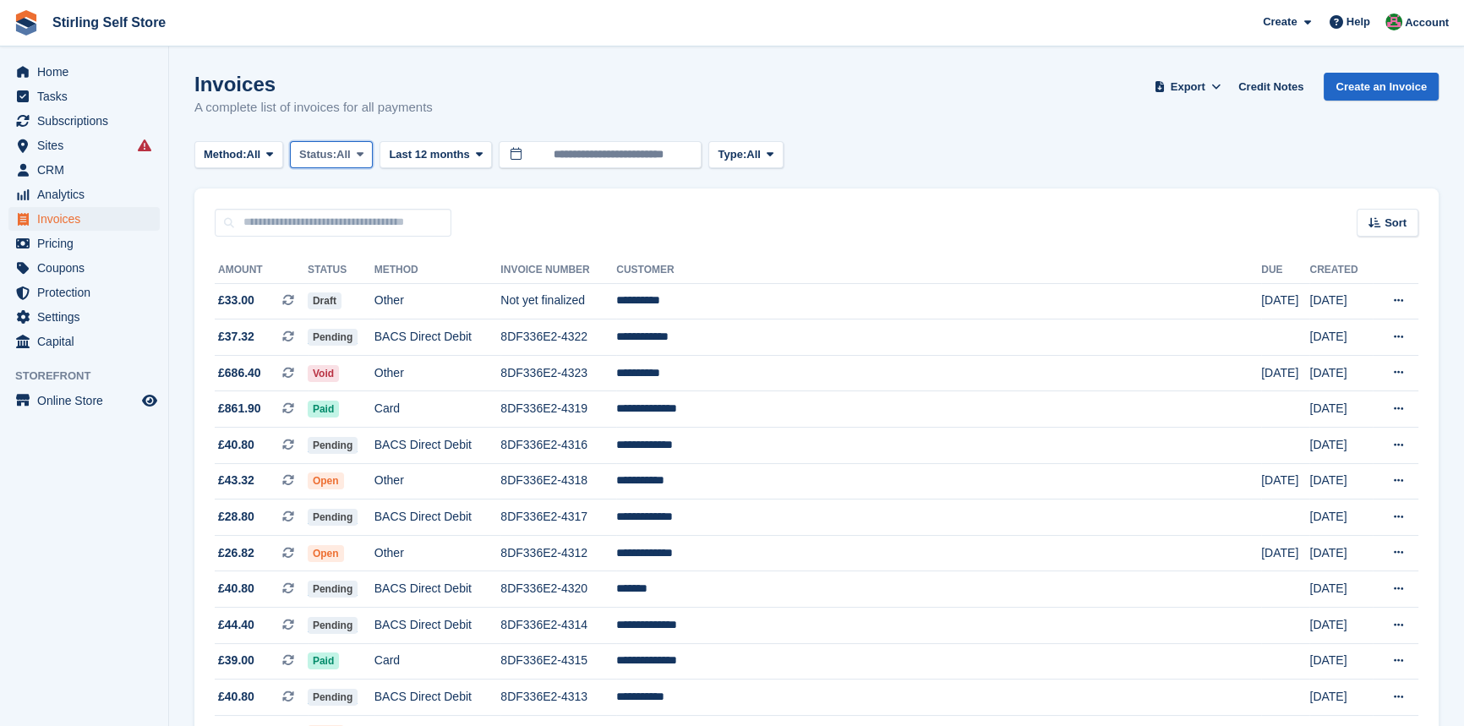
click at [364, 156] on icon at bounding box center [360, 154] width 7 height 11
click at [350, 281] on link "Open" at bounding box center [371, 286] width 147 height 30
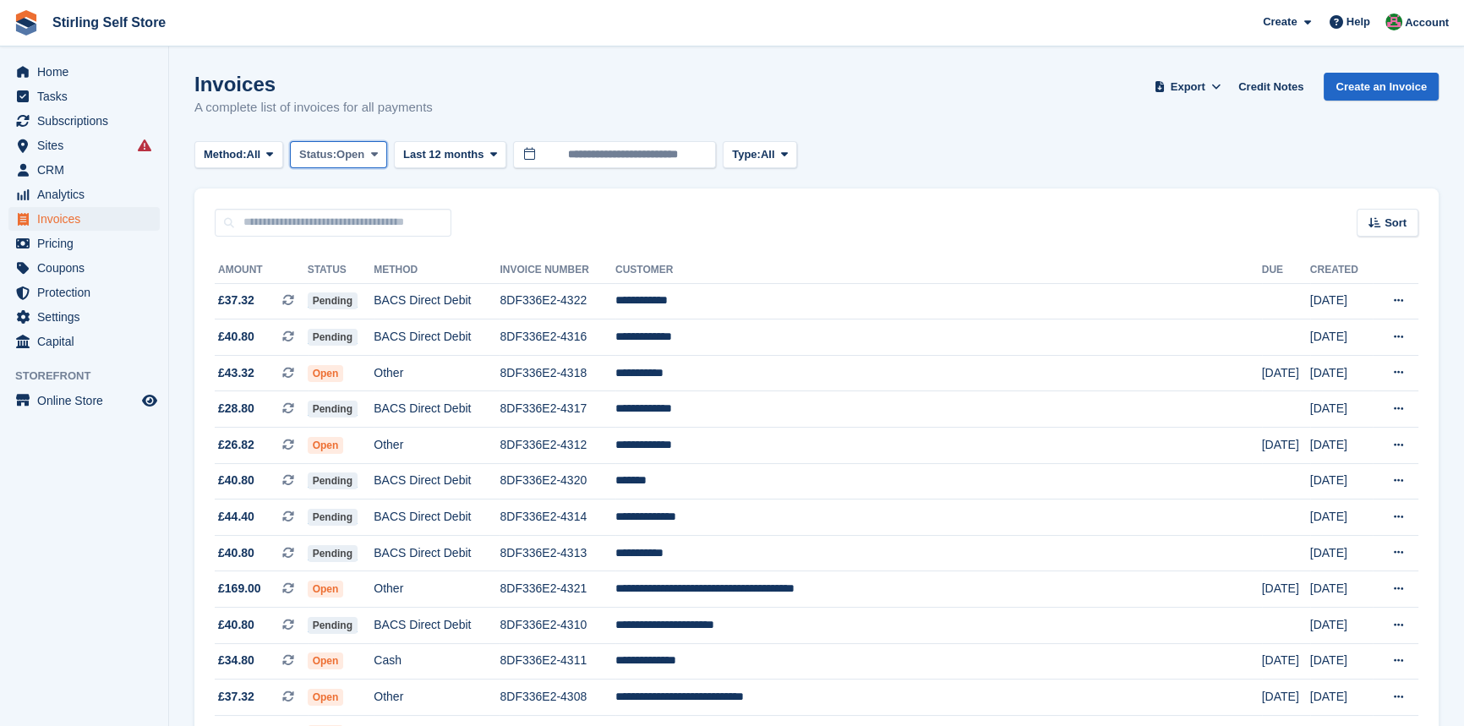
click at [375, 151] on icon at bounding box center [373, 154] width 7 height 11
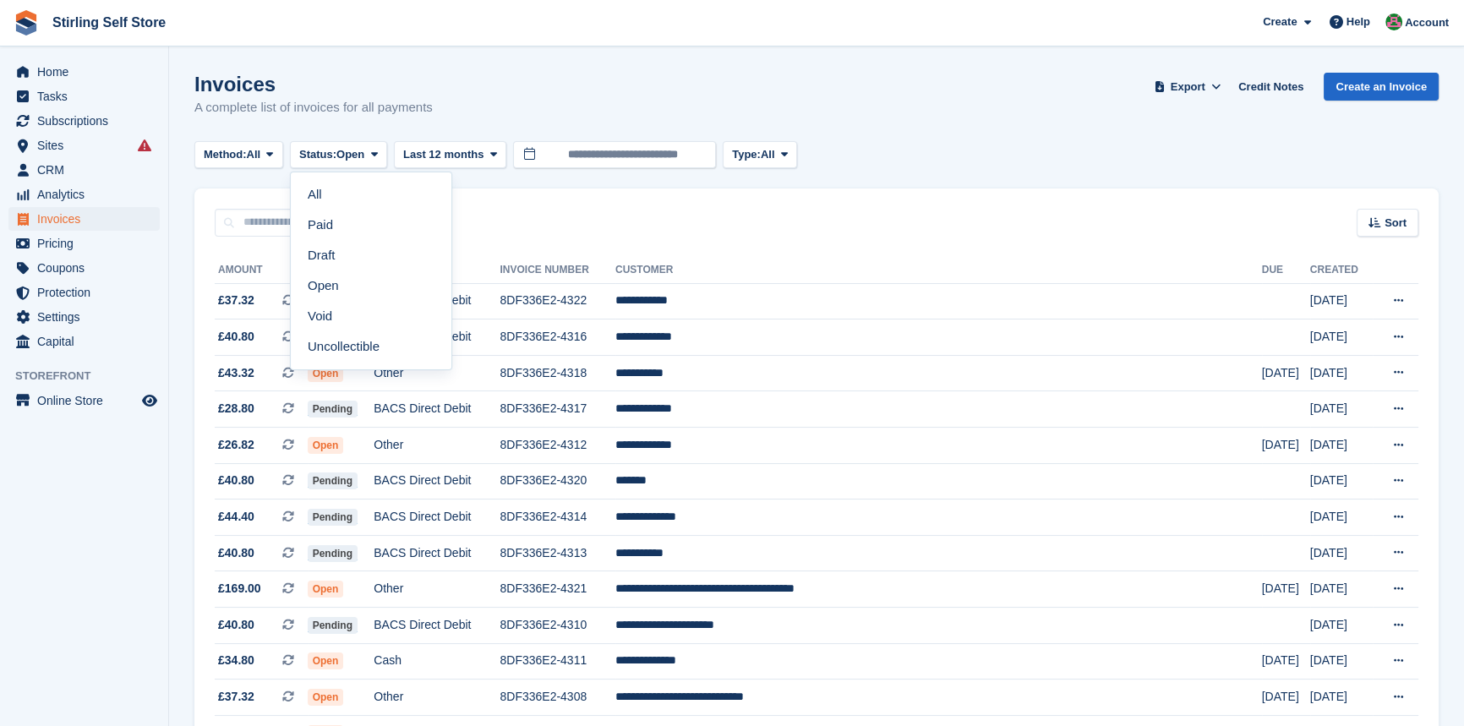
click at [380, 287] on link "Open" at bounding box center [371, 286] width 147 height 30
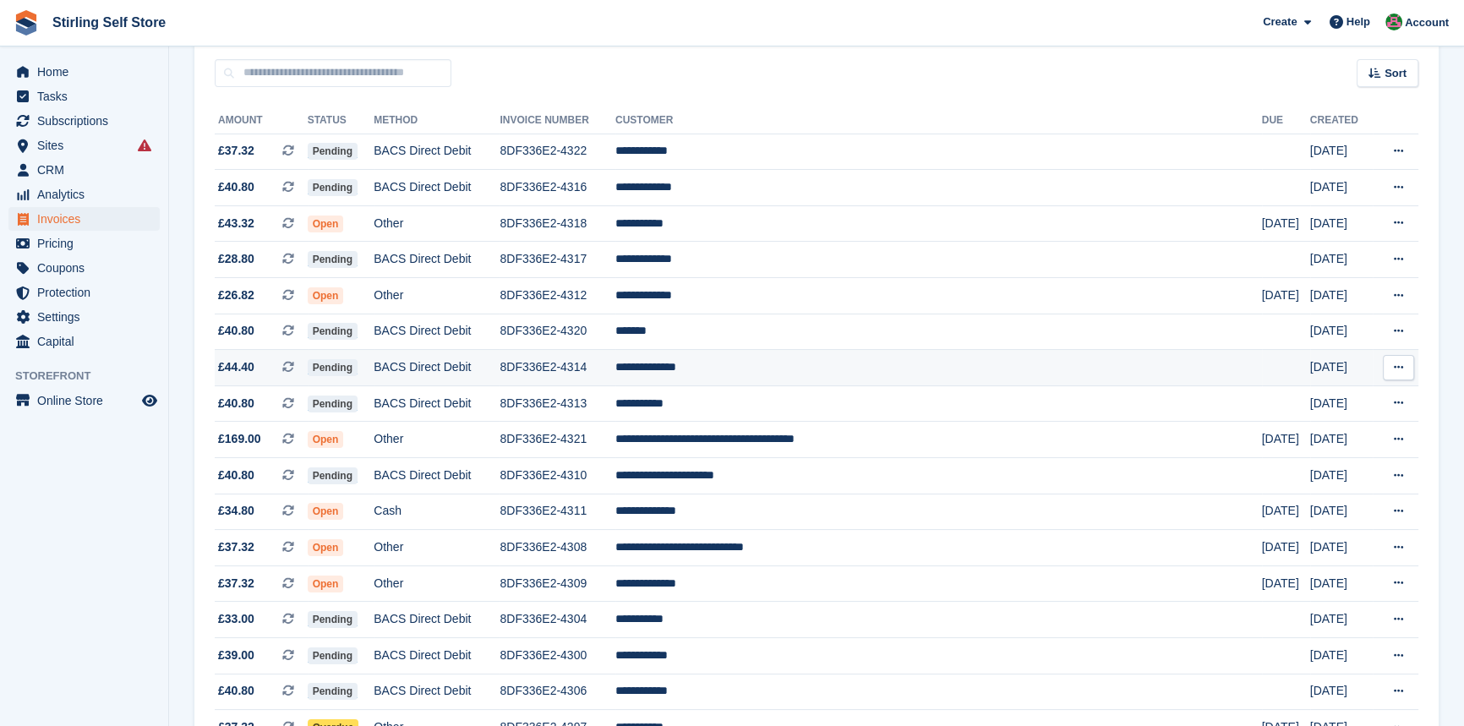
scroll to position [153, 0]
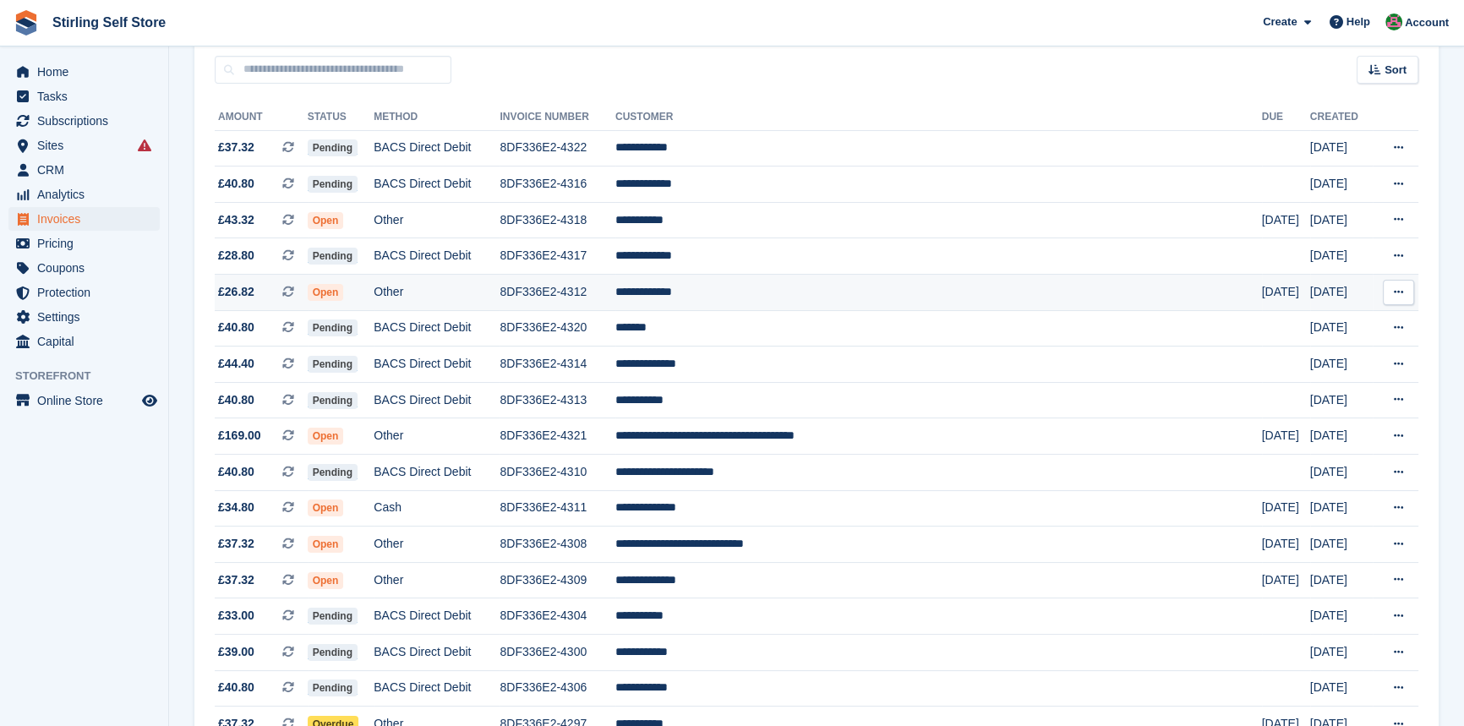
click at [757, 292] on td "**********" at bounding box center [938, 293] width 647 height 36
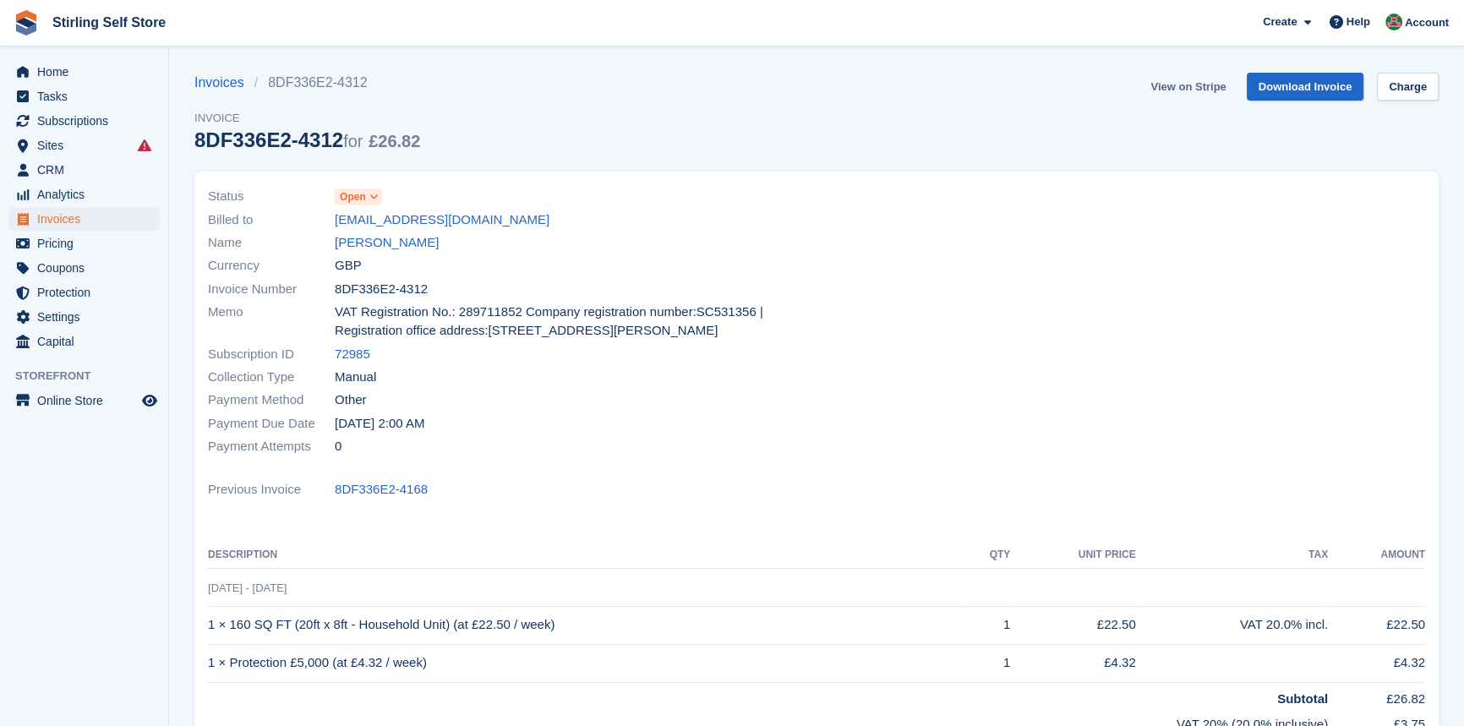
click at [1184, 80] on link "View on Stripe" at bounding box center [1188, 87] width 89 height 28
click at [92, 220] on span "Invoices" at bounding box center [87, 219] width 101 height 24
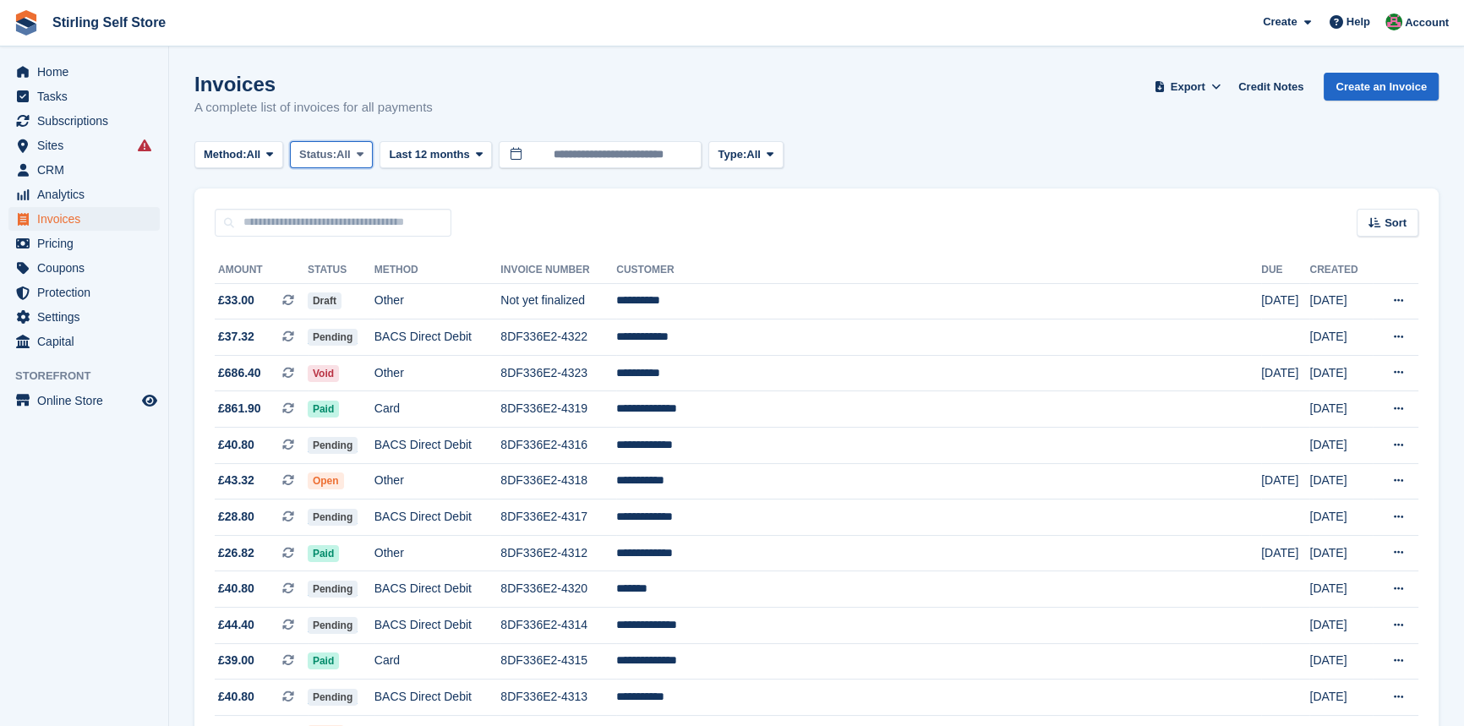
drag, startPoint x: 370, startPoint y: 144, endPoint x: 370, endPoint y: 156, distance: 11.8
click at [370, 145] on button "Status: All" at bounding box center [331, 155] width 83 height 28
click at [354, 289] on link "Open" at bounding box center [371, 286] width 147 height 30
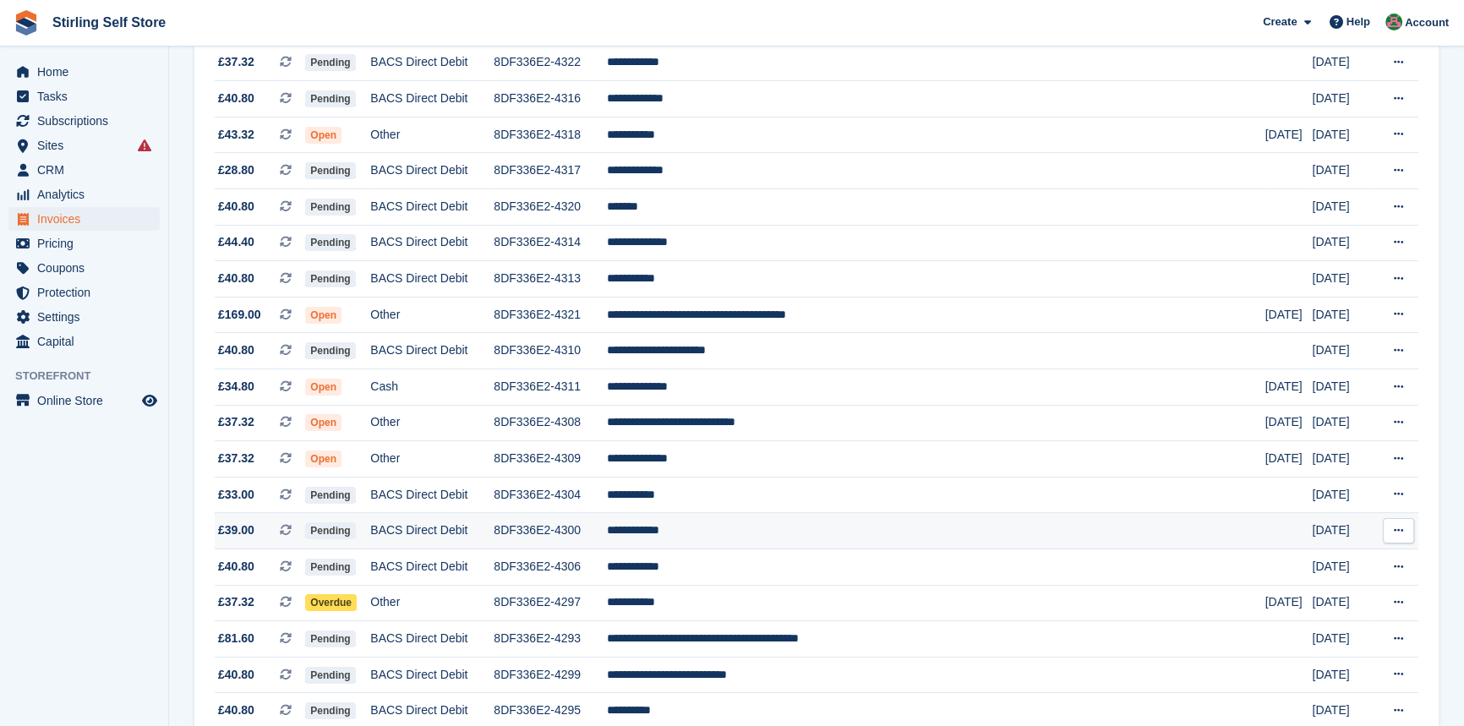
scroll to position [307, 0]
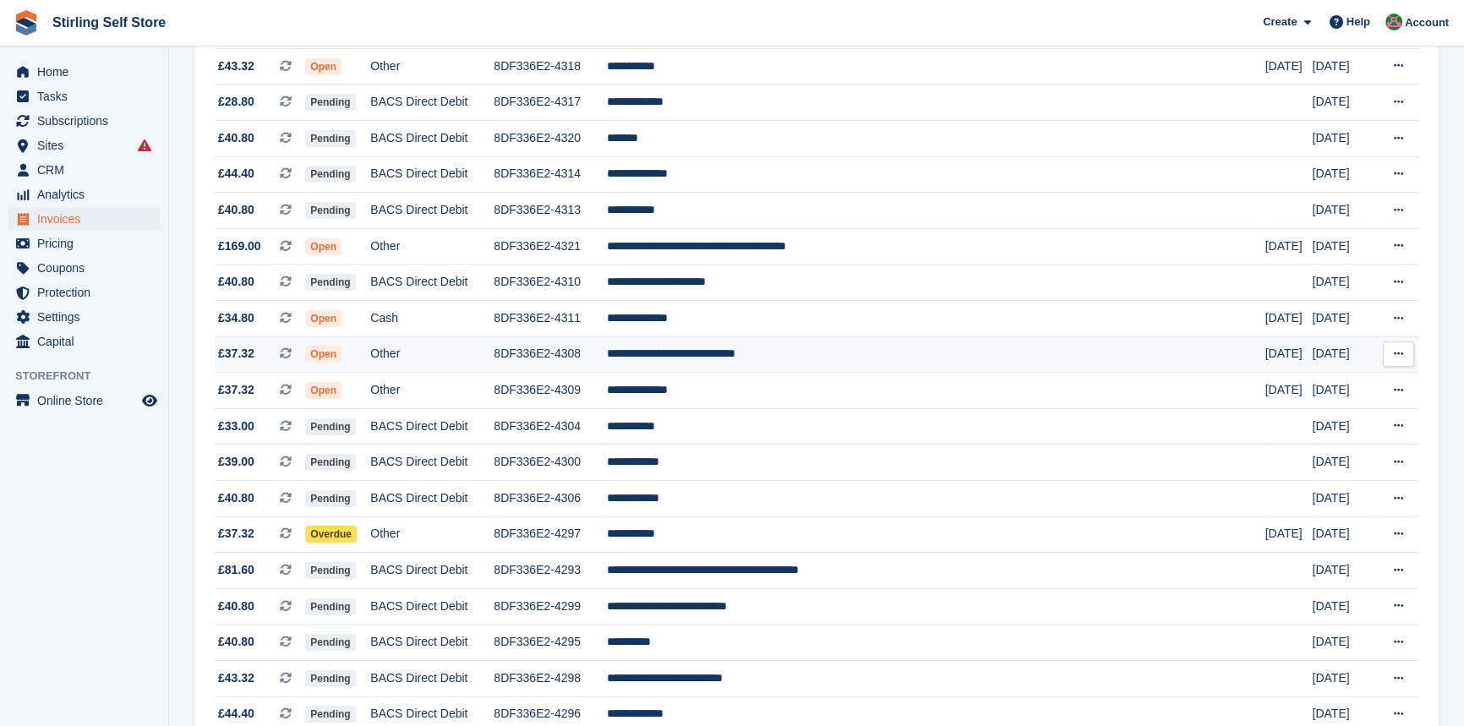
click at [785, 364] on td "**********" at bounding box center [936, 354] width 659 height 36
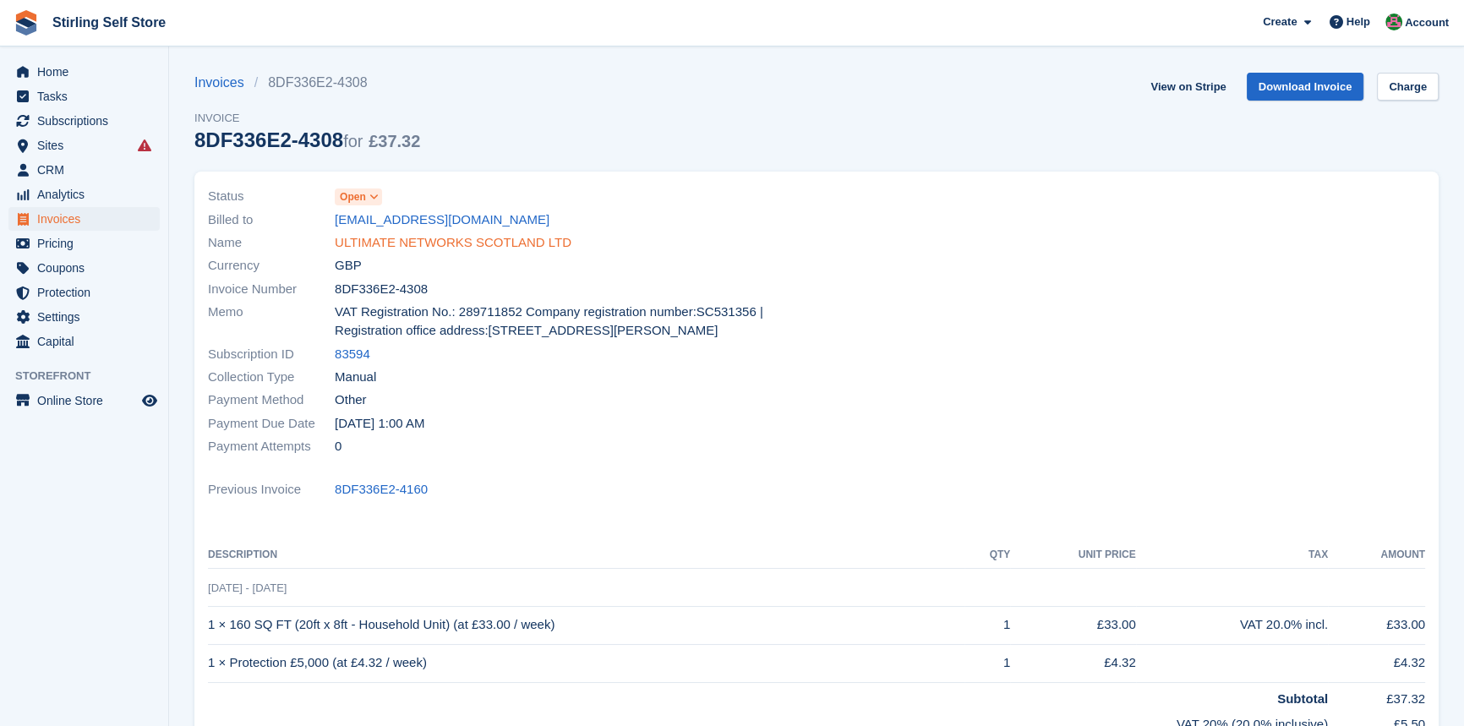
click at [444, 246] on link "ULTIMATE NETWORKS SCOTLAND LTD" at bounding box center [453, 242] width 237 height 19
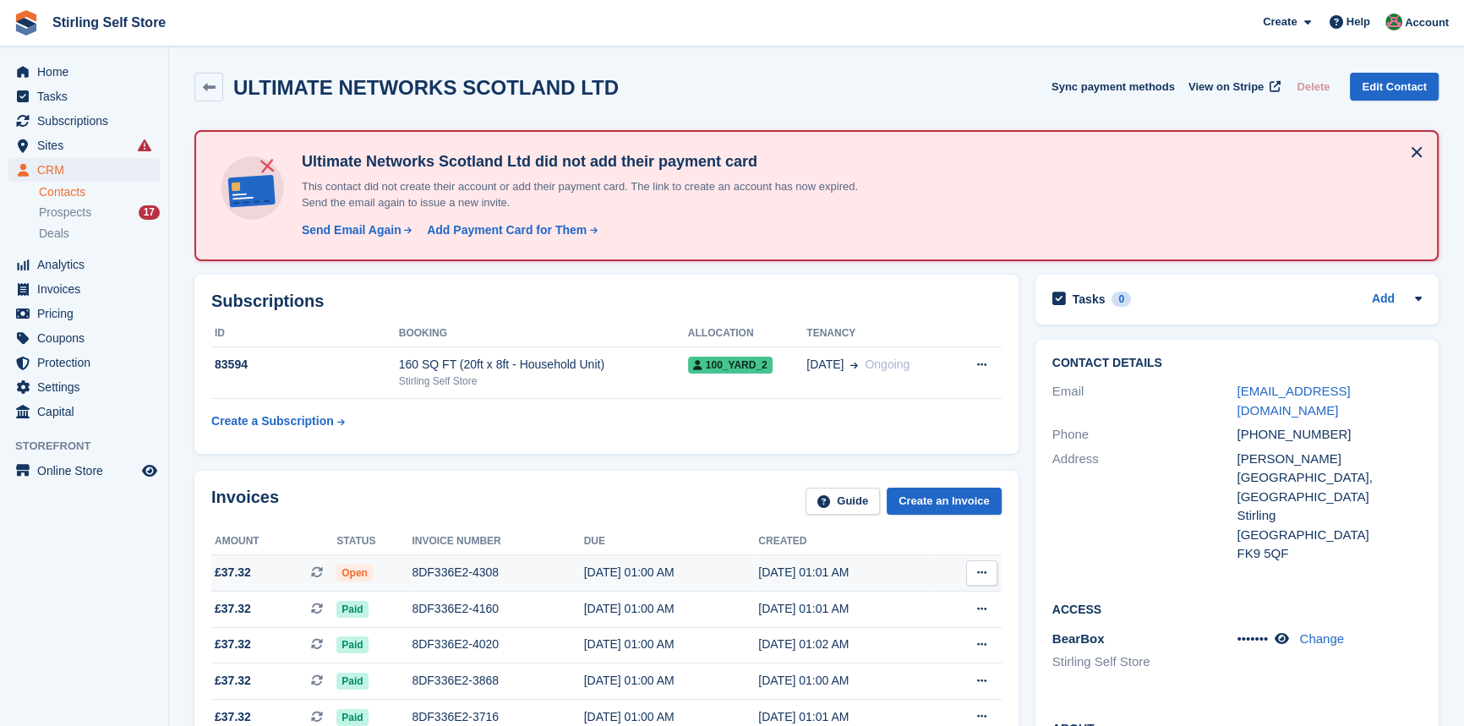
click at [443, 570] on div "8DF336E2-4308" at bounding box center [498, 573] width 172 height 18
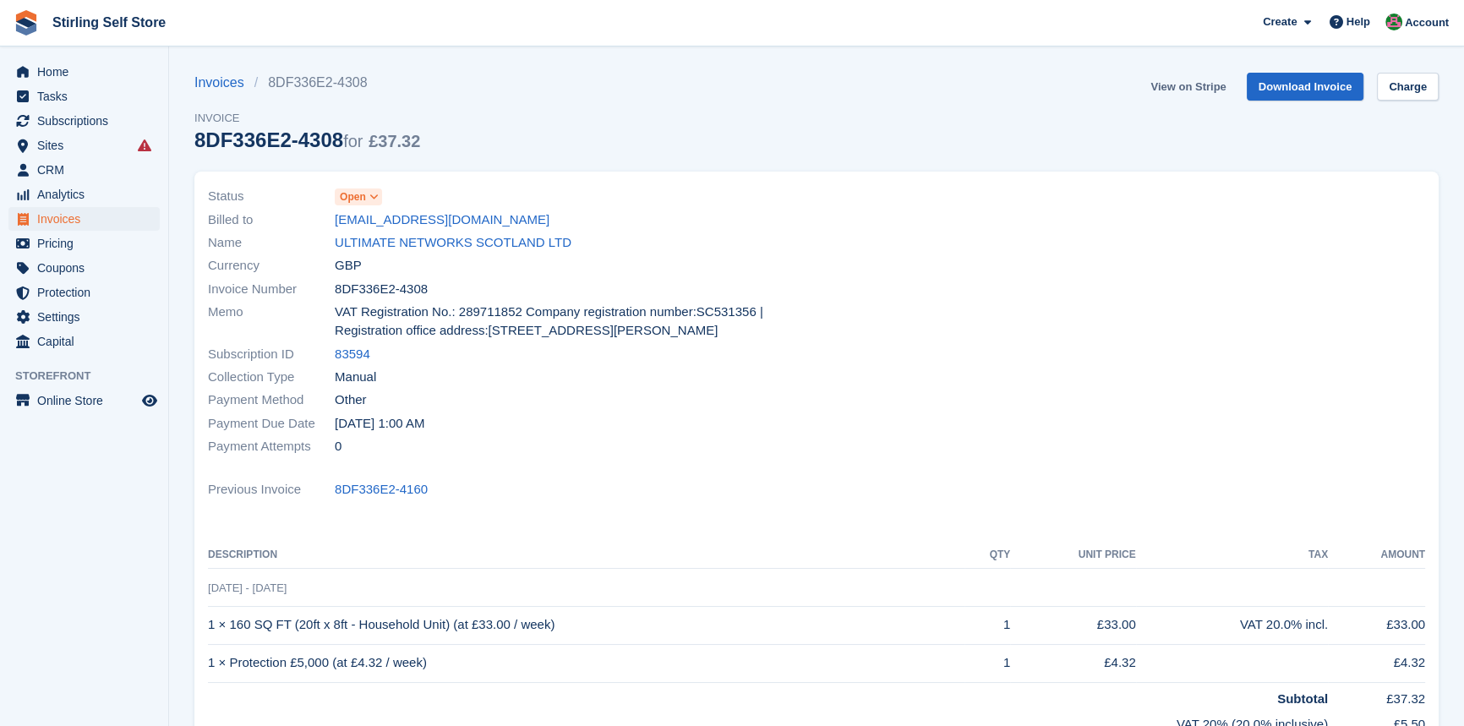
click at [1185, 85] on link "View on Stripe" at bounding box center [1188, 87] width 89 height 28
click at [81, 221] on span "Invoices" at bounding box center [87, 219] width 101 height 24
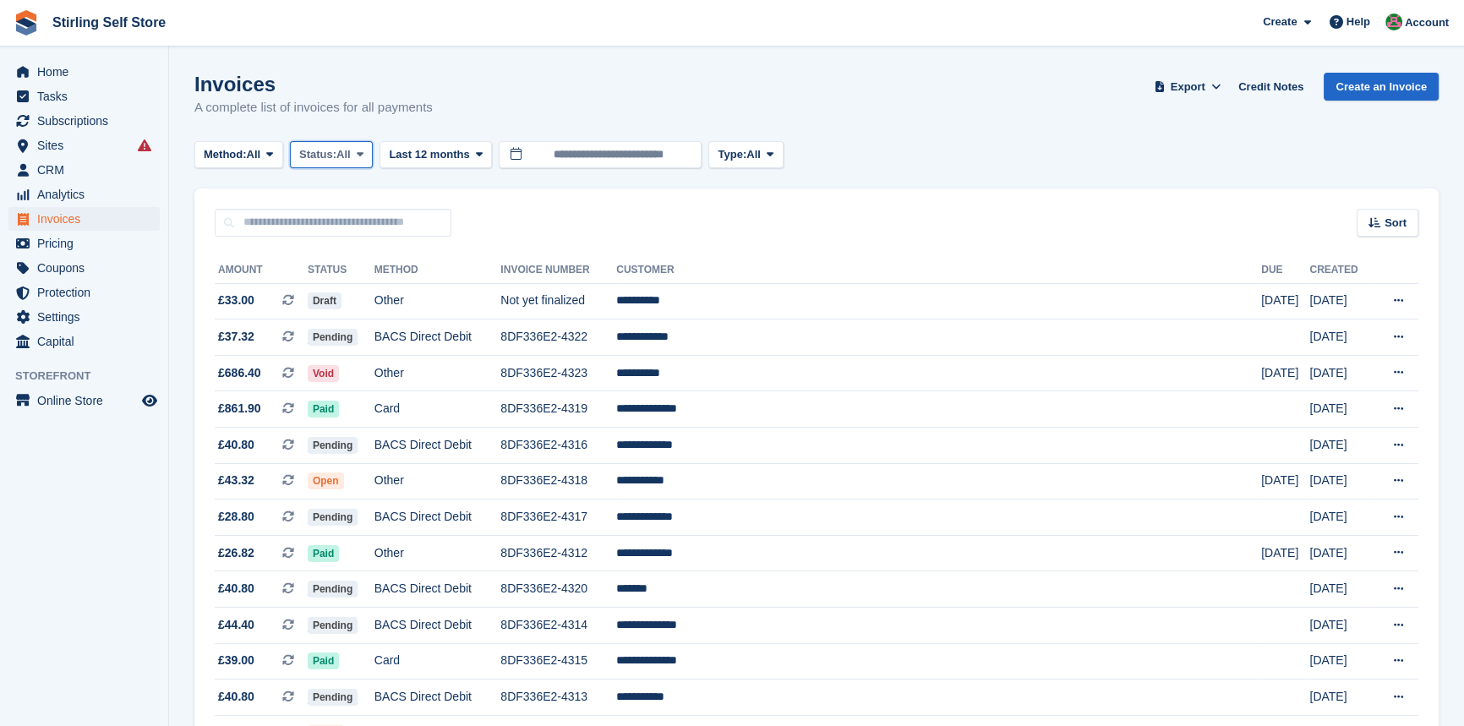
click at [364, 150] on icon at bounding box center [360, 154] width 7 height 11
click at [364, 290] on link "Open" at bounding box center [371, 286] width 147 height 30
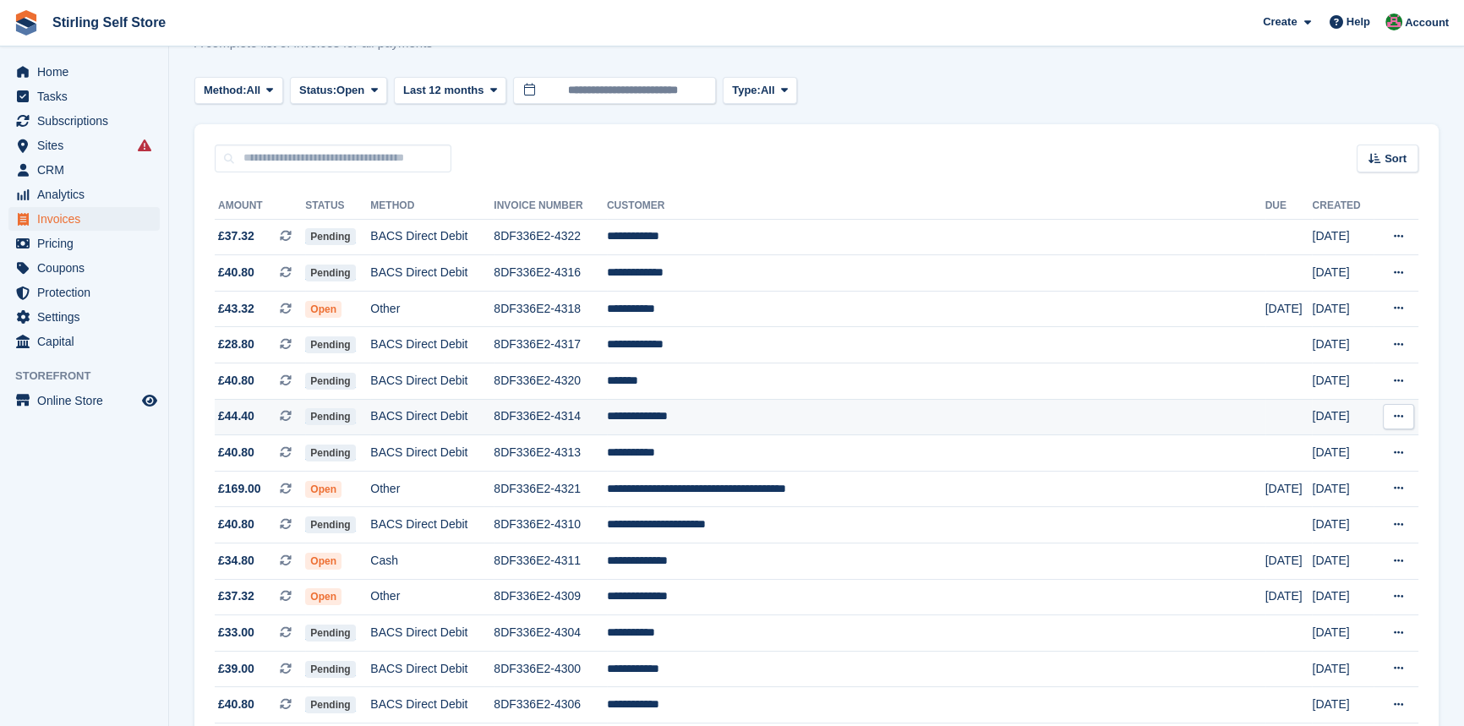
scroll to position [153, 0]
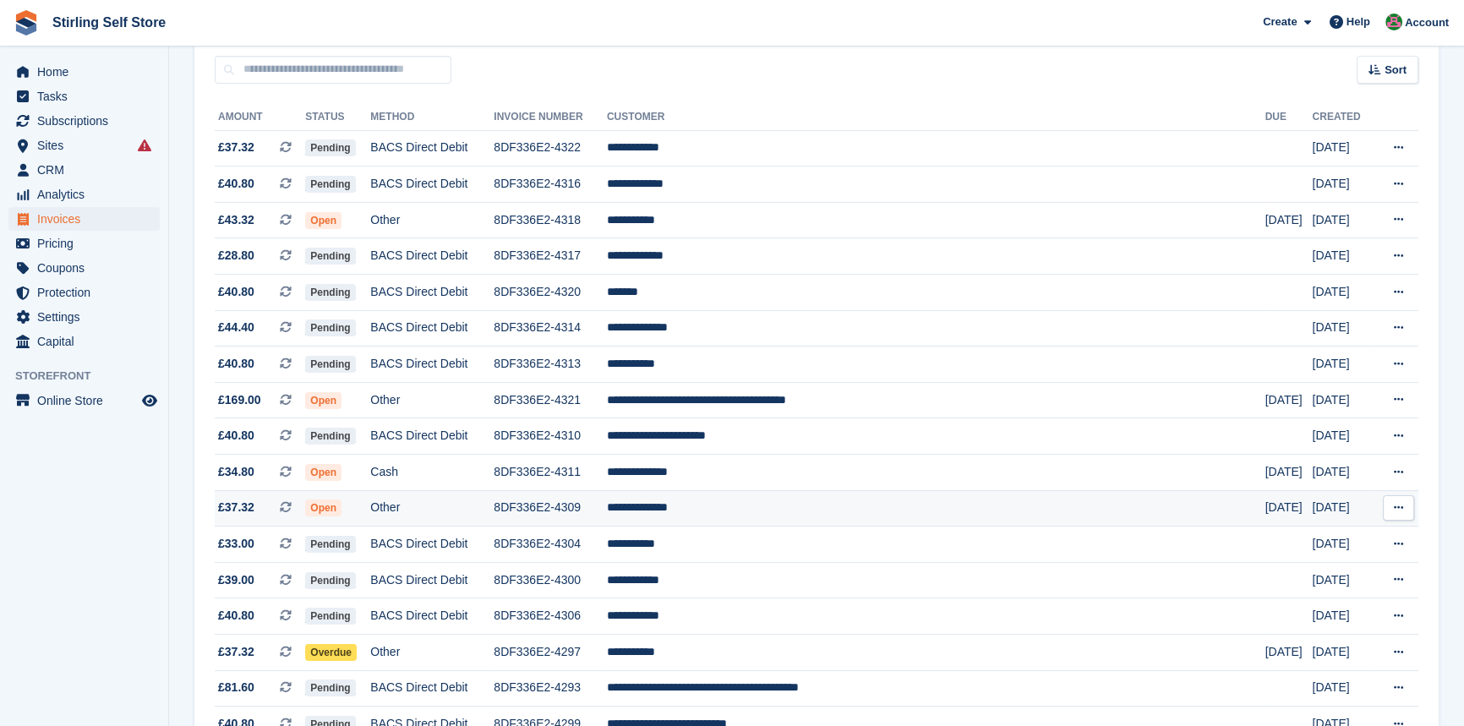
click at [755, 518] on td "**********" at bounding box center [936, 508] width 659 height 36
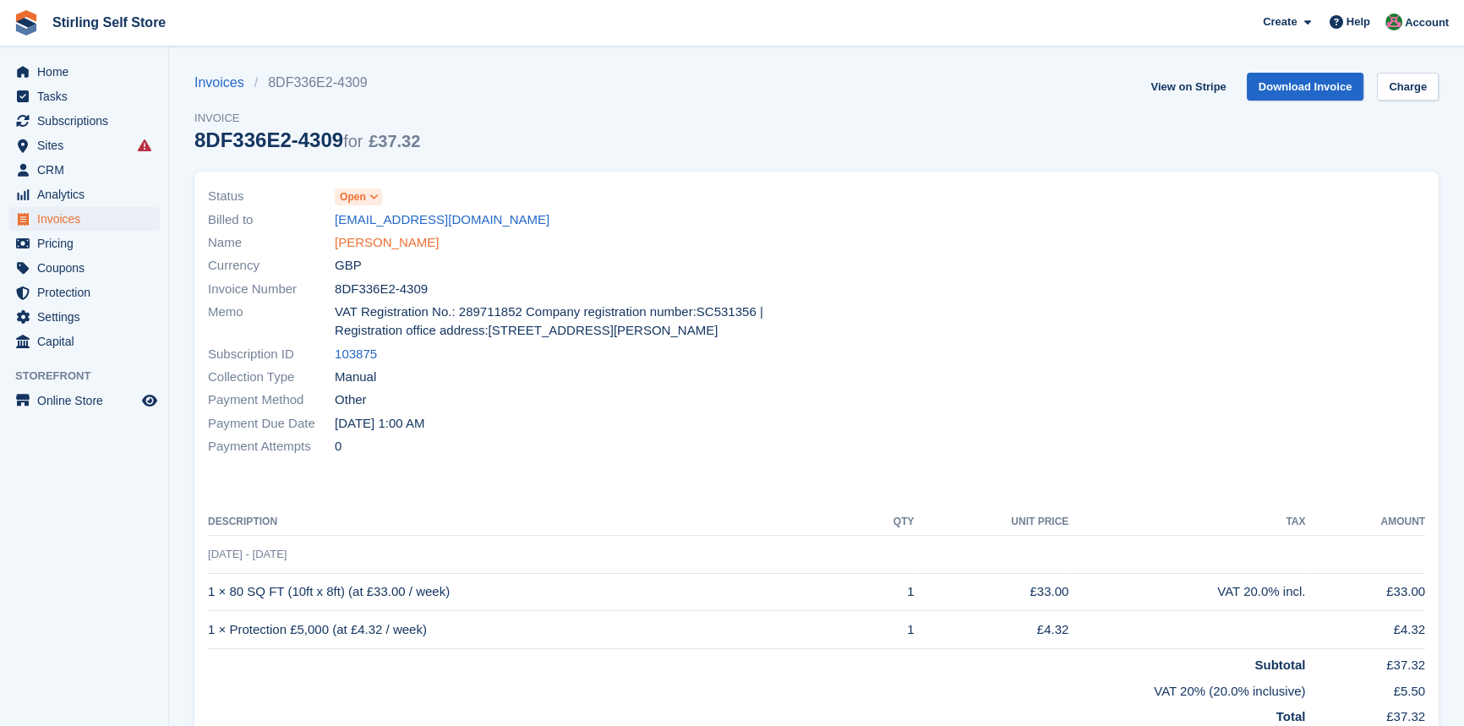
click at [371, 241] on link "Rae McCorrmack" at bounding box center [387, 242] width 104 height 19
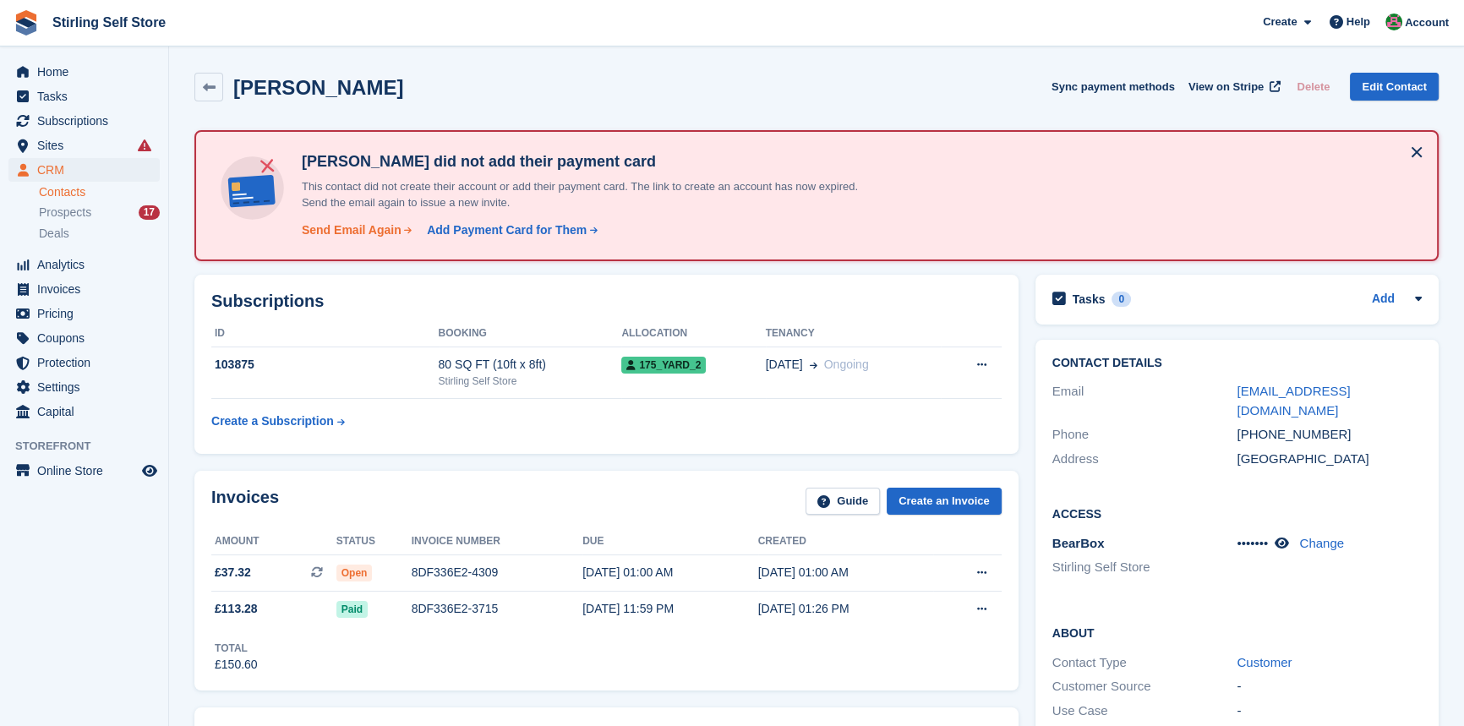
click at [337, 230] on div "Send Email Again" at bounding box center [352, 230] width 100 height 18
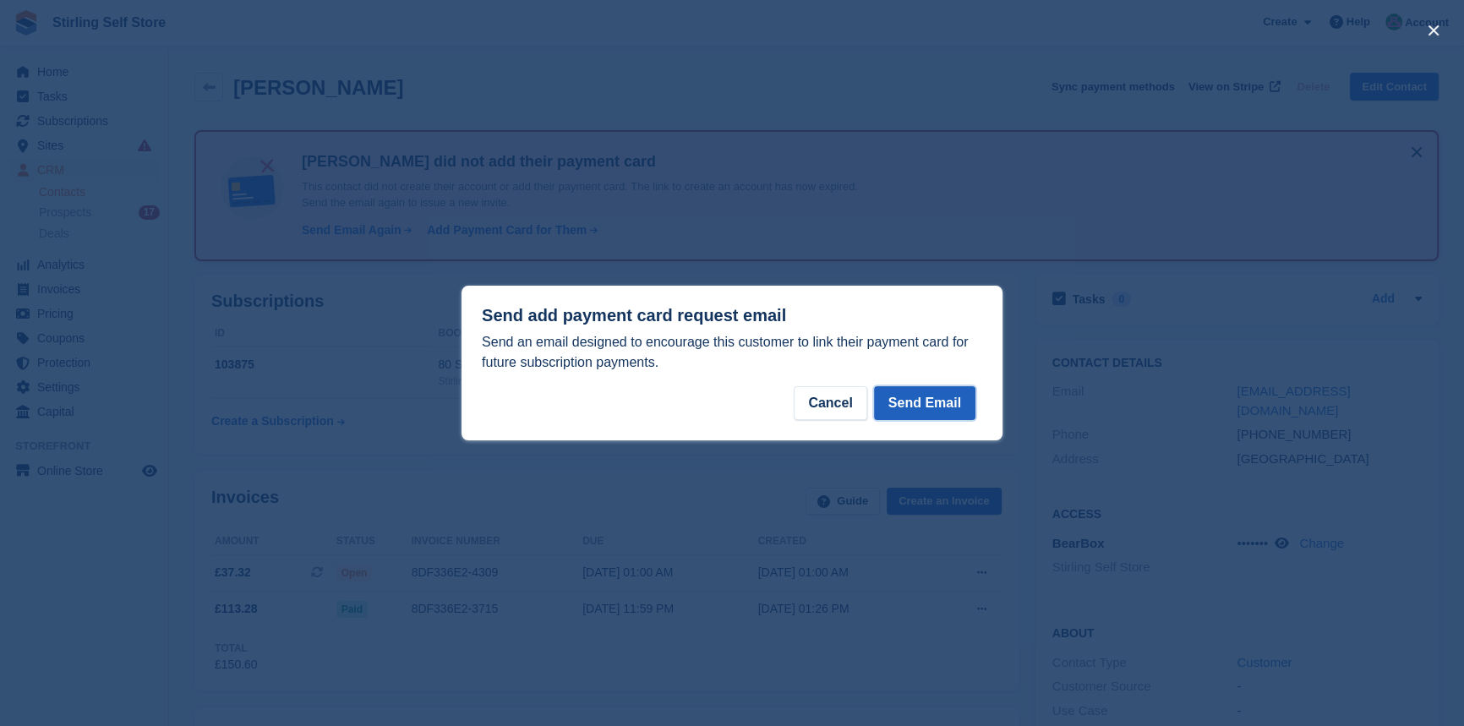
click at [936, 400] on button "Send Email" at bounding box center [924, 403] width 101 height 34
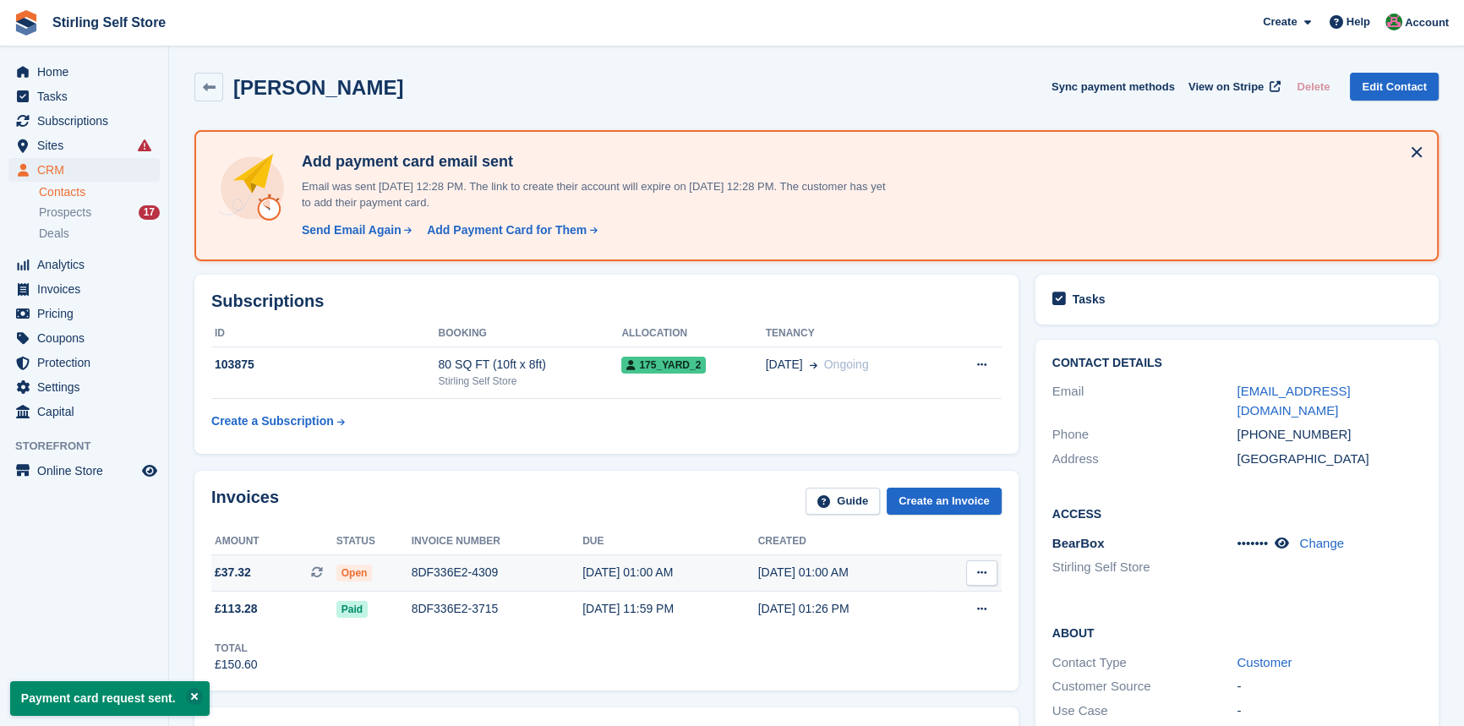
click at [468, 566] on div "8DF336E2-4309" at bounding box center [498, 573] width 172 height 18
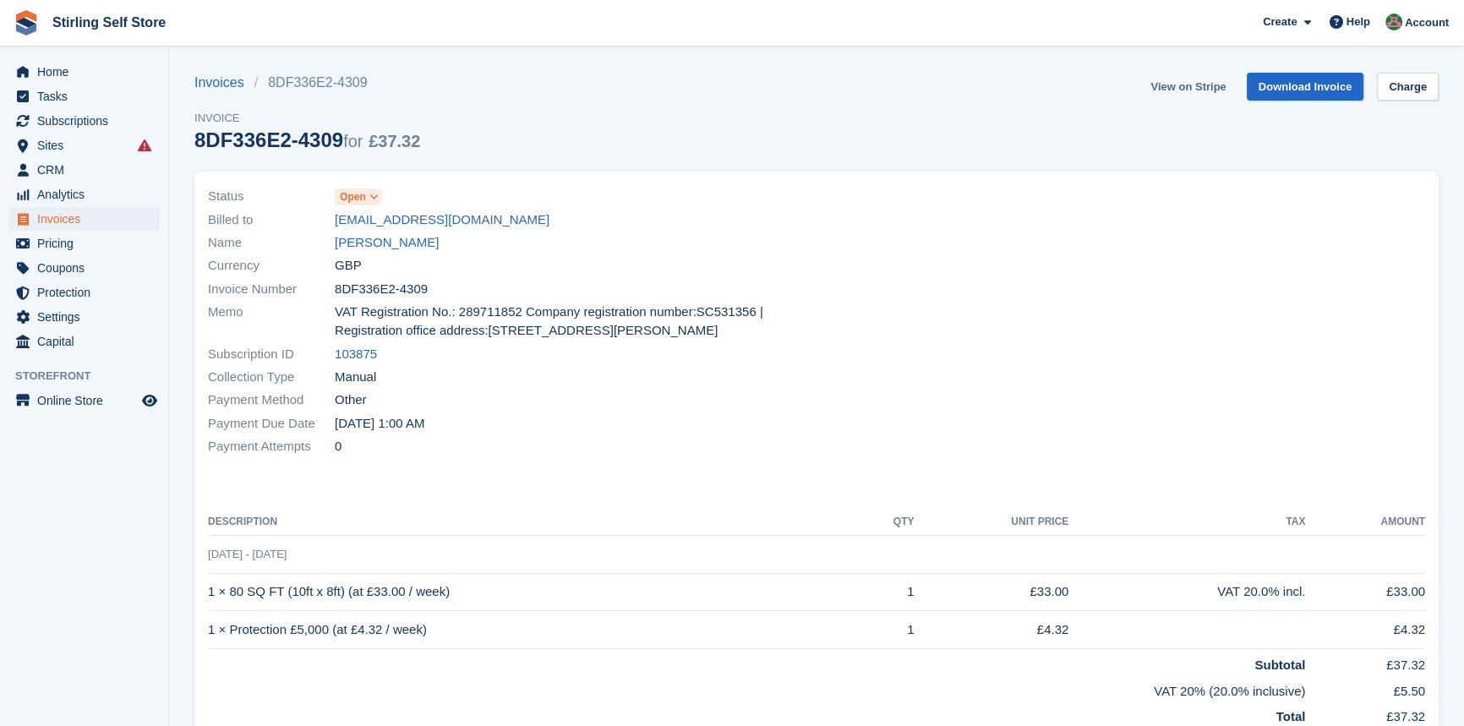
click at [1189, 85] on link "View on Stripe" at bounding box center [1188, 87] width 89 height 28
click at [388, 240] on link "[PERSON_NAME]" at bounding box center [387, 242] width 104 height 19
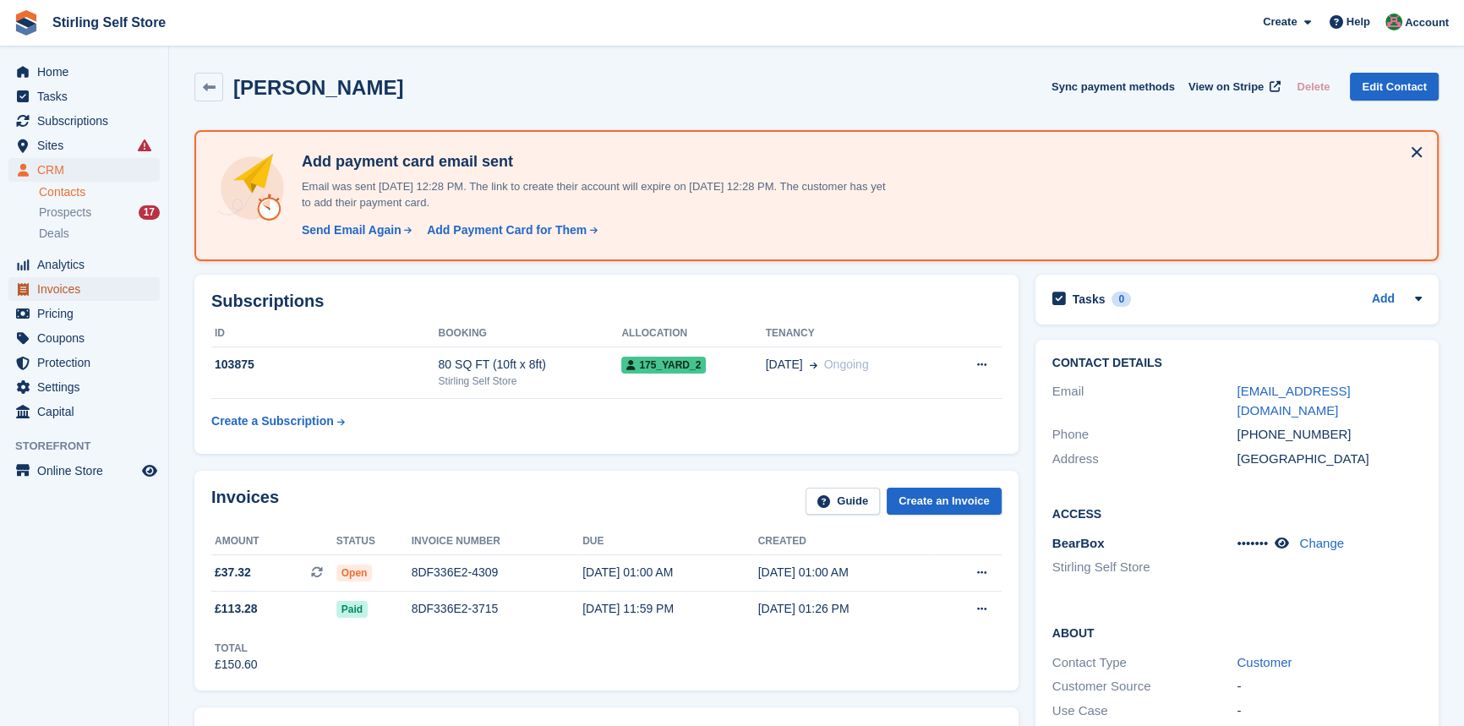
click at [73, 288] on span "Invoices" at bounding box center [87, 289] width 101 height 24
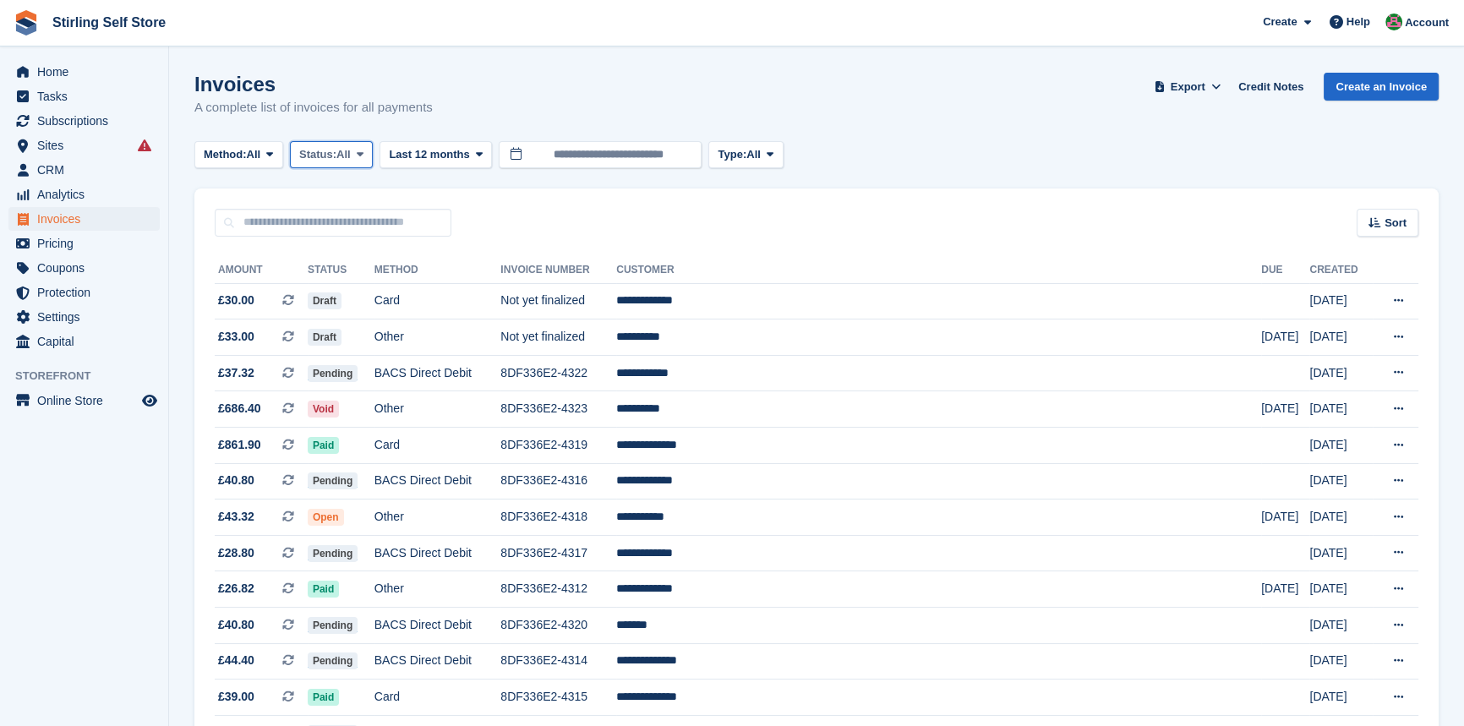
click at [364, 153] on icon at bounding box center [360, 154] width 7 height 11
click at [348, 282] on link "Open" at bounding box center [371, 286] width 147 height 30
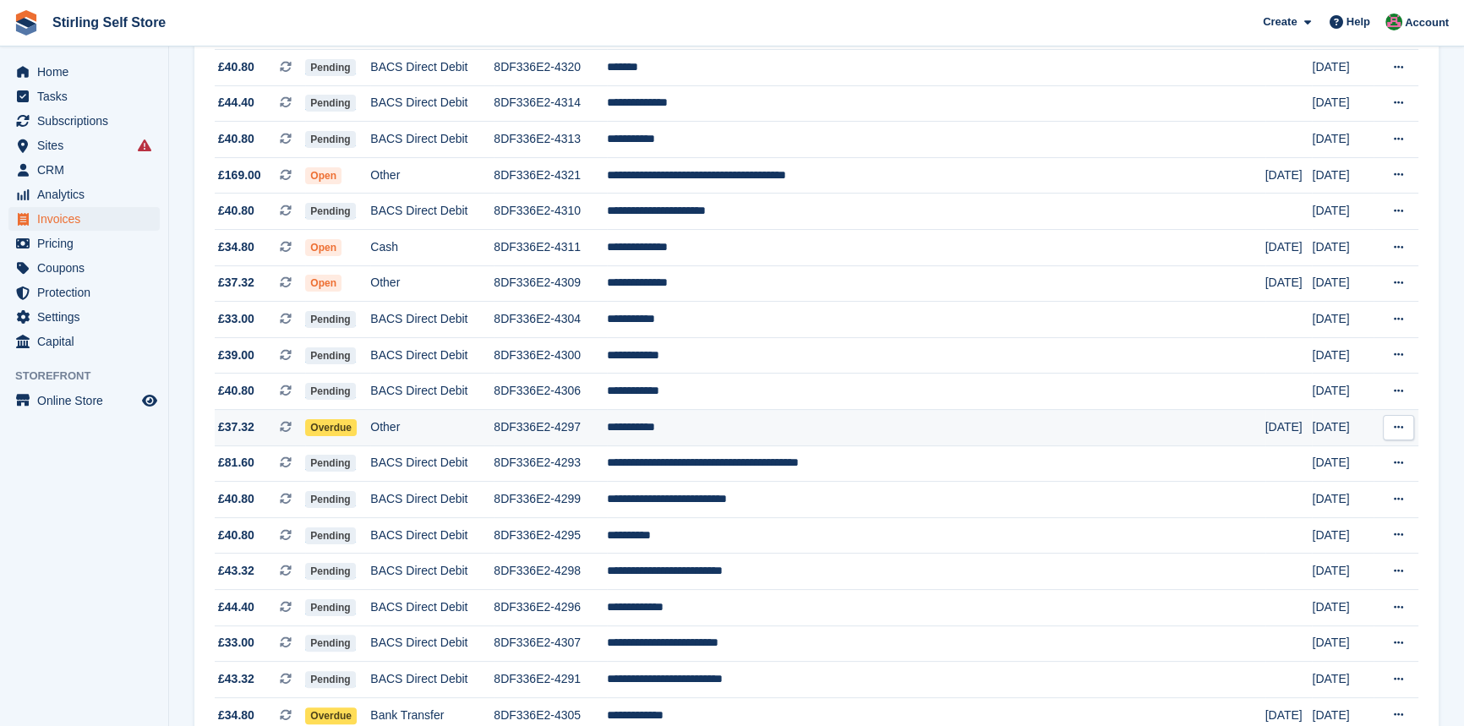
scroll to position [384, 0]
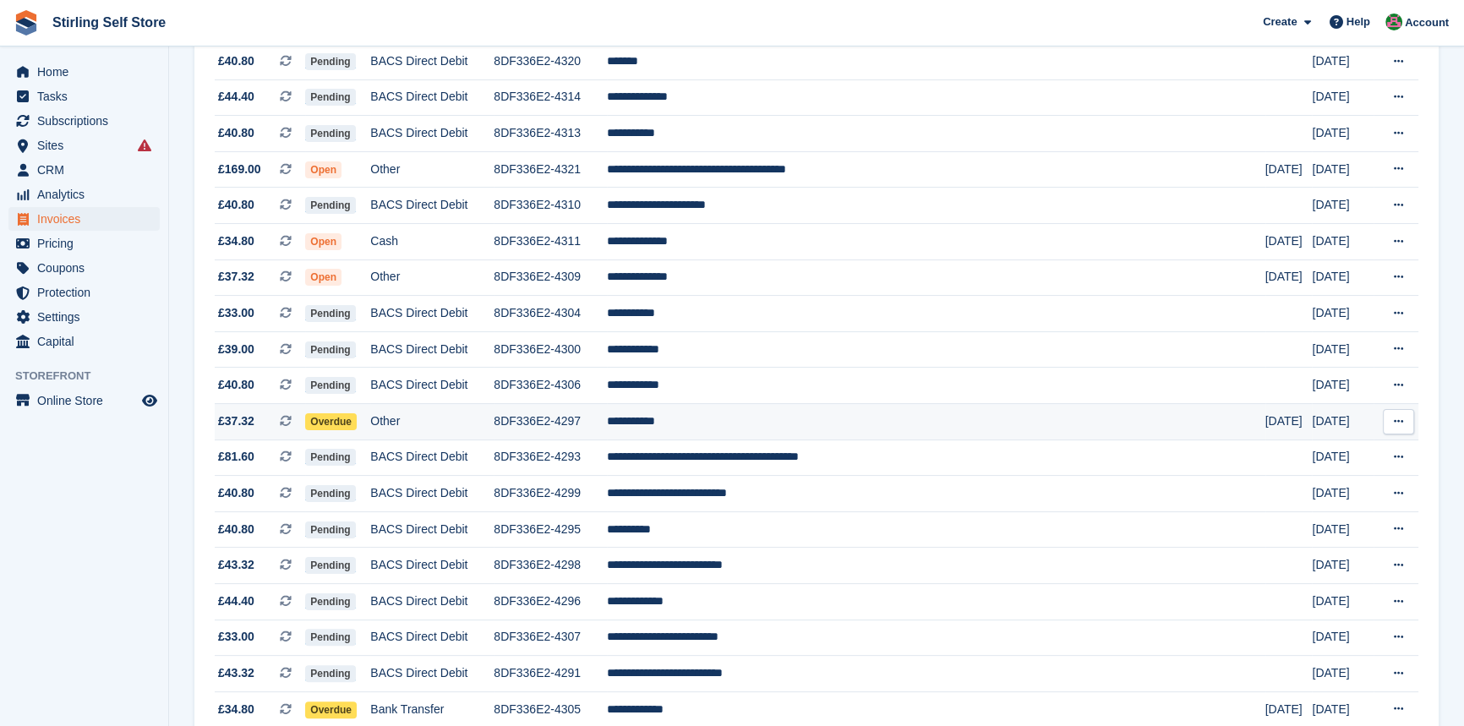
click at [747, 429] on td "**********" at bounding box center [936, 422] width 659 height 36
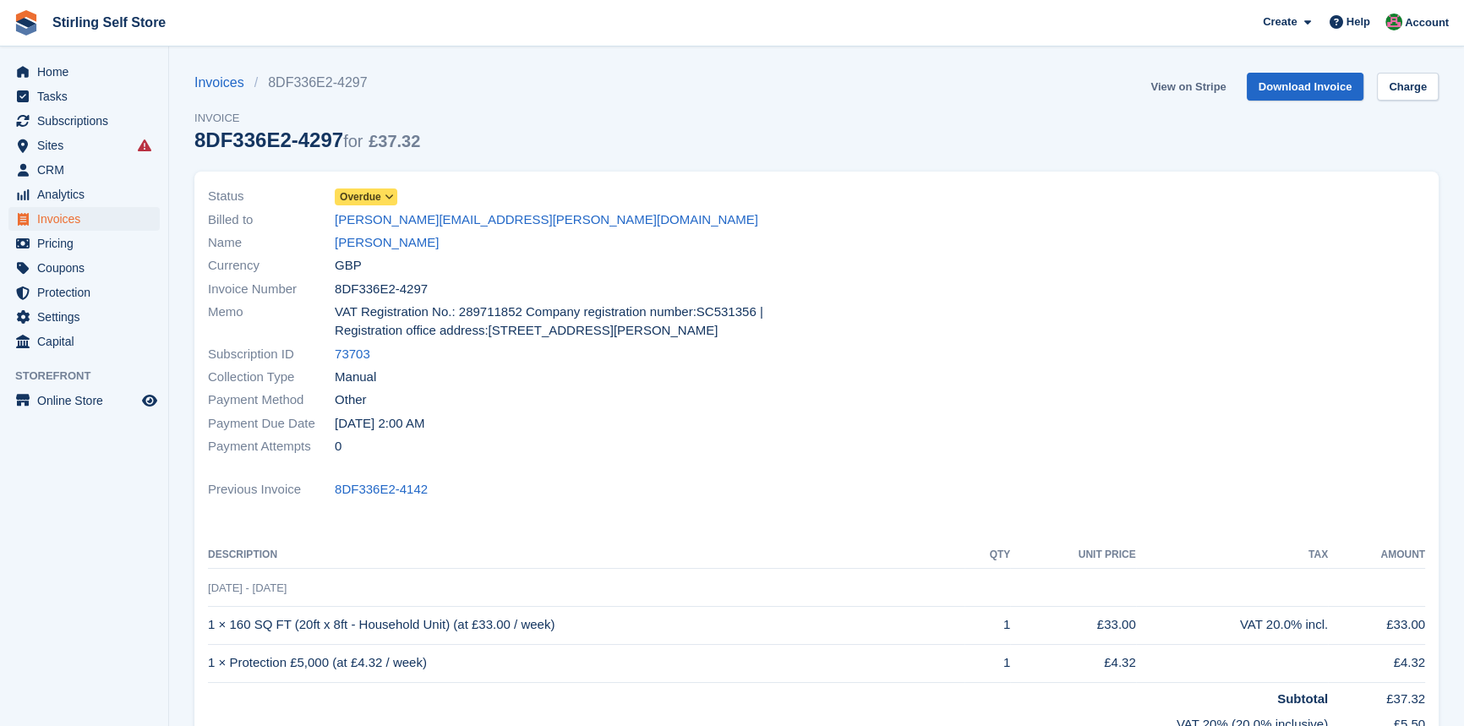
click at [1187, 85] on link "View on Stripe" at bounding box center [1188, 87] width 89 height 28
click at [98, 217] on span "Invoices" at bounding box center [87, 219] width 101 height 24
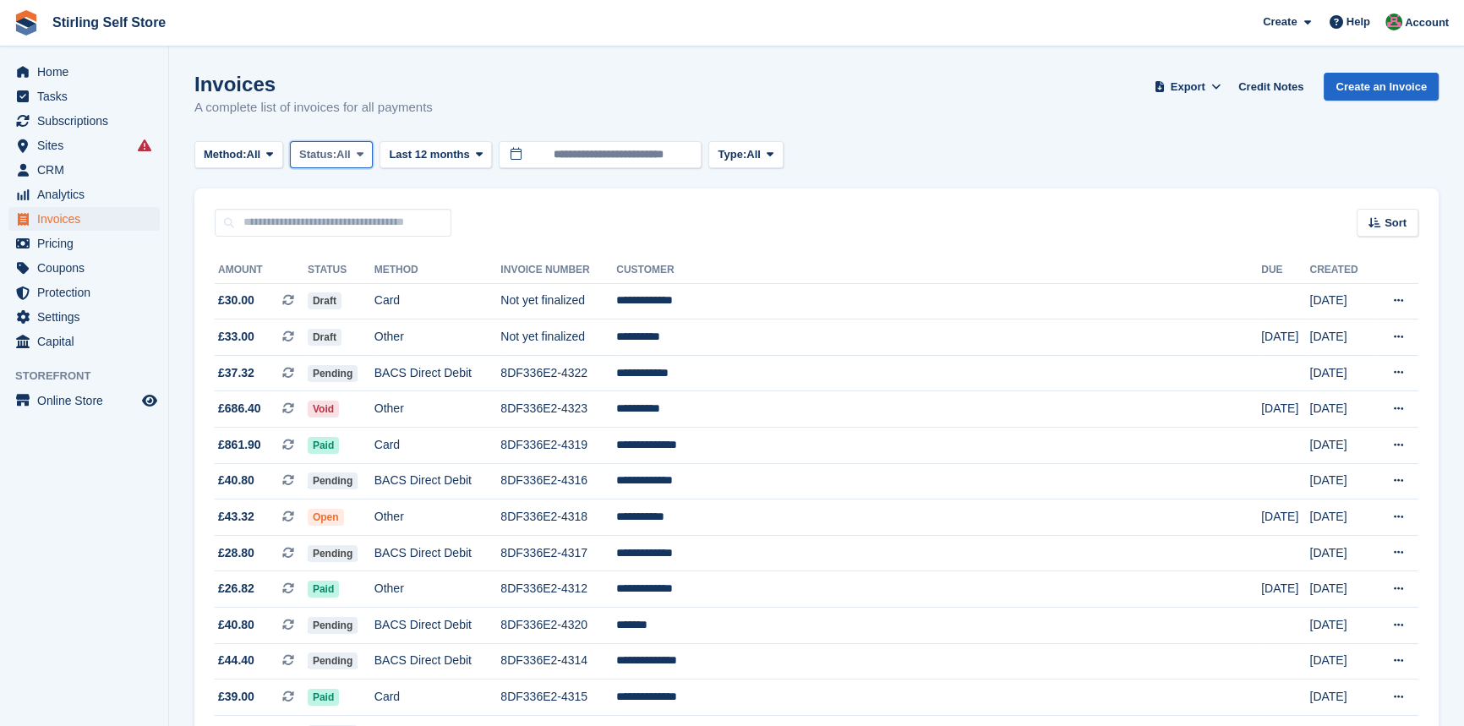
click at [358, 148] on span at bounding box center [360, 155] width 14 height 14
drag, startPoint x: 349, startPoint y: 288, endPoint x: 363, endPoint y: 280, distance: 16.0
click at [350, 287] on link "Open" at bounding box center [371, 286] width 147 height 30
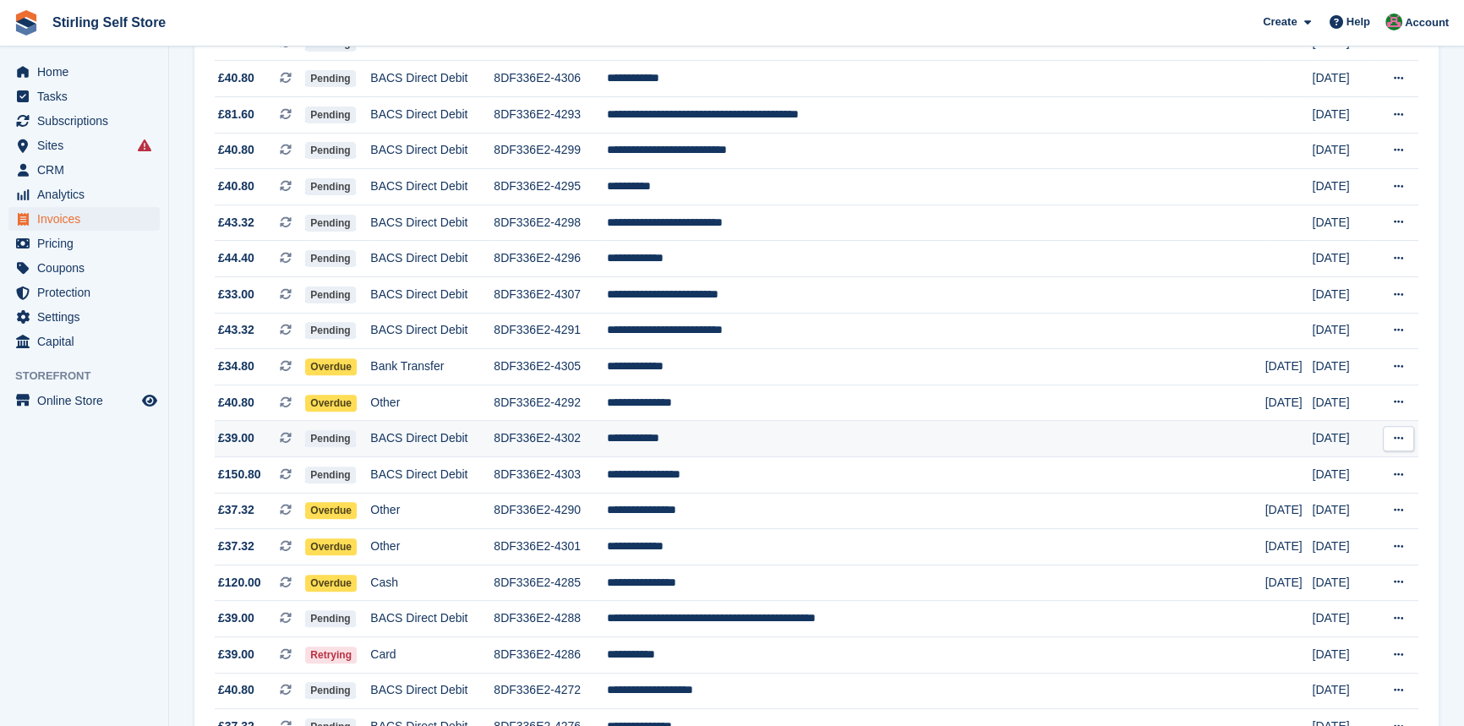
scroll to position [692, 0]
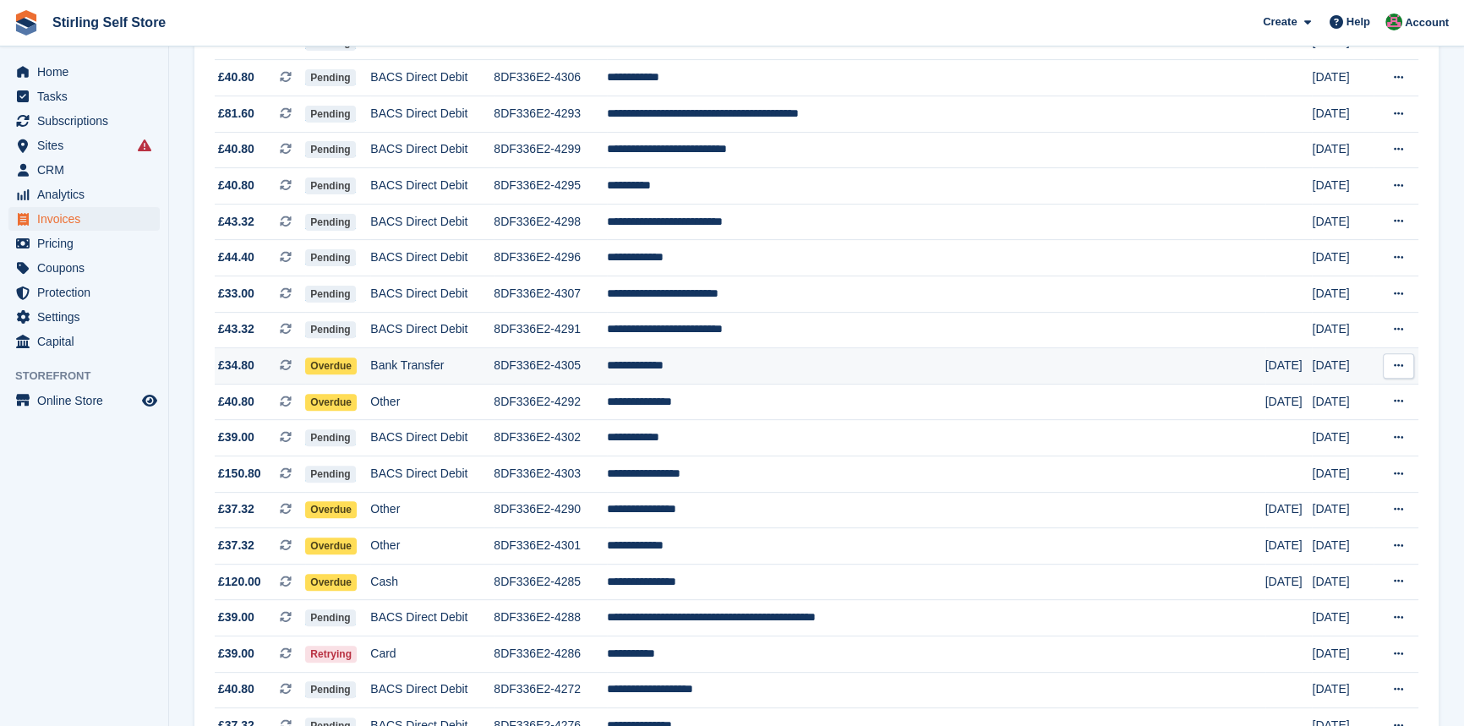
click at [757, 380] on td "**********" at bounding box center [936, 366] width 659 height 36
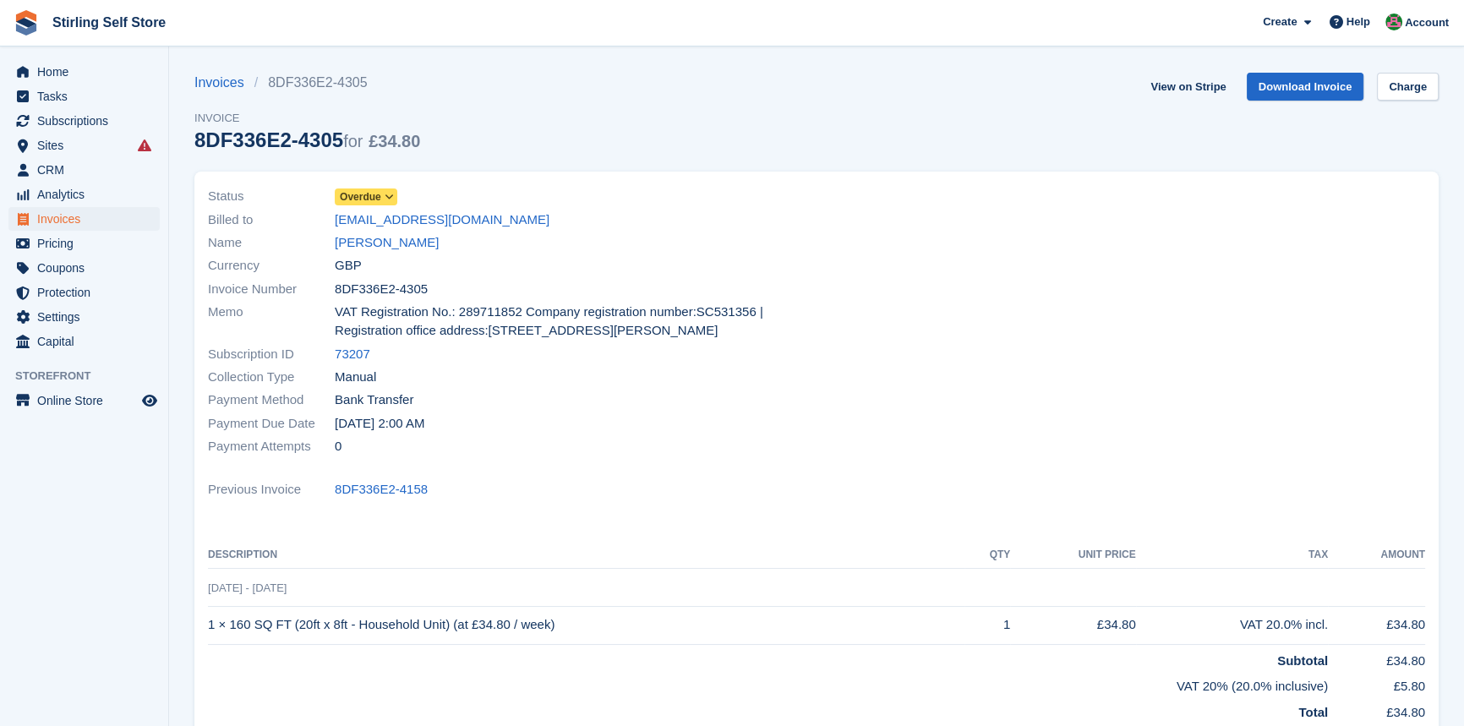
click at [391, 198] on icon at bounding box center [389, 197] width 9 height 10
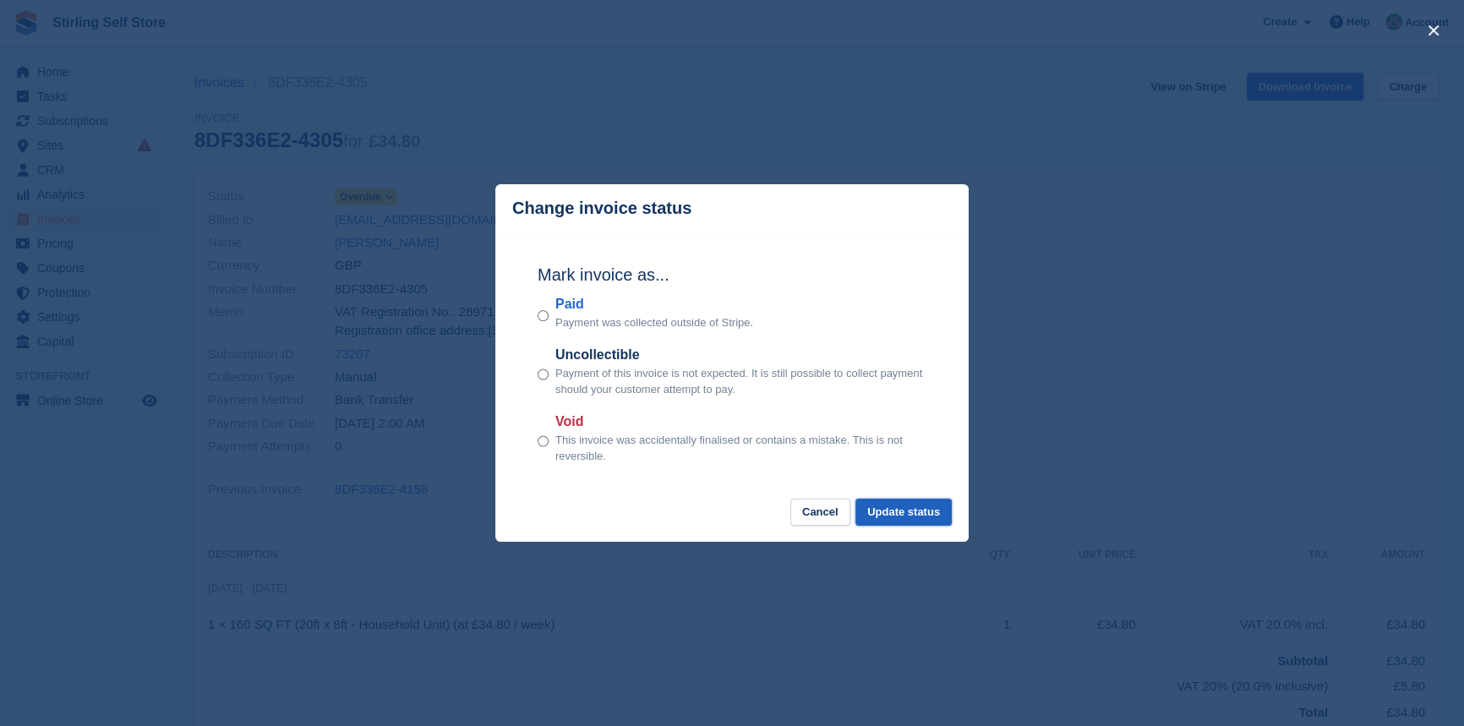
click at [899, 514] on button "Update status" at bounding box center [904, 513] width 96 height 28
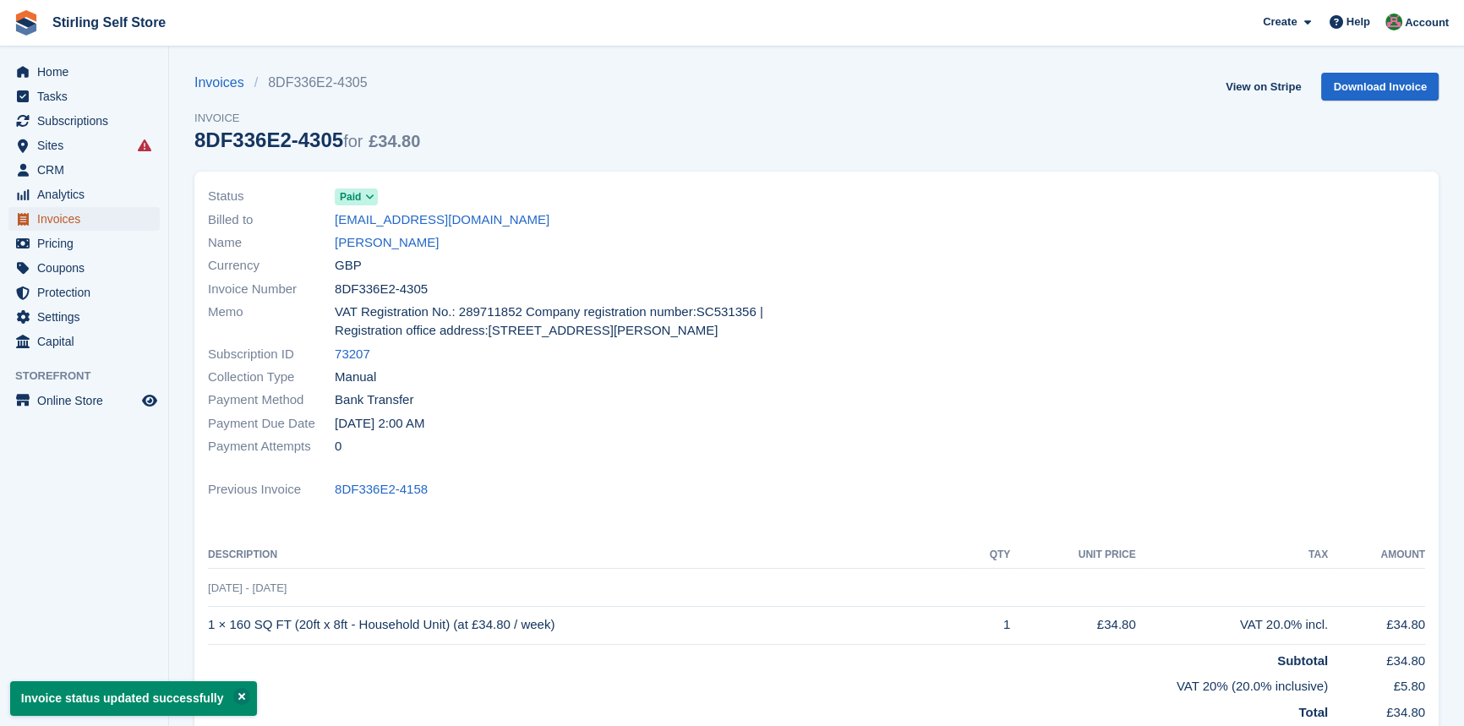
click at [71, 217] on span "Invoices" at bounding box center [87, 219] width 101 height 24
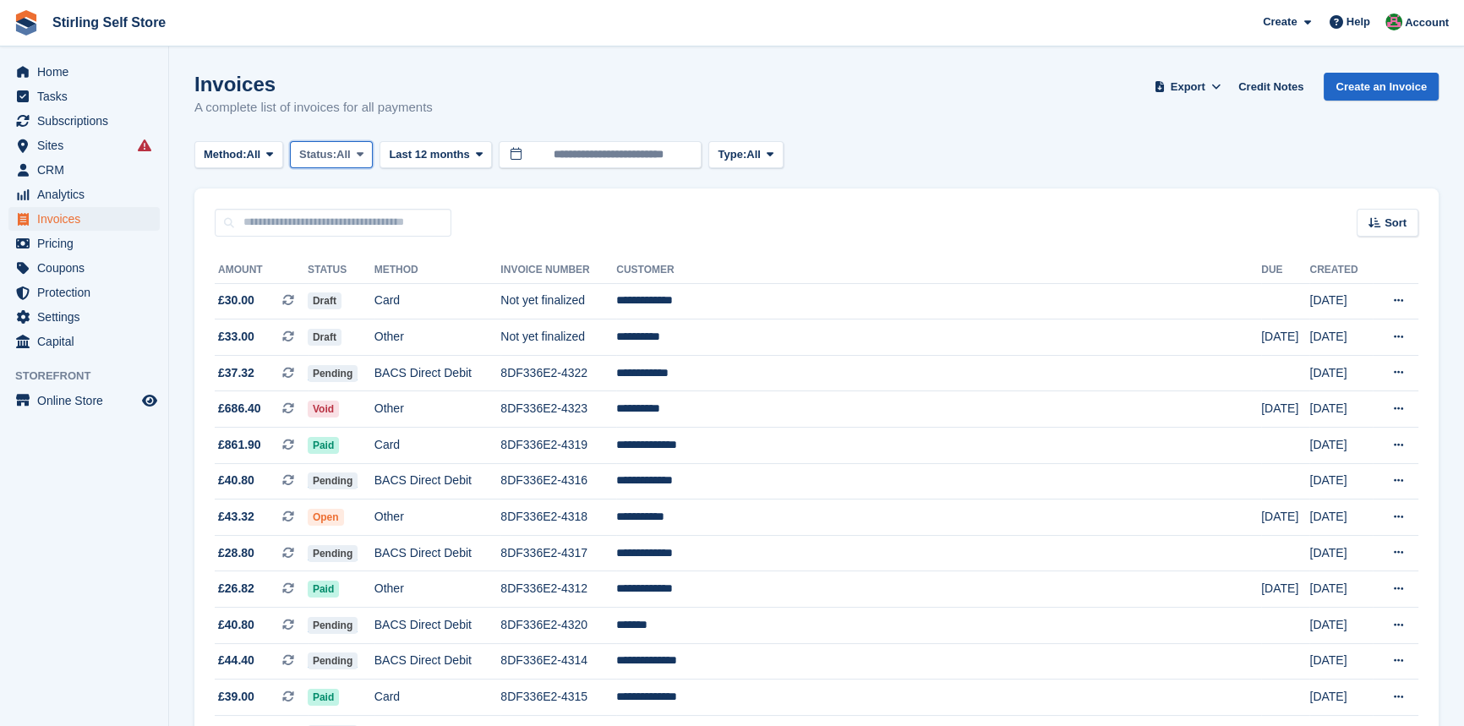
click at [364, 152] on icon at bounding box center [360, 154] width 7 height 11
click at [375, 294] on link "Open" at bounding box center [371, 286] width 147 height 30
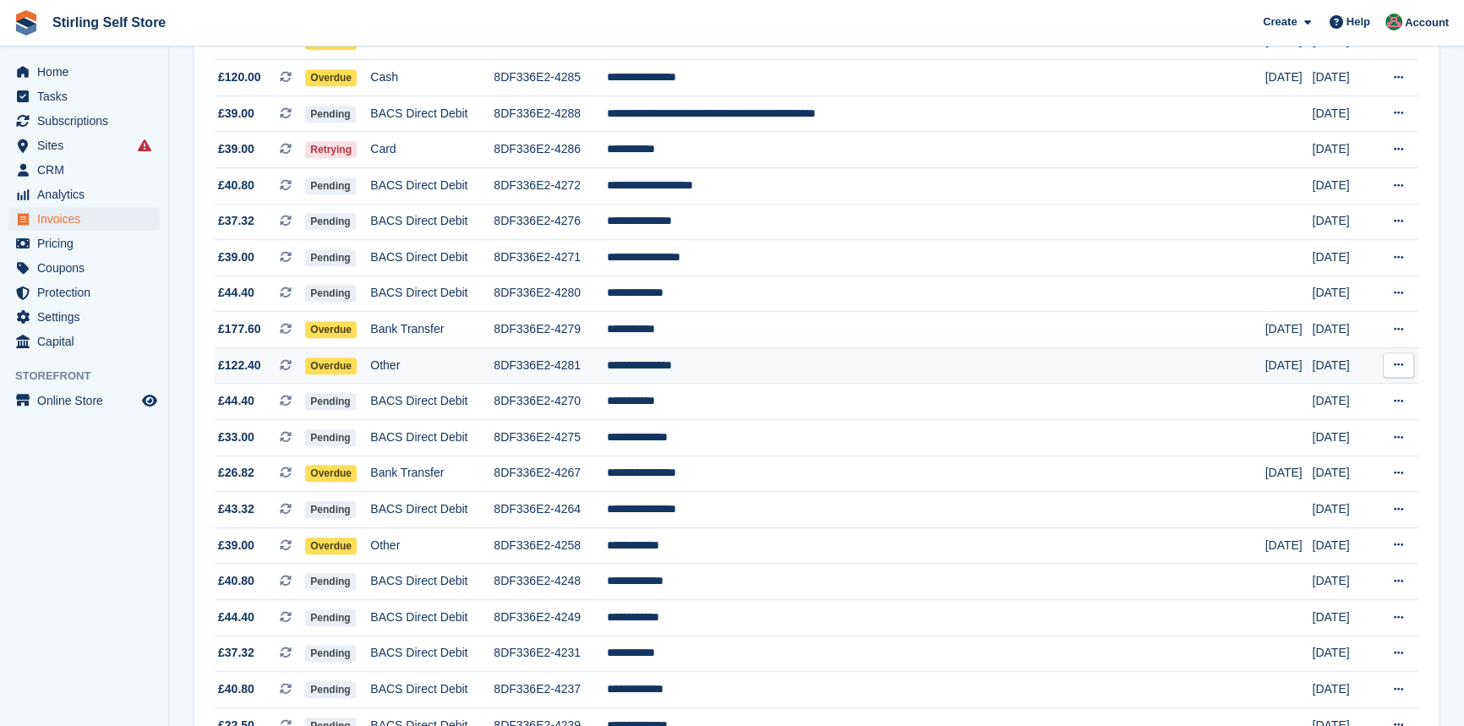
scroll to position [1083, 0]
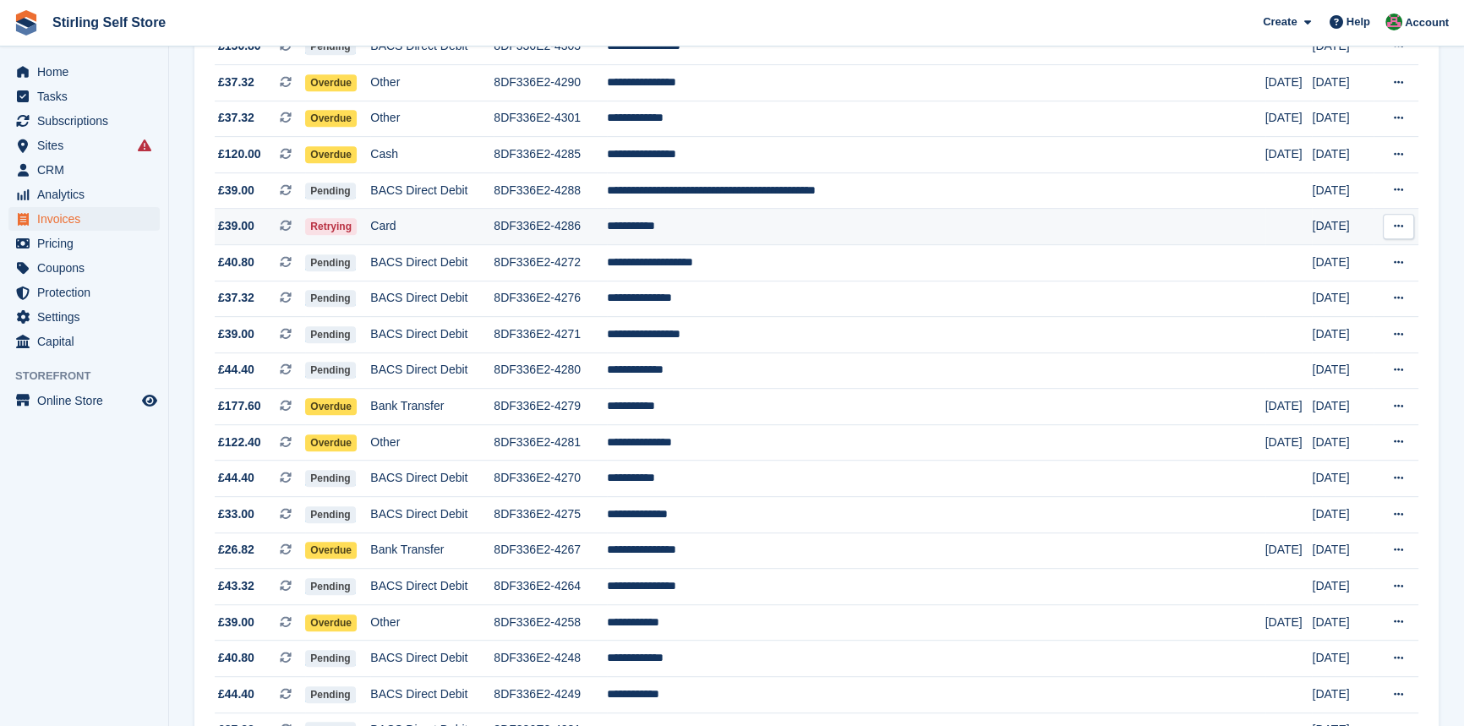
click at [747, 242] on td "**********" at bounding box center [936, 227] width 659 height 36
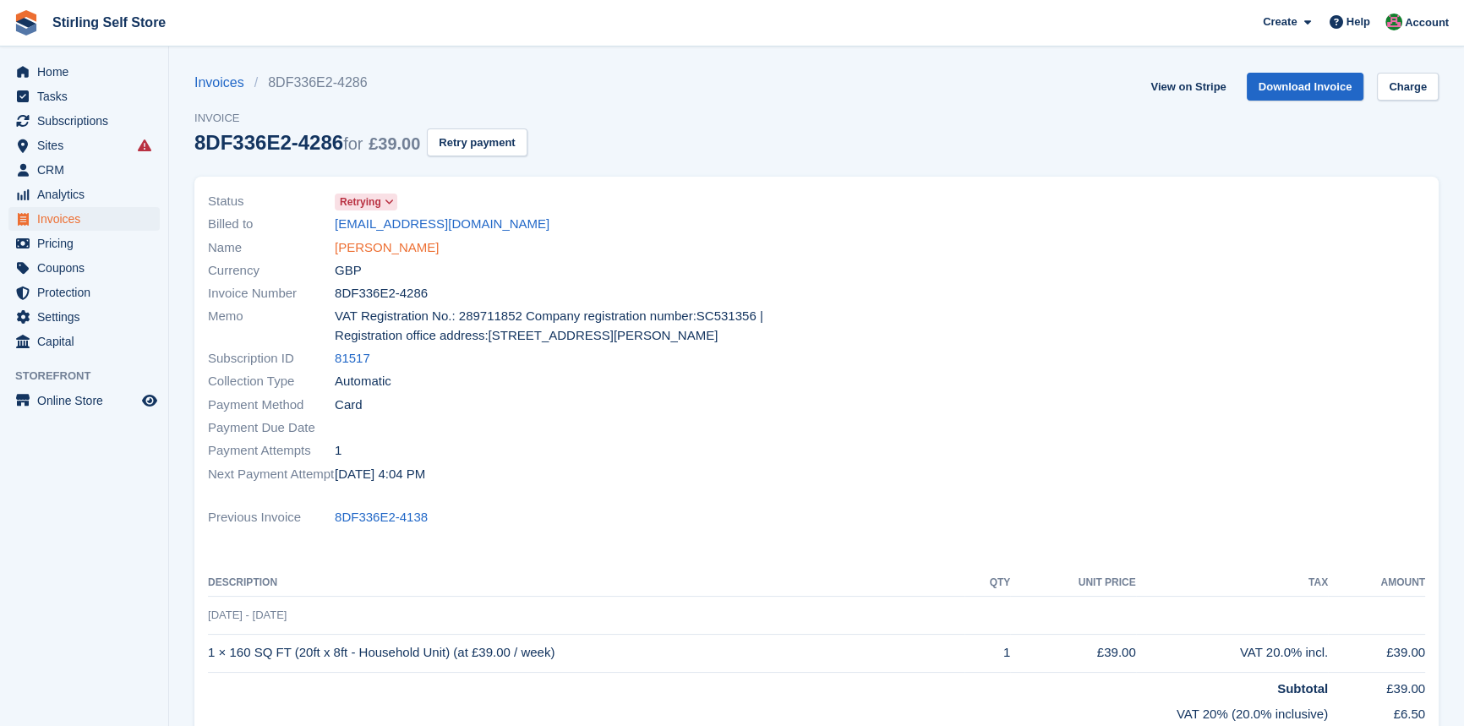
click at [396, 245] on link "[PERSON_NAME]" at bounding box center [387, 247] width 104 height 19
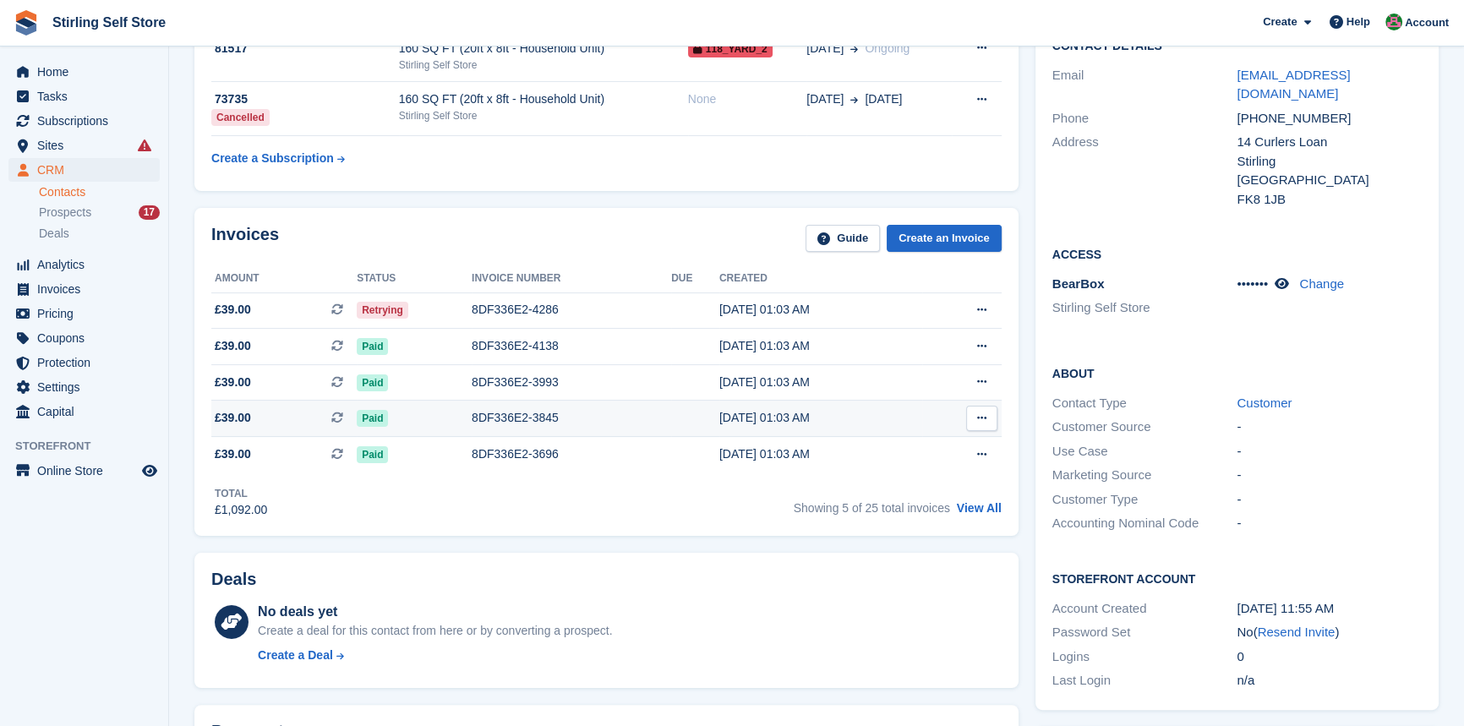
scroll to position [76, 0]
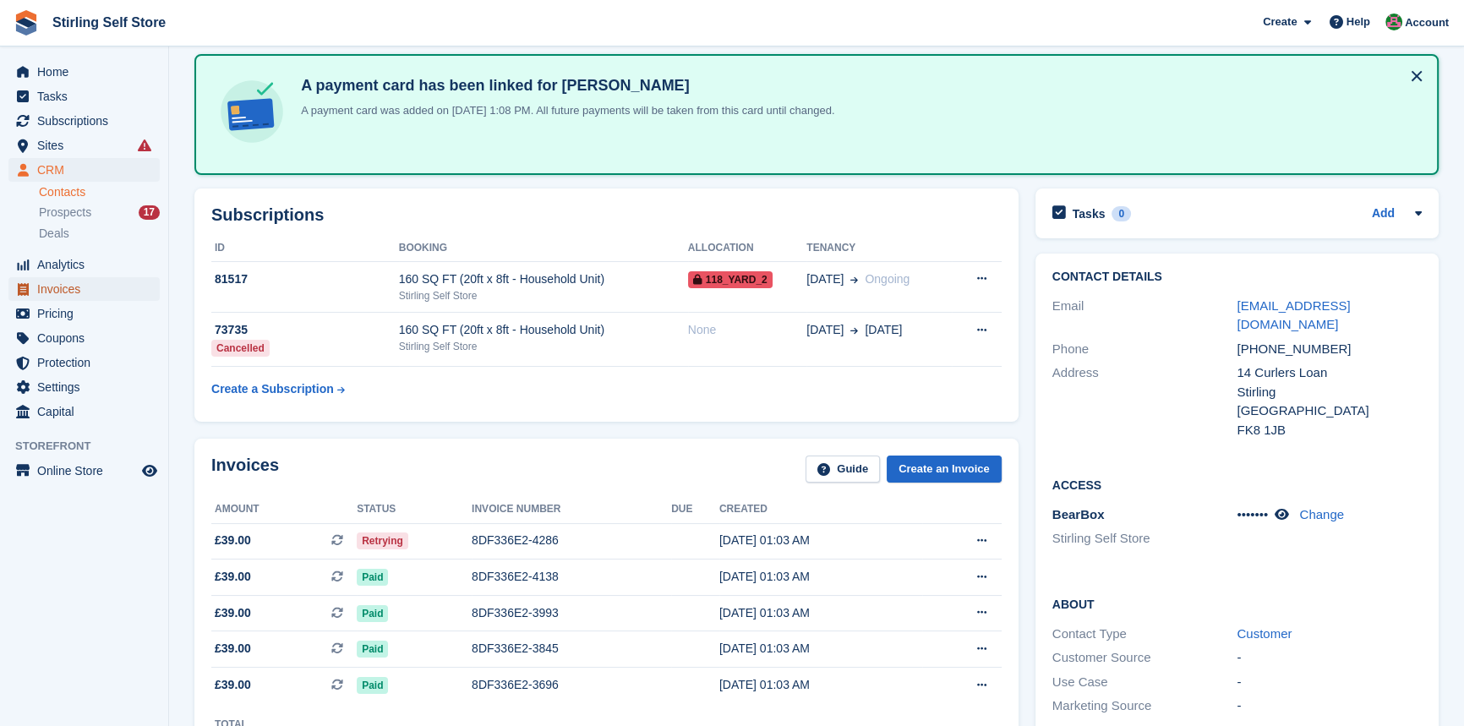
click at [92, 288] on span "Invoices" at bounding box center [87, 289] width 101 height 24
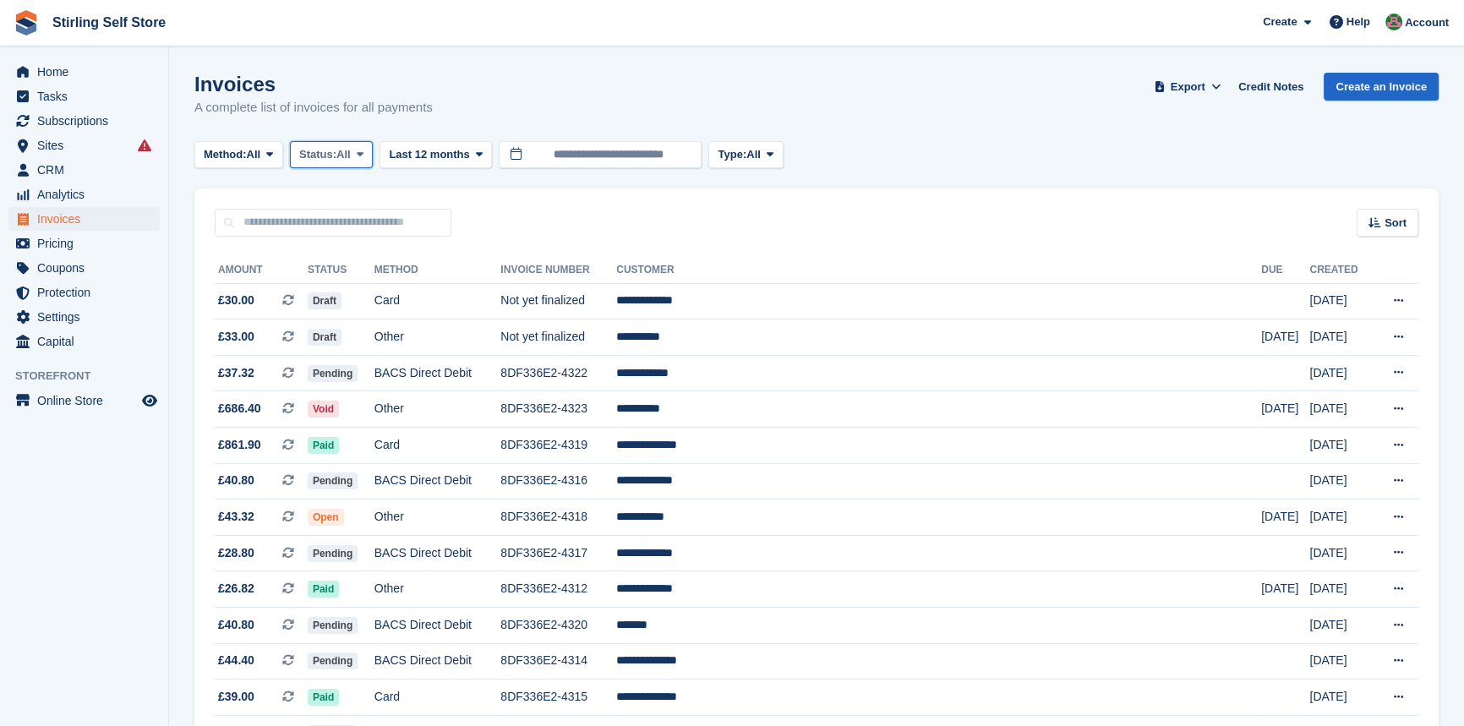
drag, startPoint x: 363, startPoint y: 154, endPoint x: 375, endPoint y: 178, distance: 26.5
click at [364, 156] on icon at bounding box center [360, 154] width 7 height 11
click at [369, 286] on link "Open" at bounding box center [371, 286] width 147 height 30
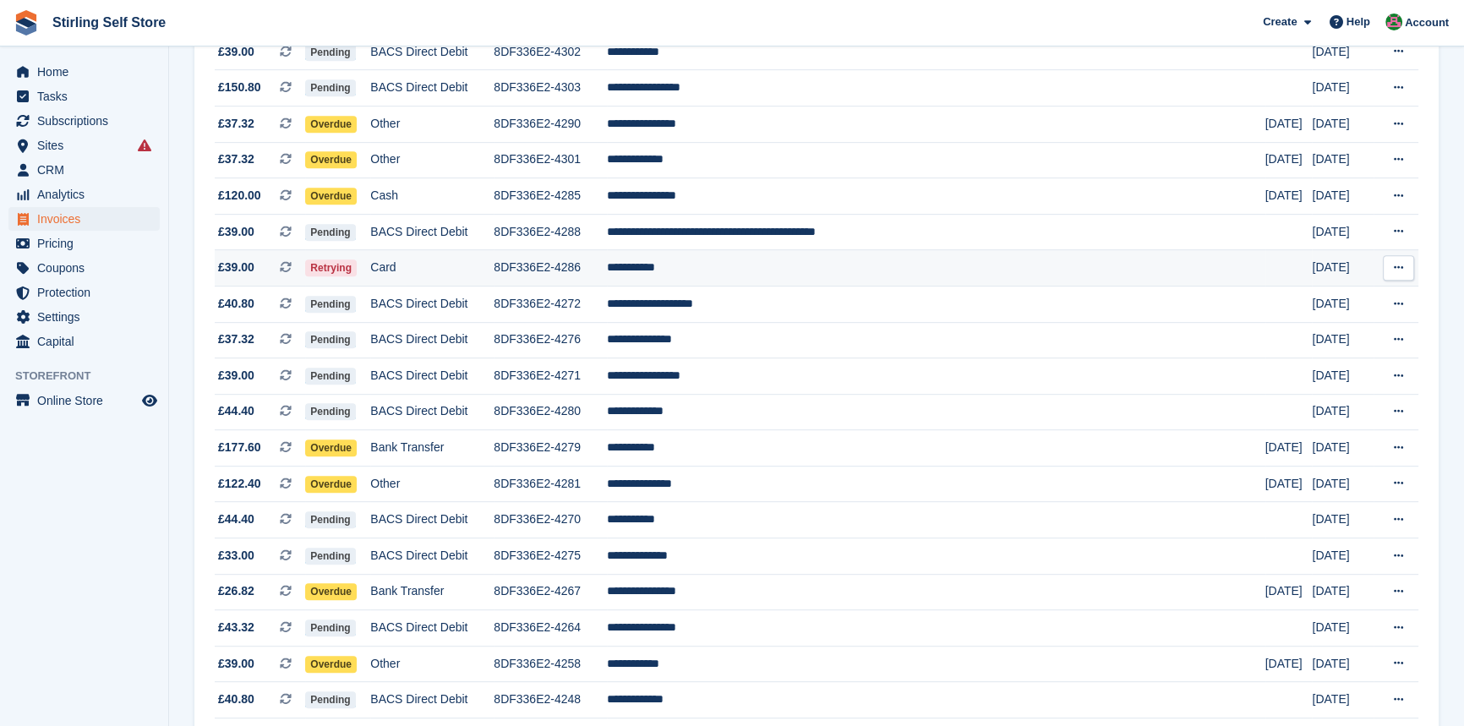
scroll to position [1006, 0]
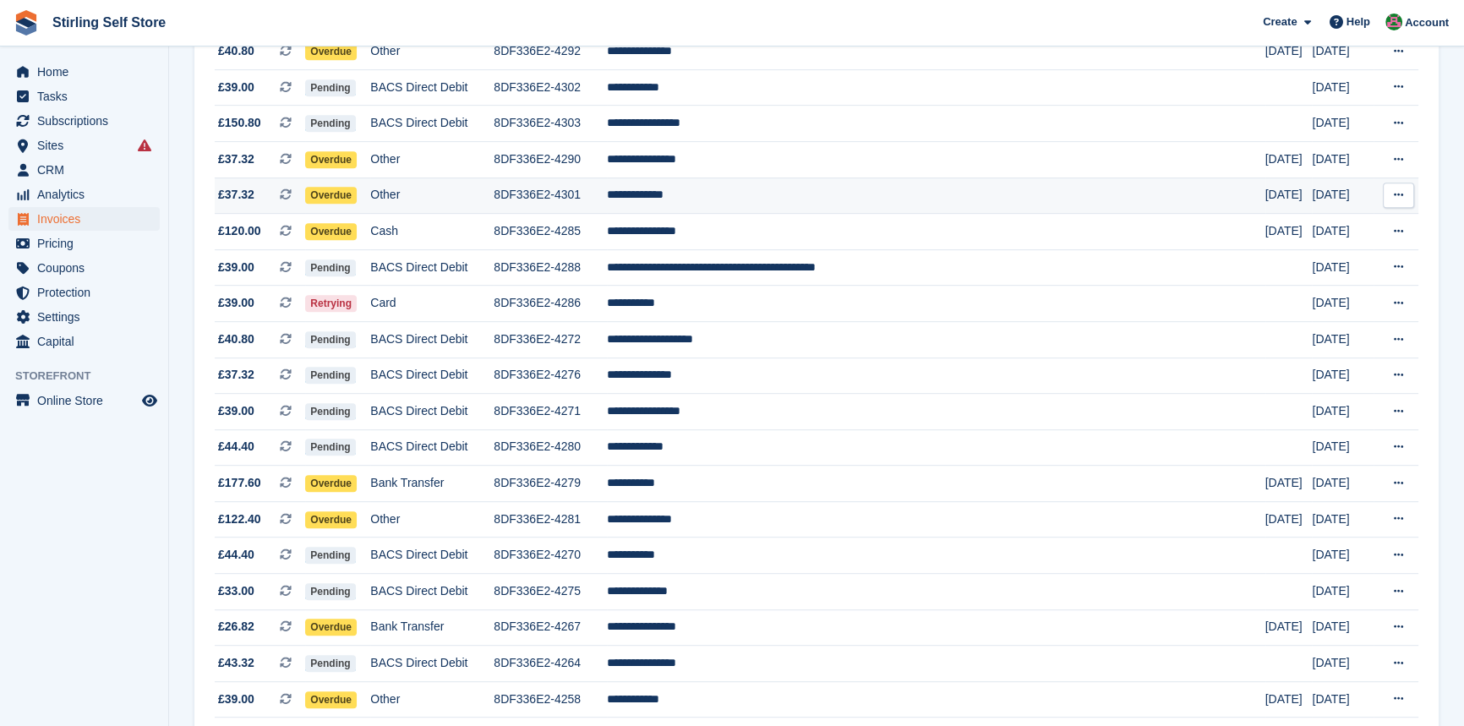
click at [755, 208] on td "**********" at bounding box center [936, 196] width 659 height 36
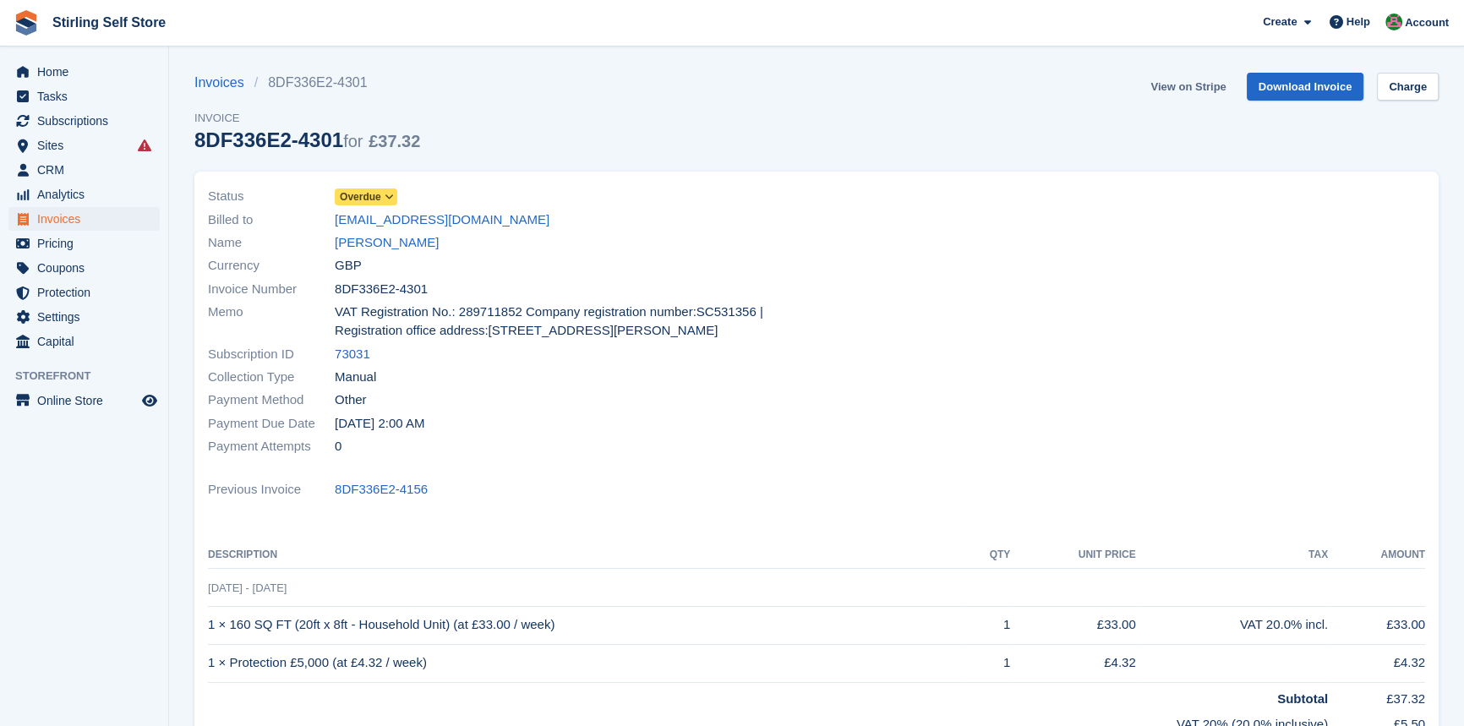
click at [1184, 85] on link "View on Stripe" at bounding box center [1188, 87] width 89 height 28
click at [85, 120] on span "Subscriptions" at bounding box center [87, 121] width 101 height 24
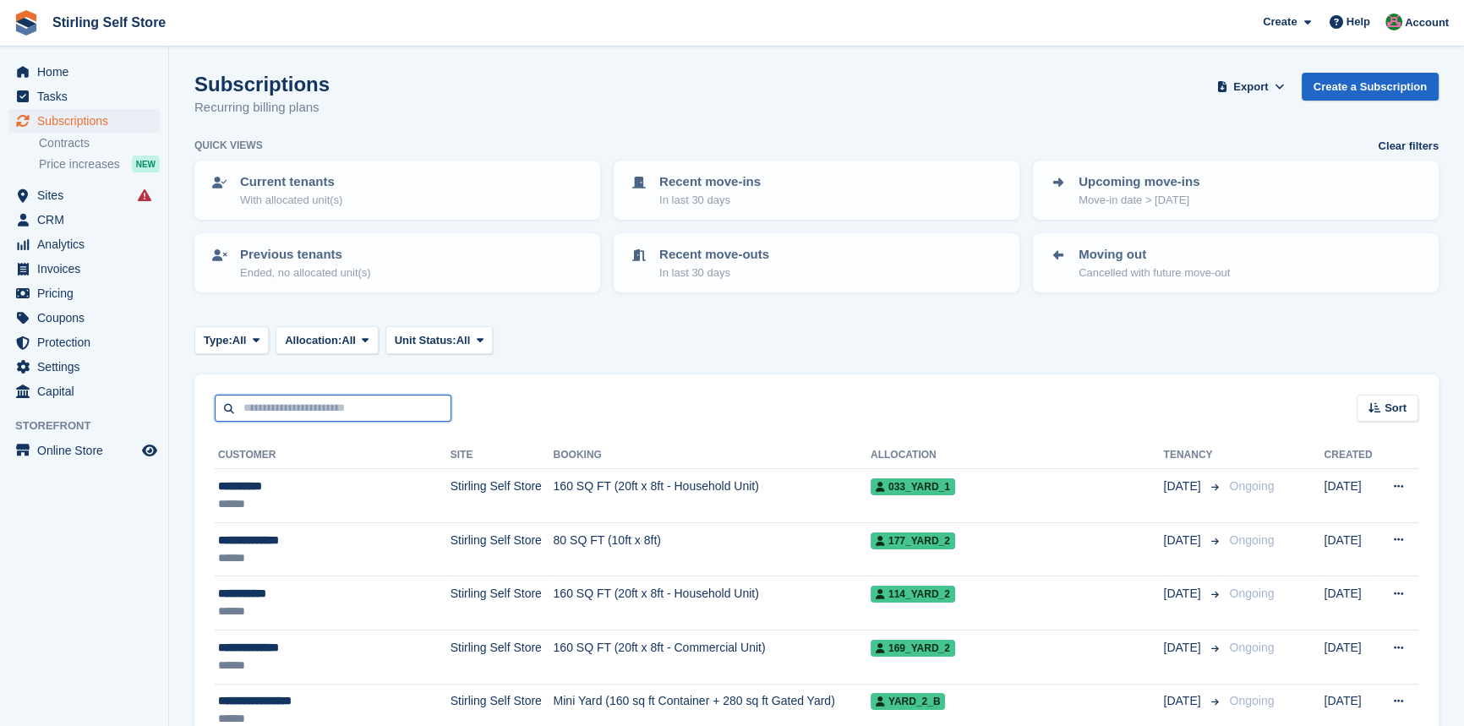
click at [329, 405] on input "text" at bounding box center [333, 409] width 237 height 28
type input "******"
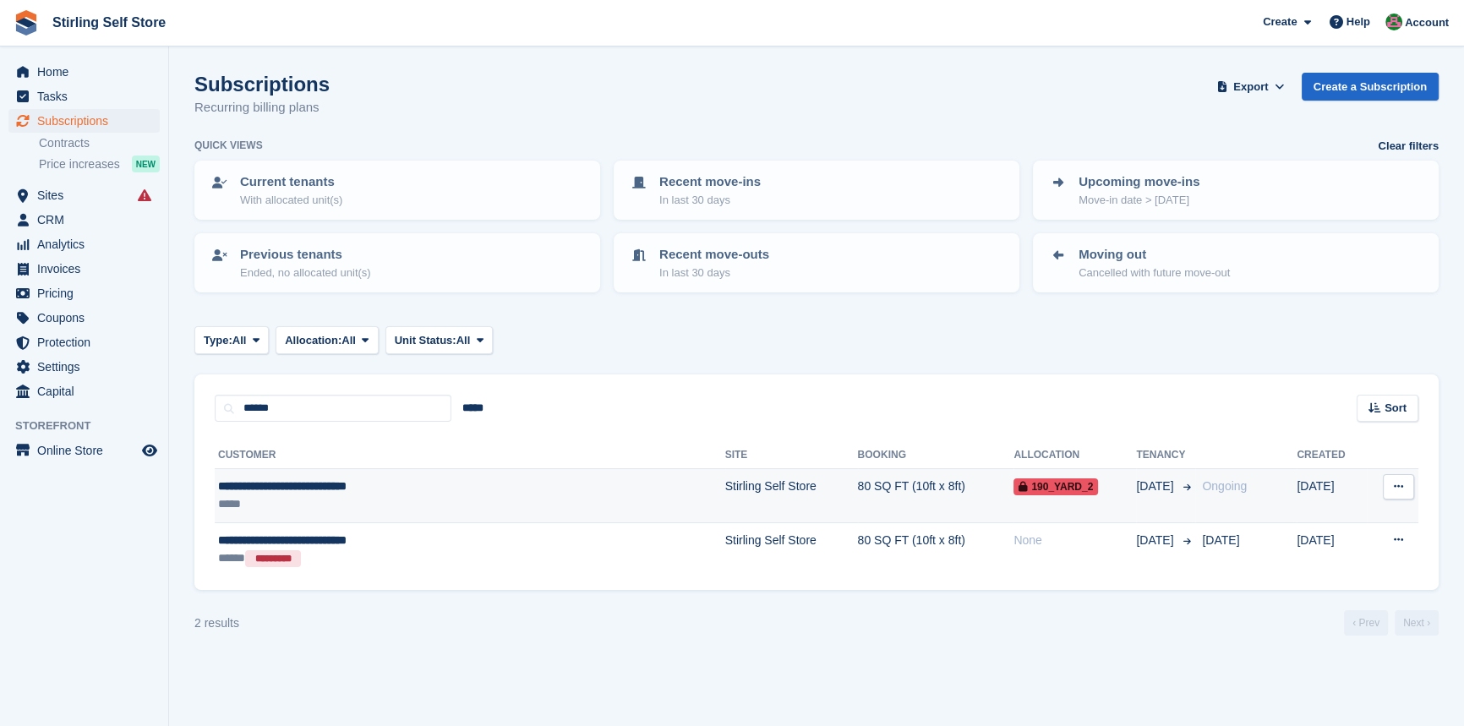
click at [725, 479] on td "Stirling Self Store" at bounding box center [791, 496] width 133 height 54
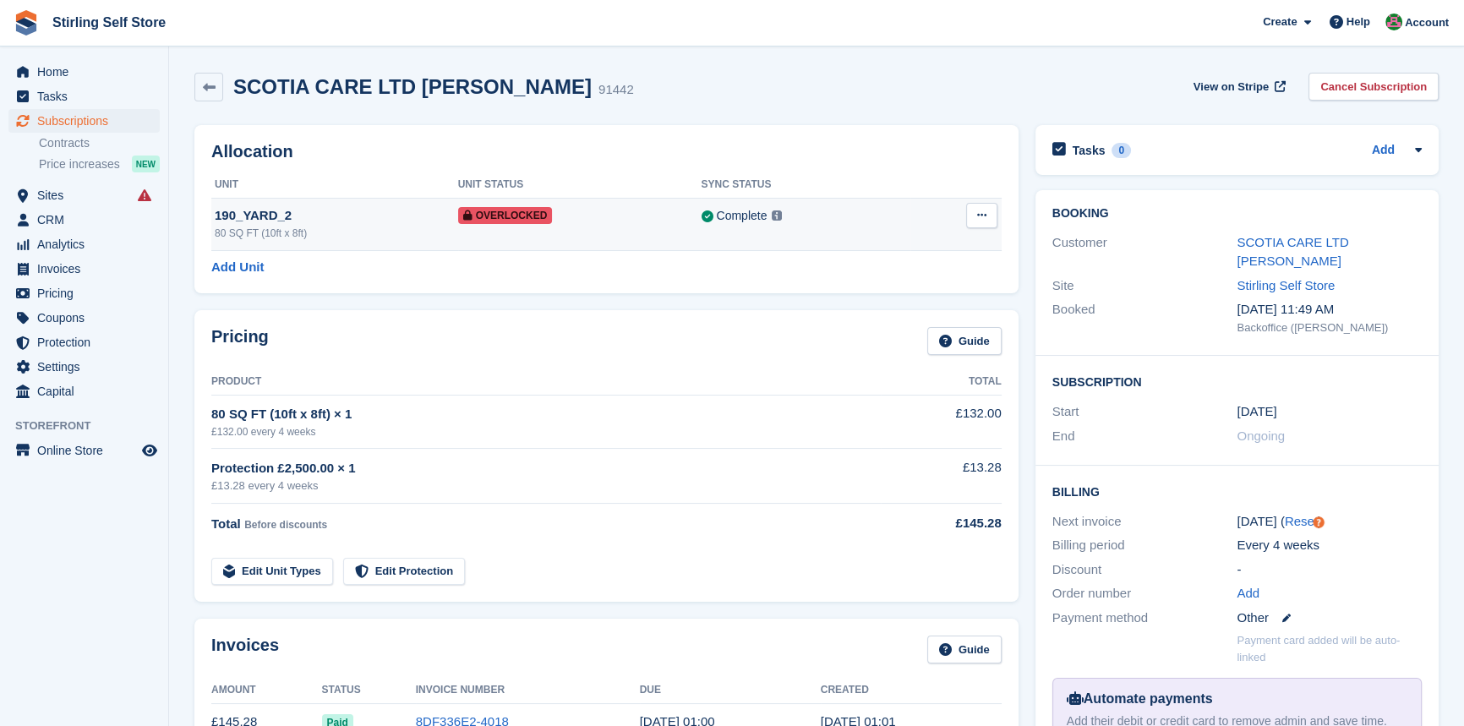
click at [983, 214] on icon at bounding box center [981, 215] width 9 height 11
click at [895, 248] on p "Remove Overlock" at bounding box center [916, 249] width 147 height 22
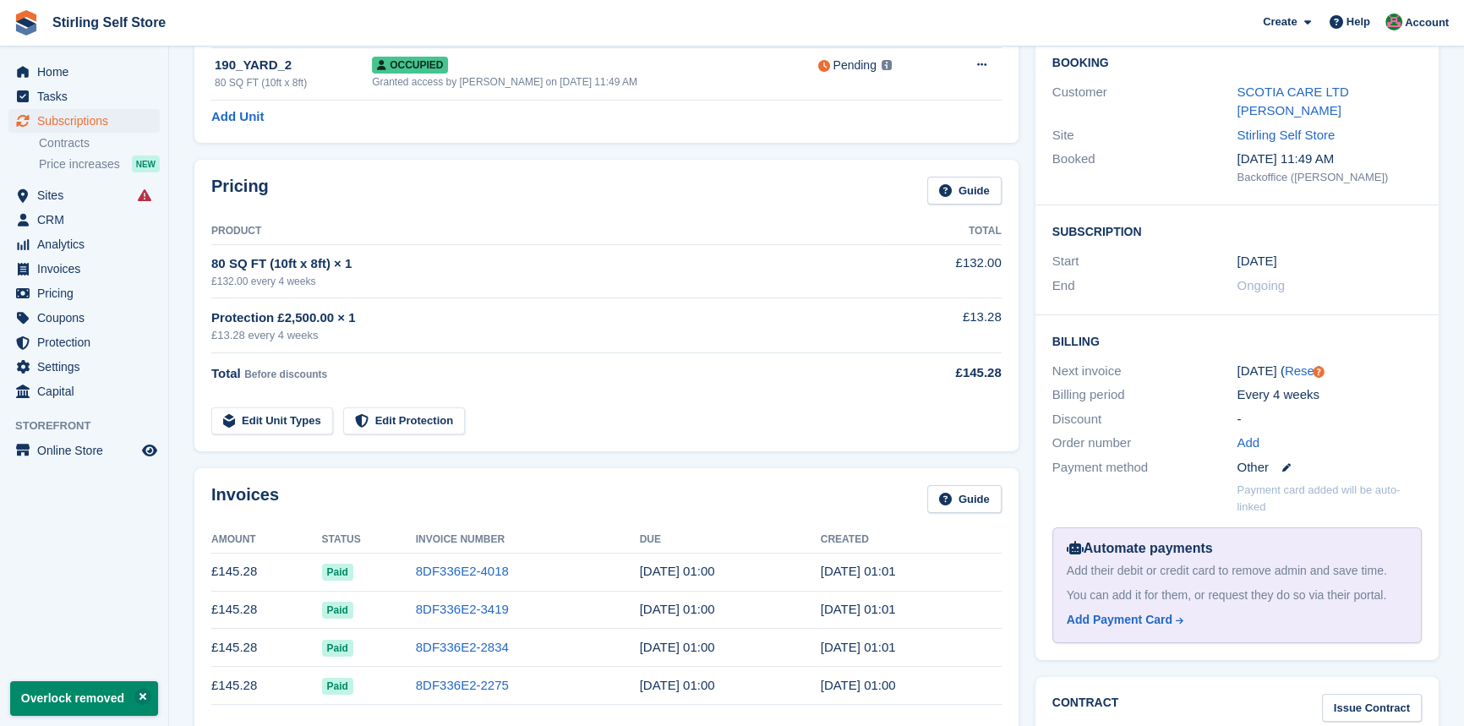
scroll to position [307, 0]
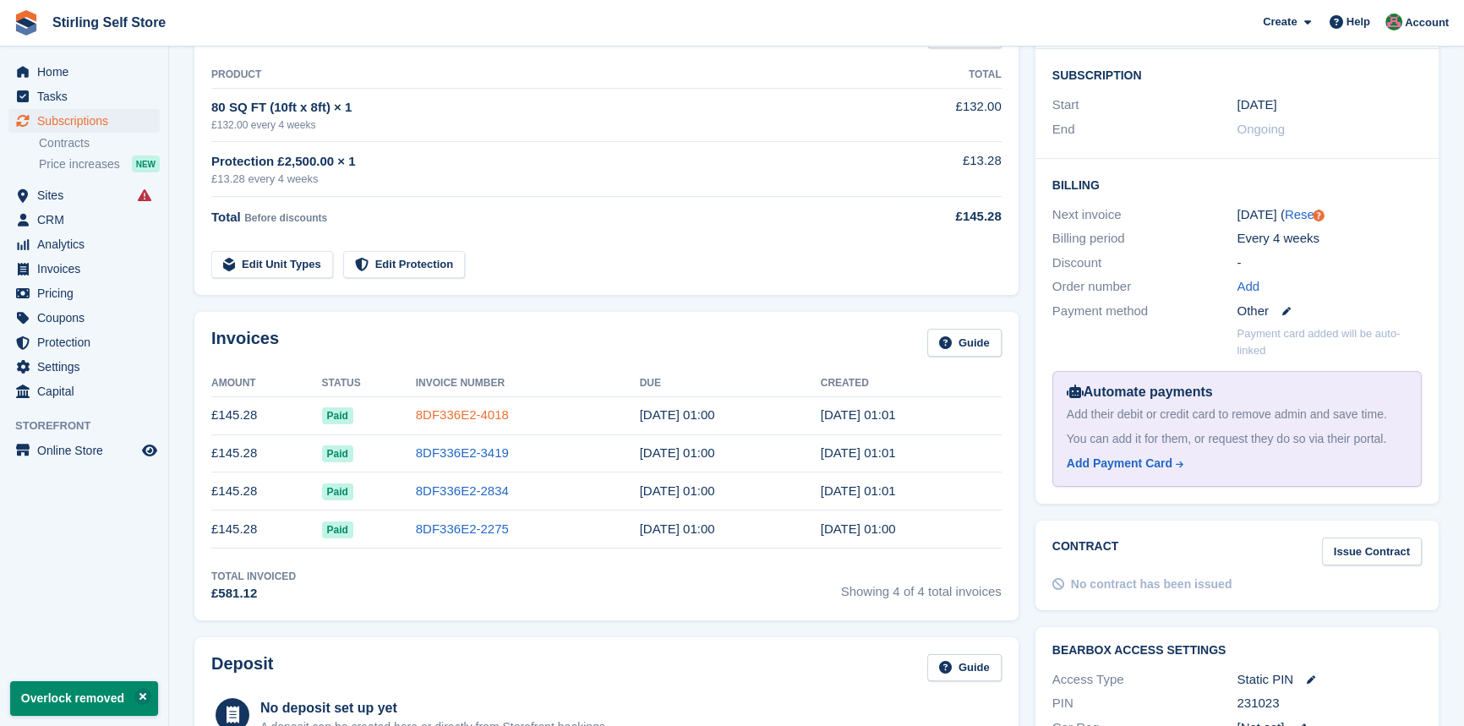
click at [465, 413] on link "8DF336E2-4018" at bounding box center [462, 414] width 93 height 14
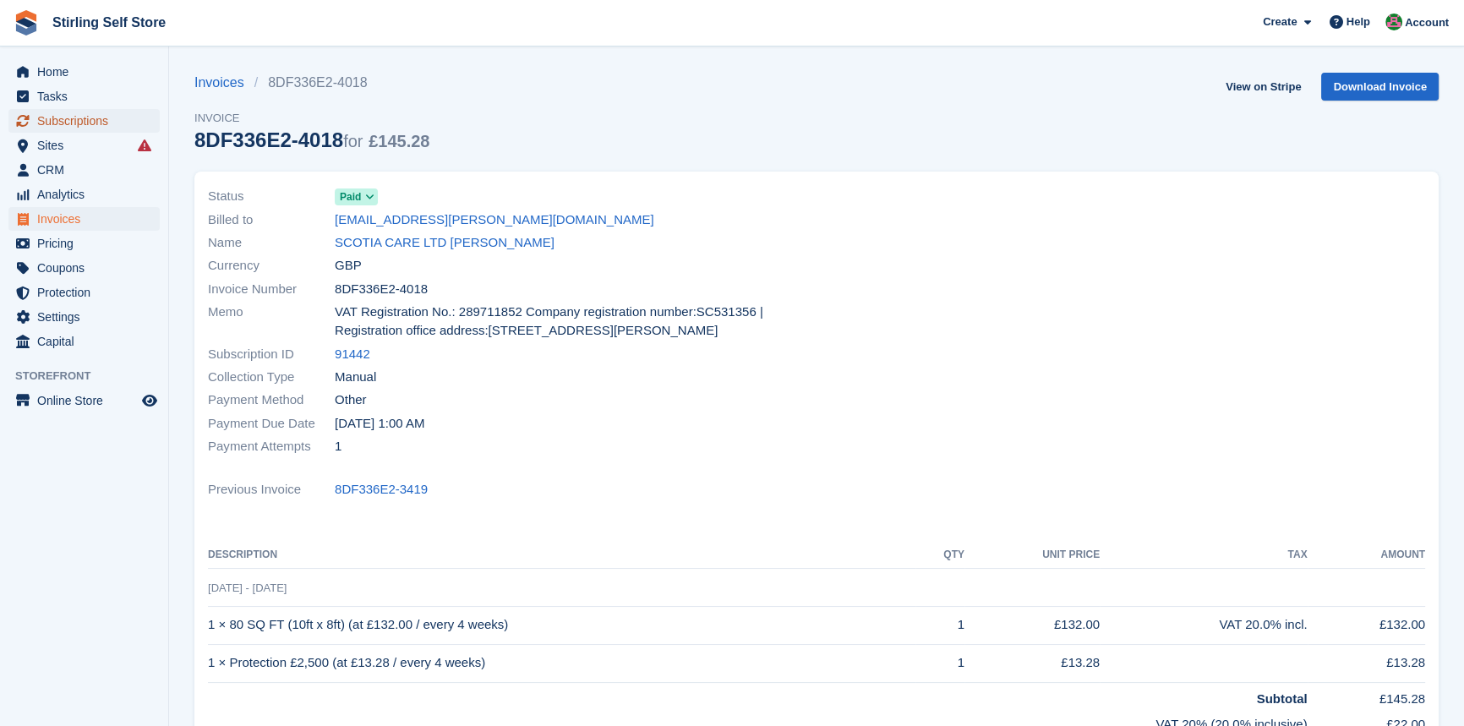
click at [93, 123] on span "Subscriptions" at bounding box center [87, 121] width 101 height 24
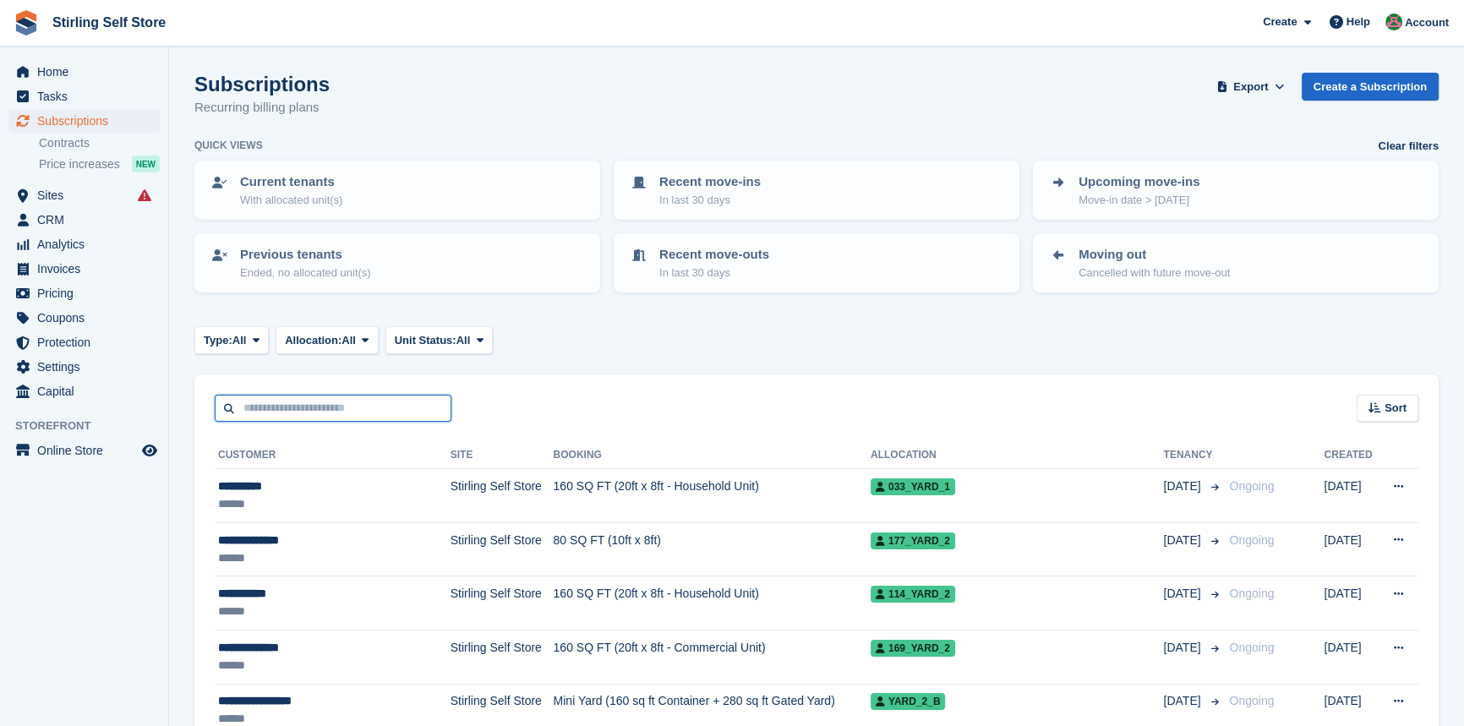
click at [297, 404] on input "text" at bounding box center [333, 409] width 237 height 28
type input "****"
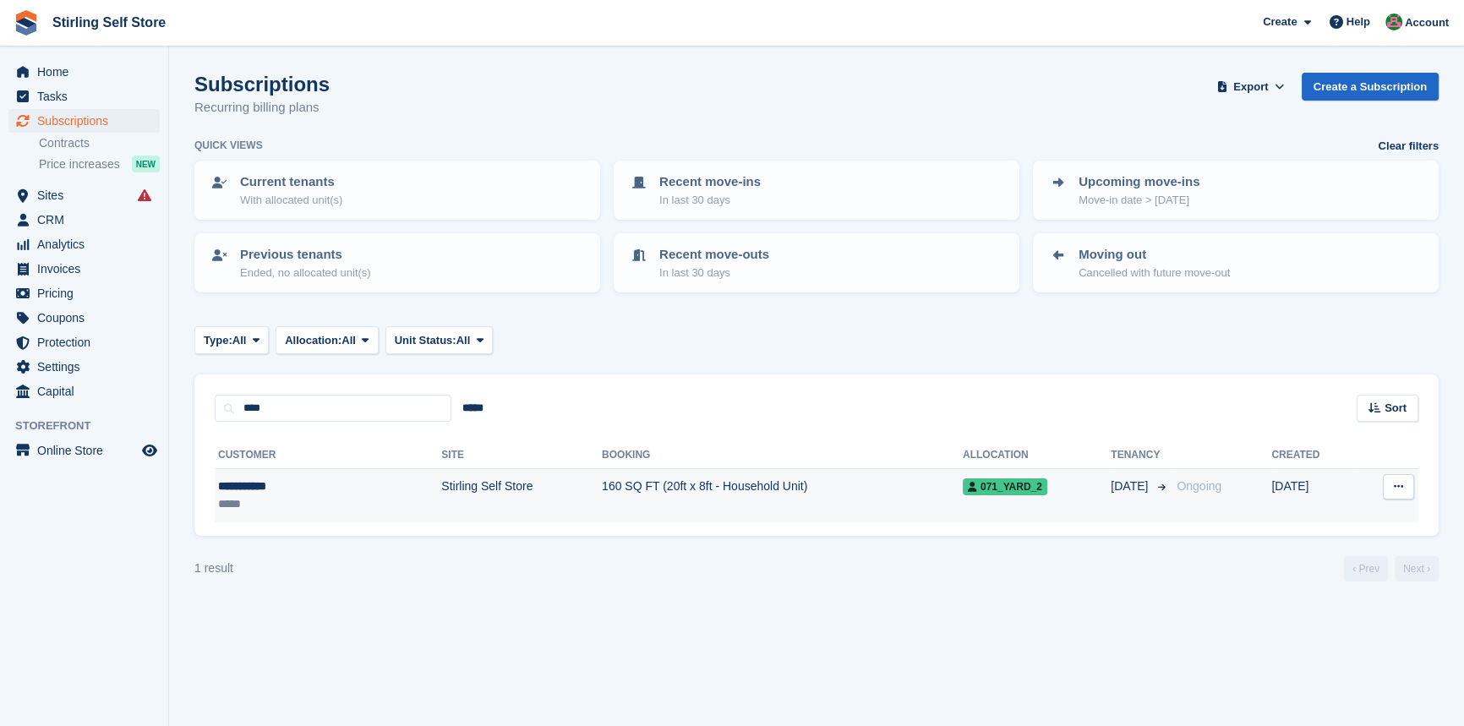
click at [631, 482] on td "160 SQ FT (20ft x 8ft - Household Unit)" at bounding box center [782, 495] width 361 height 53
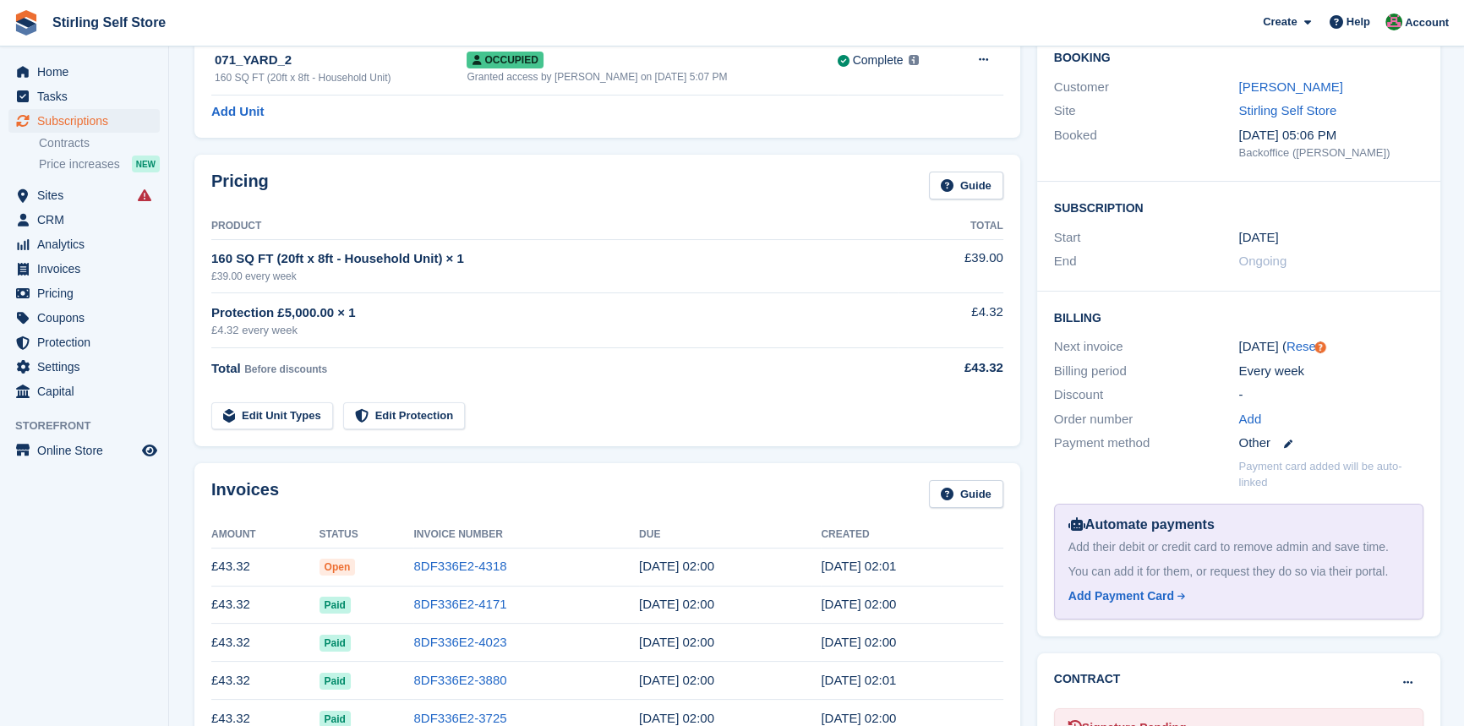
scroll to position [307, 0]
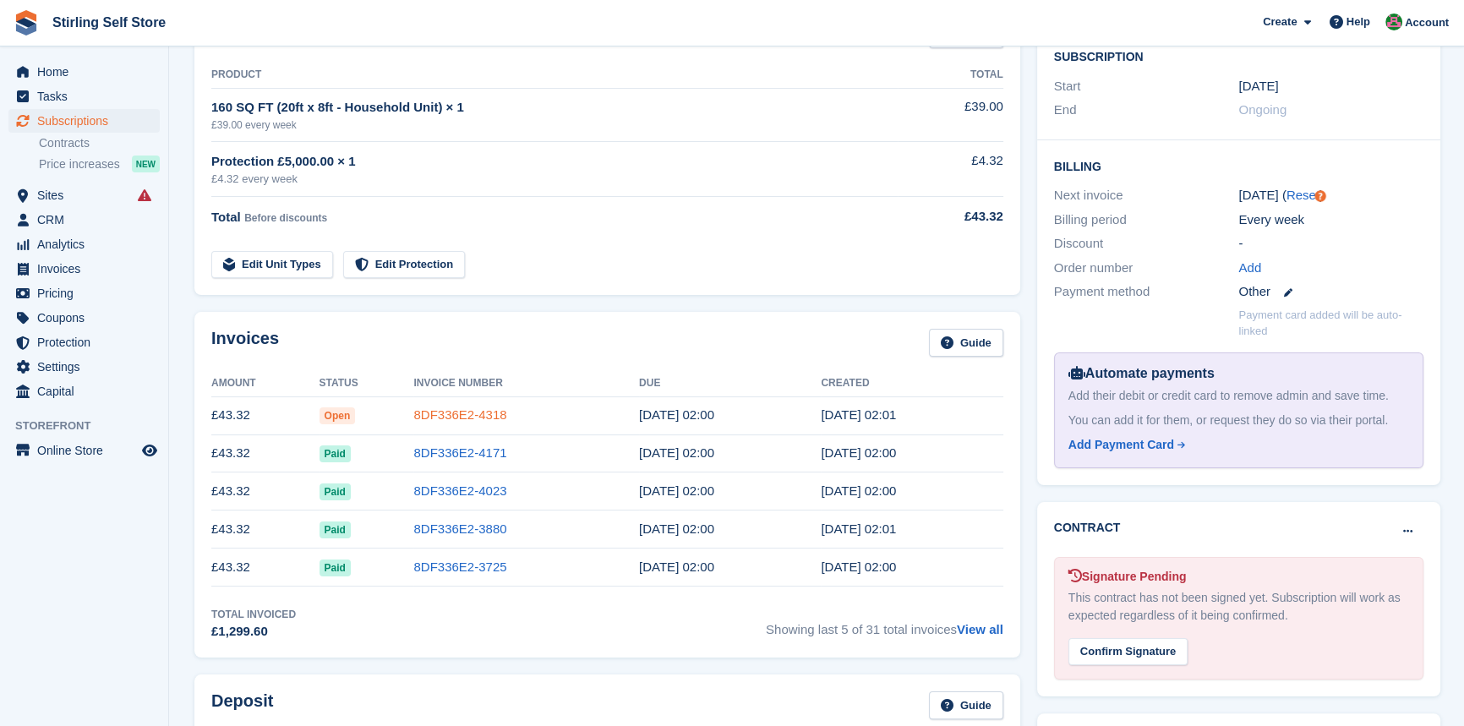
click at [438, 414] on link "8DF336E2-4318" at bounding box center [459, 414] width 93 height 14
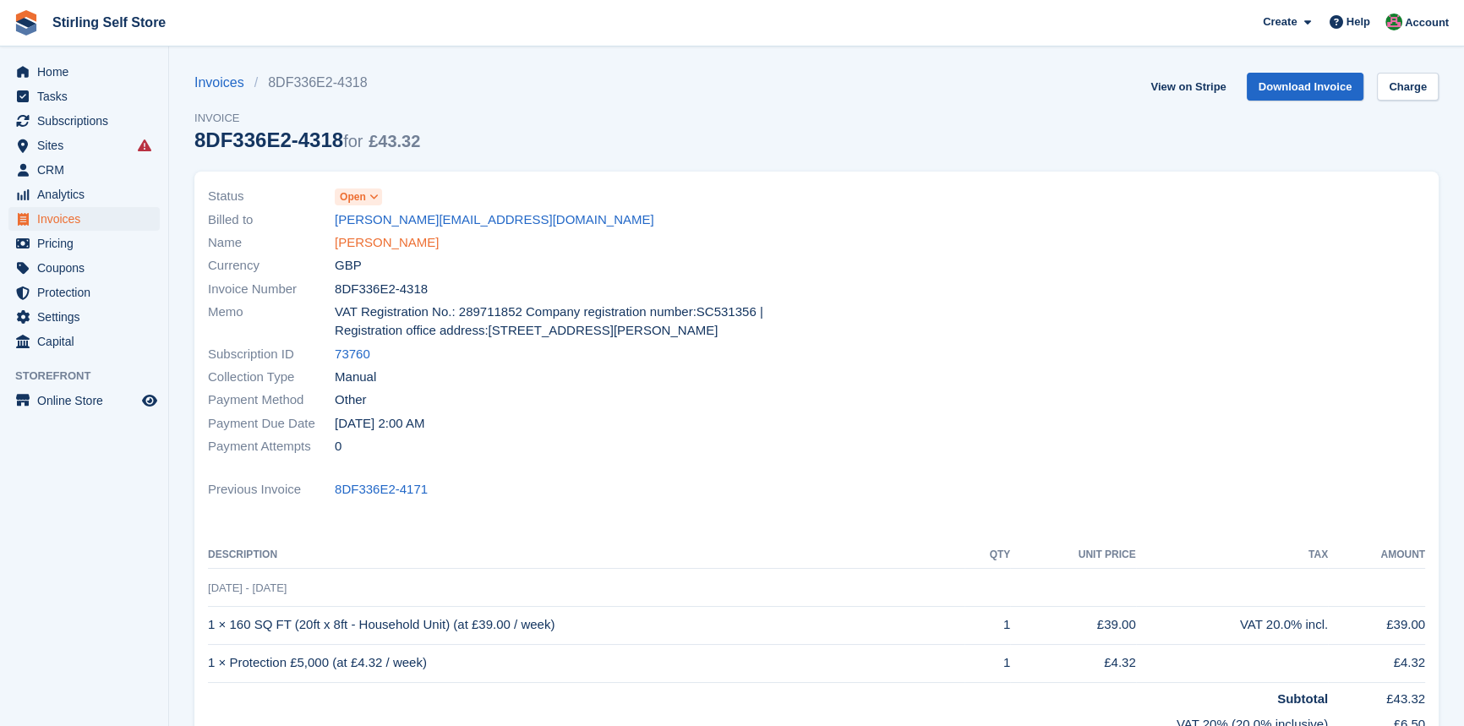
click at [370, 243] on link "[PERSON_NAME]" at bounding box center [387, 242] width 104 height 19
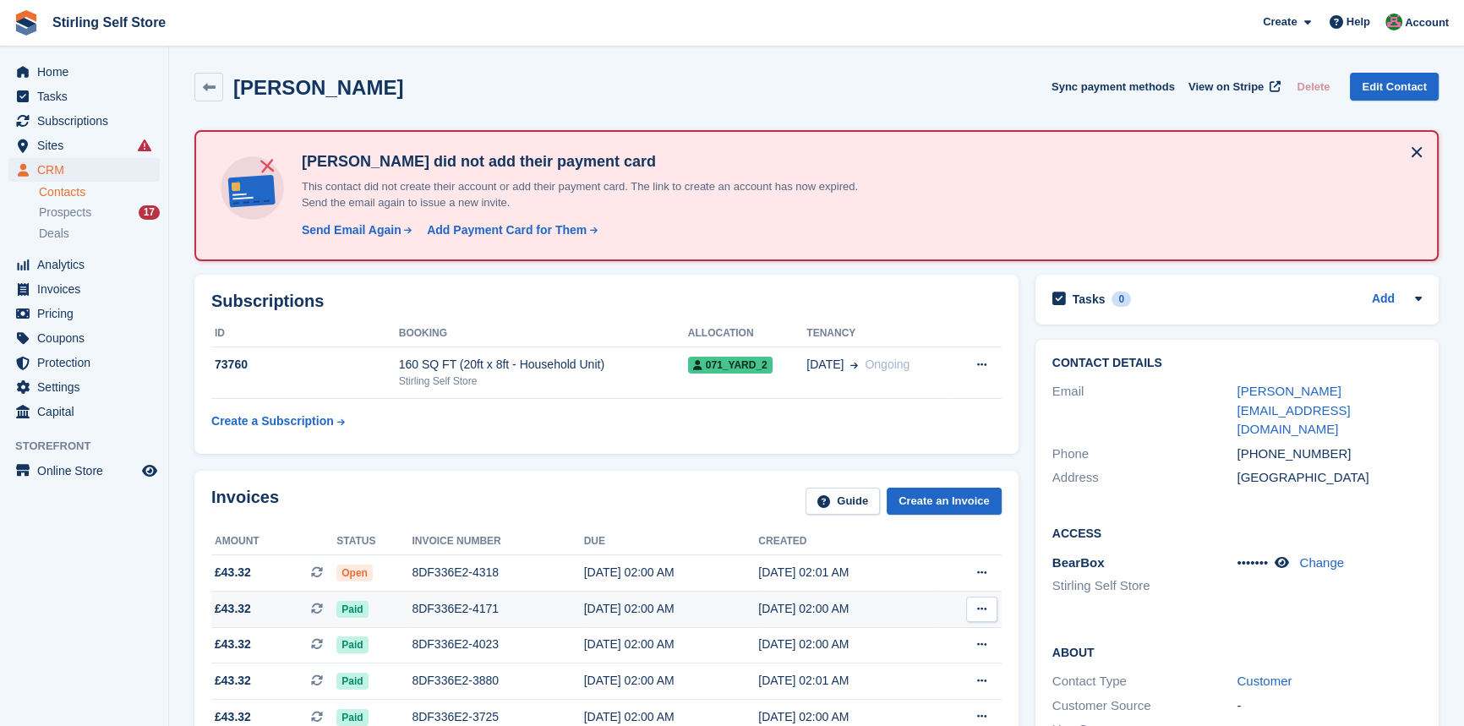
click at [457, 610] on div "8DF336E2-4171" at bounding box center [498, 609] width 172 height 18
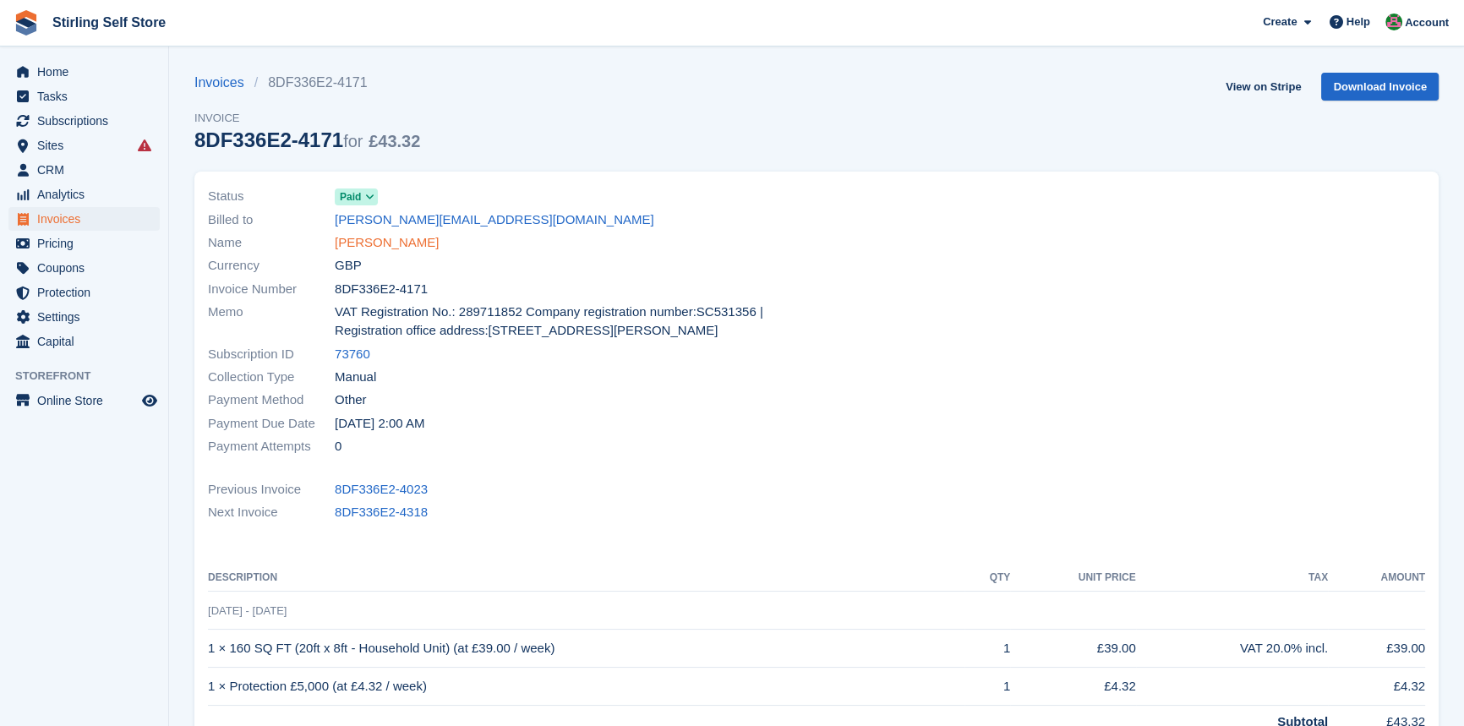
click at [381, 241] on link "[PERSON_NAME]" at bounding box center [387, 242] width 104 height 19
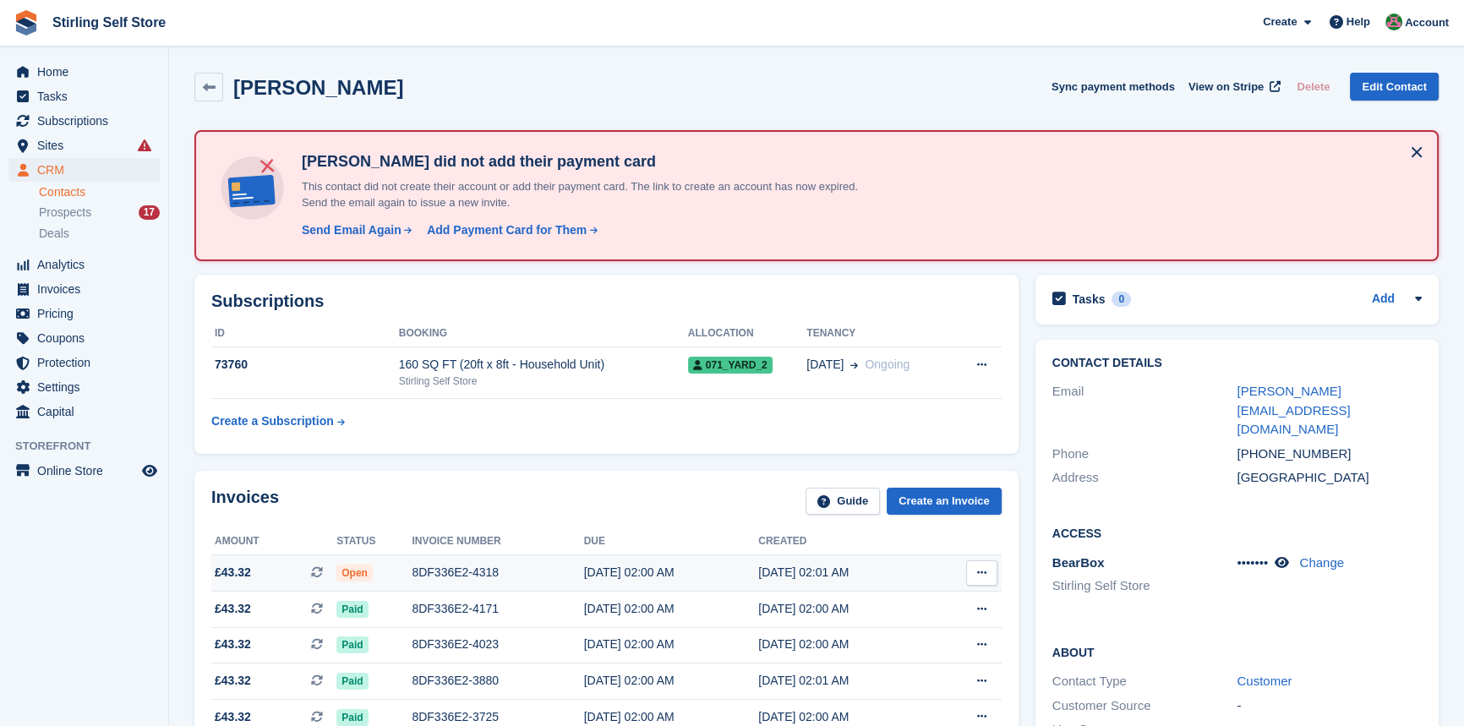
click at [457, 571] on div "8DF336E2-4318" at bounding box center [498, 573] width 172 height 18
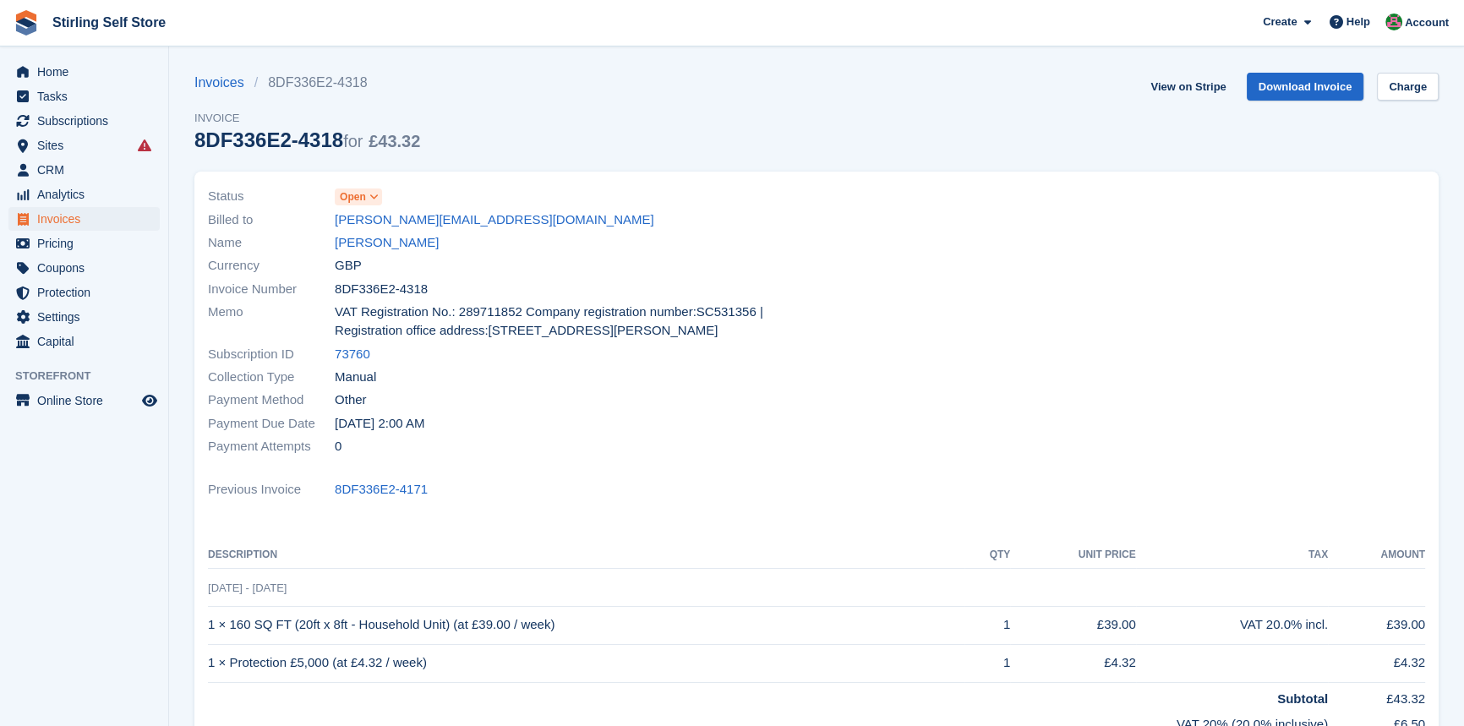
click at [371, 195] on icon at bounding box center [373, 197] width 9 height 10
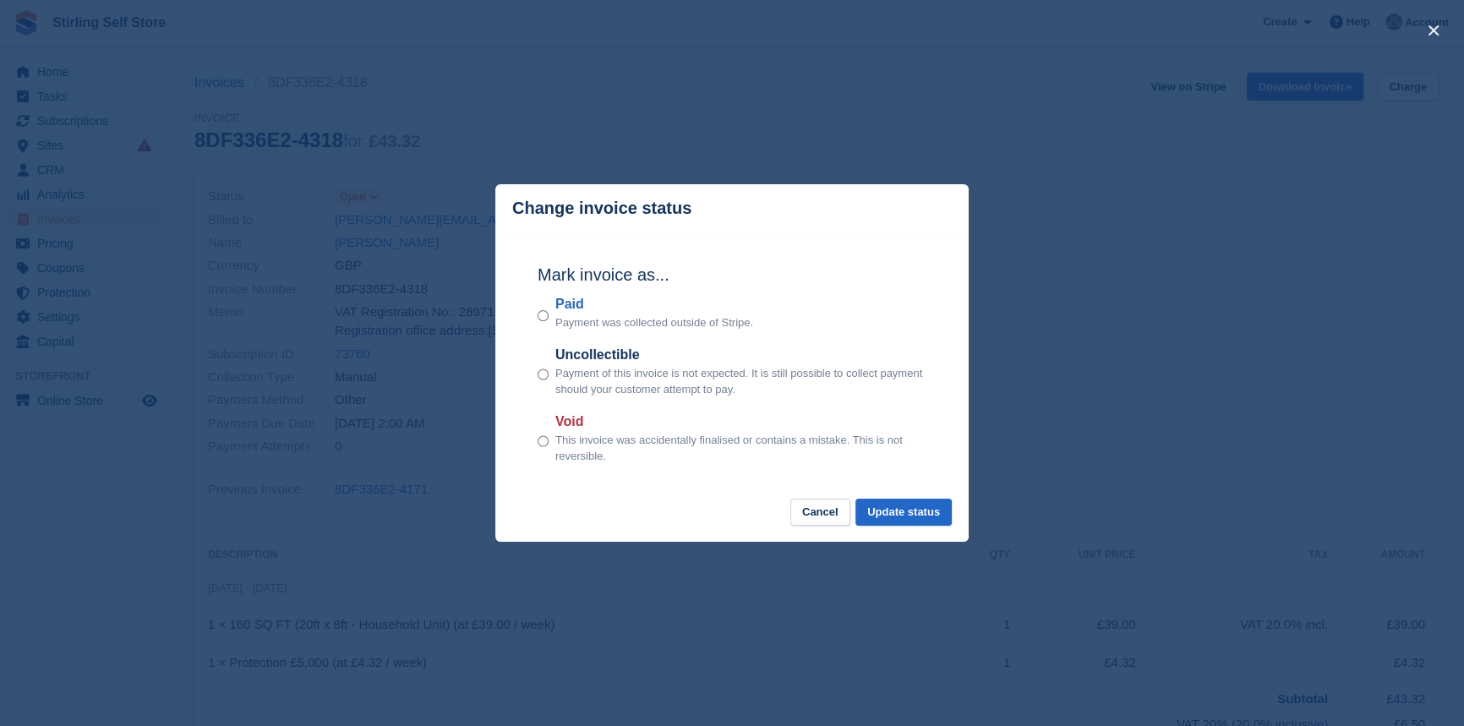
click at [549, 317] on div "Paid Payment was collected outside of Stripe." at bounding box center [732, 312] width 389 height 37
click at [819, 510] on button "Cancel" at bounding box center [820, 513] width 60 height 28
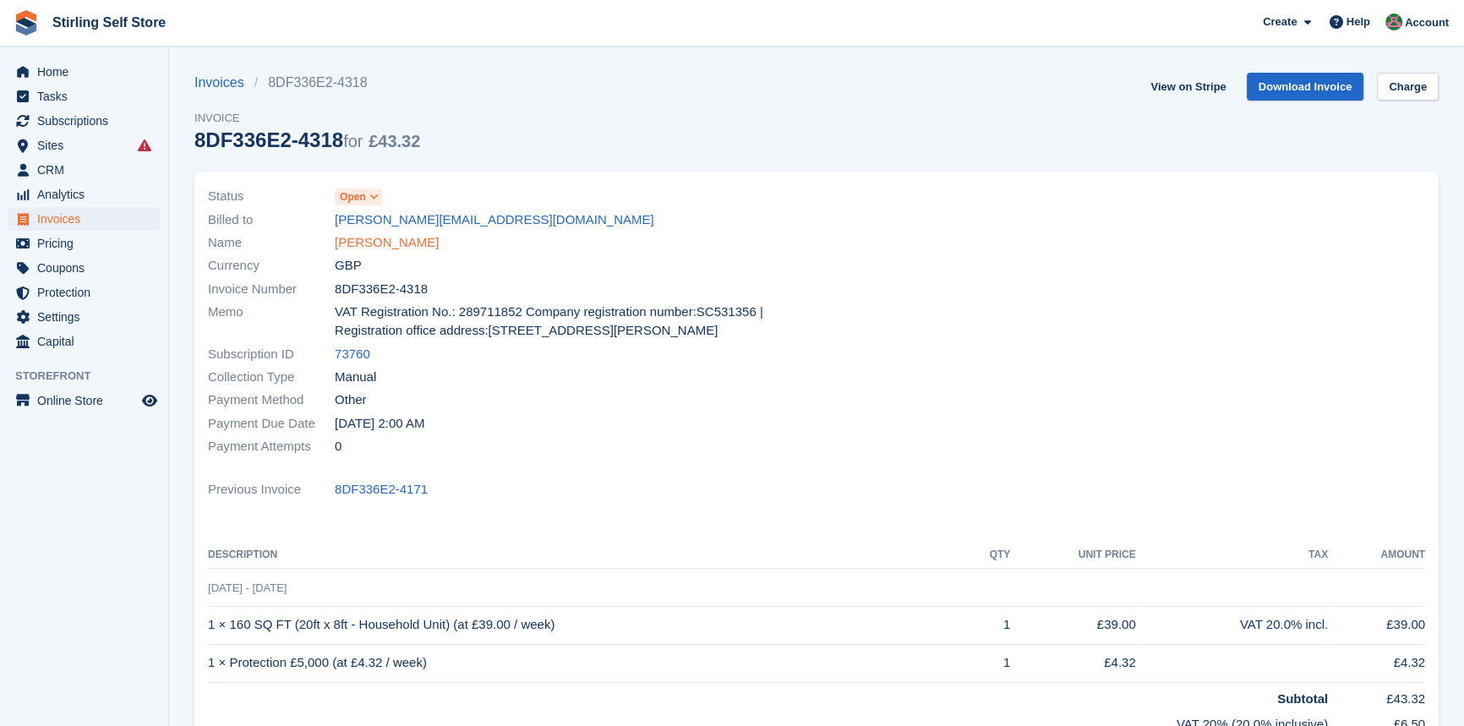
click at [387, 242] on link "[PERSON_NAME]" at bounding box center [387, 242] width 104 height 19
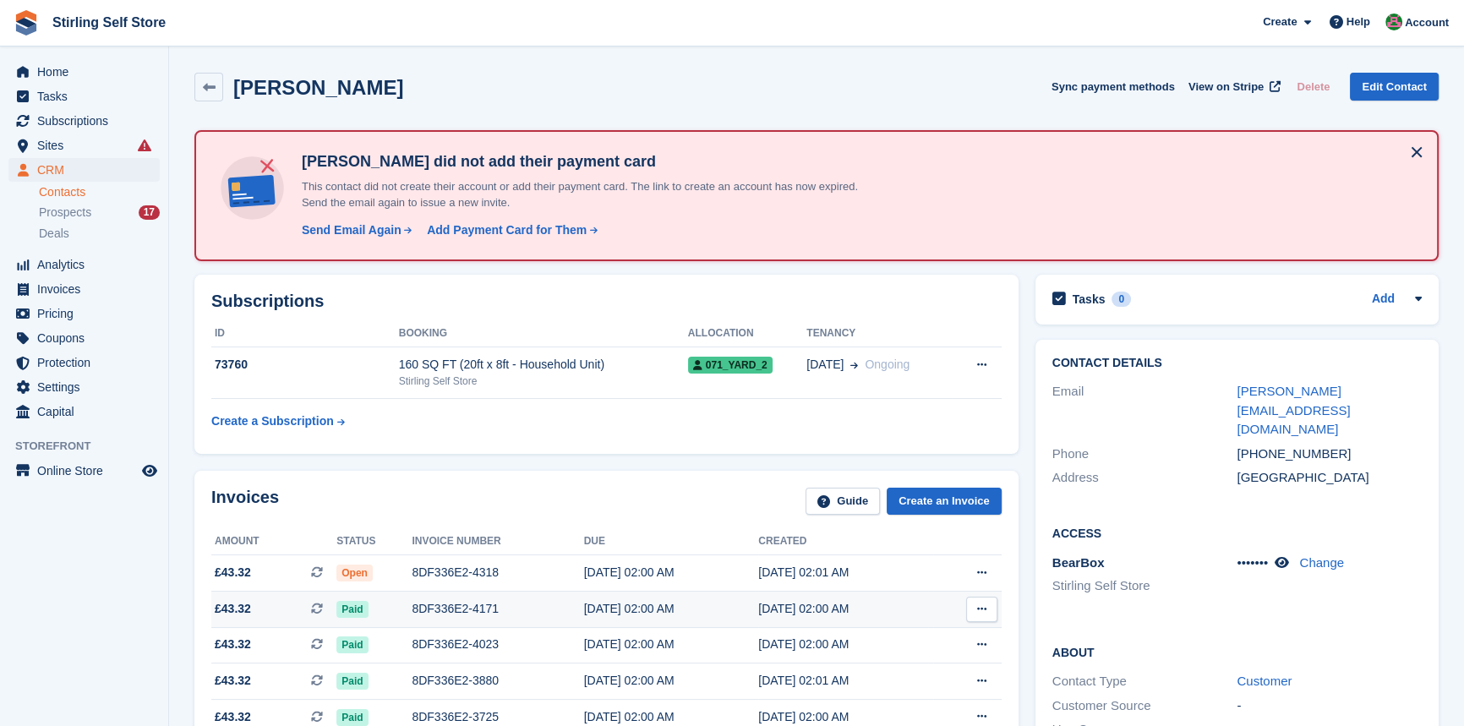
click at [448, 608] on div "8DF336E2-4171" at bounding box center [498, 609] width 172 height 18
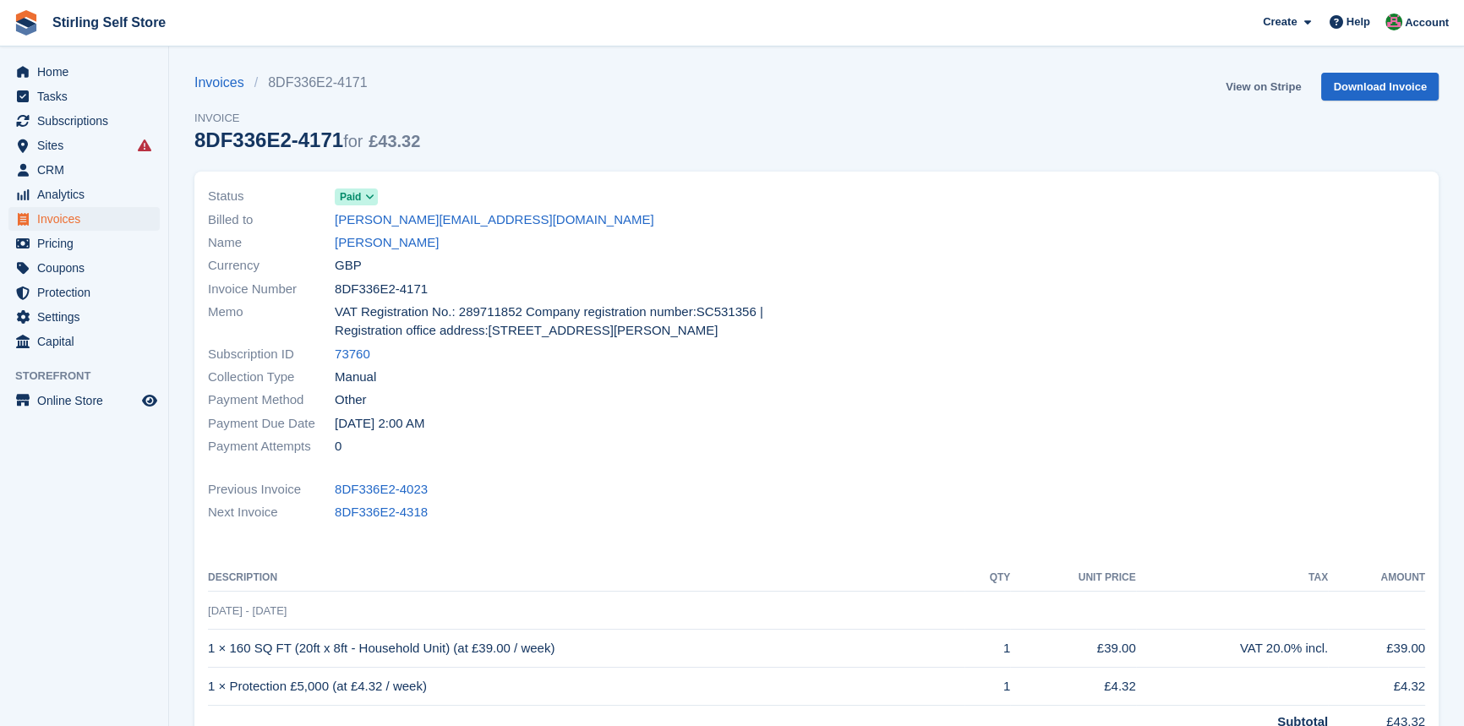
click at [1253, 80] on link "View on Stripe" at bounding box center [1263, 87] width 89 height 28
click at [96, 123] on span "Subscriptions" at bounding box center [87, 121] width 101 height 24
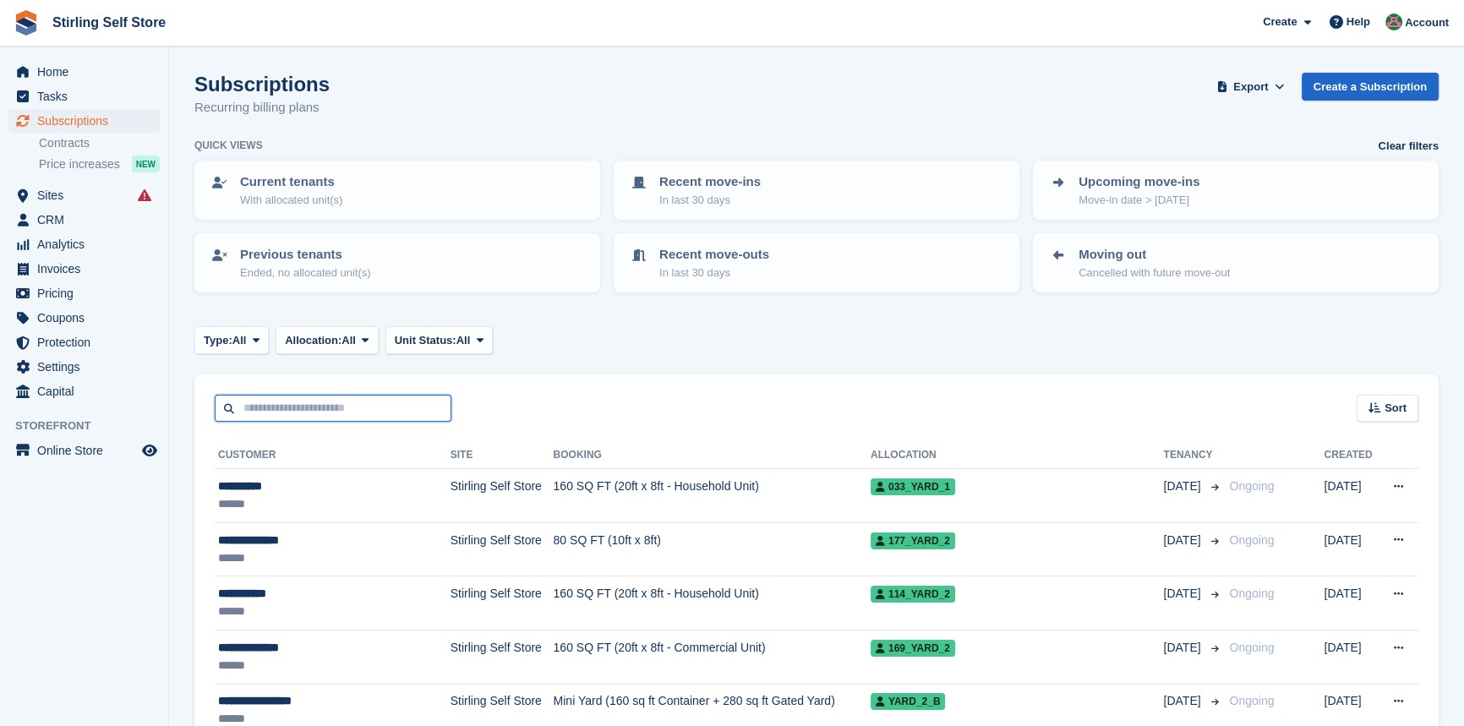
click at [271, 404] on input "text" at bounding box center [333, 409] width 237 height 28
type input "******"
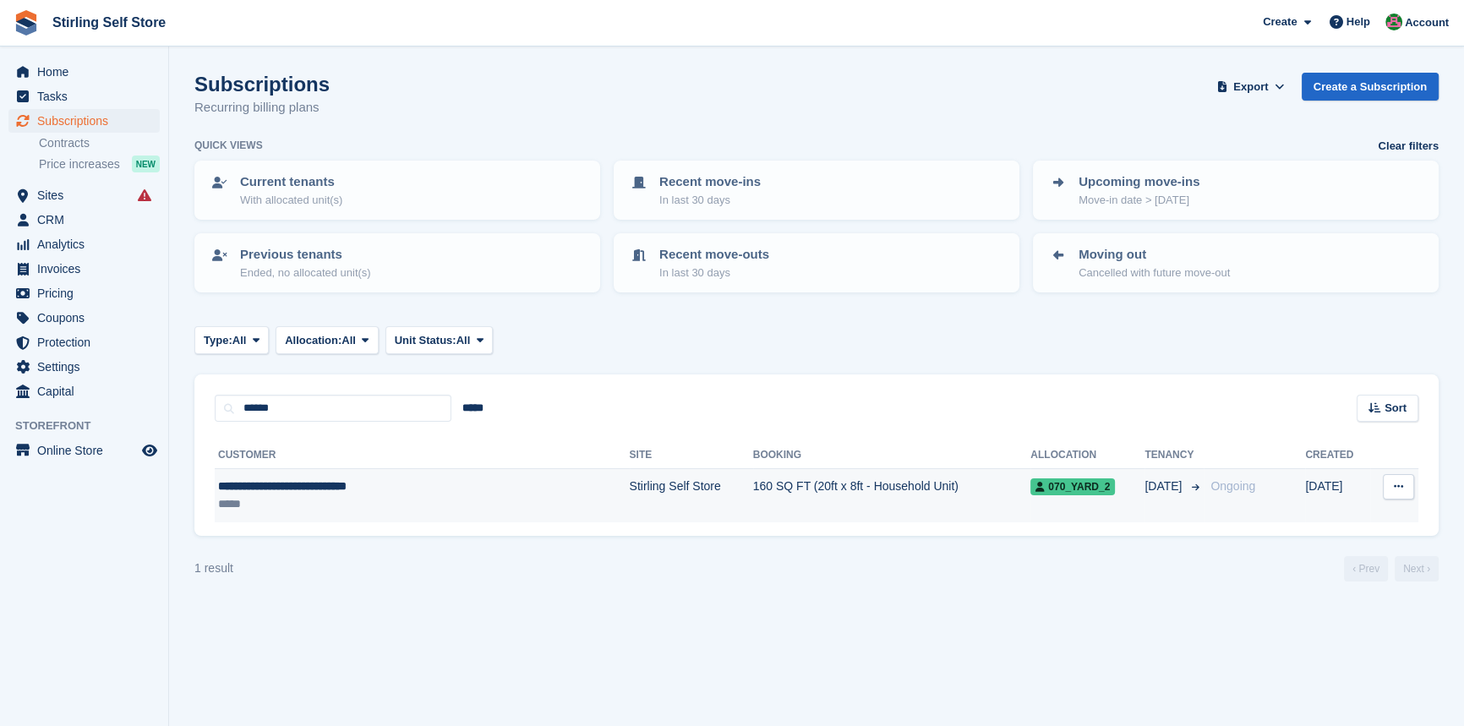
click at [753, 480] on td "160 SQ FT (20ft x 8ft - Household Unit)" at bounding box center [892, 495] width 278 height 53
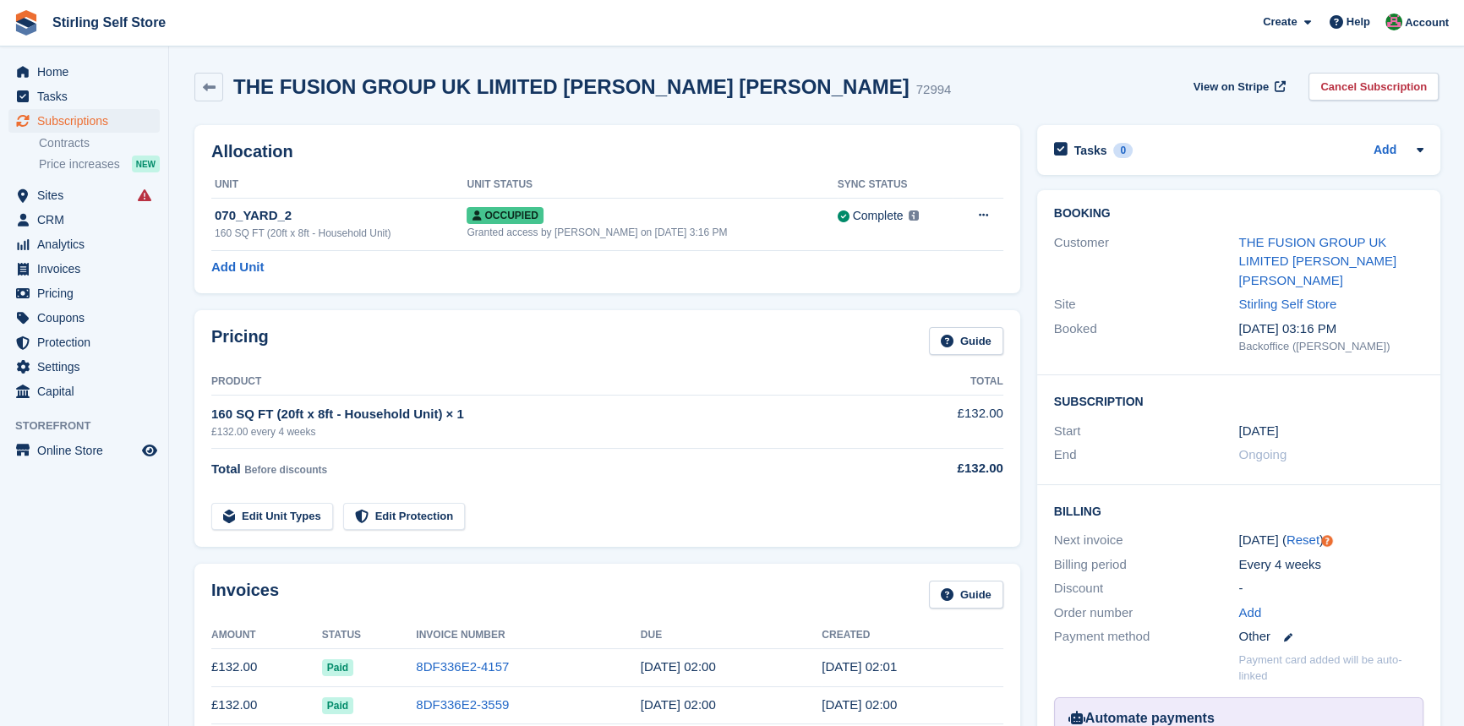
scroll to position [230, 0]
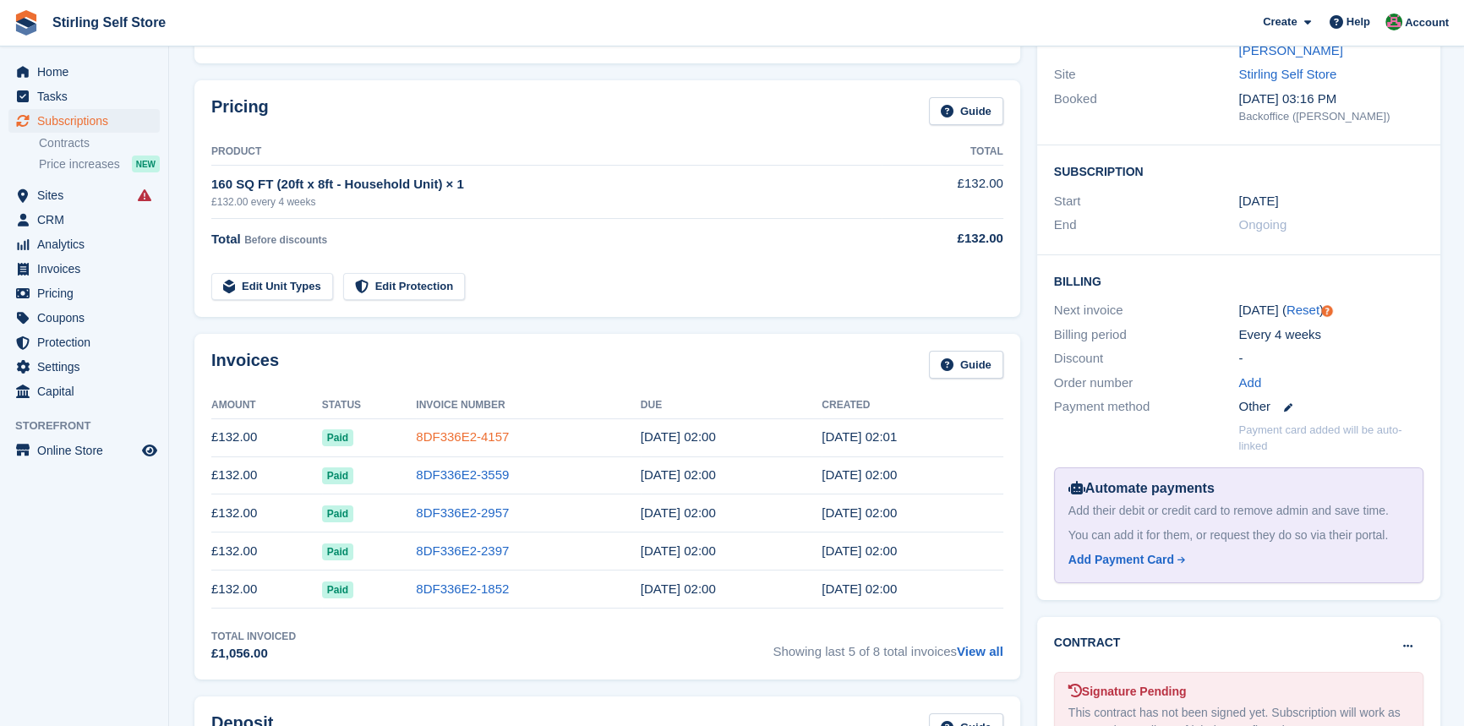
click at [446, 435] on link "8DF336E2-4157" at bounding box center [462, 436] width 93 height 14
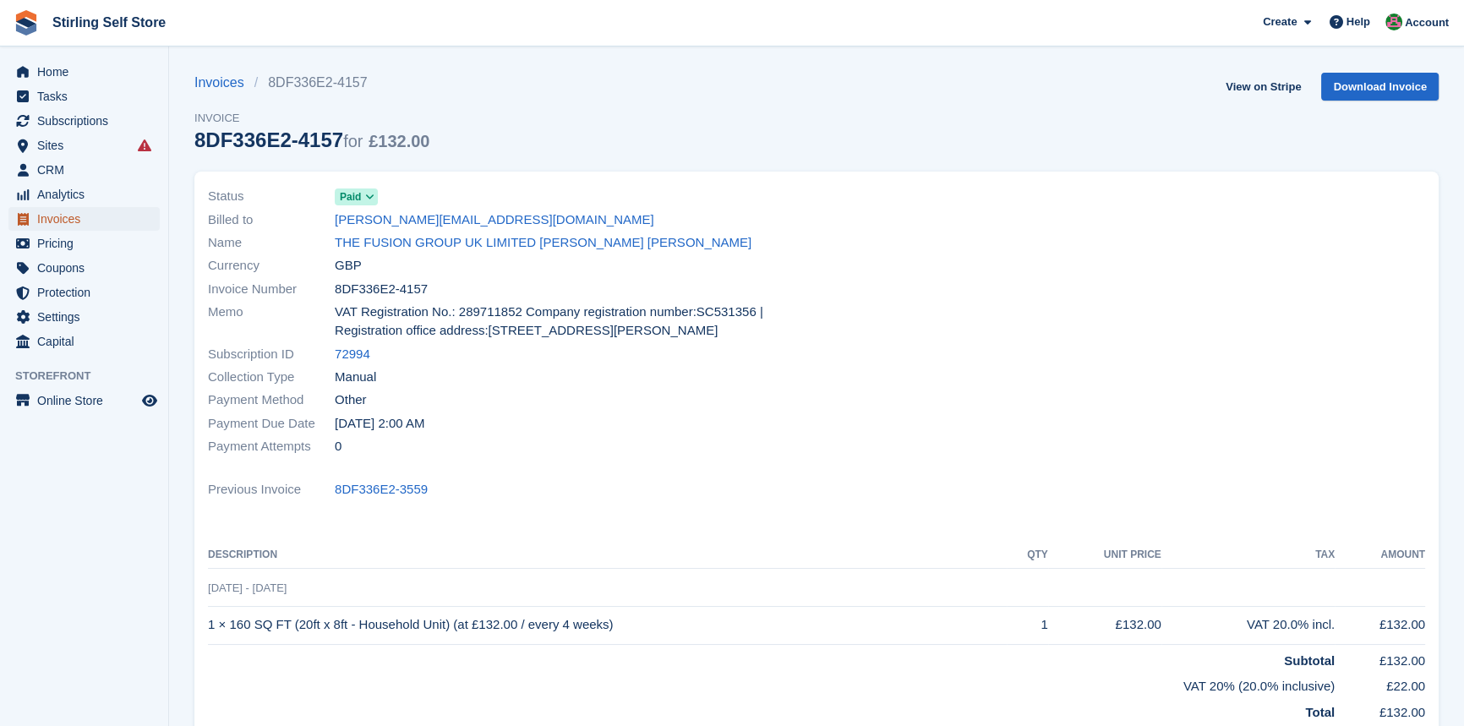
click at [82, 217] on span "Invoices" at bounding box center [87, 219] width 101 height 24
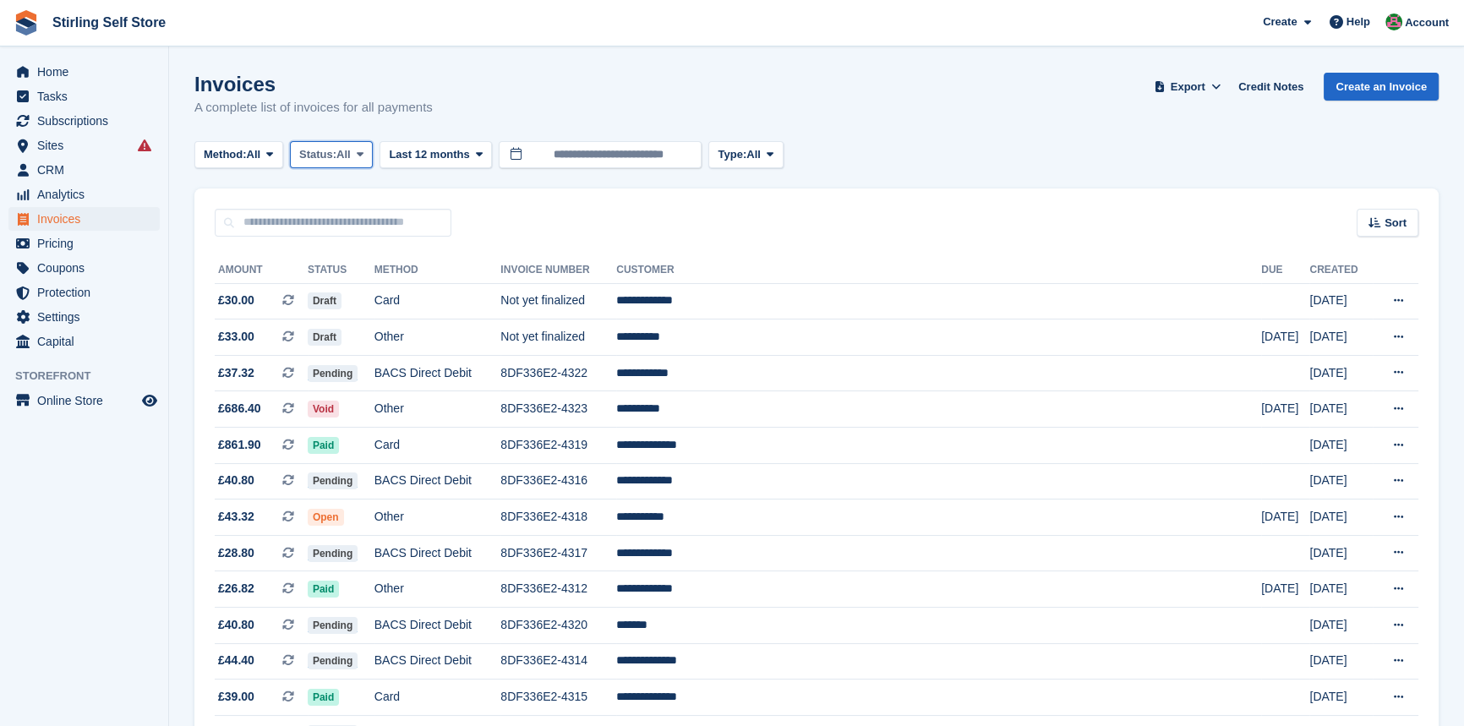
click at [364, 154] on icon at bounding box center [360, 154] width 7 height 11
click at [363, 284] on link "Open" at bounding box center [371, 286] width 147 height 30
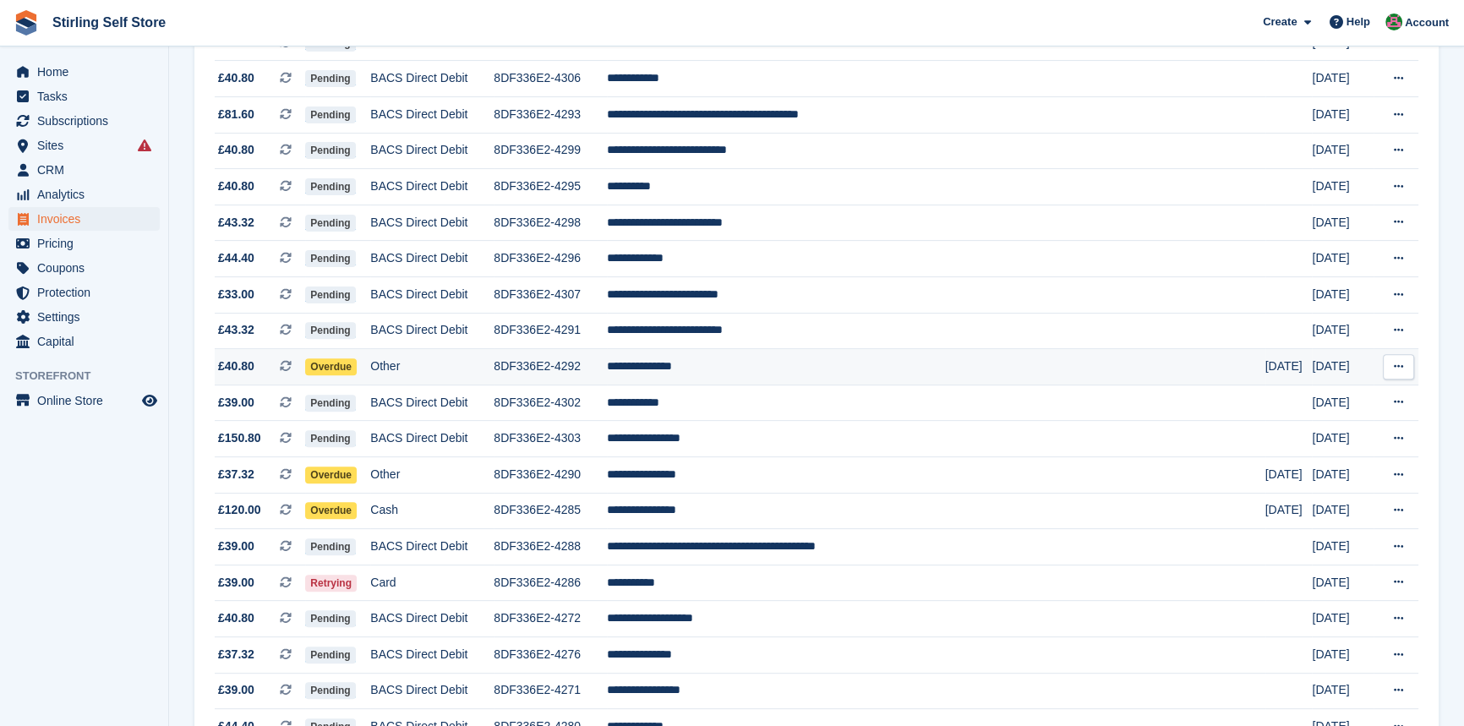
scroll to position [692, 0]
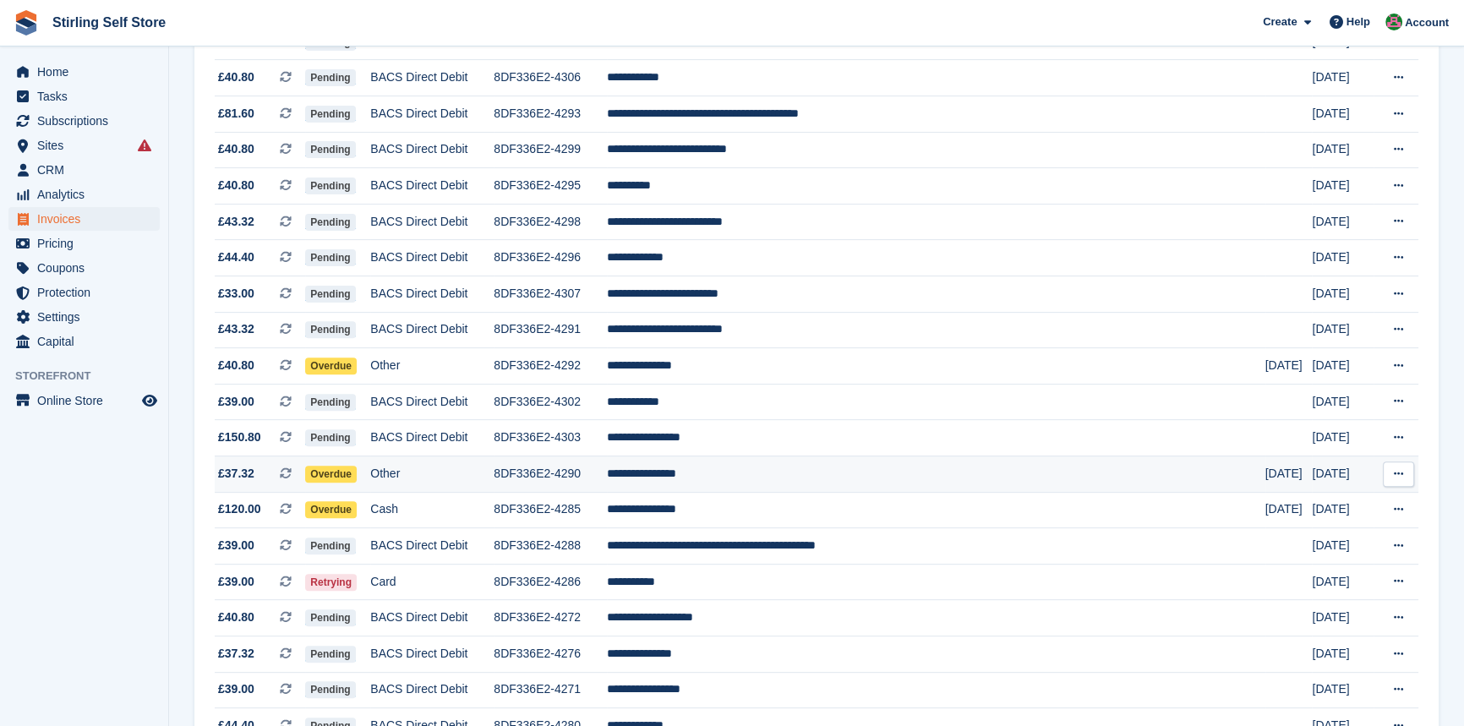
click at [761, 489] on td "**********" at bounding box center [936, 474] width 659 height 36
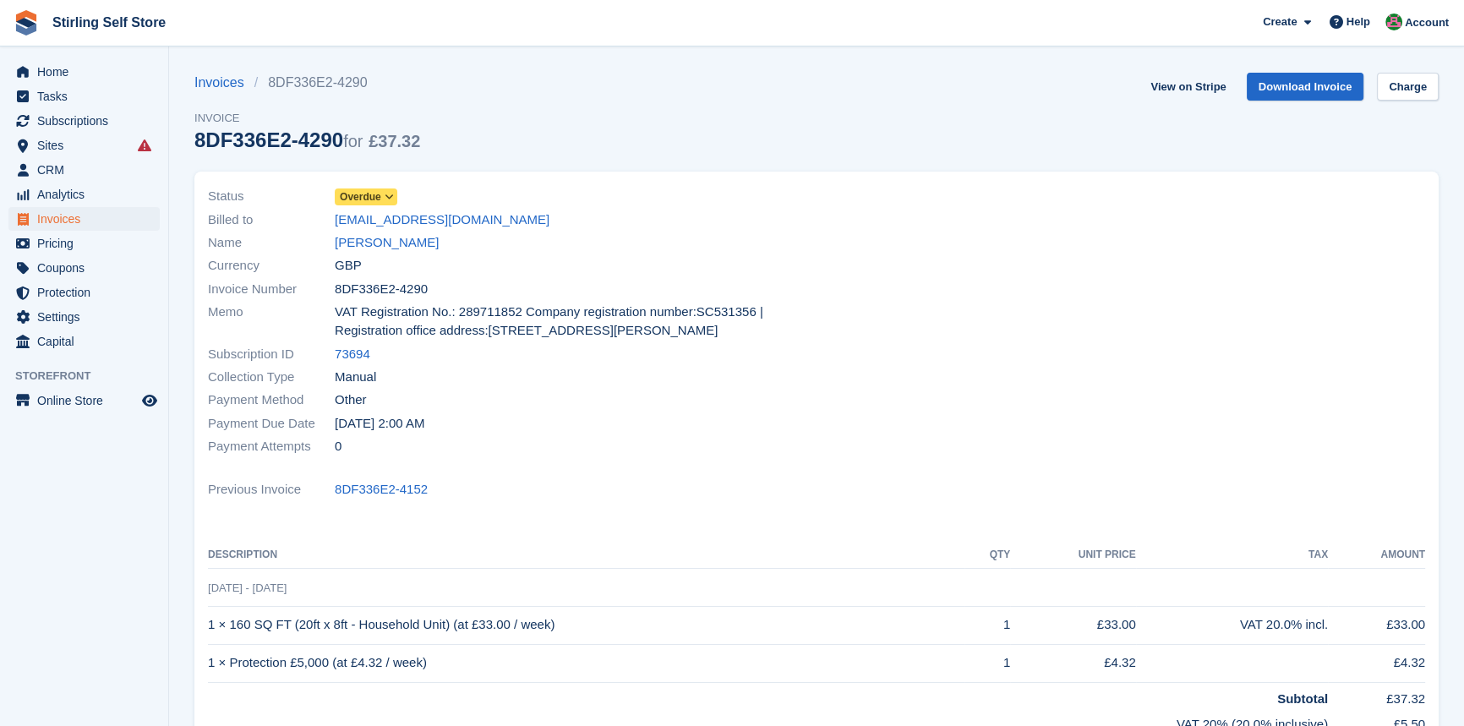
click at [392, 194] on icon at bounding box center [389, 197] width 9 height 10
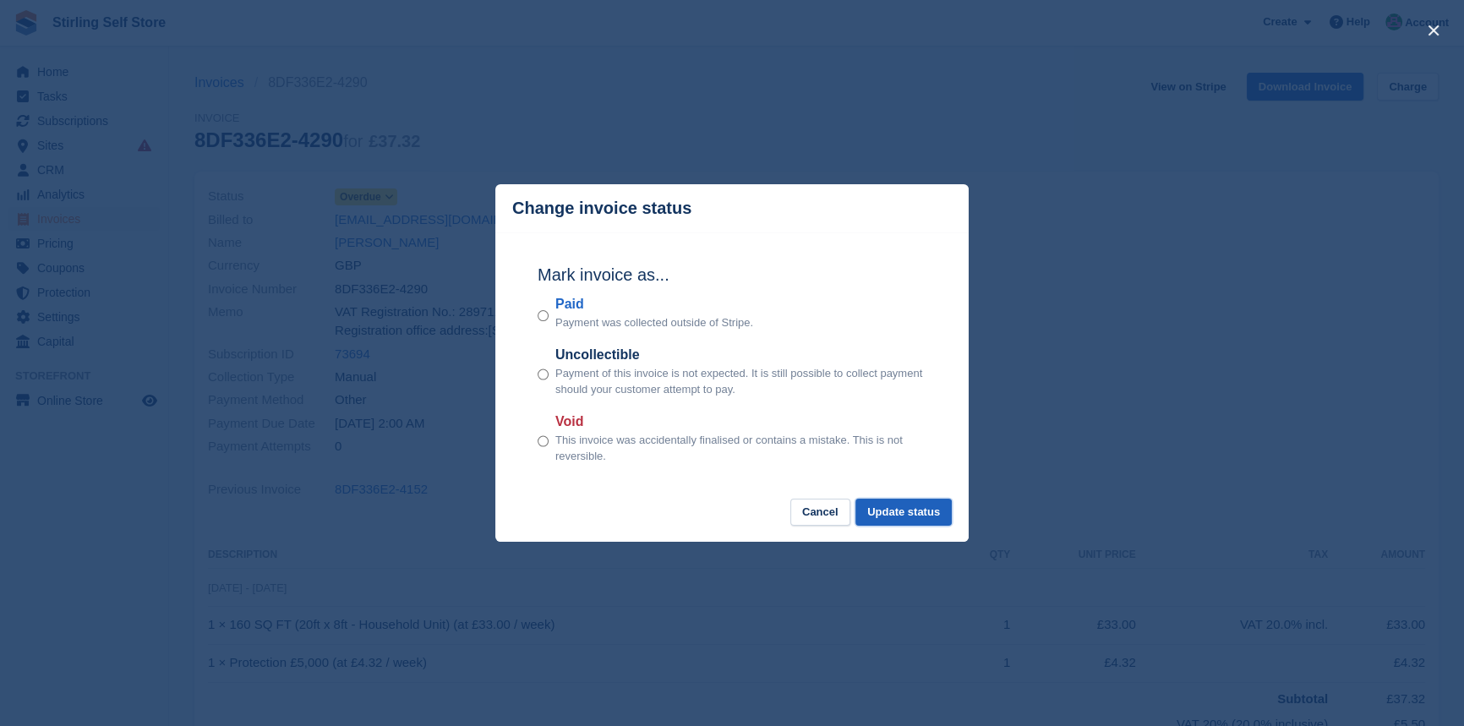
click at [922, 509] on button "Update status" at bounding box center [904, 513] width 96 height 28
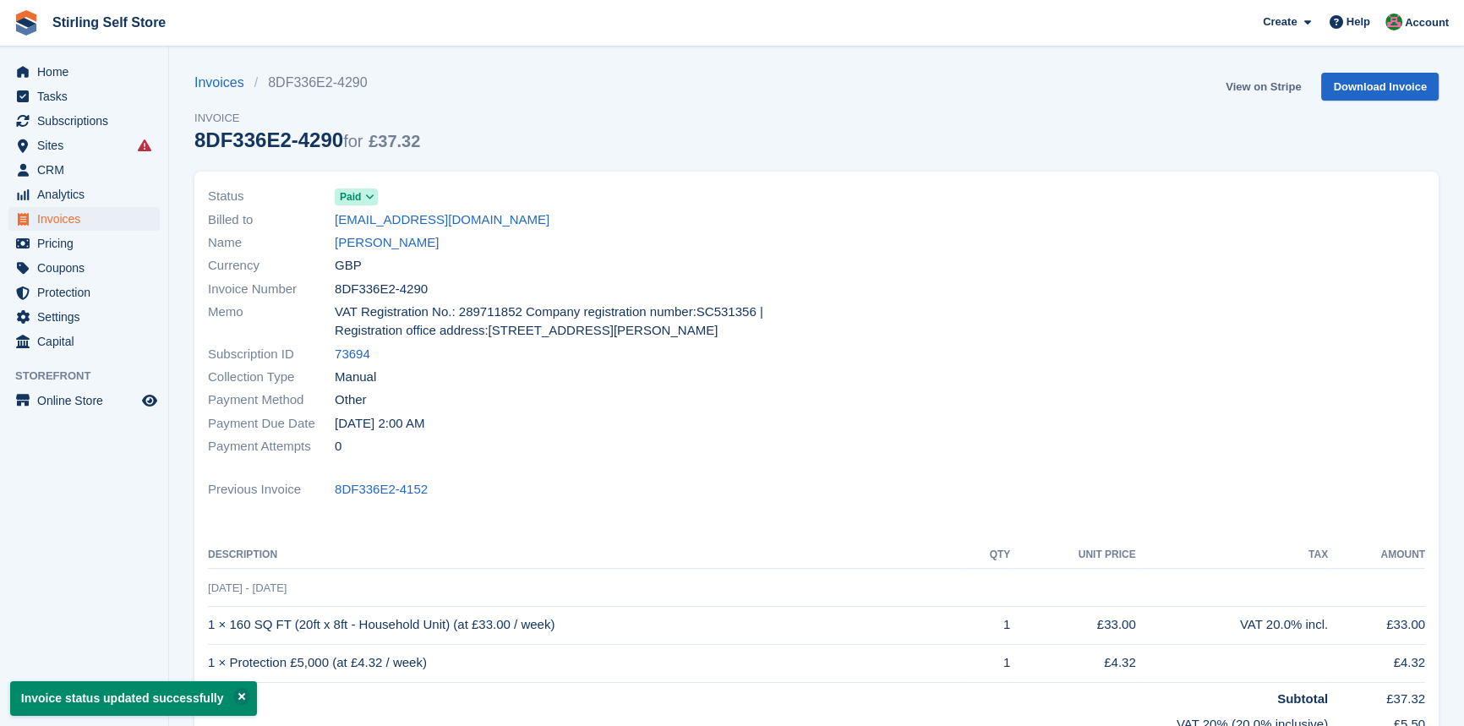
click at [1251, 85] on link "View on Stripe" at bounding box center [1263, 87] width 89 height 28
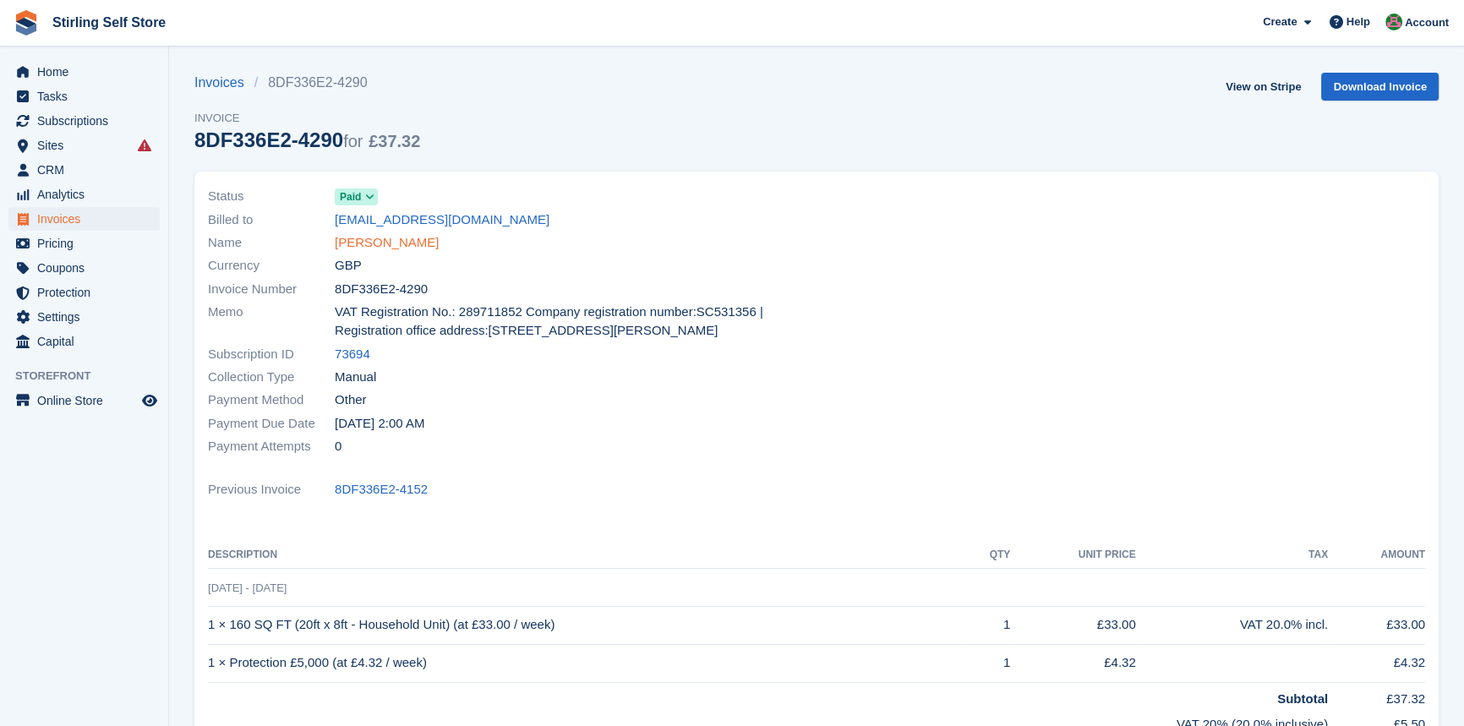
click at [377, 238] on link "Linsey Galbraith" at bounding box center [387, 242] width 104 height 19
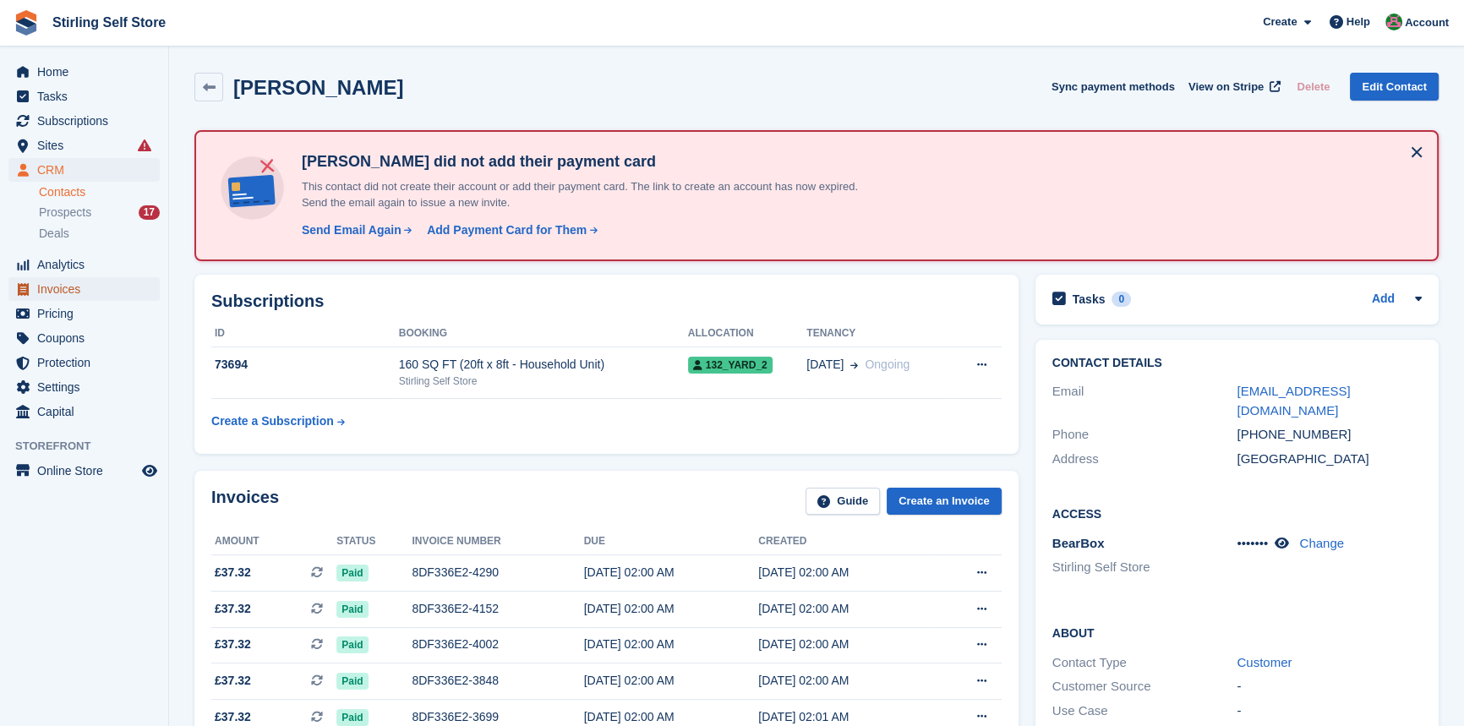
click at [84, 291] on span "Invoices" at bounding box center [87, 289] width 101 height 24
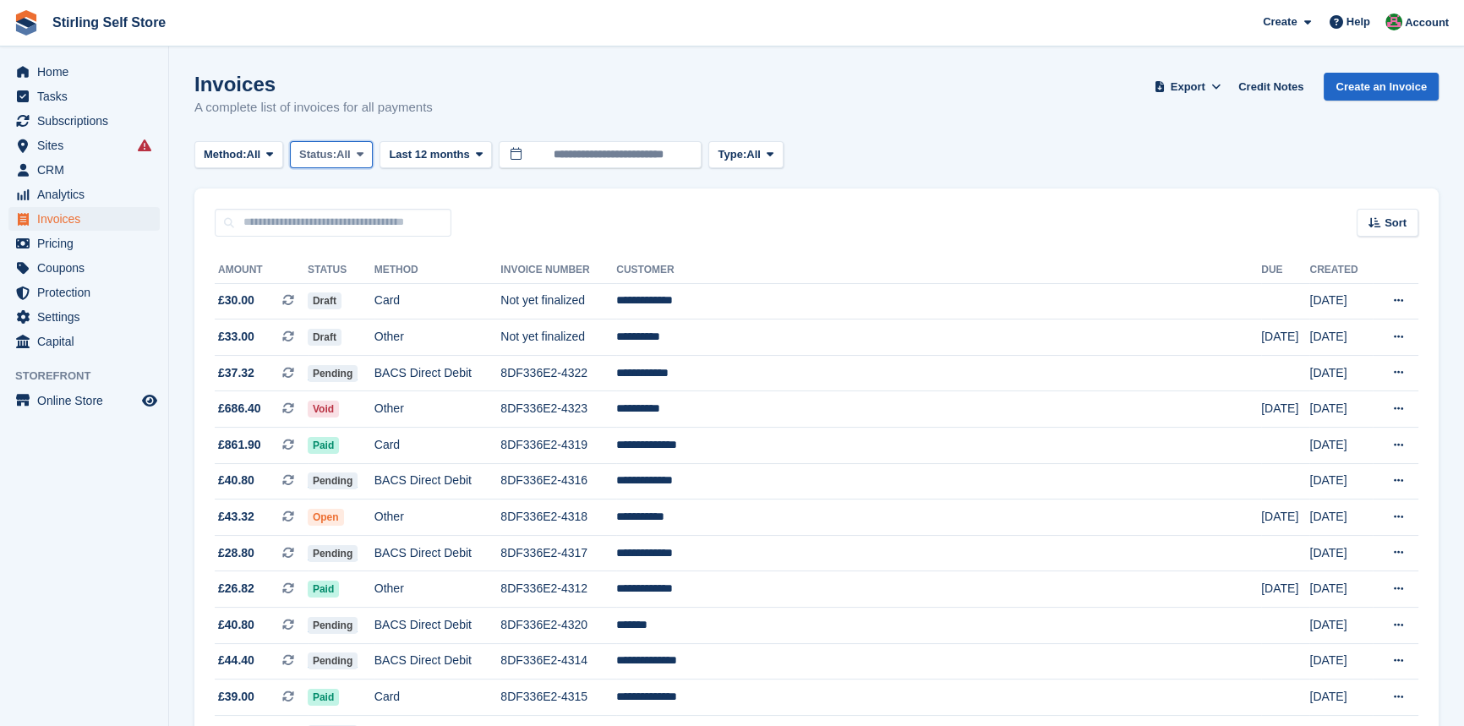
click at [364, 151] on icon at bounding box center [360, 154] width 7 height 11
click at [357, 284] on link "Open" at bounding box center [371, 286] width 147 height 30
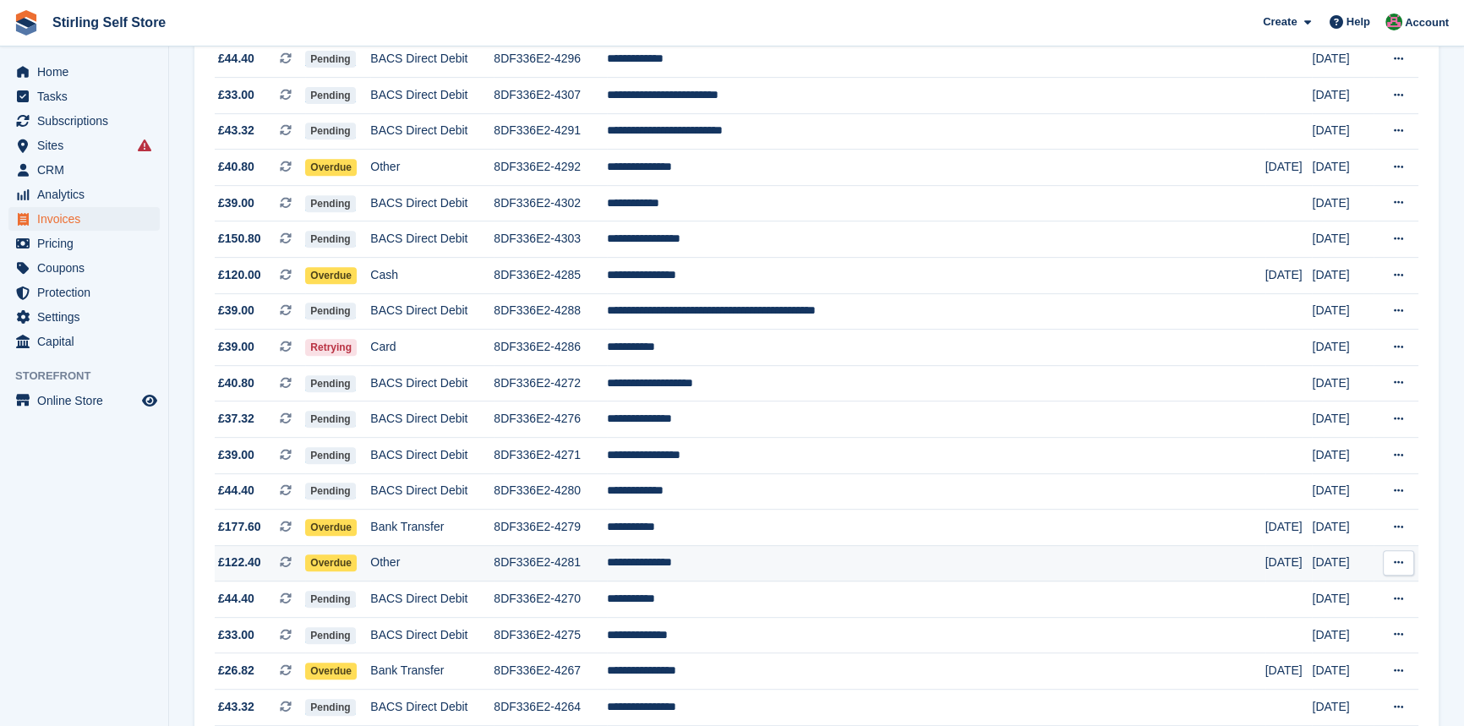
scroll to position [768, 0]
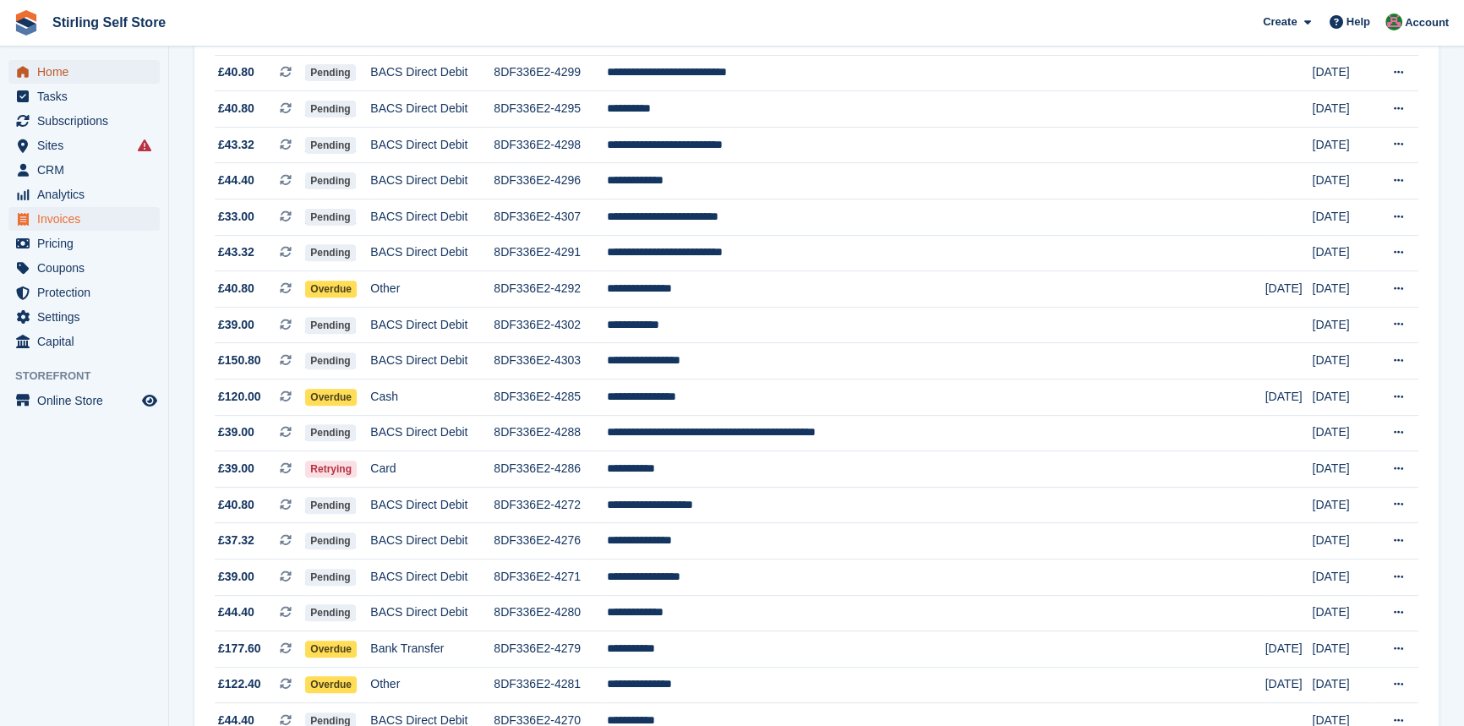
click at [47, 69] on span "Home" at bounding box center [87, 72] width 101 height 24
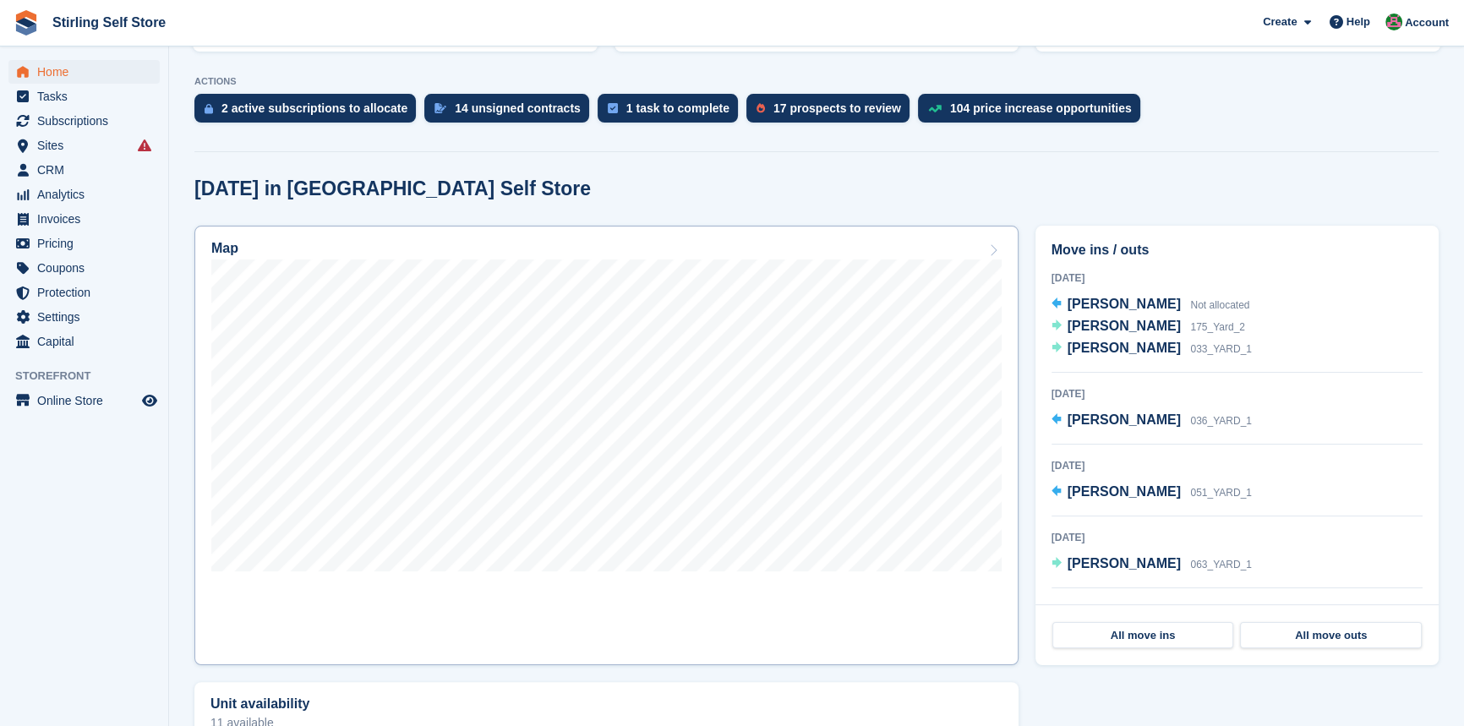
scroll to position [384, 0]
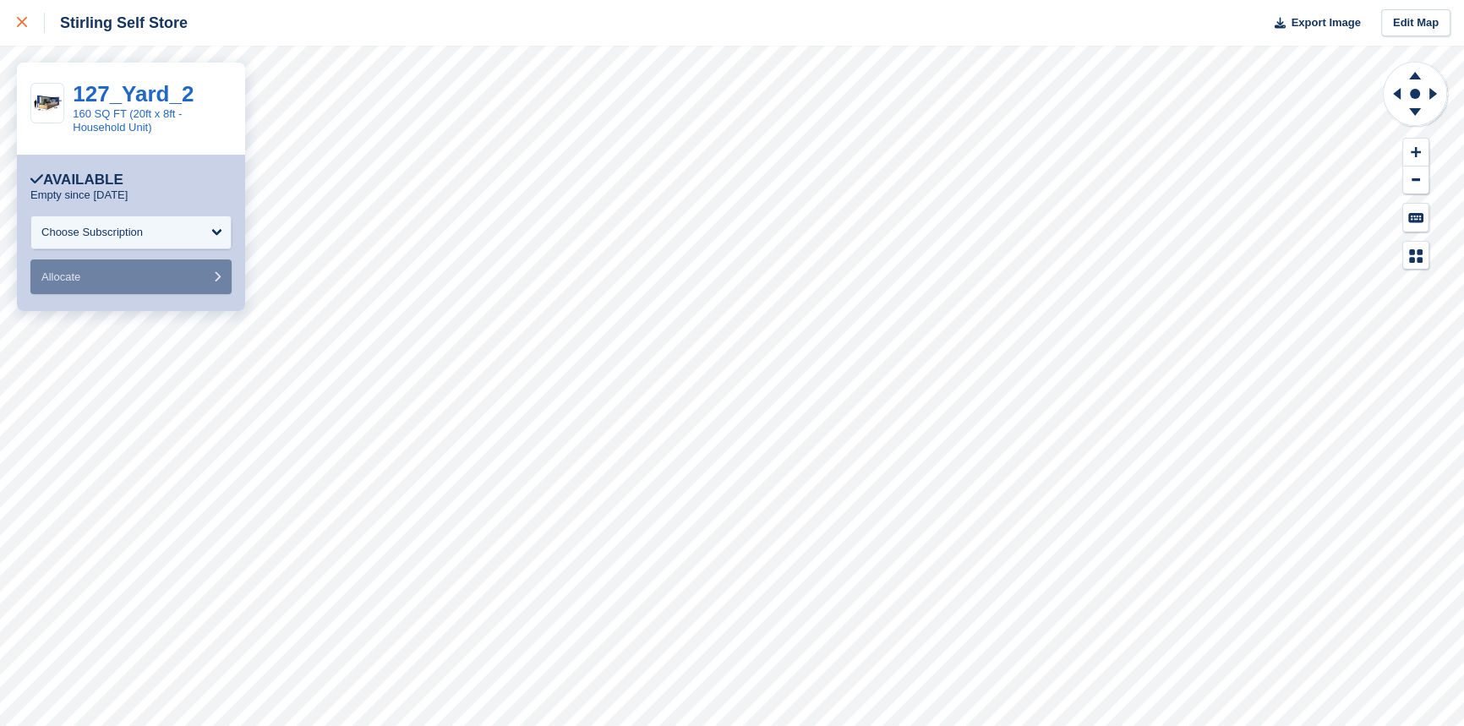
click at [23, 20] on icon at bounding box center [22, 22] width 10 height 10
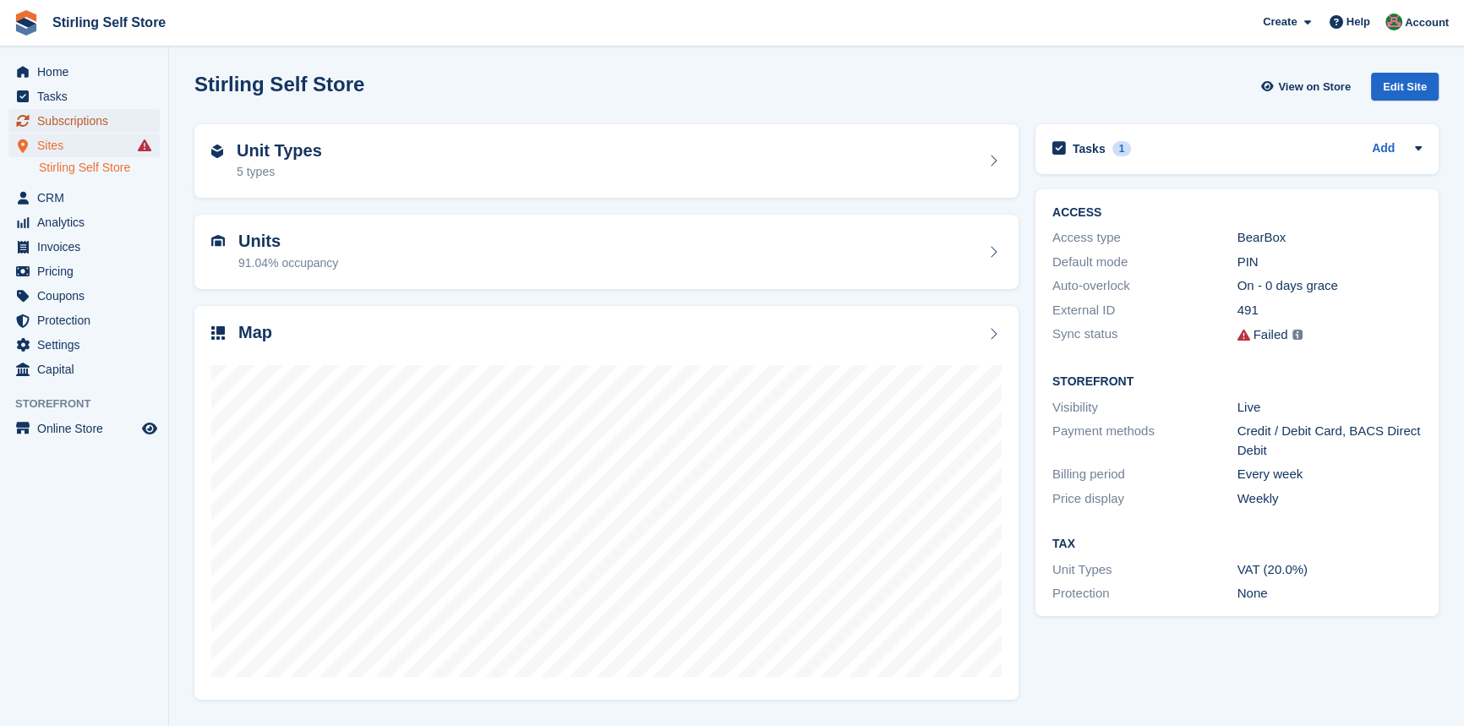
click at [92, 120] on span "Subscriptions" at bounding box center [87, 121] width 101 height 24
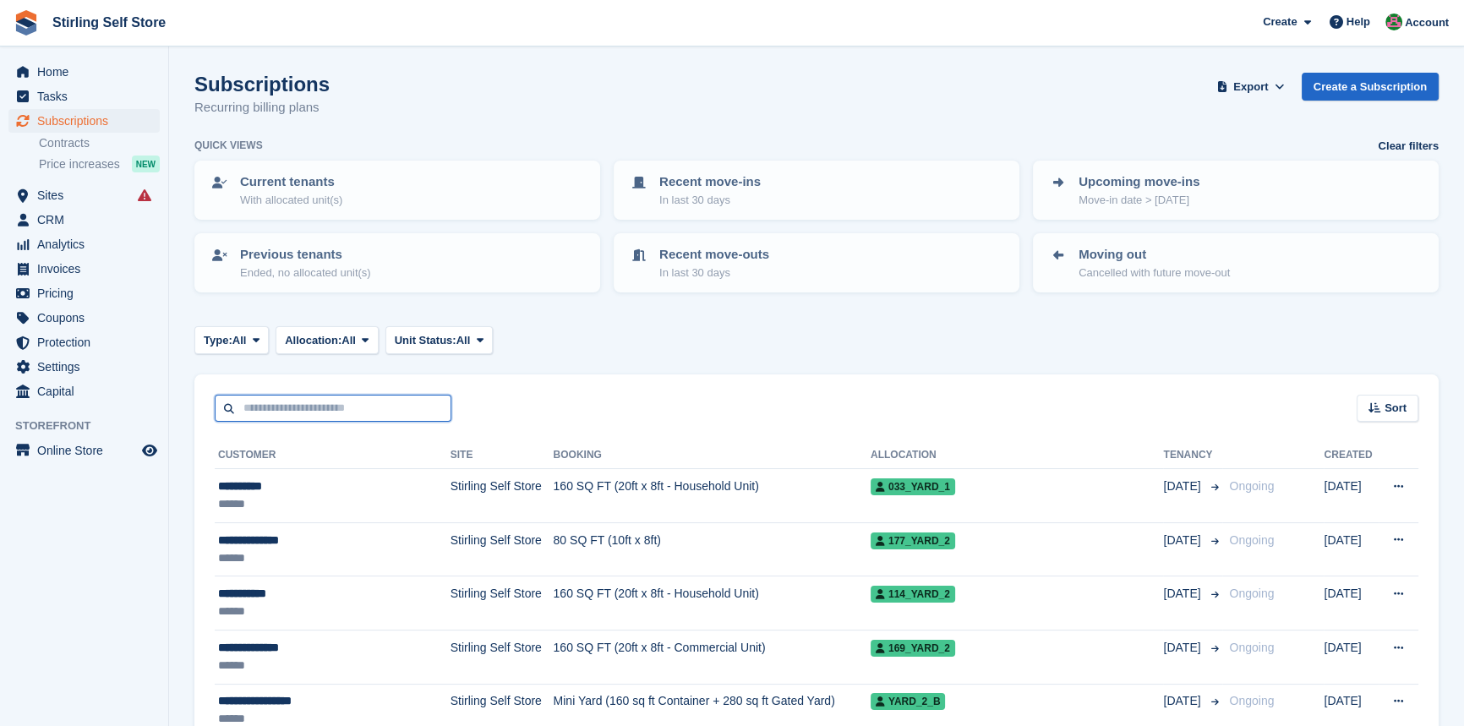
click at [308, 405] on input "text" at bounding box center [333, 409] width 237 height 28
type input "****"
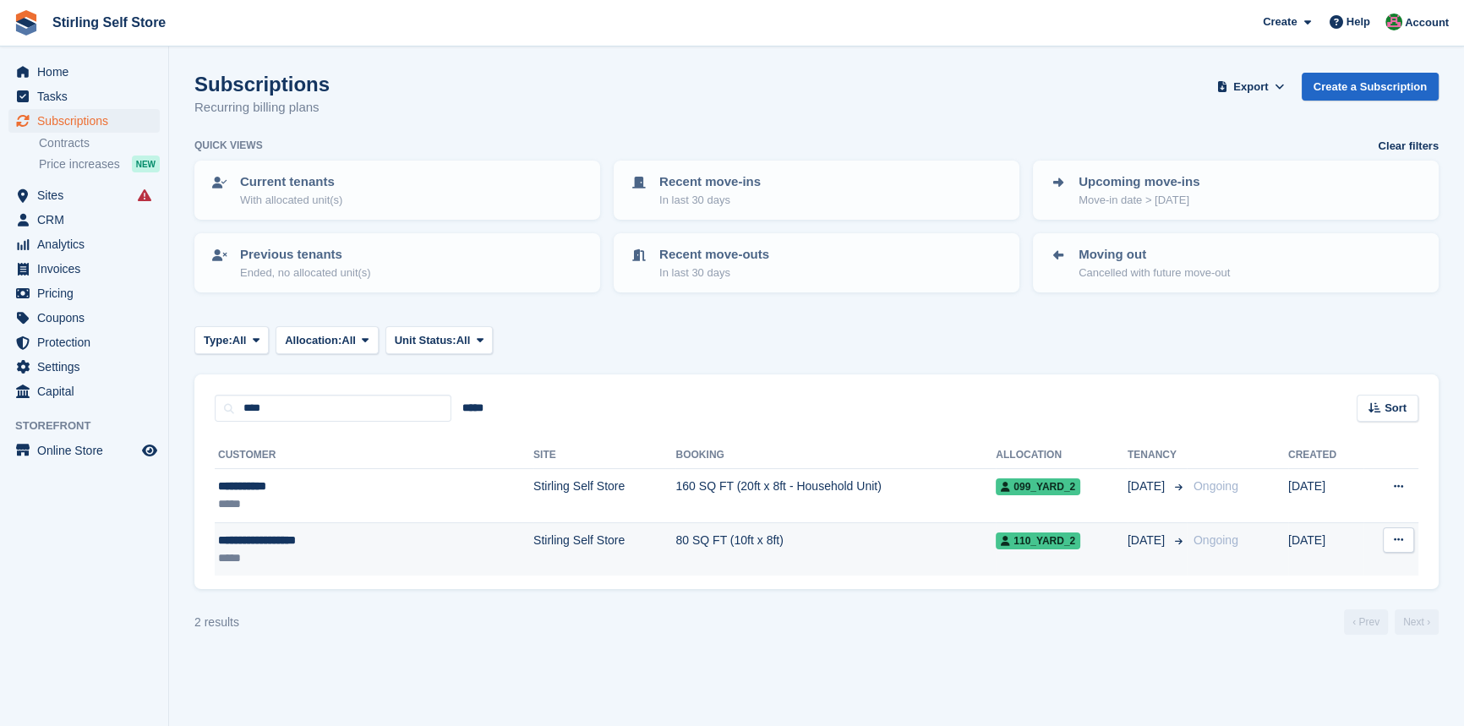
click at [675, 535] on td "80 SQ FT (10ft x 8ft)" at bounding box center [835, 548] width 320 height 53
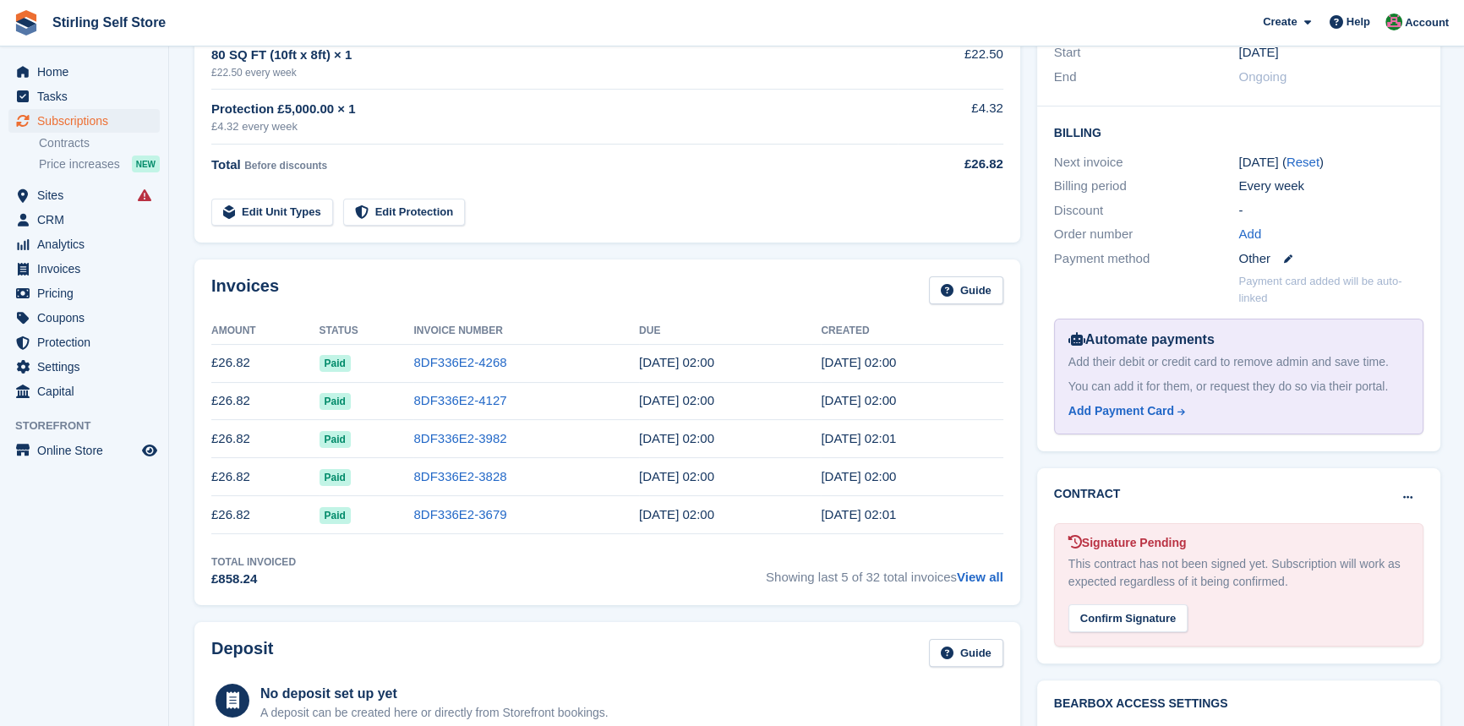
scroll to position [384, 0]
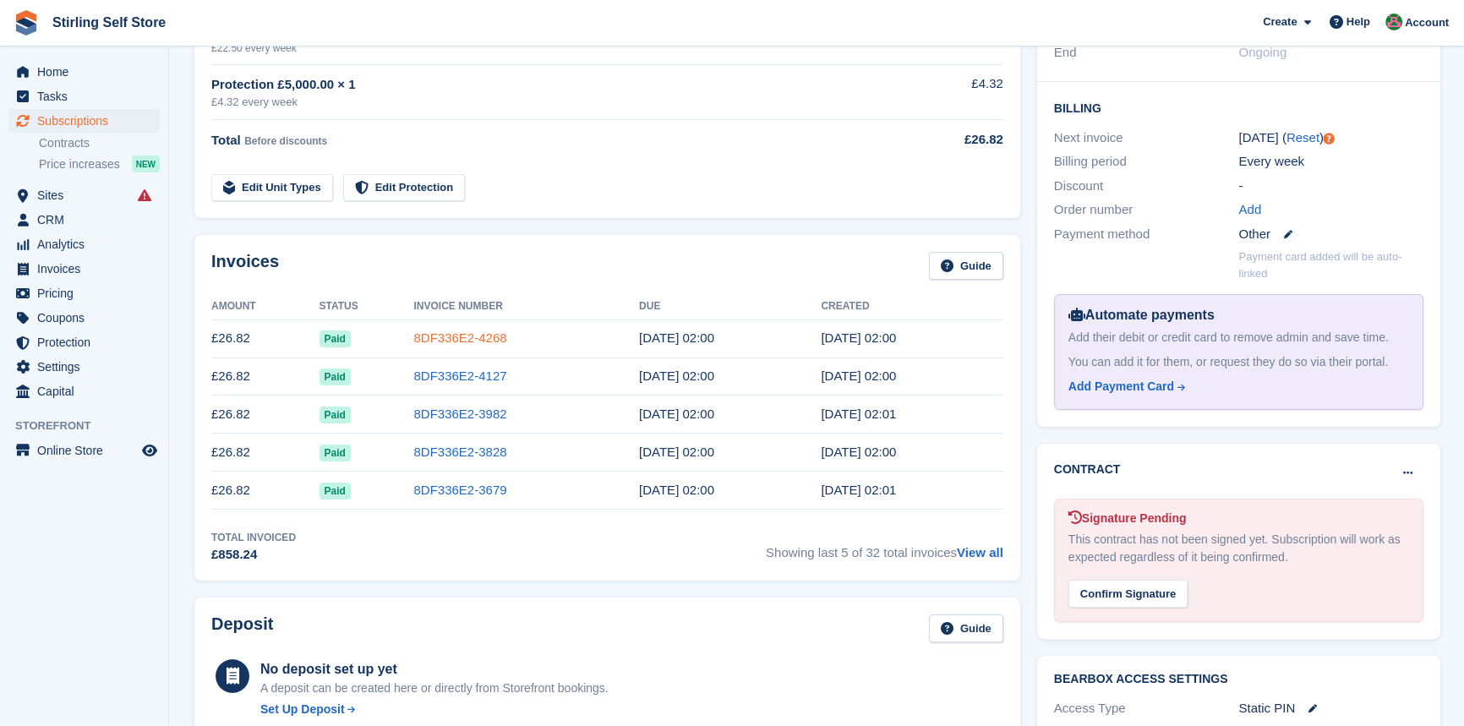
click at [466, 333] on link "8DF336E2-4268" at bounding box center [459, 338] width 93 height 14
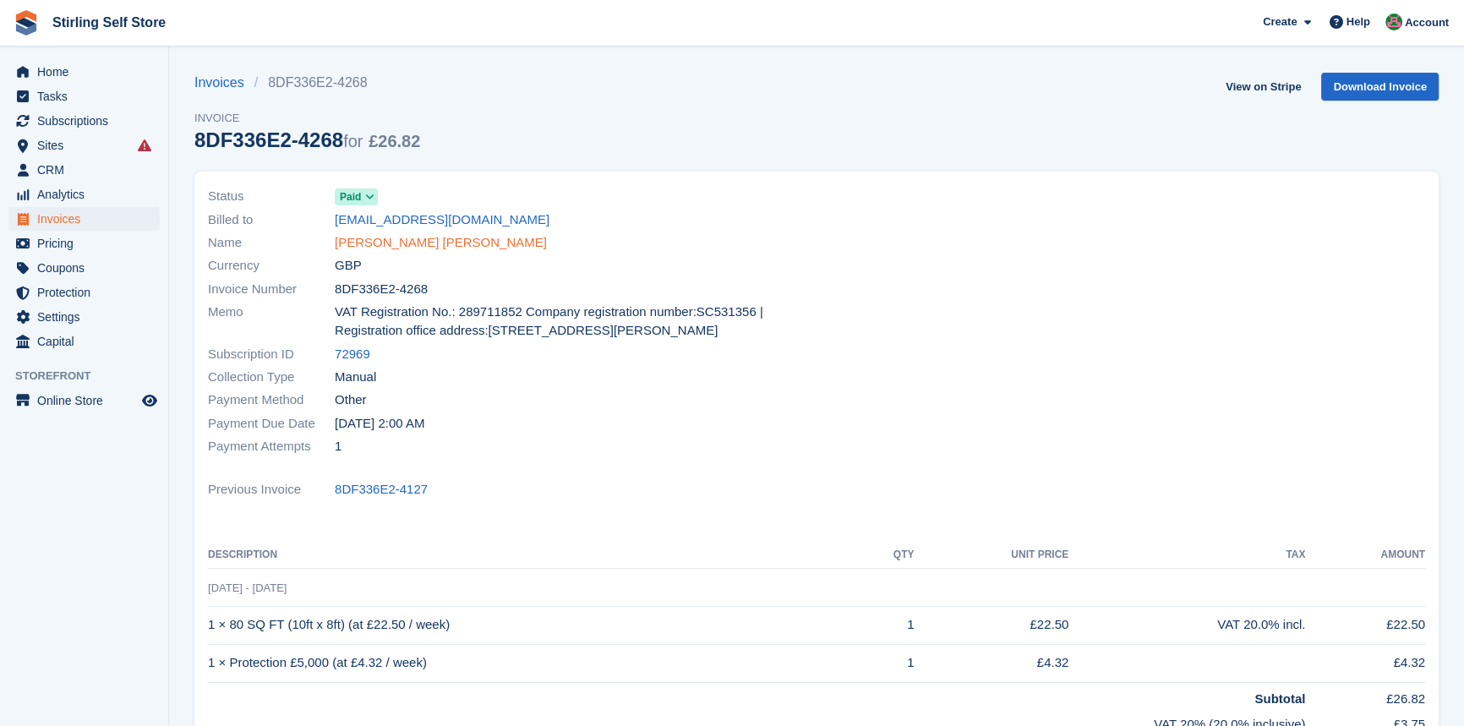
click at [421, 245] on link "[PERSON_NAME] [PERSON_NAME]" at bounding box center [441, 242] width 212 height 19
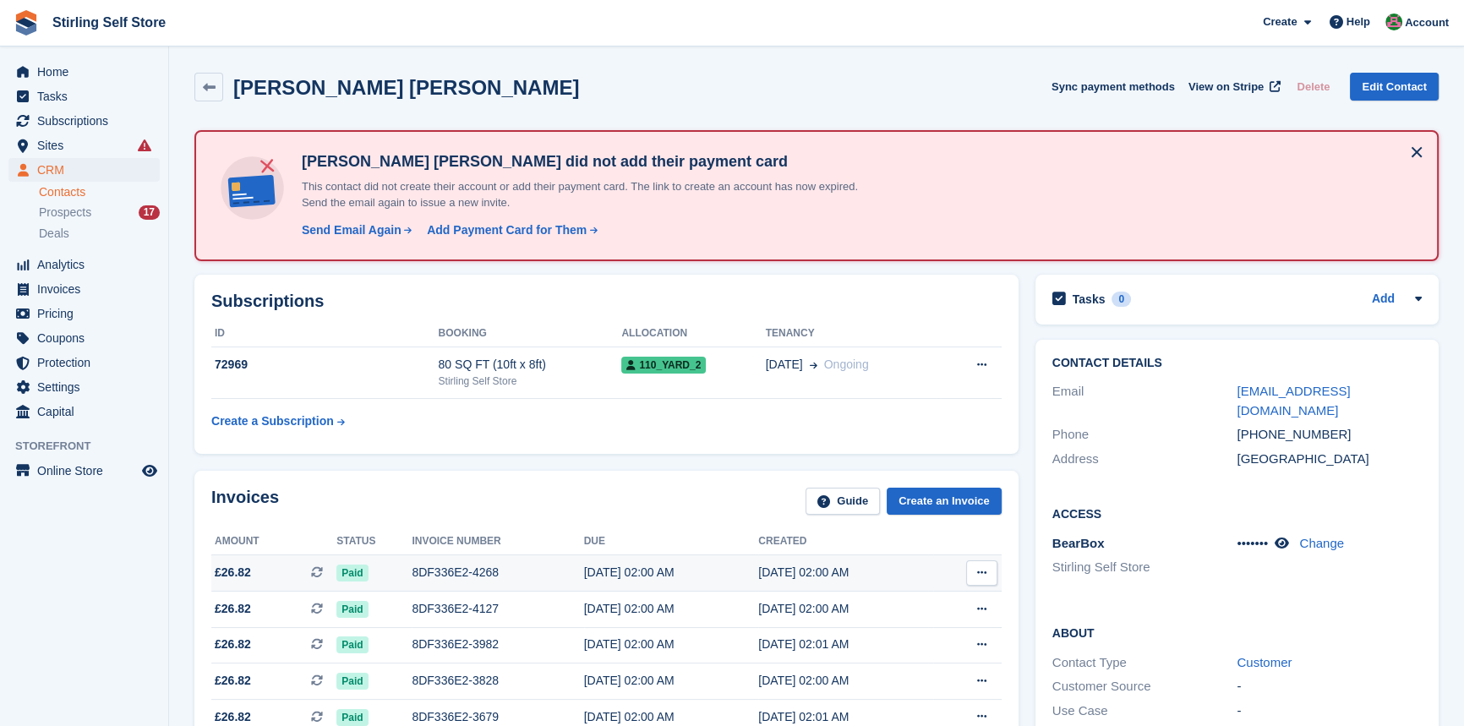
click at [591, 571] on div "[DATE] 02:00 AM" at bounding box center [671, 573] width 175 height 18
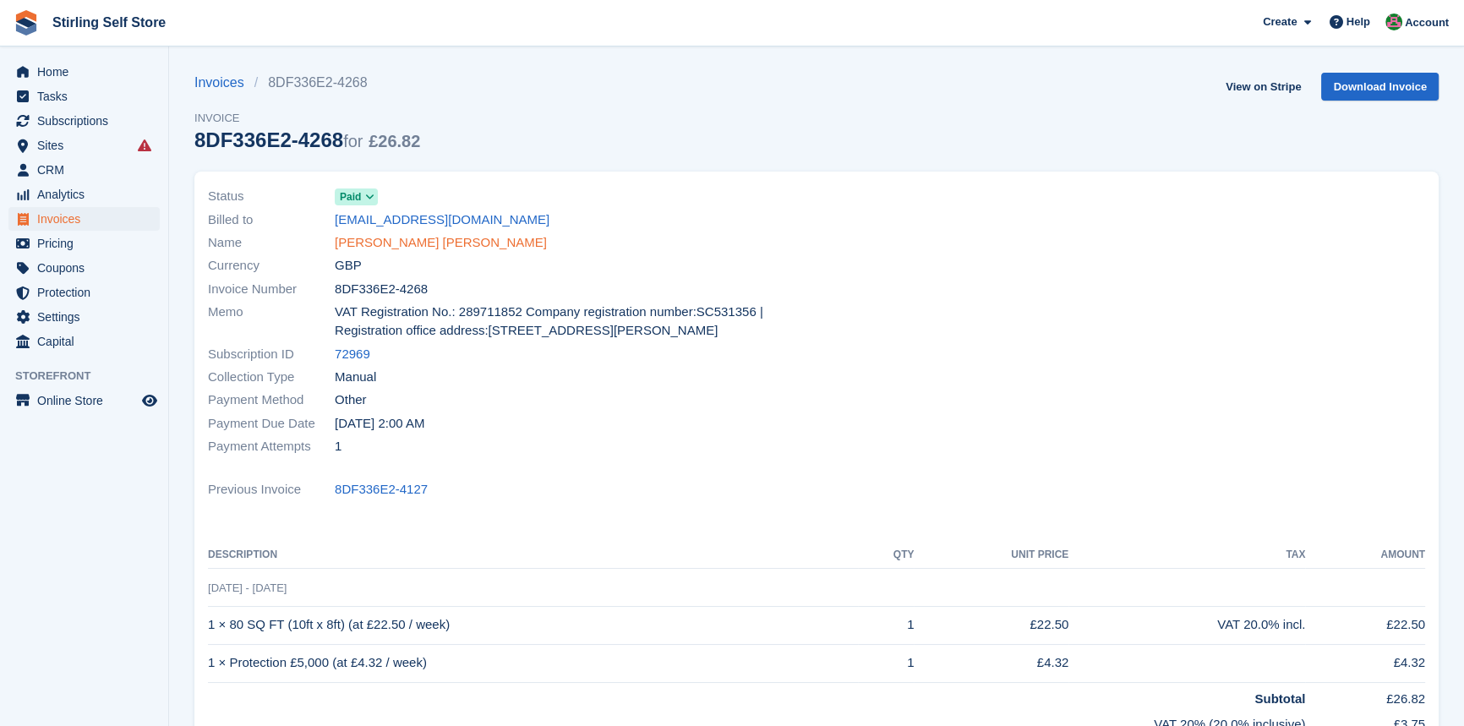
click at [395, 241] on link "[PERSON_NAME] [PERSON_NAME]" at bounding box center [441, 242] width 212 height 19
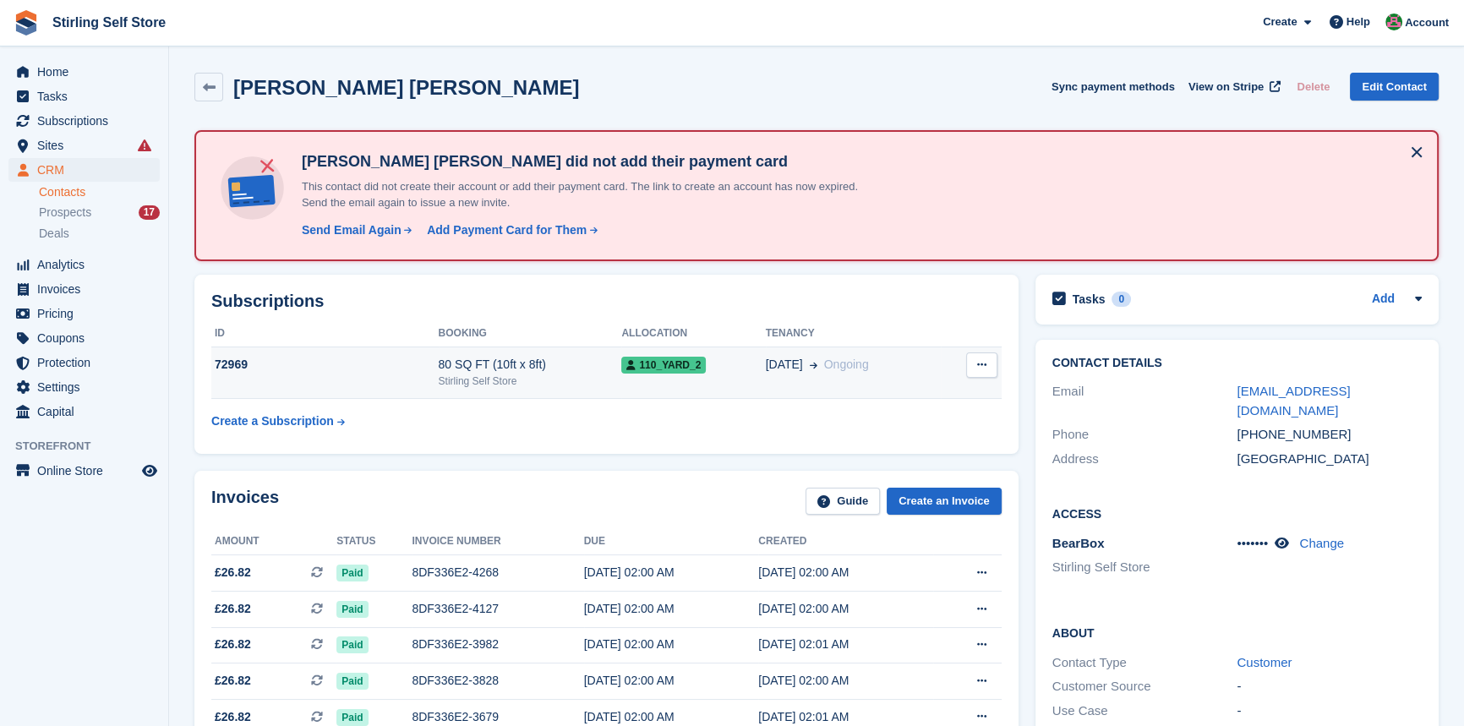
click at [684, 377] on td "110_Yard_2" at bounding box center [693, 373] width 144 height 52
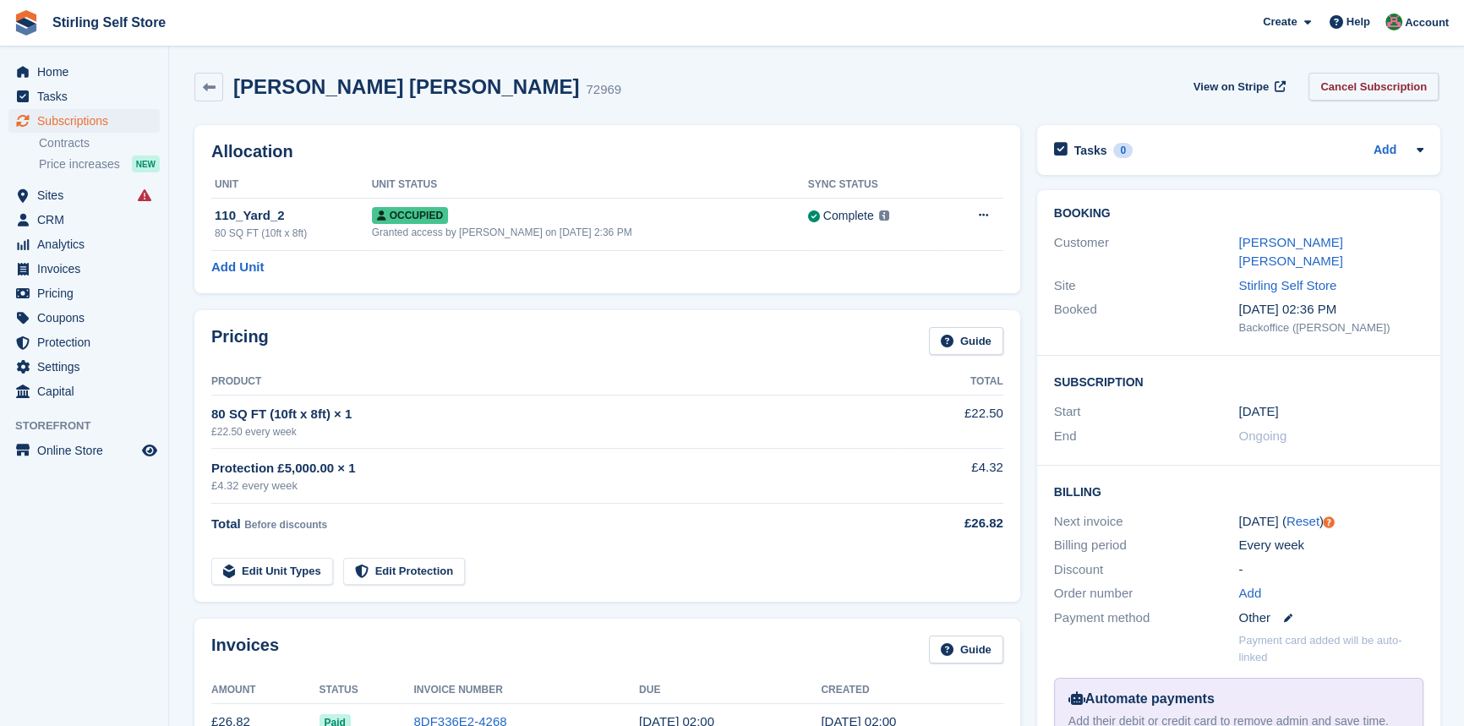
click at [1357, 86] on link "Cancel Subscription" at bounding box center [1374, 87] width 130 height 28
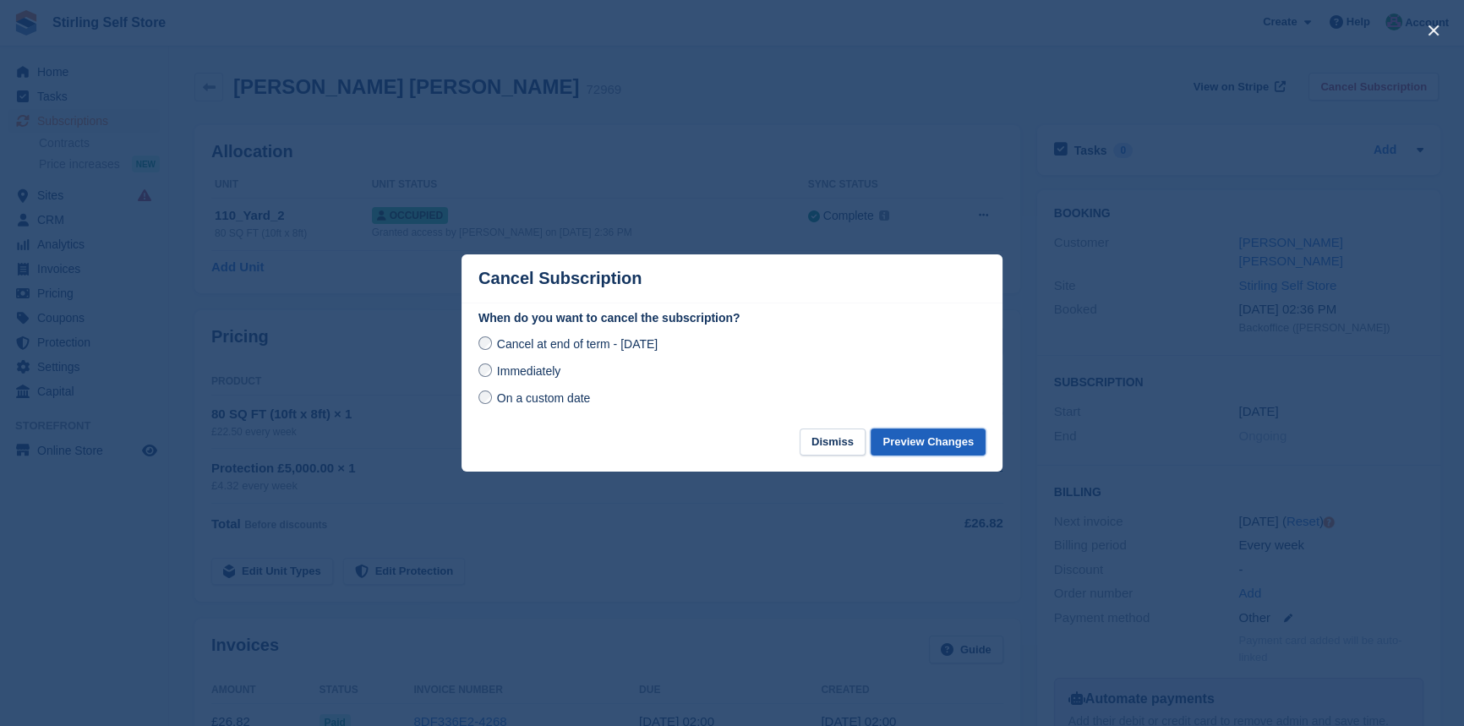
click at [923, 446] on button "Preview Changes" at bounding box center [928, 443] width 115 height 28
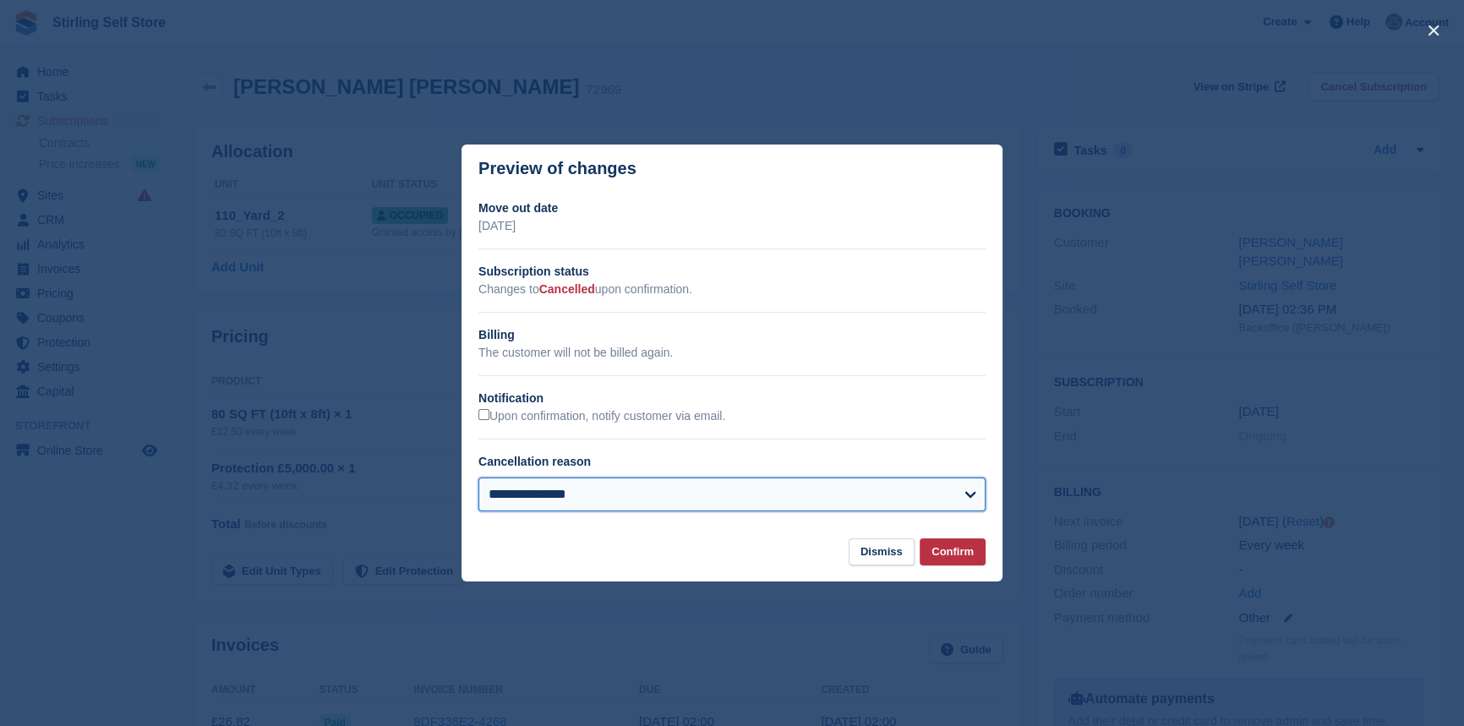
click at [656, 498] on select "**********" at bounding box center [731, 495] width 507 height 34
select select "**********"
click at [478, 478] on select "**********" at bounding box center [731, 495] width 507 height 34
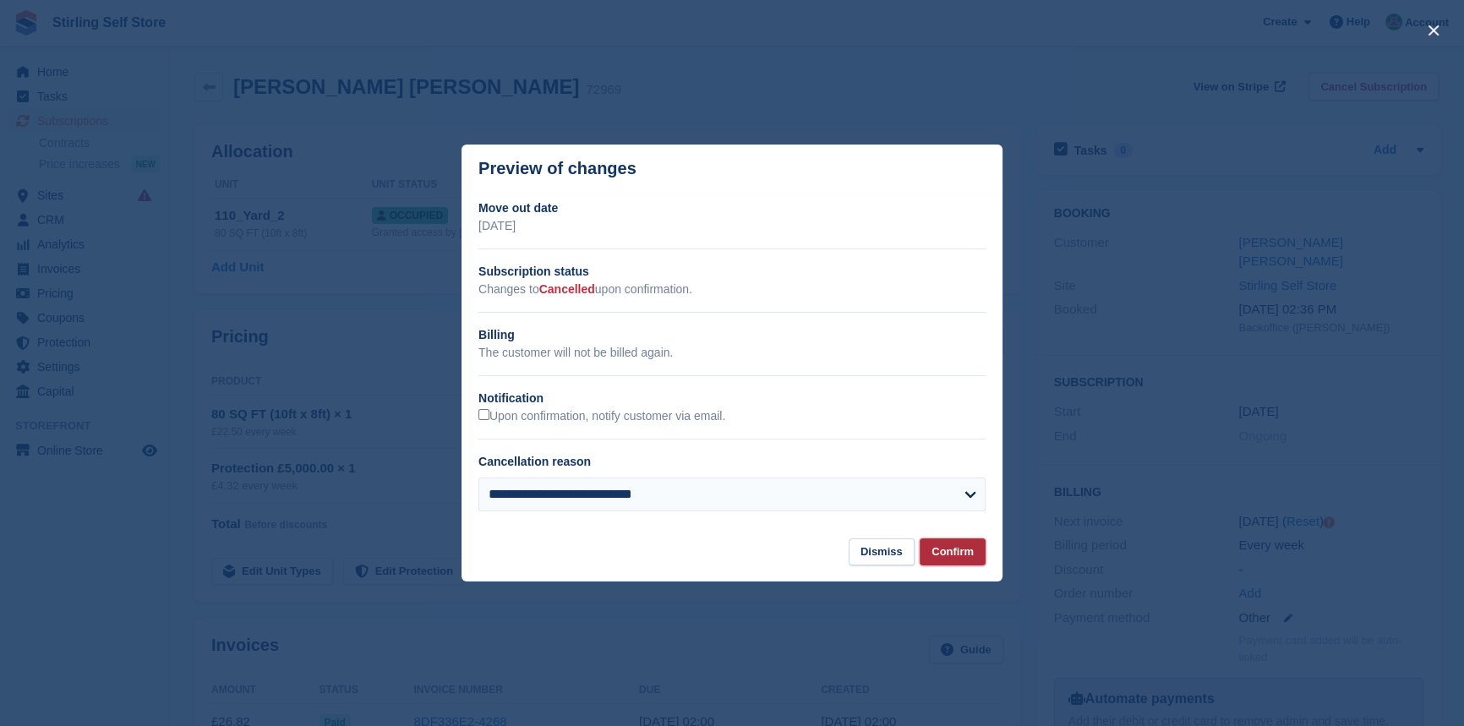
click at [949, 555] on button "Confirm" at bounding box center [953, 553] width 66 height 28
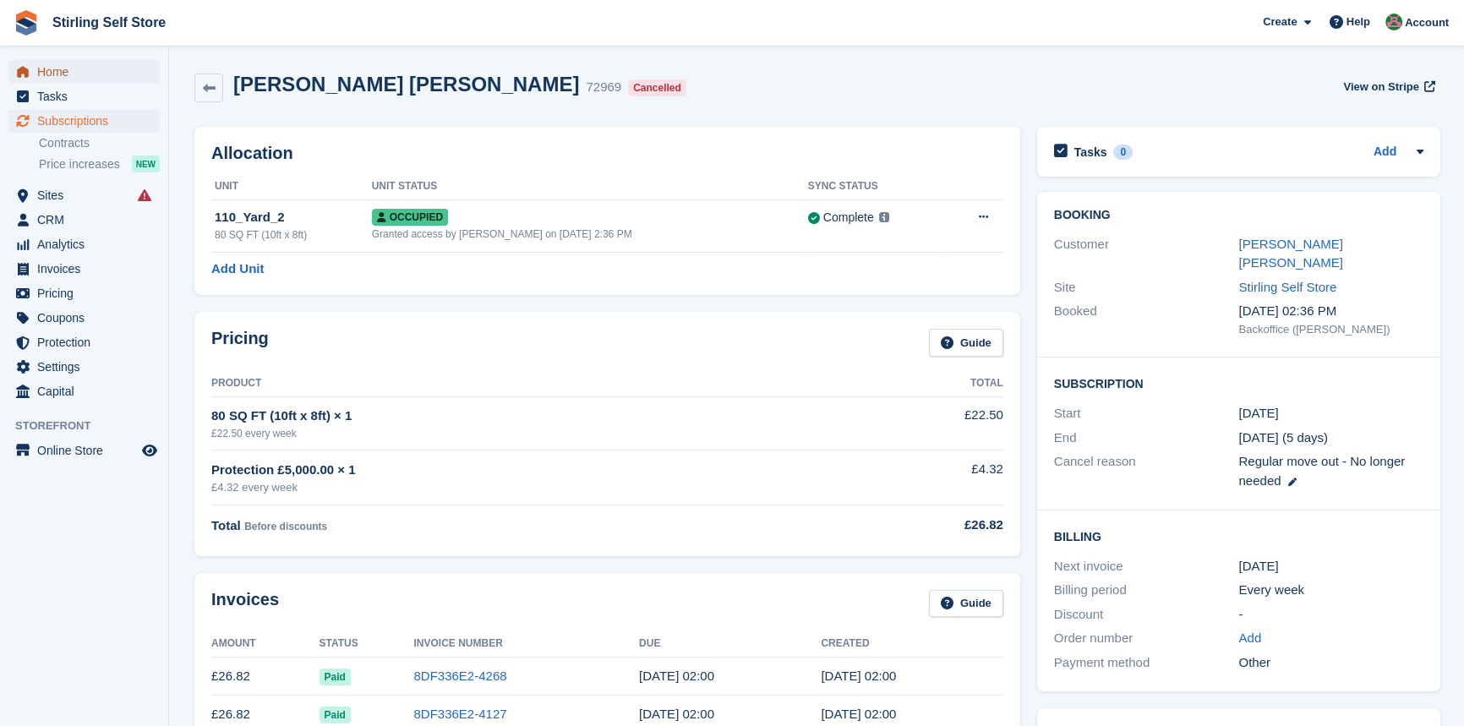
click at [85, 69] on span "Home" at bounding box center [87, 72] width 101 height 24
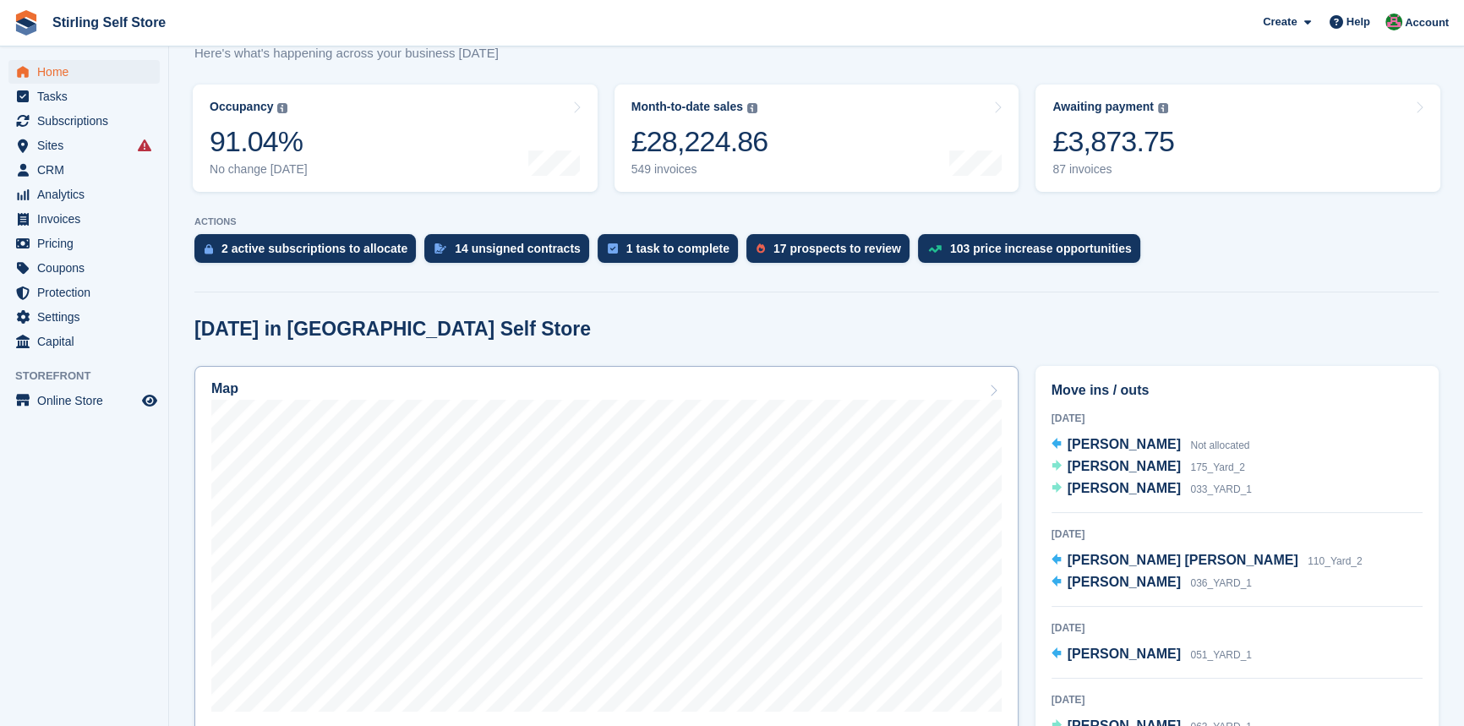
scroll to position [307, 0]
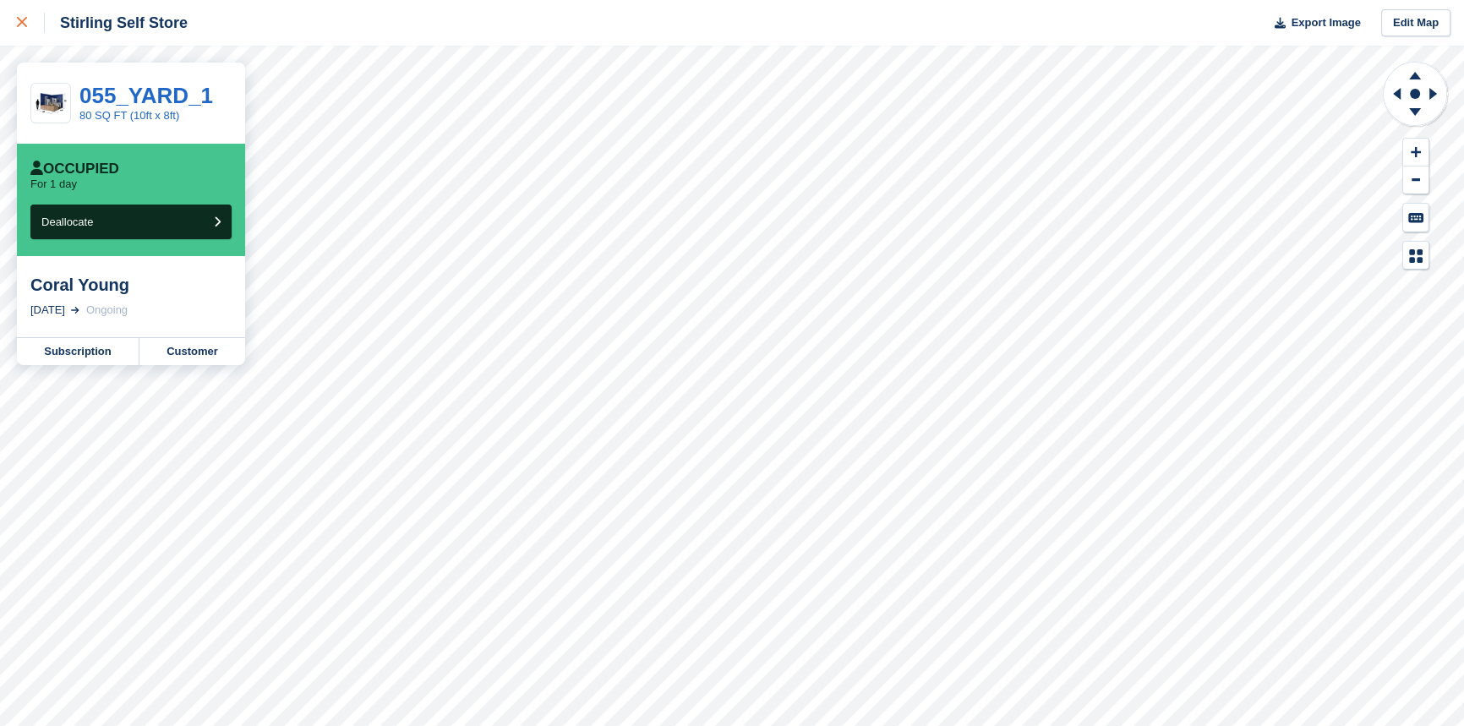
click at [19, 19] on icon at bounding box center [22, 22] width 10 height 10
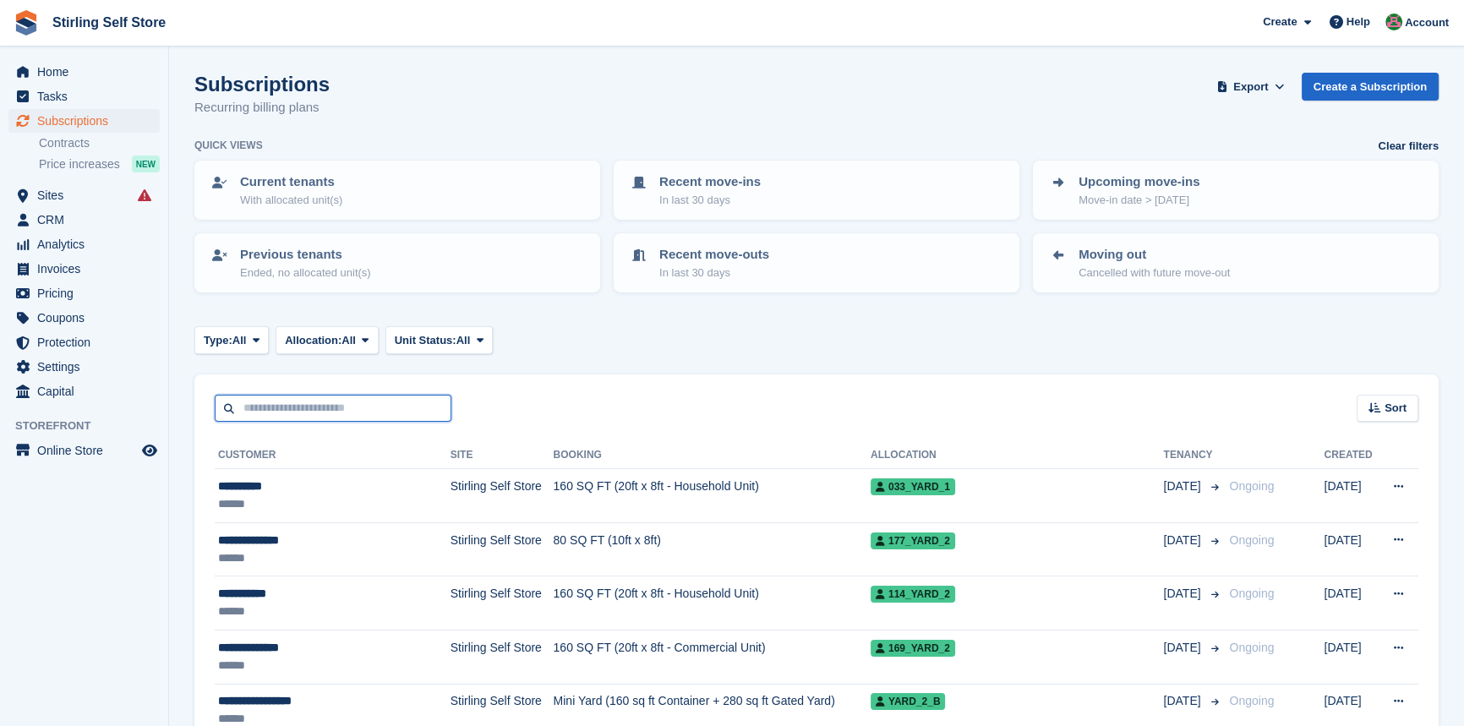
click at [263, 405] on input "text" at bounding box center [333, 409] width 237 height 28
type input "****"
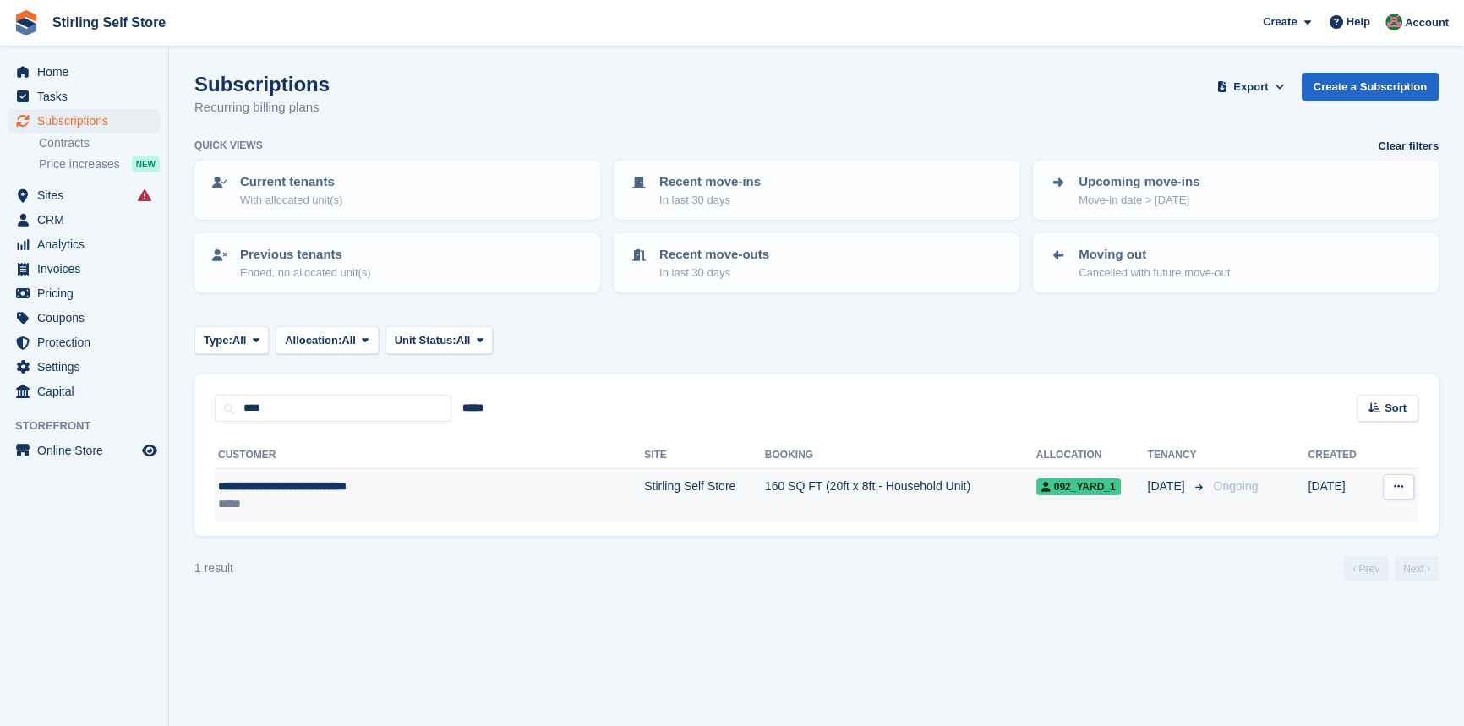
click at [765, 487] on td "160 SQ FT (20ft x 8ft - Household Unit)" at bounding box center [900, 495] width 271 height 53
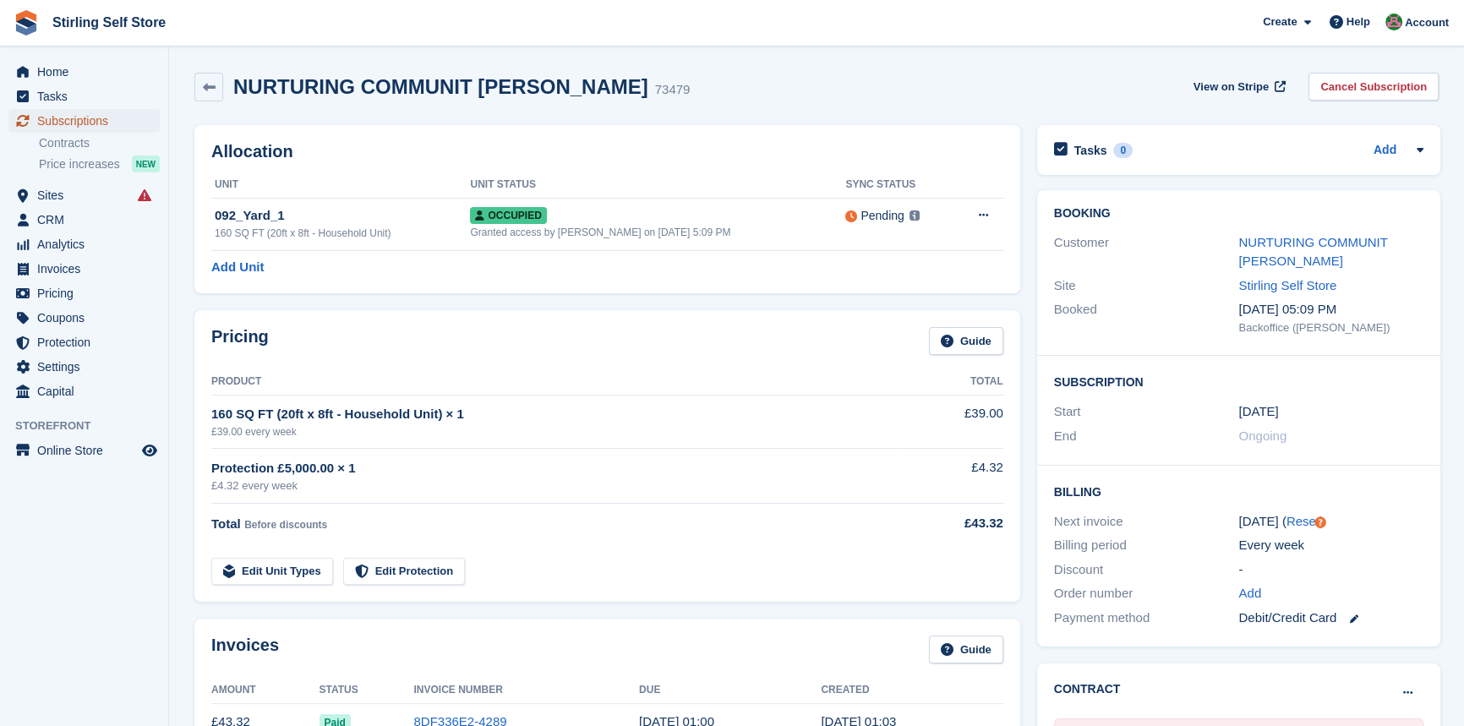
click at [86, 119] on span "Subscriptions" at bounding box center [87, 121] width 101 height 24
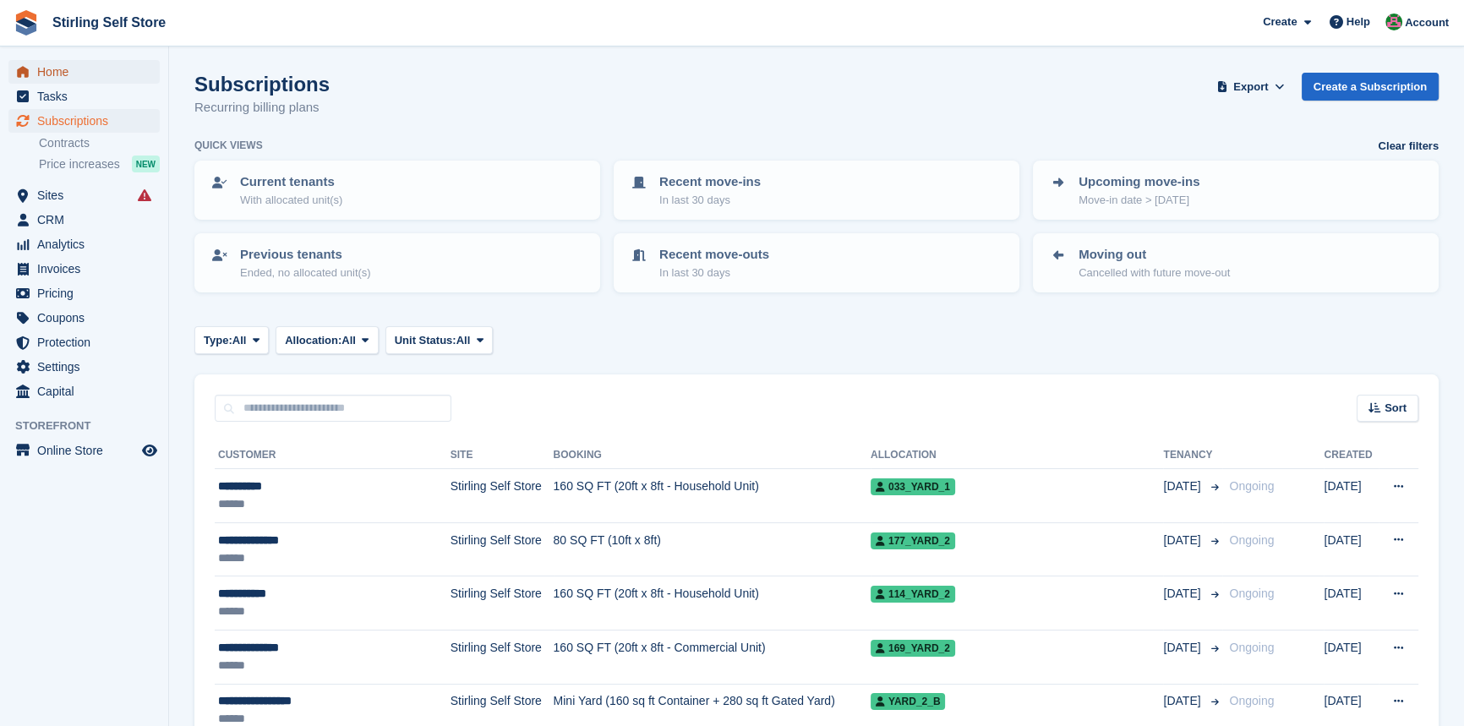
click at [52, 65] on span "Home" at bounding box center [87, 72] width 101 height 24
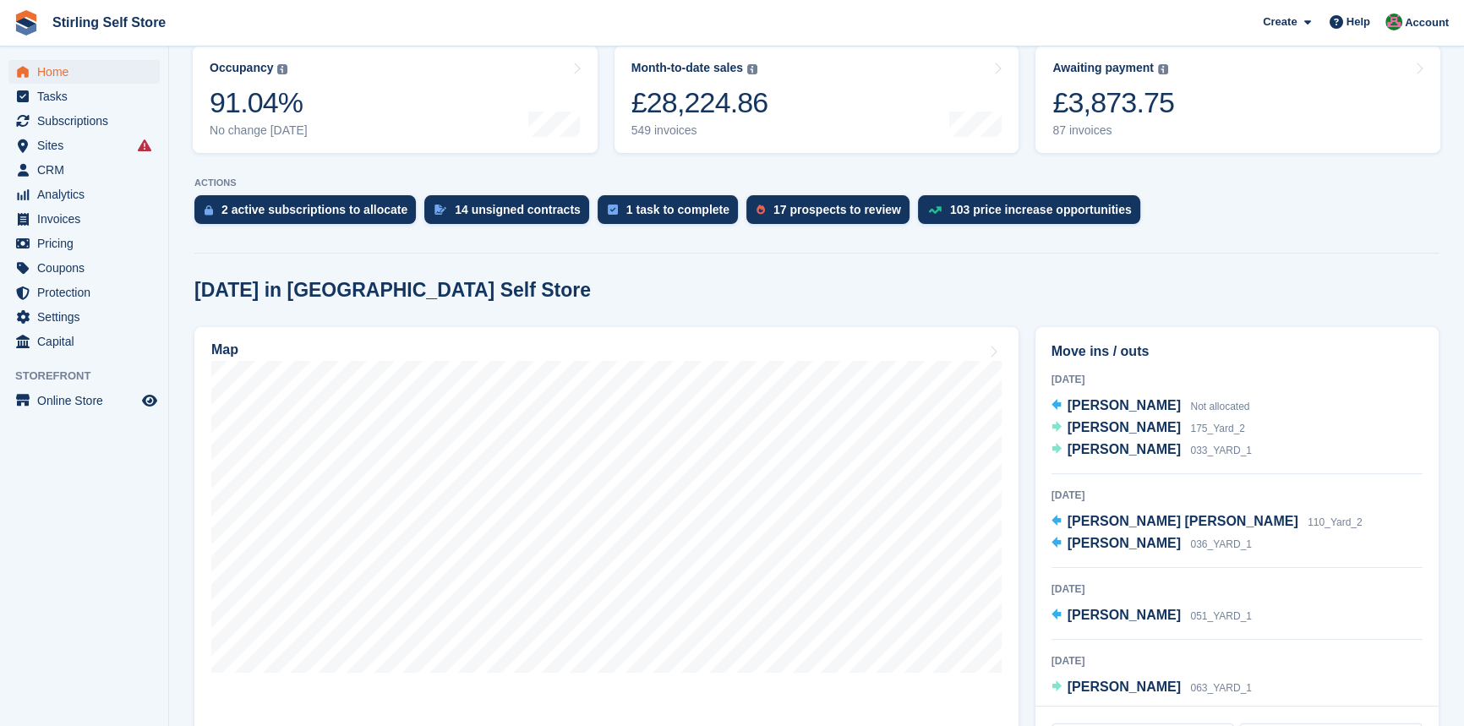
scroll to position [230, 0]
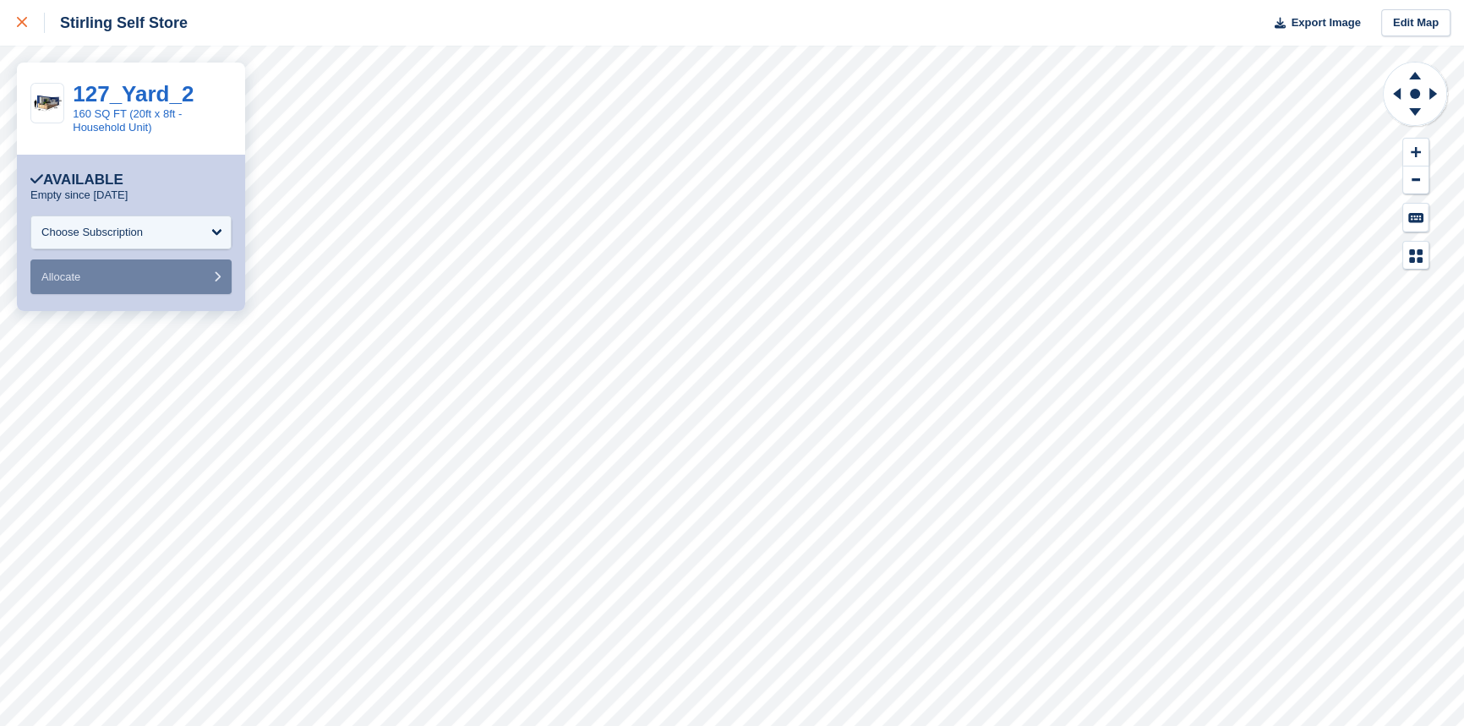
click at [25, 23] on icon at bounding box center [22, 22] width 10 height 10
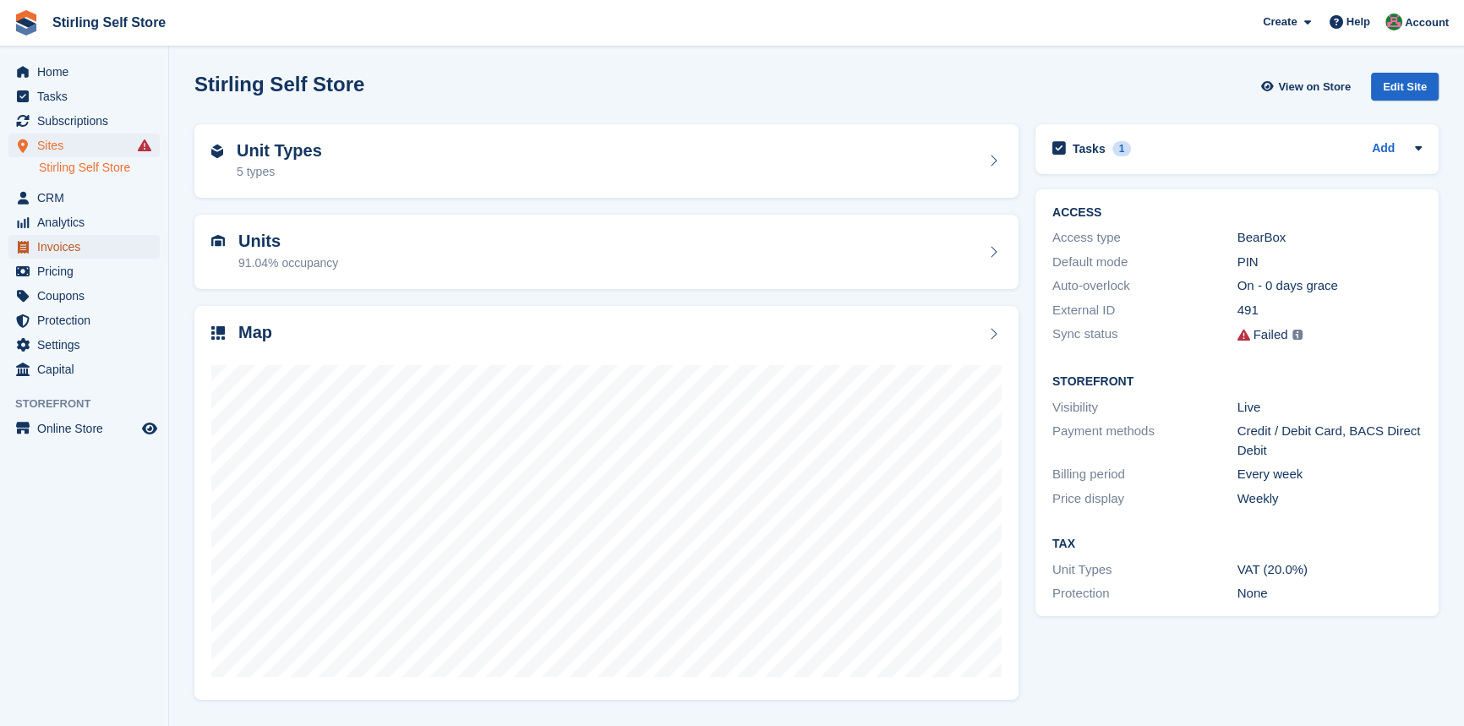
click at [83, 245] on span "Invoices" at bounding box center [87, 247] width 101 height 24
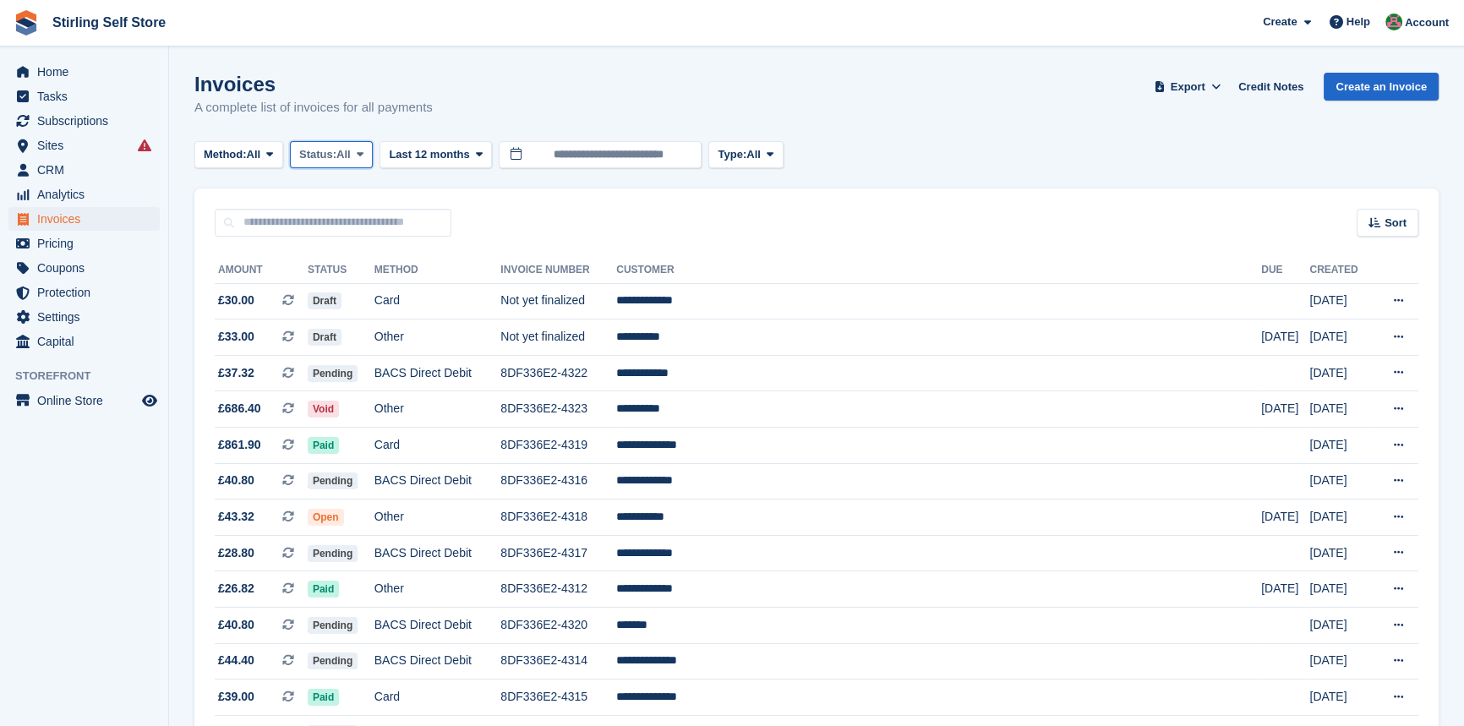
click at [364, 153] on icon at bounding box center [360, 154] width 7 height 11
click at [364, 290] on link "Open" at bounding box center [371, 286] width 147 height 30
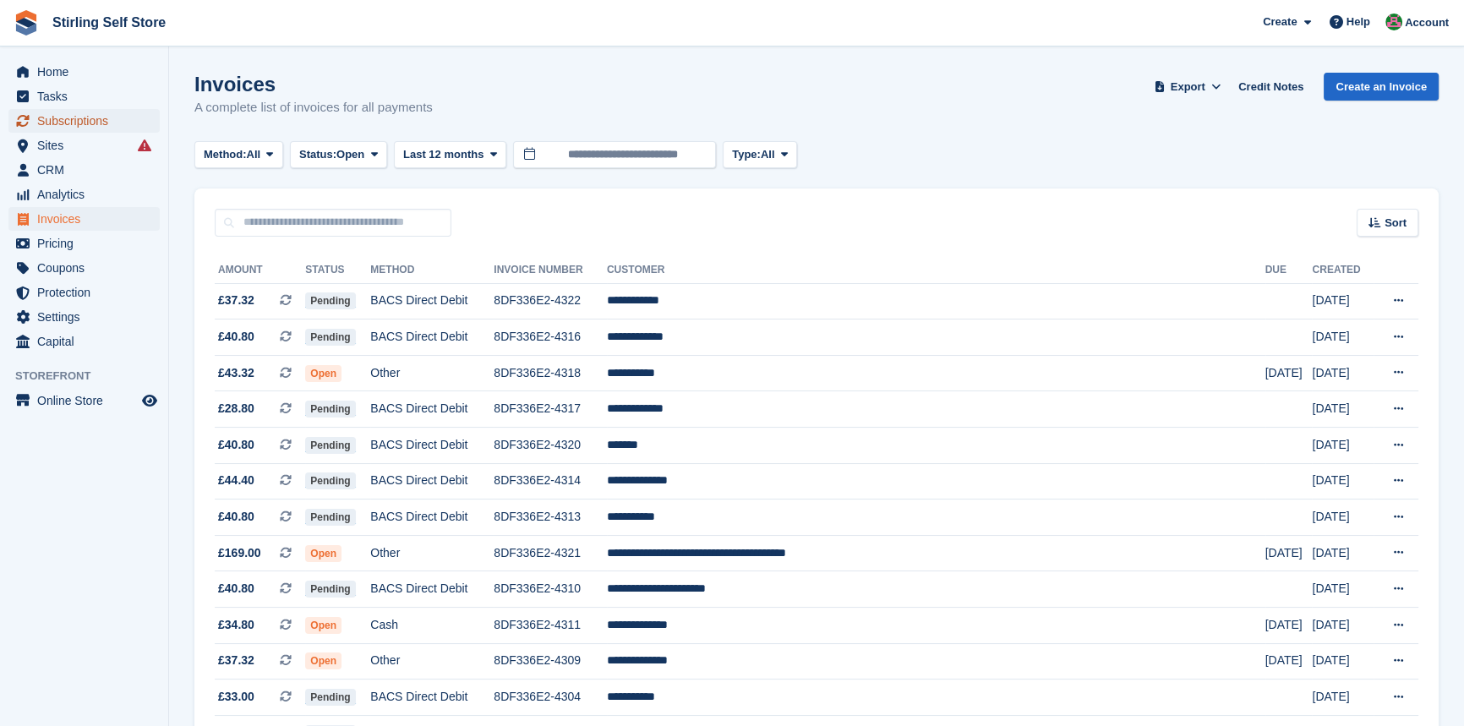
click at [96, 119] on span "Subscriptions" at bounding box center [87, 121] width 101 height 24
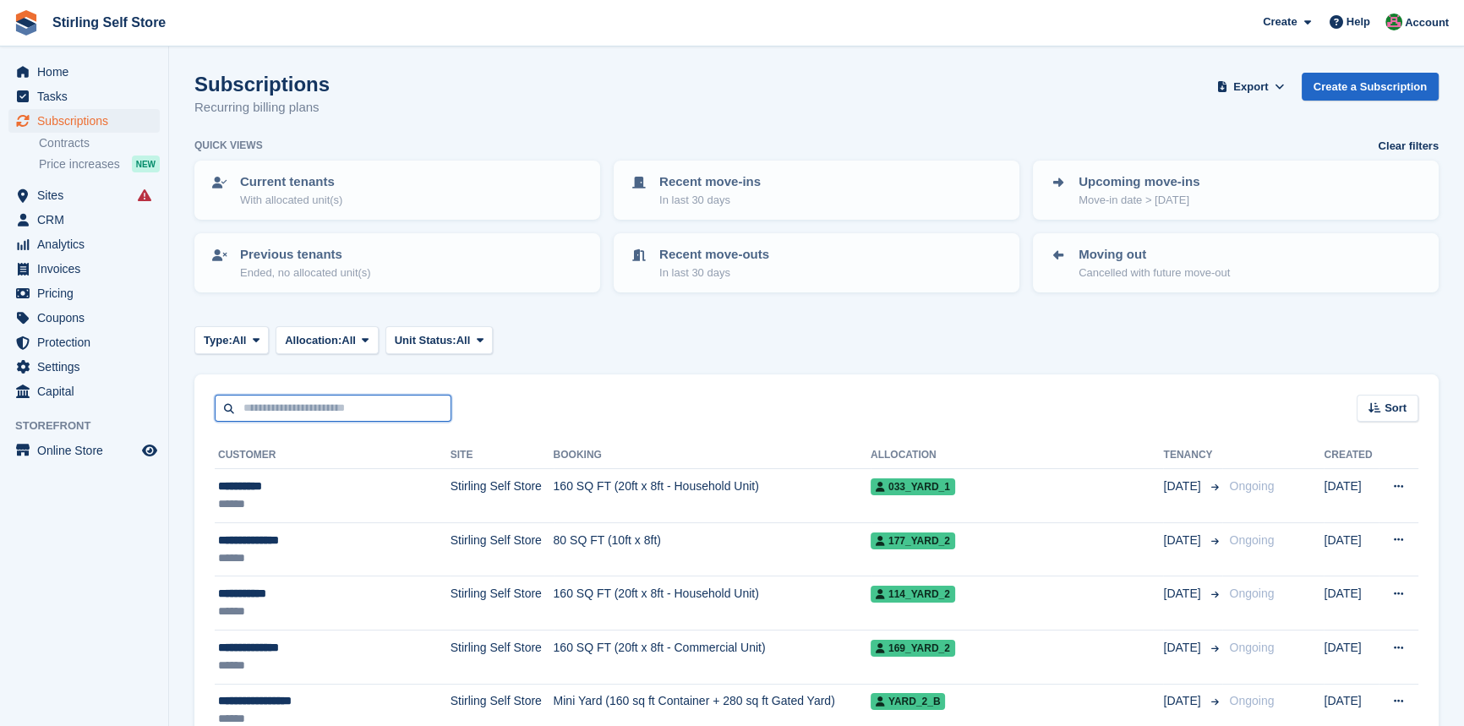
click at [310, 407] on input "text" at bounding box center [333, 409] width 237 height 28
type input "******"
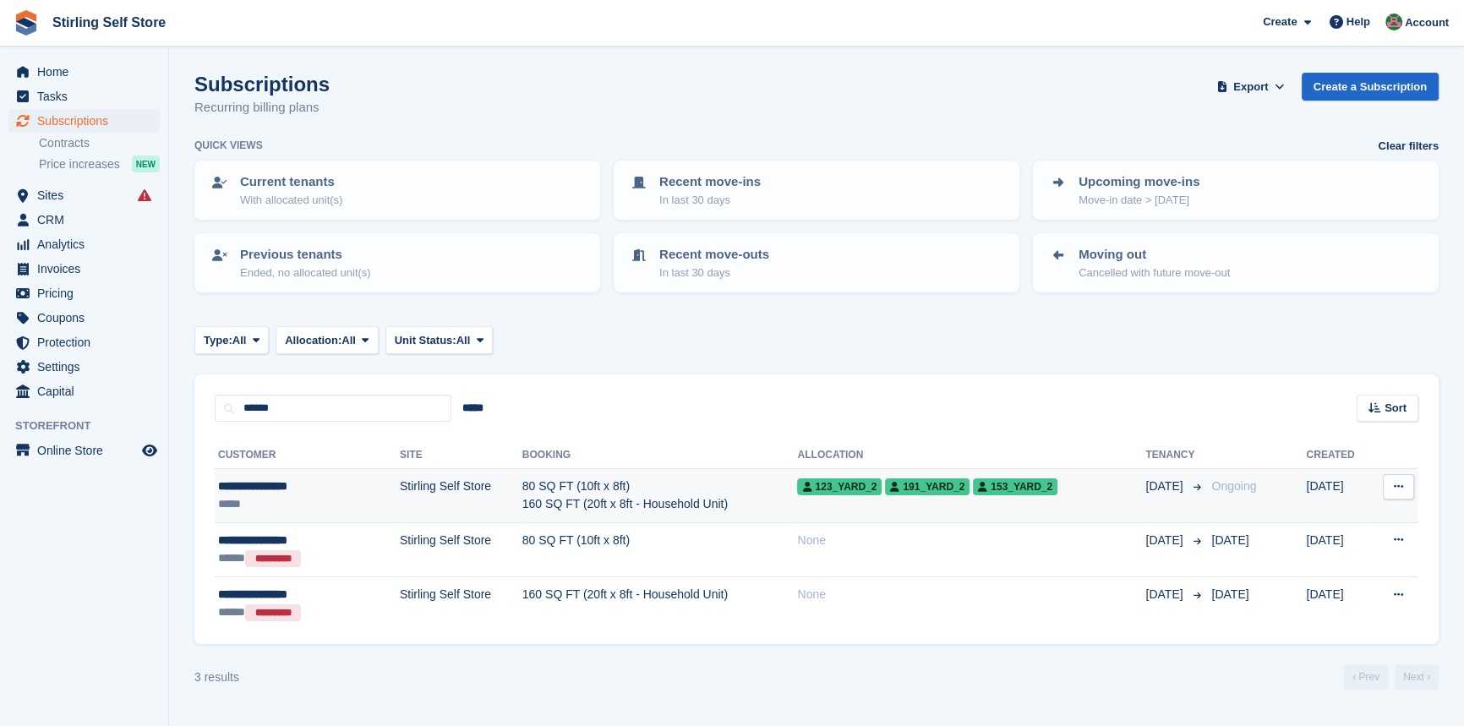
click at [522, 483] on td "80 SQ FT (10ft x 8ft) 160 SQ FT (20ft x 8ft - Household Unit)" at bounding box center [660, 496] width 276 height 54
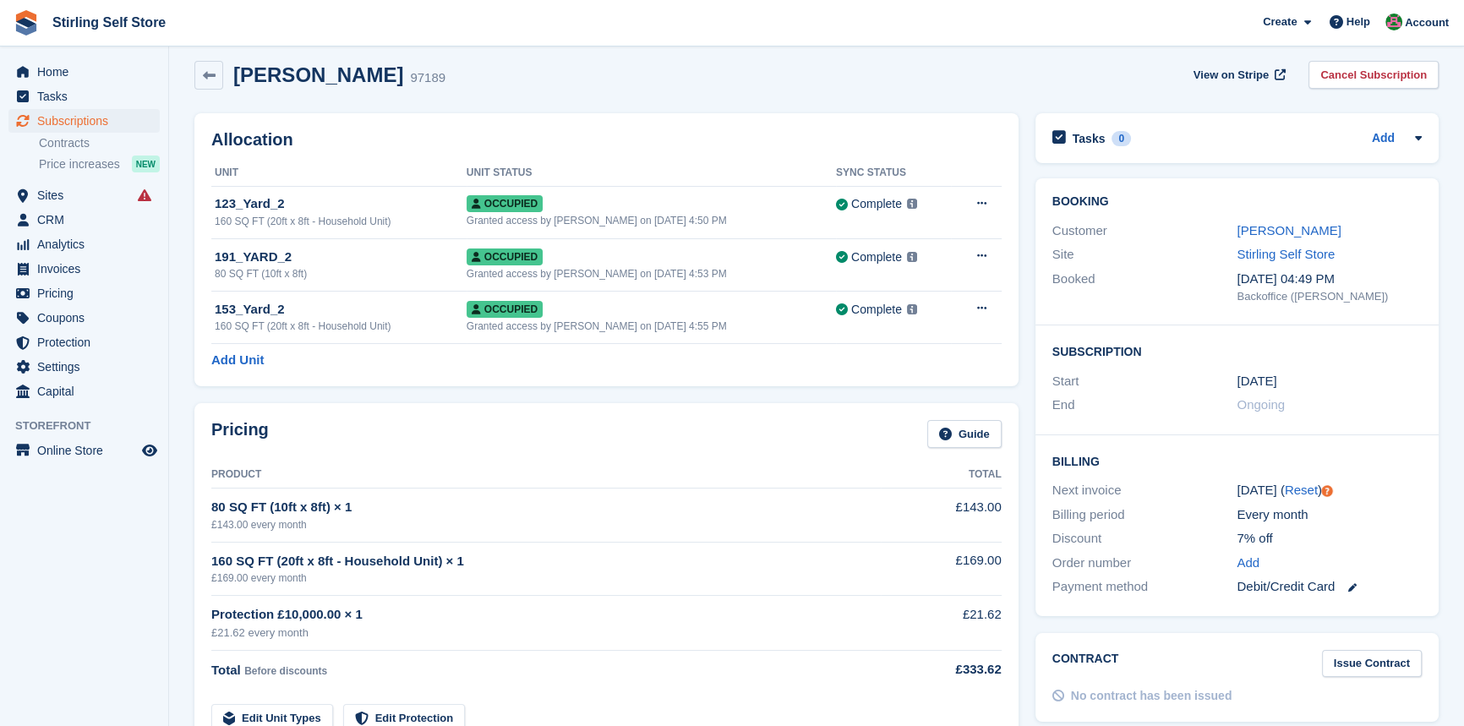
scroll to position [307, 0]
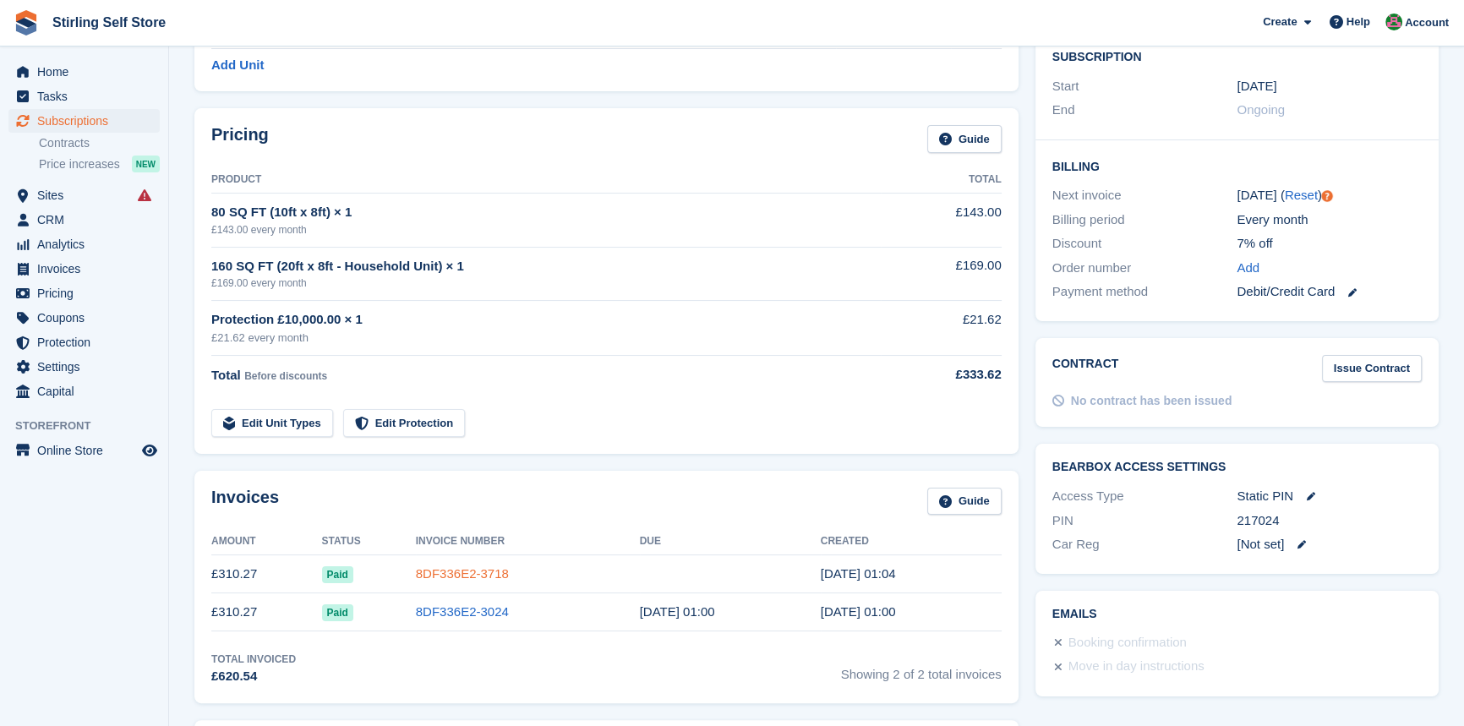
click at [441, 573] on link "8DF336E2-3718" at bounding box center [462, 573] width 93 height 14
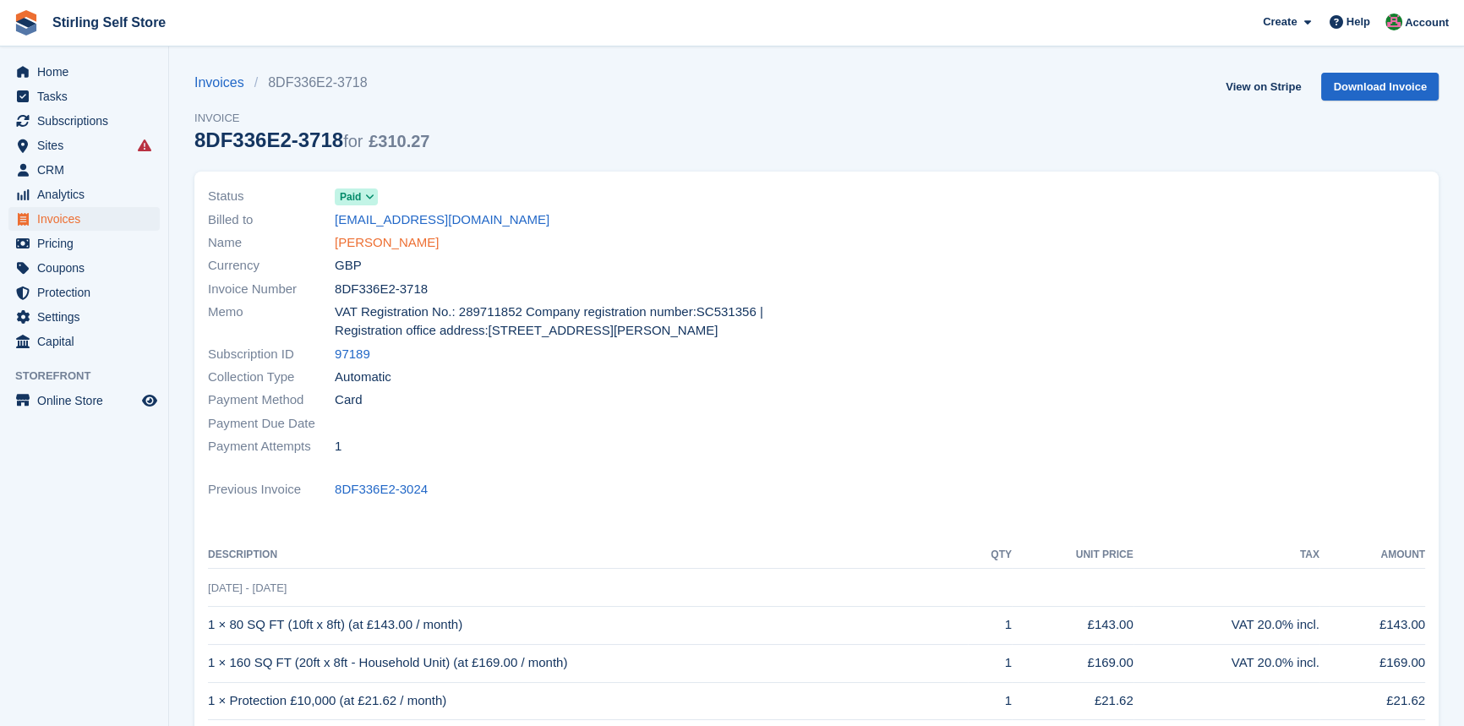
click at [397, 248] on link "[PERSON_NAME]" at bounding box center [387, 242] width 104 height 19
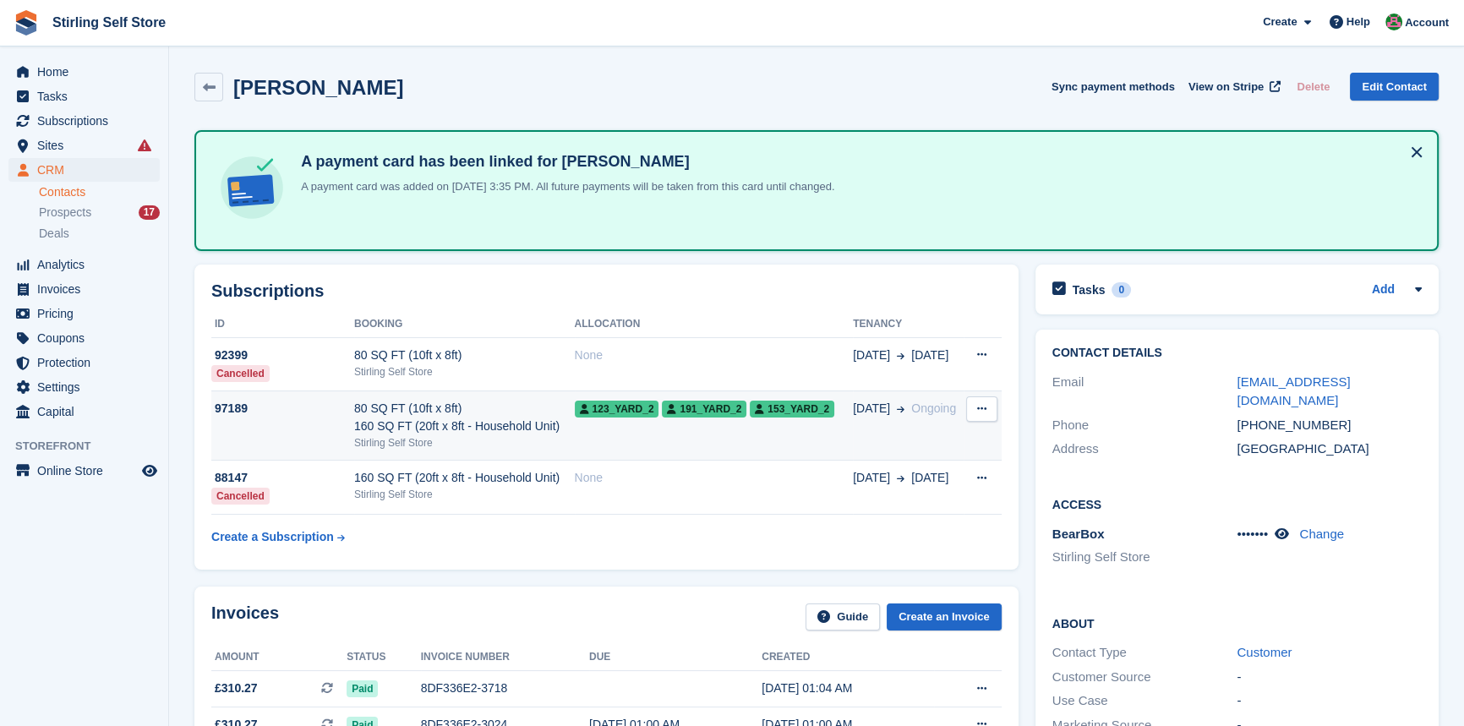
click at [625, 438] on td "123_Yard_2 191_YARD_2 153_Yard_2" at bounding box center [714, 425] width 279 height 69
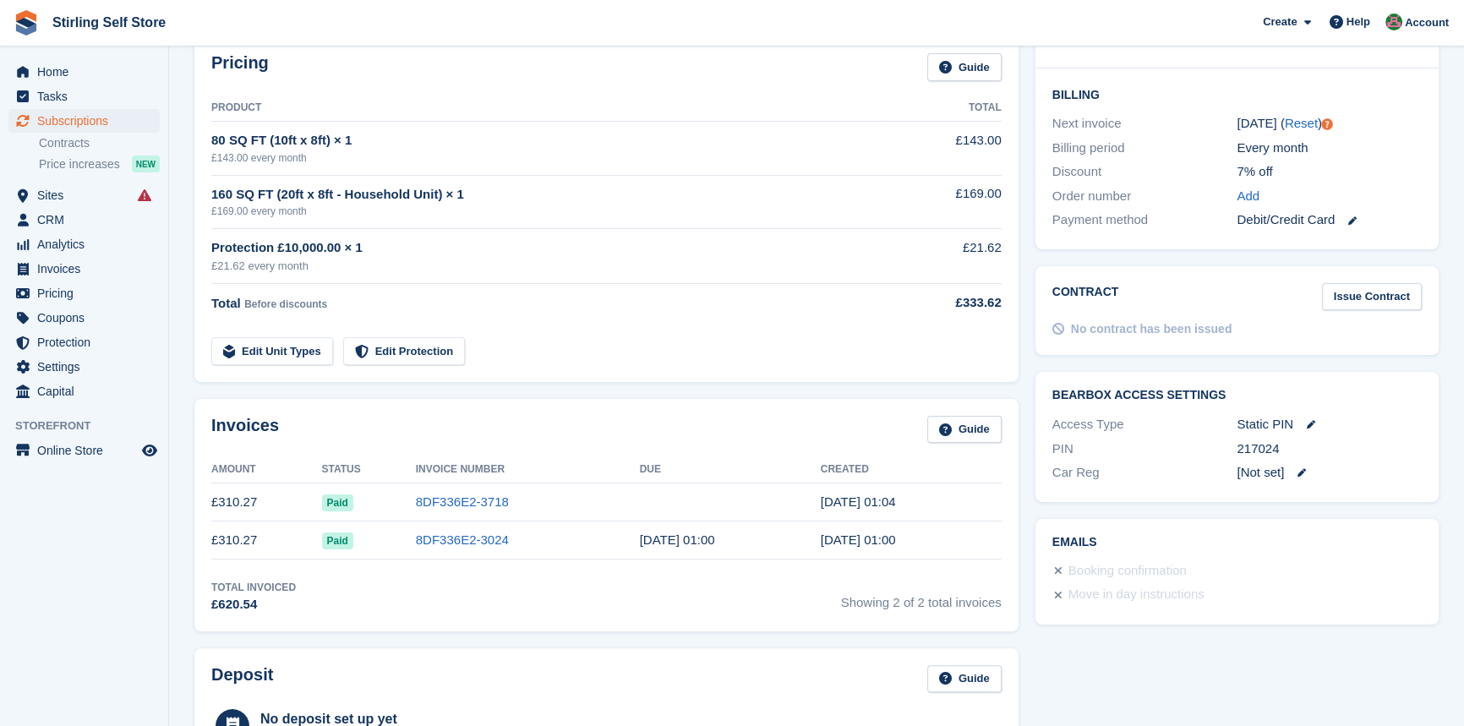
scroll to position [384, 0]
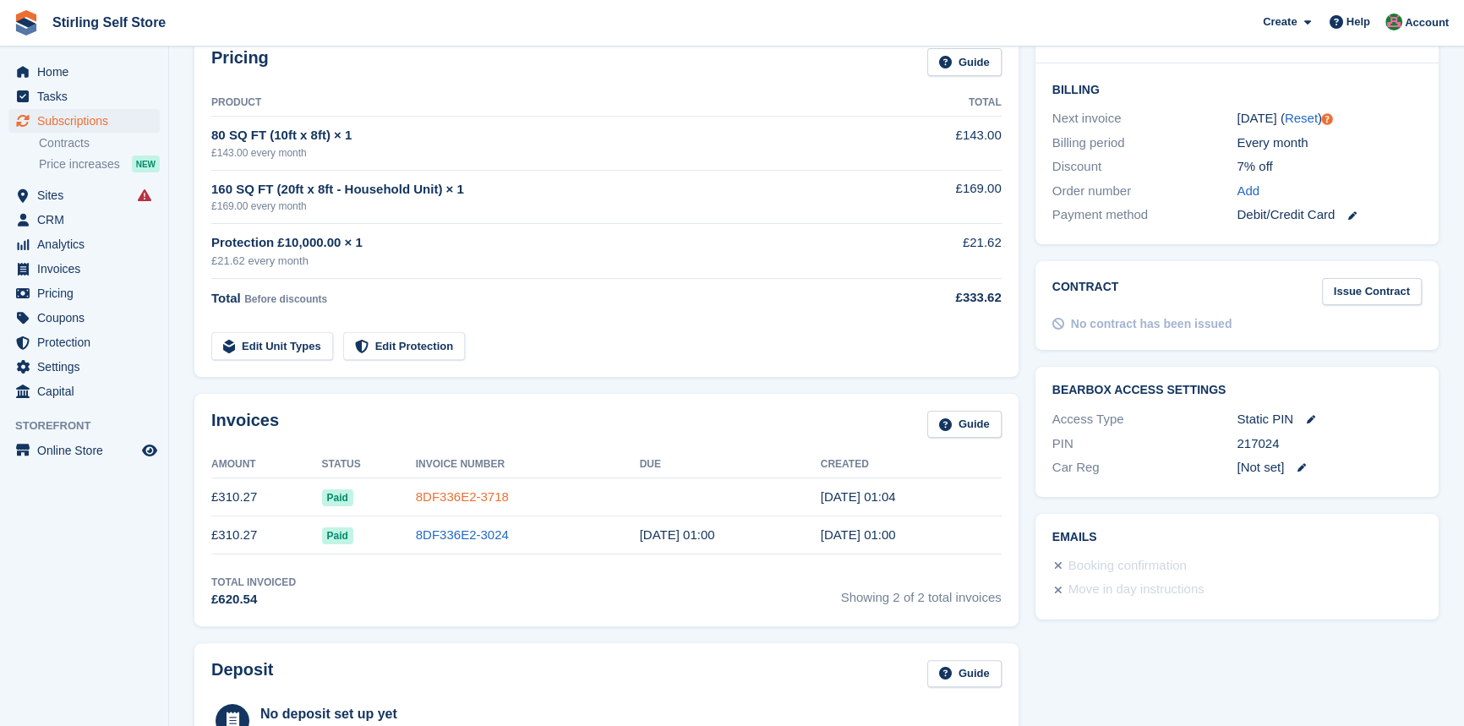
click at [470, 500] on link "8DF336E2-3718" at bounding box center [462, 496] width 93 height 14
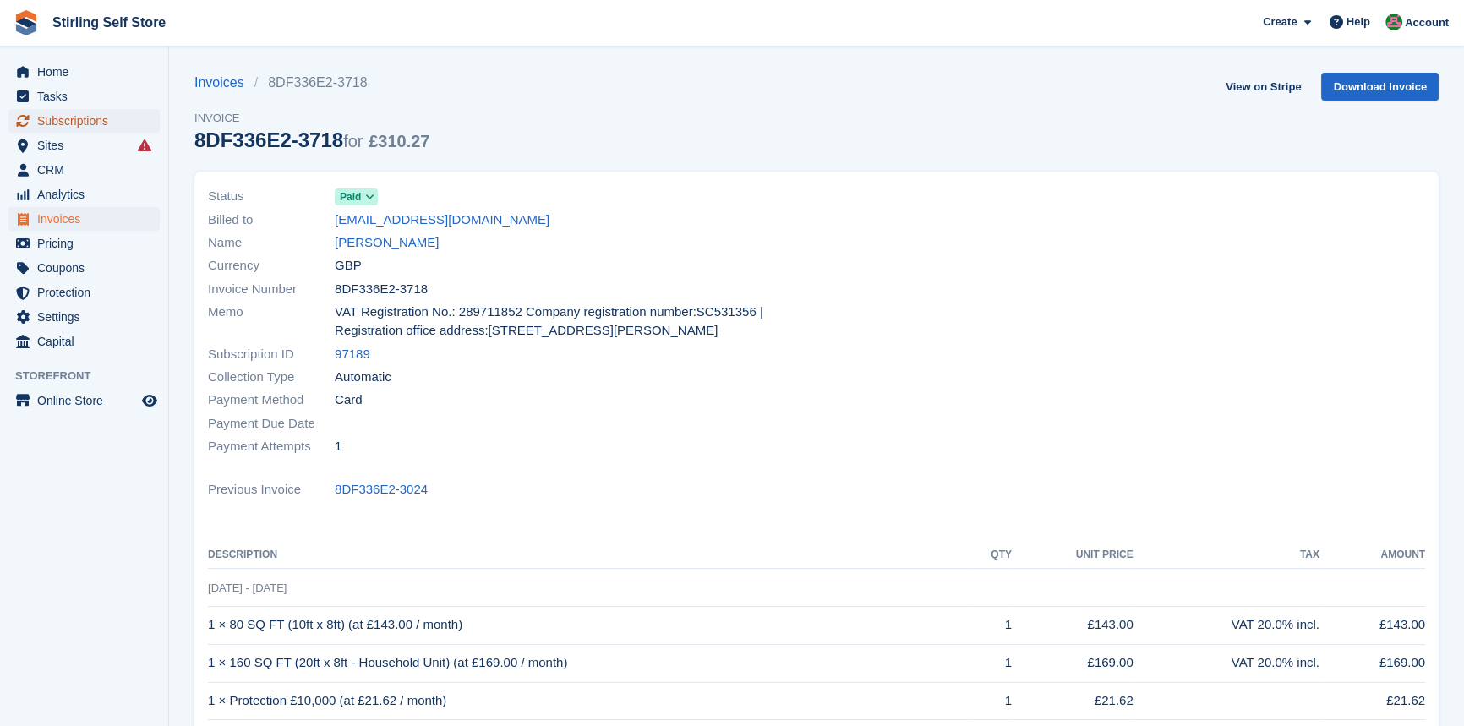
click at [84, 124] on span "Subscriptions" at bounding box center [87, 121] width 101 height 24
